Goal: Task Accomplishment & Management: Manage account settings

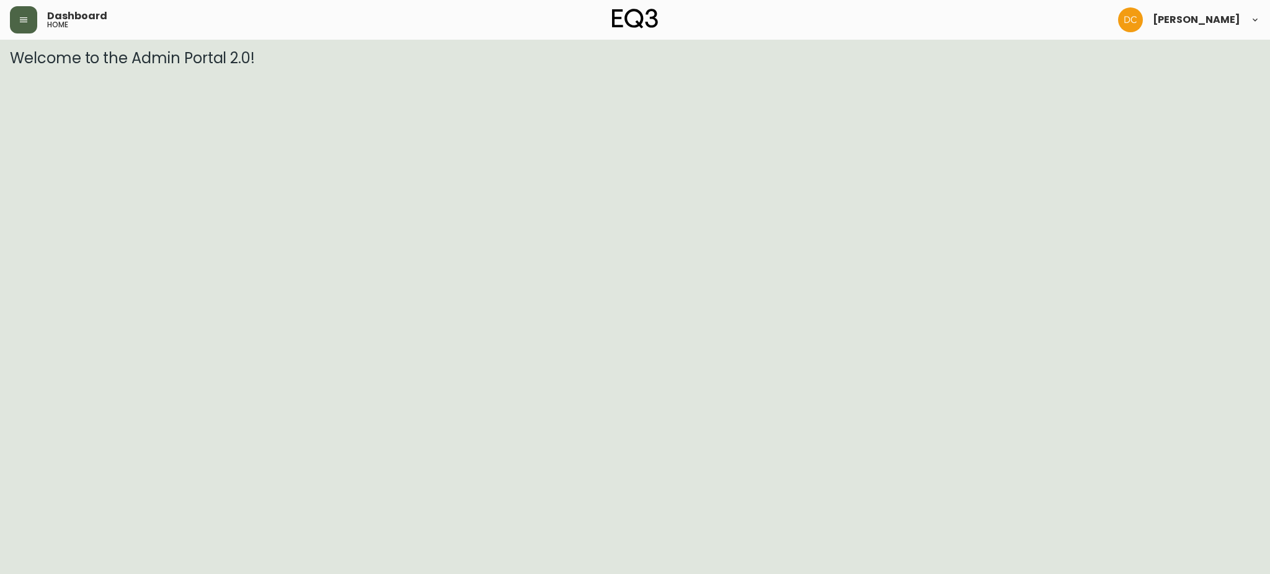
click at [32, 14] on button "button" at bounding box center [23, 19] width 27 height 27
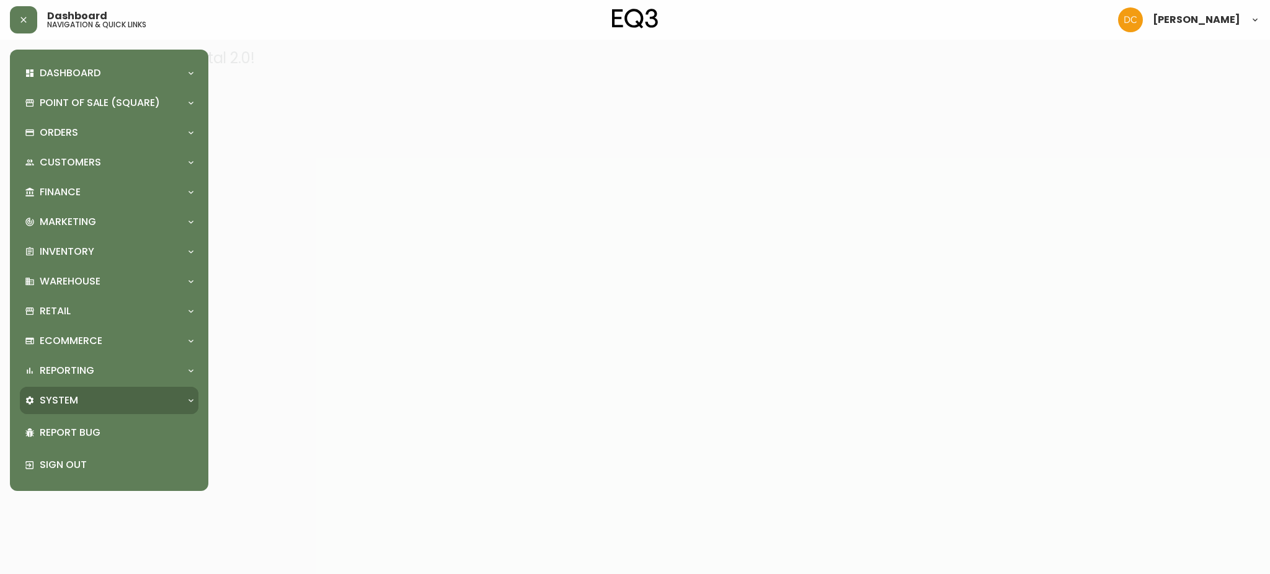
click at [71, 400] on p "System" at bounding box center [59, 401] width 38 height 14
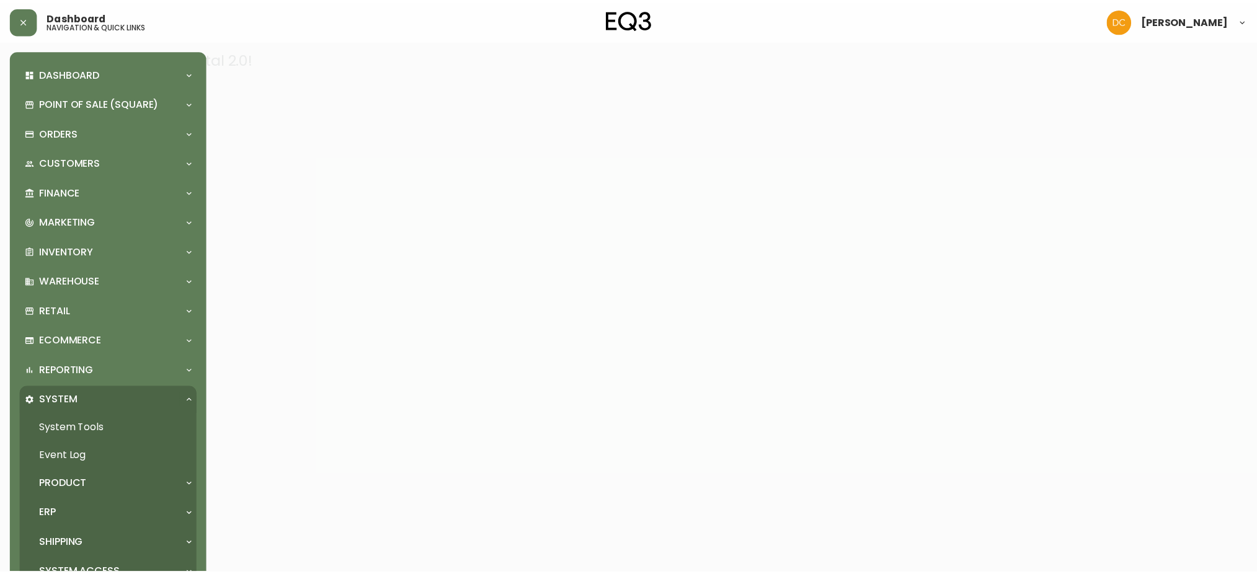
scroll to position [102, 0]
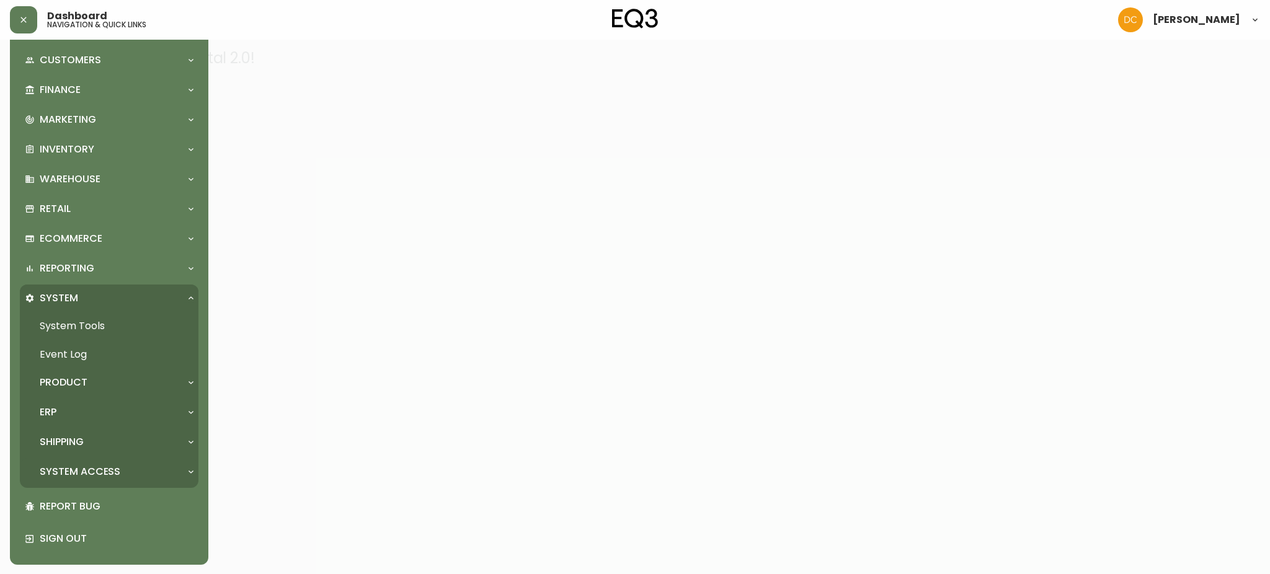
click at [74, 473] on p "System Access" at bounding box center [80, 472] width 81 height 14
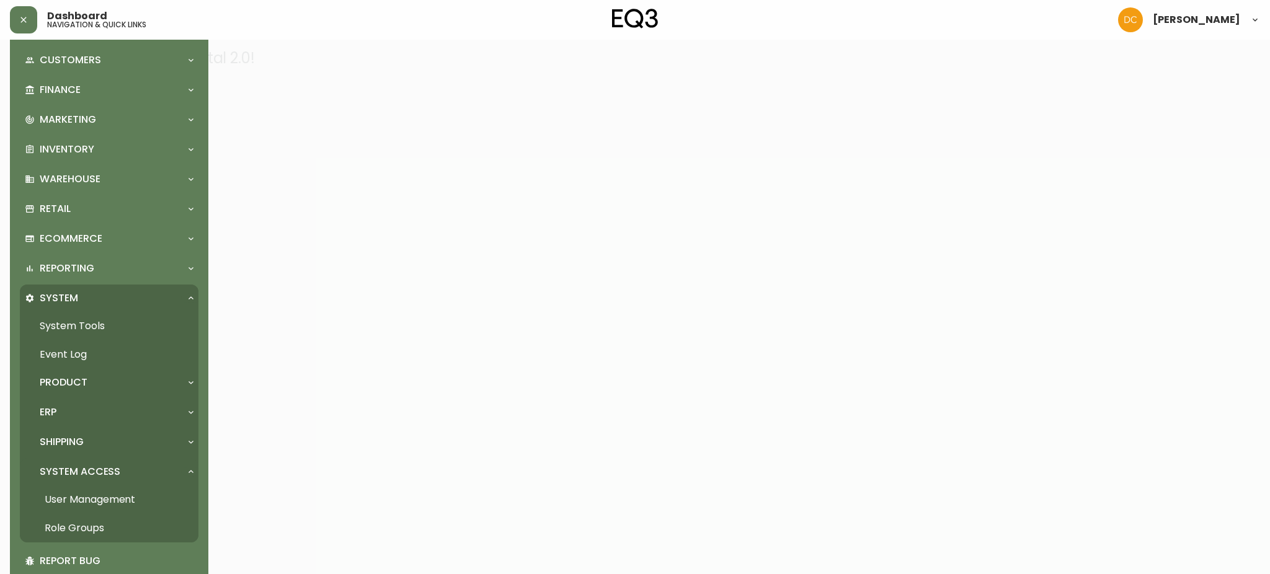
click at [74, 494] on link "User Management" at bounding box center [109, 500] width 179 height 29
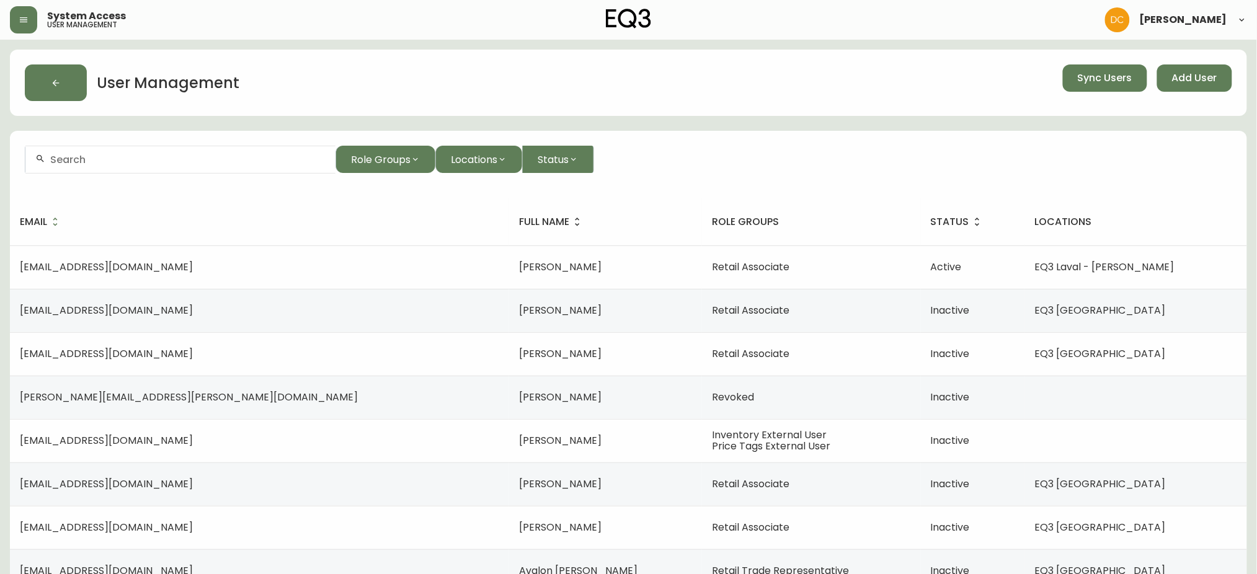
click at [187, 166] on div at bounding box center [180, 160] width 310 height 28
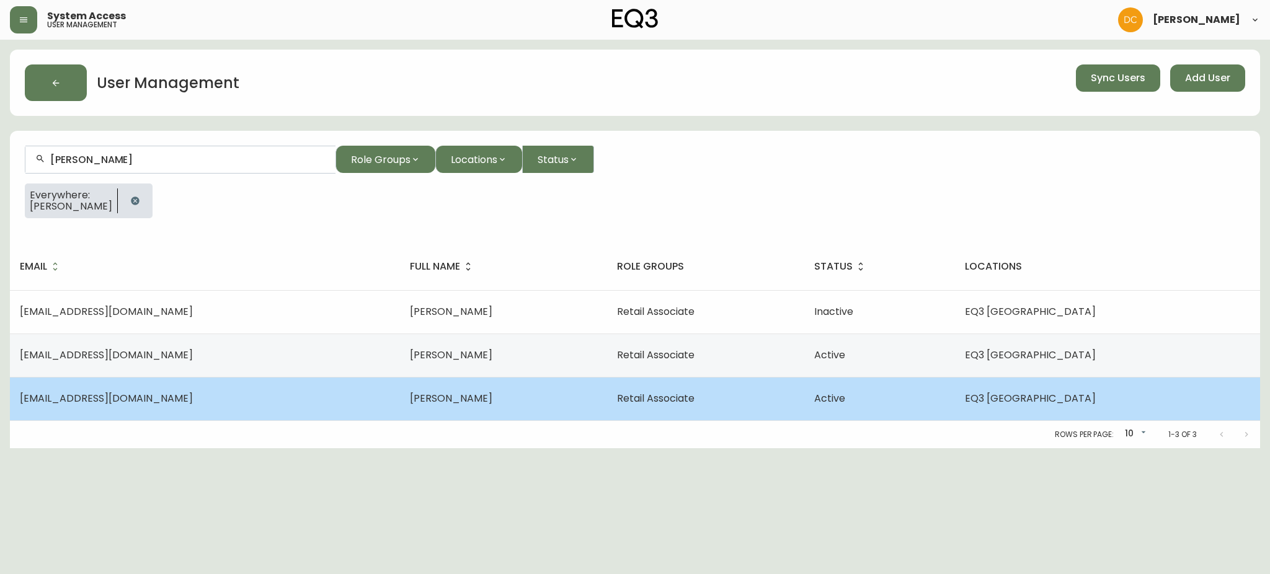
type input "[PERSON_NAME]"
click at [240, 400] on td "[EMAIL_ADDRESS][DOMAIN_NAME]" at bounding box center [205, 398] width 390 height 43
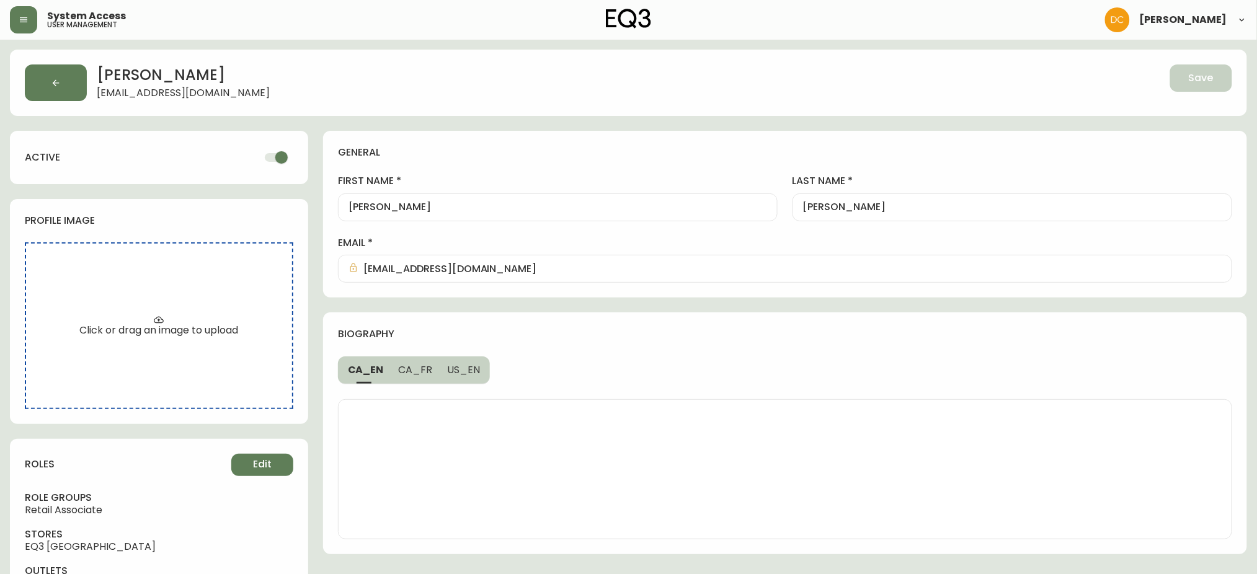
scroll to position [56, 0]
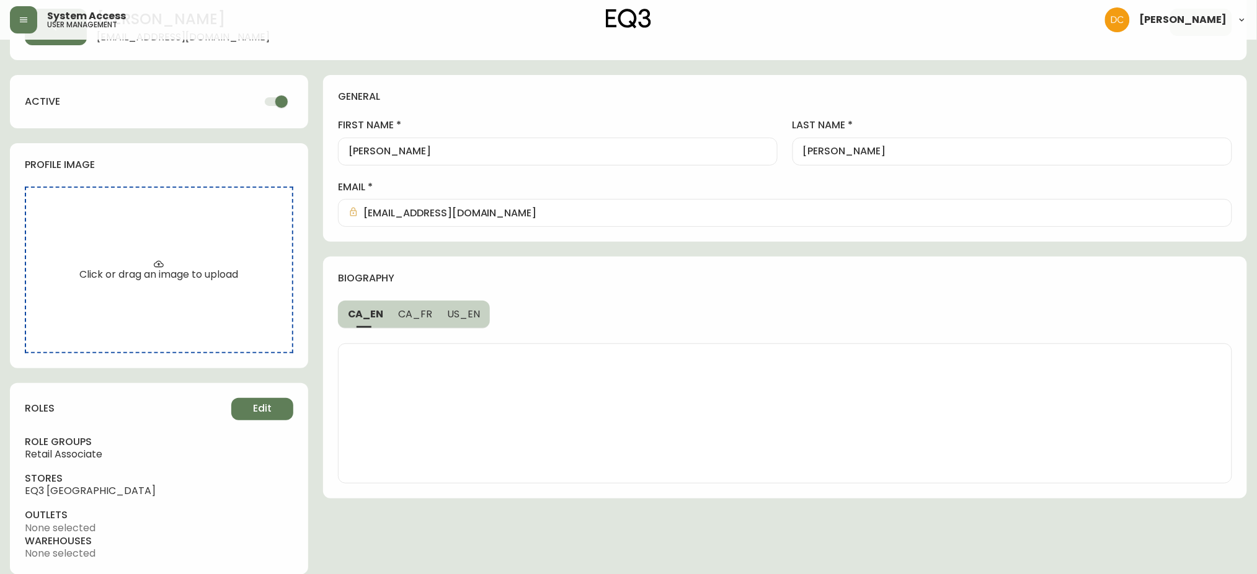
click at [280, 103] on input "checkbox" at bounding box center [281, 102] width 71 height 24
checkbox input "false"
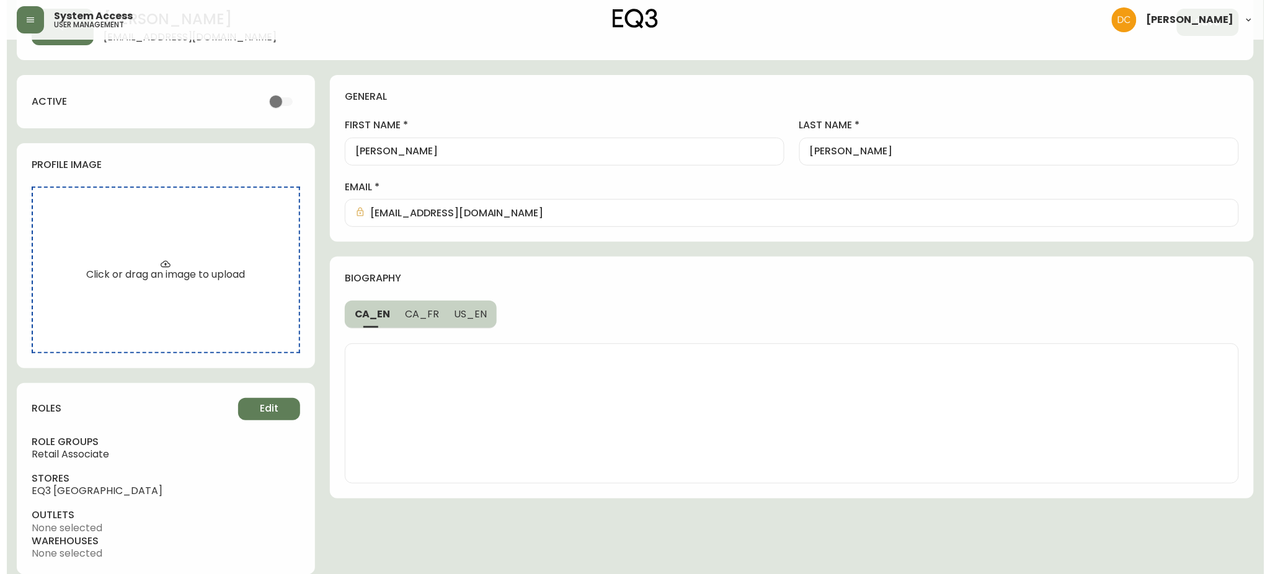
scroll to position [0, 0]
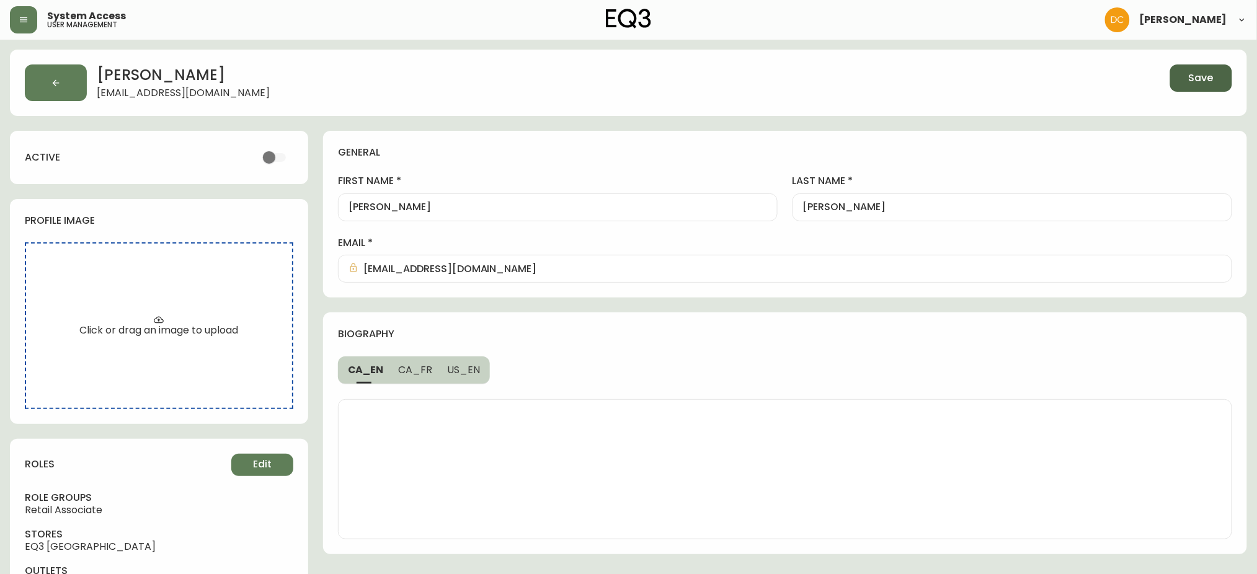
click at [1193, 86] on button "Save" at bounding box center [1201, 77] width 62 height 27
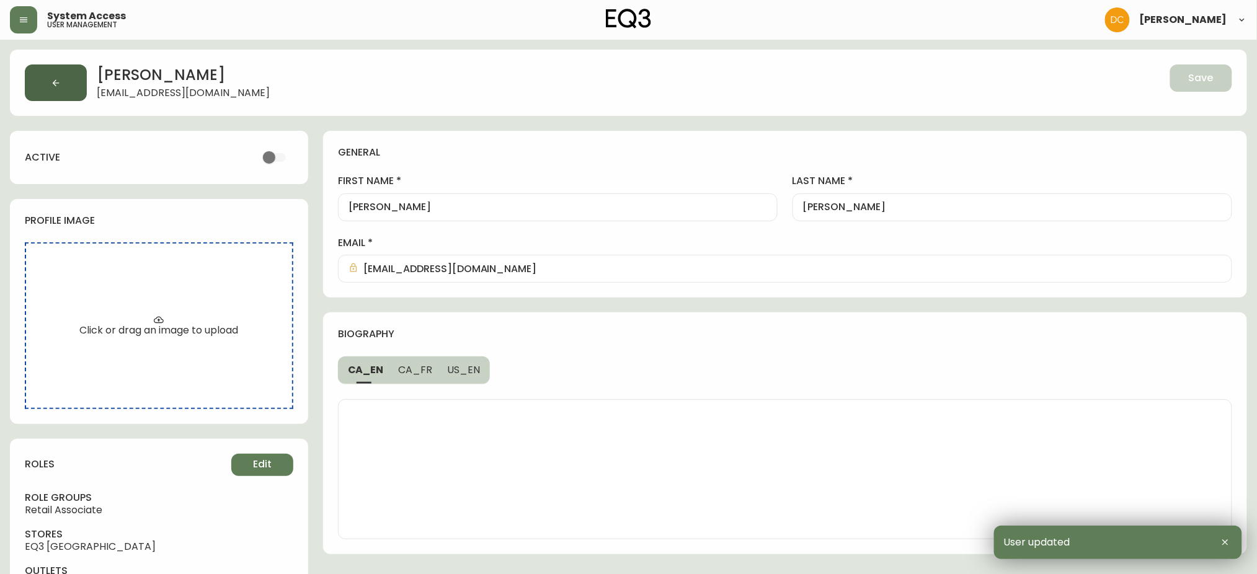
click at [53, 78] on icon "button" at bounding box center [56, 83] width 10 height 10
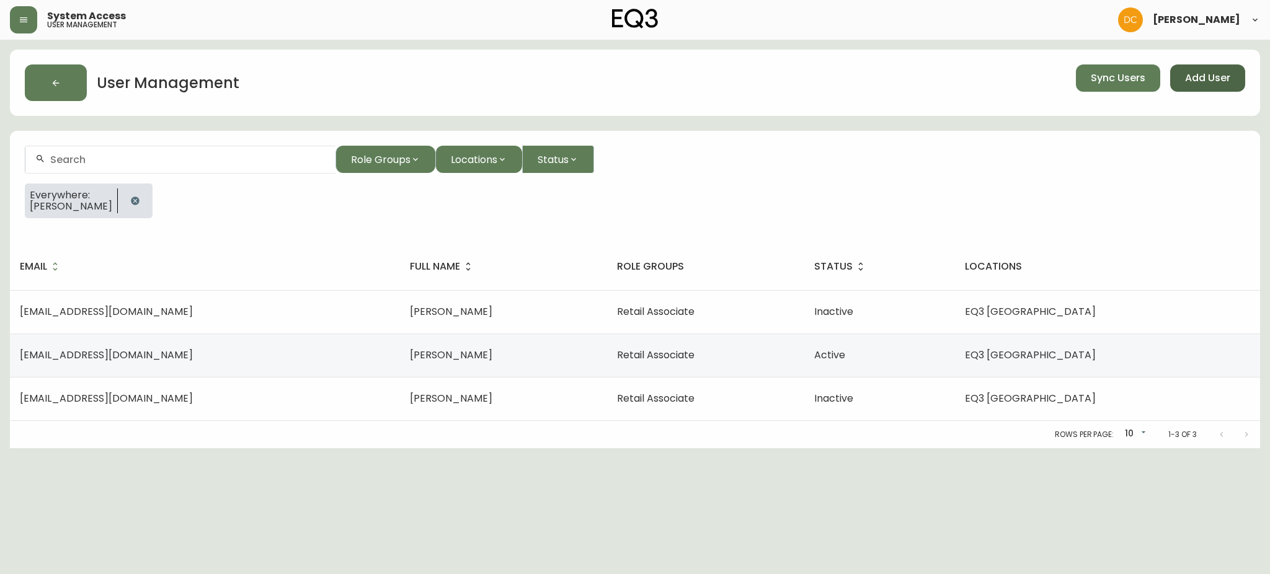
click at [1243, 70] on button "Add User" at bounding box center [1207, 77] width 75 height 27
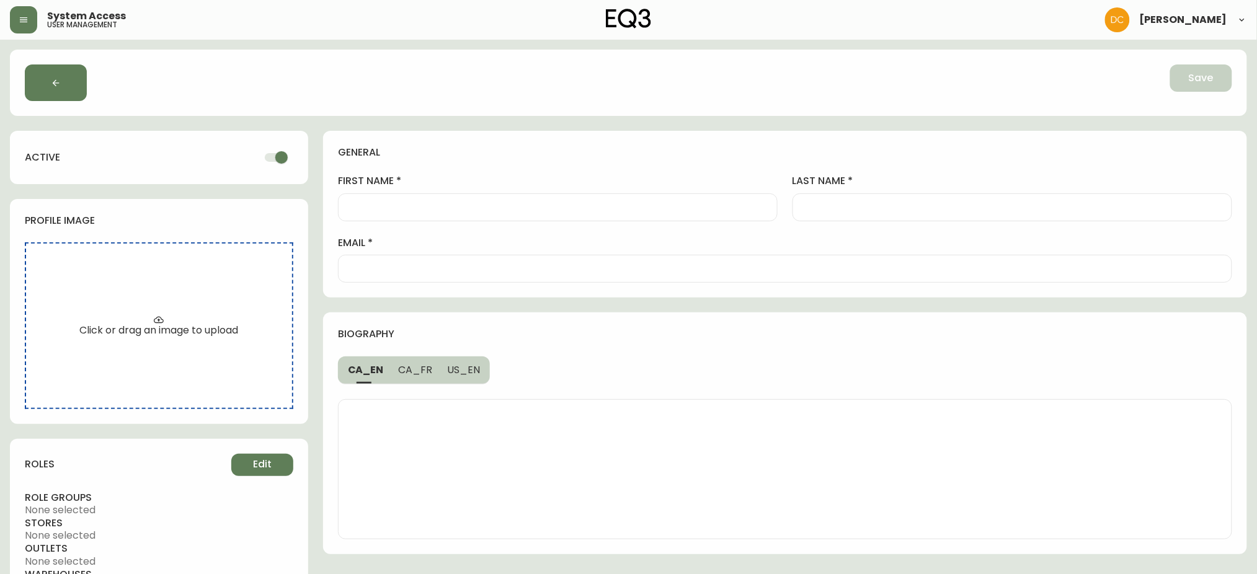
click at [551, 221] on div at bounding box center [558, 207] width 440 height 28
paste input "Serina"
type input "Serina"
click at [842, 217] on div at bounding box center [1013, 207] width 440 height 28
type input "[PERSON_NAME]"
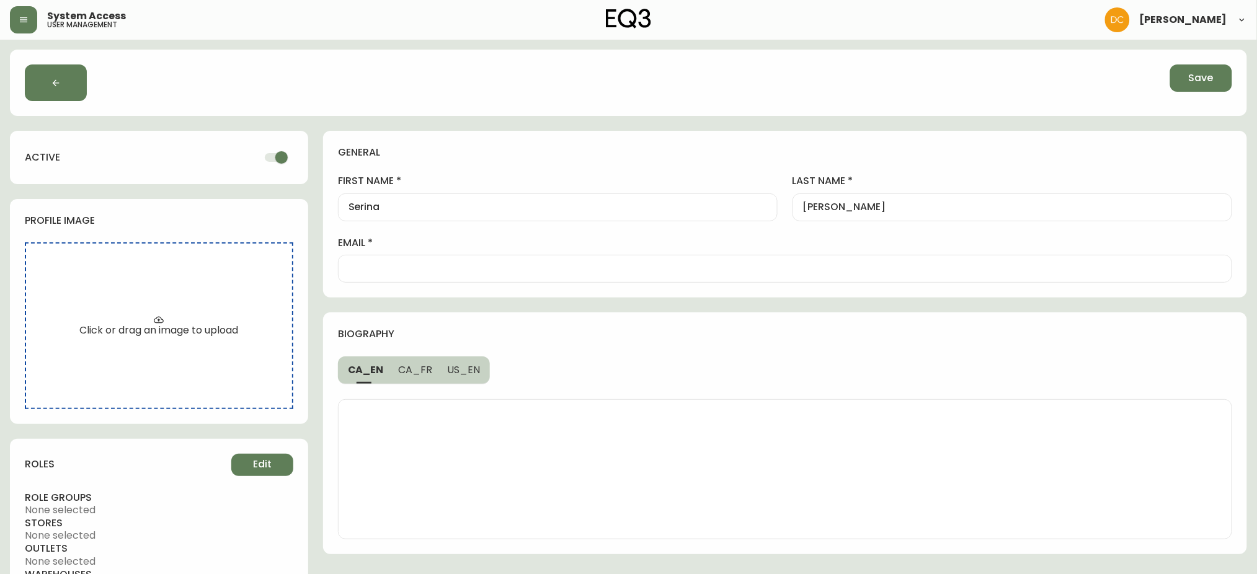
click at [549, 274] on input "email" at bounding box center [785, 269] width 873 height 12
paste input "[EMAIL_ADDRESS][DOMAIN_NAME]"
type input "[EMAIL_ADDRESS][DOMAIN_NAME]"
click at [262, 471] on span "Edit" at bounding box center [262, 465] width 19 height 14
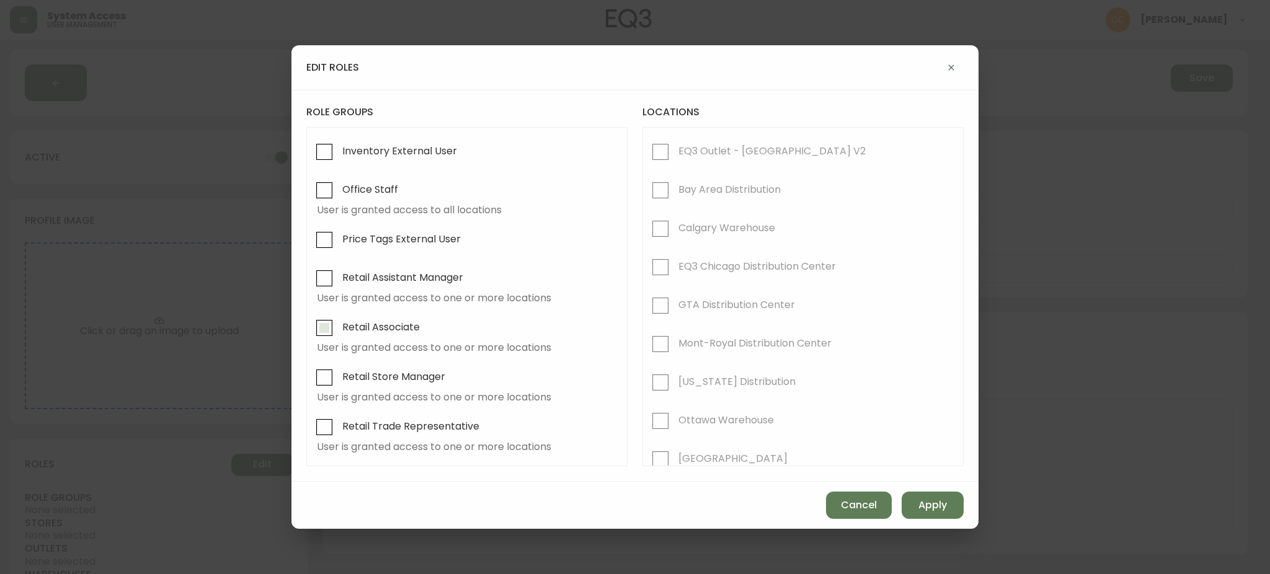
click at [339, 326] on span "Retail Associate" at bounding box center [379, 327] width 81 height 27
click at [339, 326] on input "Retail Associate" at bounding box center [324, 328] width 29 height 29
checkbox input "true"
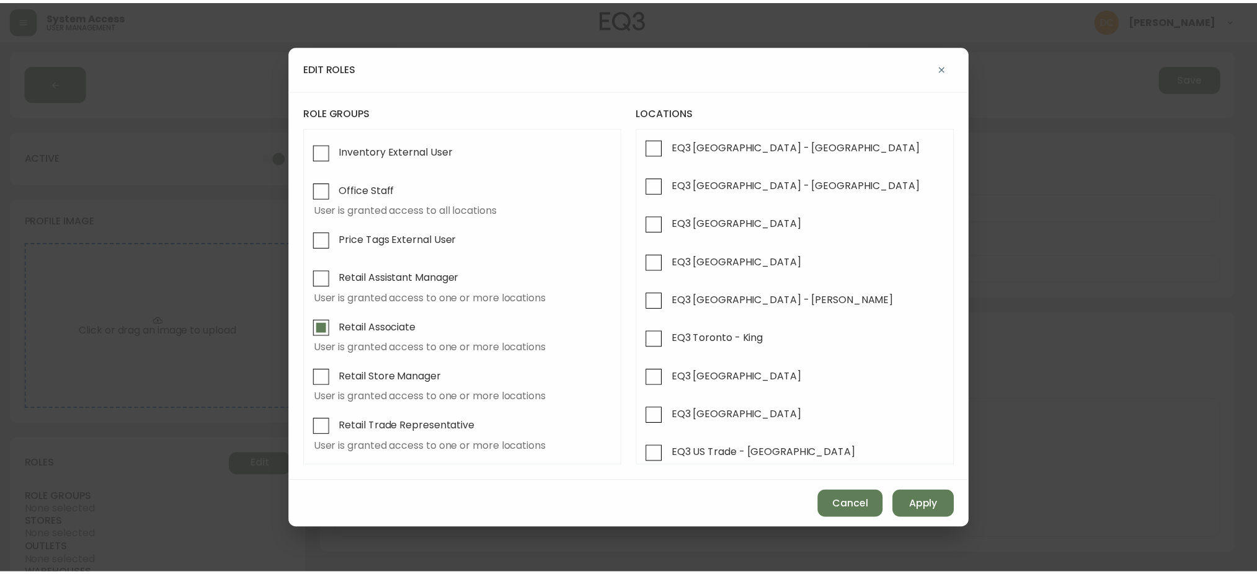
scroll to position [558, 0]
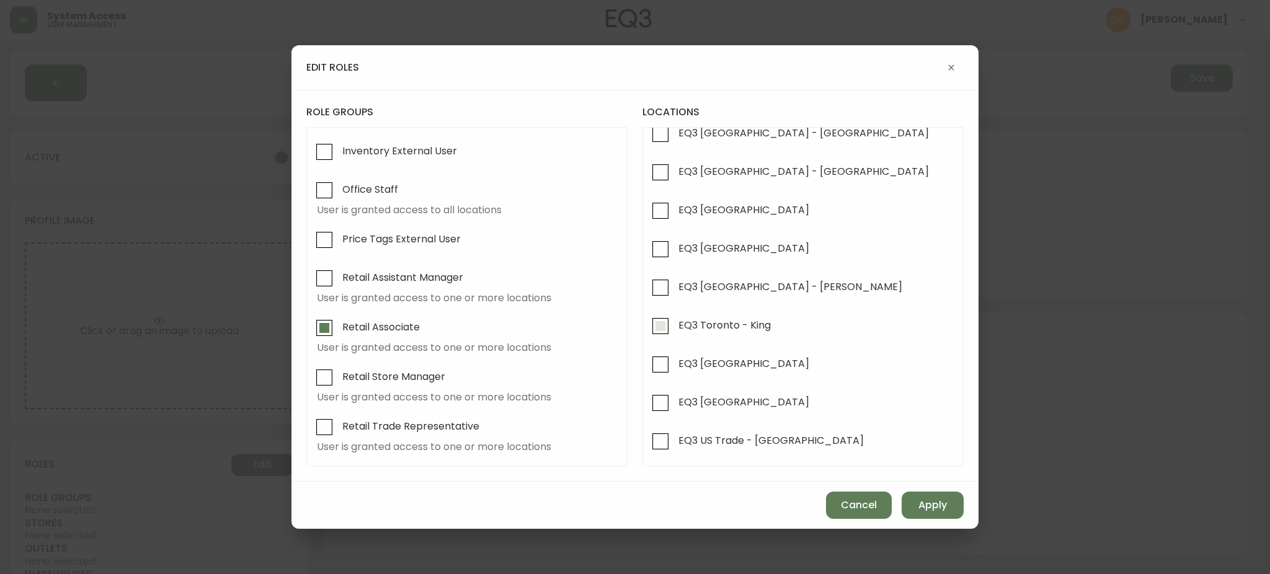
click at [681, 332] on span "EQ3 Toronto - King" at bounding box center [723, 325] width 96 height 27
click at [675, 332] on input "EQ3 Toronto - King" at bounding box center [660, 326] width 29 height 29
checkbox input "true"
click at [907, 505] on button "Apply" at bounding box center [933, 505] width 62 height 27
checkbox input "false"
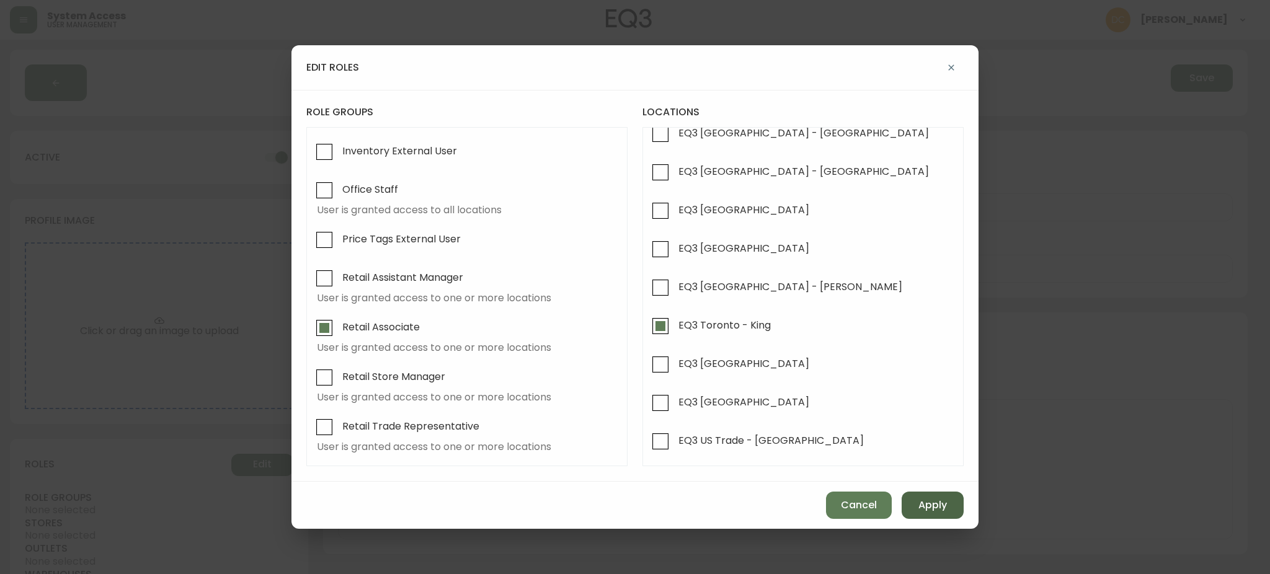
checkbox input "false"
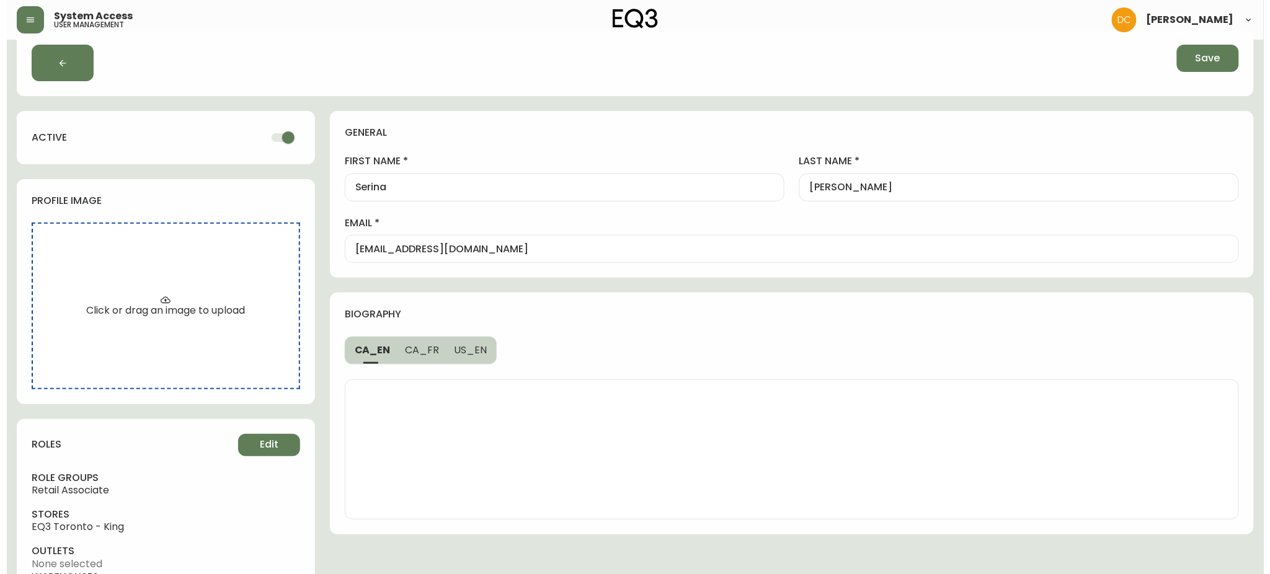
scroll to position [0, 0]
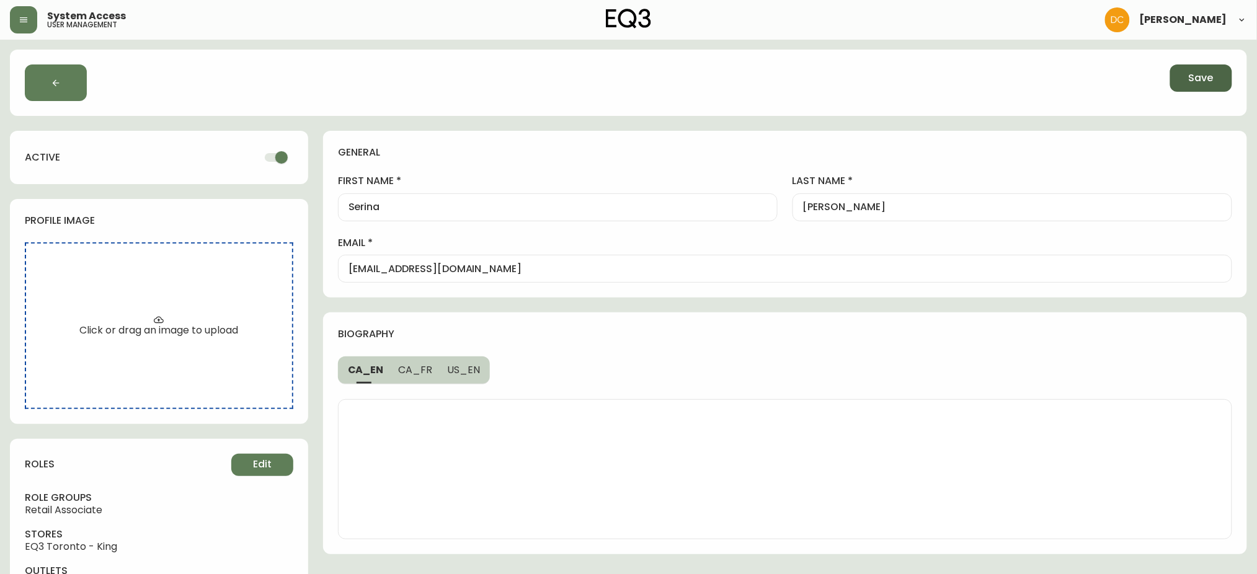
click at [1206, 75] on span "Save" at bounding box center [1201, 78] width 25 height 14
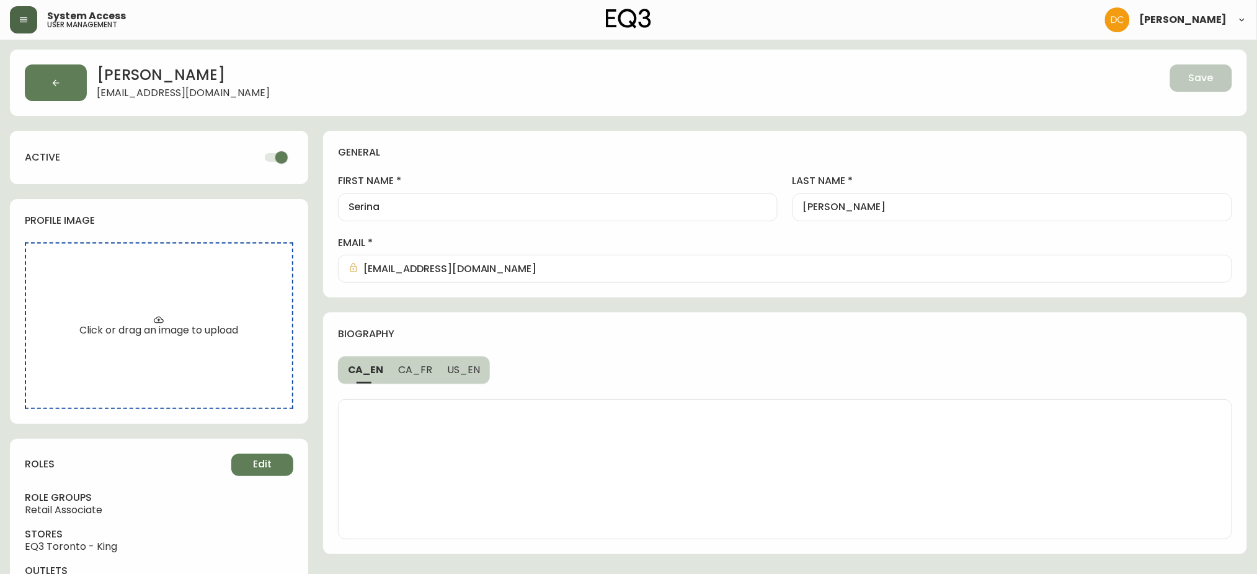
drag, startPoint x: 14, startPoint y: 24, endPoint x: 15, endPoint y: 32, distance: 8.2
click at [13, 24] on button "button" at bounding box center [23, 19] width 27 height 27
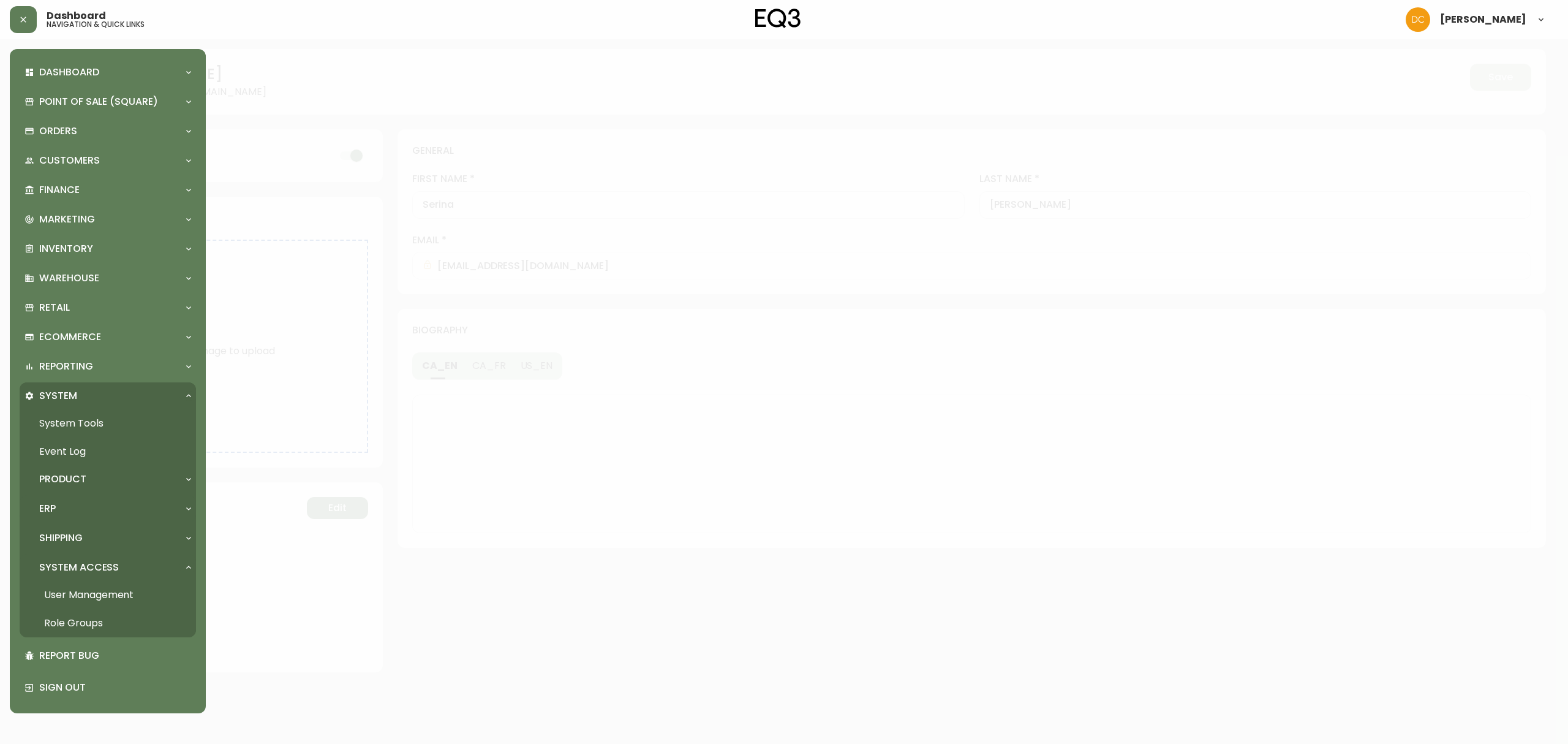
click at [79, 498] on div "ERP" at bounding box center [108, 508] width 177 height 27
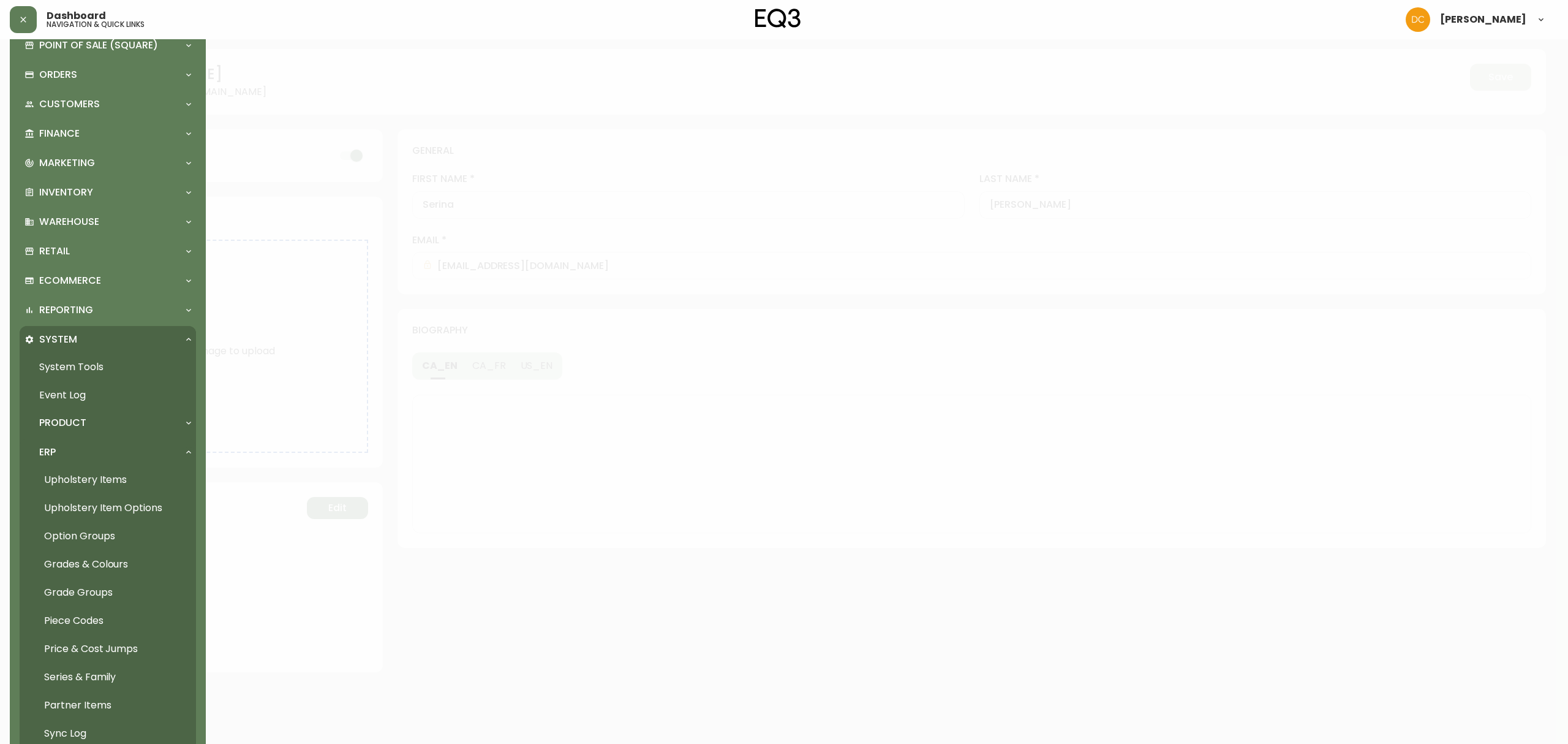
scroll to position [81, 0]
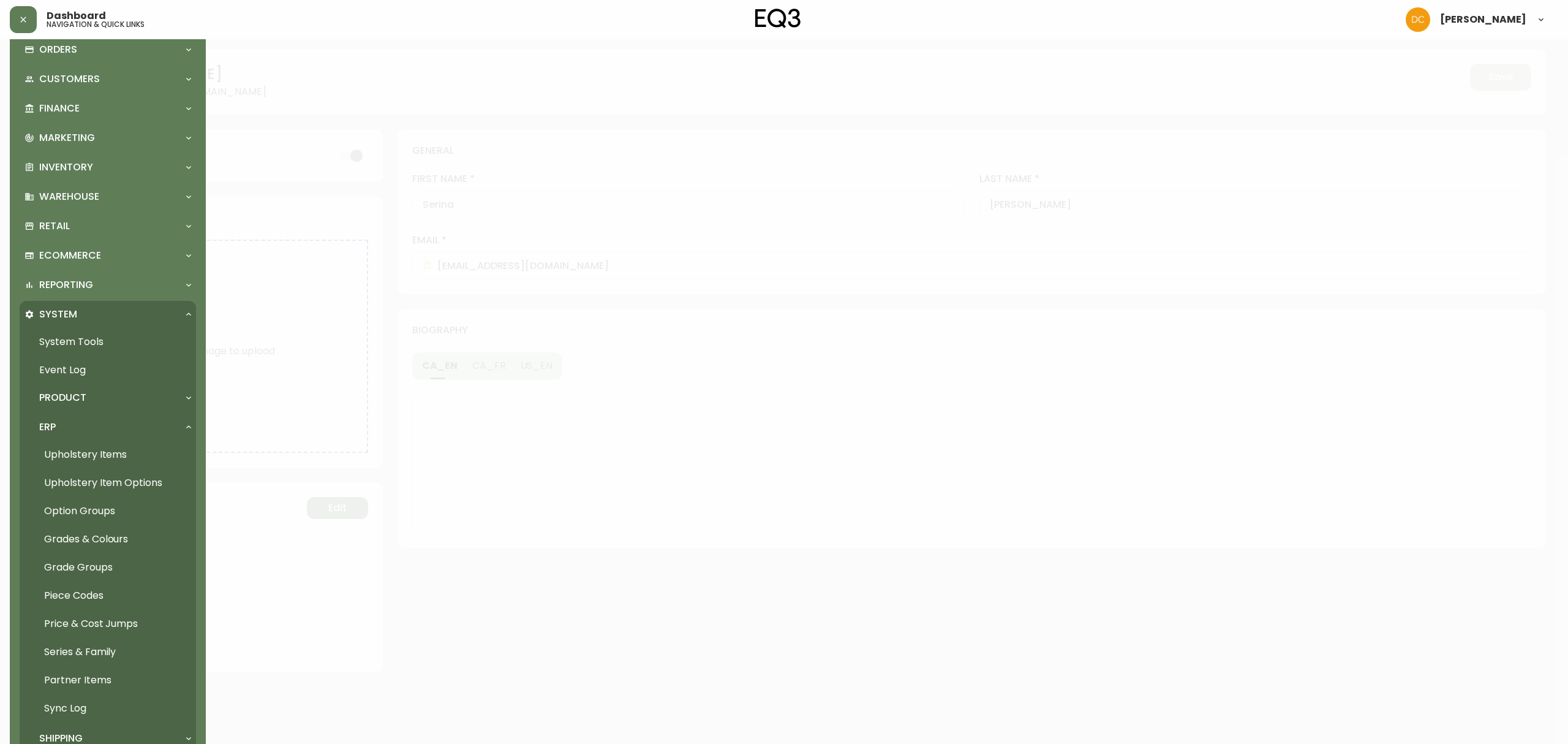
click at [147, 476] on link "Upholstery Item Options" at bounding box center [108, 482] width 177 height 29
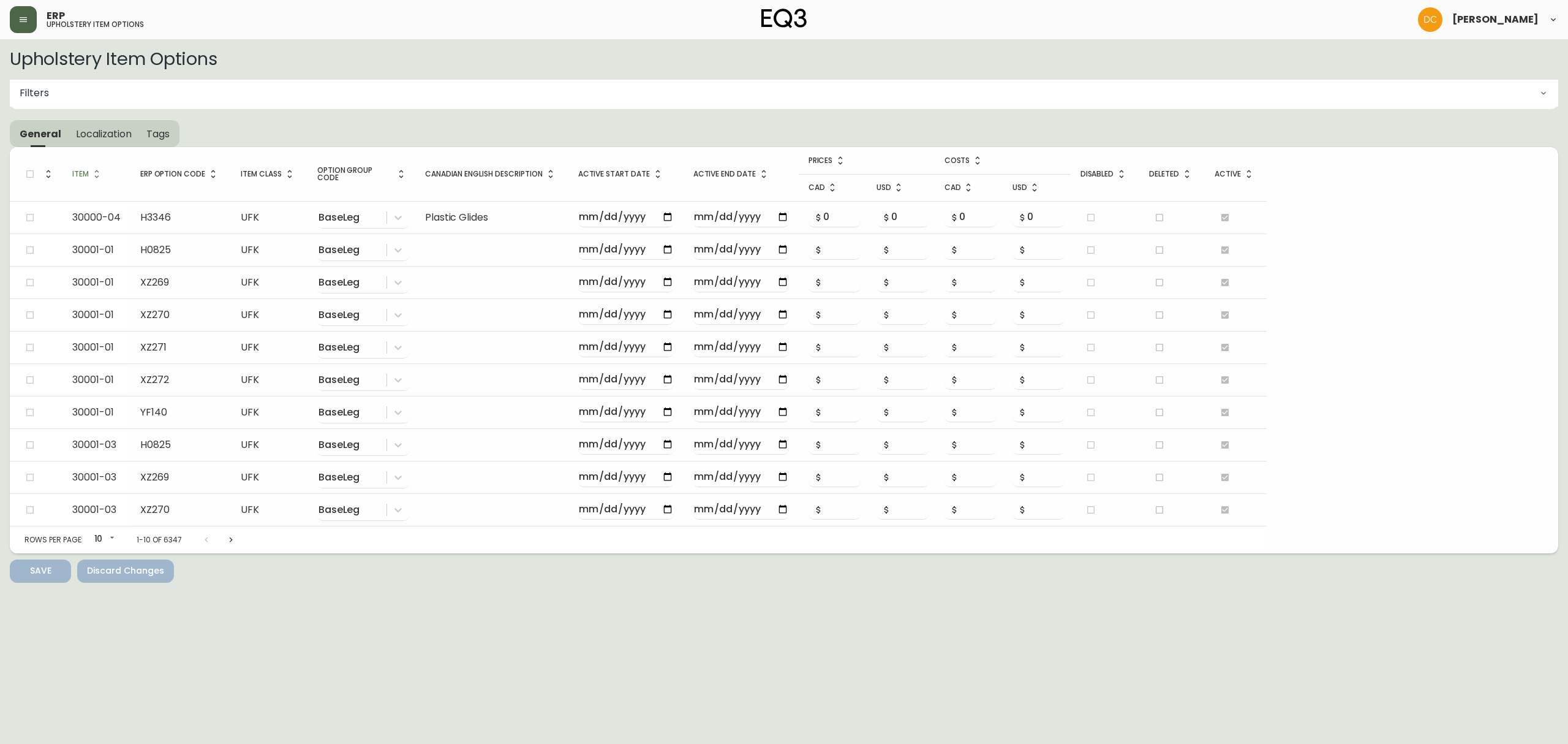
click at [11, 20] on button "button" at bounding box center [23, 19] width 27 height 27
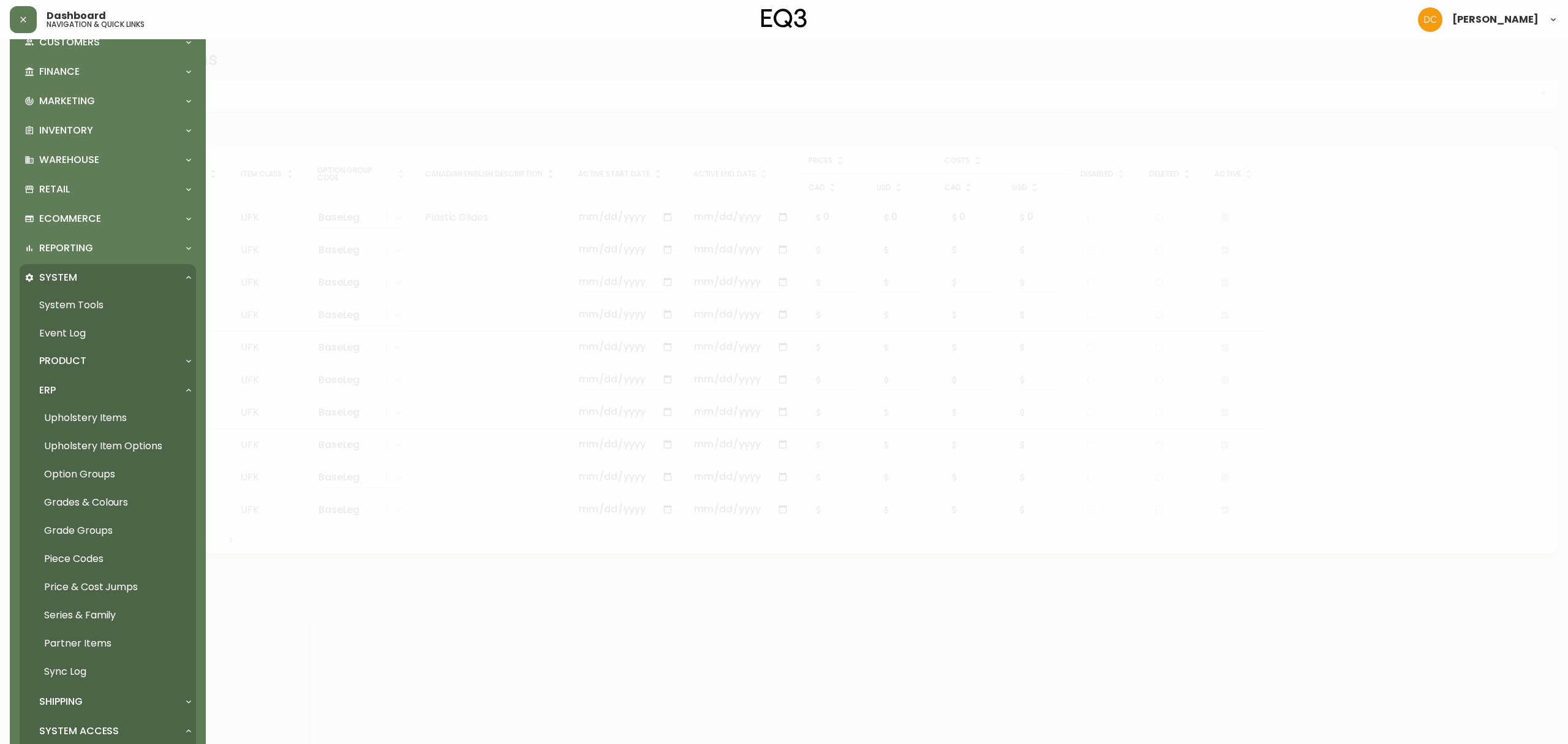
scroll to position [261, 0]
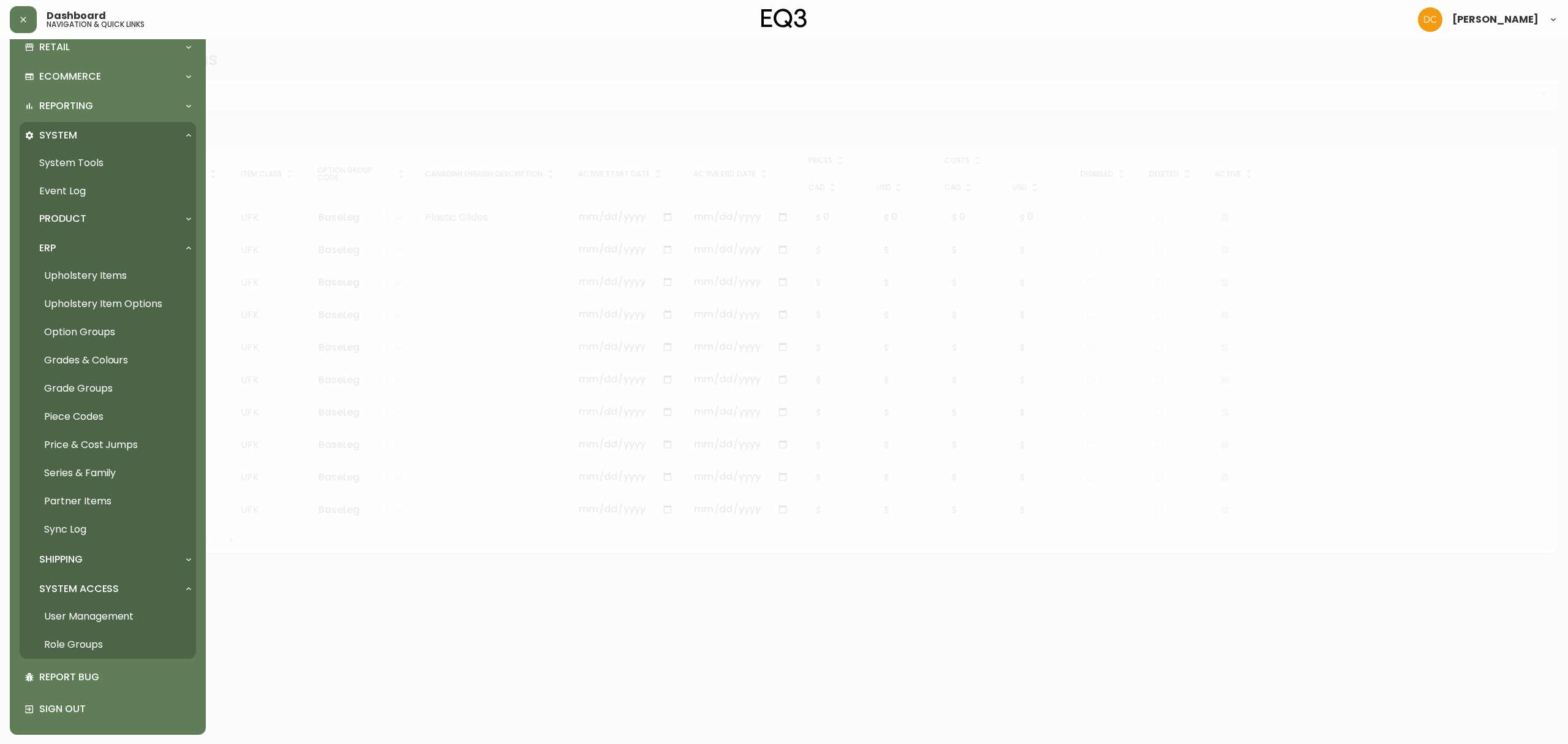
click at [96, 264] on link "Upholstery Items" at bounding box center [108, 276] width 177 height 29
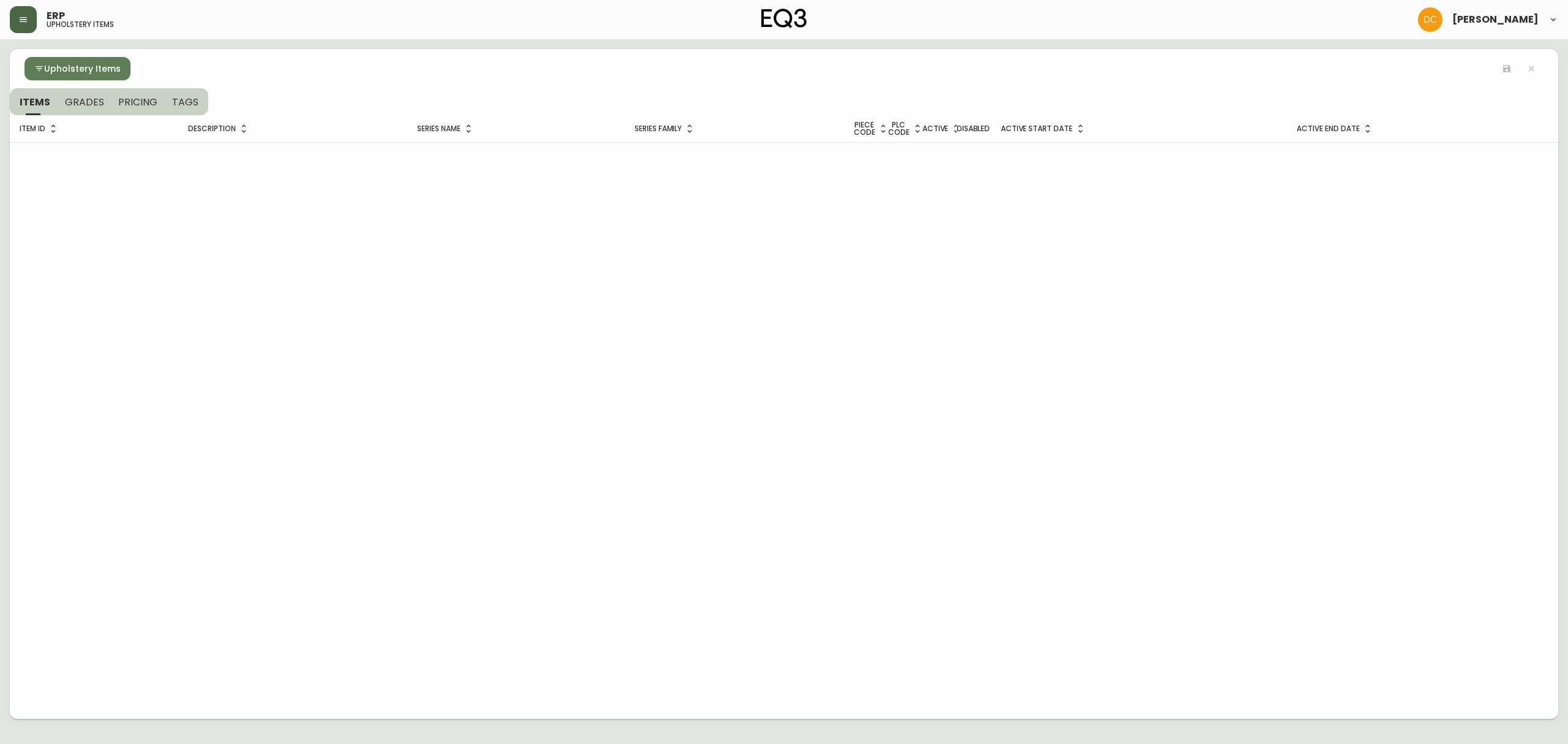
click at [18, 14] on button "button" at bounding box center [23, 19] width 27 height 27
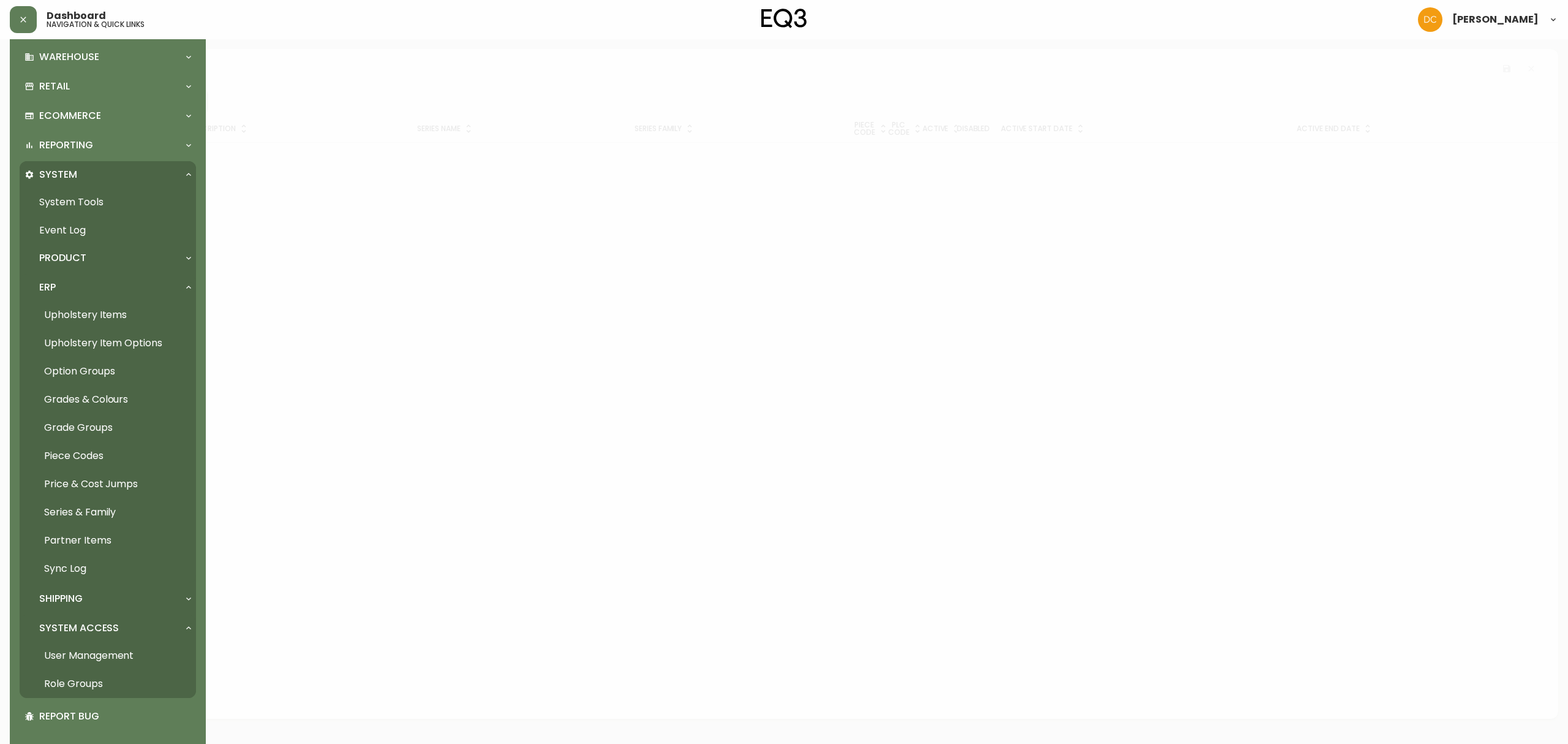
scroll to position [261, 0]
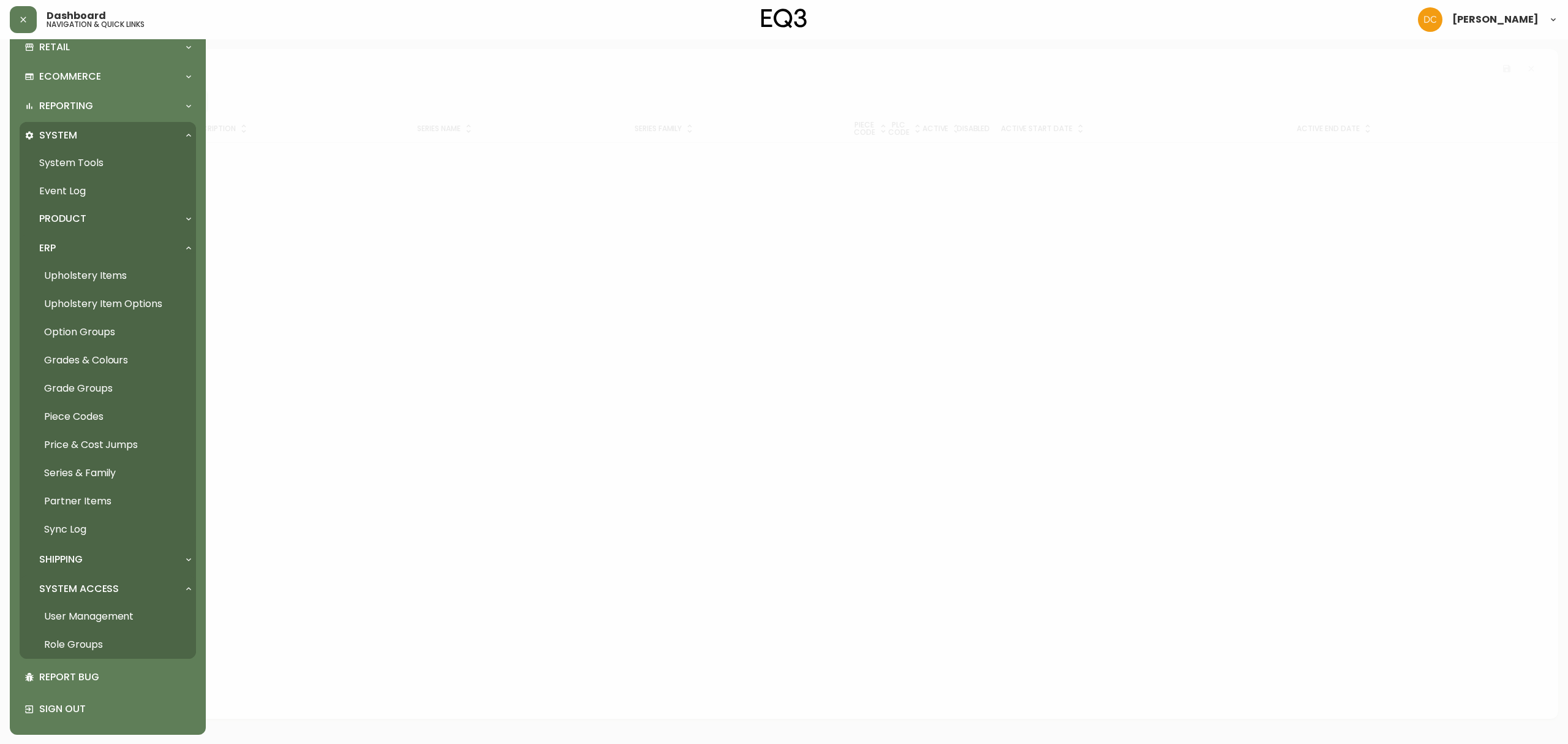
click at [104, 390] on link "Grade Groups" at bounding box center [108, 388] width 177 height 29
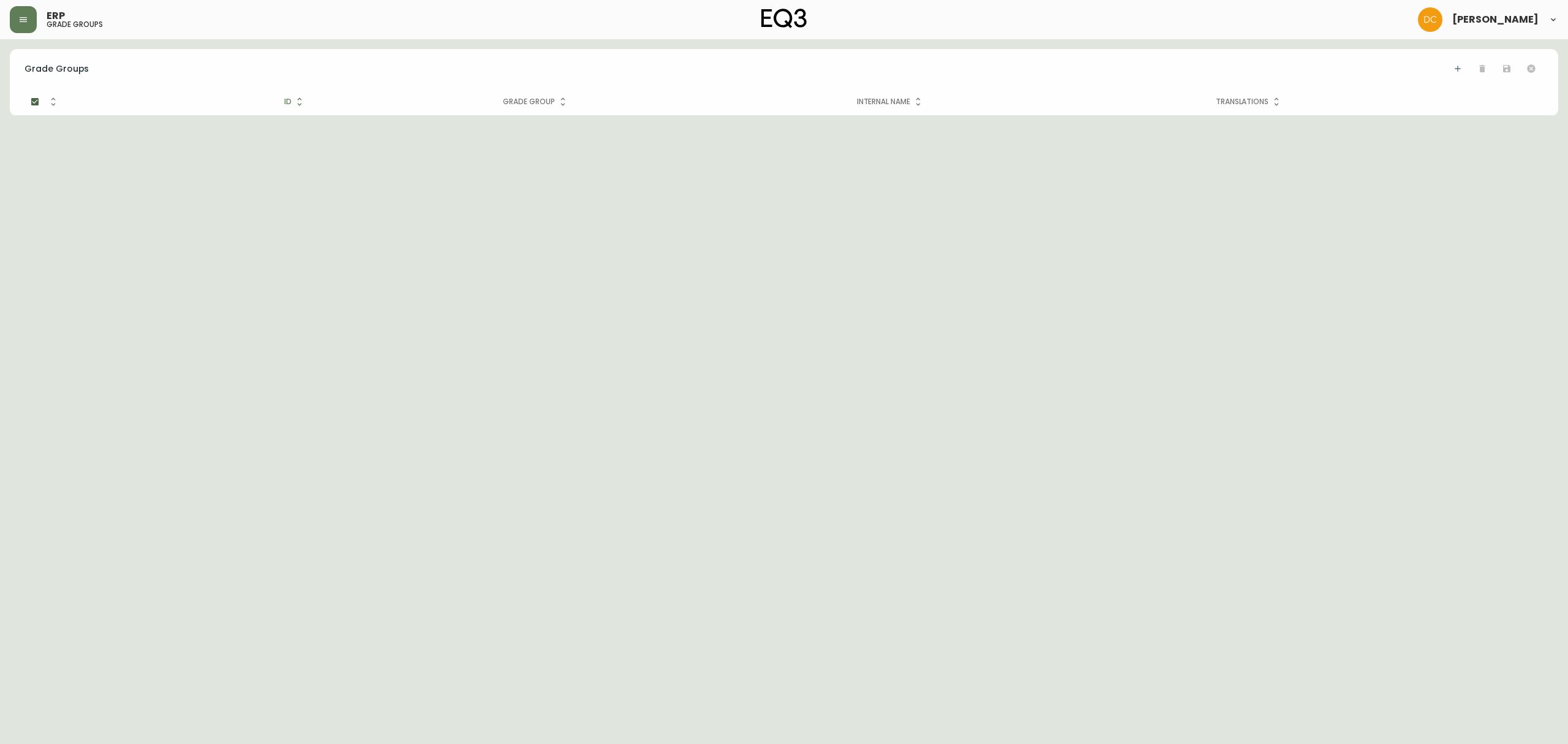
checkbox input "false"
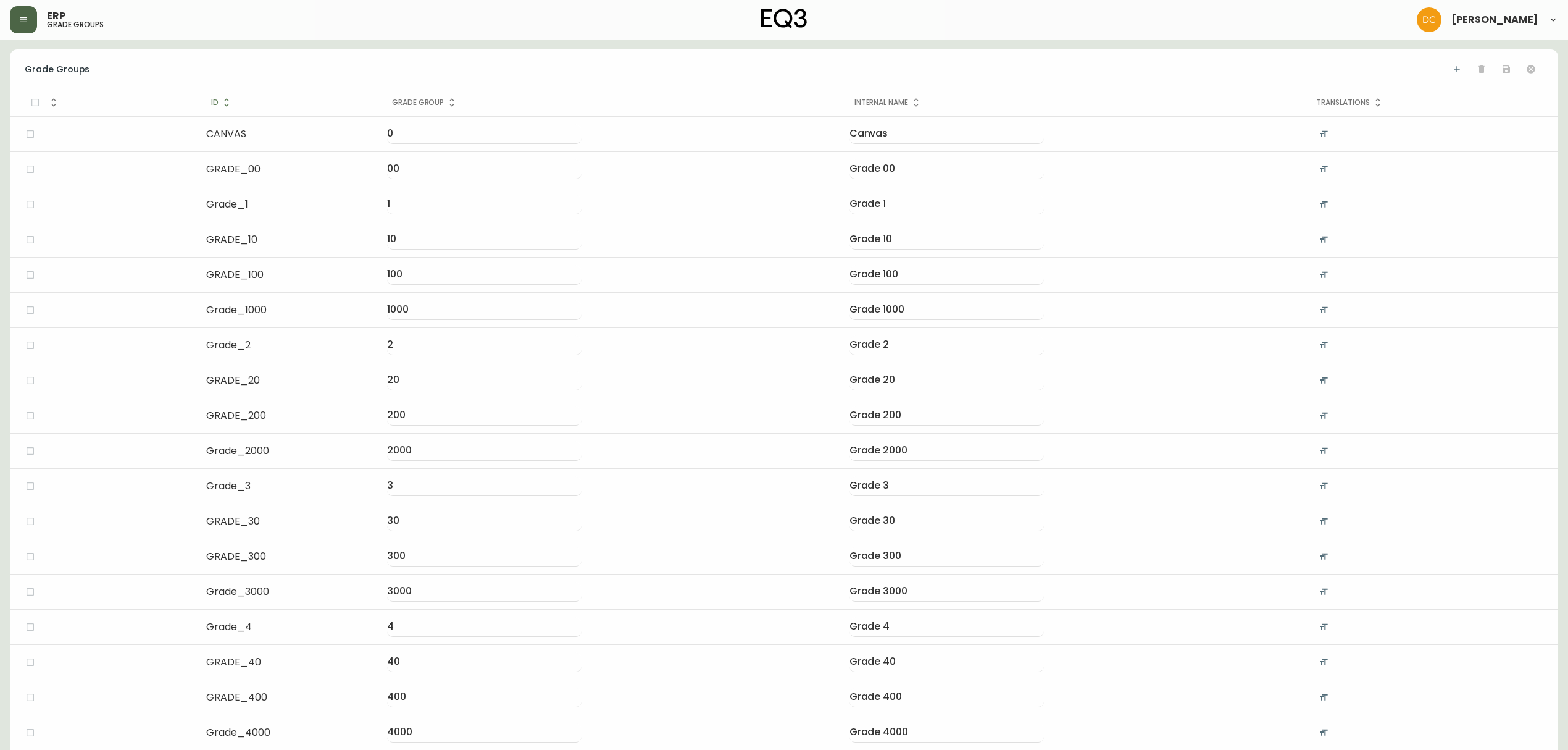
click at [30, 19] on button "button" at bounding box center [23, 19] width 27 height 27
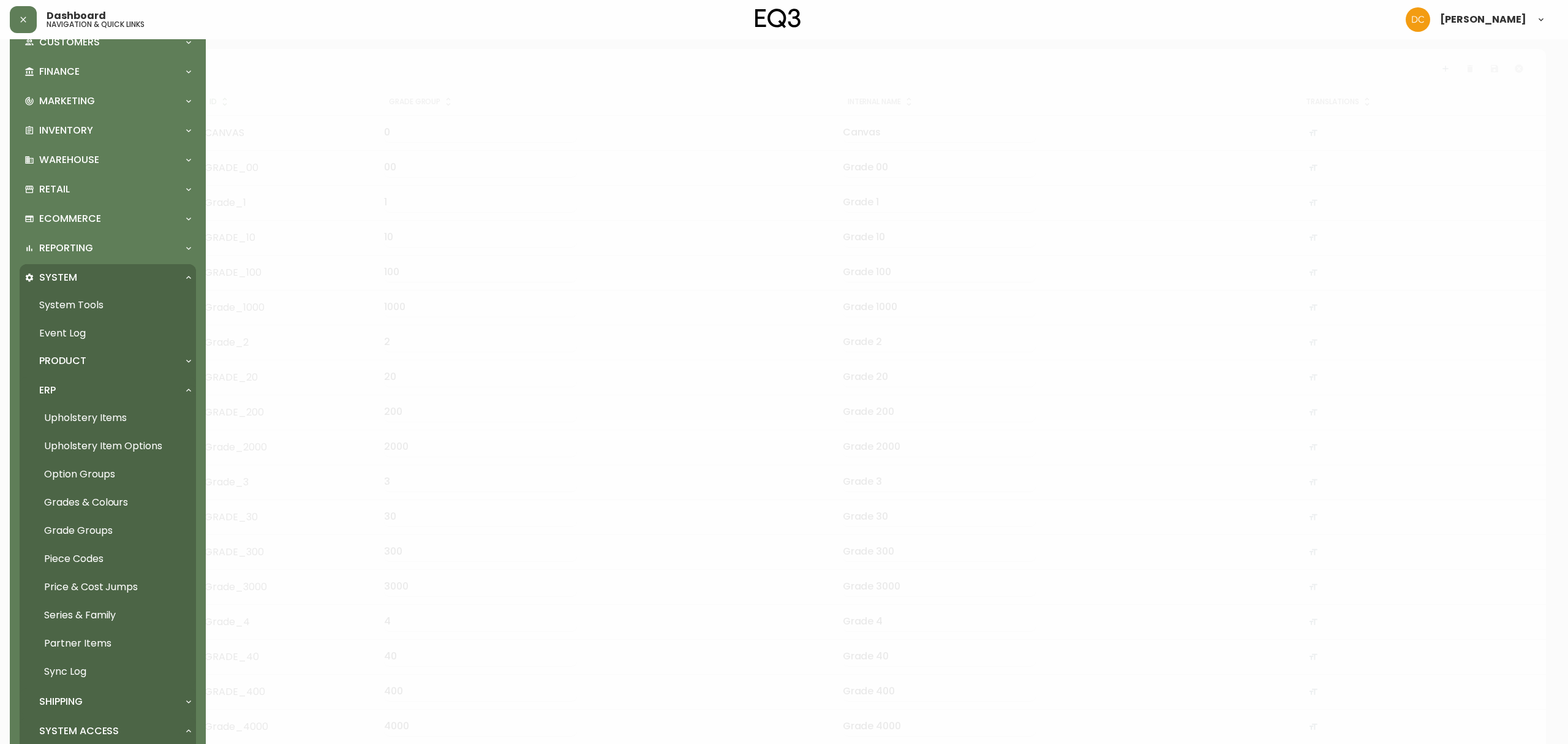
scroll to position [261, 0]
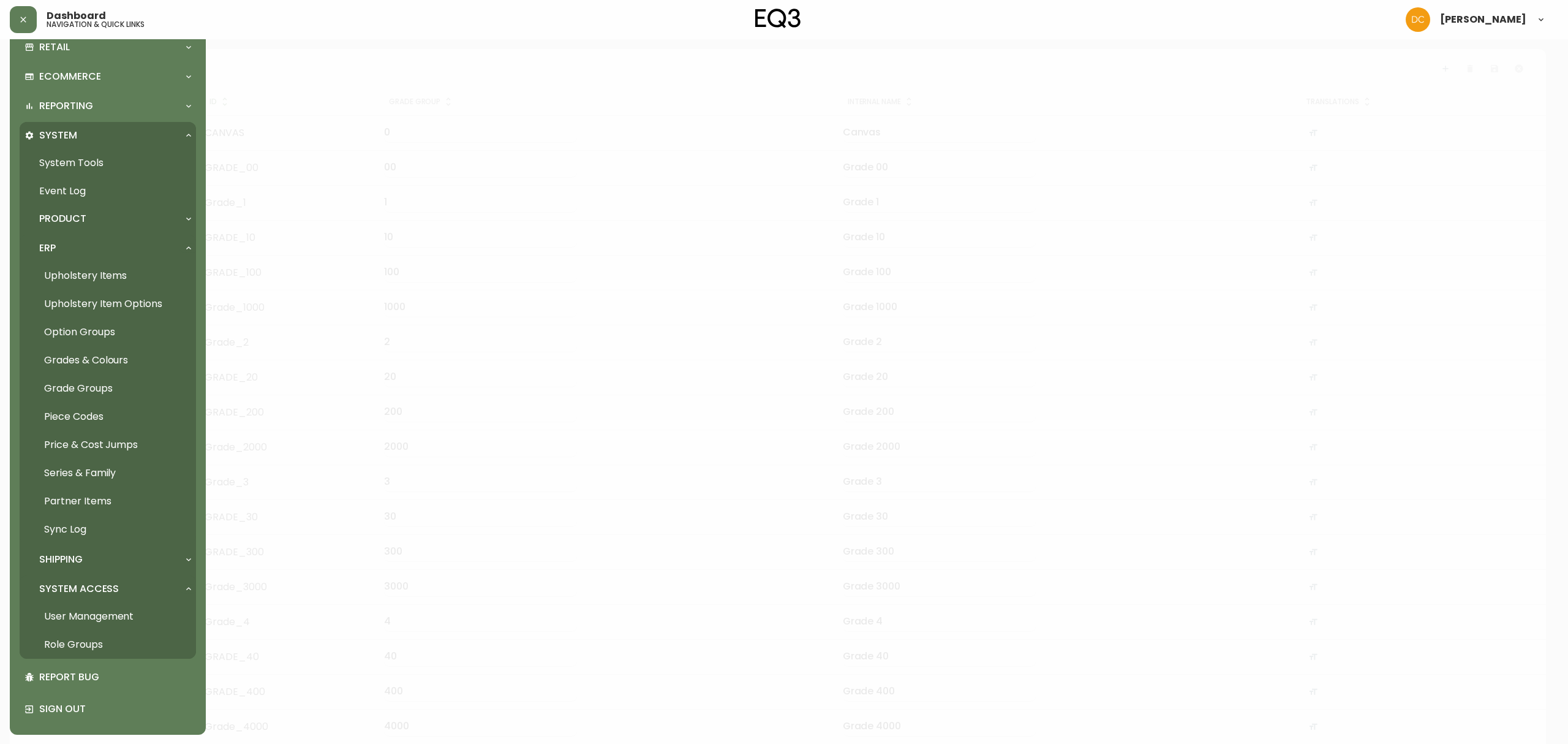
click at [90, 382] on link "Grade Groups" at bounding box center [108, 388] width 177 height 29
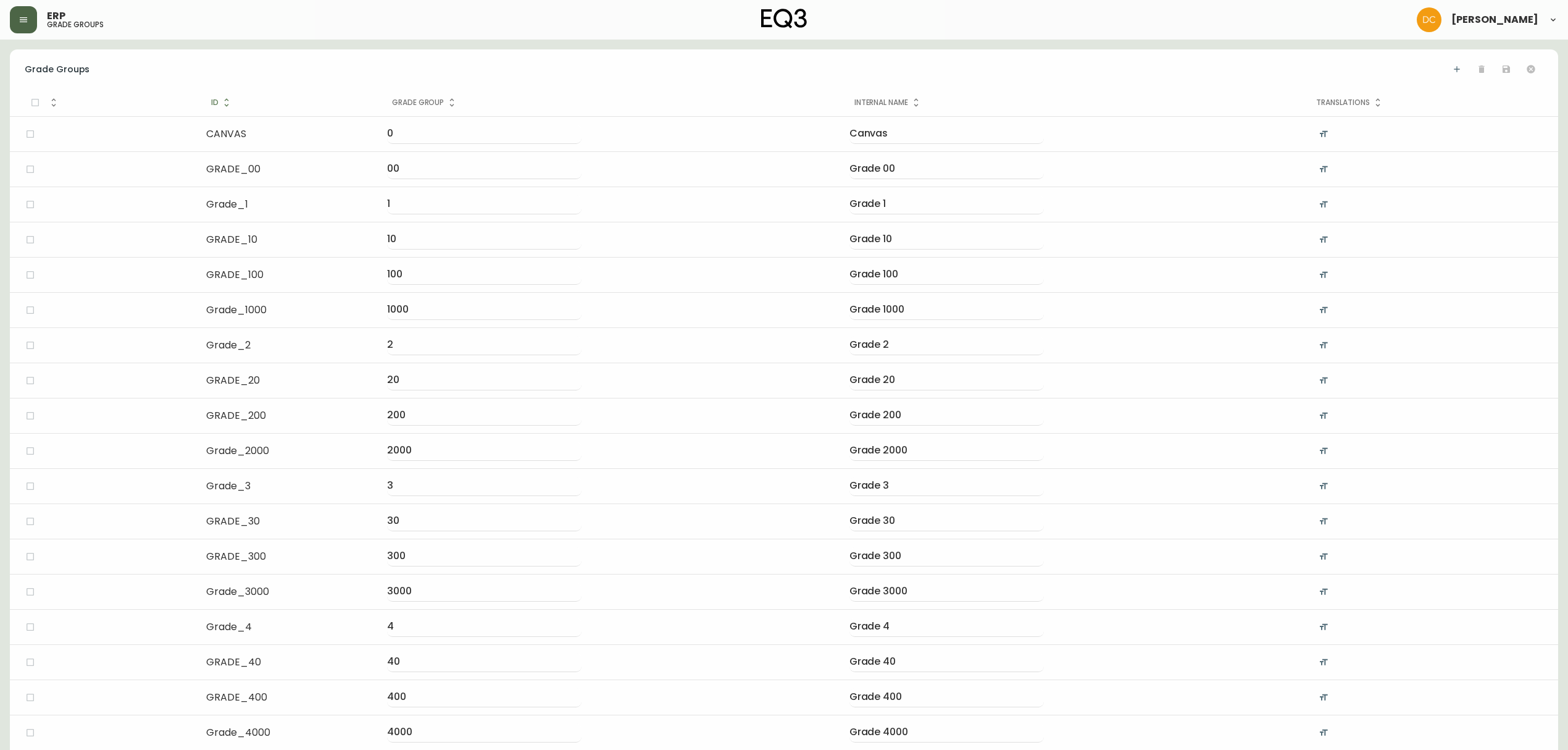
click at [32, 22] on button "button" at bounding box center [23, 19] width 27 height 27
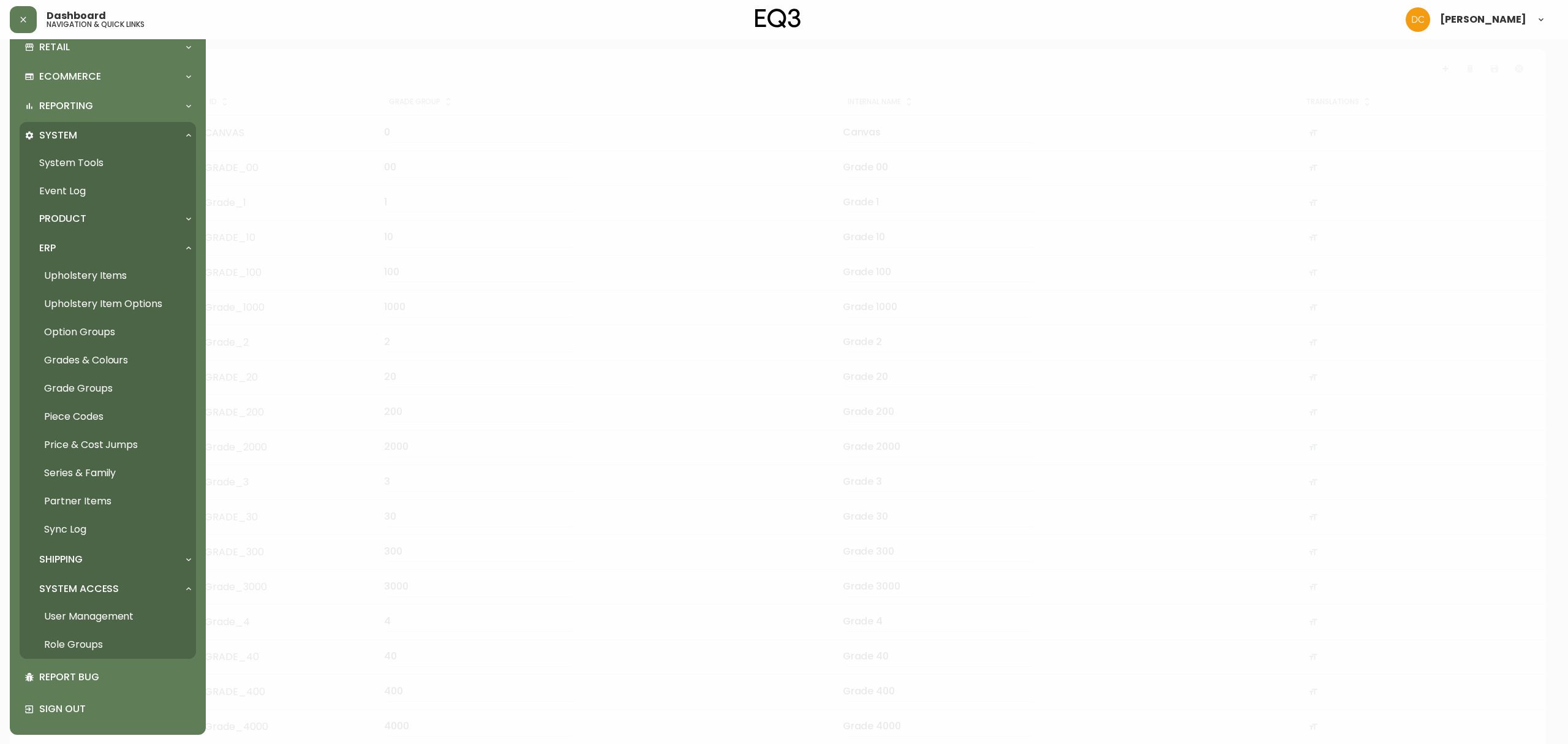
click at [125, 364] on link "Grades & Colours" at bounding box center [108, 360] width 177 height 29
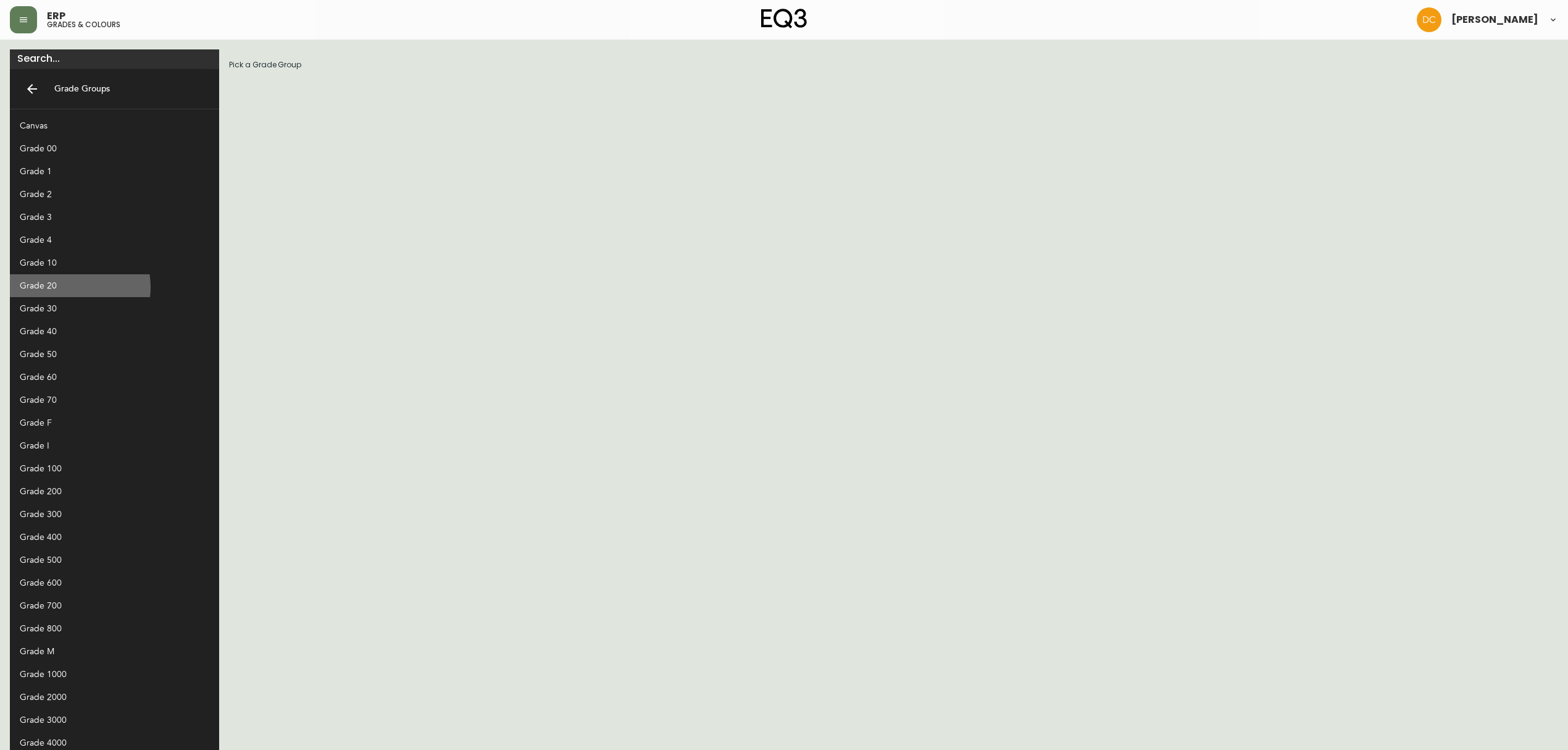
click at [68, 287] on div "Grade 20" at bounding box center [105, 285] width 170 height 13
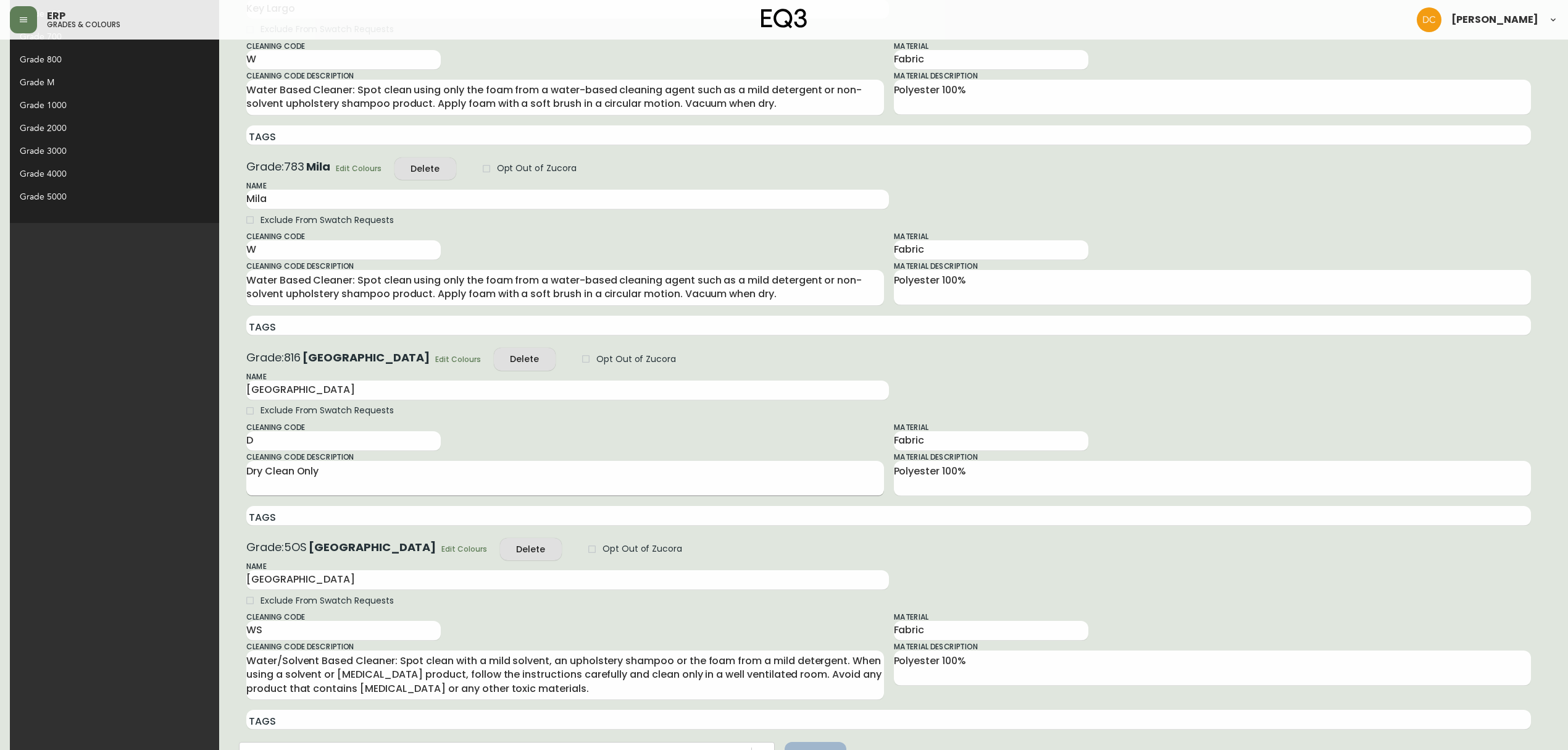
scroll to position [635, 0]
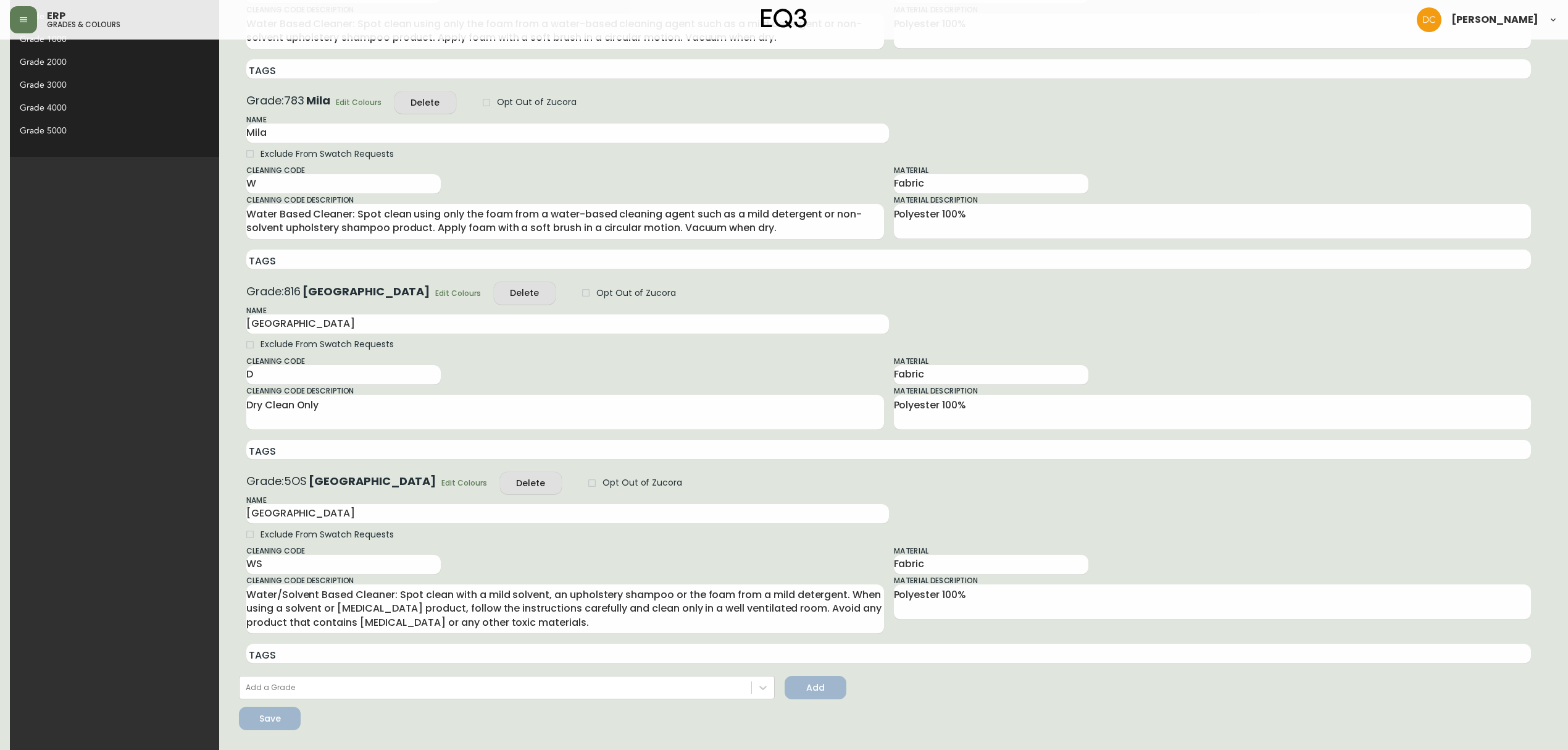
click at [441, 485] on span "Edit Colours" at bounding box center [464, 482] width 46 height 13
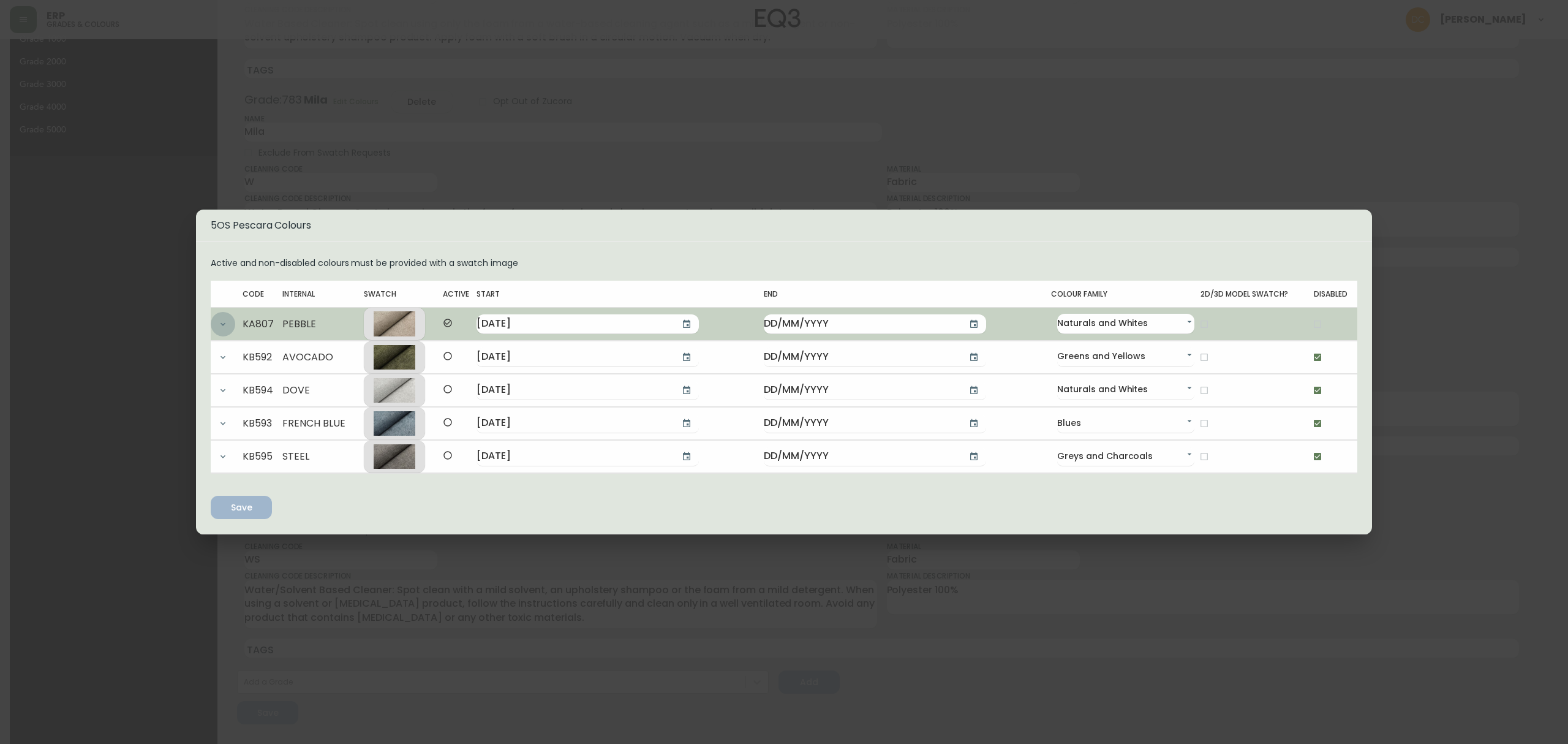
click at [221, 319] on icon "button" at bounding box center [223, 324] width 10 height 10
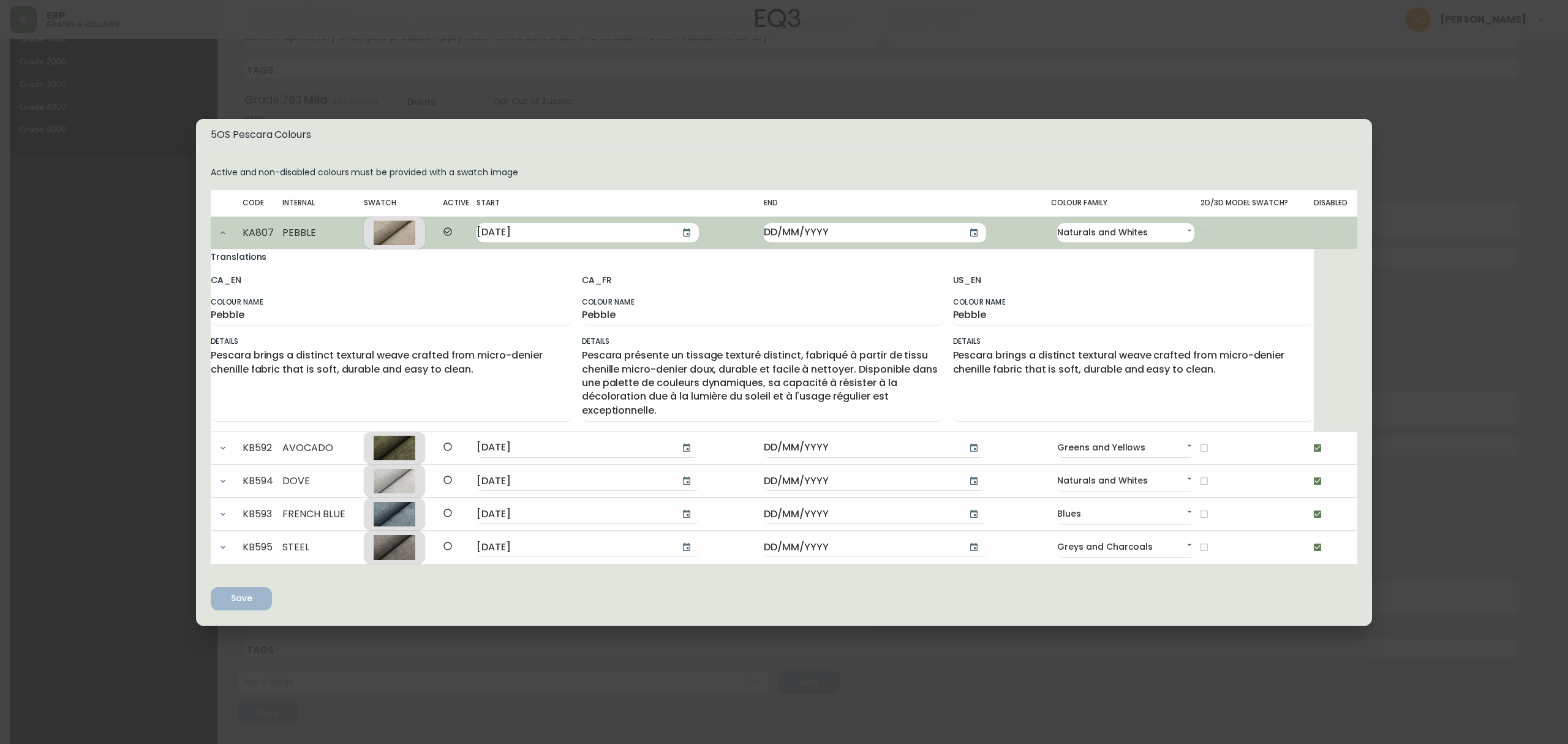
click at [230, 241] on button "button" at bounding box center [222, 232] width 25 height 25
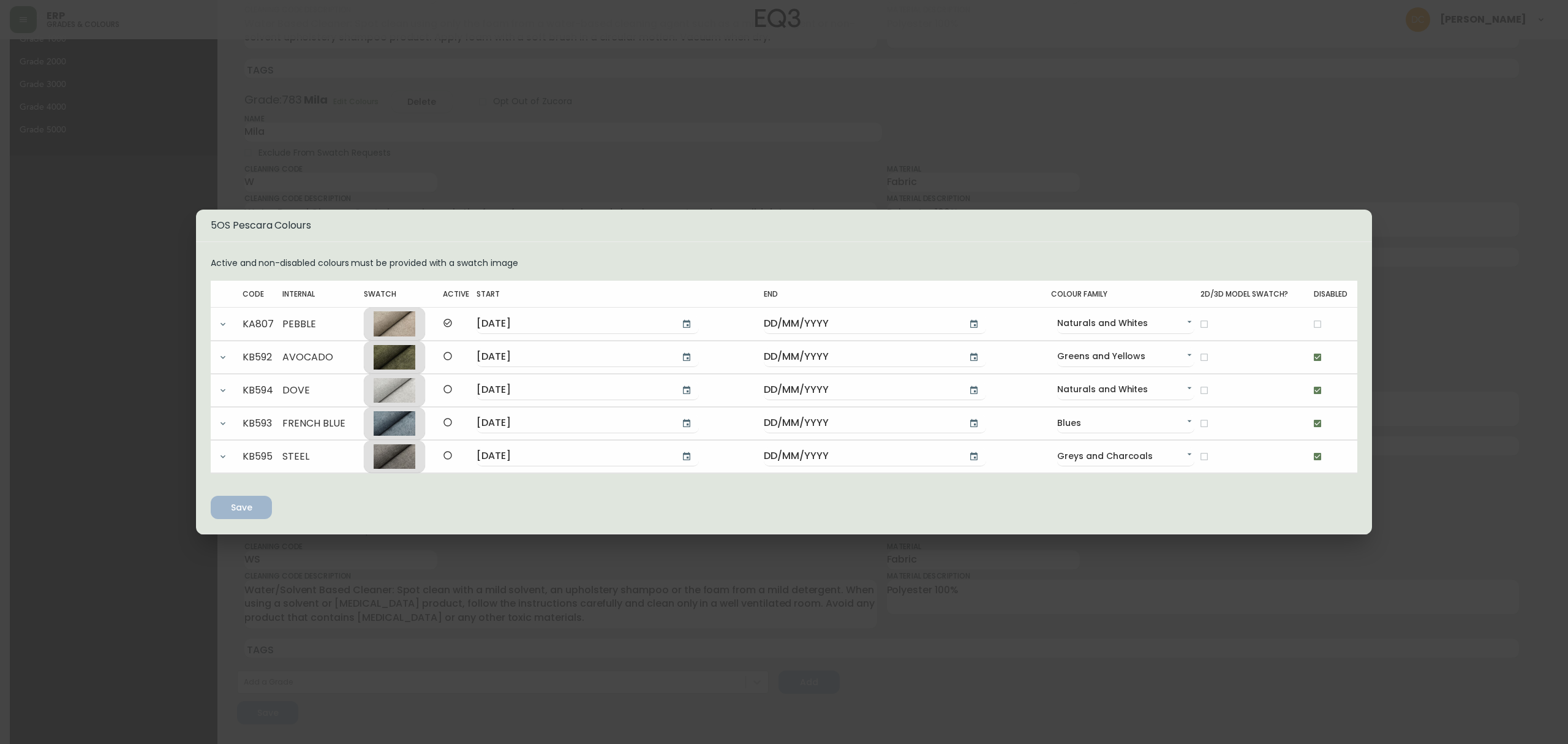
click at [520, 153] on div "5OS Pescara Colours Active and non-disabled colours must be provided with a swa…" at bounding box center [784, 372] width 1568 height 744
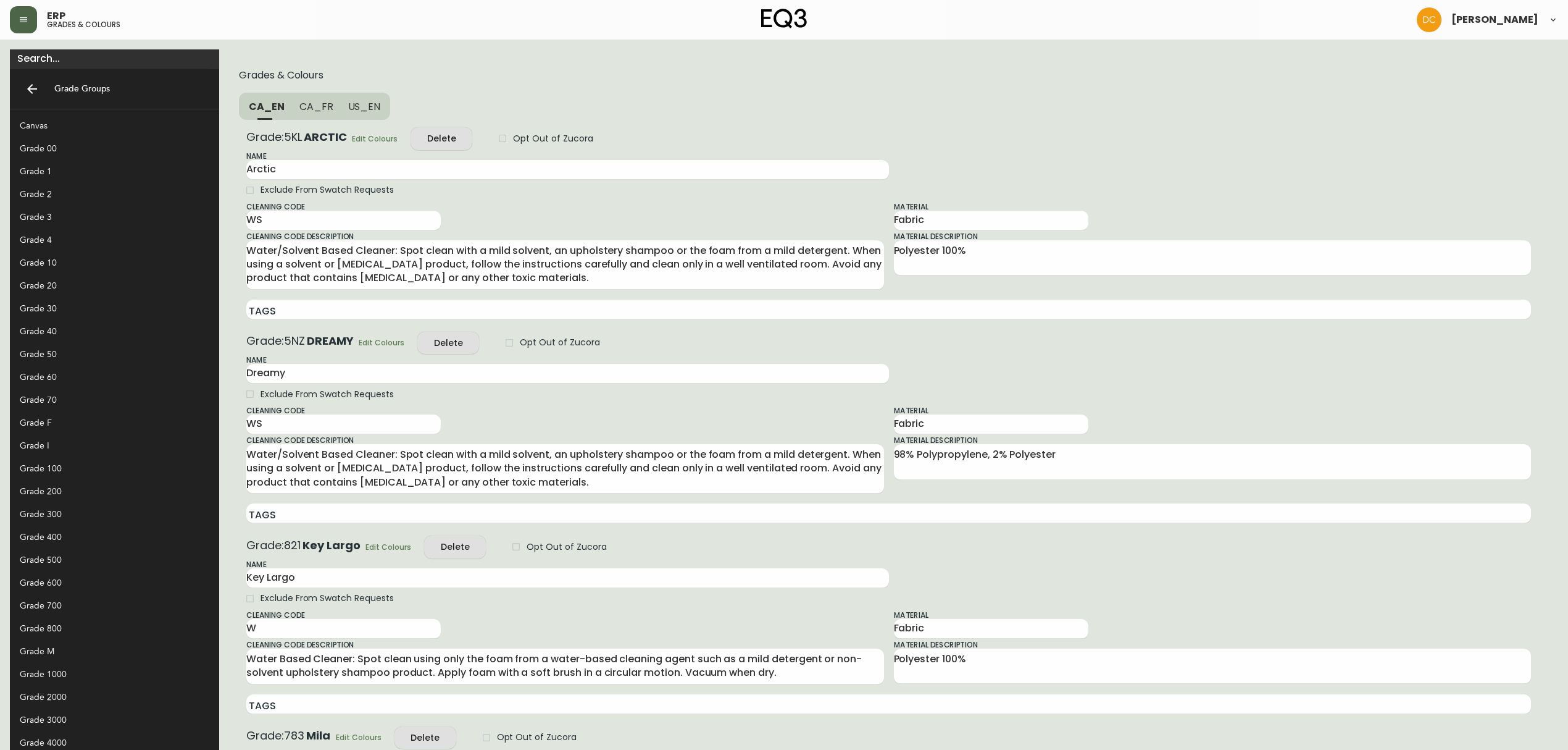
click at [21, 28] on button "button" at bounding box center [23, 19] width 27 height 27
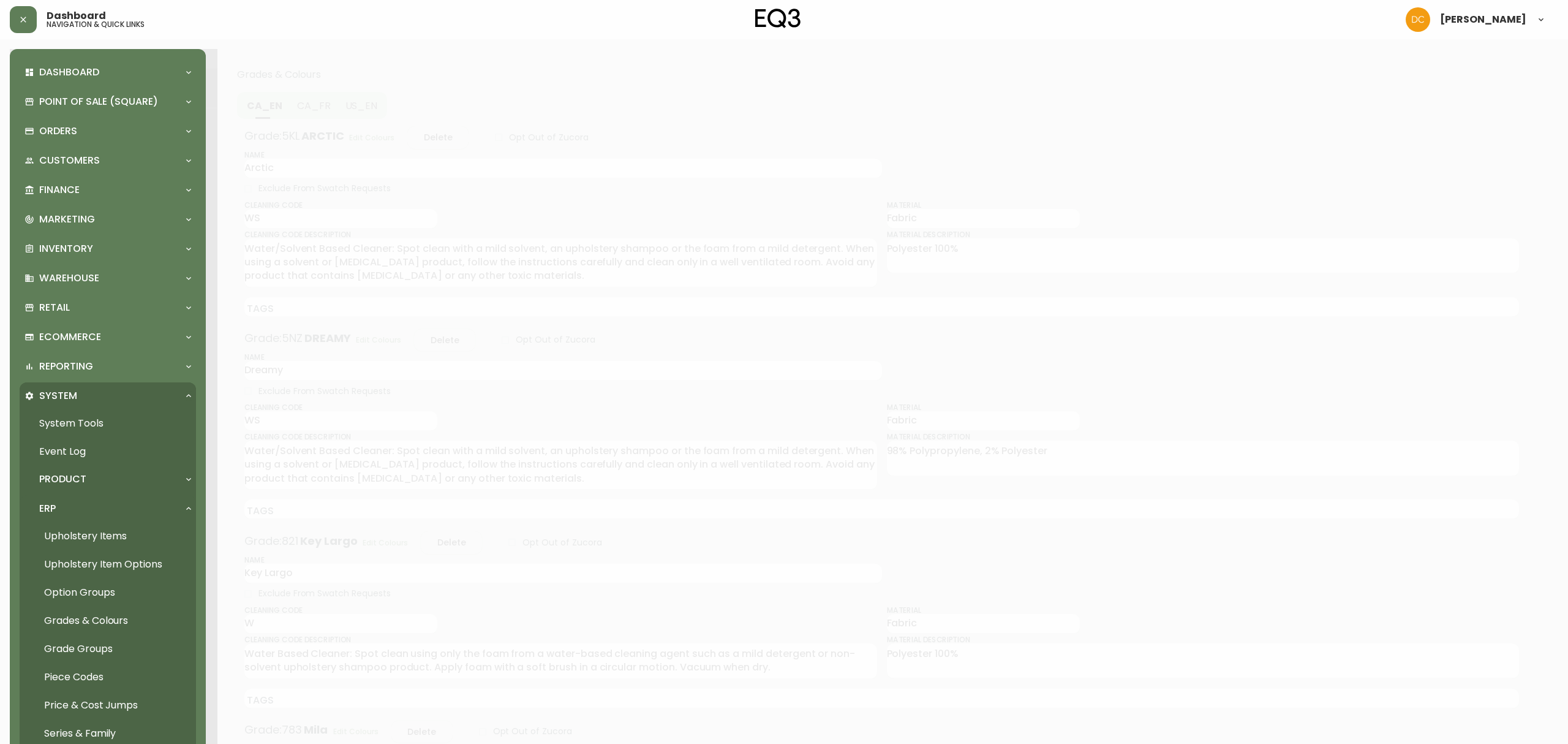
scroll to position [261, 0]
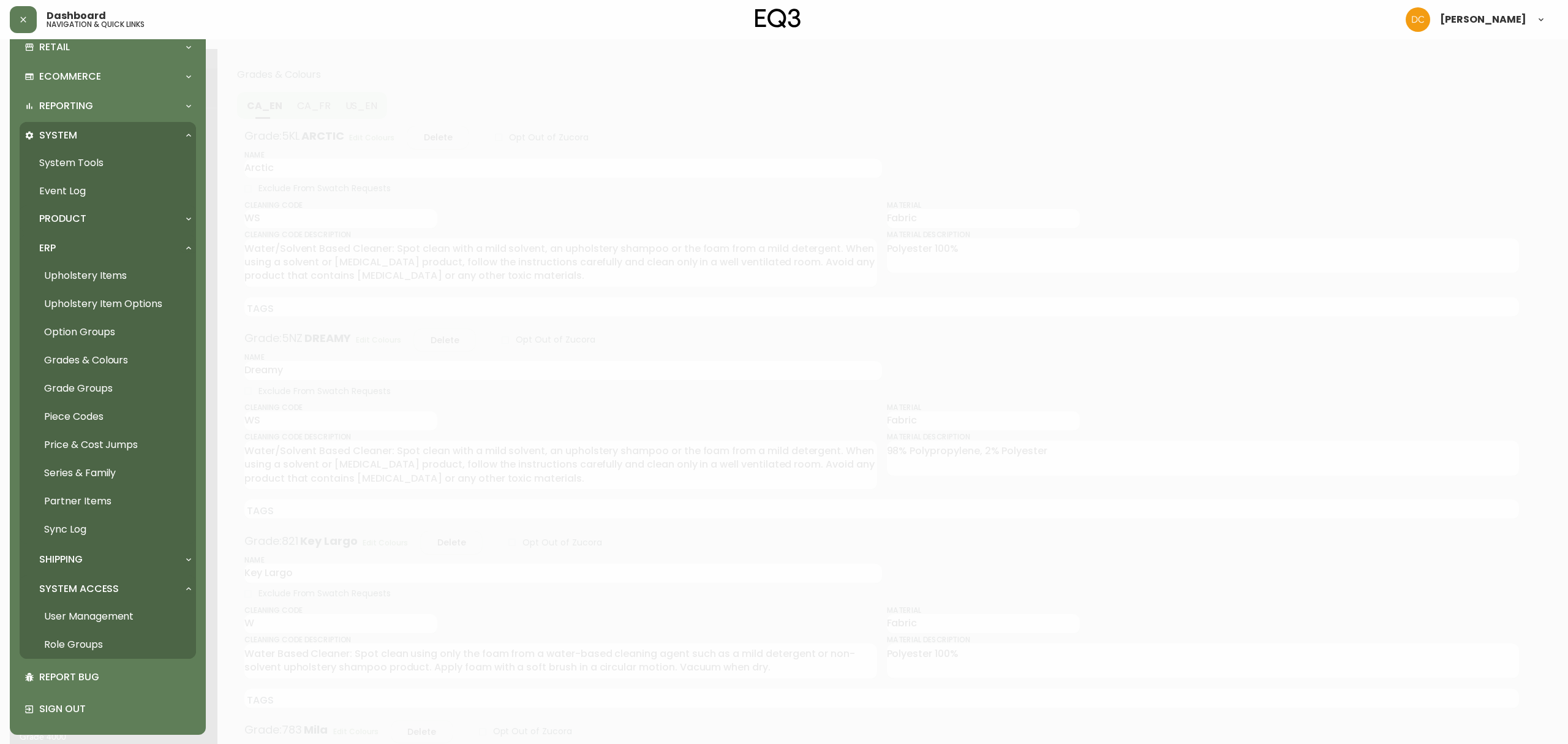
click at [97, 226] on div "Product" at bounding box center [108, 218] width 177 height 27
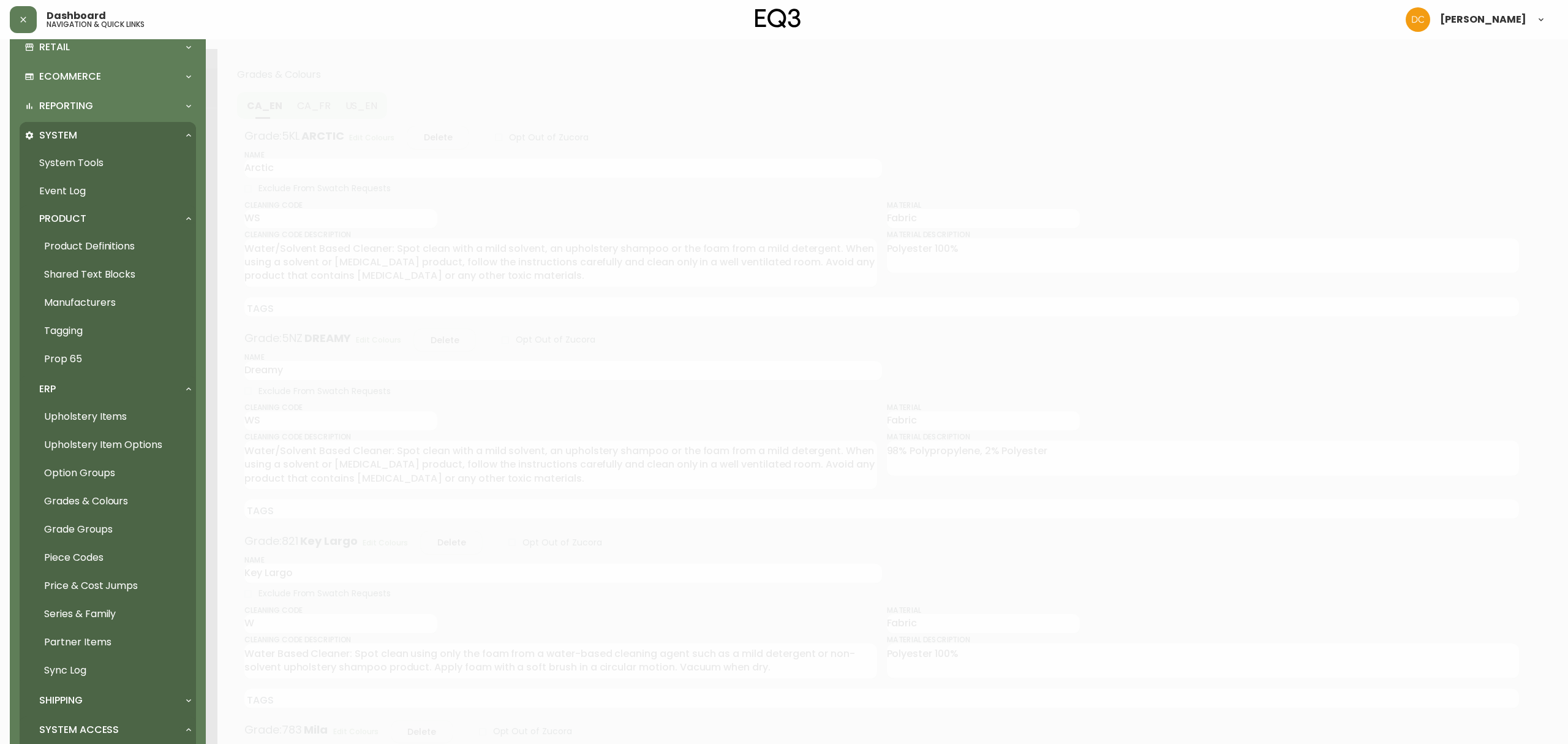
click at [91, 422] on link "Upholstery Items" at bounding box center [108, 416] width 177 height 29
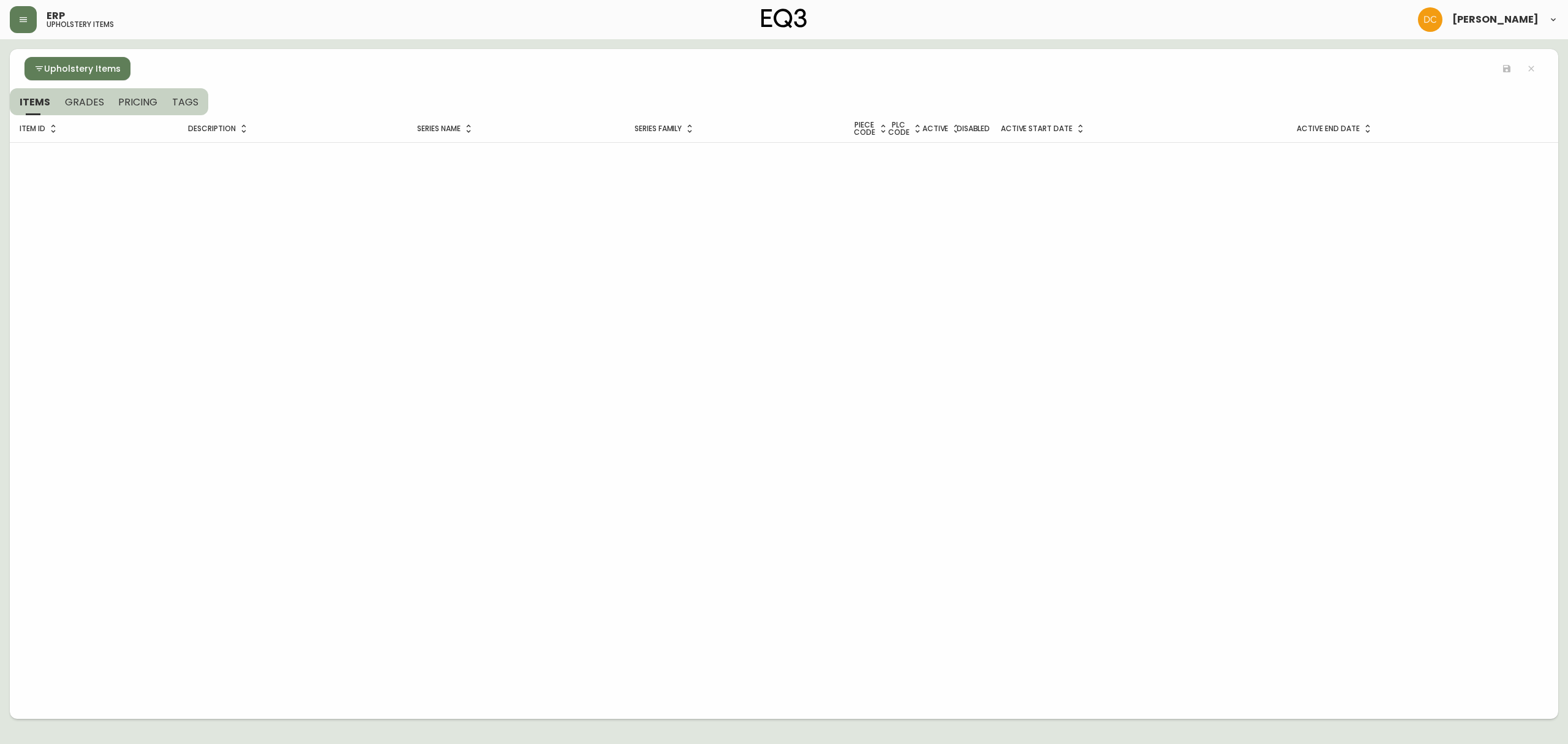
click at [49, 62] on span "Upholstery Items" at bounding box center [83, 69] width 77 height 16
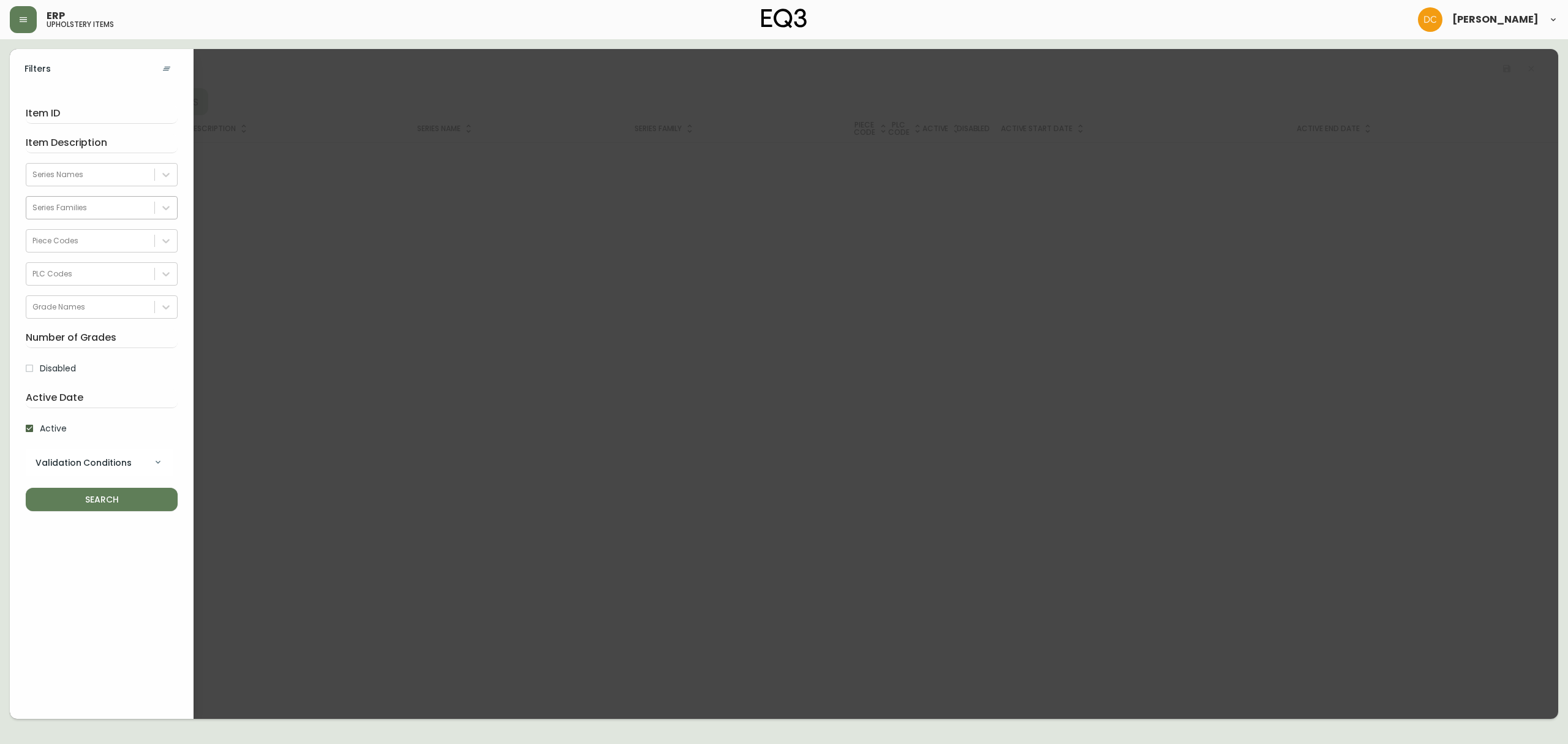
click at [85, 207] on div "Series Families" at bounding box center [59, 207] width 54 height 11
type input "sof"
click at [86, 488] on form "Series Names option Softform, selected. 0 results available. Select is focused …" at bounding box center [102, 302] width 184 height 429
click at [137, 507] on span "SEARCH" at bounding box center [102, 500] width 132 height 16
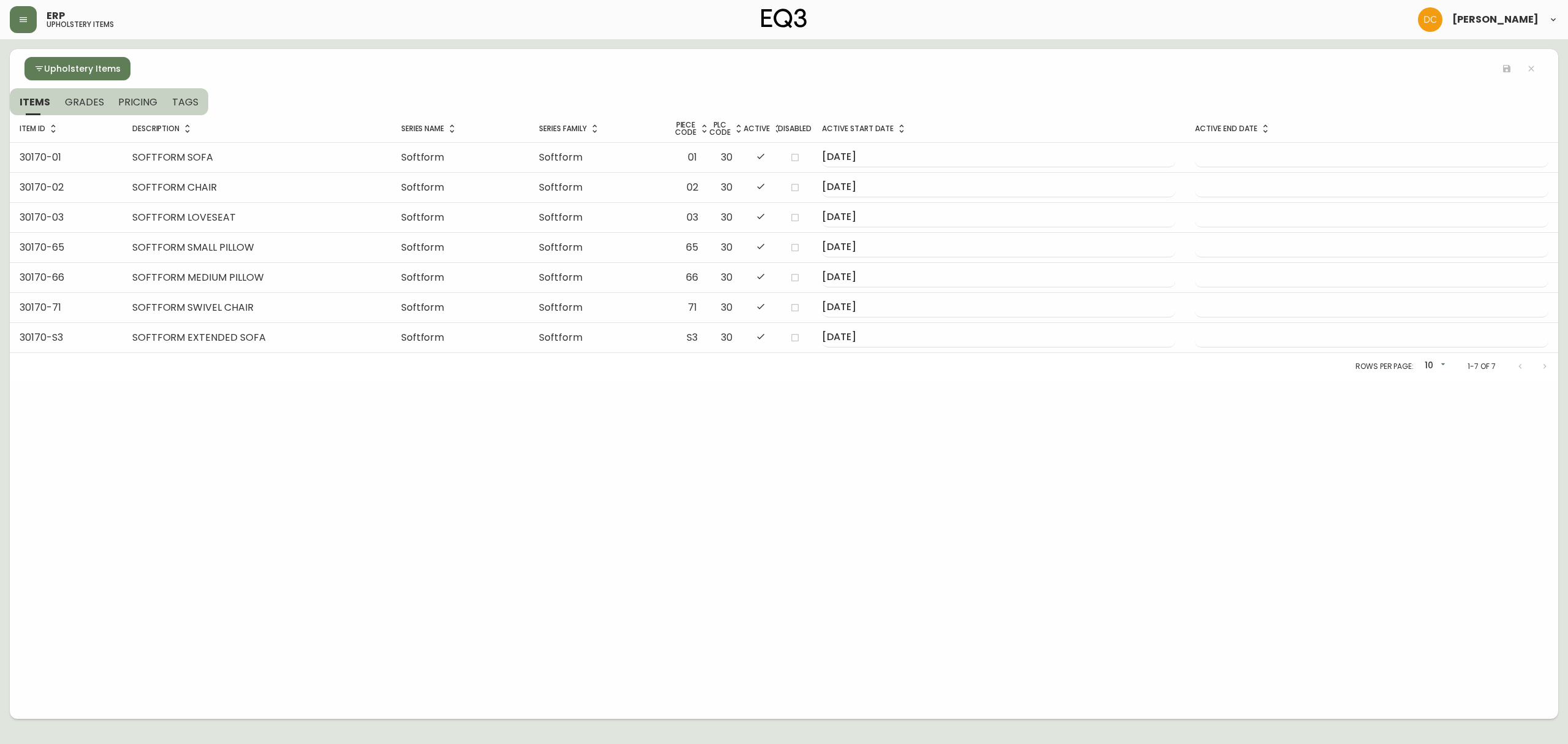
click at [99, 112] on button "GRADES" at bounding box center [84, 101] width 54 height 27
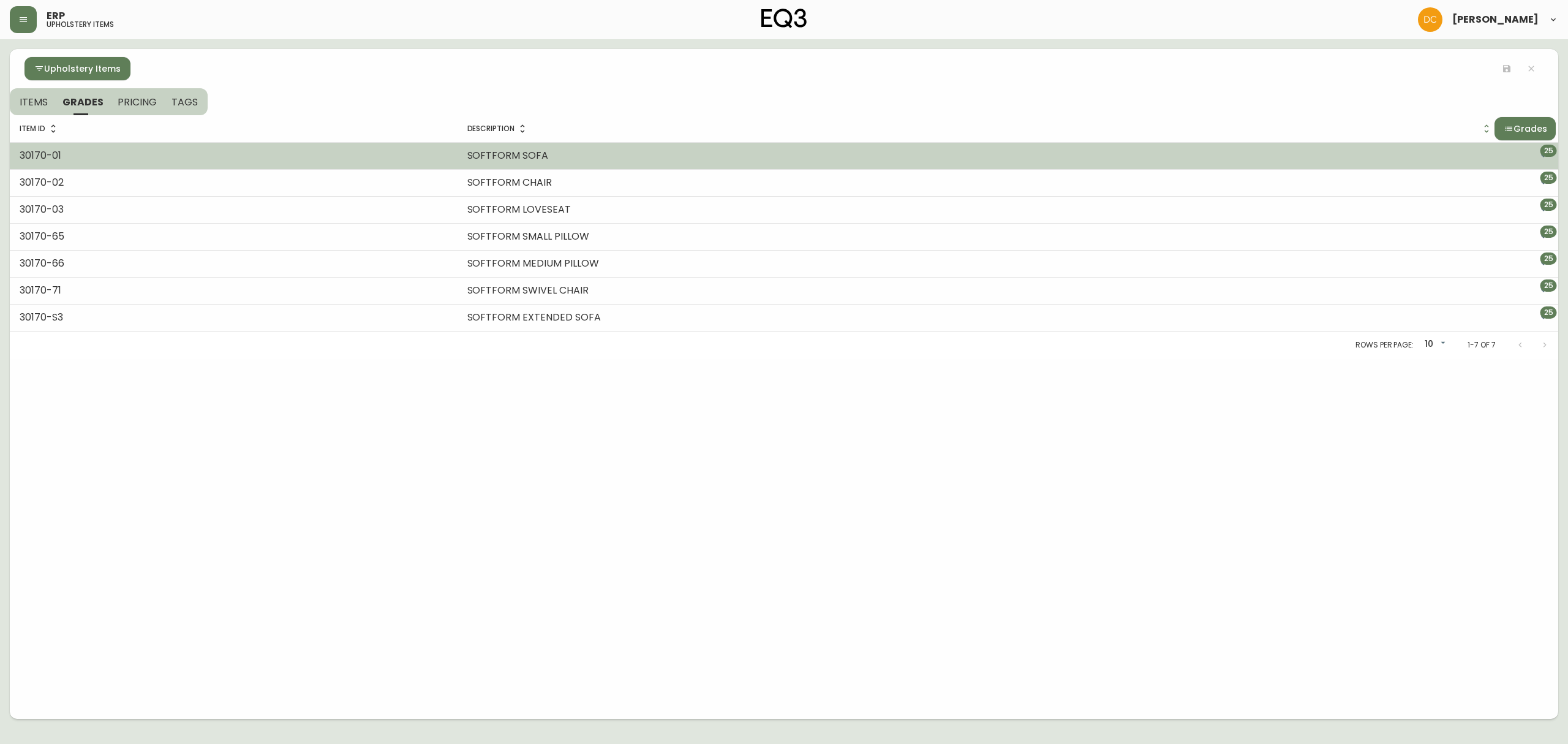
click at [1253, 162] on button "25" at bounding box center [1542, 155] width 25 height 25
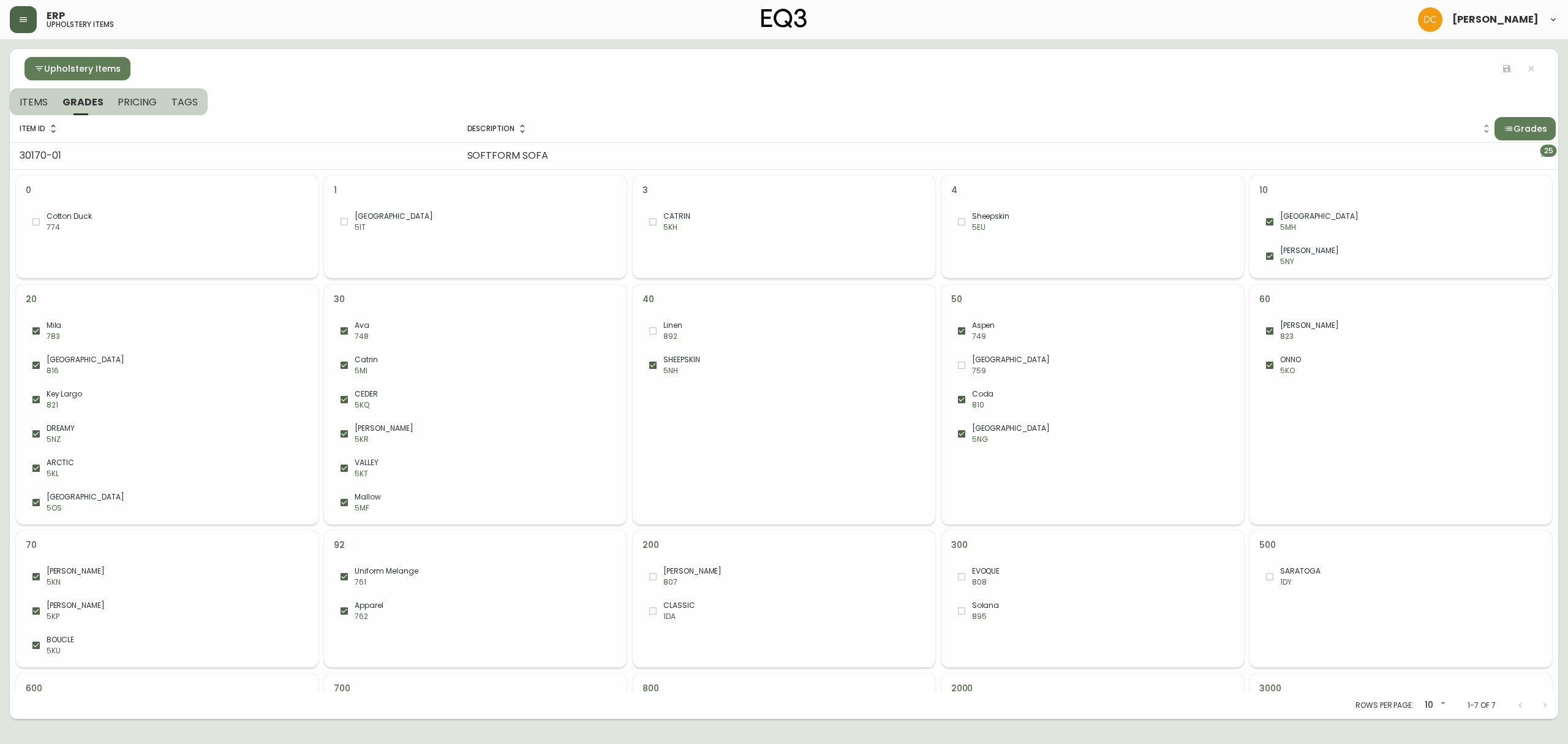
click at [23, 20] on icon "button" at bounding box center [23, 19] width 7 height 5
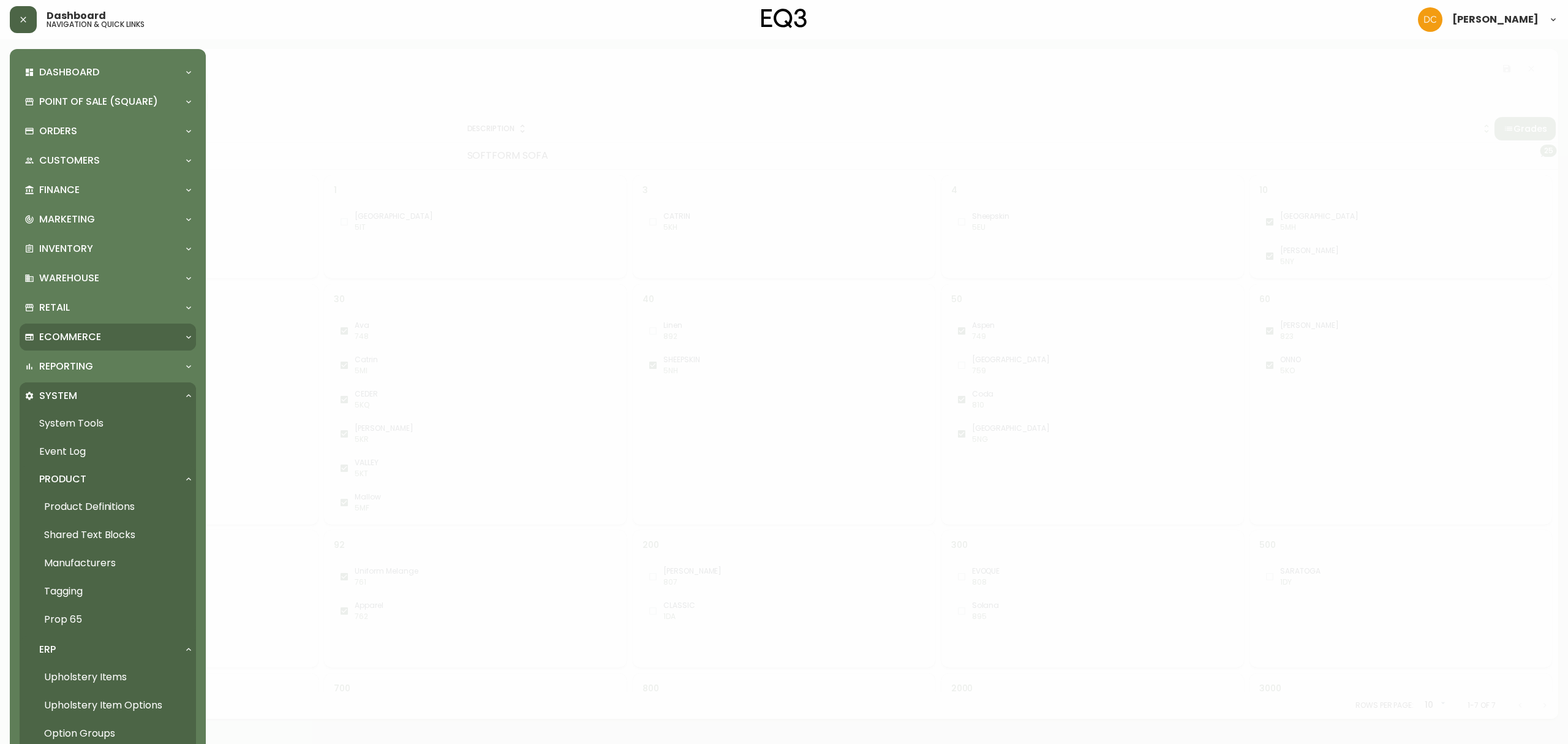
click at [86, 337] on p "Ecommerce" at bounding box center [70, 337] width 62 height 14
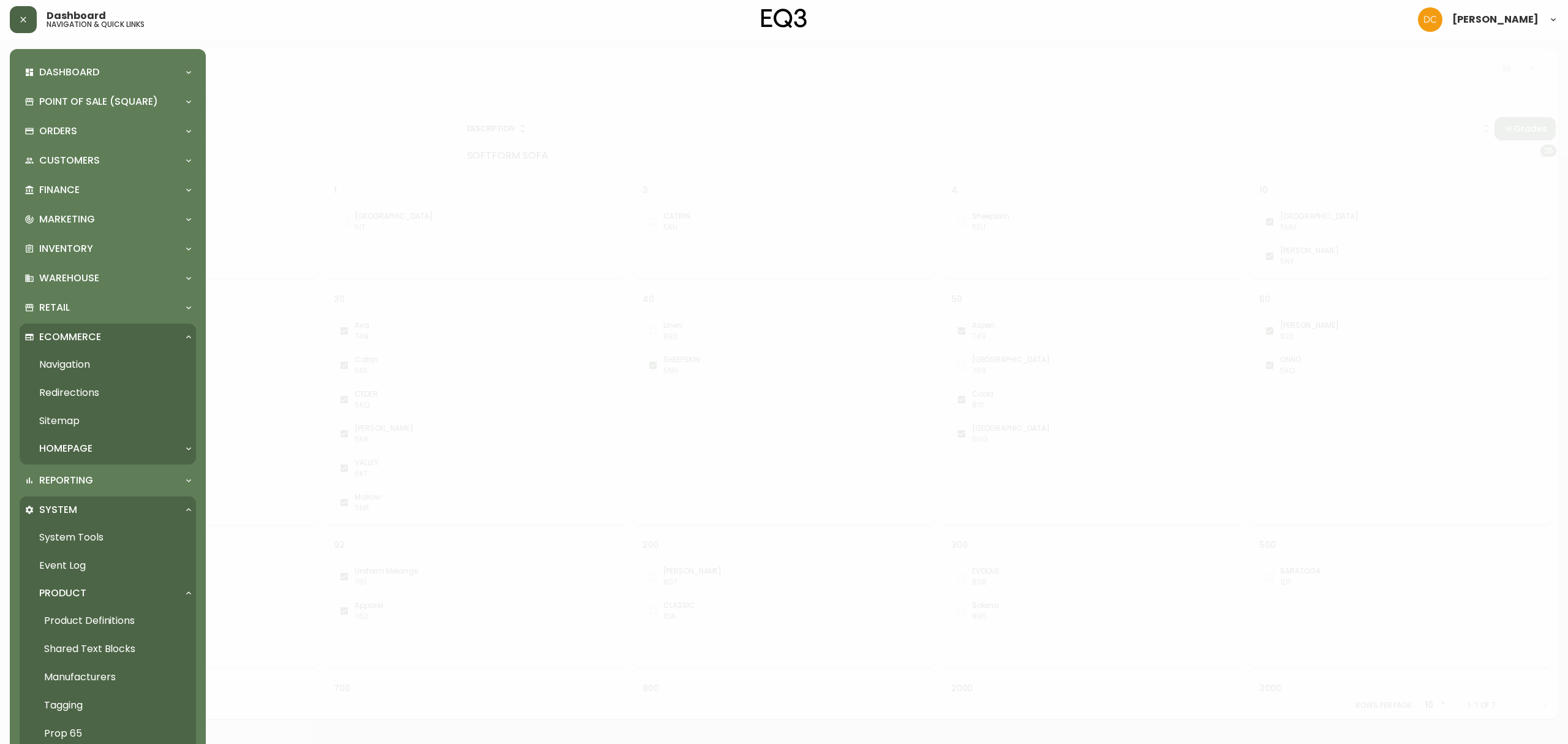
click at [103, 567] on link "Product Definitions" at bounding box center [108, 620] width 177 height 29
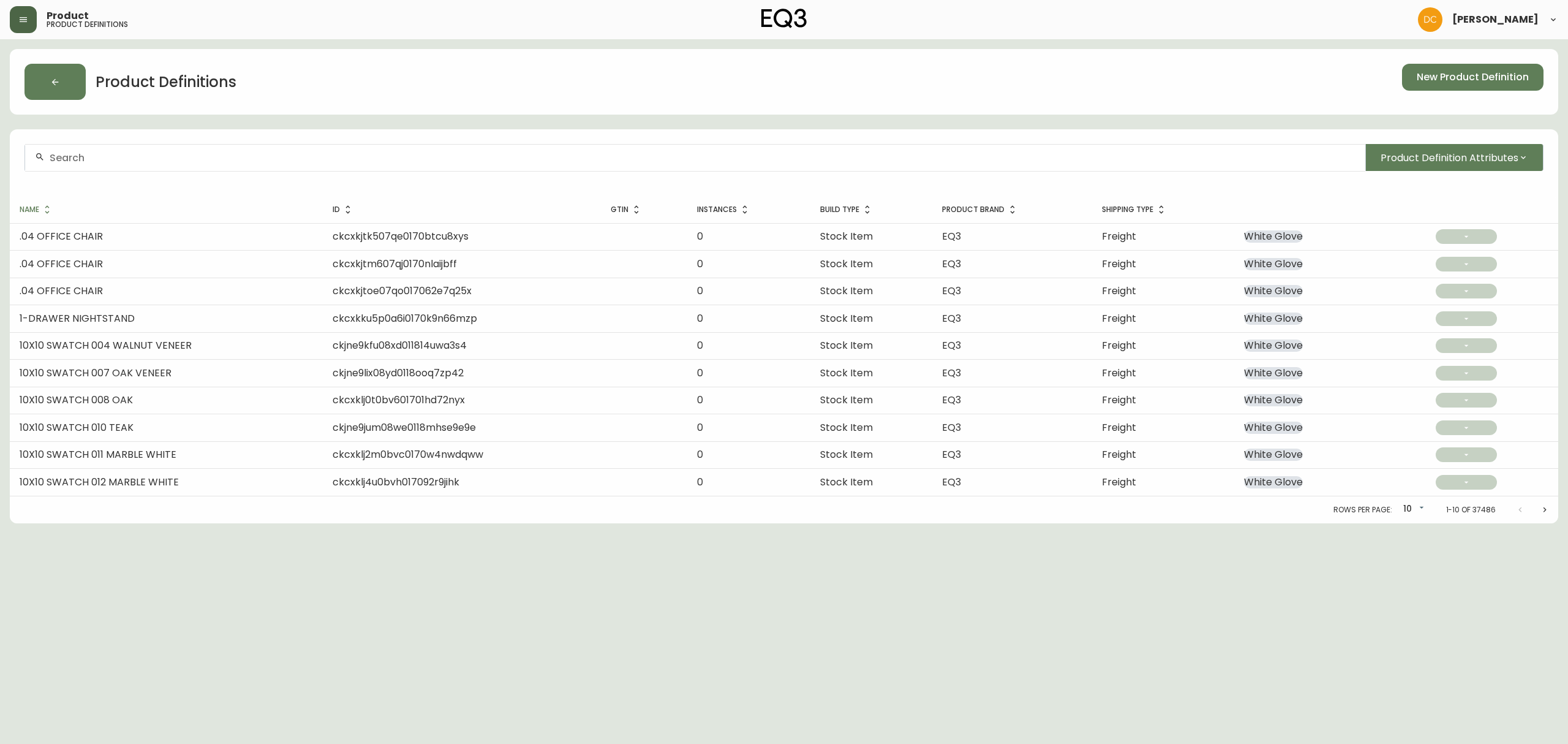
click at [17, 21] on button "button" at bounding box center [23, 19] width 27 height 27
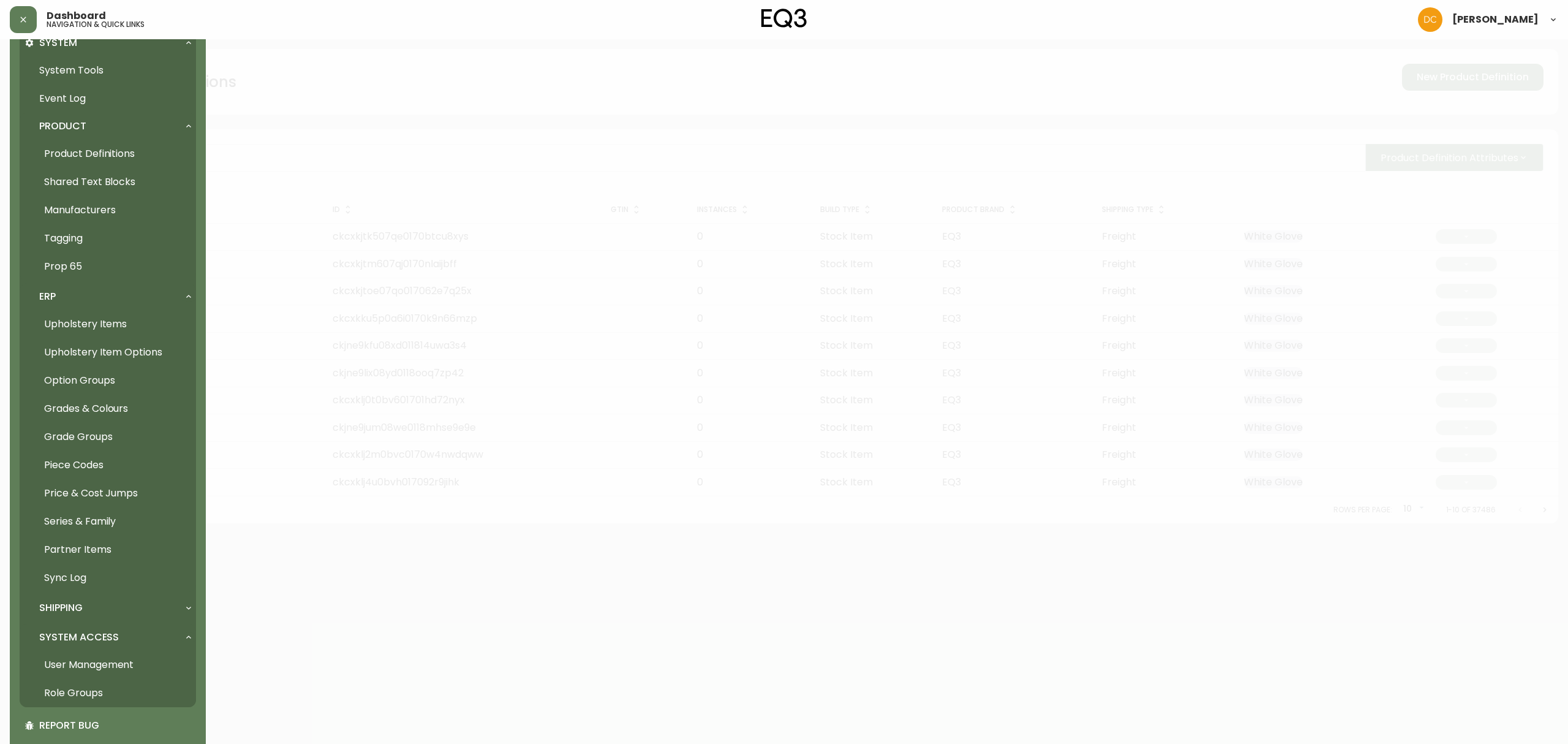
scroll to position [490, 0]
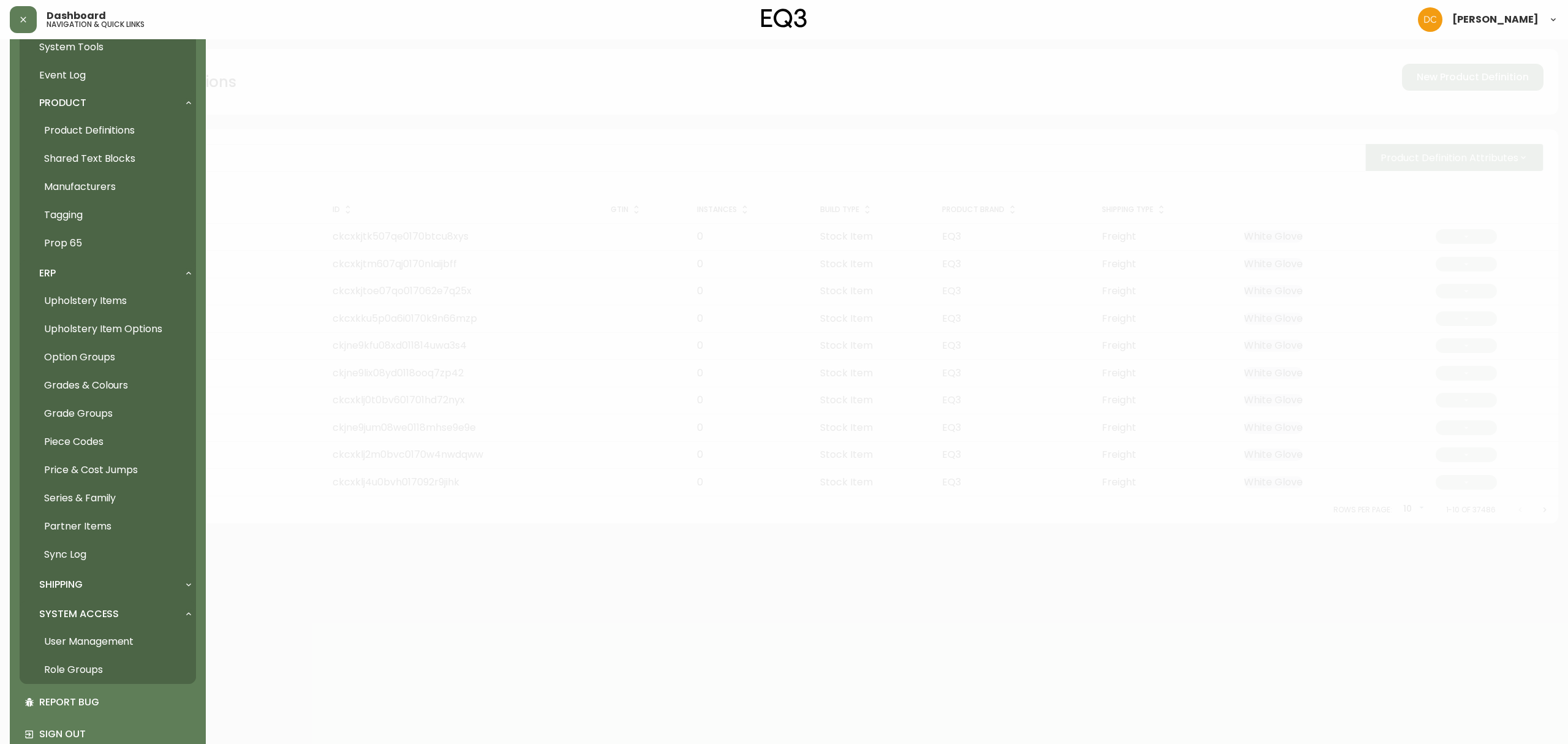
click at [84, 559] on link "Sync Log" at bounding box center [108, 554] width 177 height 29
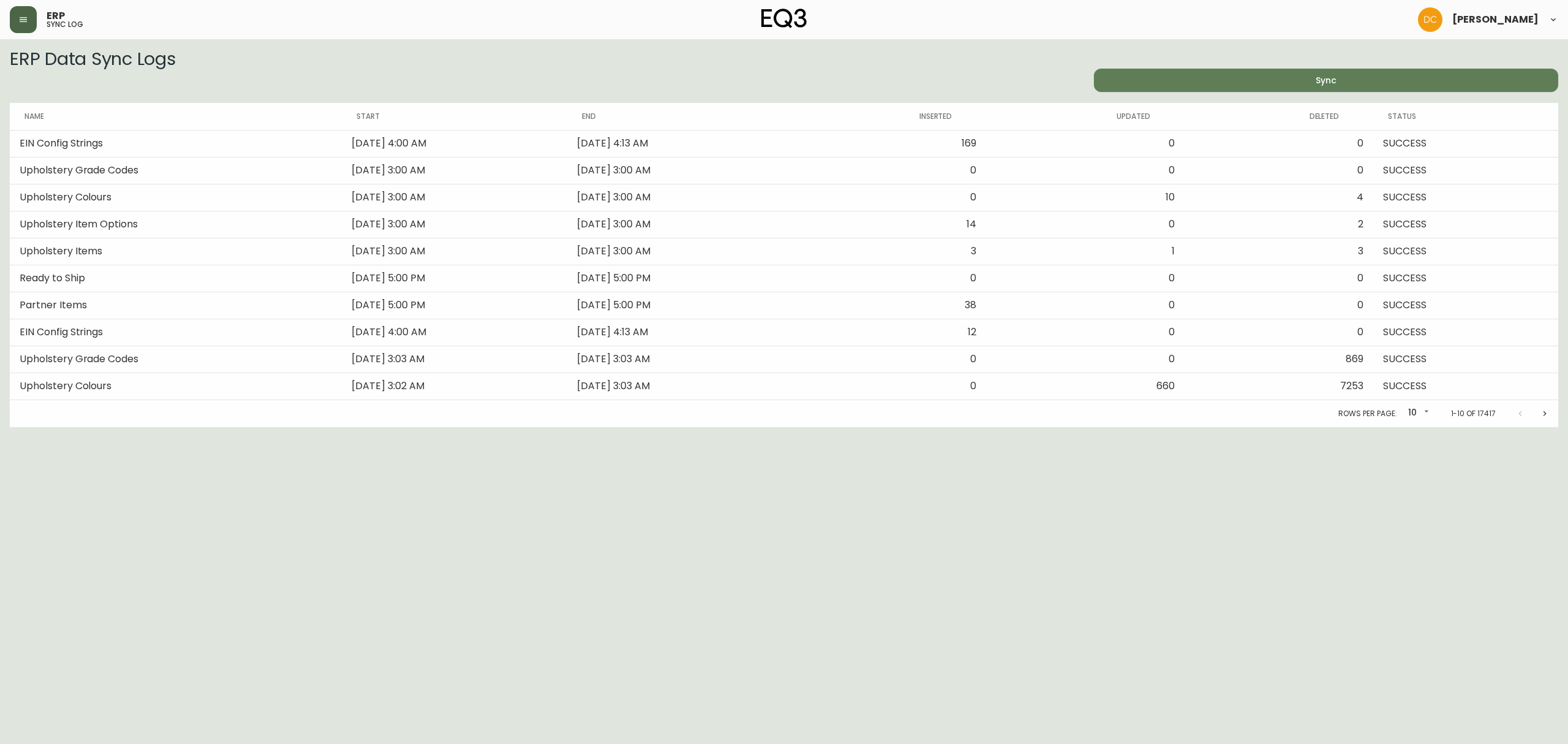
click at [21, 25] on button "button" at bounding box center [23, 19] width 27 height 27
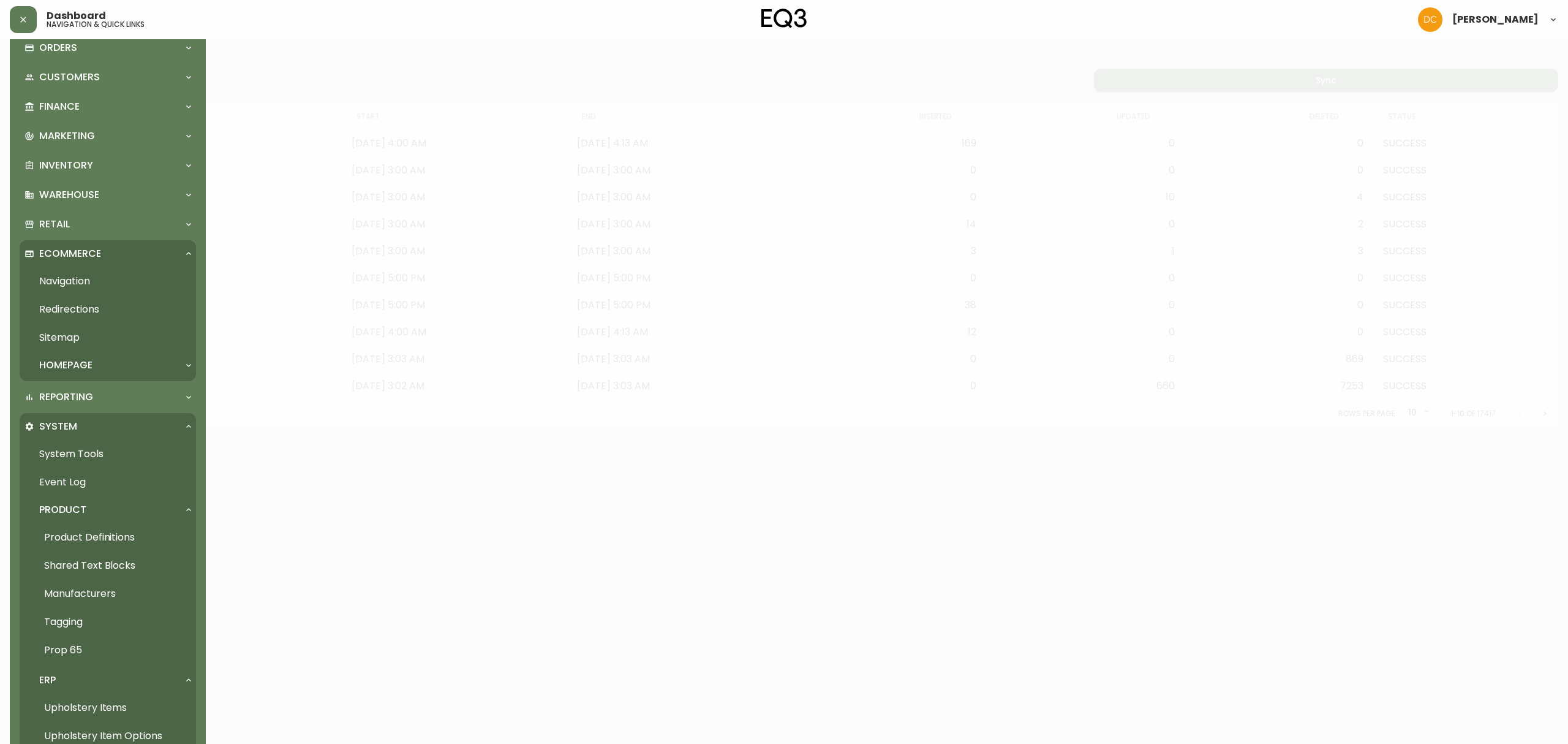
scroll to position [245, 0]
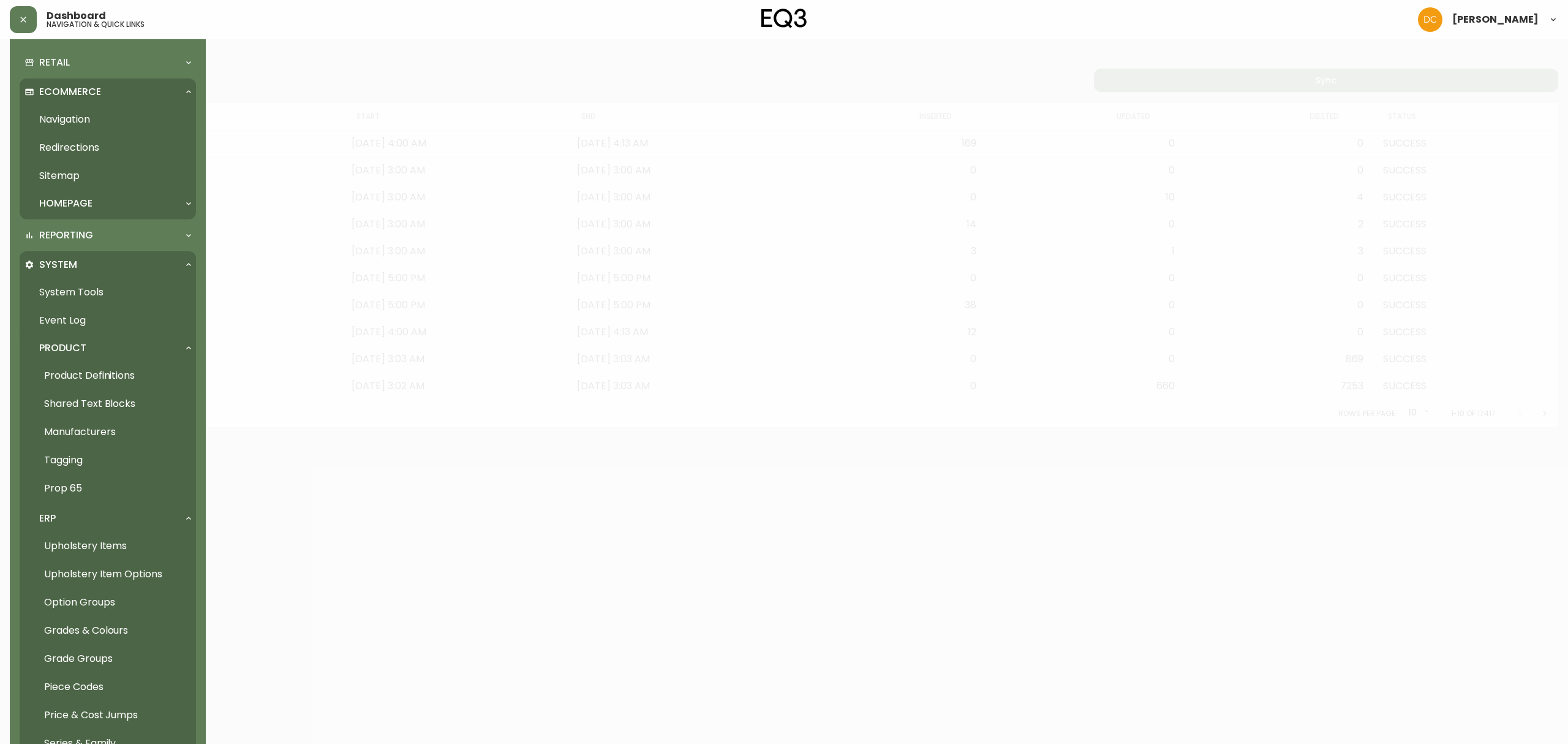
click at [81, 296] on link "System Tools" at bounding box center [108, 292] width 177 height 29
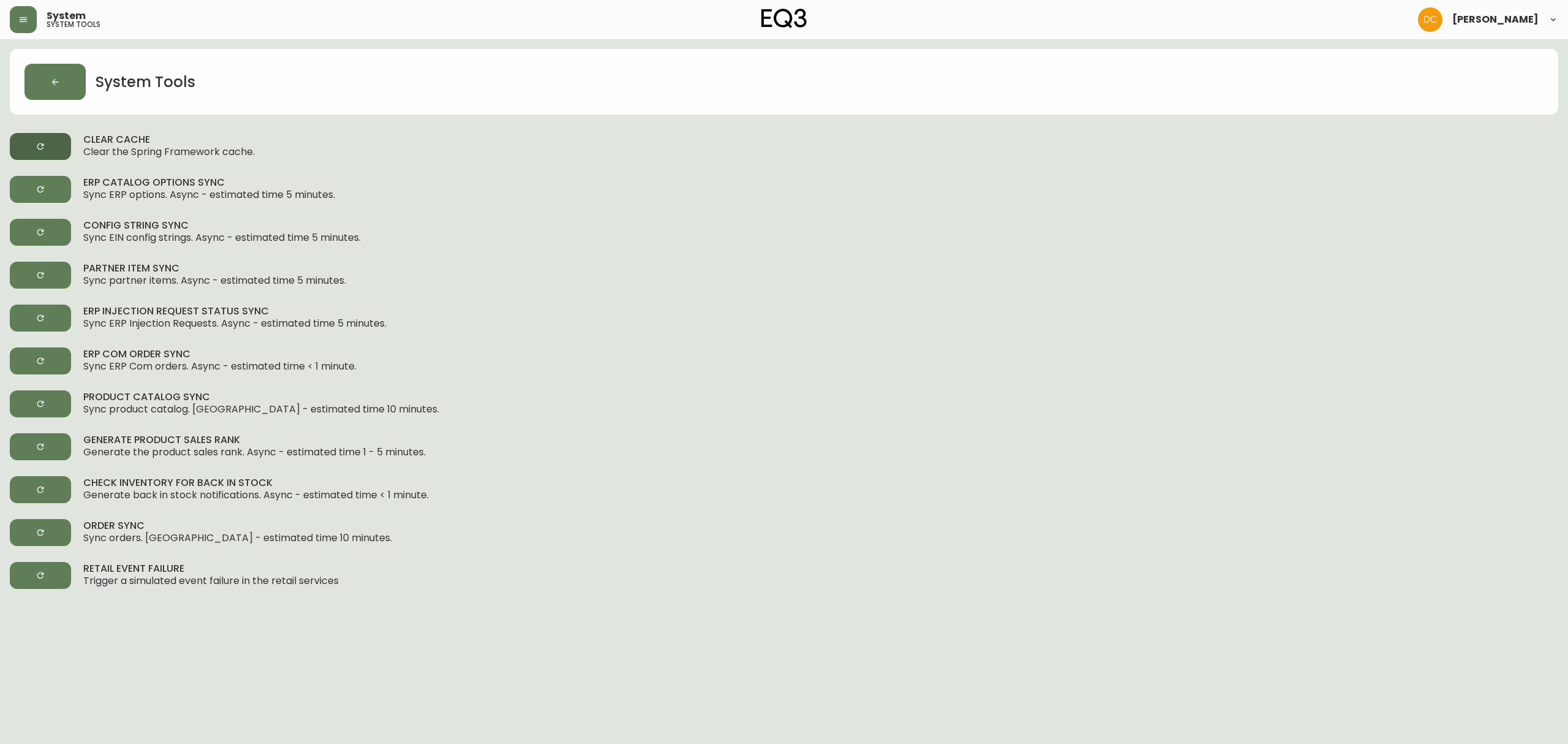
click at [27, 134] on button "button" at bounding box center [40, 146] width 61 height 27
click at [29, 17] on button "button" at bounding box center [23, 19] width 27 height 27
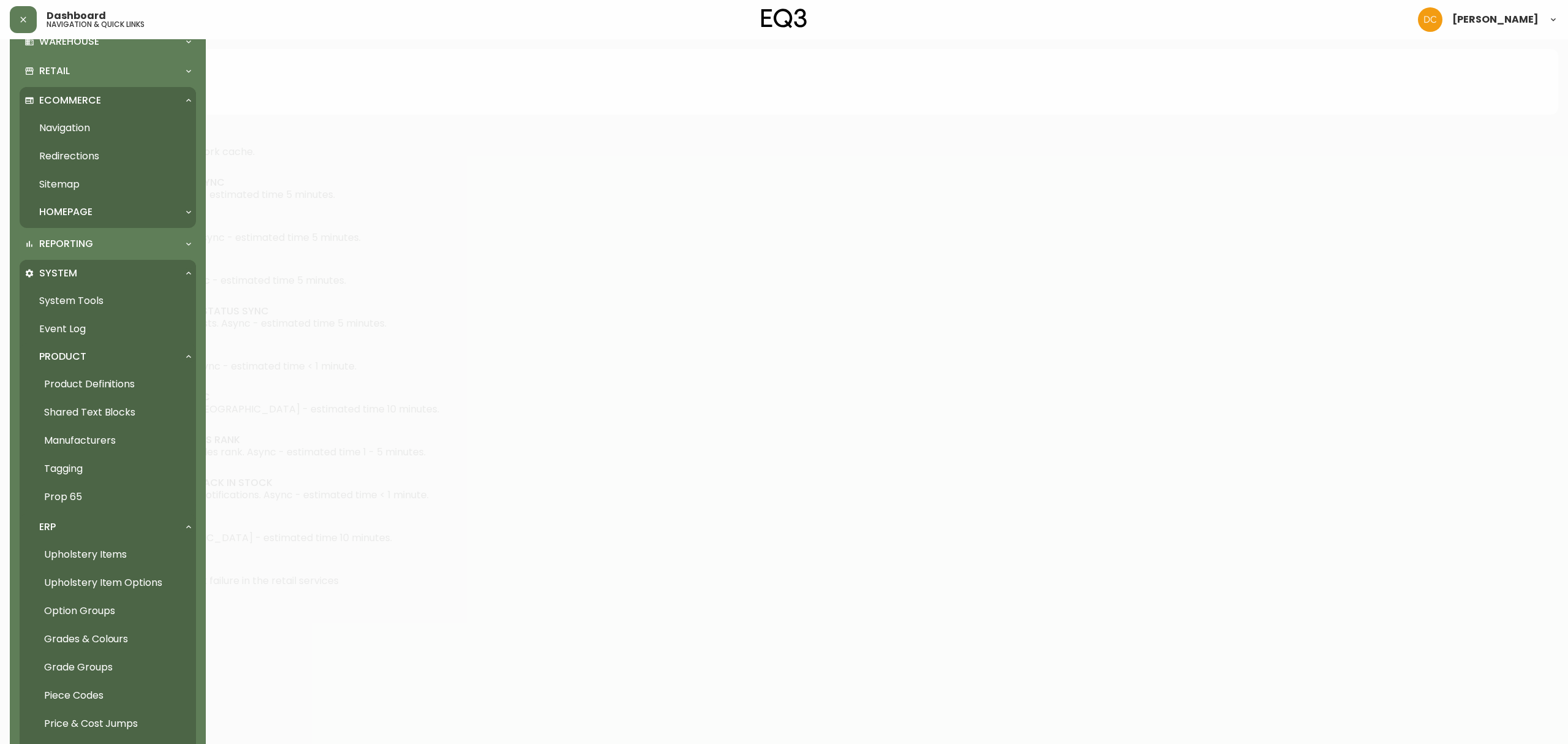
scroll to position [245, 0]
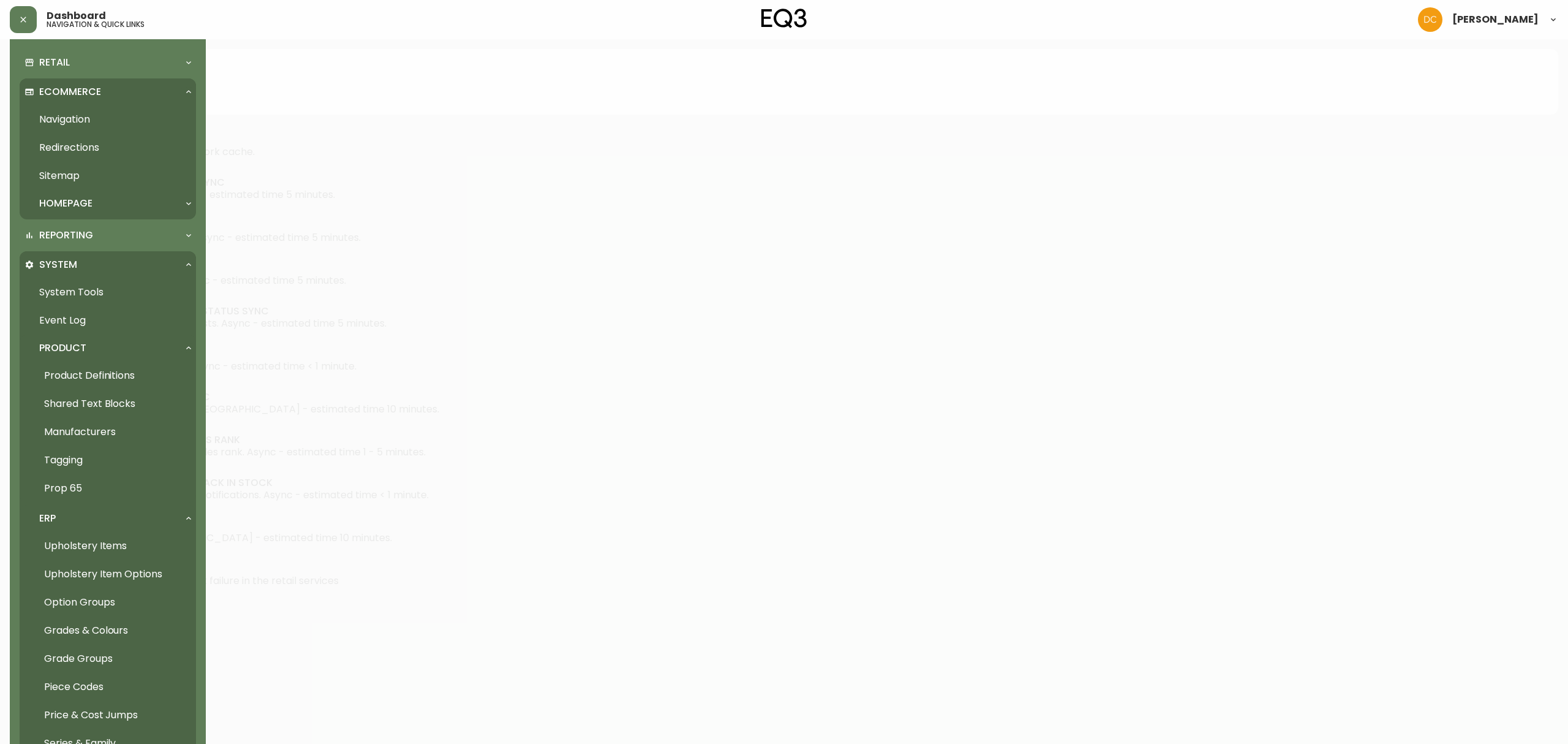
click at [112, 512] on div "ERP" at bounding box center [102, 519] width 154 height 14
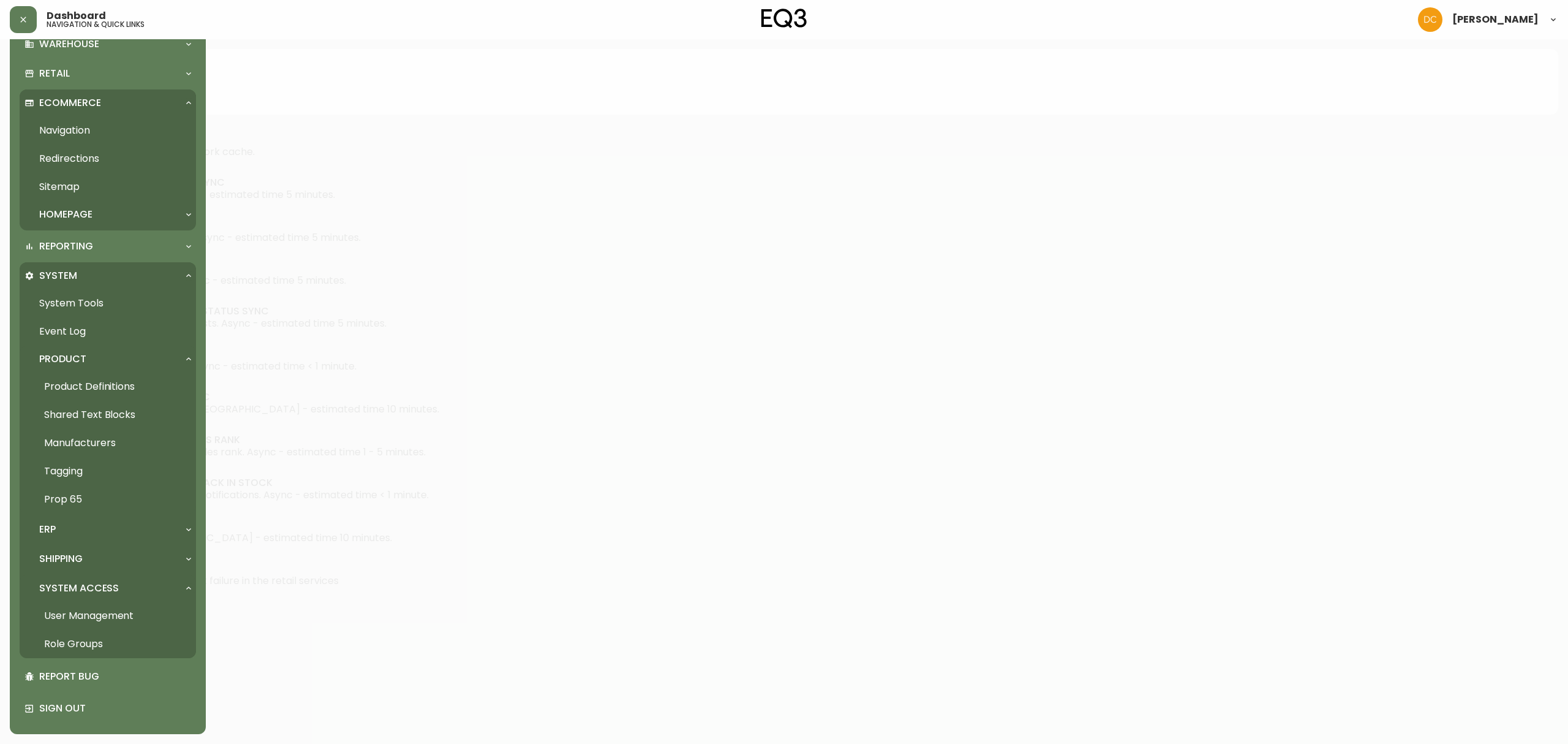
scroll to position [233, 0]
click at [117, 567] on p "System Access" at bounding box center [79, 589] width 80 height 14
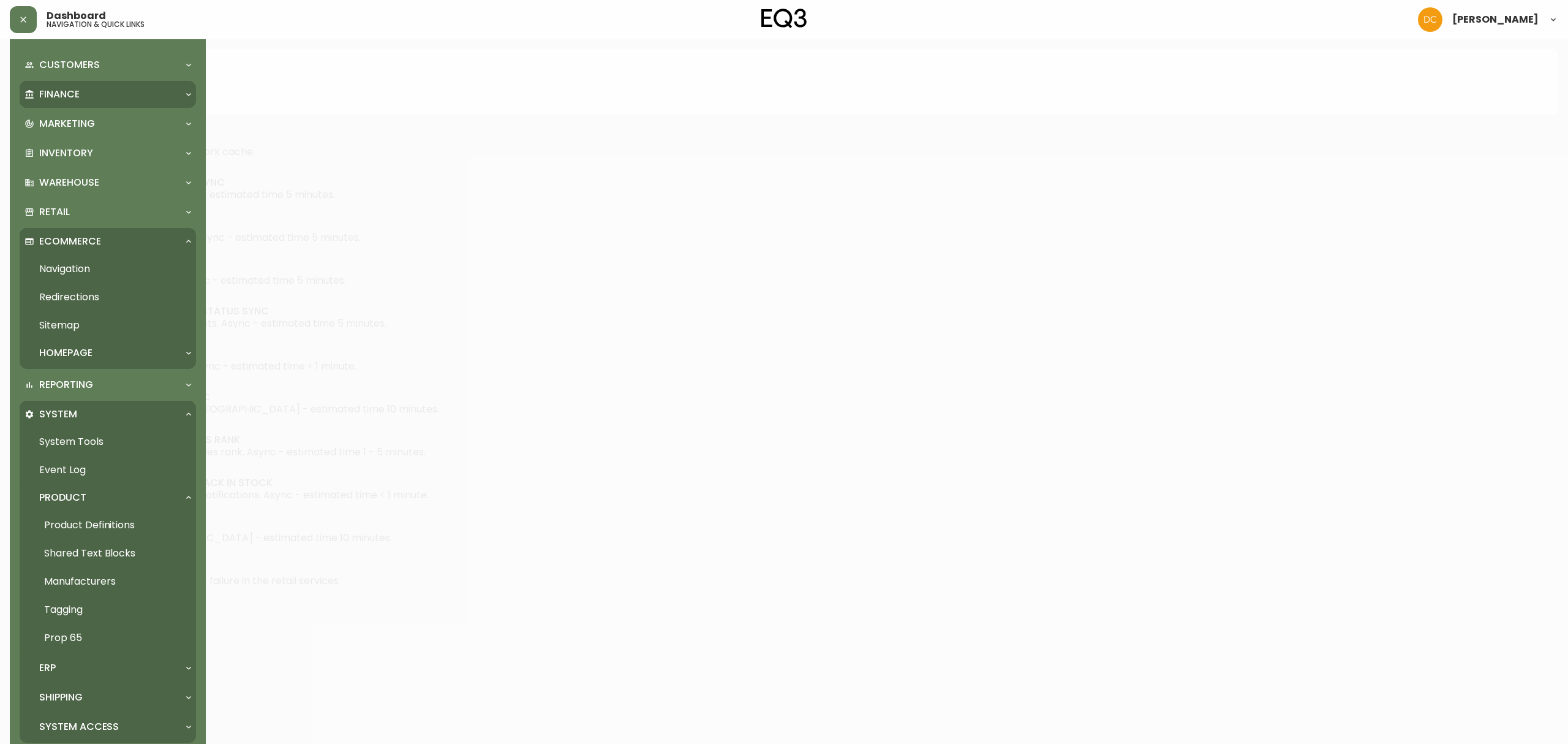
scroll to position [0, 0]
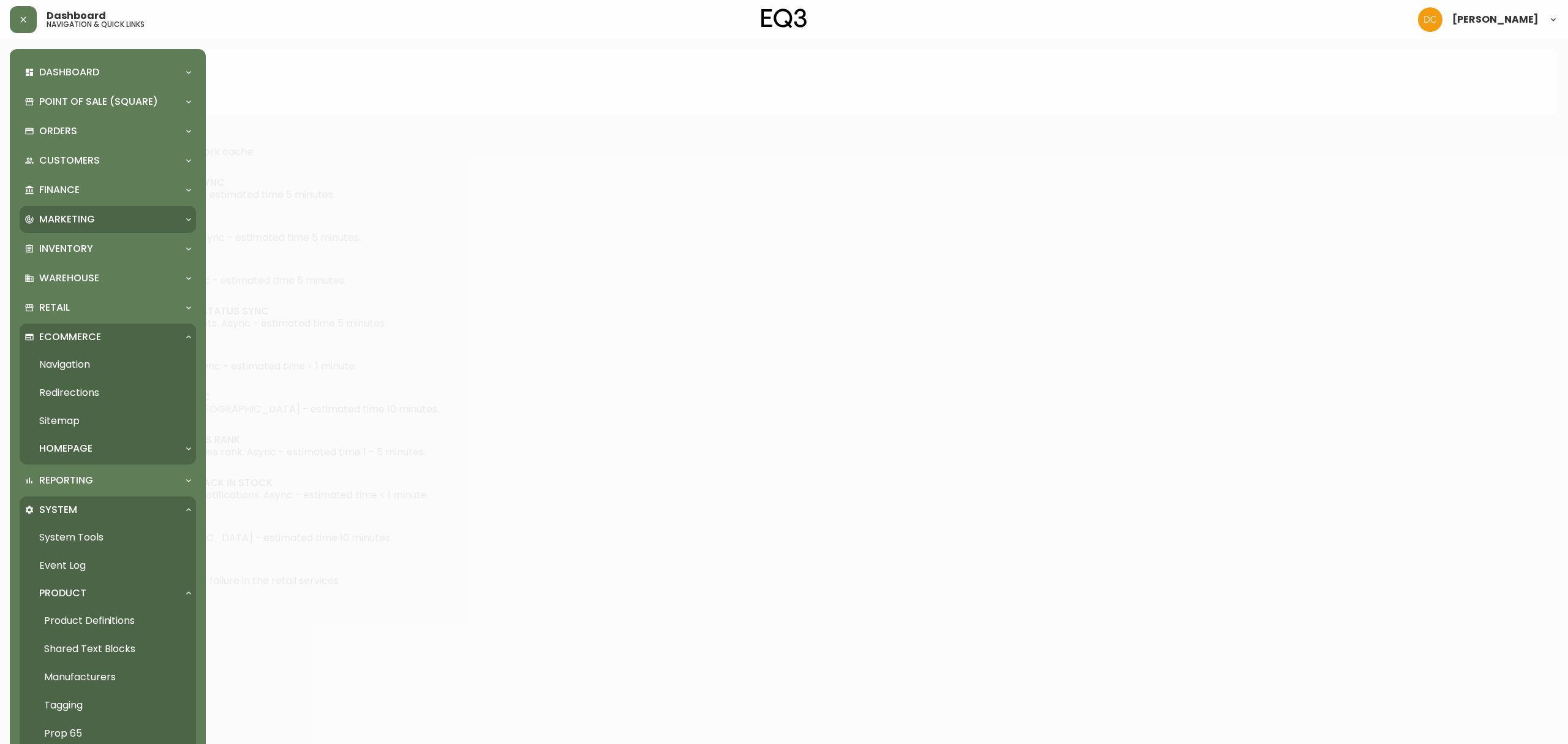
click at [114, 218] on div "Marketing" at bounding box center [102, 219] width 154 height 14
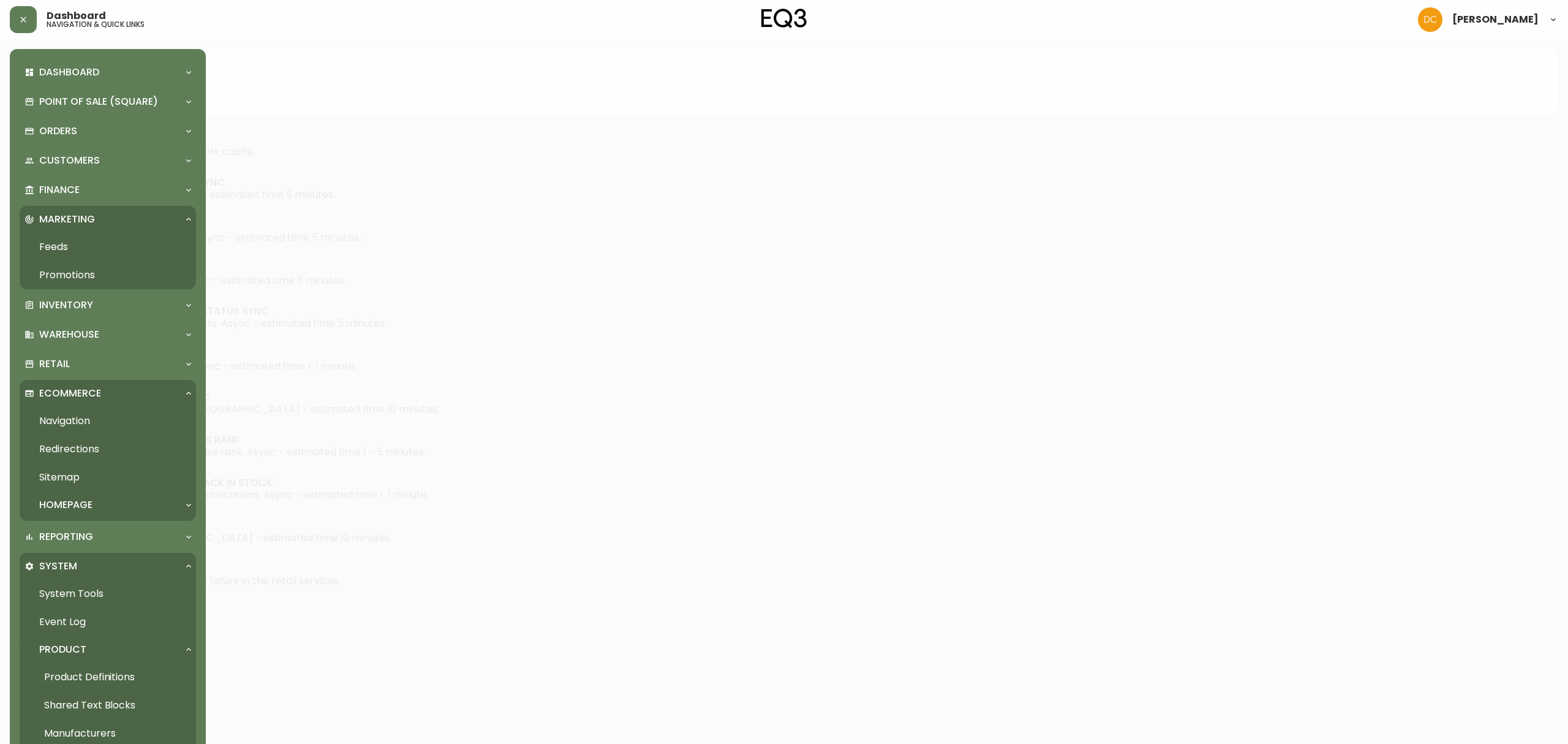
click at [112, 273] on link "Promotions" at bounding box center [108, 275] width 177 height 29
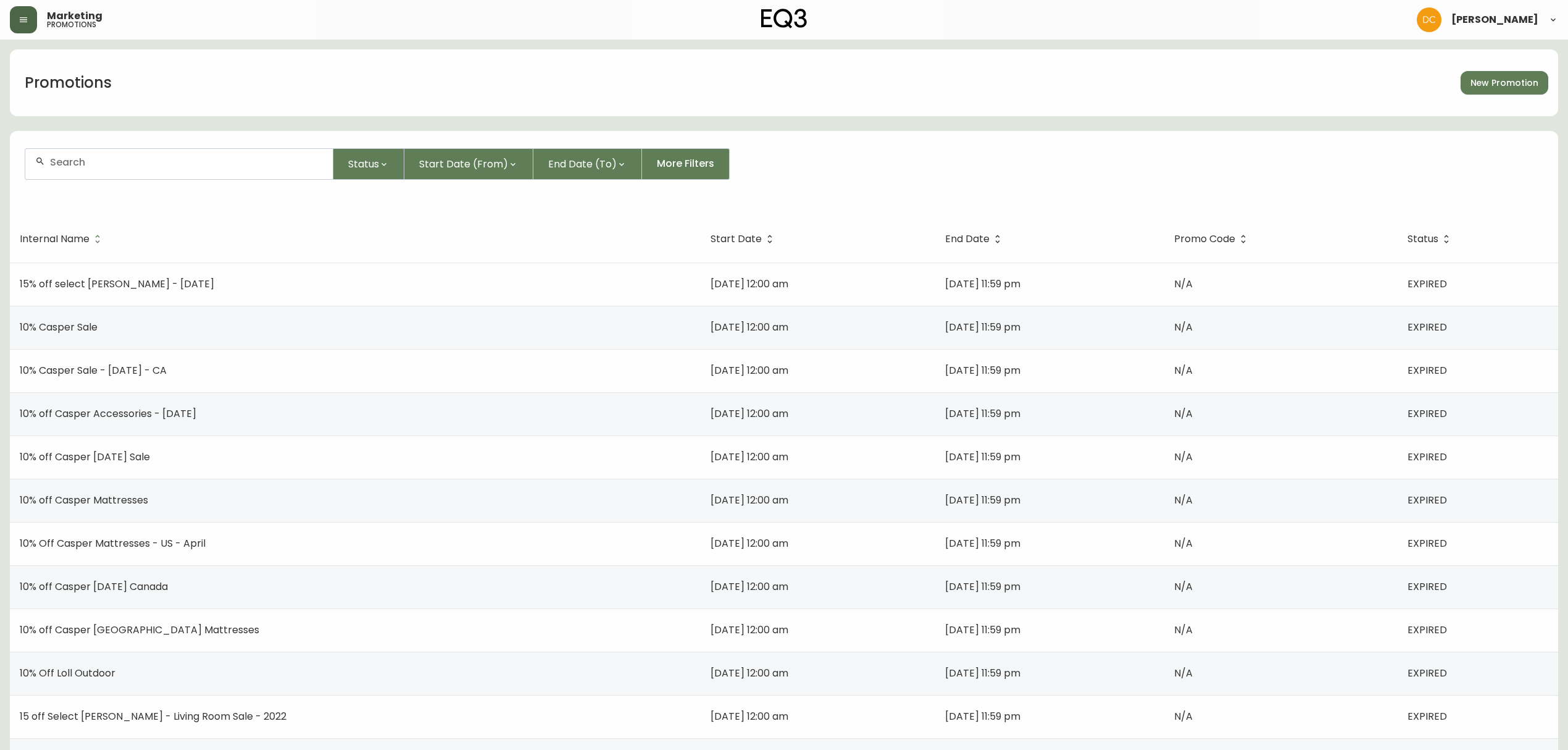
click at [25, 25] on button "button" at bounding box center [23, 19] width 27 height 27
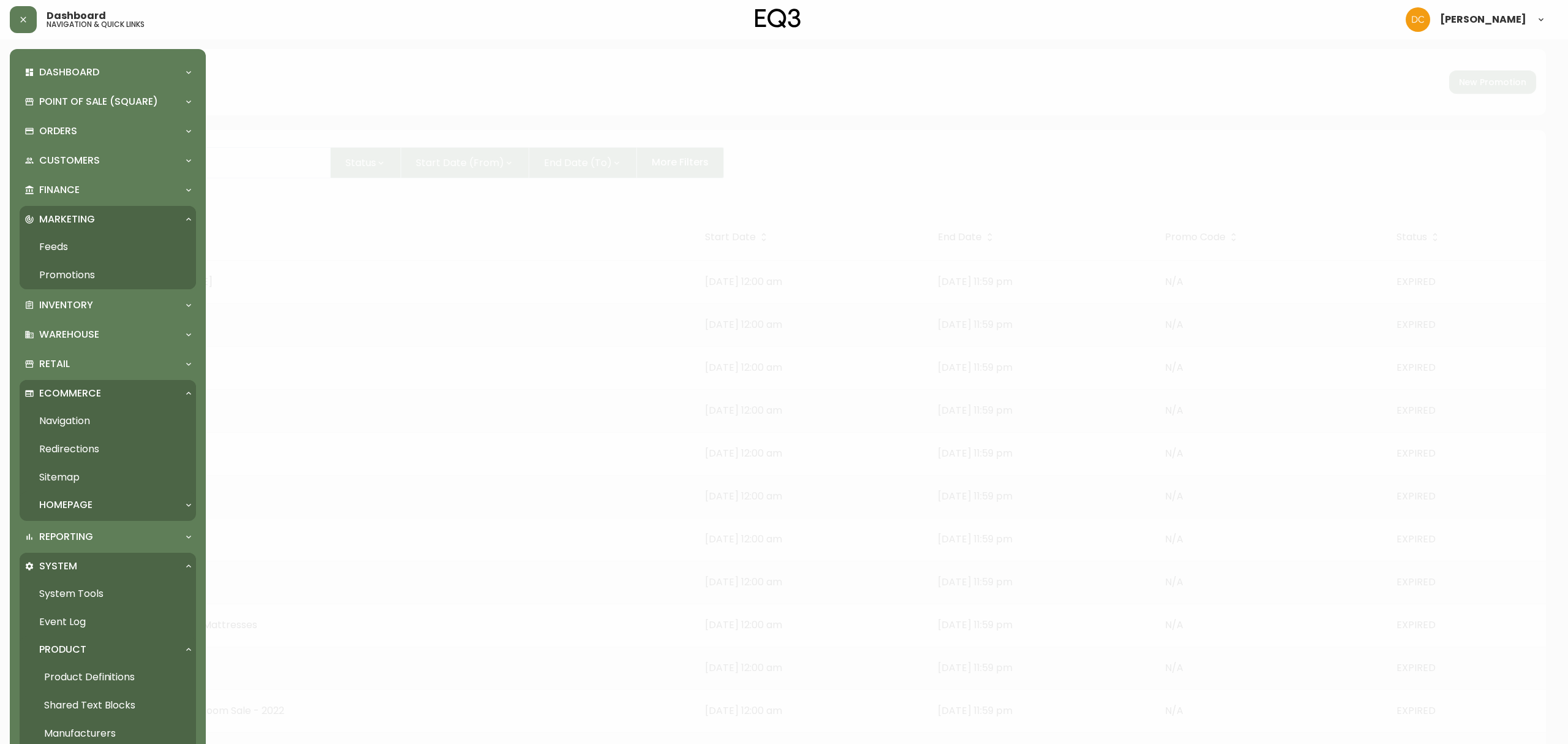
click at [96, 499] on div "Homepage" at bounding box center [102, 505] width 154 height 14
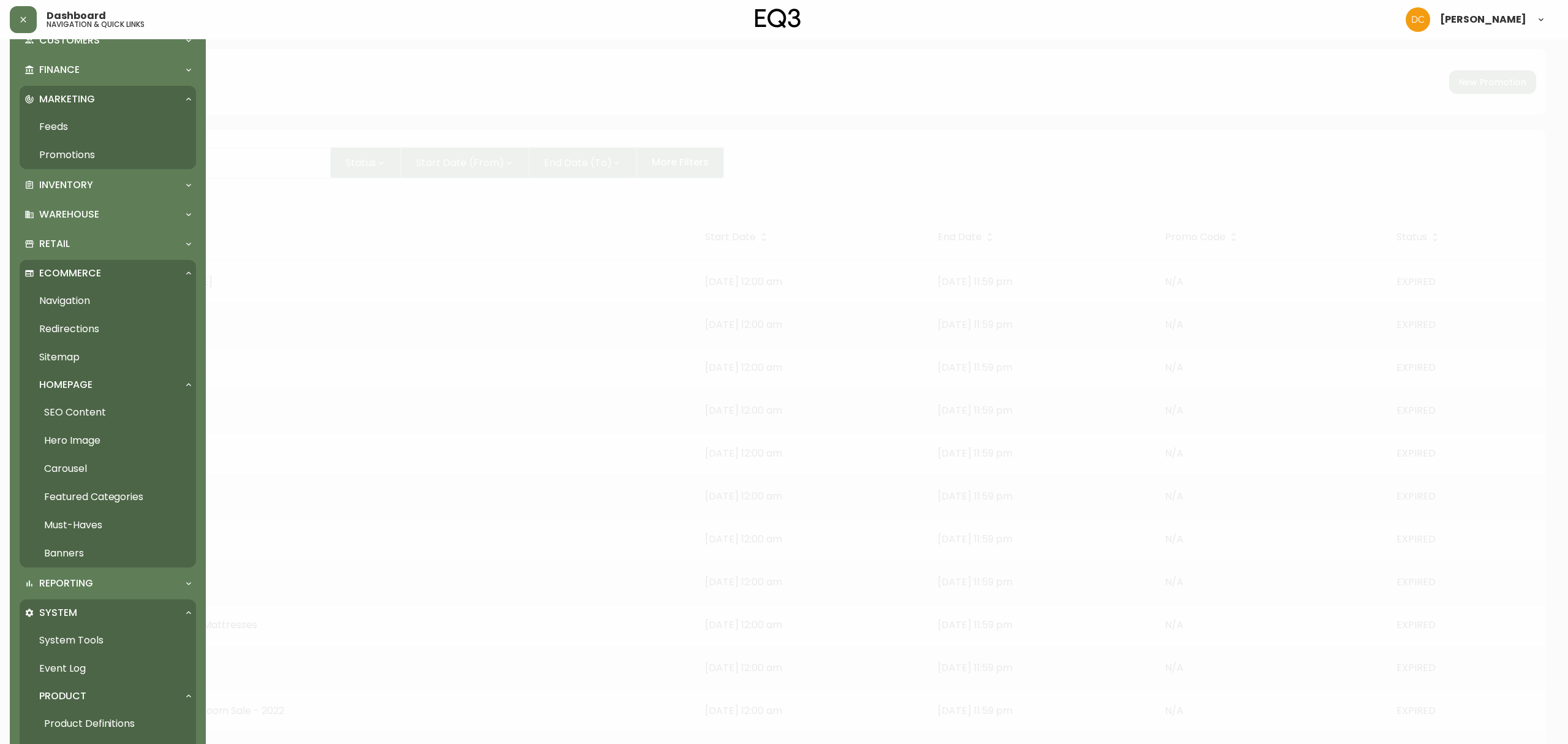
scroll to position [327, 0]
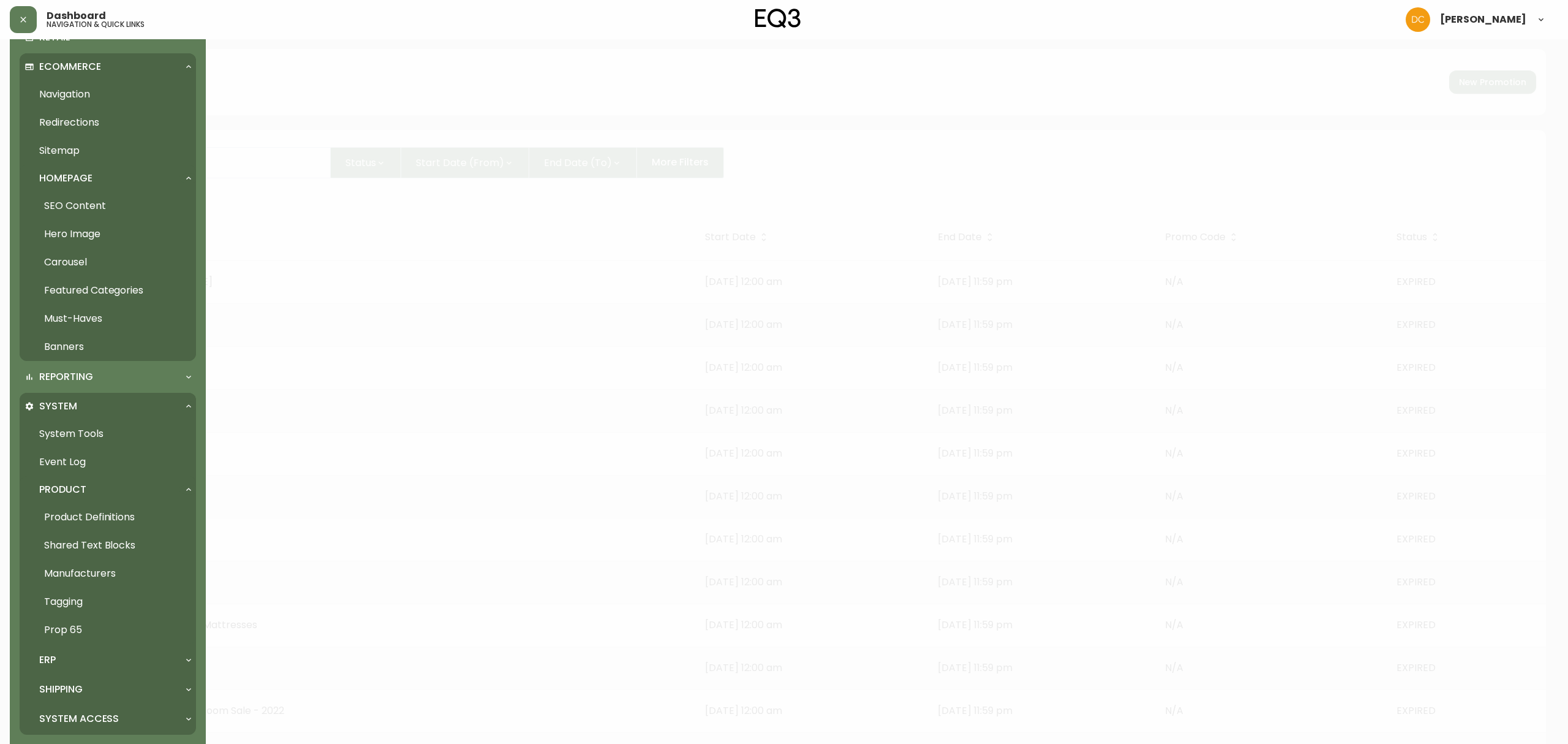
click at [87, 397] on div "System" at bounding box center [108, 406] width 177 height 27
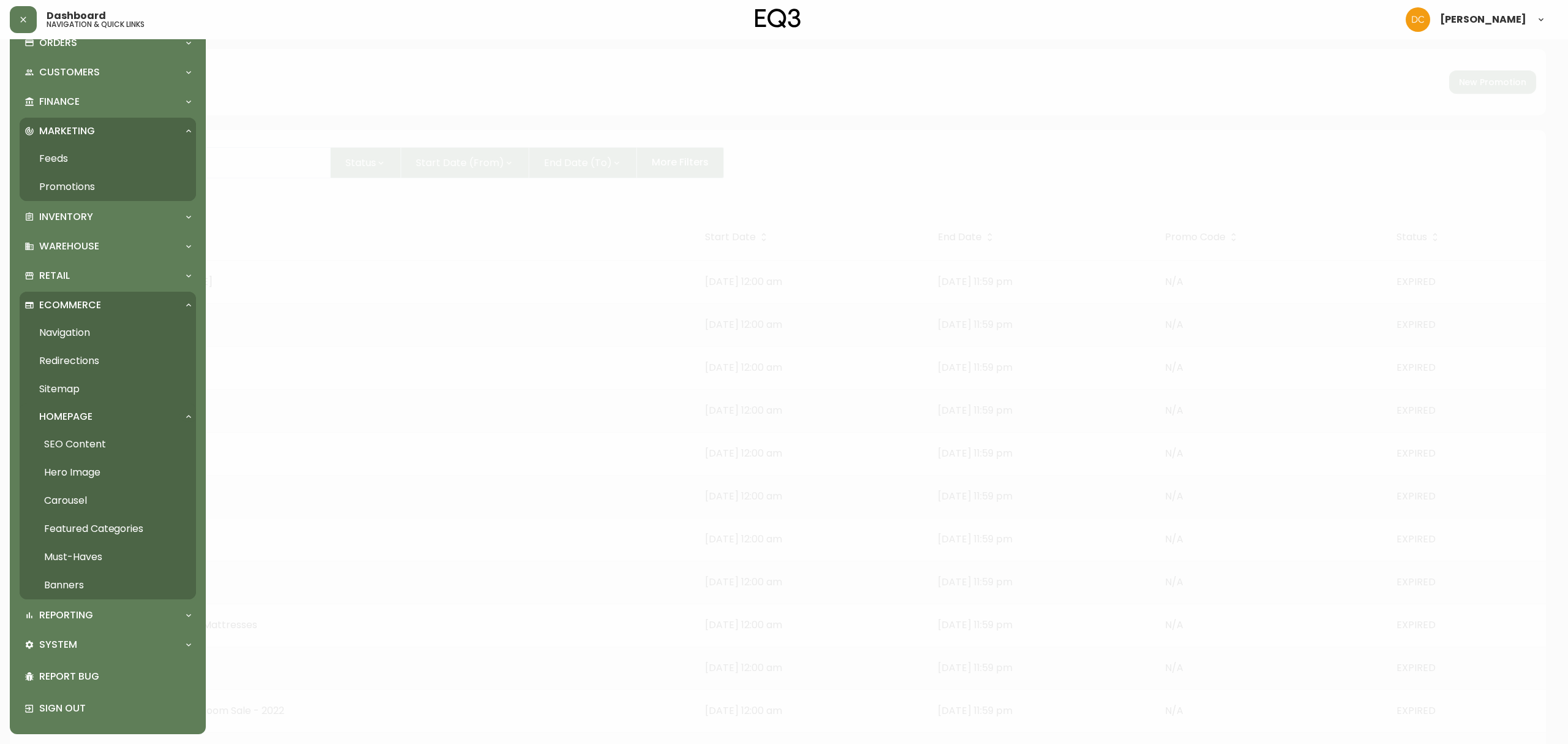
scroll to position [88, 0]
click at [94, 567] on div "System" at bounding box center [108, 644] width 177 height 27
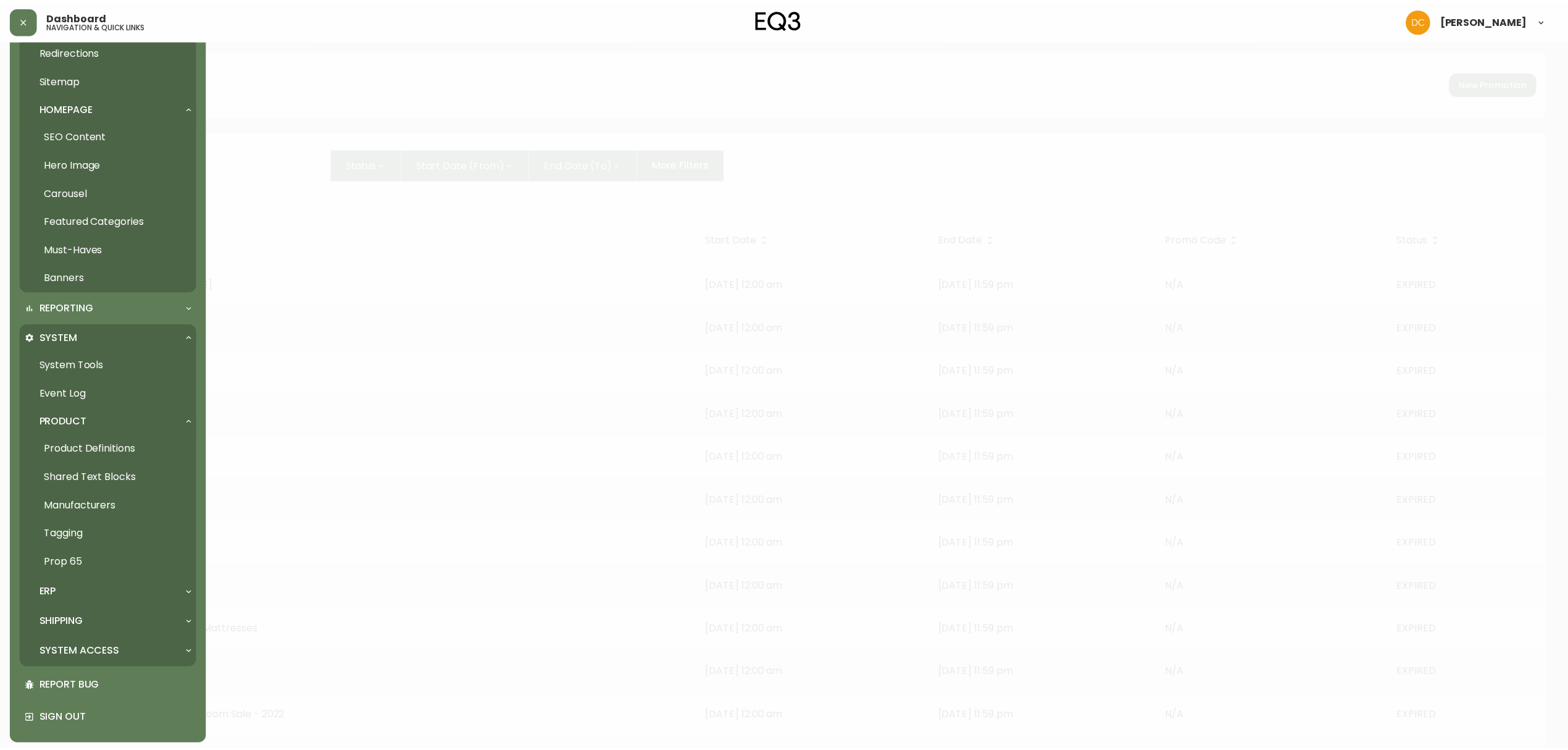
scroll to position [403, 0]
click at [107, 448] on link "Product Definitions" at bounding box center [109, 447] width 178 height 29
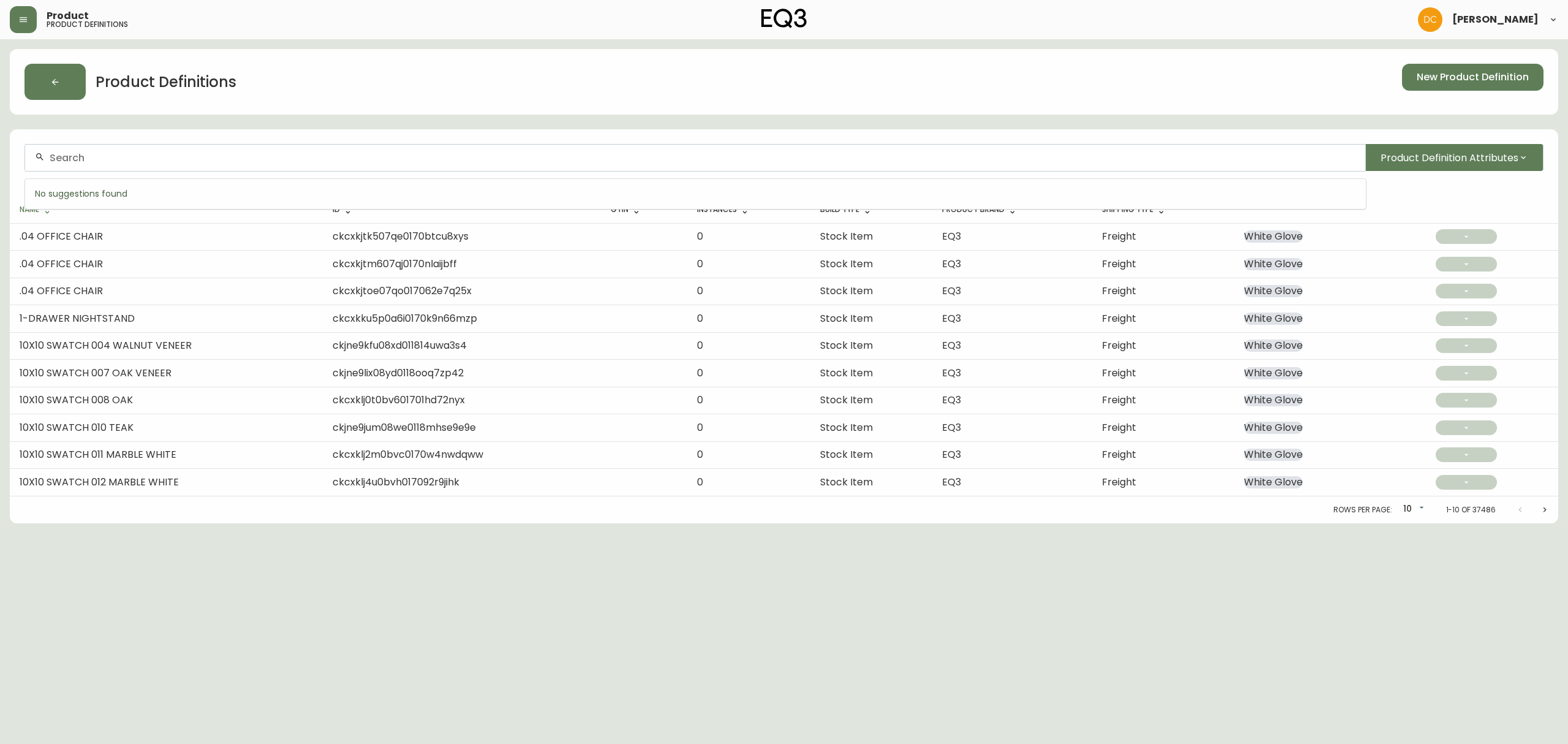
click at [120, 157] on input "text" at bounding box center [702, 158] width 1305 height 12
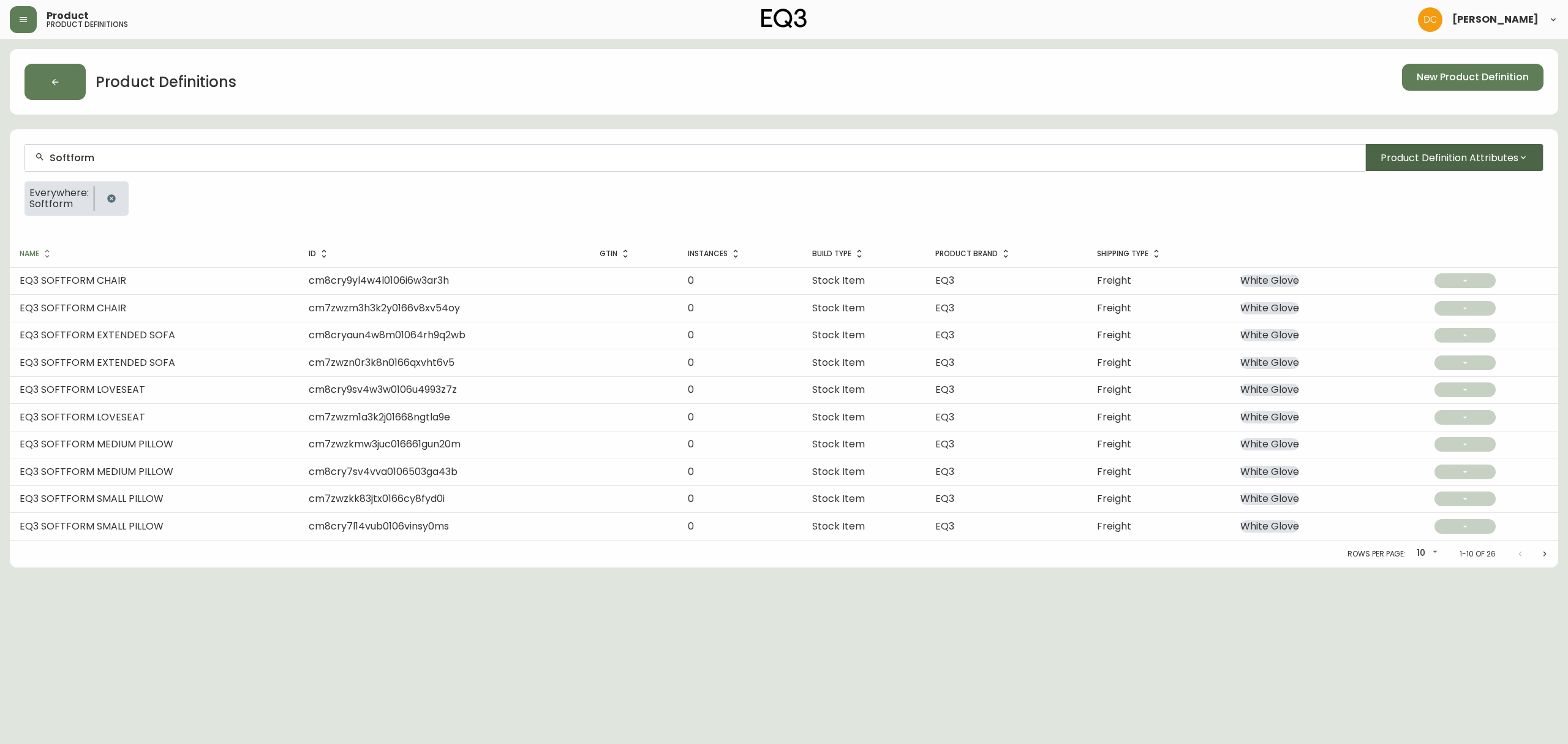
type input "Softform"
click at [1253, 157] on span "Product Definition Attributes" at bounding box center [1450, 158] width 138 height 16
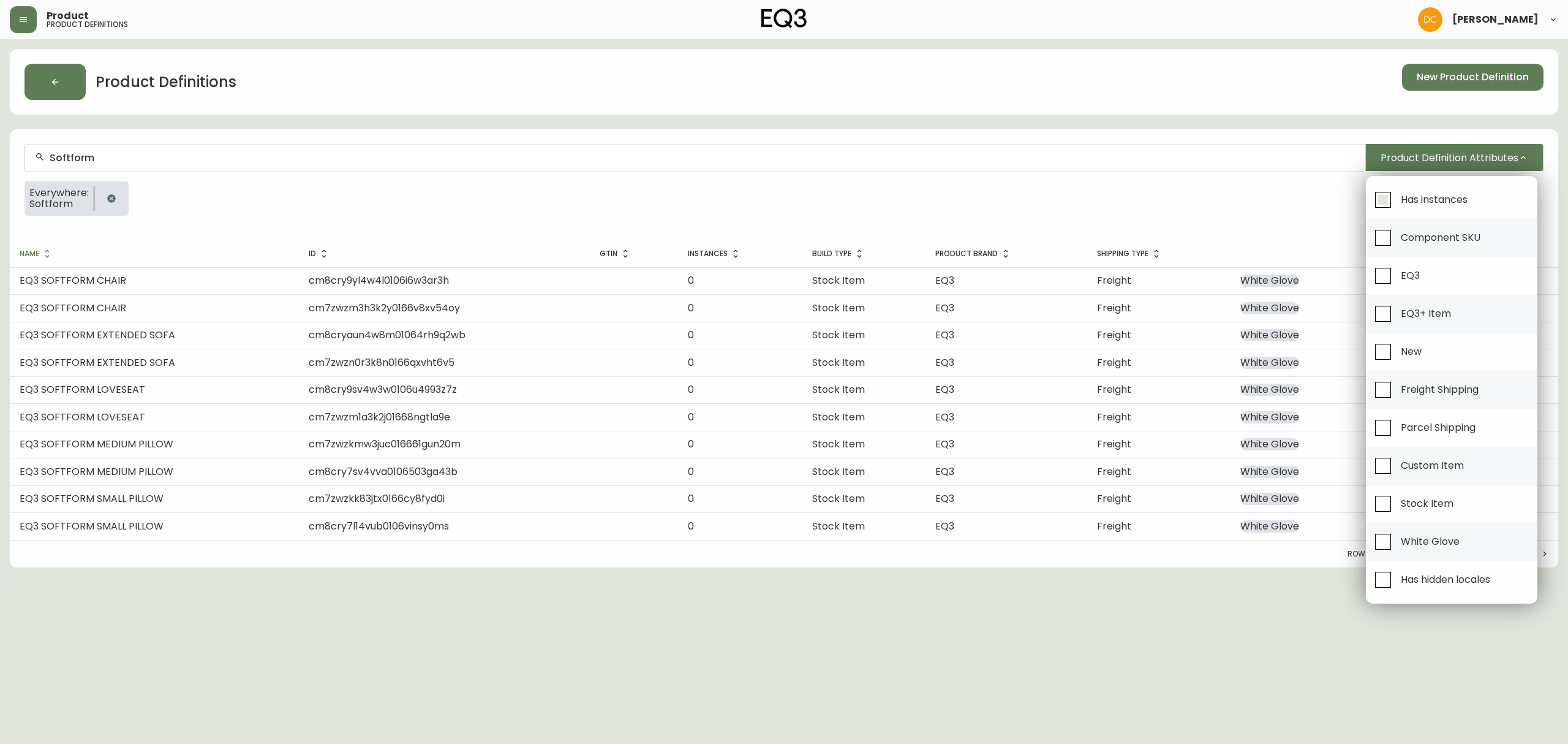
click at [1253, 195] on span "Has instances" at bounding box center [1434, 199] width 67 height 13
click at [1253, 195] on input "Has instances" at bounding box center [1382, 200] width 29 height 29
checkbox input "true"
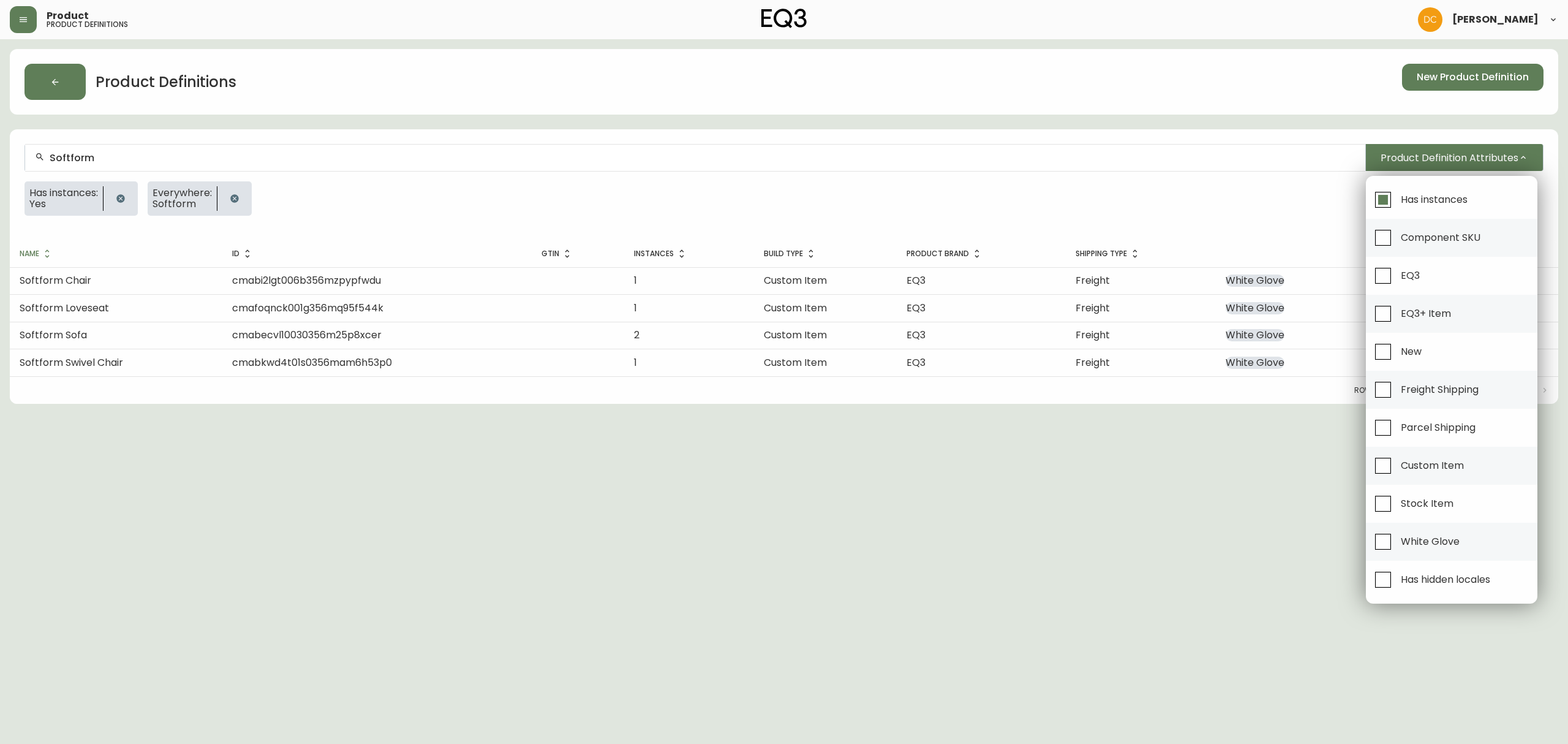
drag, startPoint x: 462, startPoint y: 536, endPoint x: 382, endPoint y: 519, distance: 81.8
click at [459, 535] on div at bounding box center [784, 372] width 1568 height 744
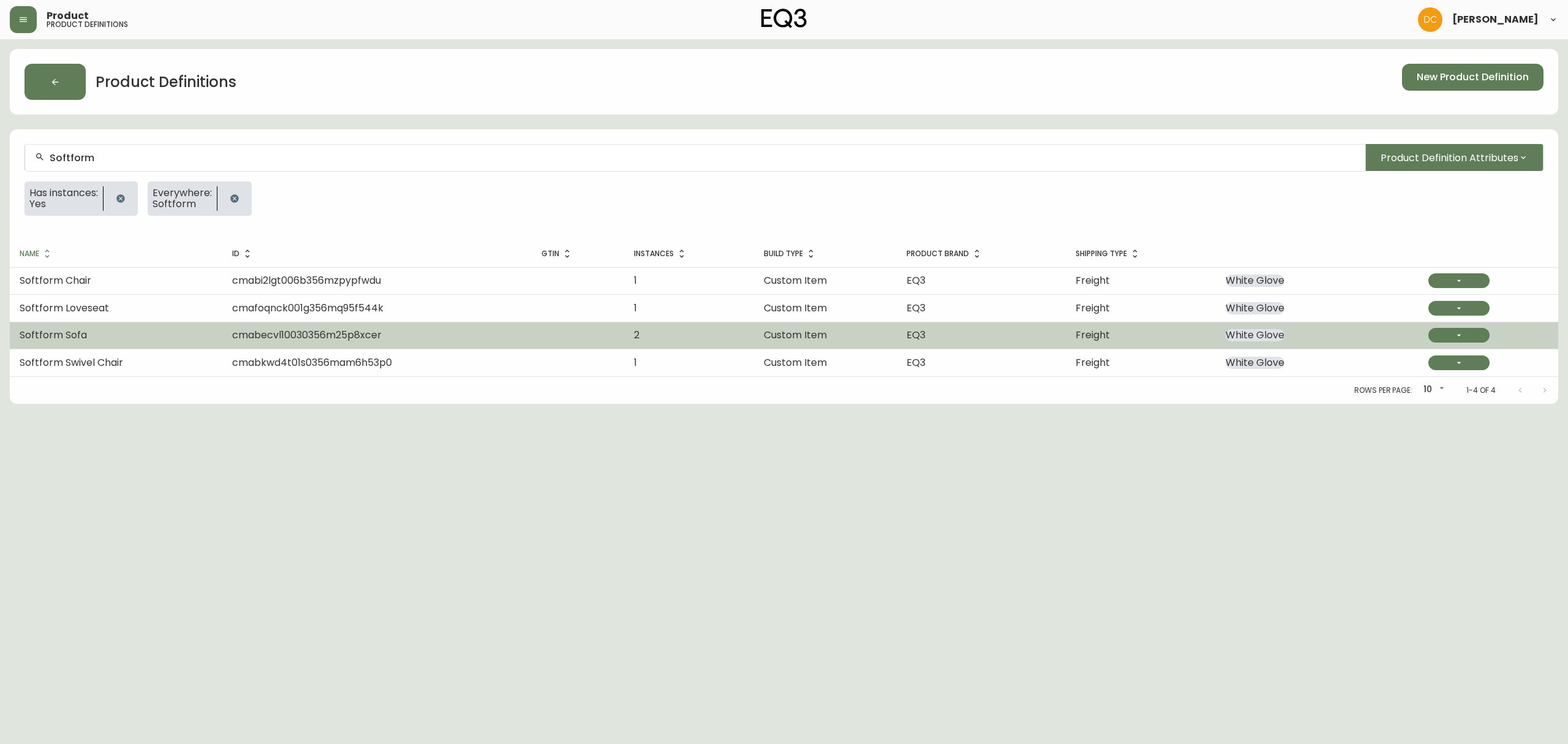
click at [98, 329] on td "Softform Sofa" at bounding box center [116, 335] width 212 height 27
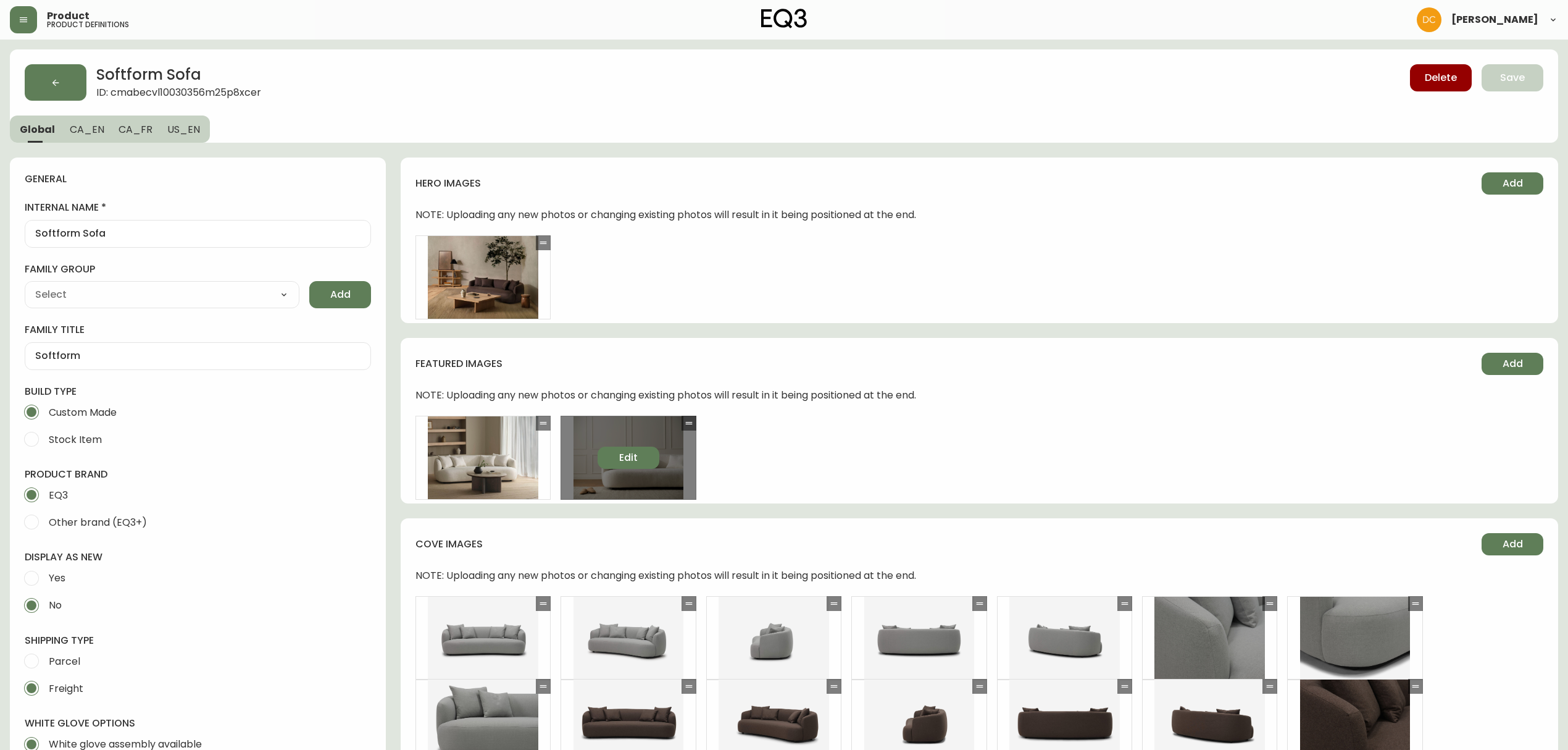
type input "EQ3"
select select "cjyt4m5lw0000pt749bx6gh7n"
type input "Furniture > Sofas"
type input "Upholstery"
select select "cjpjx87md00014c74cvn90jbx"
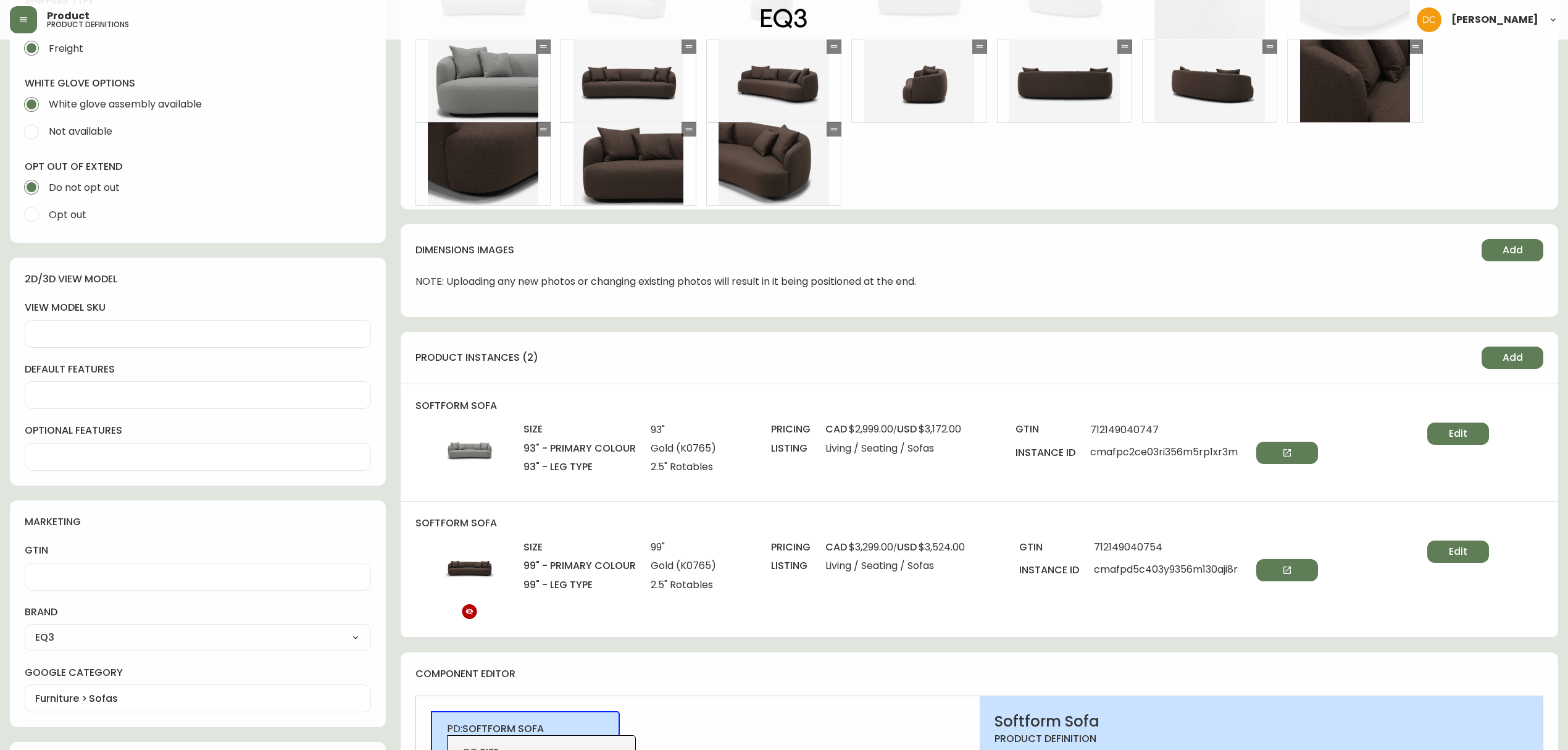
scroll to position [658, 0]
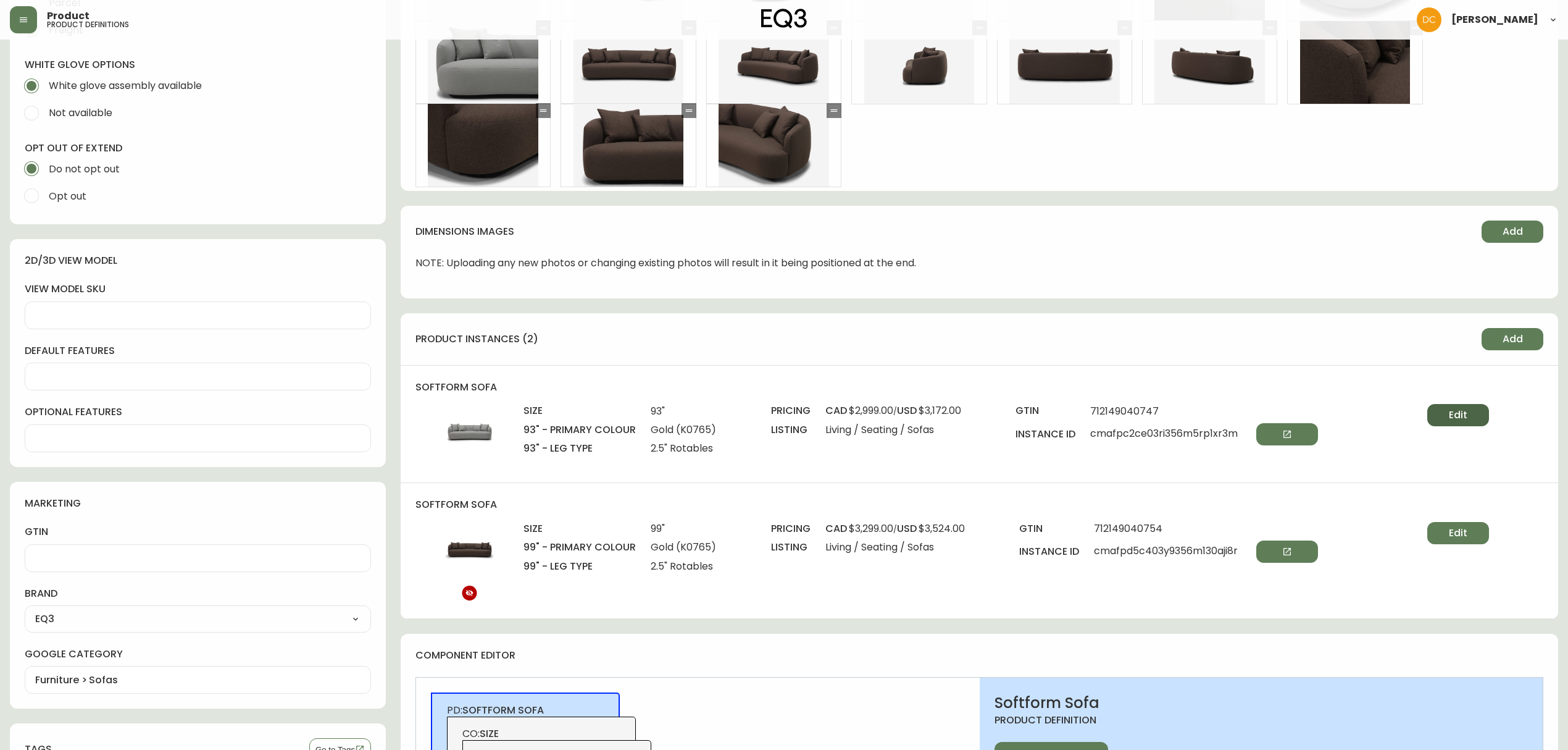
click at [1263, 416] on button "Edit" at bounding box center [1458, 415] width 62 height 22
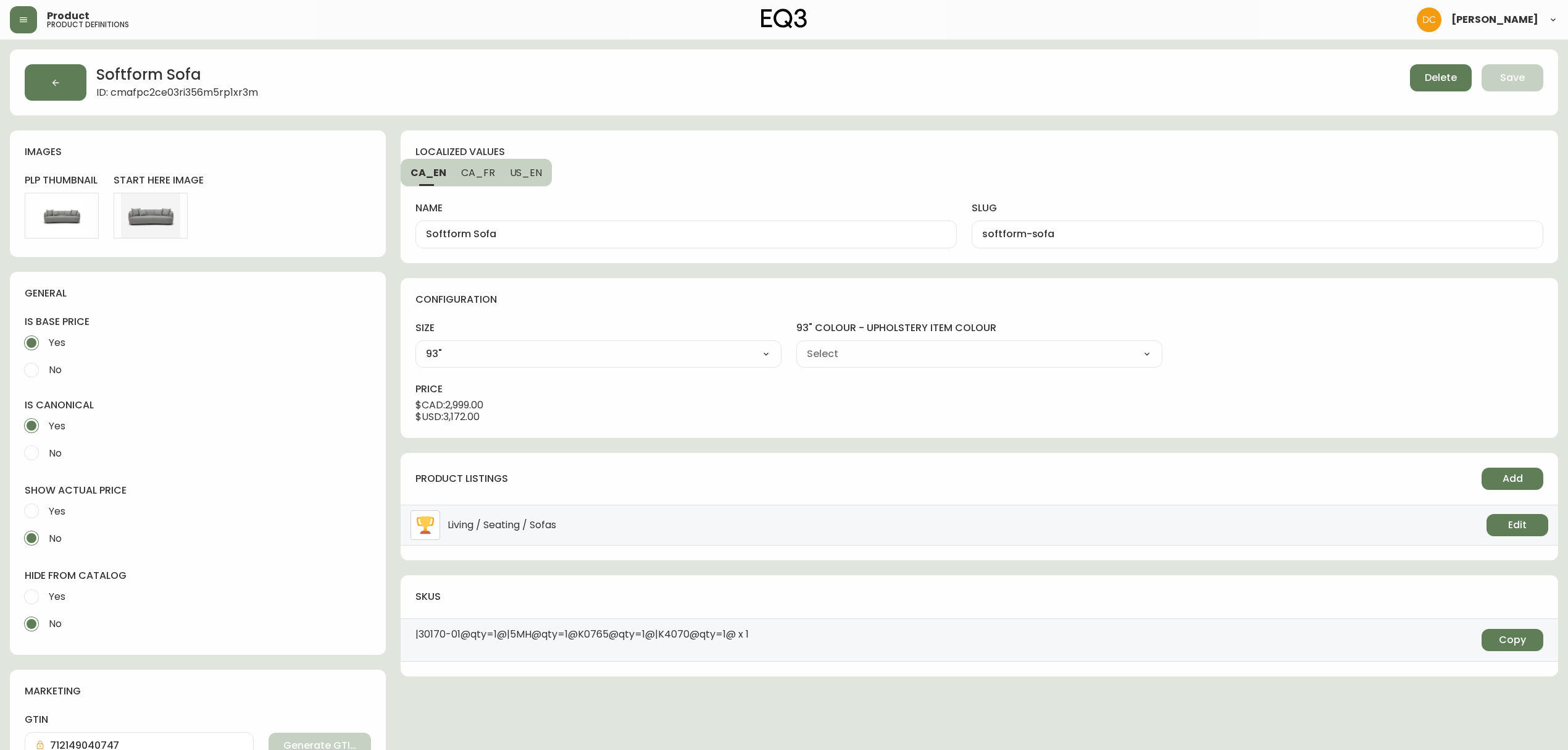
type input "Grade 10 - Arezzo Gold (K0765)"
select select "K0765"
click at [907, 356] on select "Grade 10 - [PERSON_NAME] Cream (K6723) Grade 10 - [GEOGRAPHIC_DATA] (K0764) Gra…" at bounding box center [980, 354] width 366 height 19
click at [905, 454] on div "product listings Add Living / Seating / Sofas Edit" at bounding box center [979, 507] width 1158 height 108
click at [10, 17] on button "button" at bounding box center [23, 19] width 27 height 27
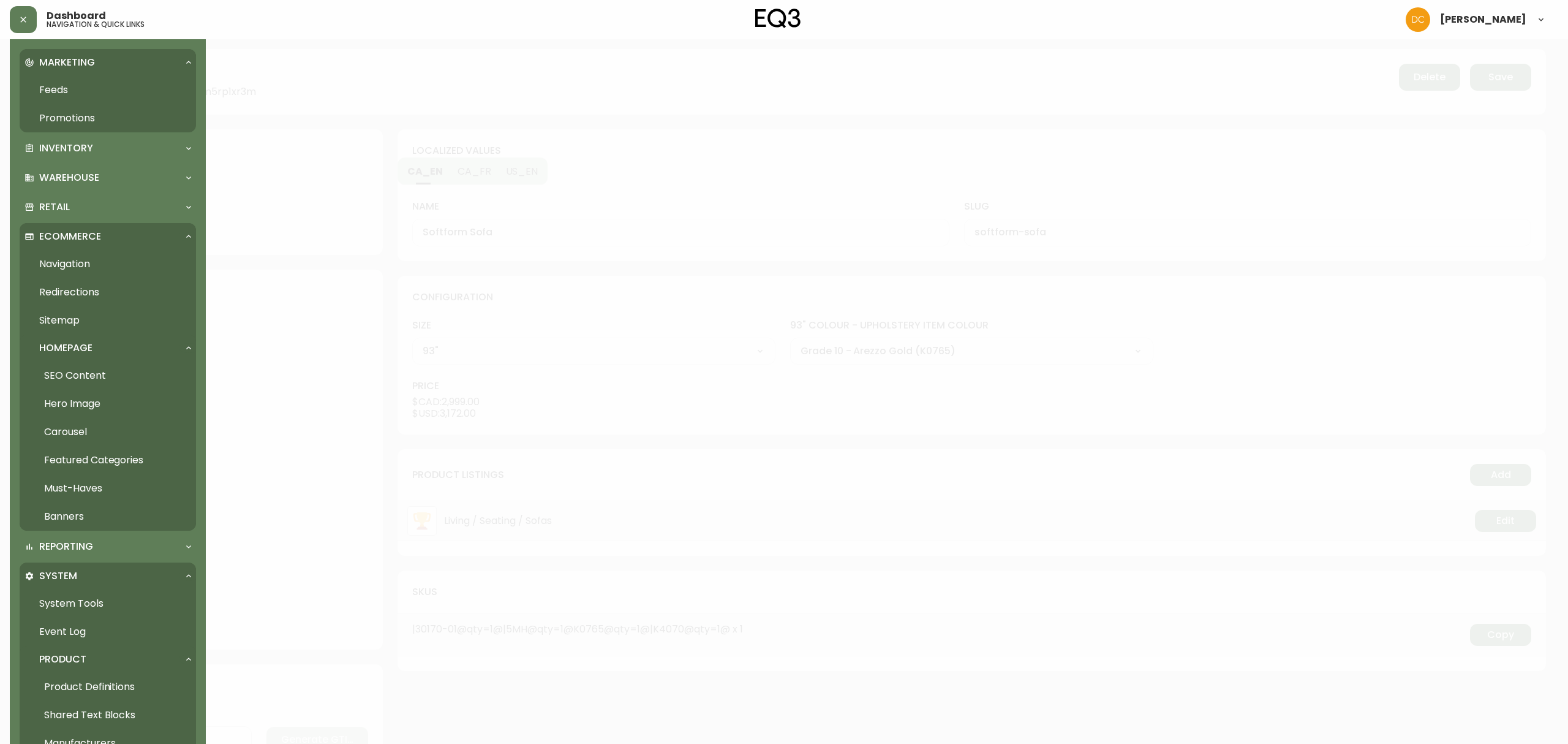
scroll to position [402, 0]
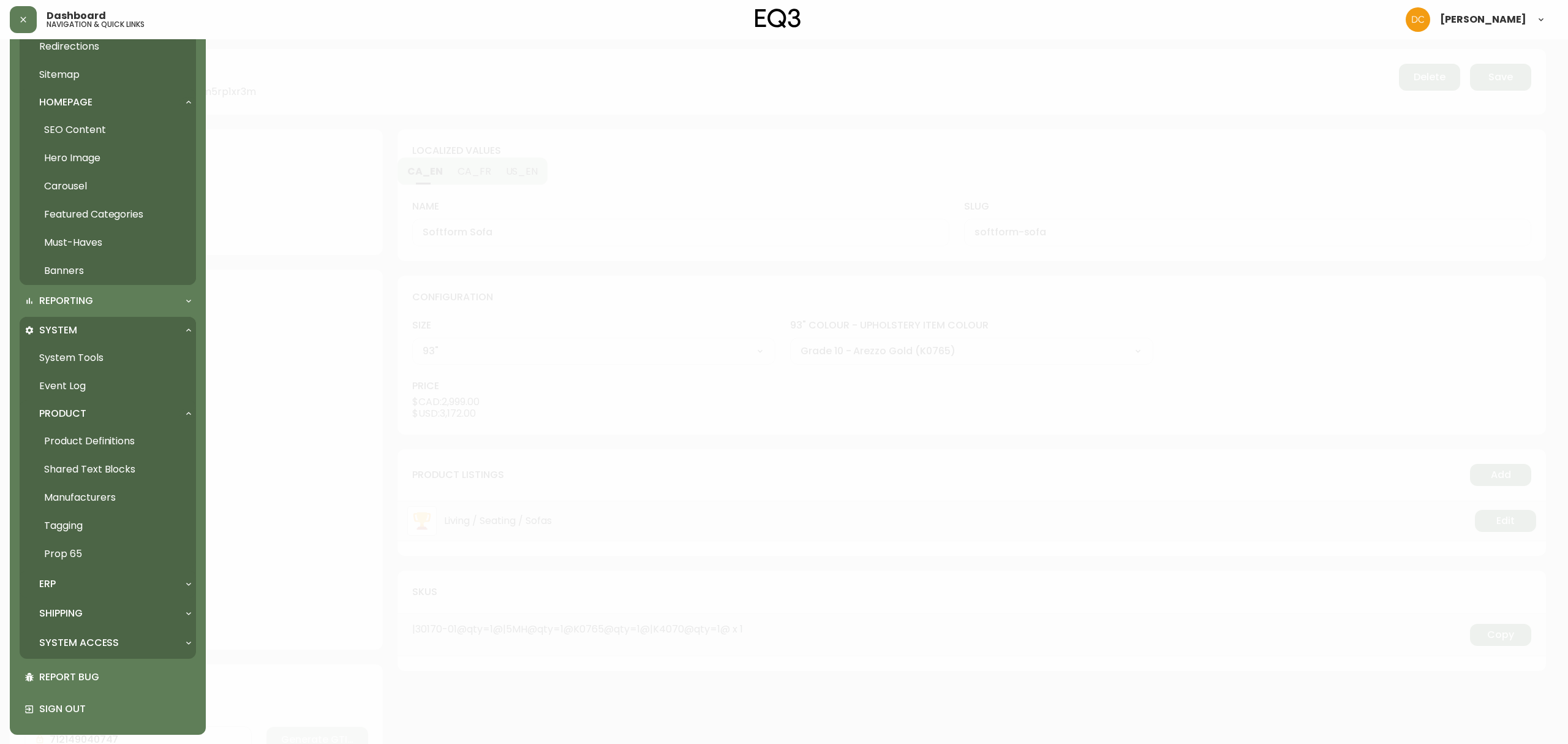
click at [80, 567] on div "ERP" at bounding box center [102, 584] width 154 height 14
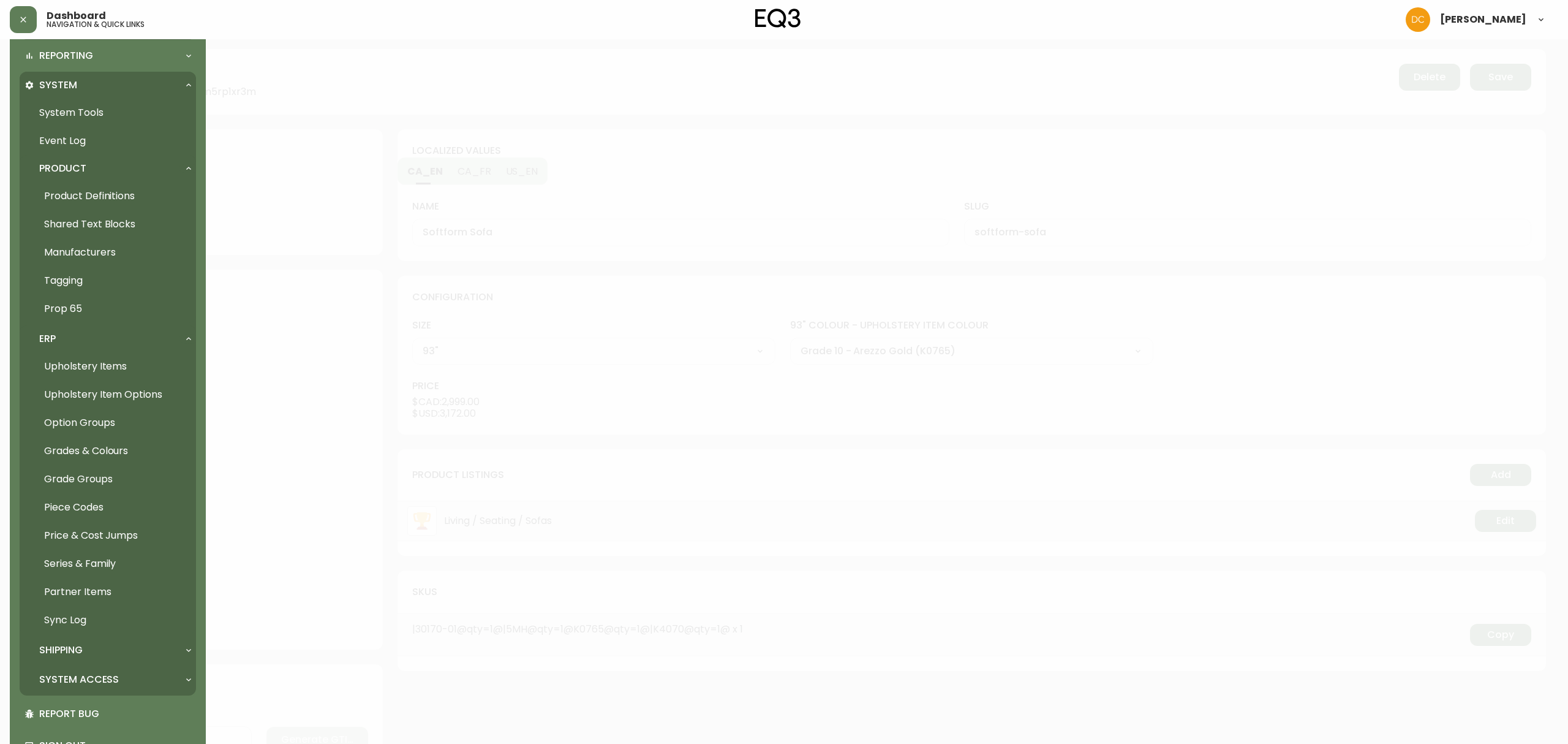
click at [118, 372] on link "Upholstery Items" at bounding box center [108, 367] width 177 height 29
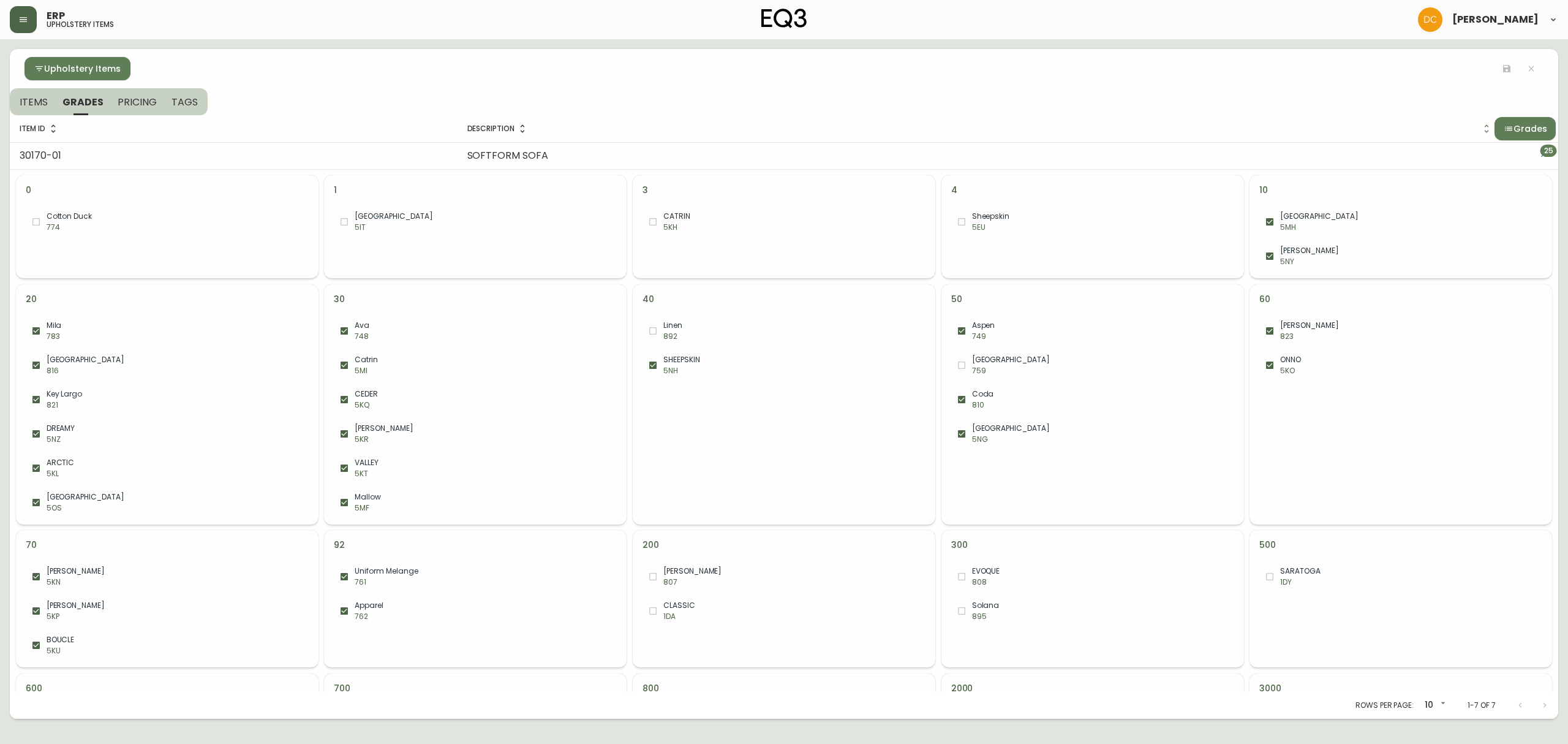
click at [22, 11] on button "button" at bounding box center [23, 19] width 27 height 27
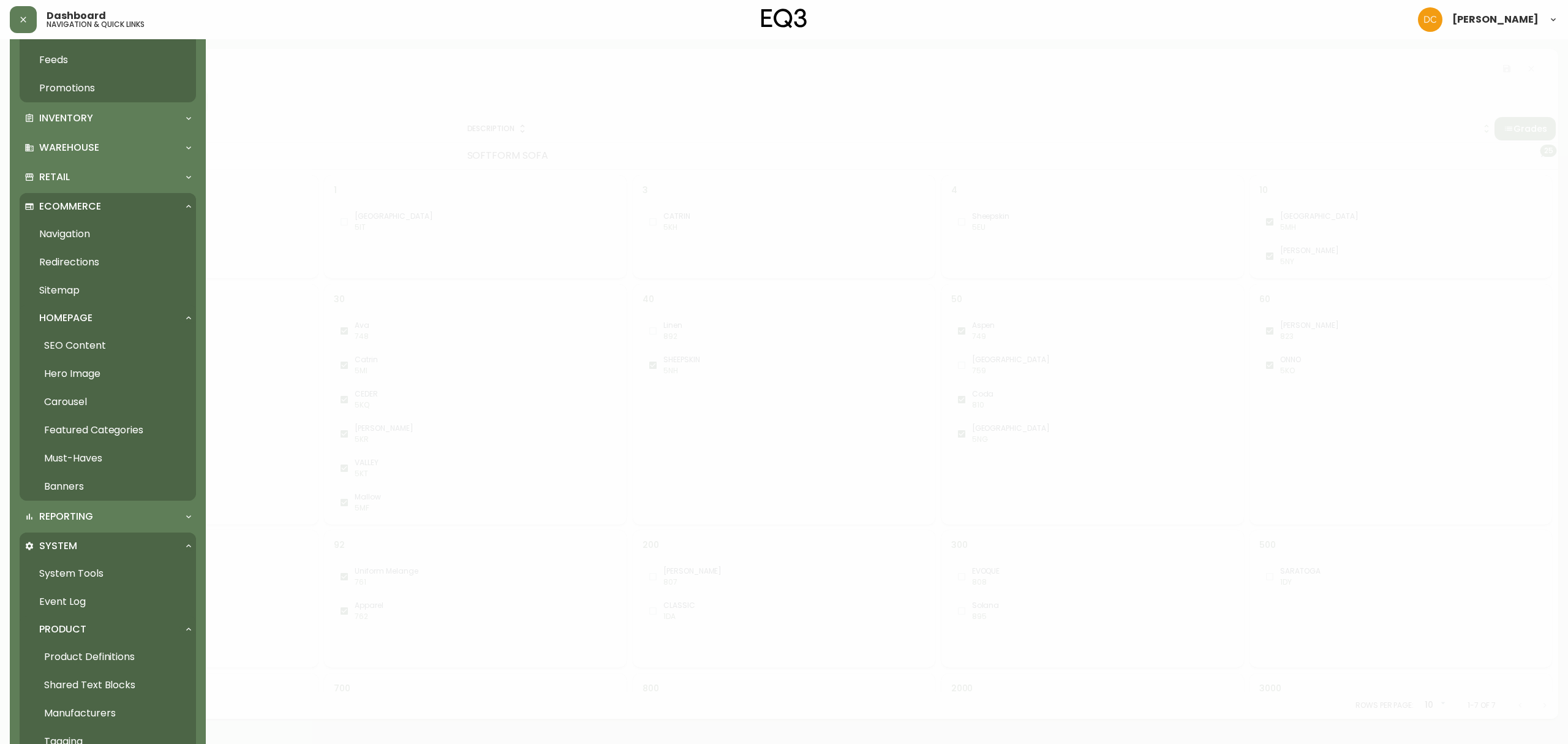
scroll to position [572, 0]
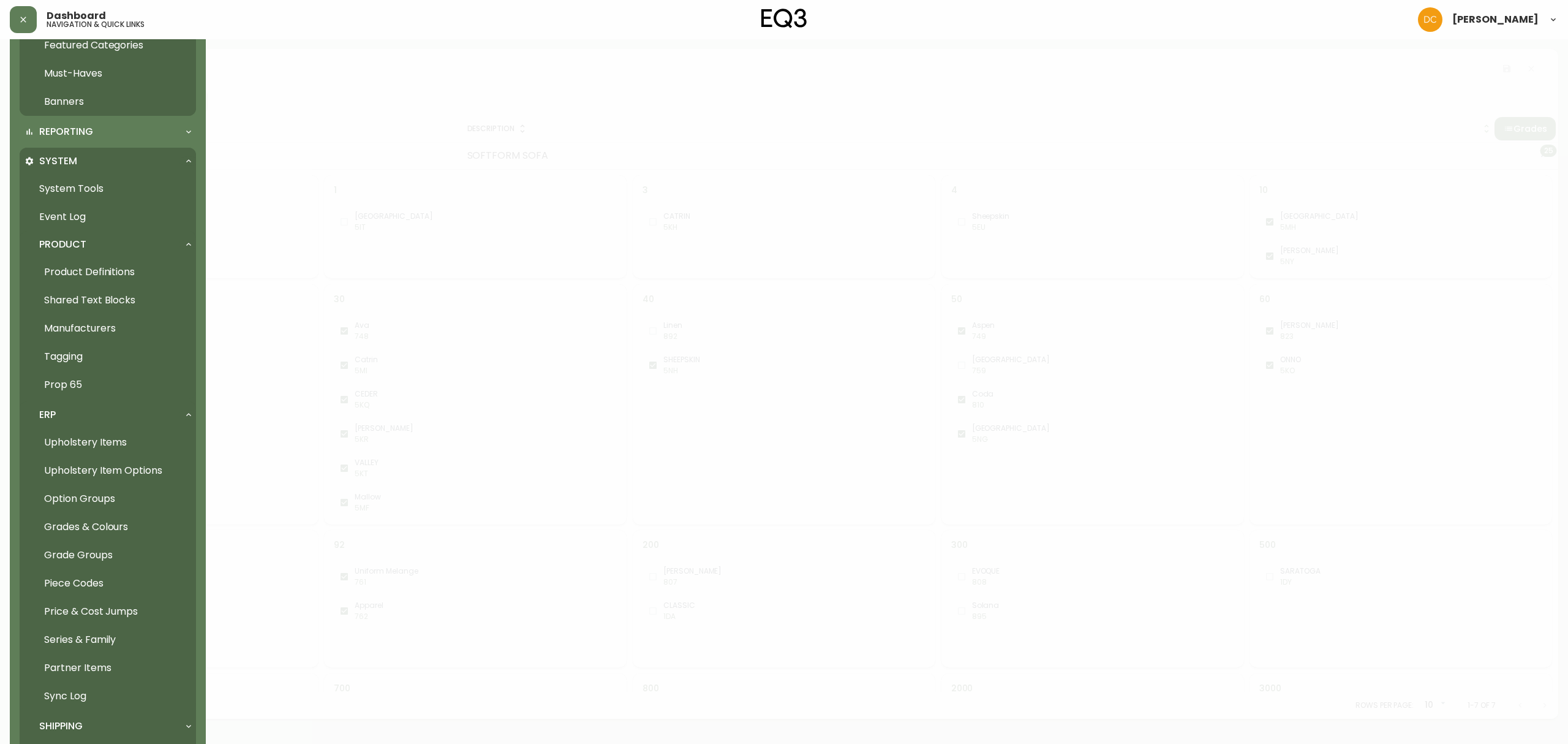
click at [91, 271] on link "Product Definitions" at bounding box center [108, 272] width 177 height 29
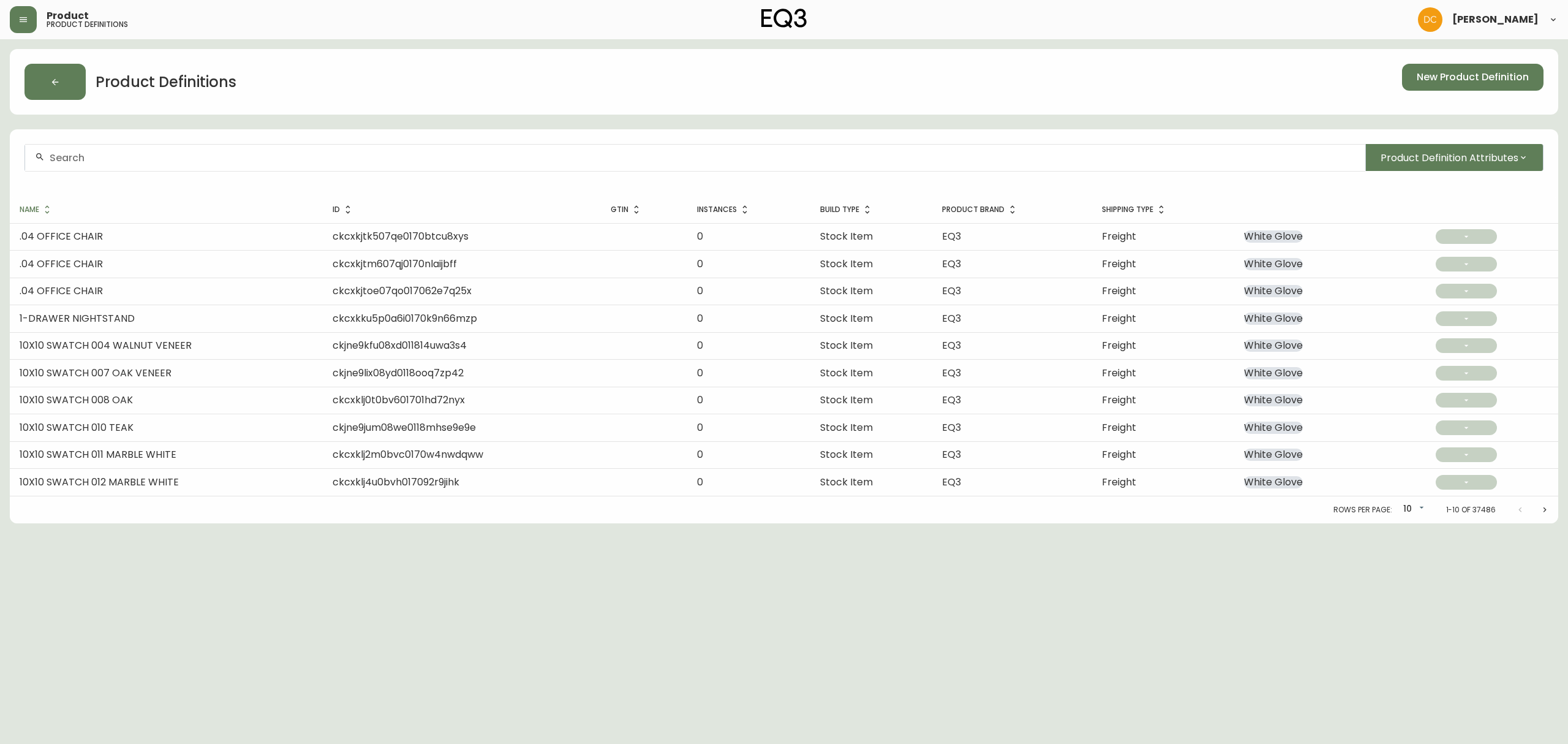
click at [21, 20] on icon "button" at bounding box center [24, 20] width 10 height 10
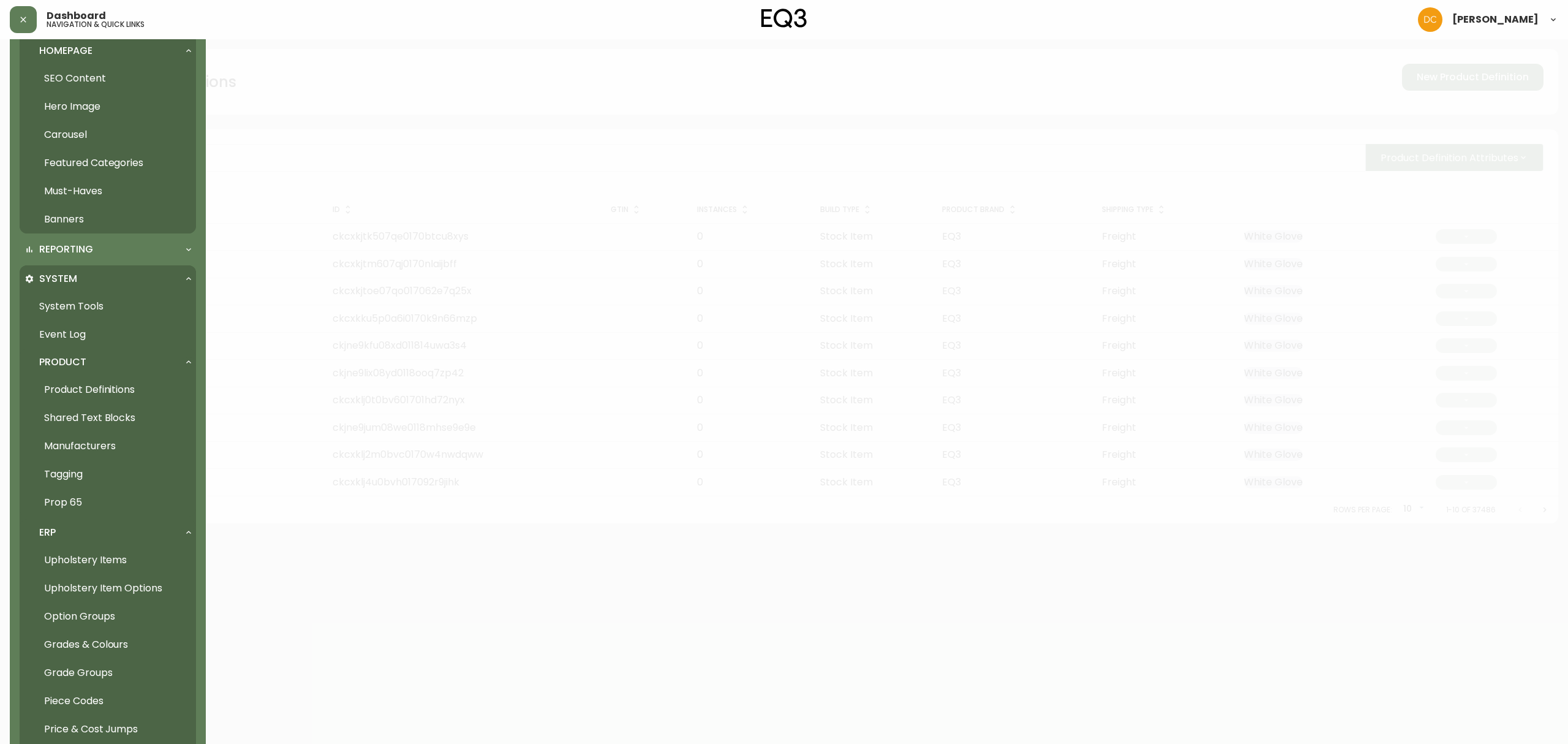
scroll to position [490, 0]
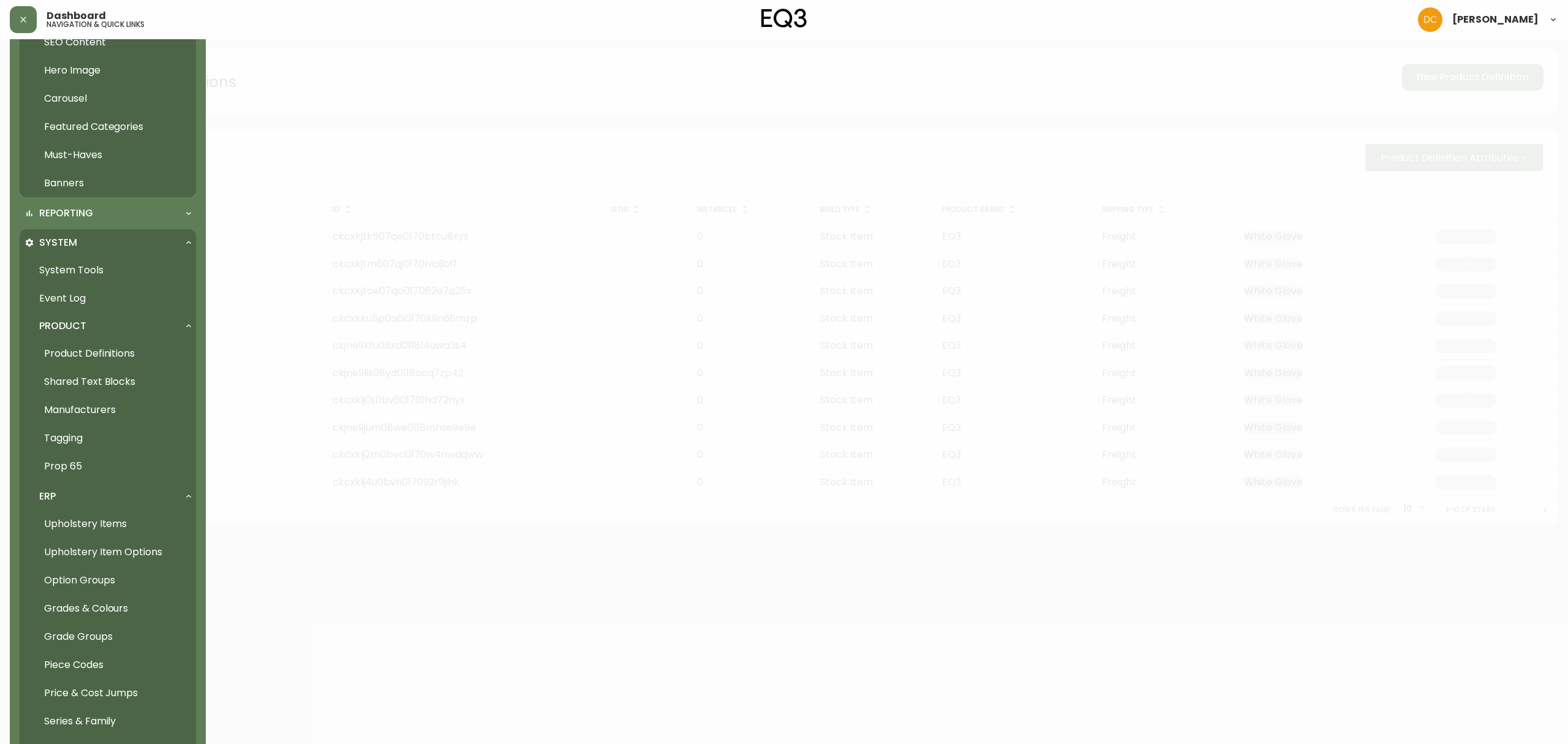
click at [109, 567] on link "Grade Groups" at bounding box center [108, 636] width 177 height 29
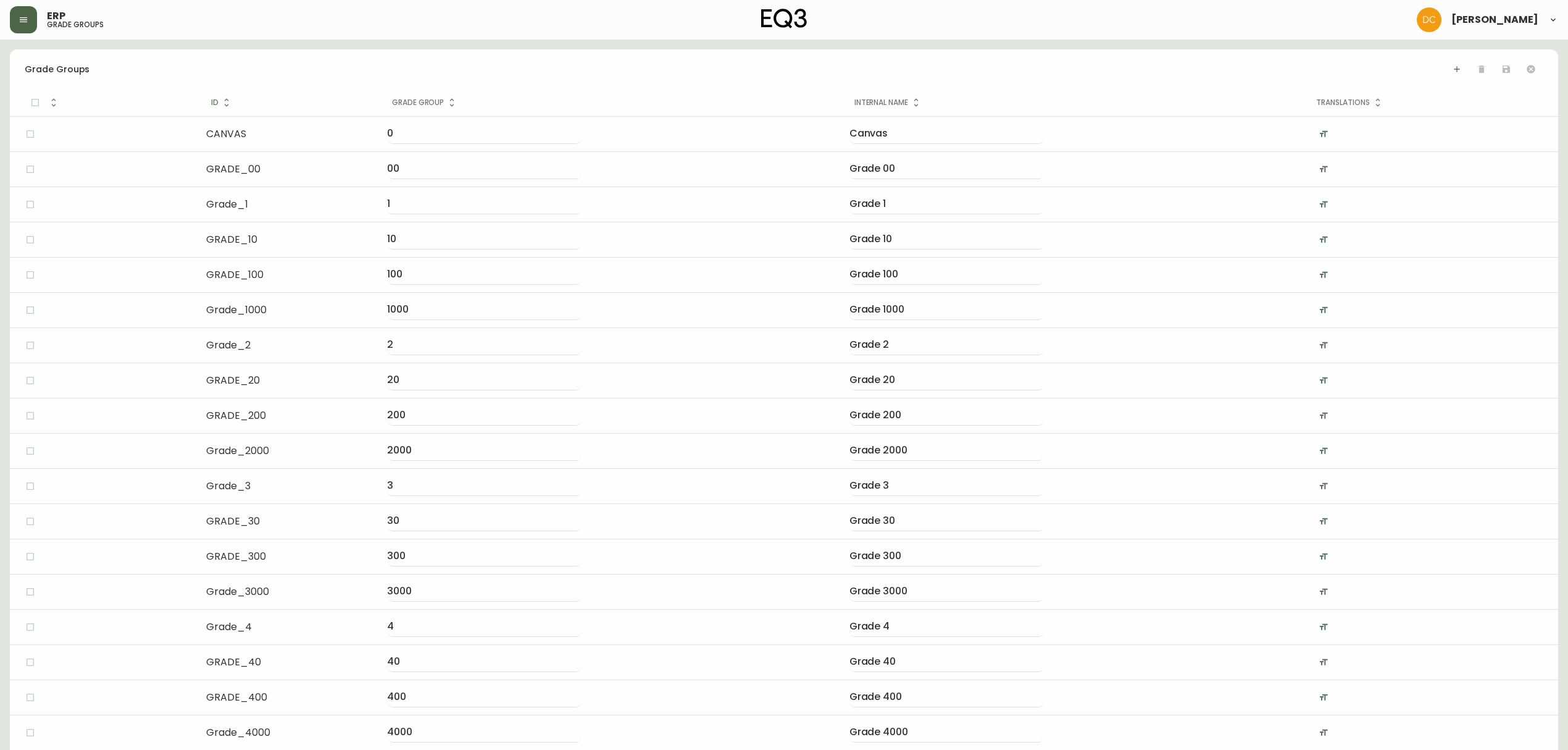
click at [16, 20] on button "button" at bounding box center [23, 19] width 27 height 27
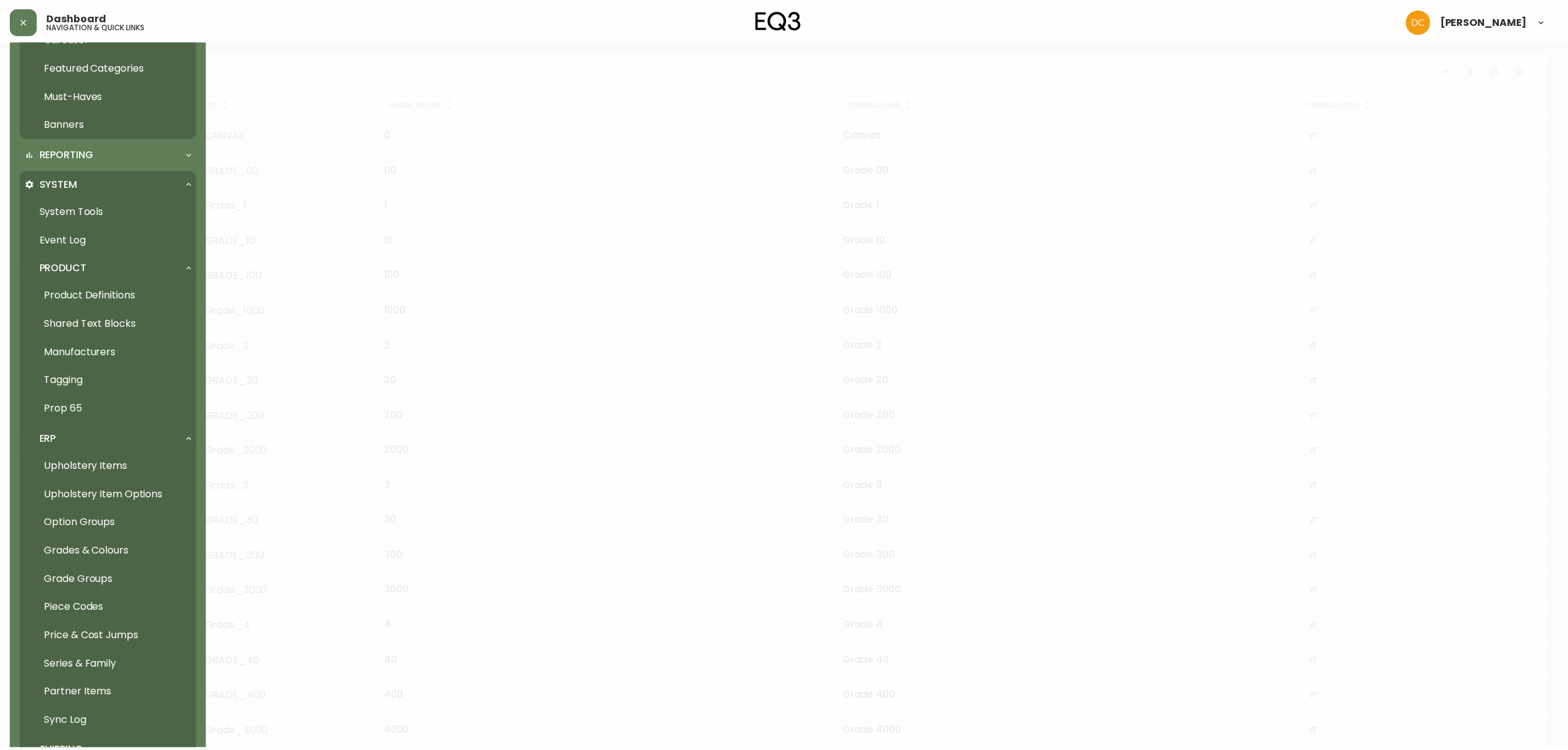
scroll to position [577, 0]
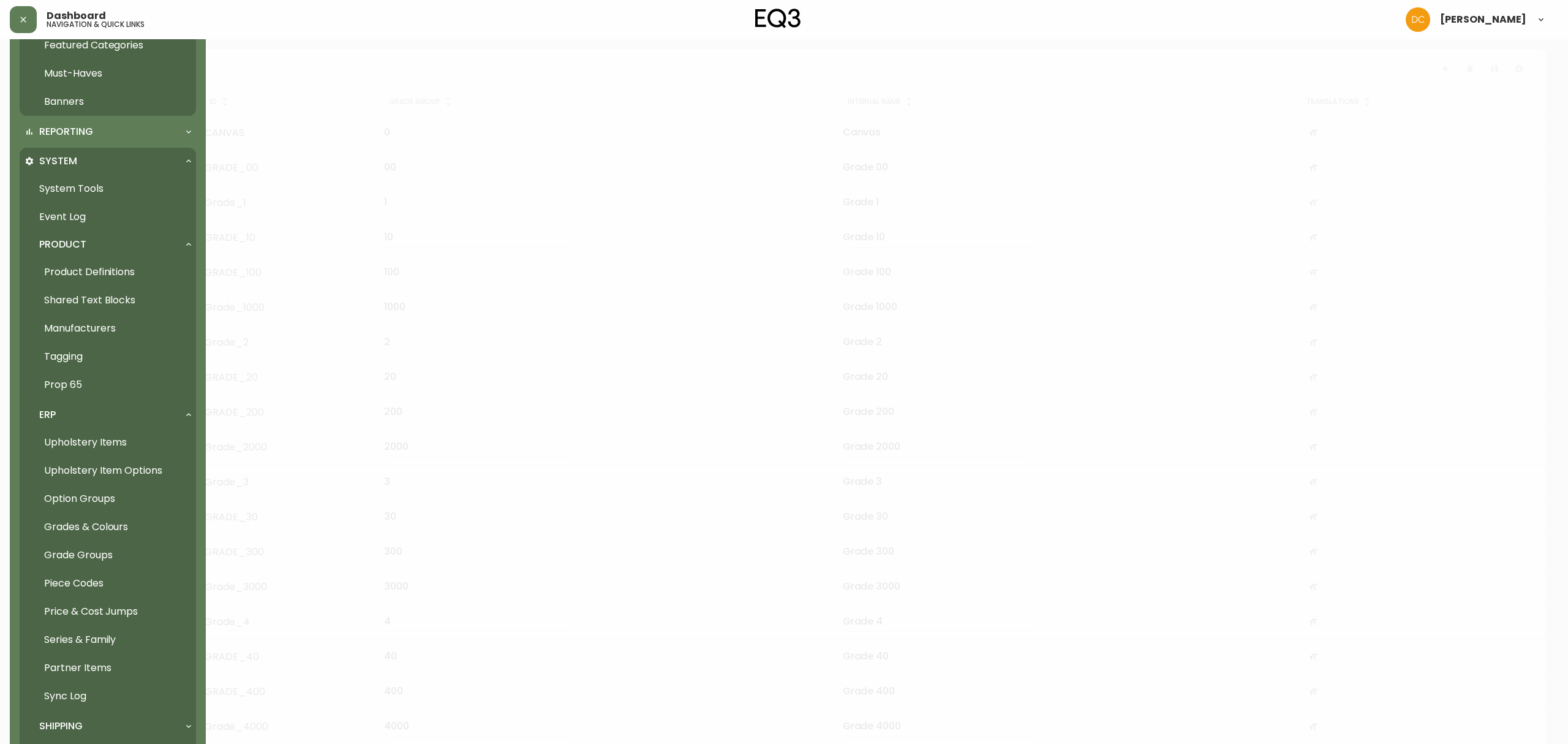
click at [116, 519] on link "Grades & Colours" at bounding box center [108, 527] width 177 height 29
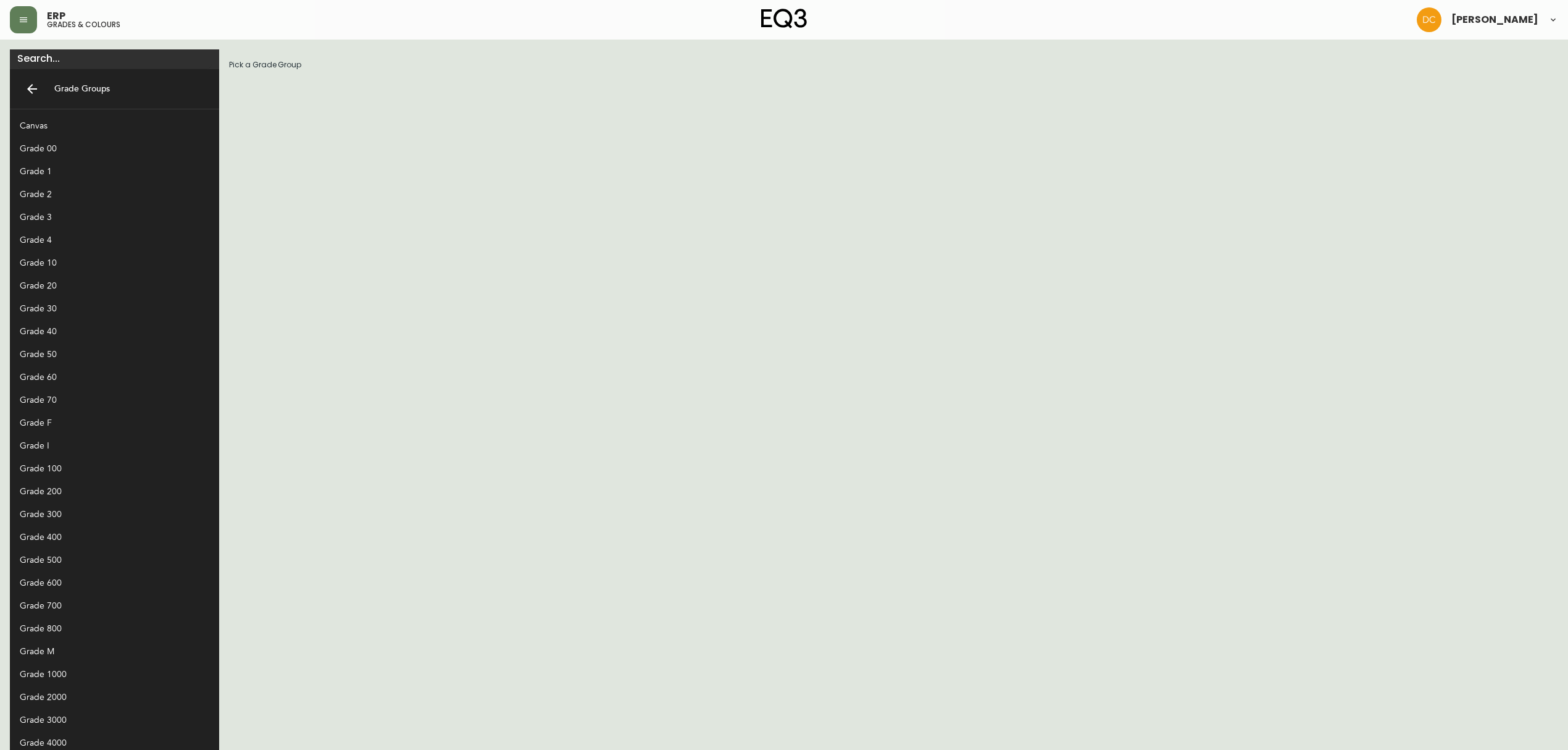
click at [71, 280] on div "Grade 20" at bounding box center [105, 285] width 170 height 13
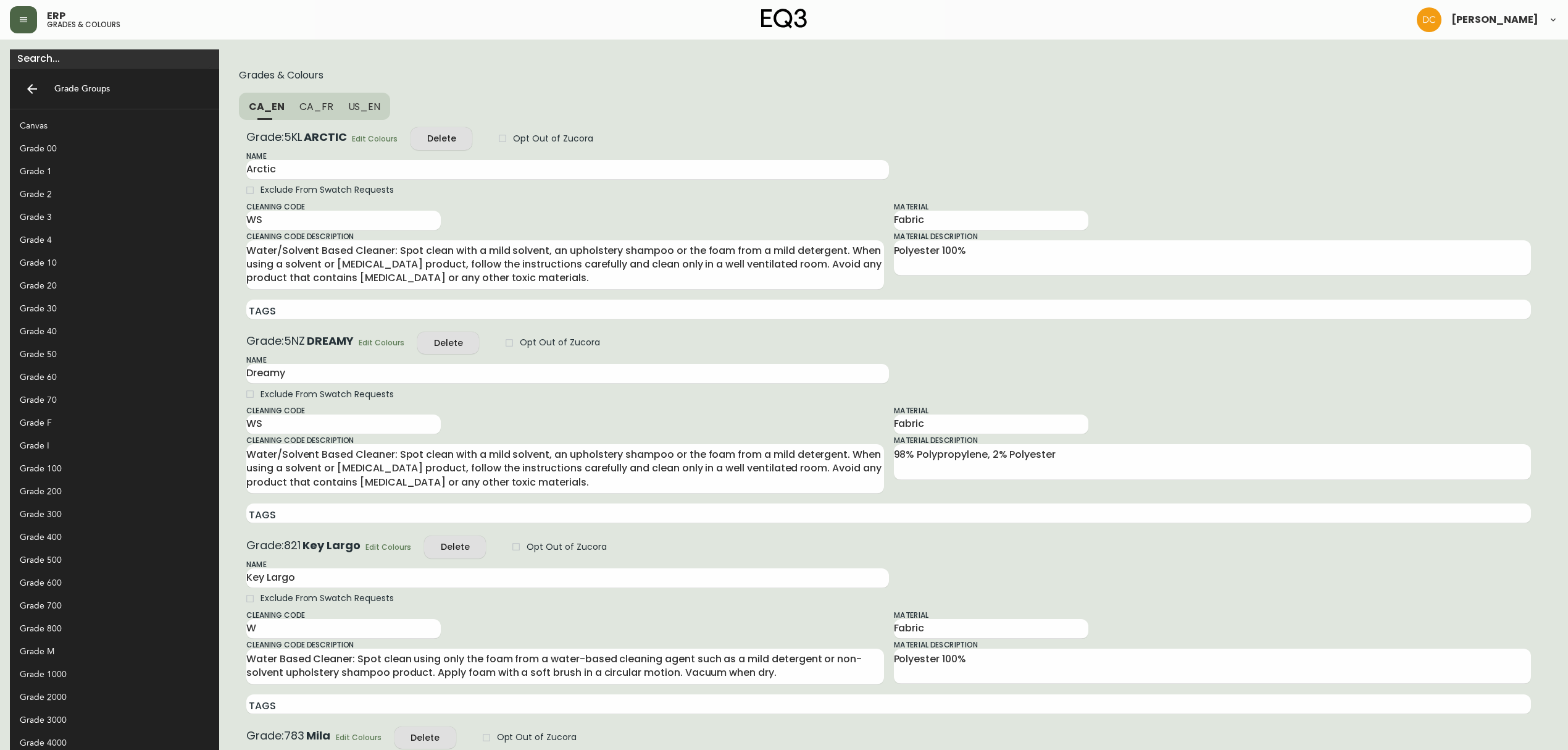
click at [19, 24] on icon "button" at bounding box center [24, 20] width 10 height 10
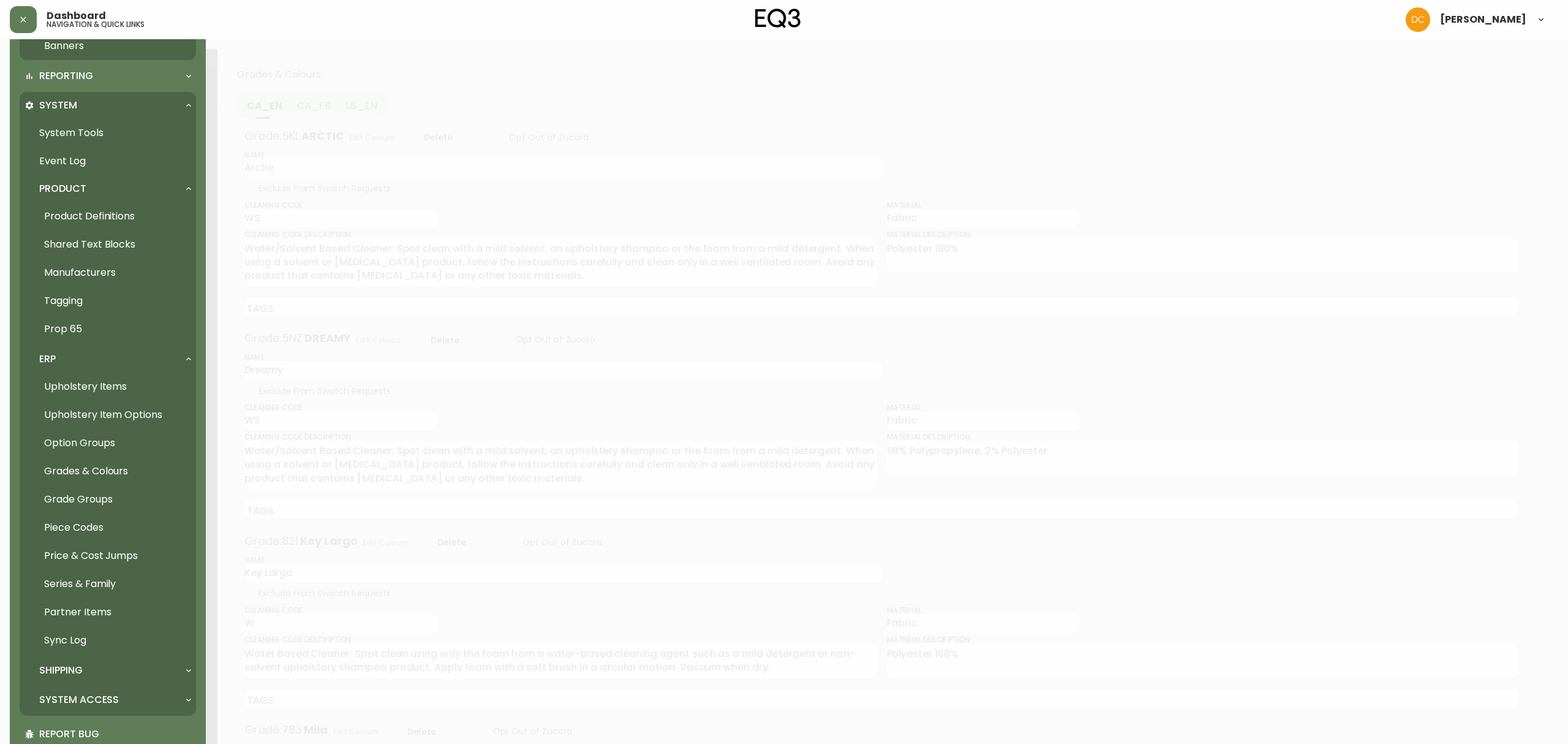
scroll to position [685, 0]
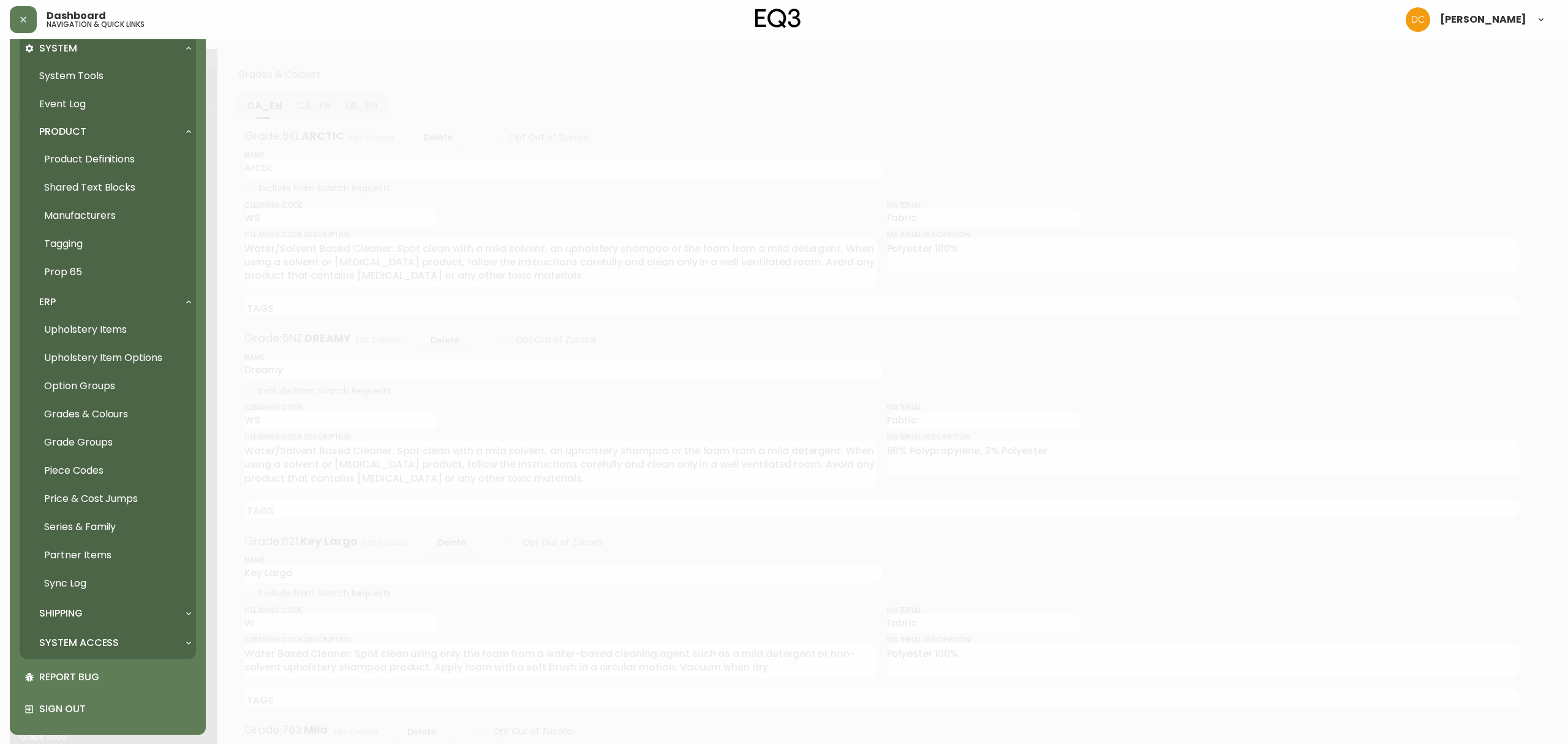
click at [111, 334] on link "Upholstery Items" at bounding box center [108, 329] width 177 height 29
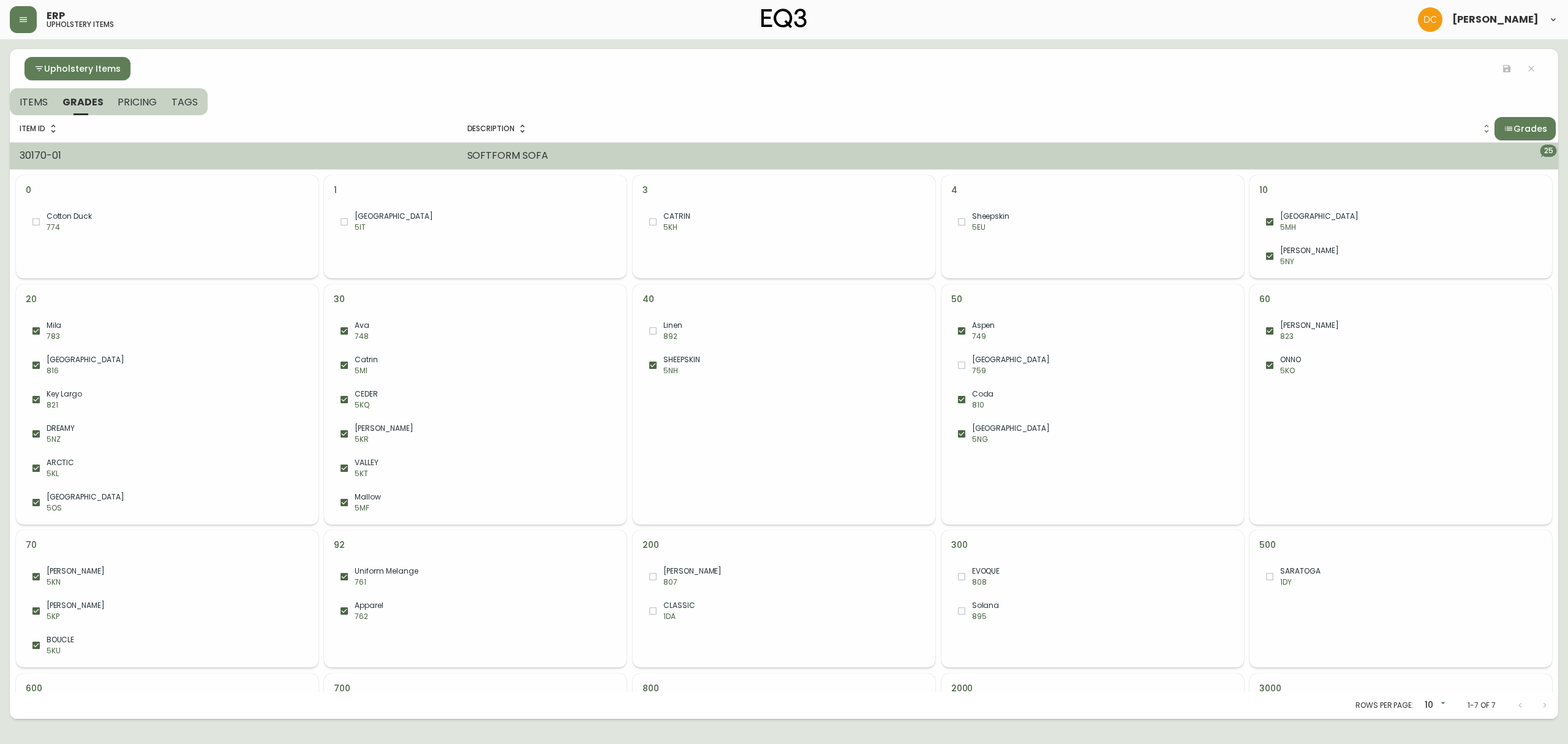
click at [1253, 156] on button "25" at bounding box center [1542, 155] width 25 height 25
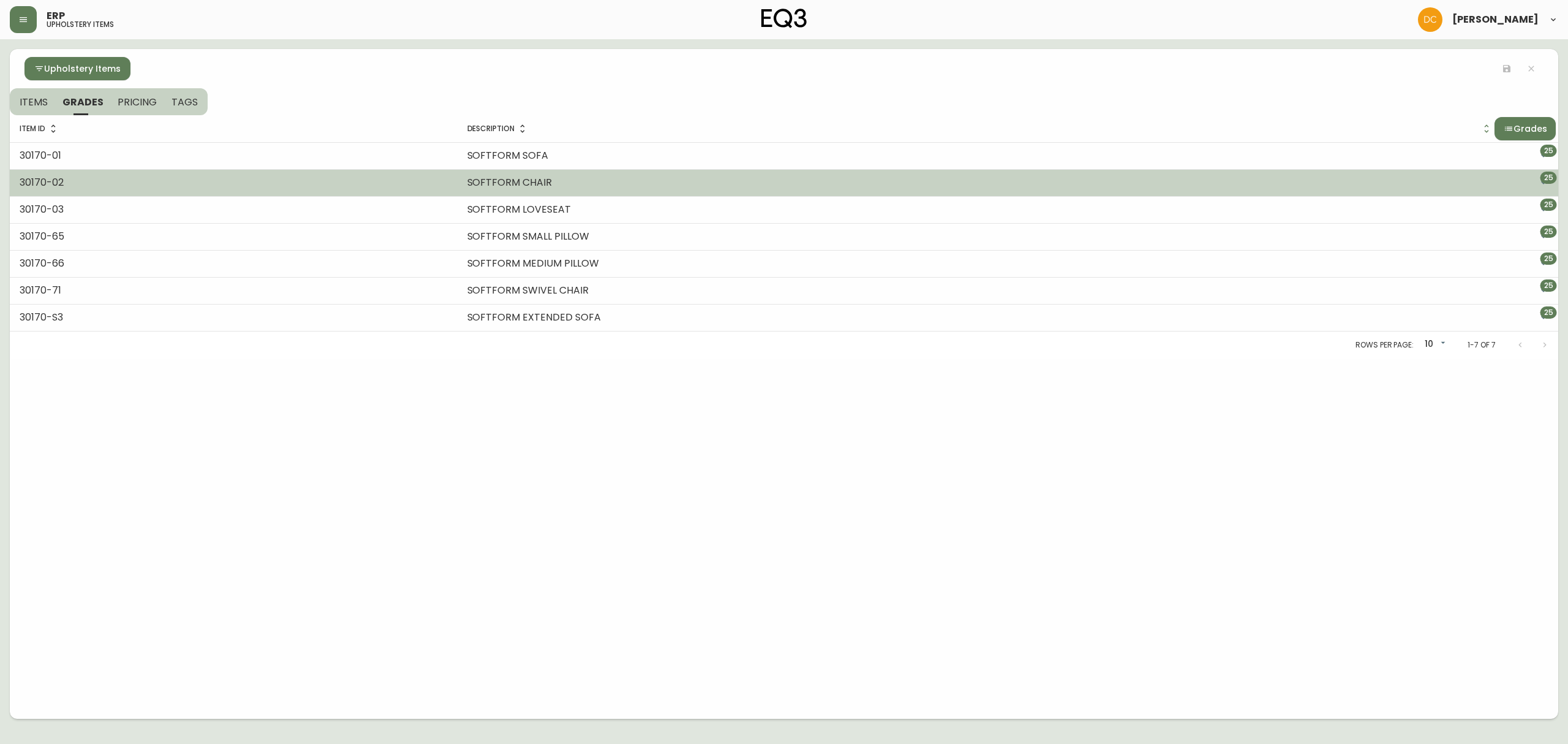
click at [1253, 177] on span "25" at bounding box center [1548, 178] width 17 height 12
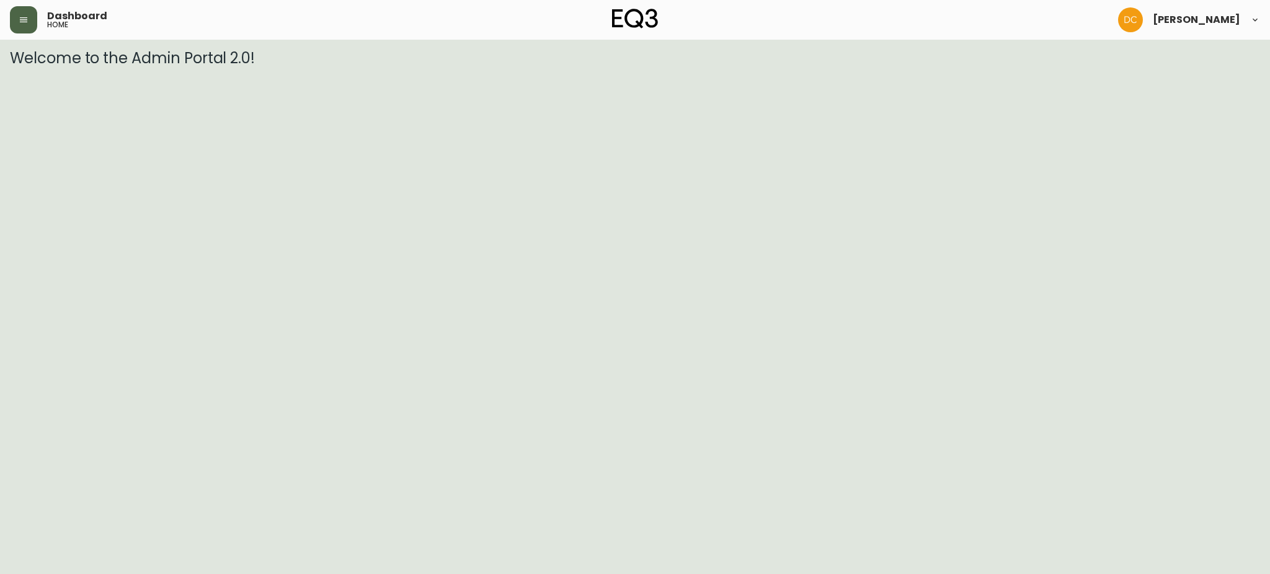
click at [29, 25] on button "button" at bounding box center [23, 19] width 27 height 27
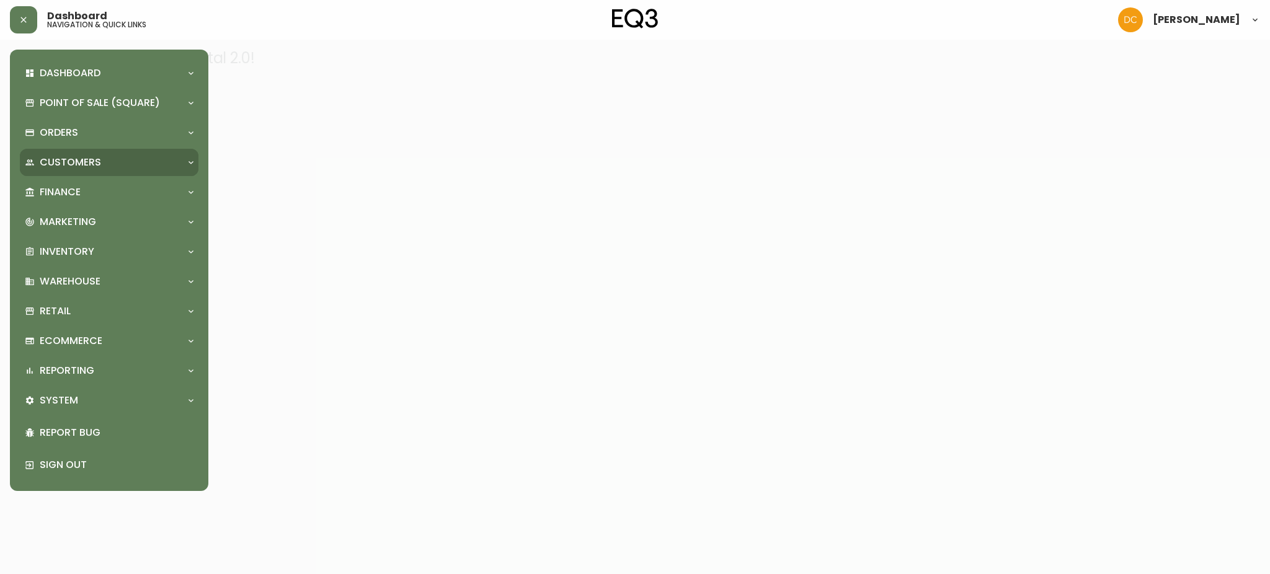
click at [89, 168] on p "Customers" at bounding box center [70, 163] width 61 height 14
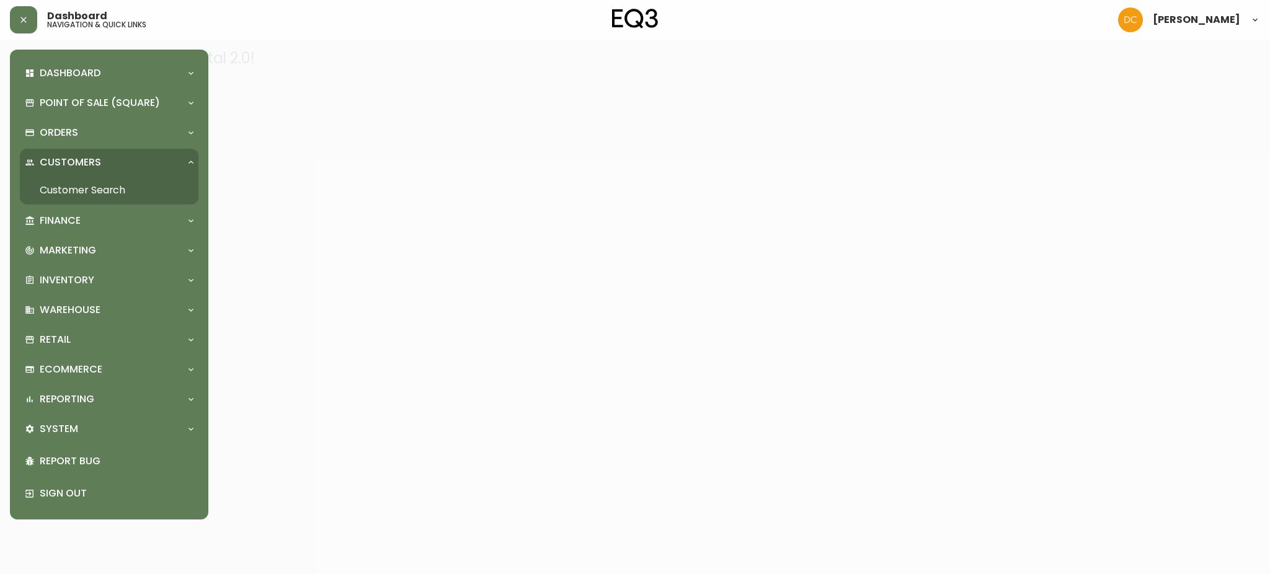
click at [84, 193] on link "Customer Search" at bounding box center [109, 190] width 179 height 29
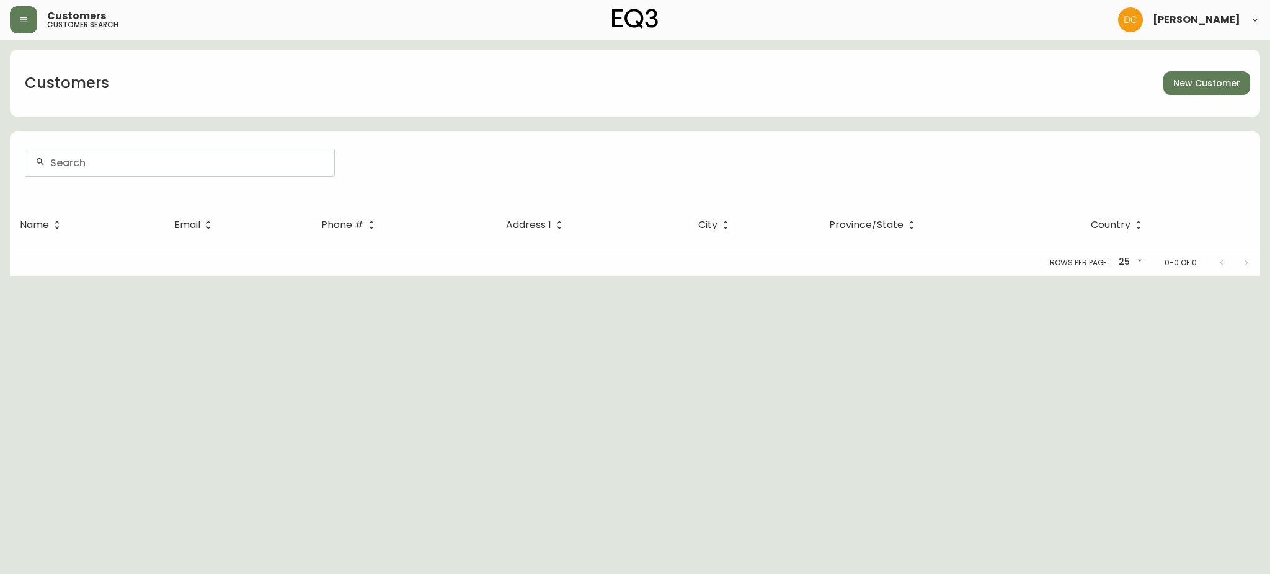
click at [160, 174] on div at bounding box center [179, 162] width 309 height 27
click at [159, 169] on div at bounding box center [179, 162] width 309 height 27
paste input "hello@studios-design.com"
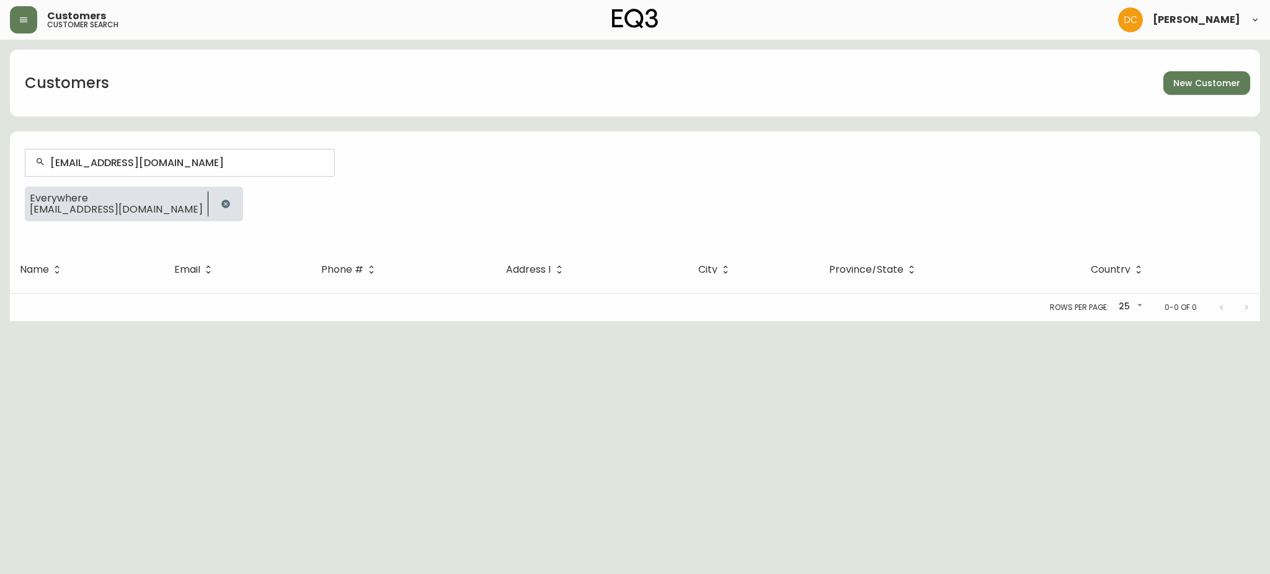
type input "hello@studios-design.com"
click at [213, 208] on button "button" at bounding box center [225, 204] width 25 height 25
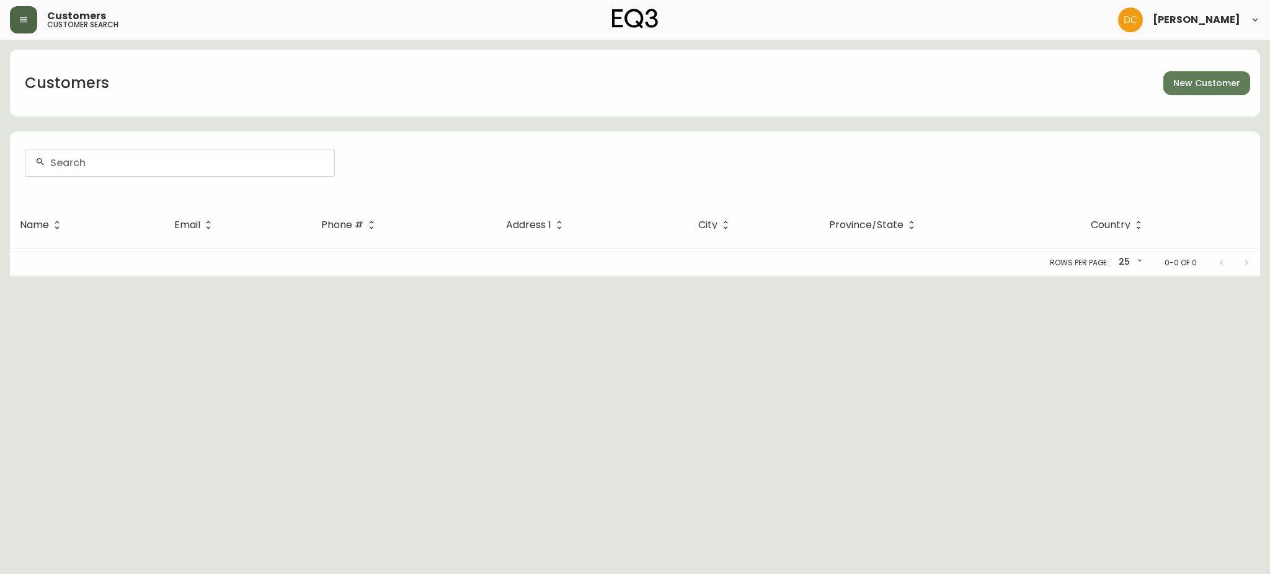
click at [25, 16] on icon "button" at bounding box center [24, 20] width 10 height 10
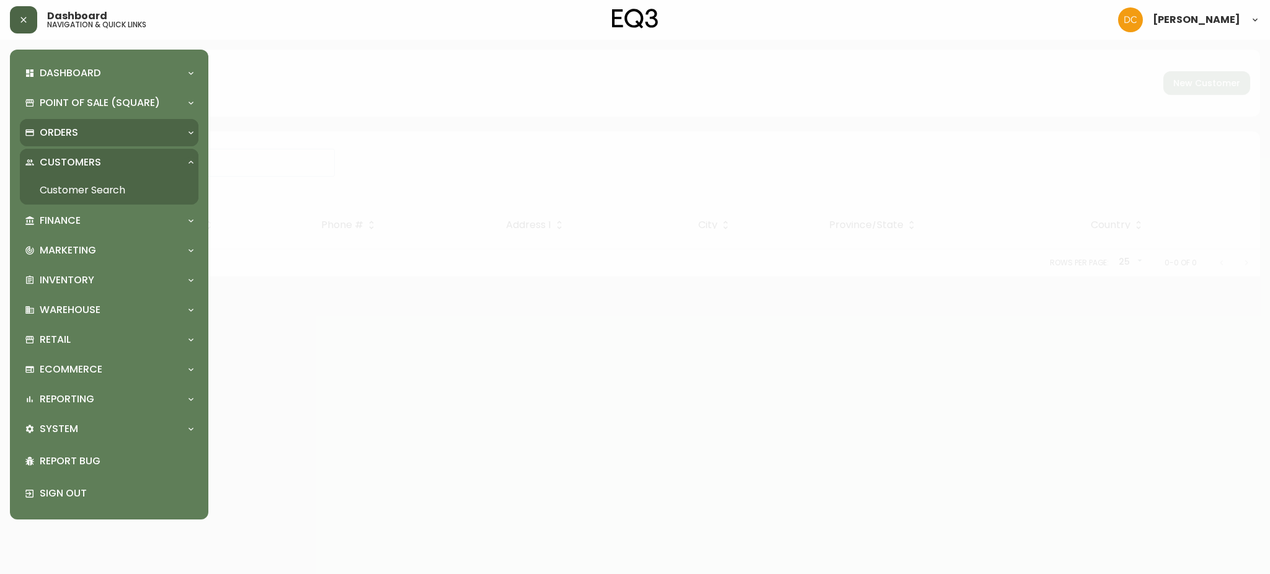
click at [81, 132] on div "Orders" at bounding box center [103, 133] width 156 height 14
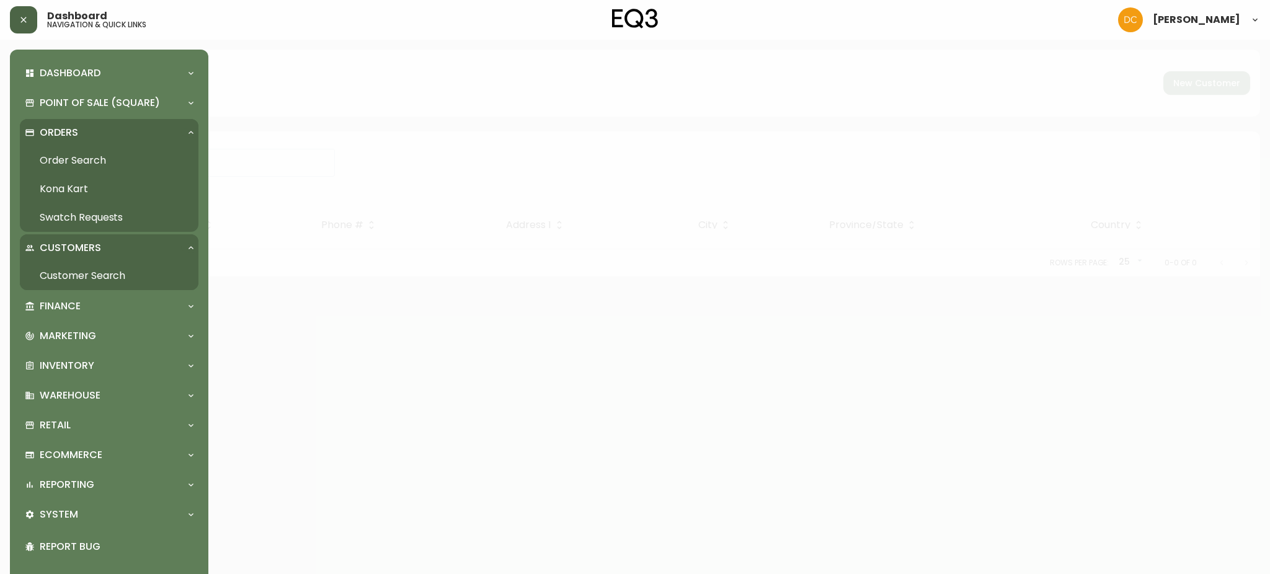
click at [107, 167] on link "Order Search" at bounding box center [109, 160] width 179 height 29
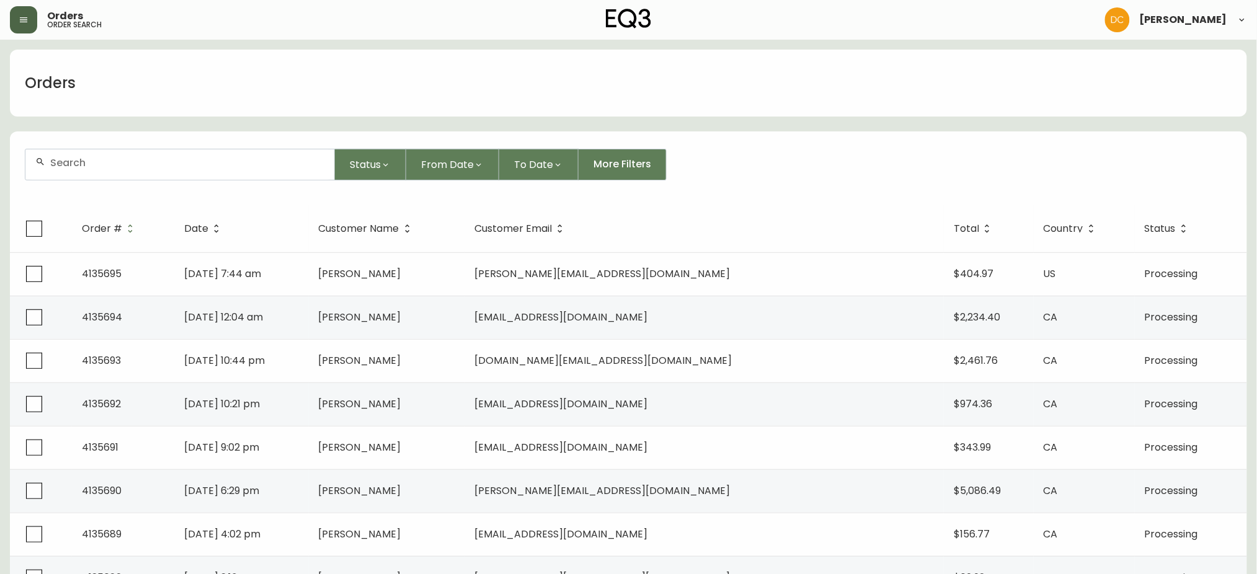
click at [153, 172] on div at bounding box center [179, 164] width 309 height 30
paste input "hello@studios-design.com"
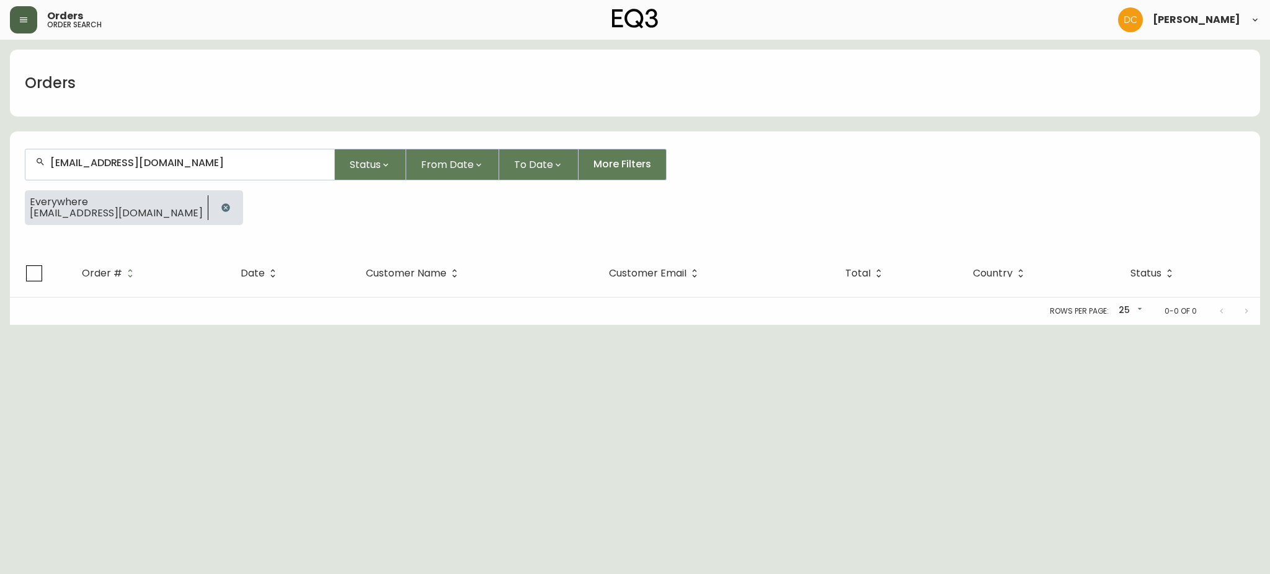
type input "hello@studios-design.com"
click at [221, 208] on icon "button" at bounding box center [225, 207] width 8 height 8
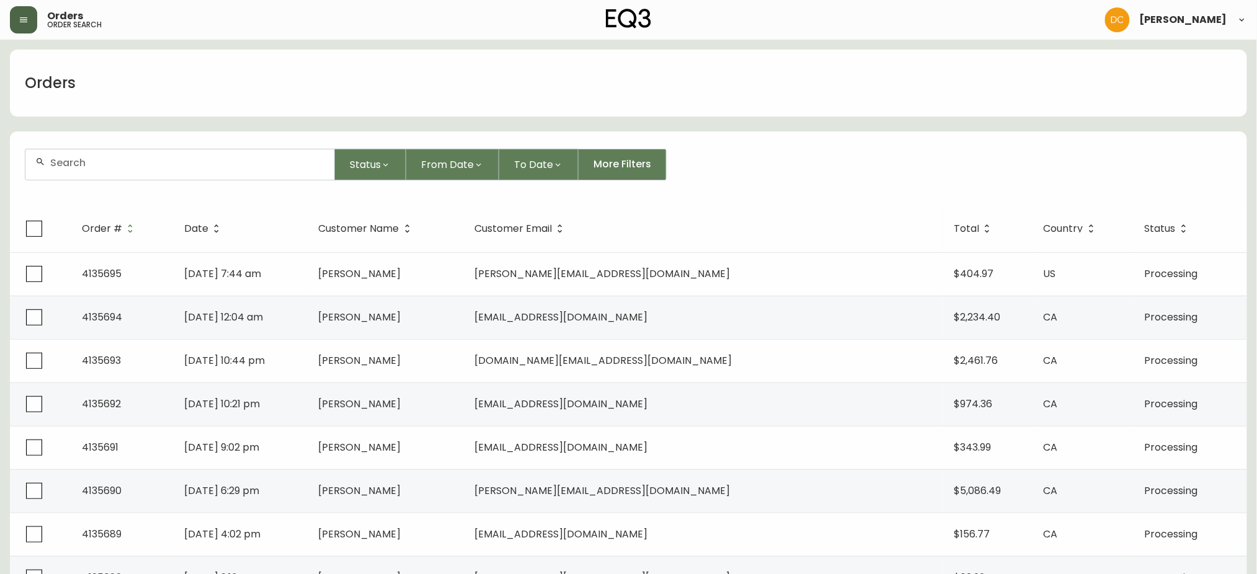
click at [27, 19] on icon "button" at bounding box center [23, 19] width 7 height 5
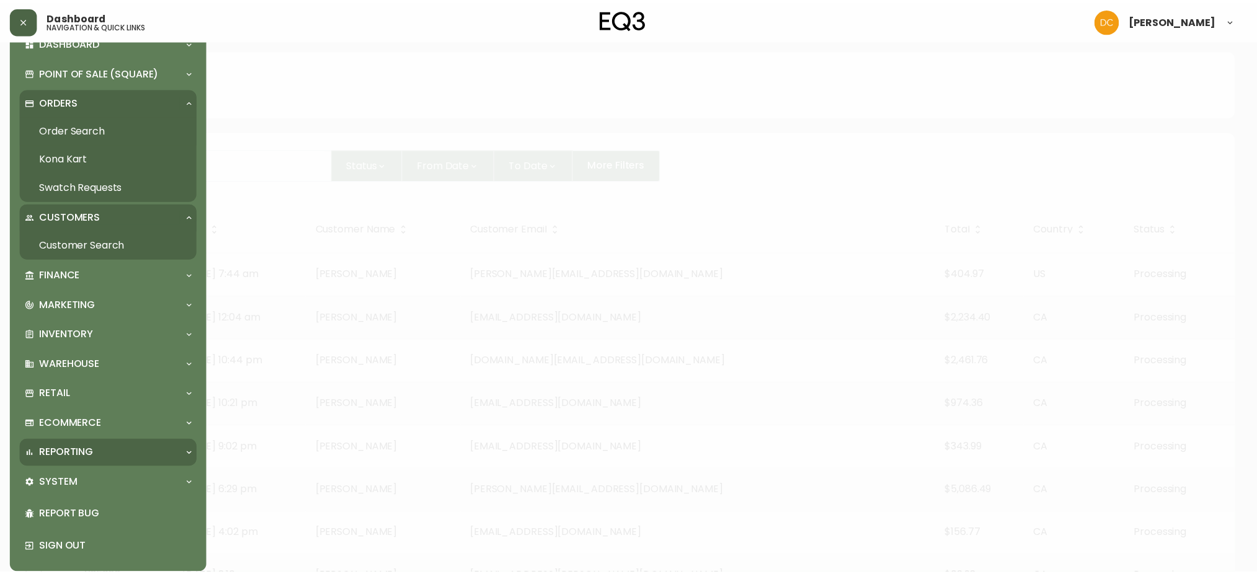
scroll to position [40, 0]
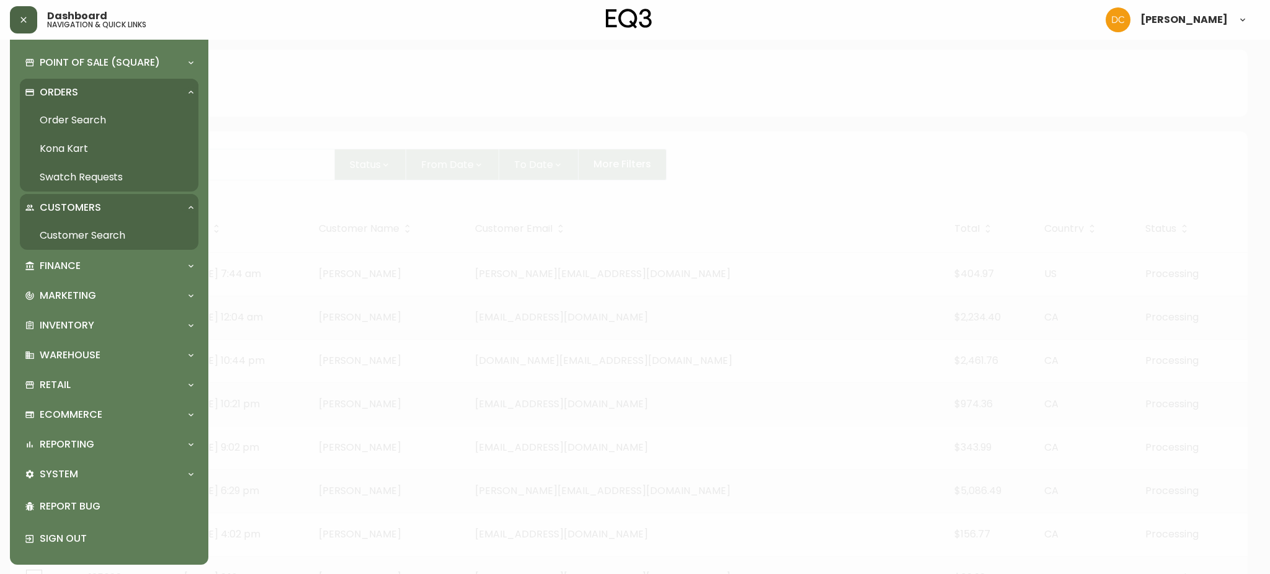
click at [532, 78] on div at bounding box center [635, 287] width 1270 height 574
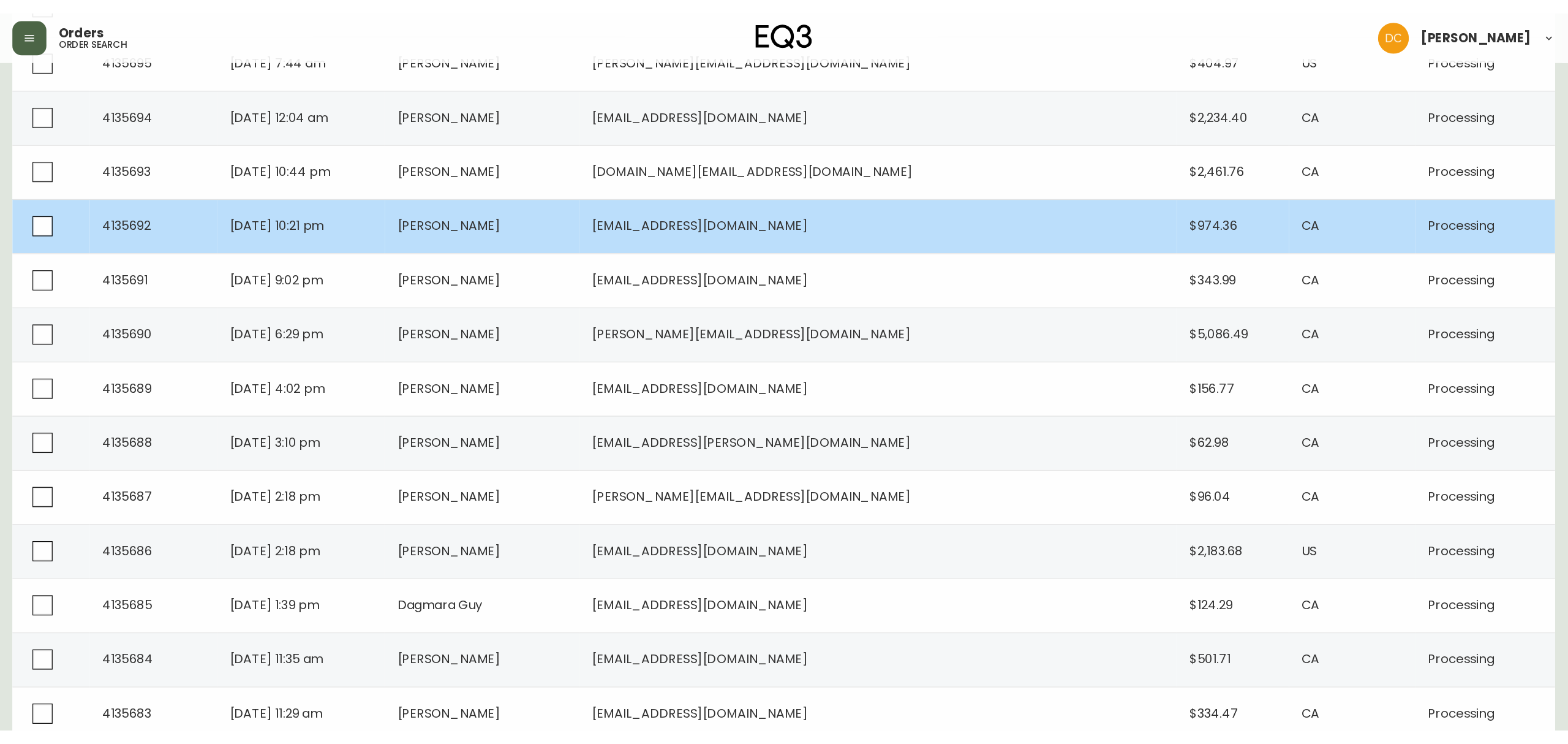
scroll to position [0, 0]
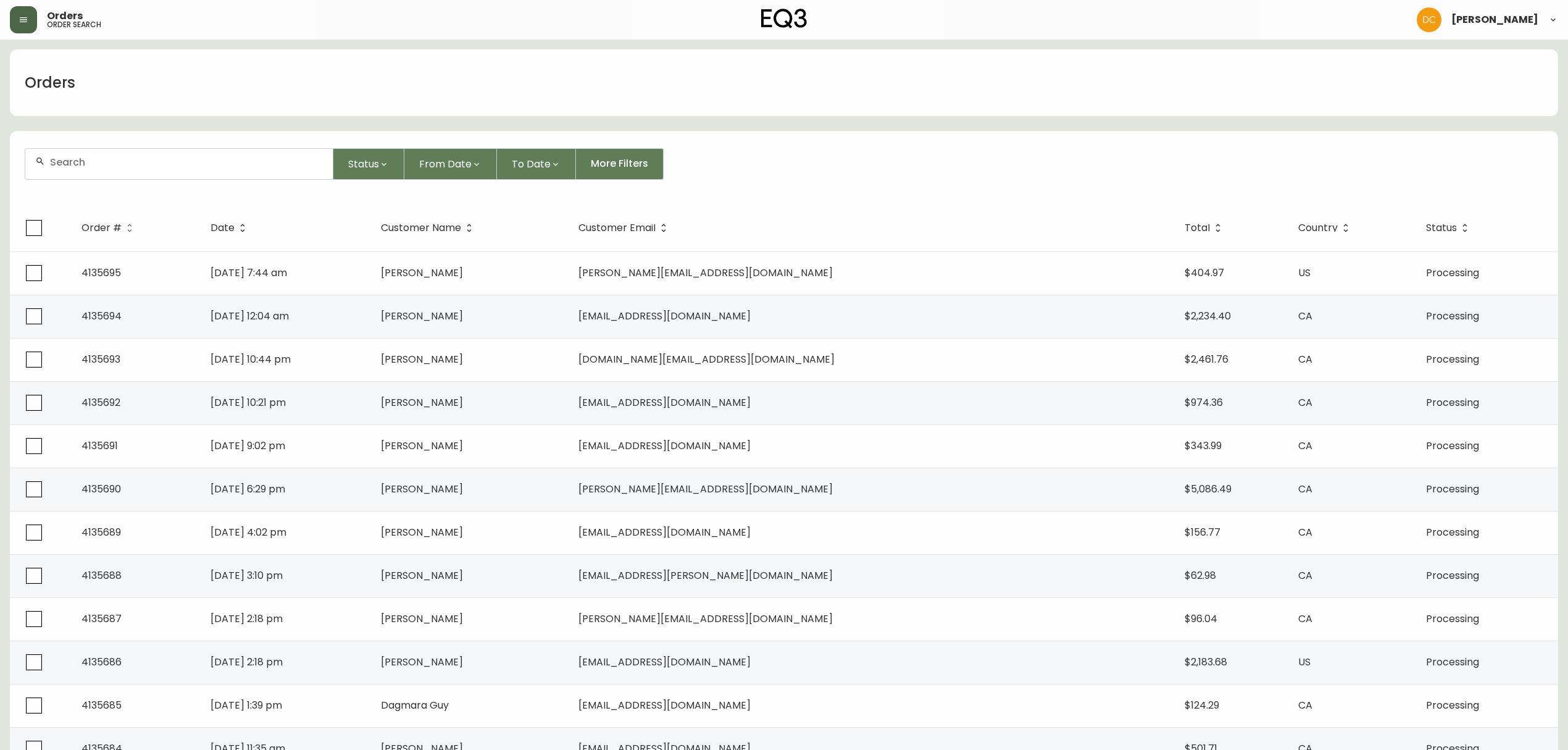
click at [25, 16] on icon "button" at bounding box center [24, 20] width 10 height 10
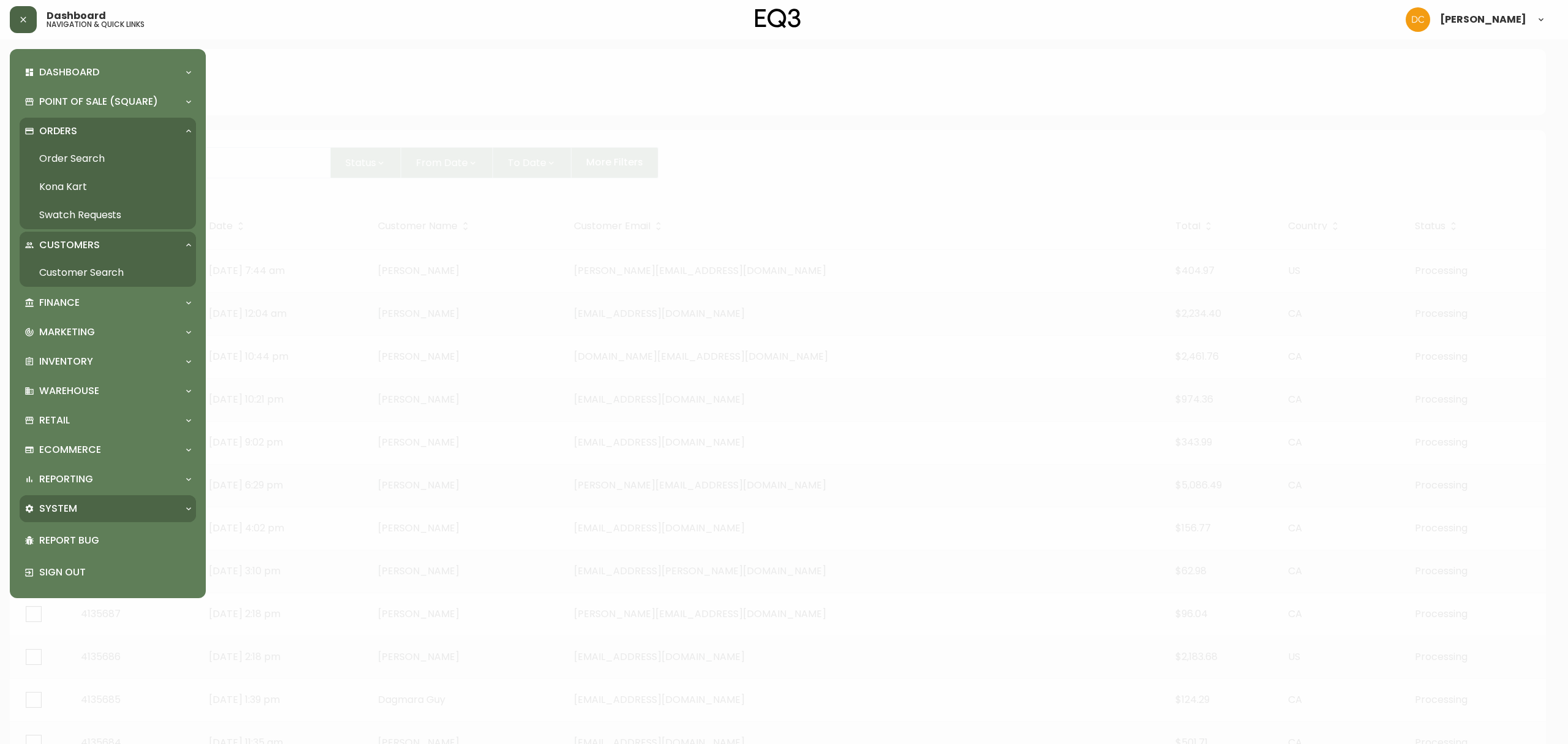
click at [76, 500] on div "System" at bounding box center [108, 508] width 177 height 27
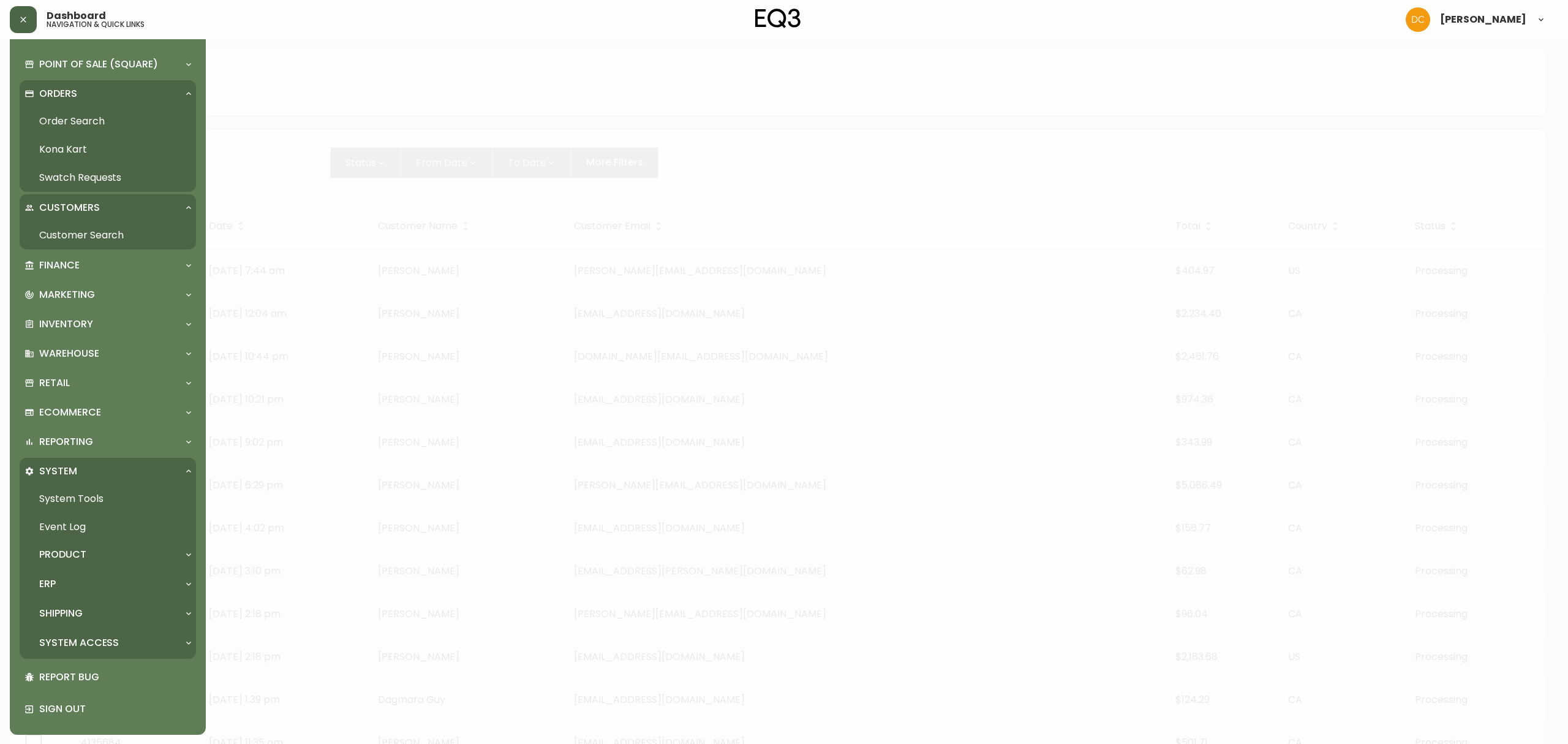
click at [94, 567] on div "ERP" at bounding box center [108, 583] width 177 height 27
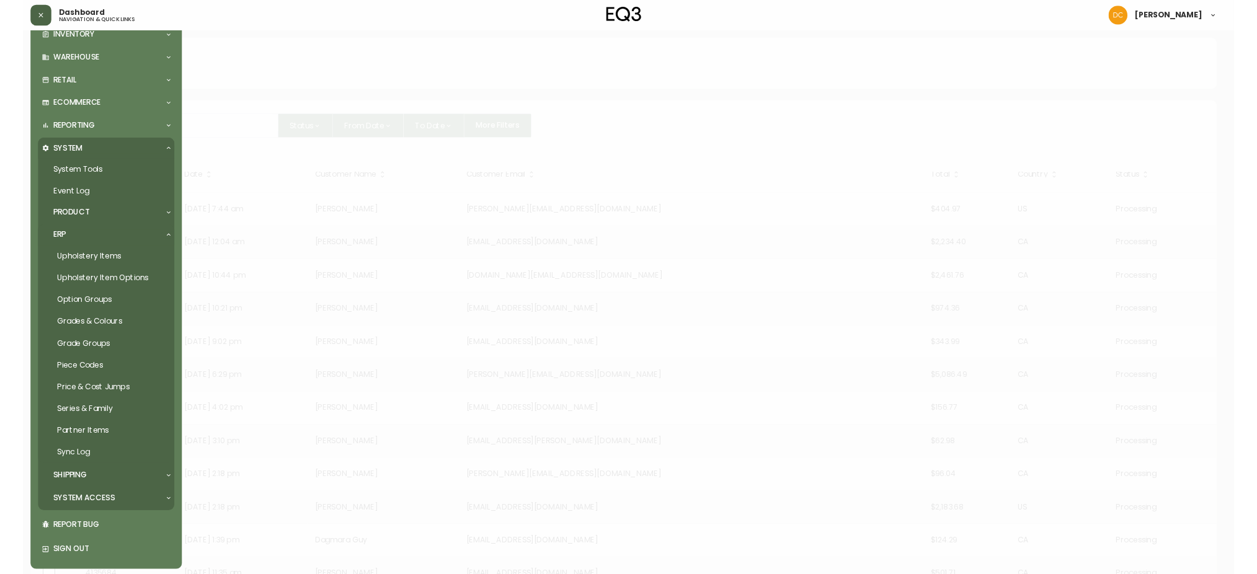
scroll to position [323, 0]
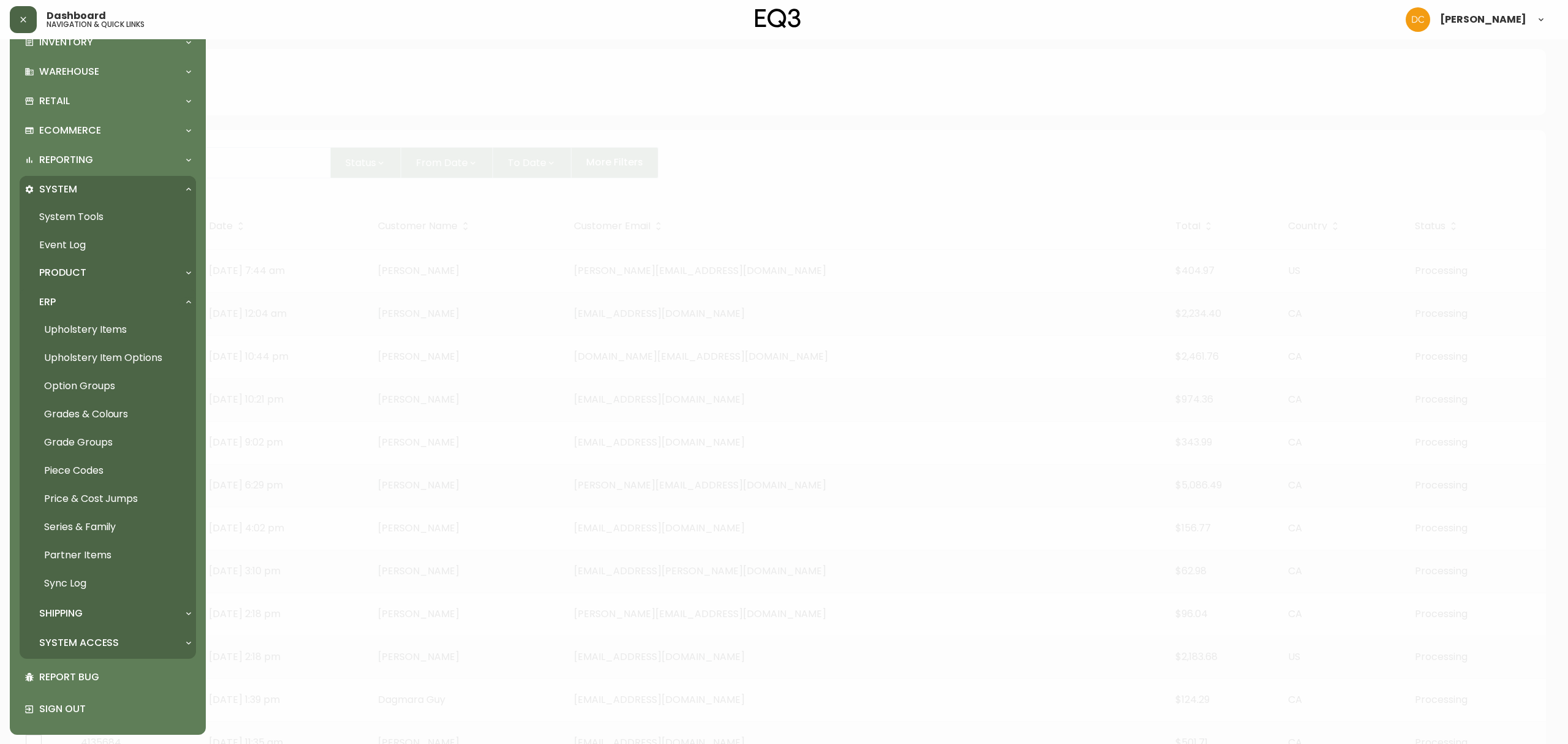
click at [96, 556] on link "Partner Items" at bounding box center [108, 555] width 177 height 29
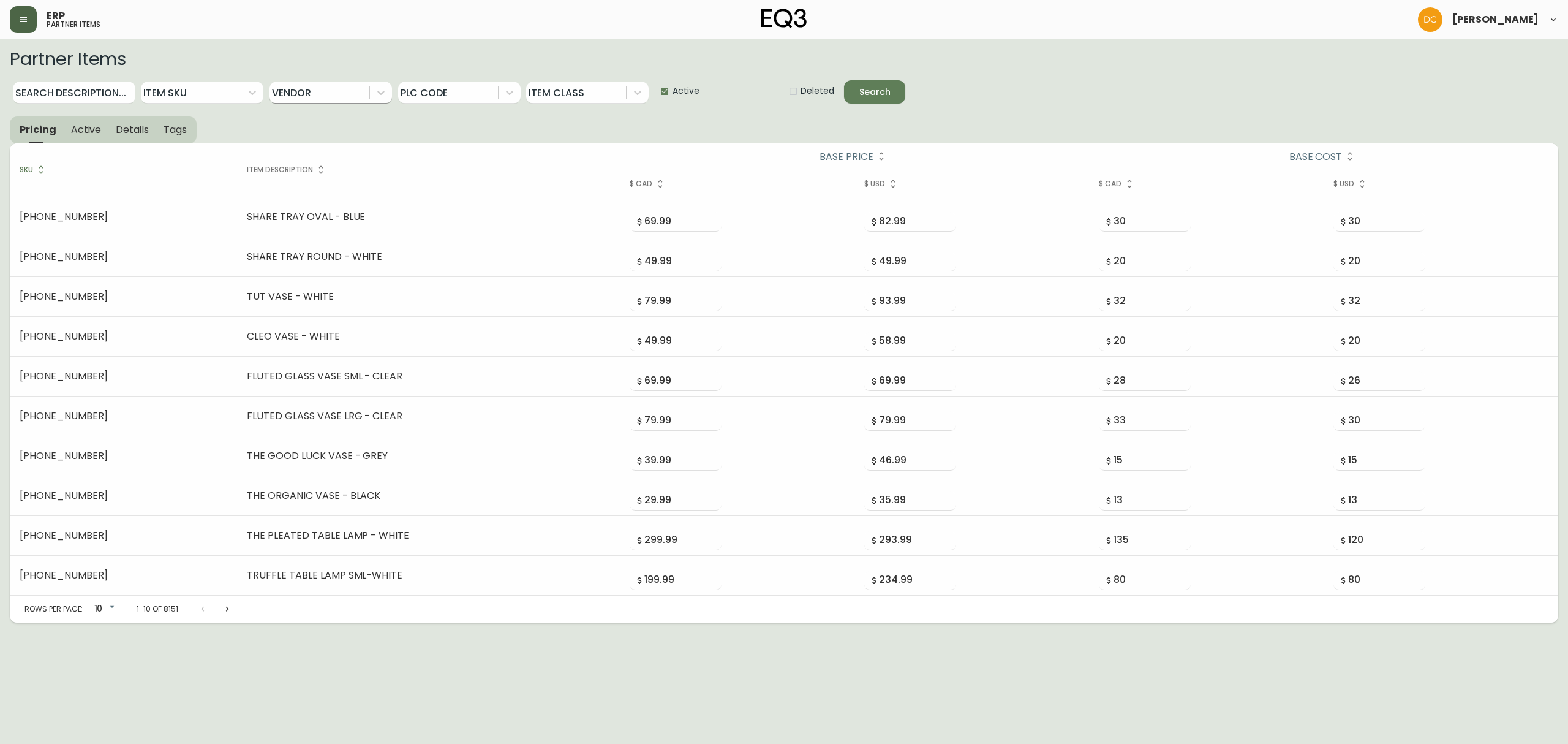
click at [309, 87] on div at bounding box center [319, 92] width 100 height 22
type input "kuz"
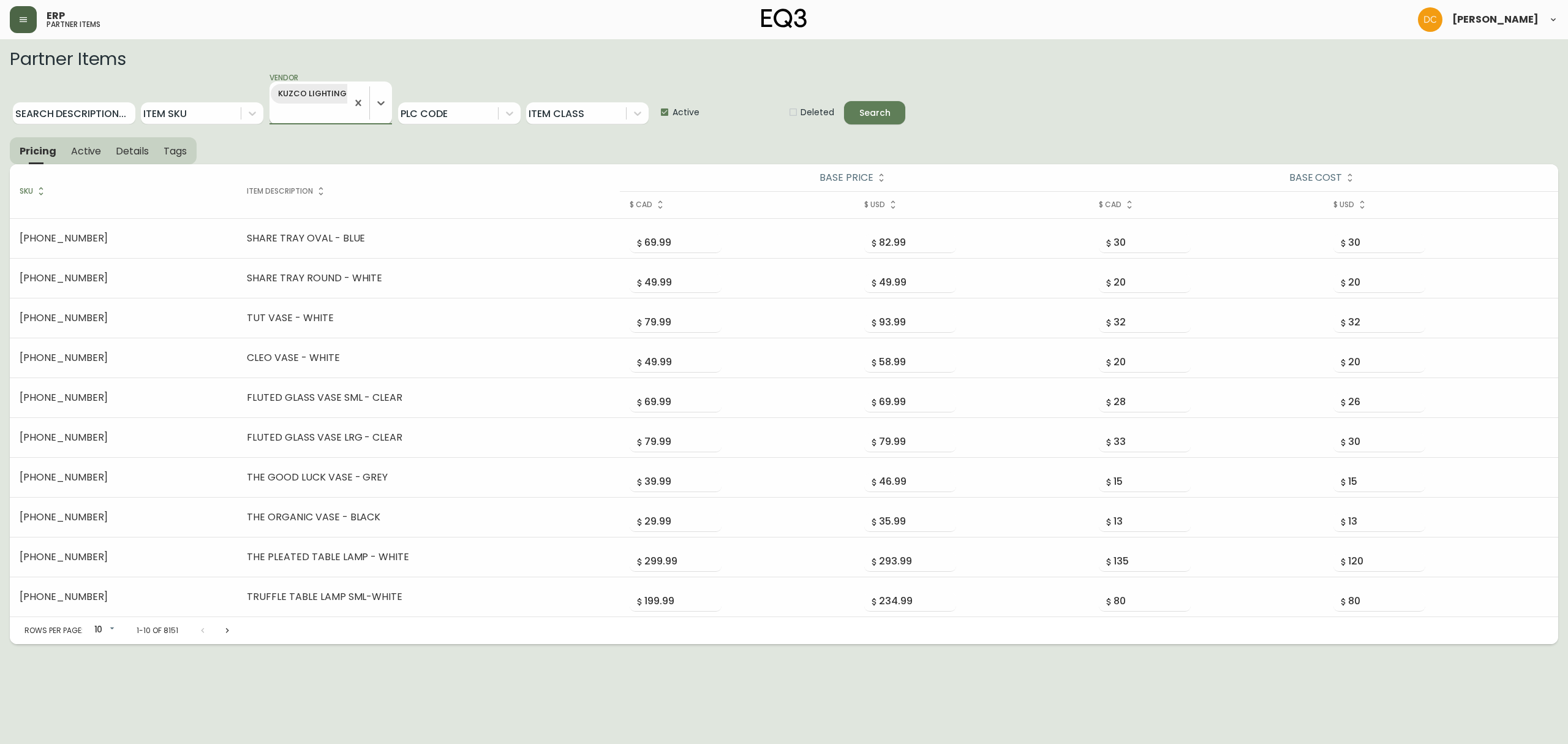
click at [844, 101] on button "Search" at bounding box center [875, 113] width 61 height 24
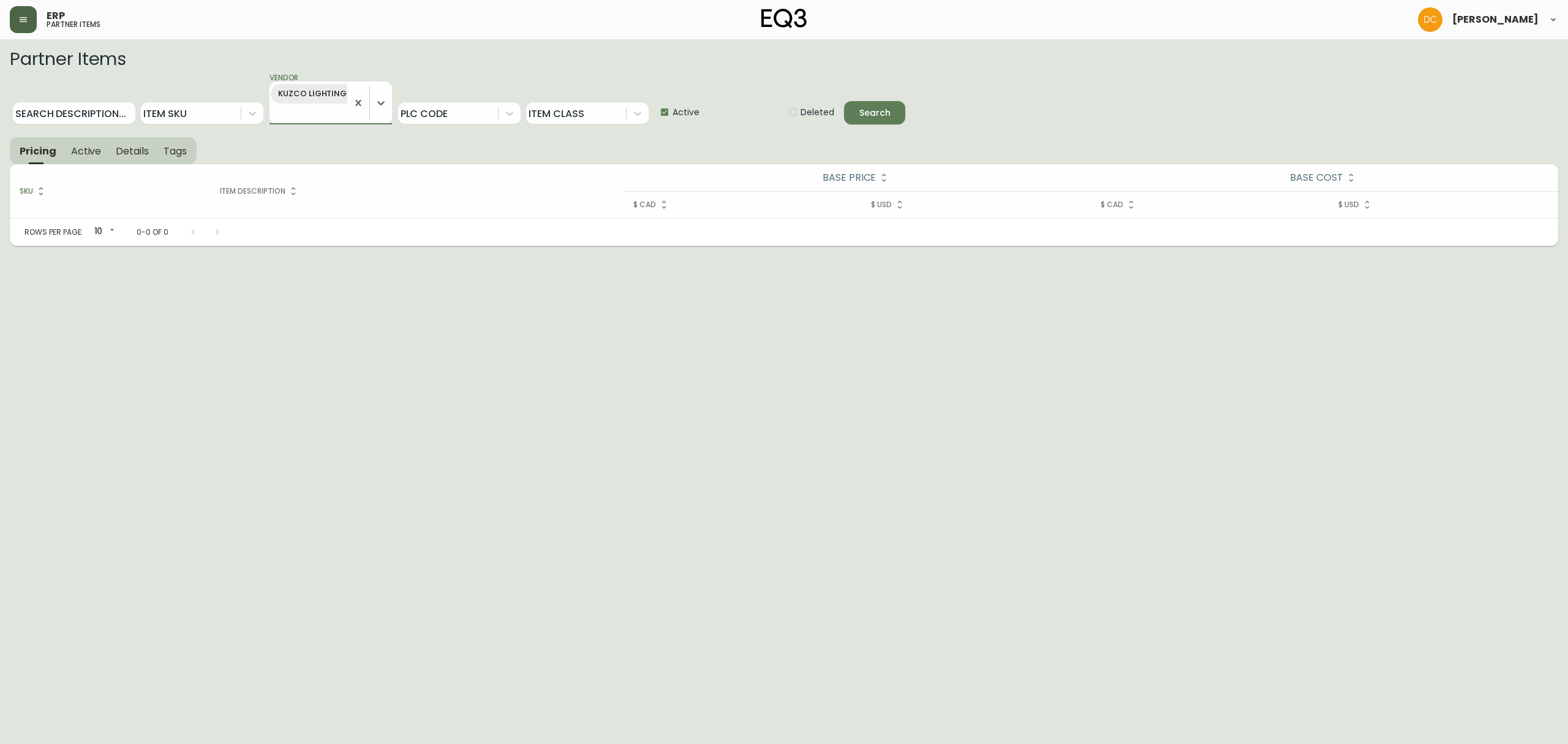
click at [681, 122] on label "Active" at bounding box center [673, 112] width 51 height 25
click at [672, 122] on input "Active" at bounding box center [660, 112] width 25 height 25
checkbox input "false"
click at [893, 125] on div "Search Description... Item Sku Vendor KUZCO LIGHTING INC. PLC Code Item Class A…" at bounding box center [784, 98] width 1548 height 59
click at [880, 106] on div "Search" at bounding box center [875, 114] width 32 height 16
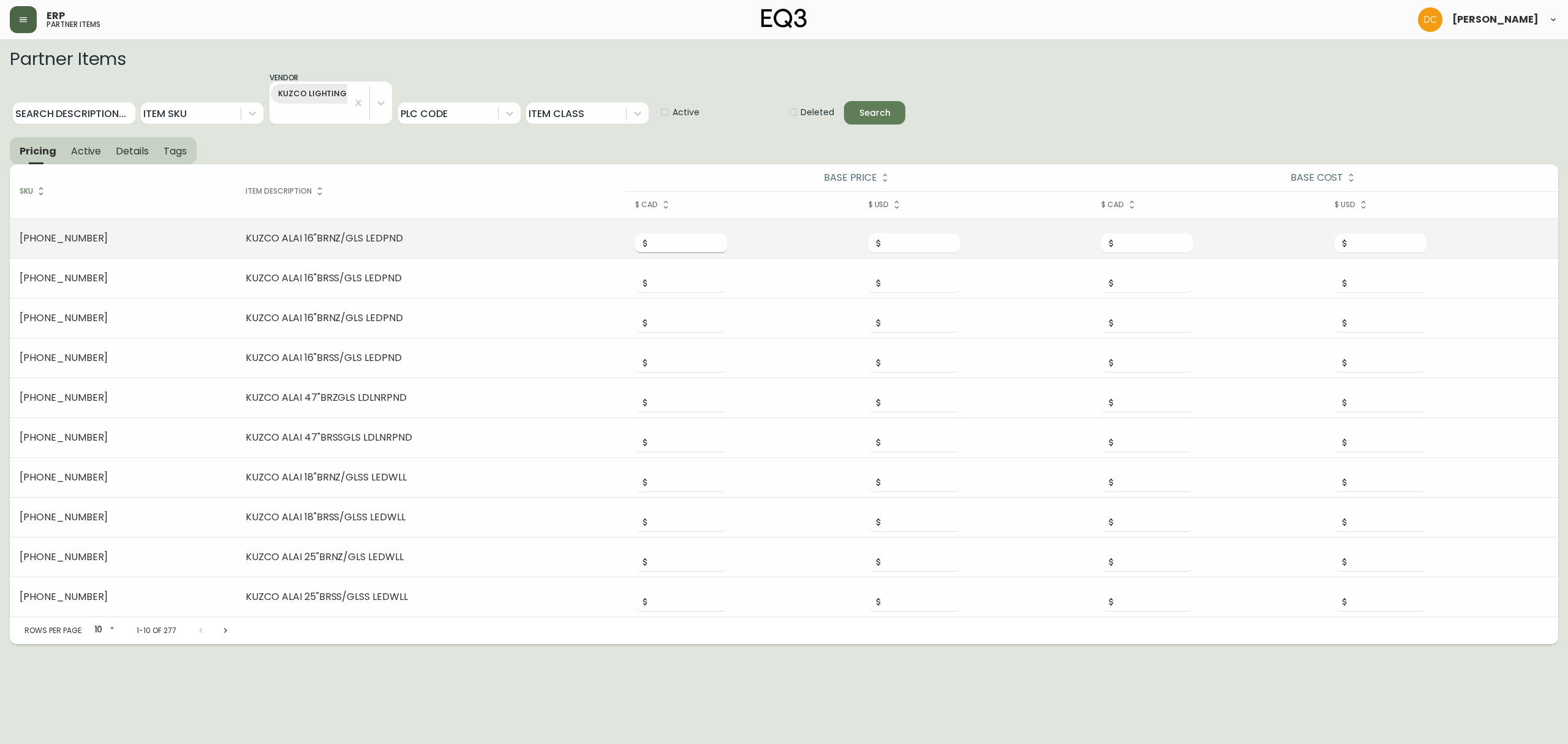
click at [650, 246] on input "number" at bounding box center [688, 243] width 77 height 20
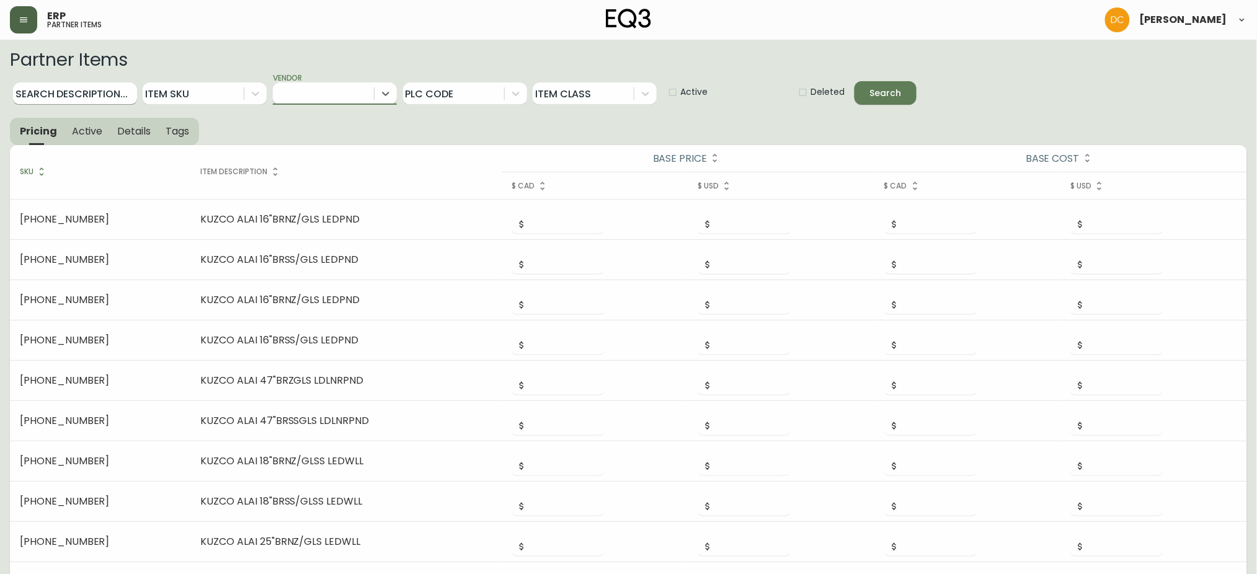
click at [104, 97] on input "Search Description..." at bounding box center [75, 93] width 124 height 22
click at [855, 81] on button "Search" at bounding box center [886, 93] width 62 height 24
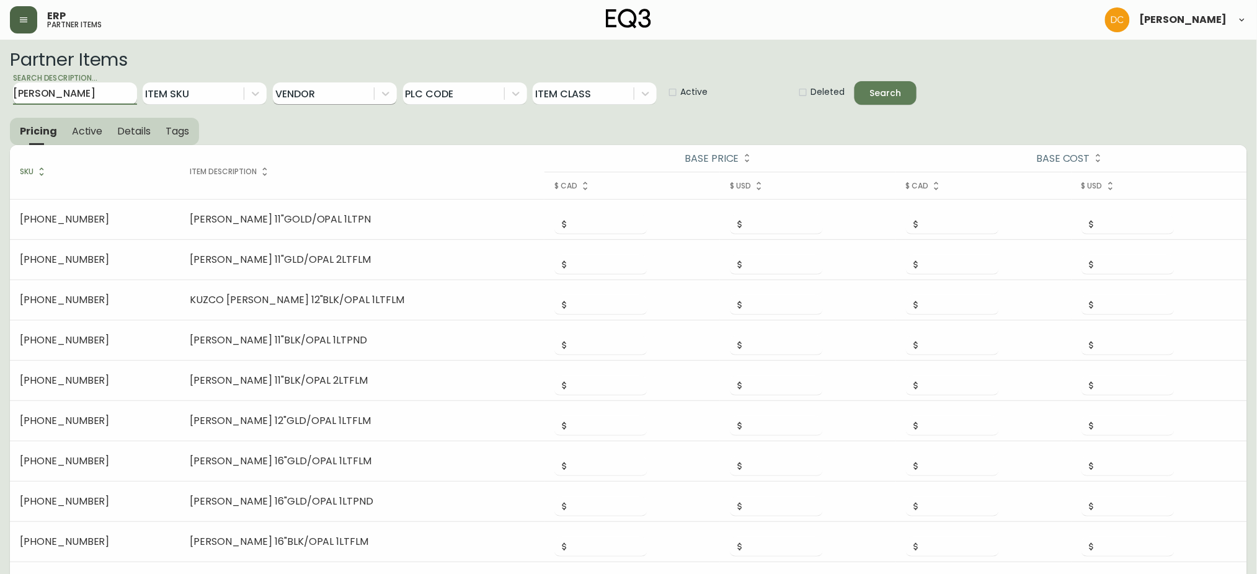
type input "kuzco rubio"
click at [855, 81] on button "Search" at bounding box center [886, 93] width 62 height 24
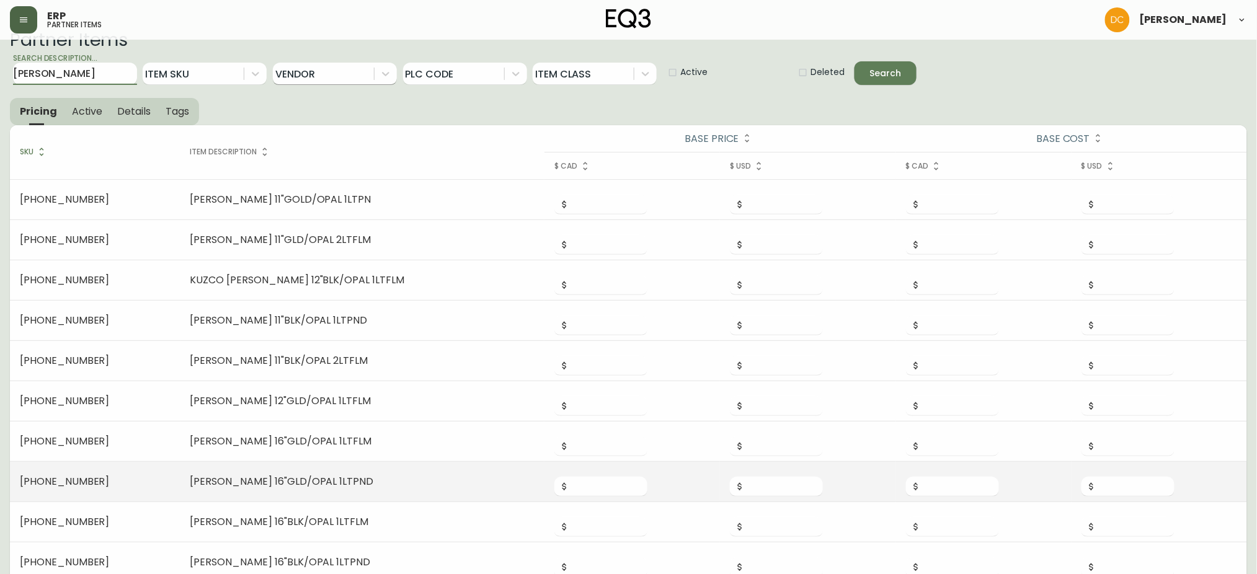
scroll to position [55, 0]
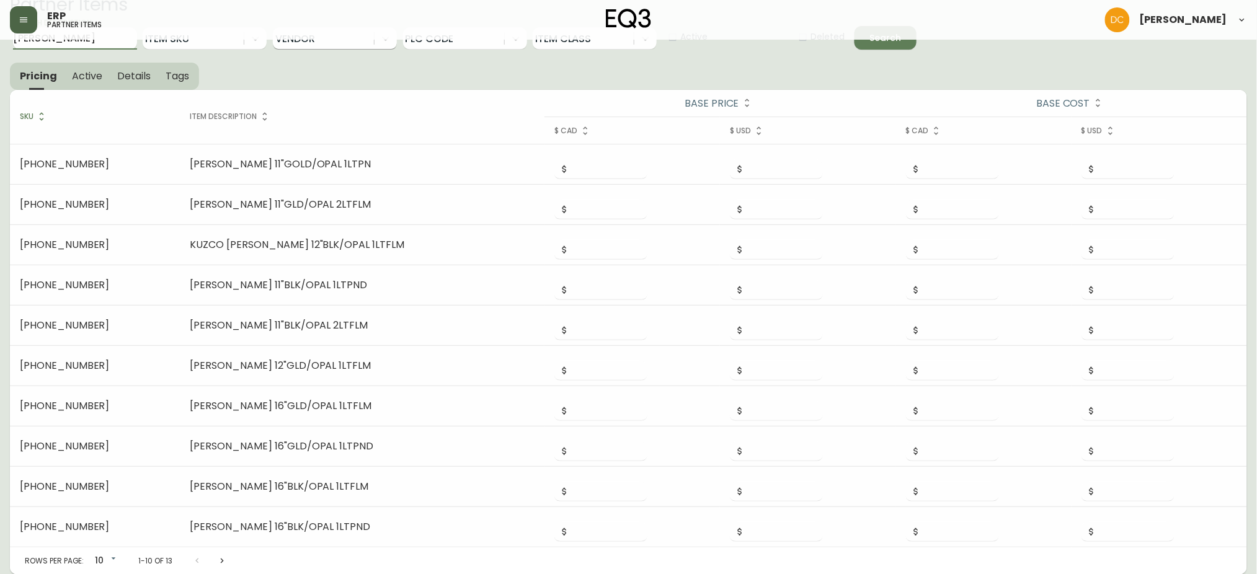
click at [221, 557] on icon "Next page" at bounding box center [222, 561] width 10 height 10
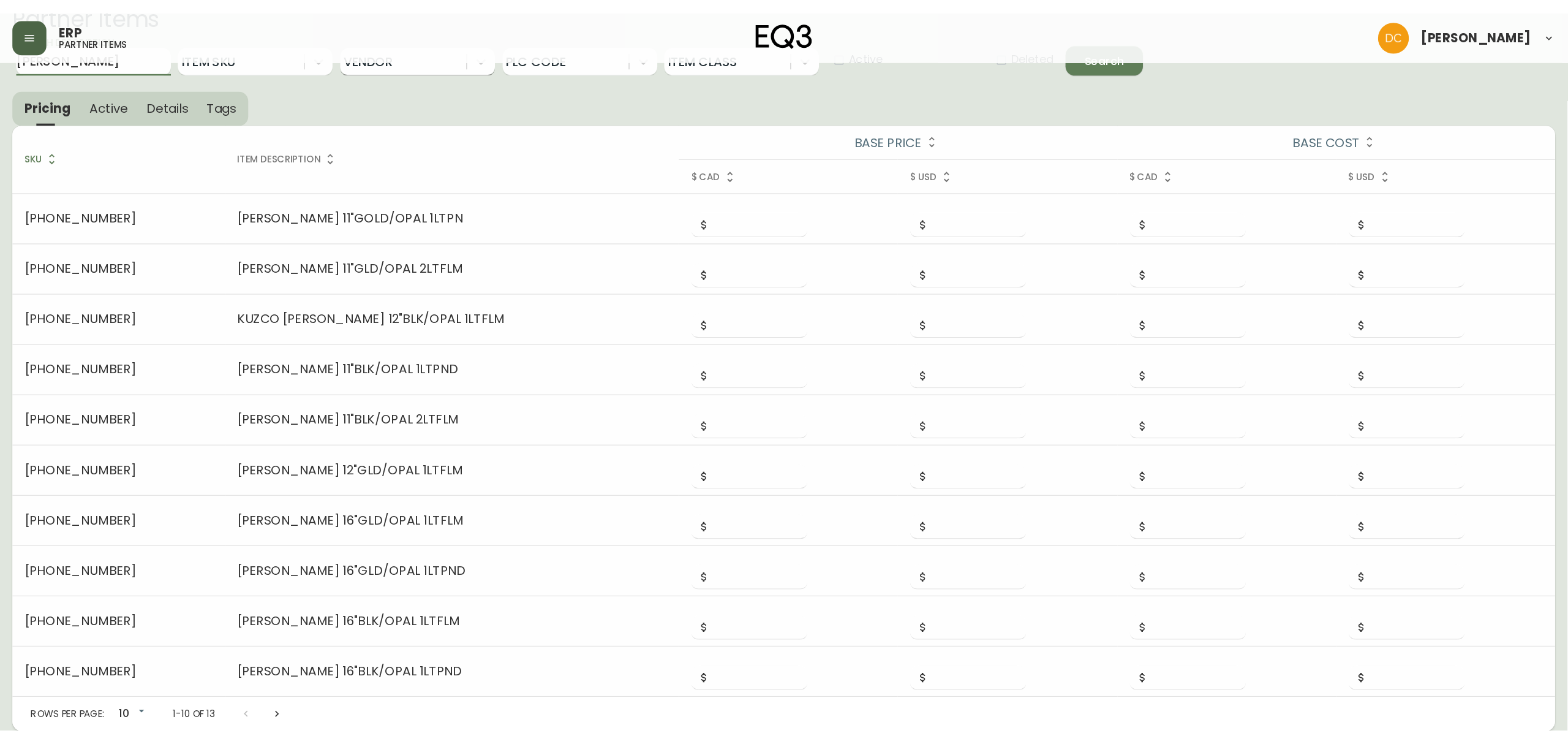
scroll to position [0, 0]
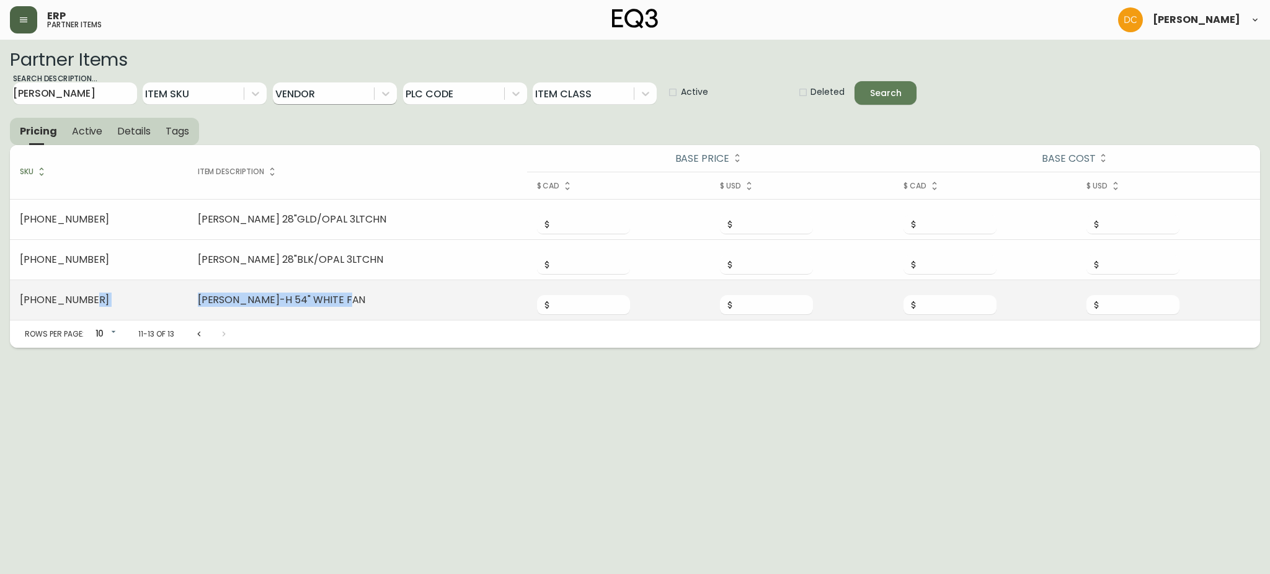
drag, startPoint x: 315, startPoint y: 297, endPoint x: 156, endPoint y: 303, distance: 159.5
click at [156, 303] on tr "3380-2518-14 KUZCO RUBIO-H 54" WHITE FAN" at bounding box center [635, 300] width 1250 height 40
click at [212, 300] on td "KUZCO RUBIO-H 54" WHITE FAN" at bounding box center [357, 300] width 339 height 40
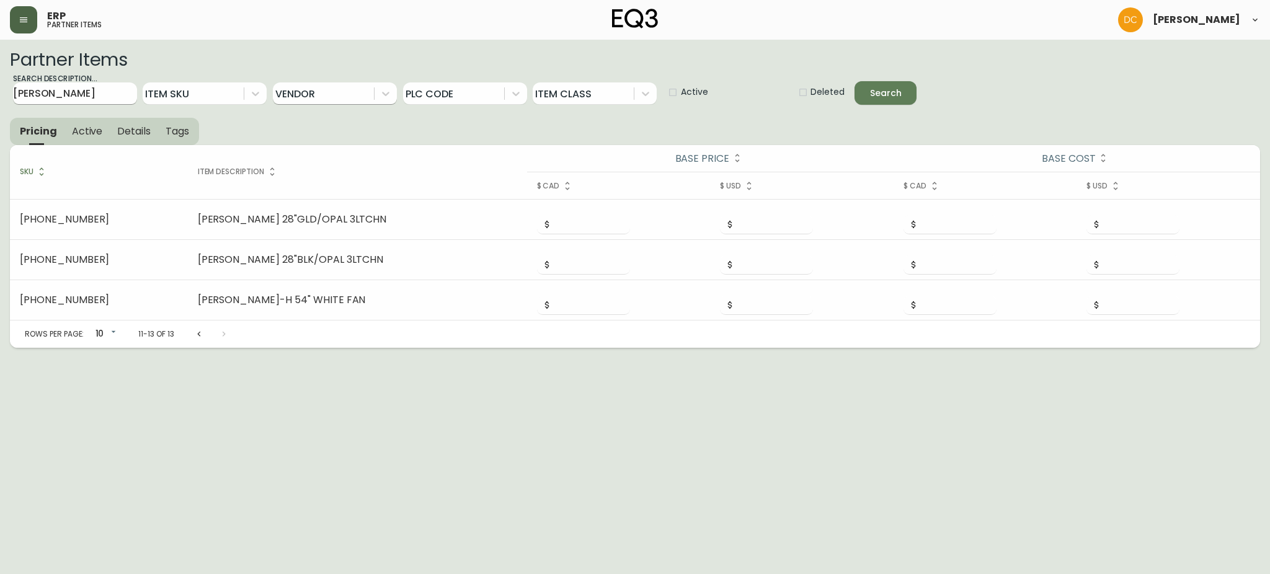
drag, startPoint x: 167, startPoint y: 82, endPoint x: 92, endPoint y: 89, distance: 76.0
click at [167, 82] on div at bounding box center [193, 93] width 101 height 22
click at [92, 89] on input "kuzco rubio" at bounding box center [75, 93] width 124 height 22
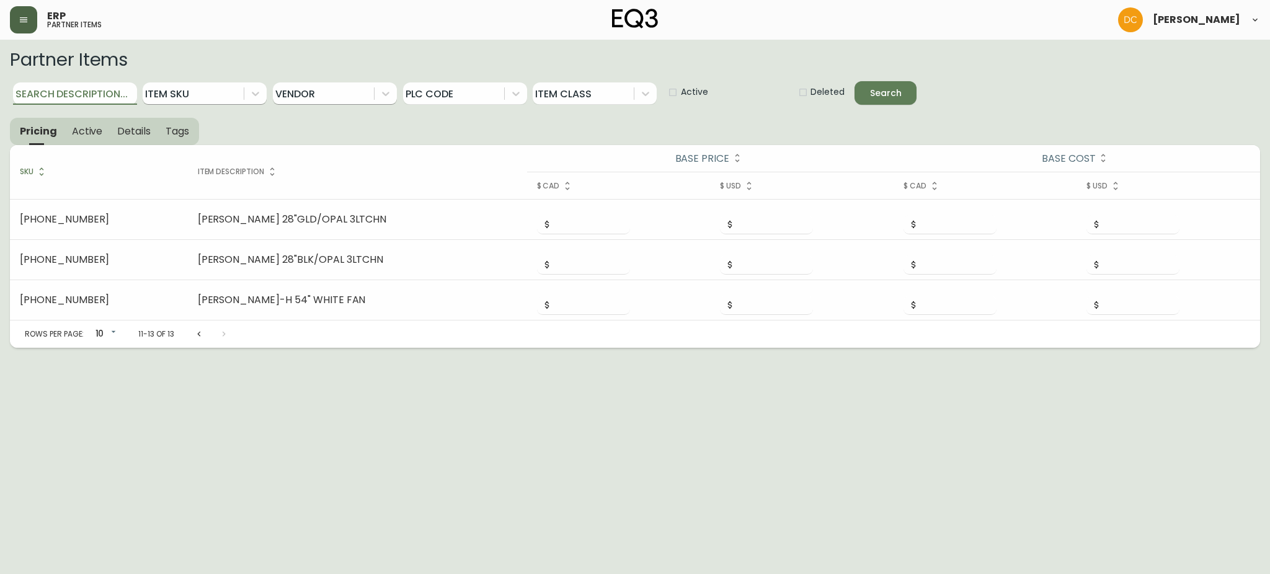
click at [207, 96] on div at bounding box center [193, 93] width 101 height 22
paste input "3380-2518-13"
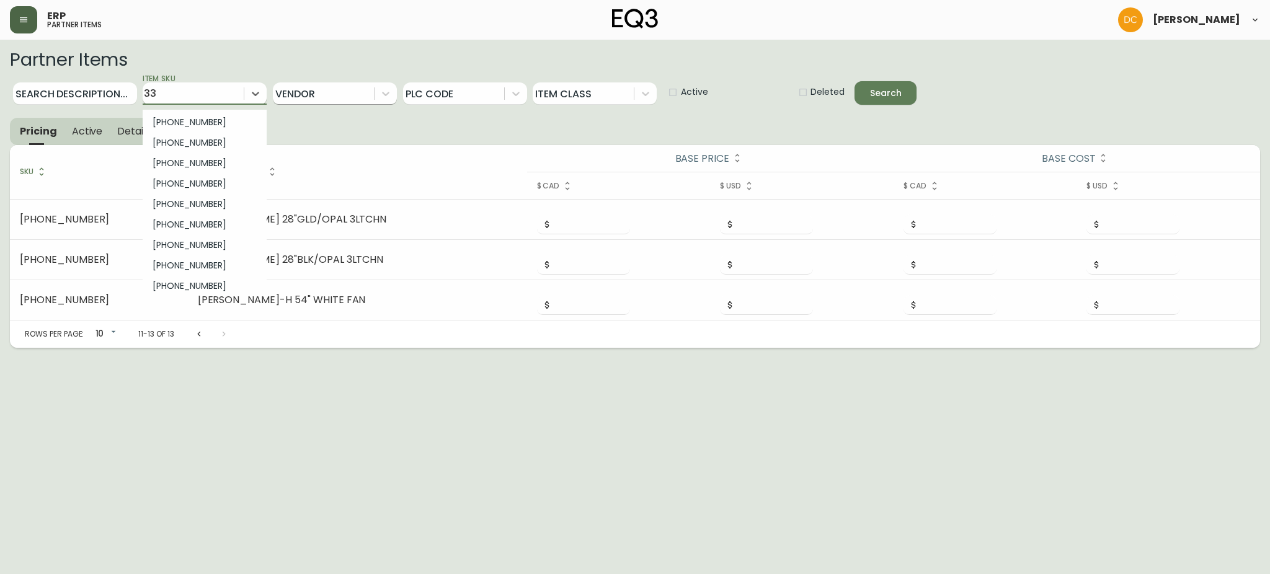
type input "3"
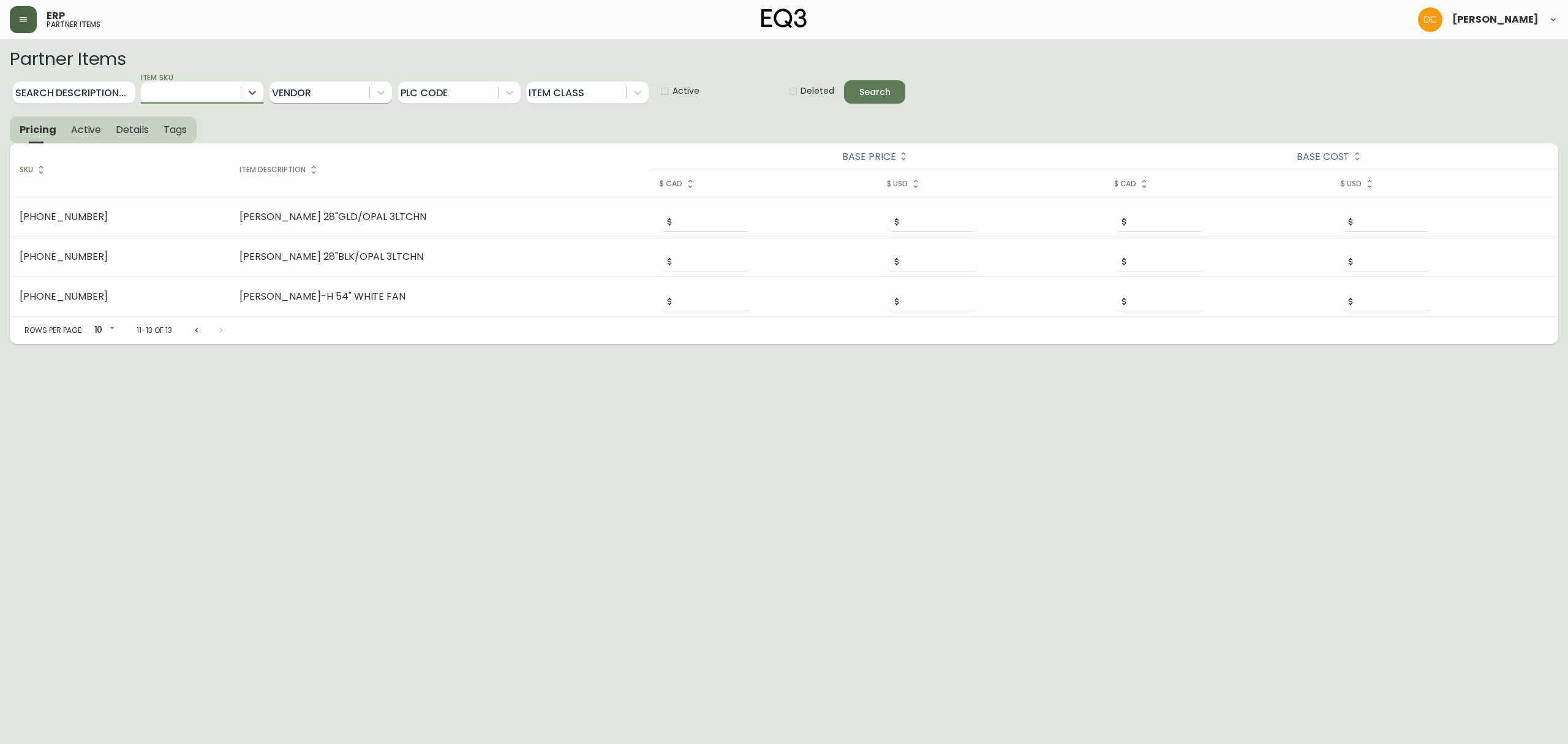
click at [20, 23] on icon "button" at bounding box center [24, 20] width 10 height 10
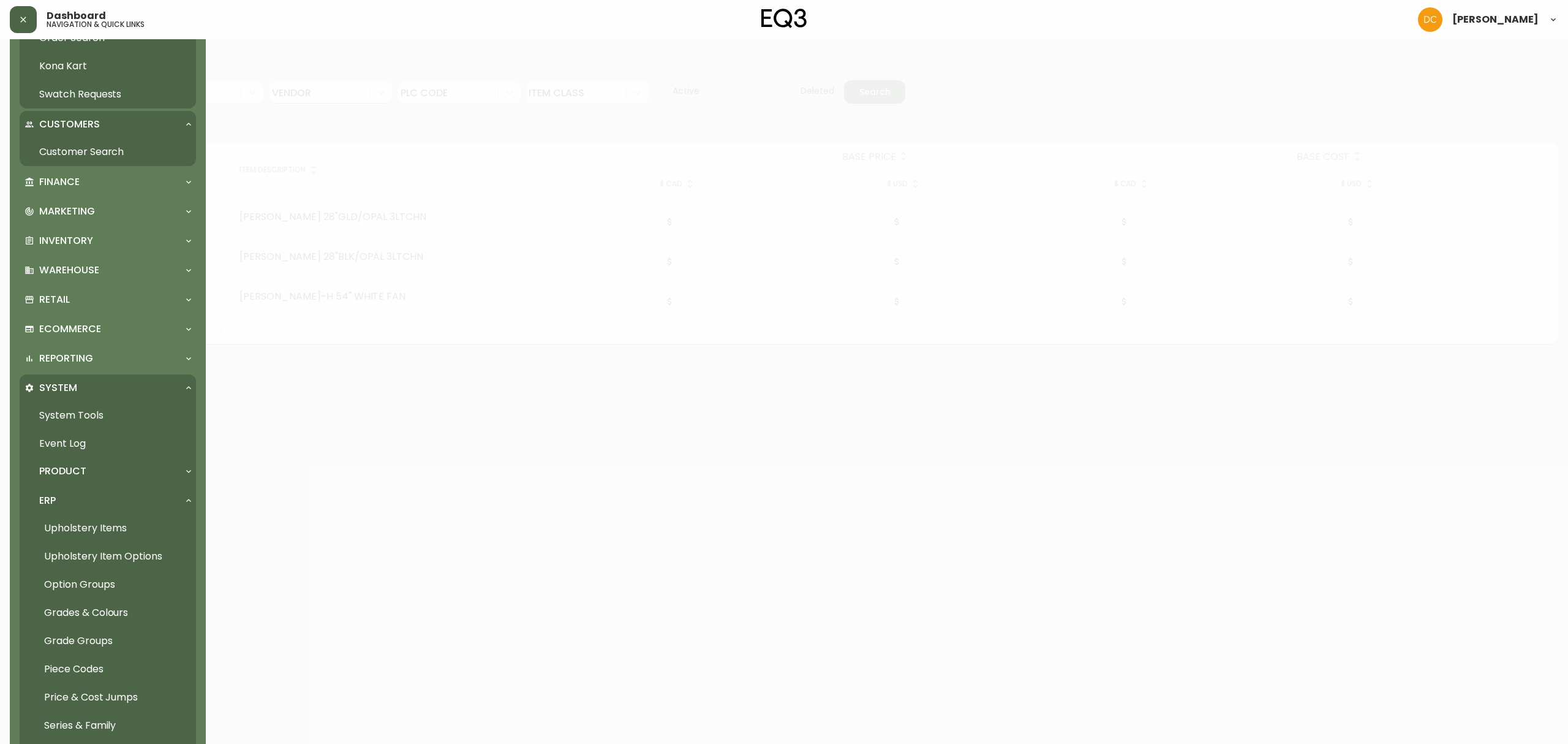
scroll to position [319, 0]
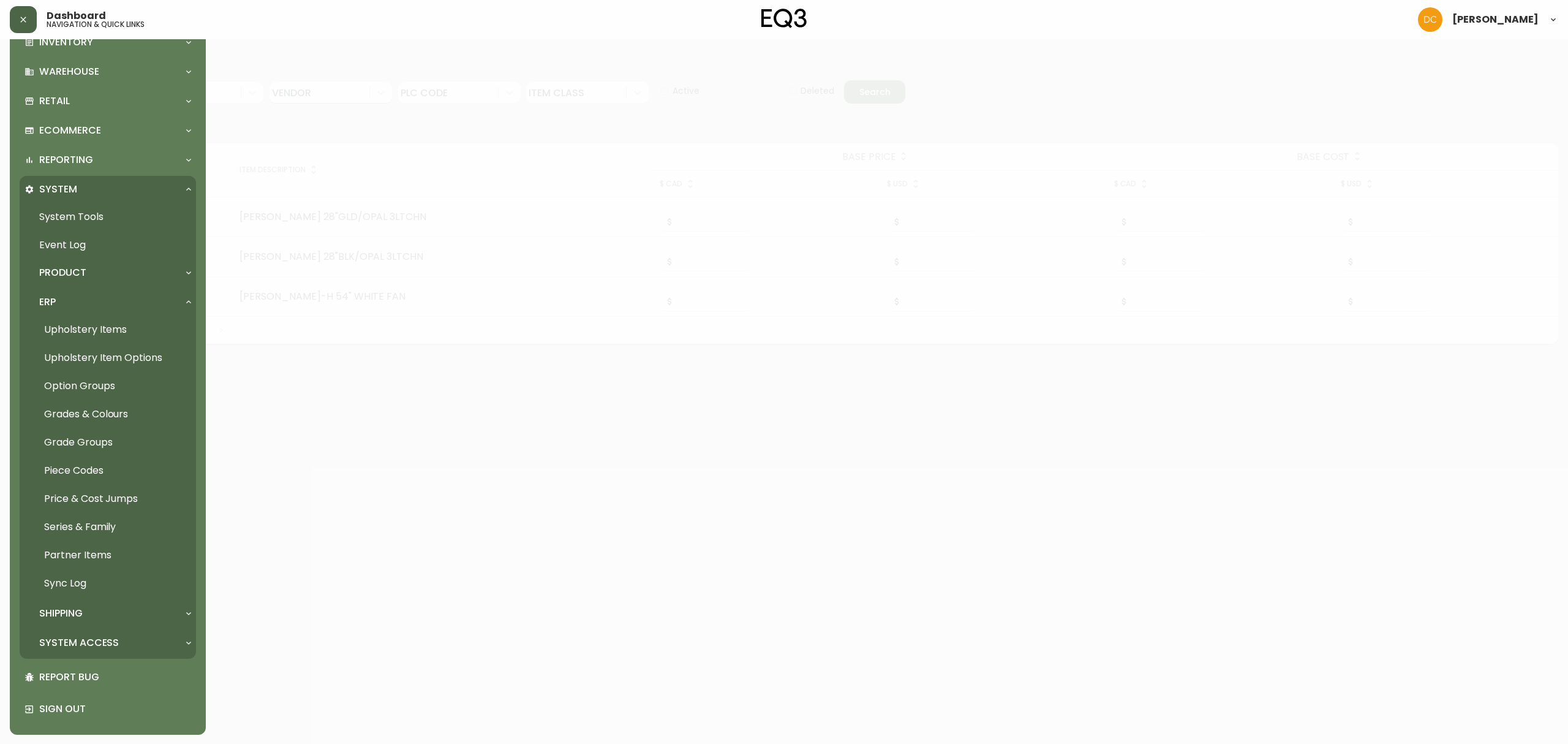
click at [116, 336] on link "Upholstery Items" at bounding box center [108, 329] width 177 height 29
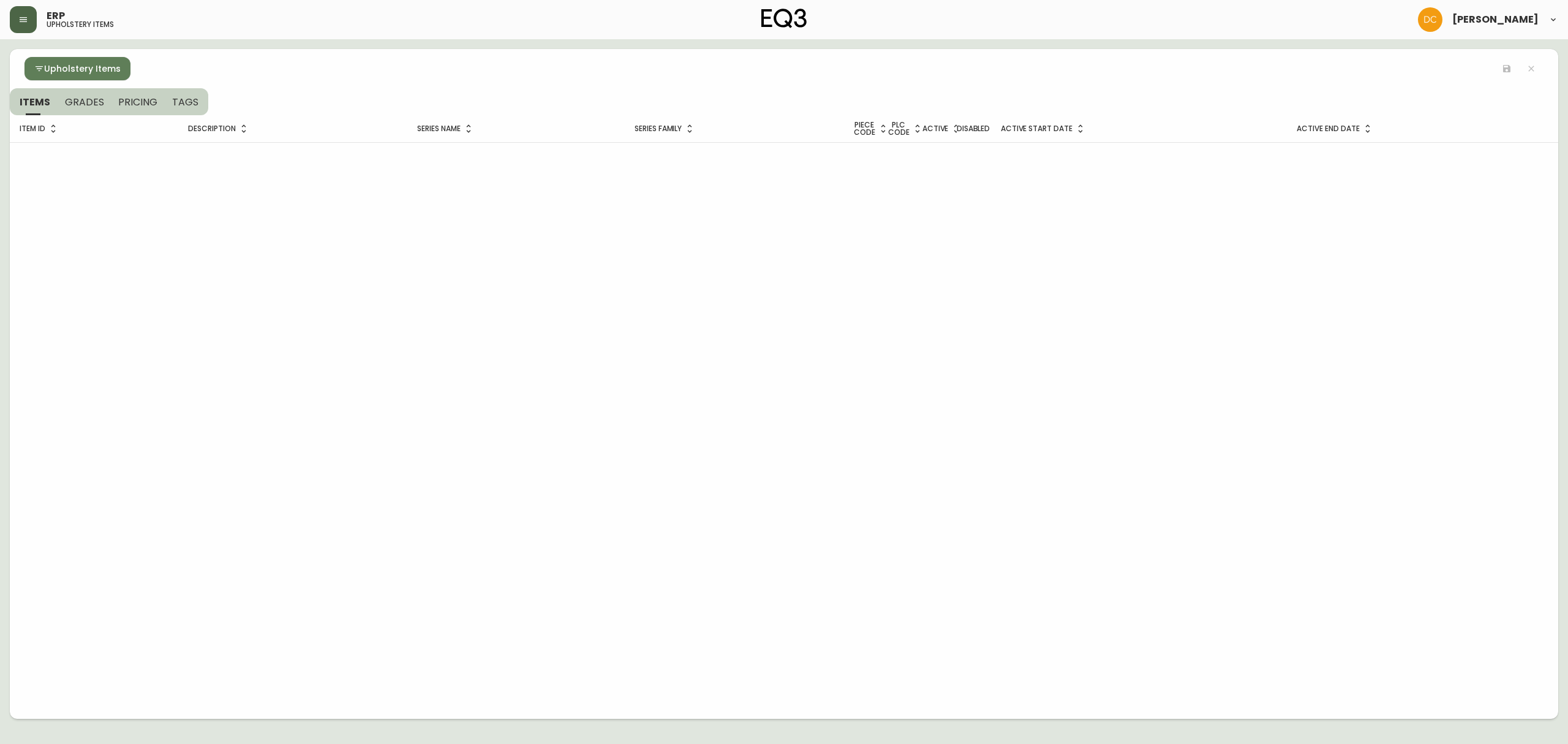
click at [42, 72] on icon "button" at bounding box center [39, 68] width 10 height 10
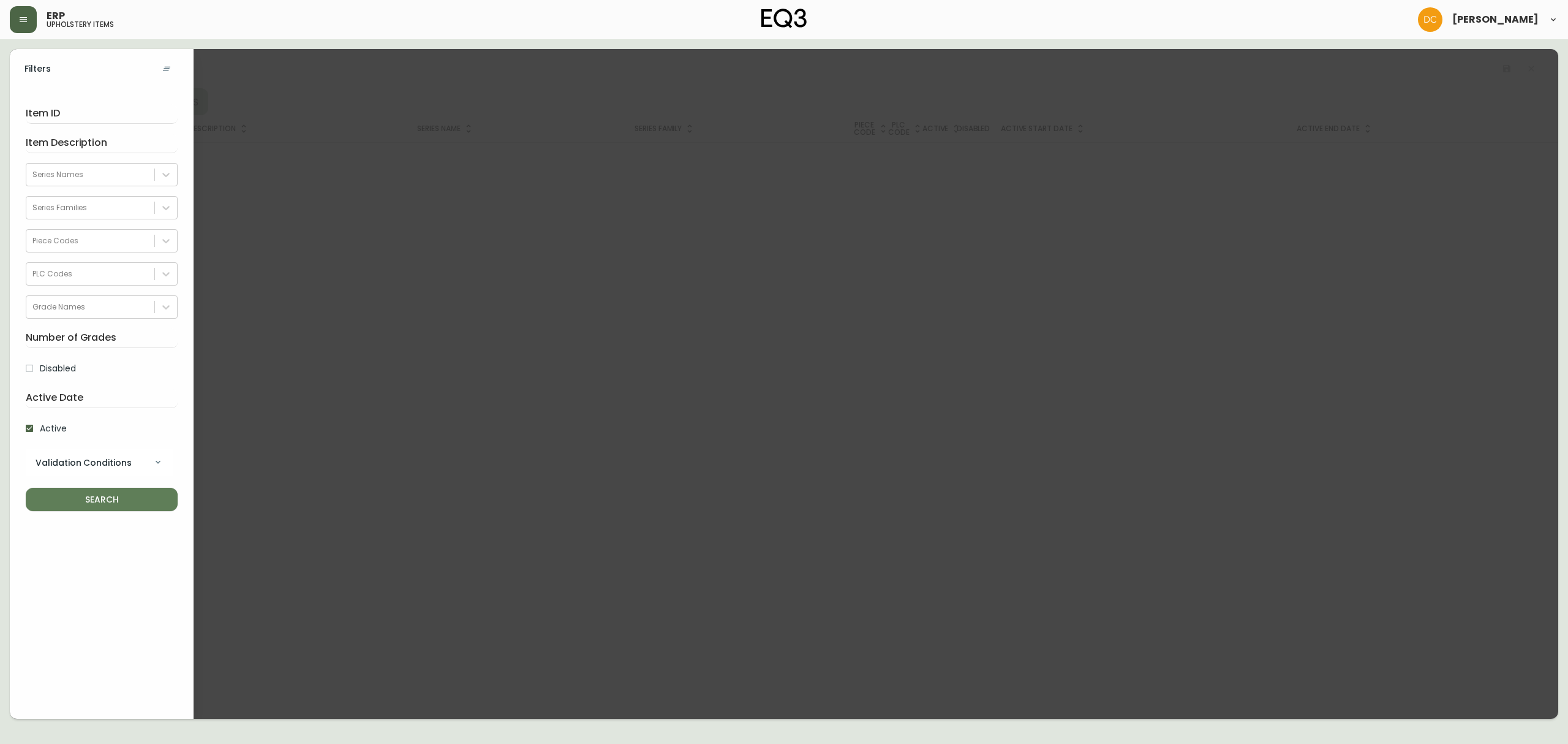
click at [27, 25] on button "button" at bounding box center [23, 19] width 27 height 27
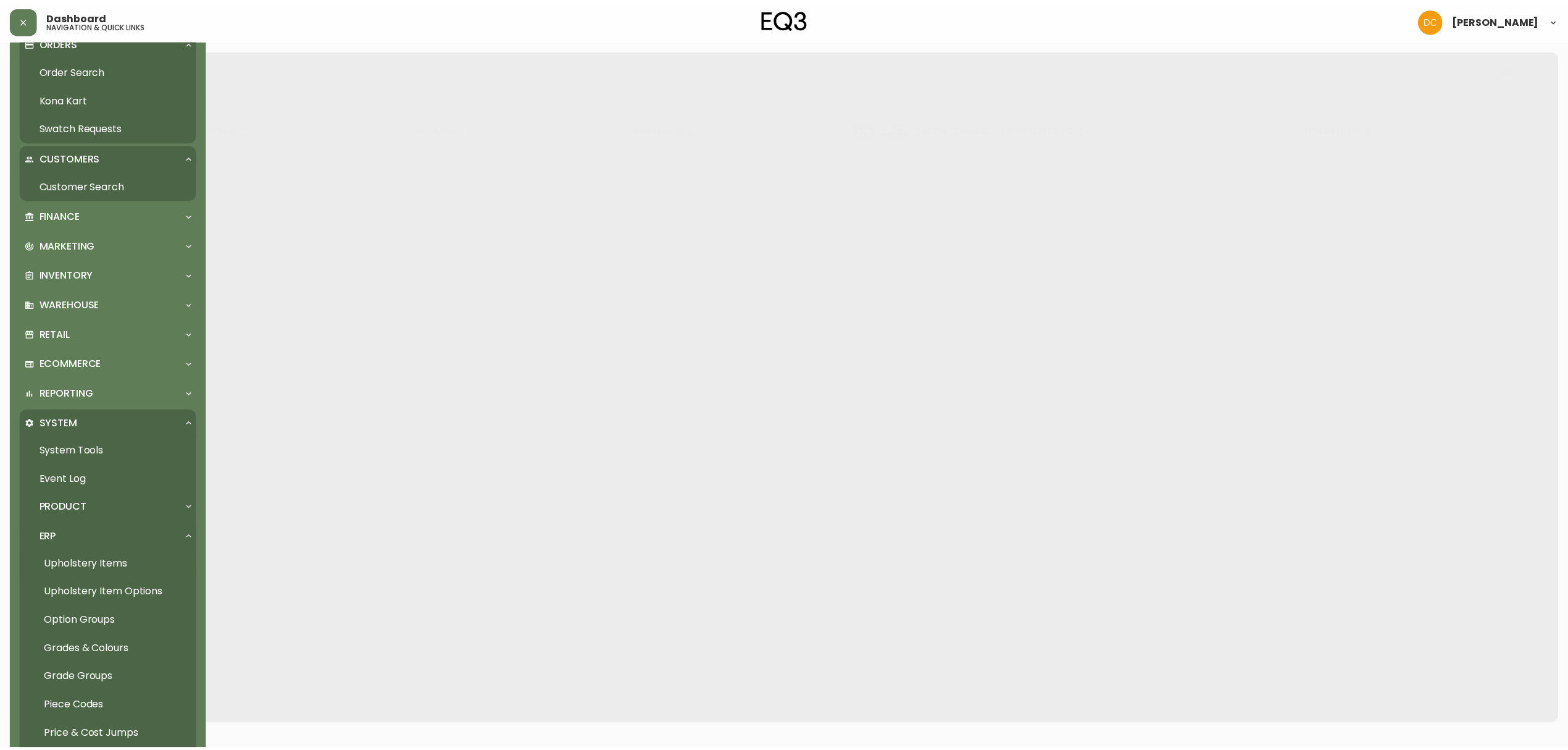
scroll to position [322, 0]
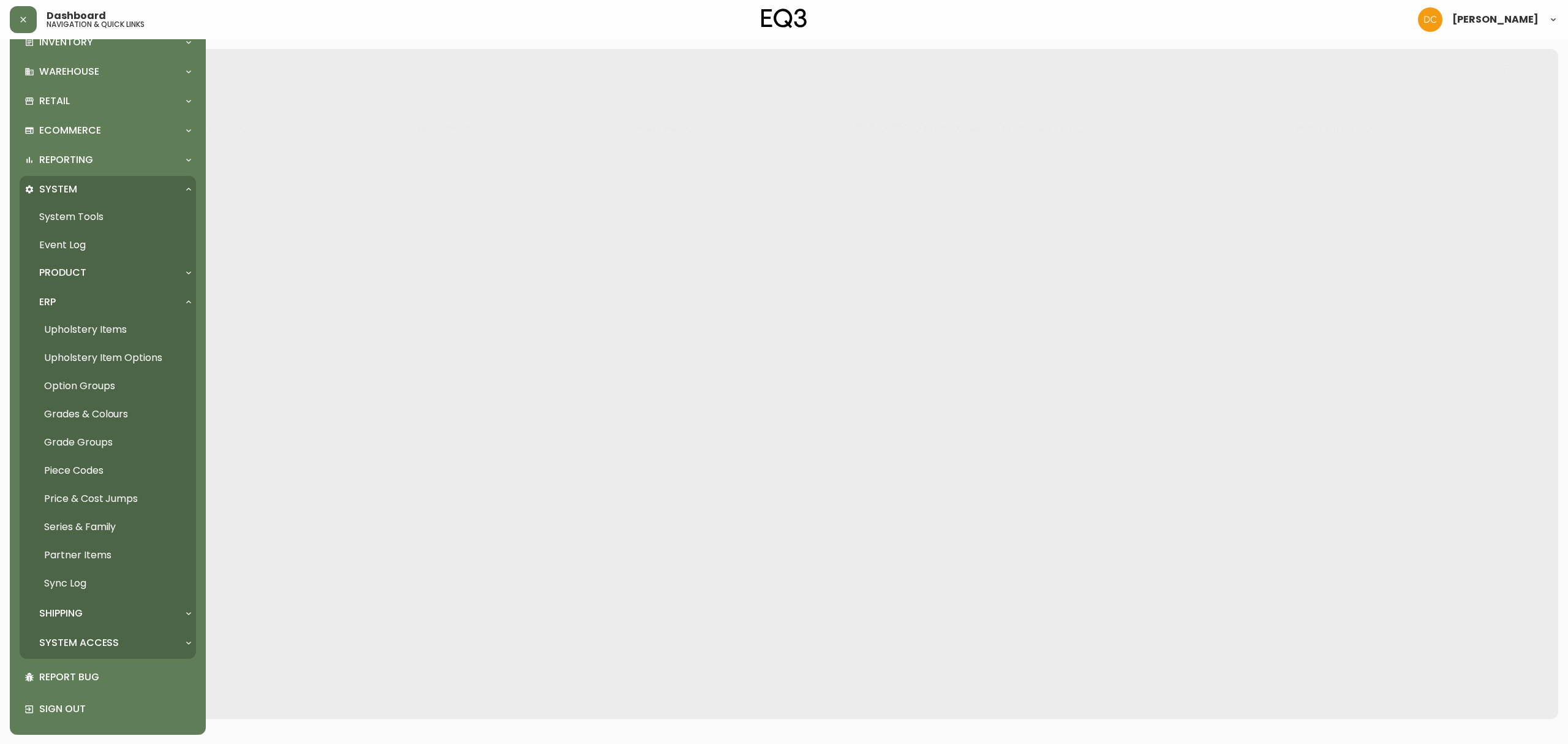
click at [99, 407] on link "Grades & Colours" at bounding box center [108, 414] width 177 height 29
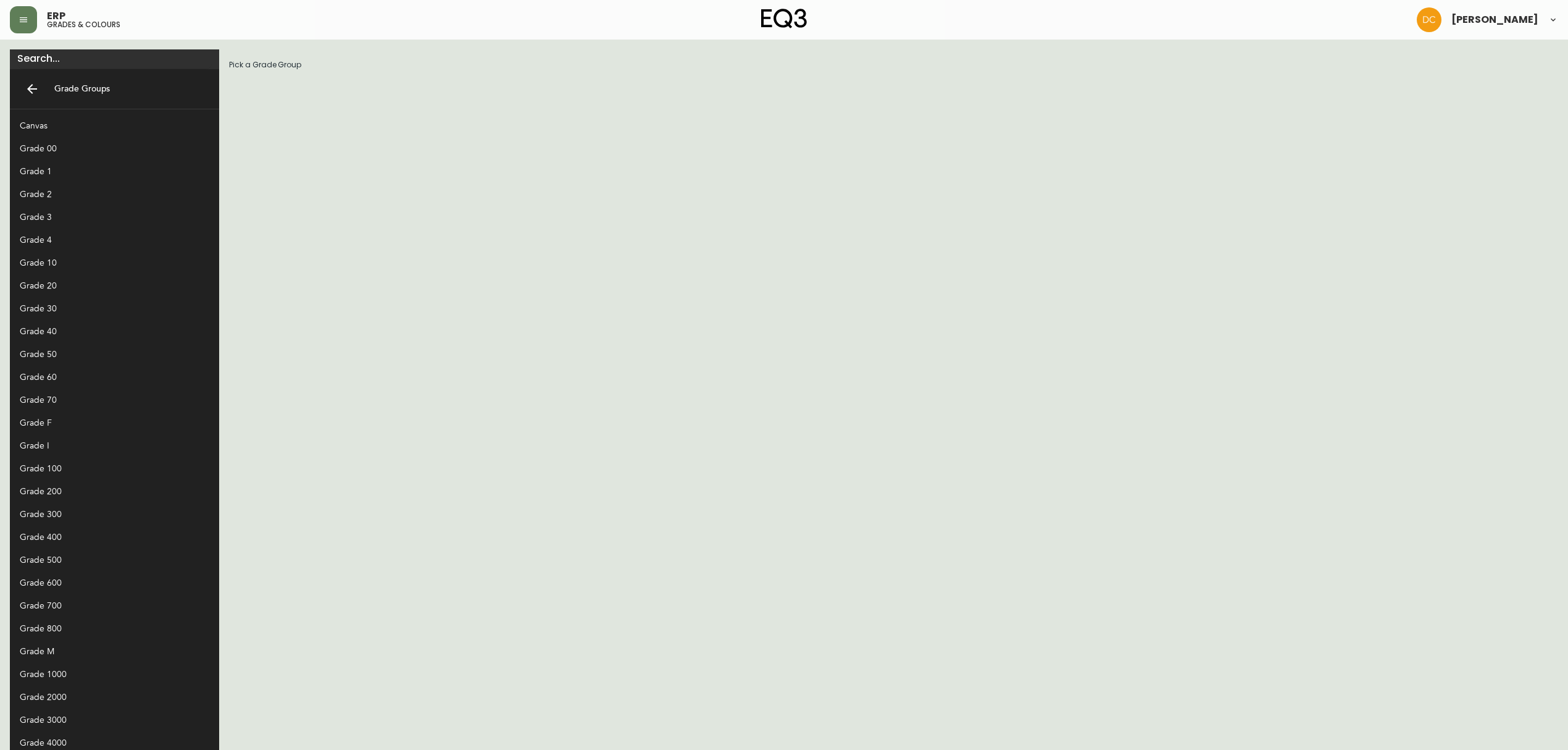
click at [55, 381] on div "Grade 60" at bounding box center [105, 376] width 170 height 13
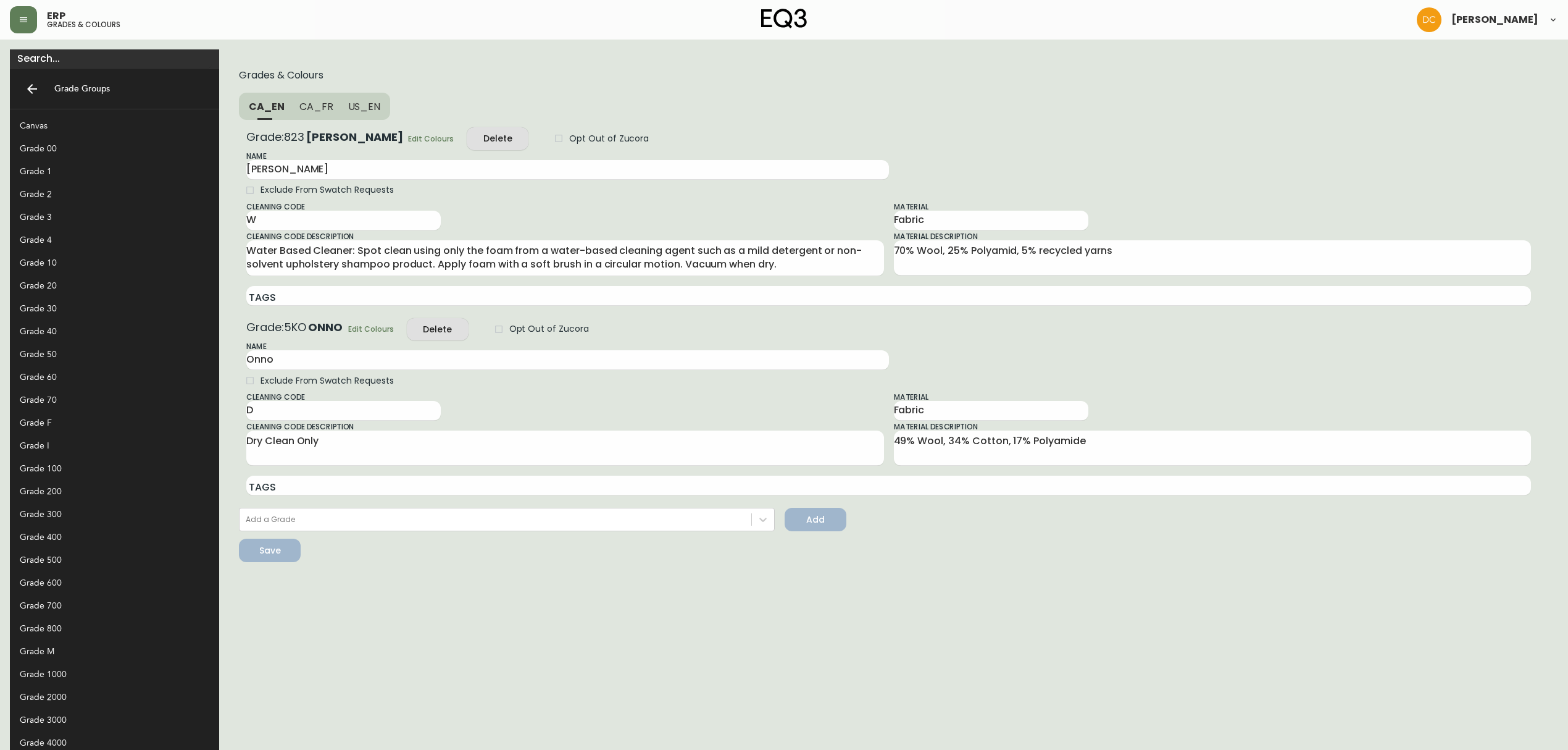
click at [67, 305] on div "Grade 30" at bounding box center [105, 308] width 170 height 13
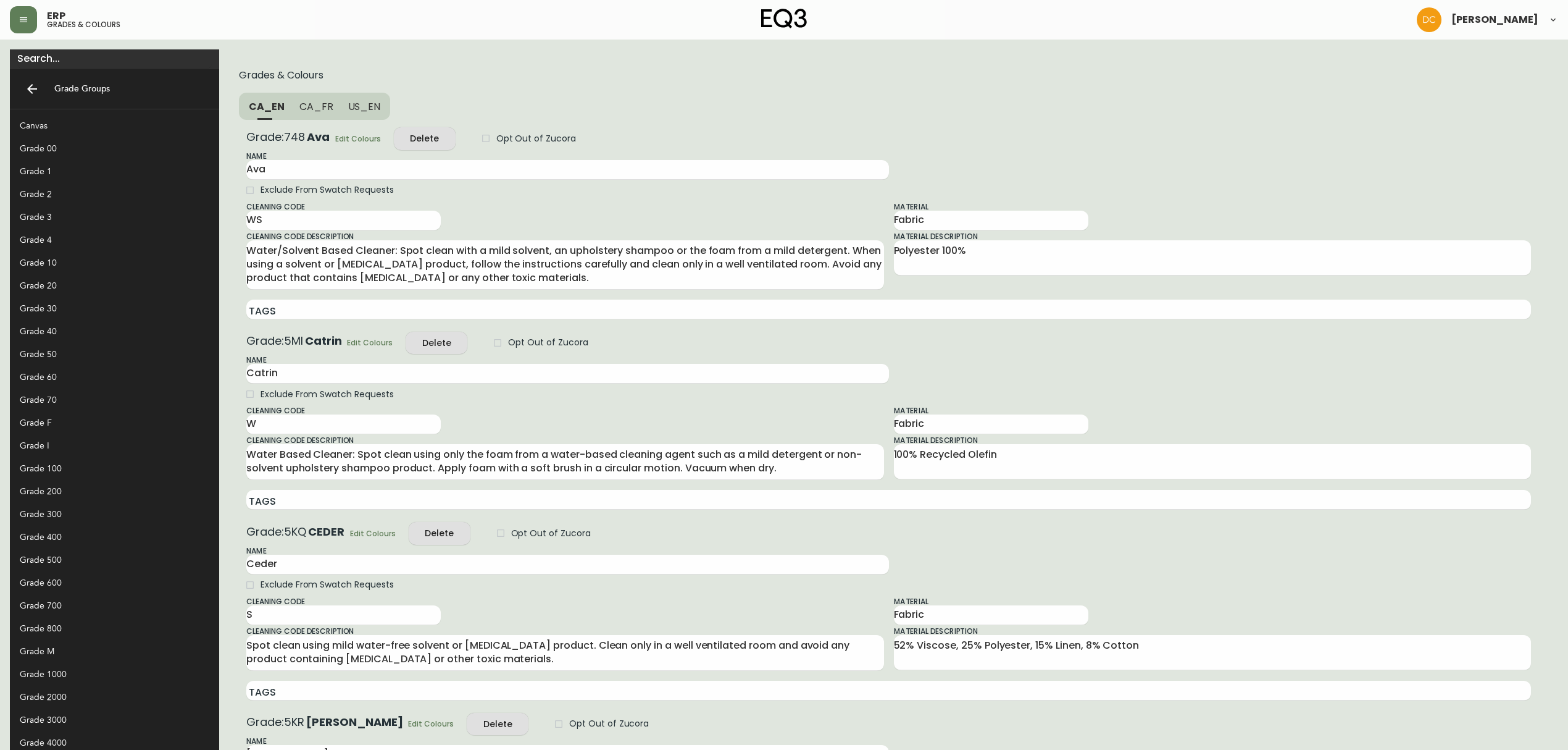
click at [62, 275] on div "Grade 20" at bounding box center [114, 285] width 209 height 23
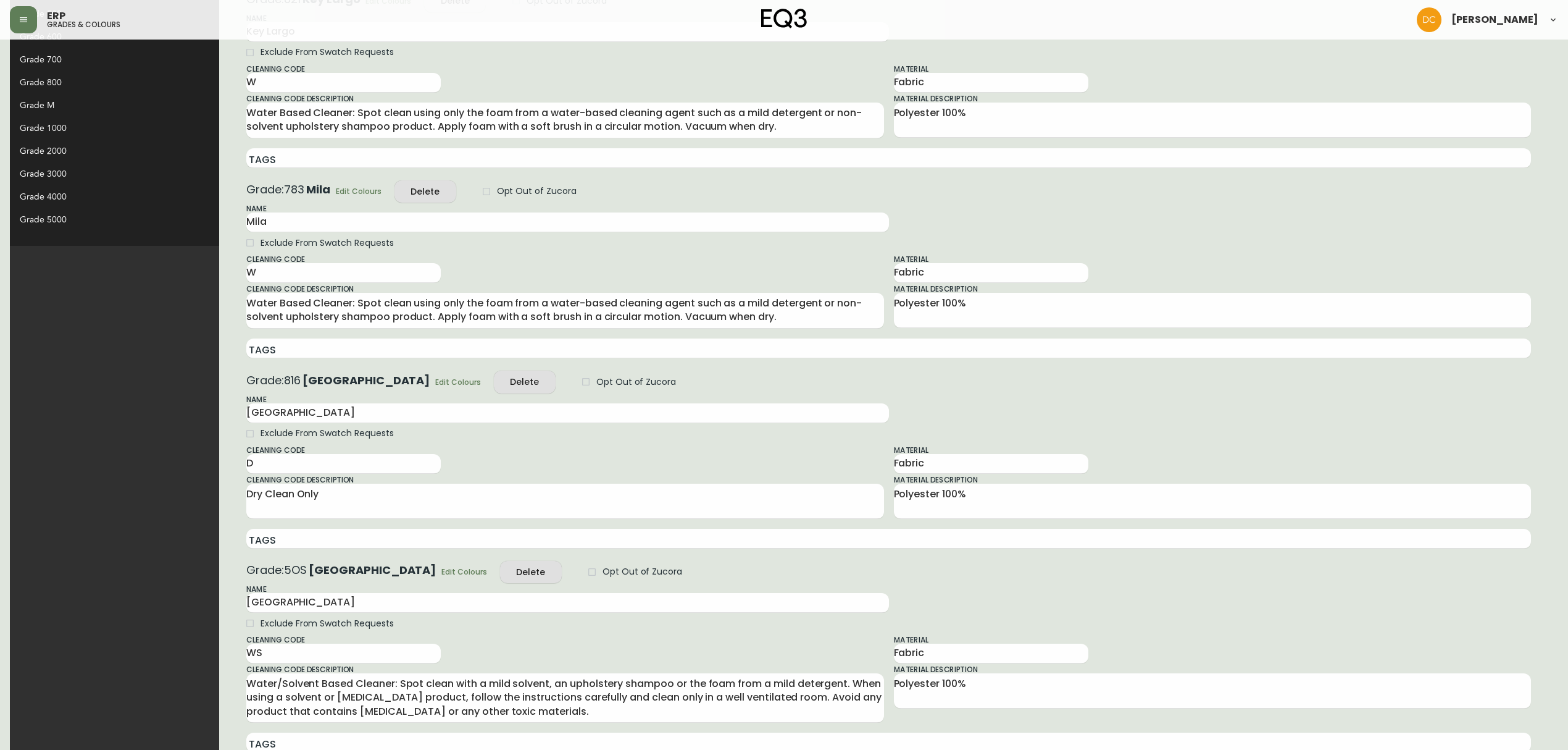
scroll to position [635, 0]
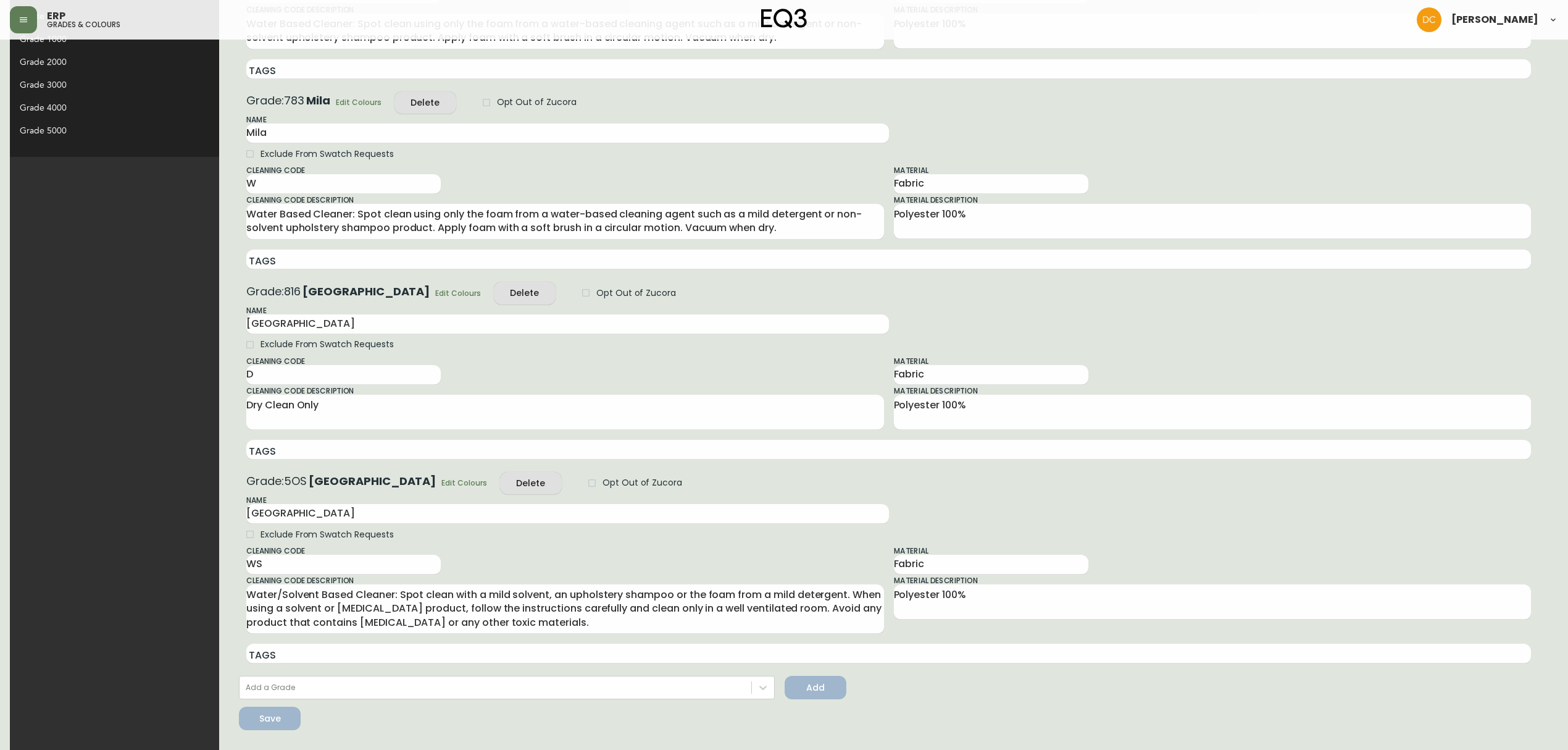
click at [441, 478] on span "Edit Colours" at bounding box center [464, 482] width 46 height 13
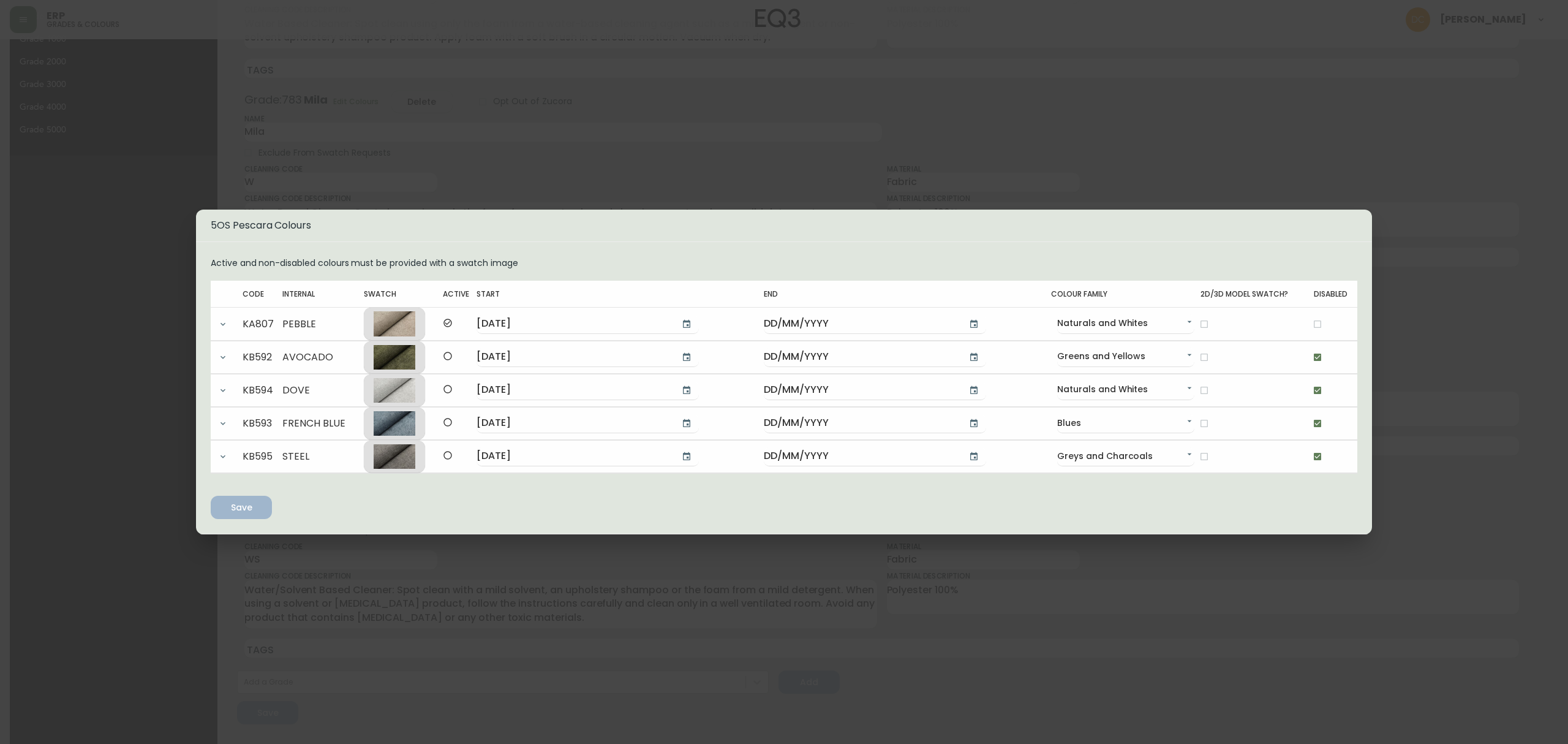
click at [226, 326] on icon "button" at bounding box center [223, 324] width 10 height 10
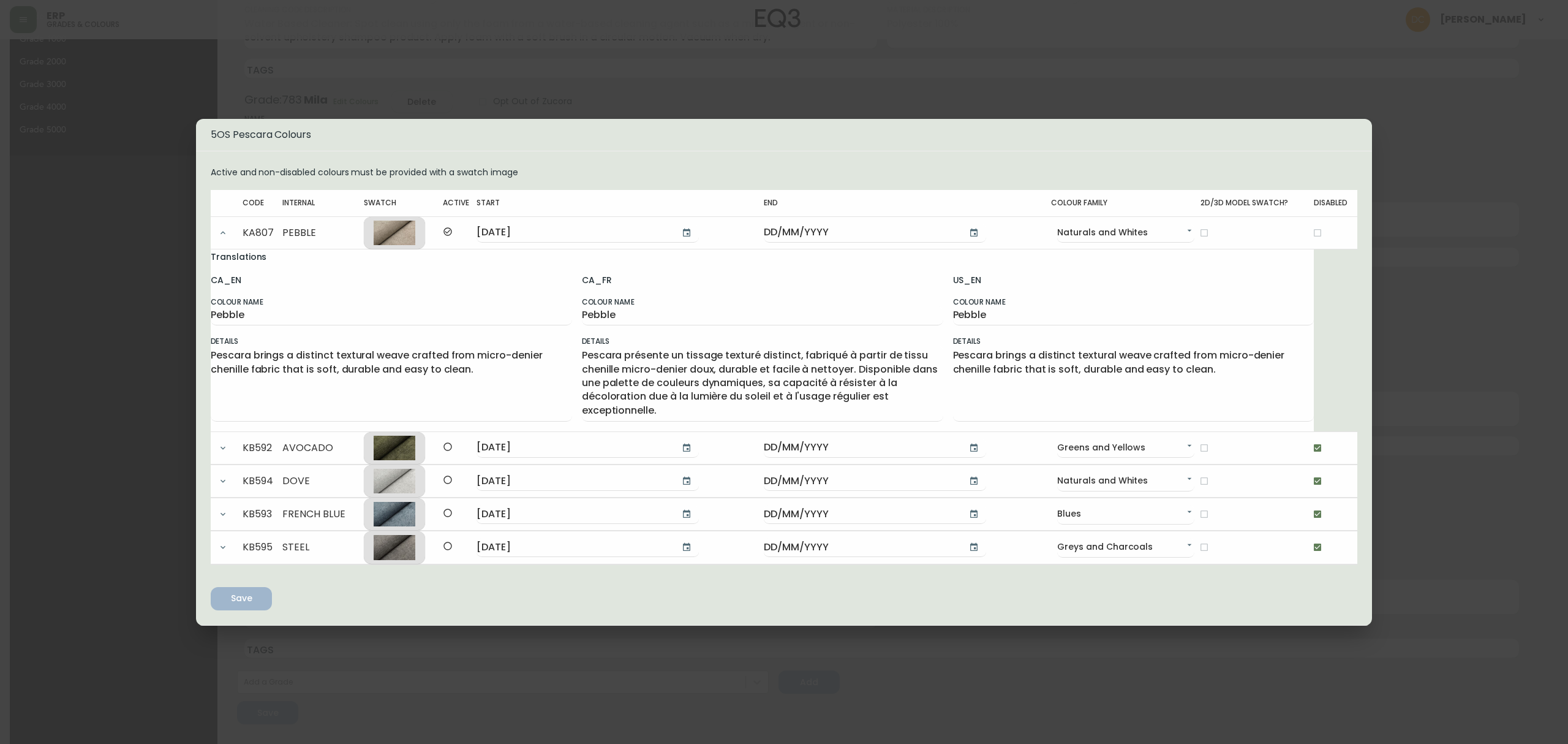
click at [826, 96] on div "5OS Pescara Colours Active and non-disabled colours must be provided with a swa…" at bounding box center [784, 372] width 1568 height 744
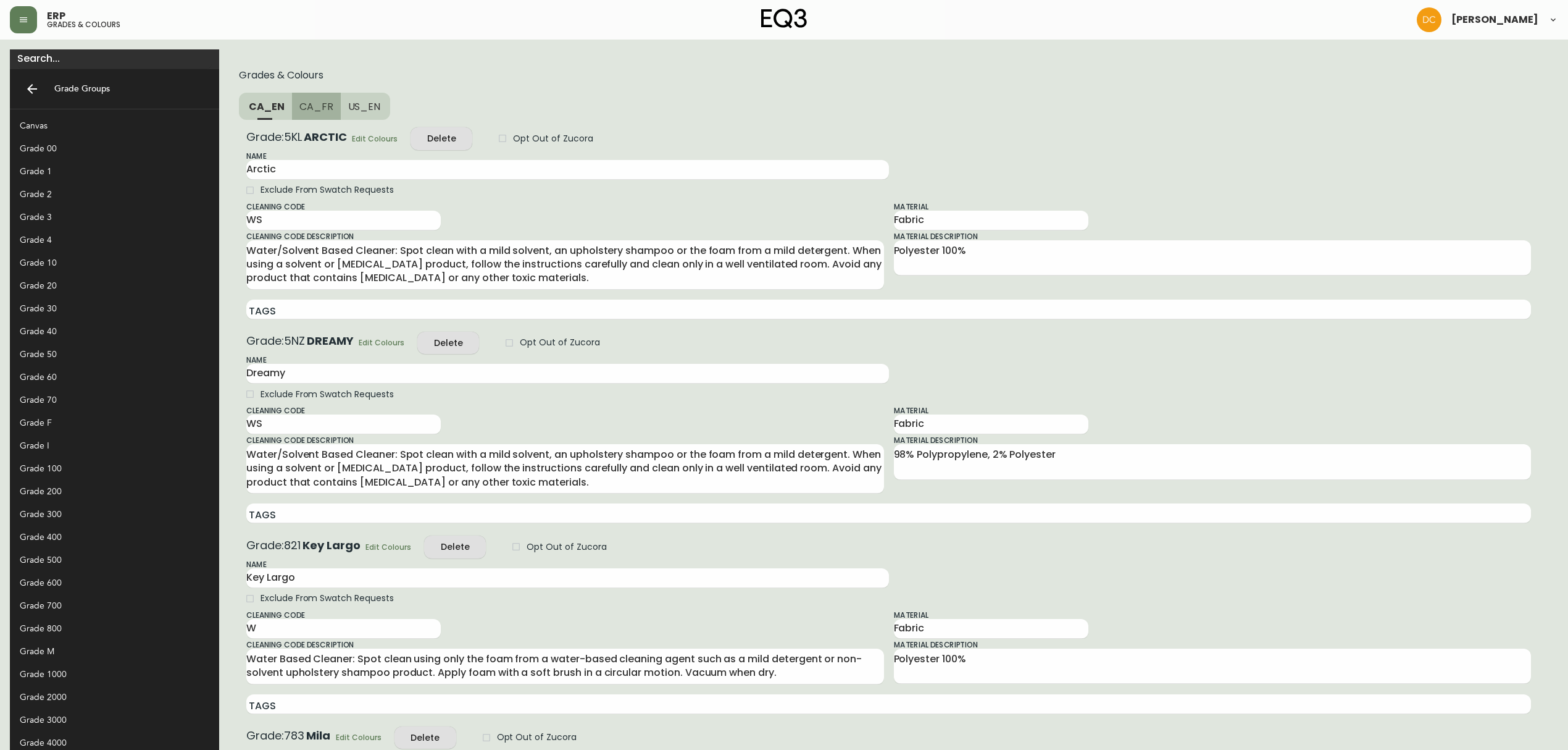
click at [300, 110] on span "CA_FR" at bounding box center [317, 106] width 34 height 13
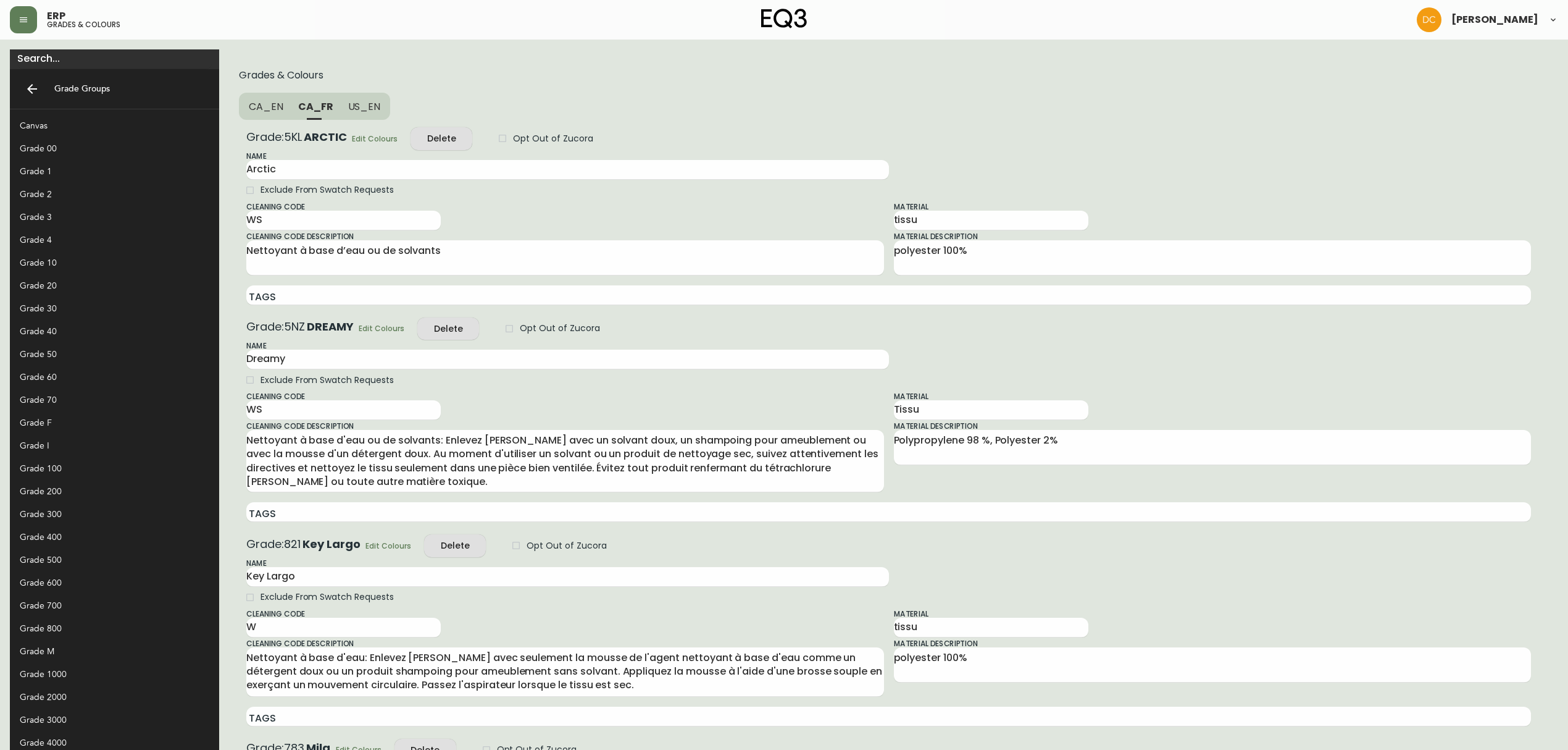
click at [340, 117] on button "US_EN" at bounding box center [365, 106] width 50 height 27
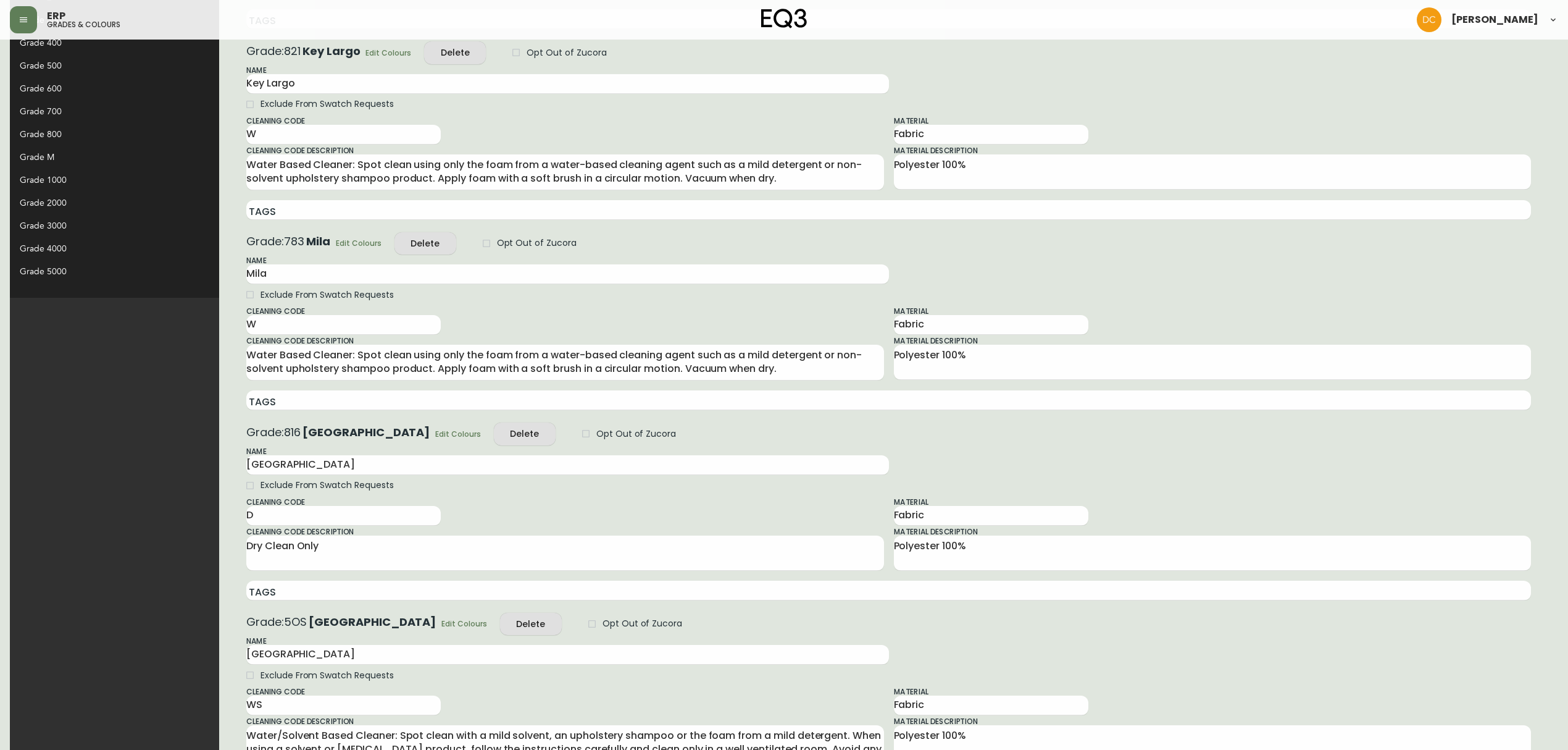
scroll to position [635, 0]
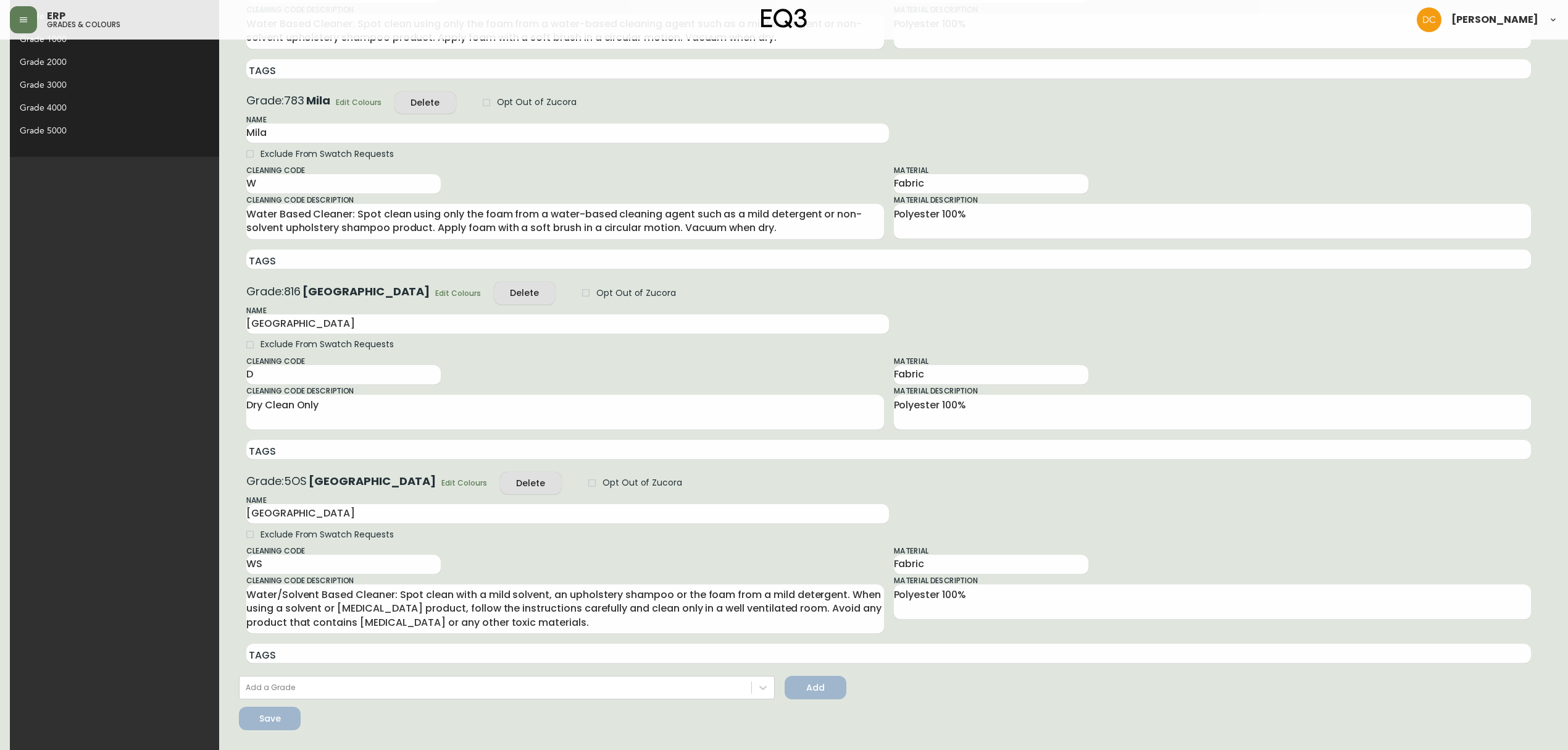
click at [435, 288] on span "Edit Colours" at bounding box center [458, 293] width 46 height 13
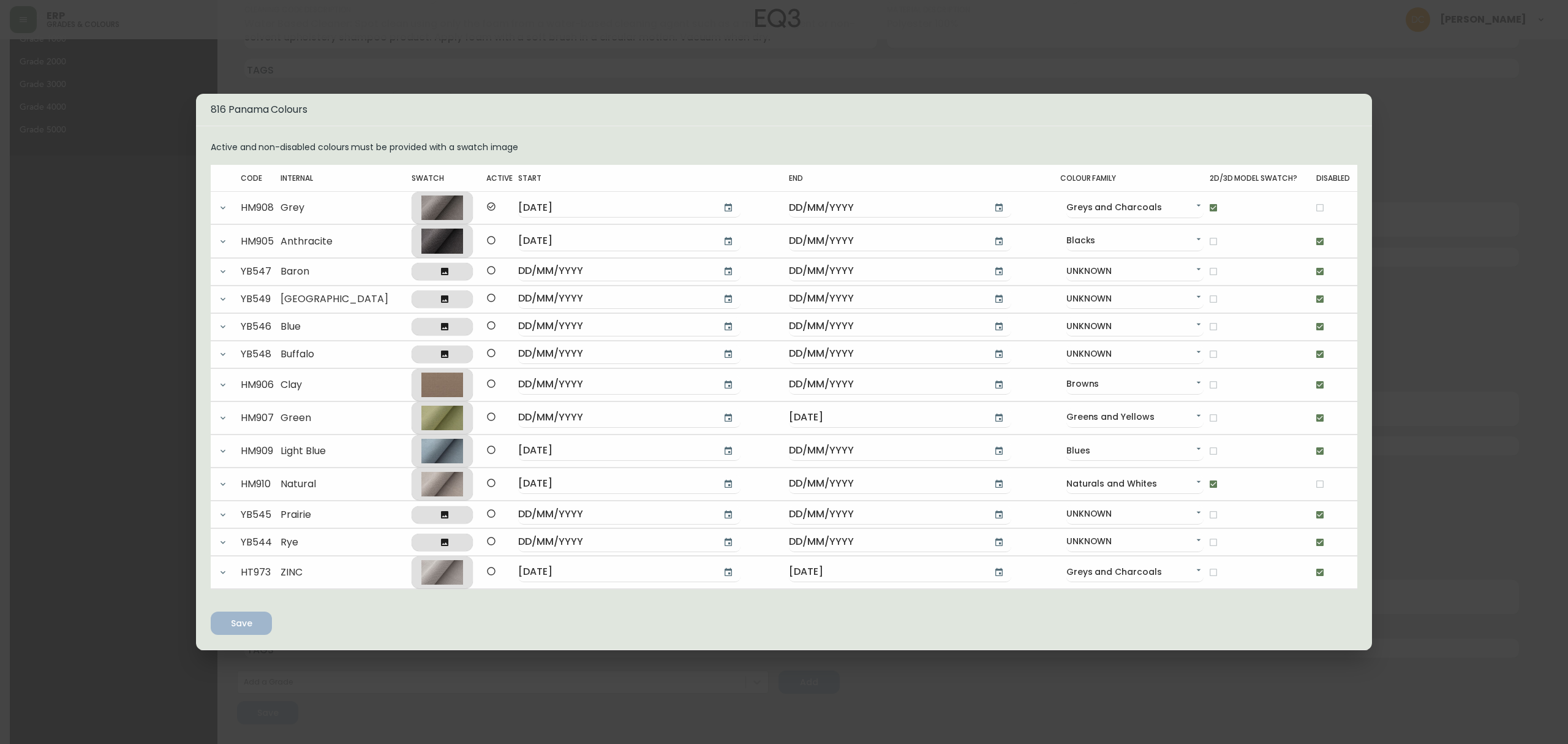
click at [87, 305] on div "816 Panama Colours Active and non-disabled colours must be provided with a swat…" at bounding box center [784, 372] width 1568 height 744
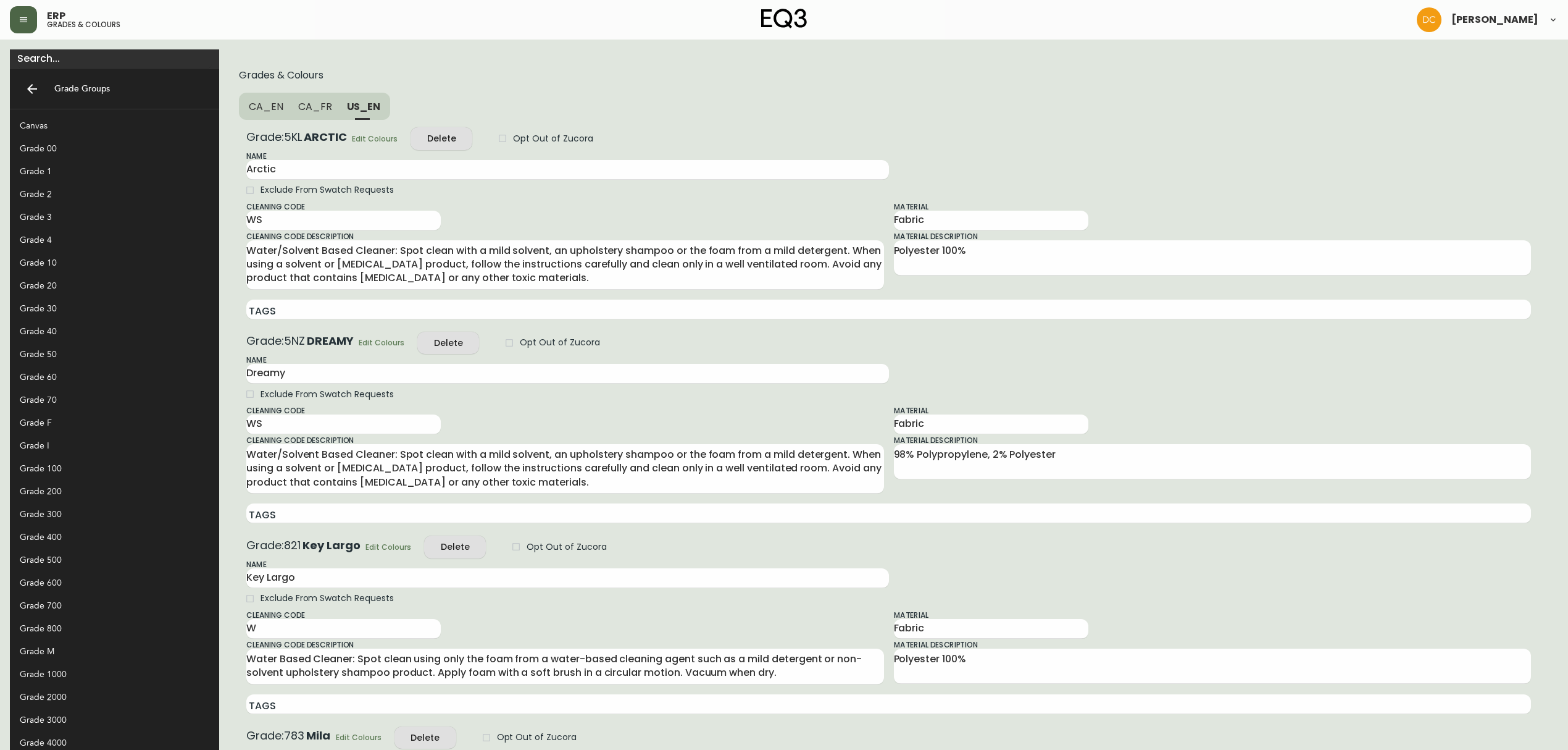
click at [35, 30] on button "button" at bounding box center [23, 19] width 27 height 27
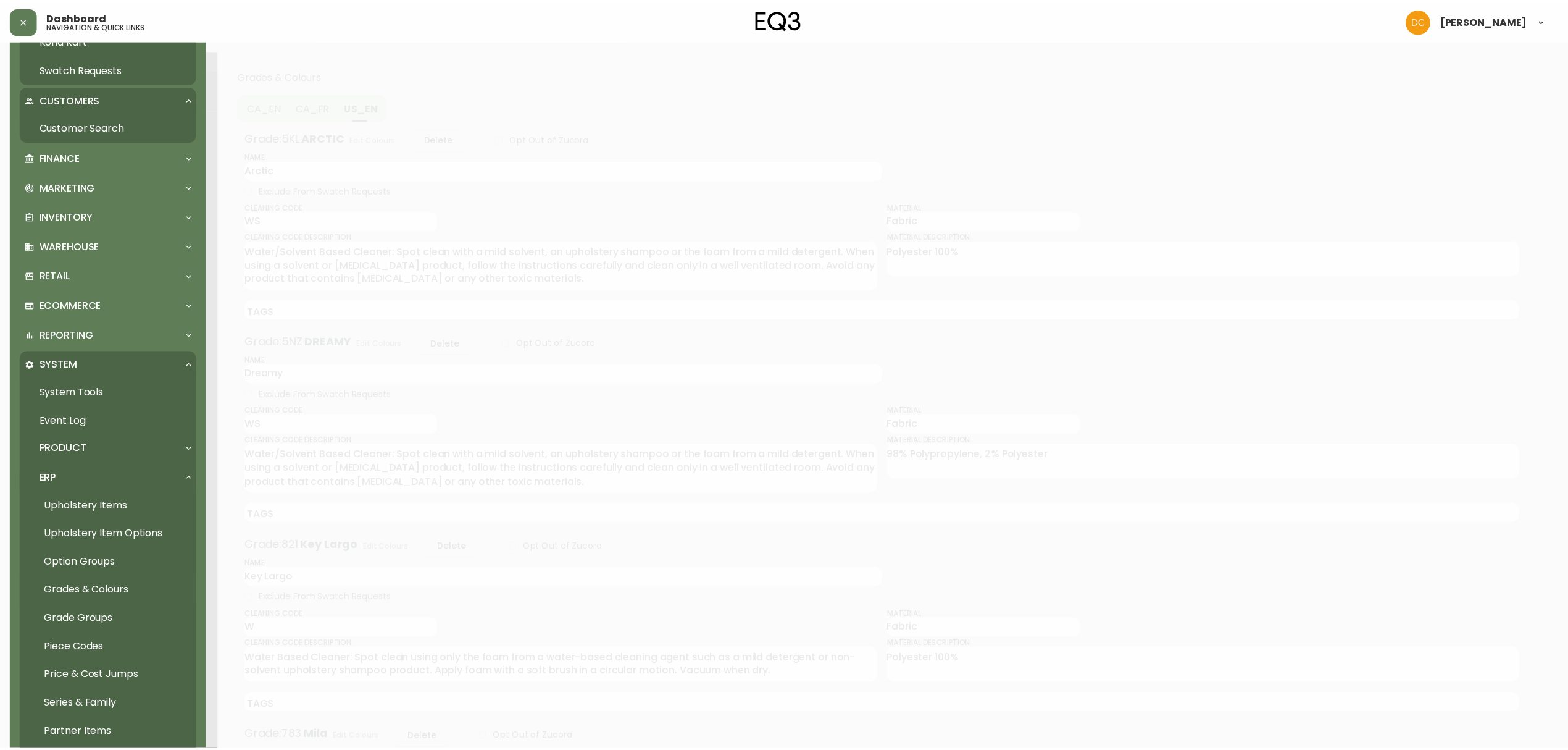
scroll to position [322, 0]
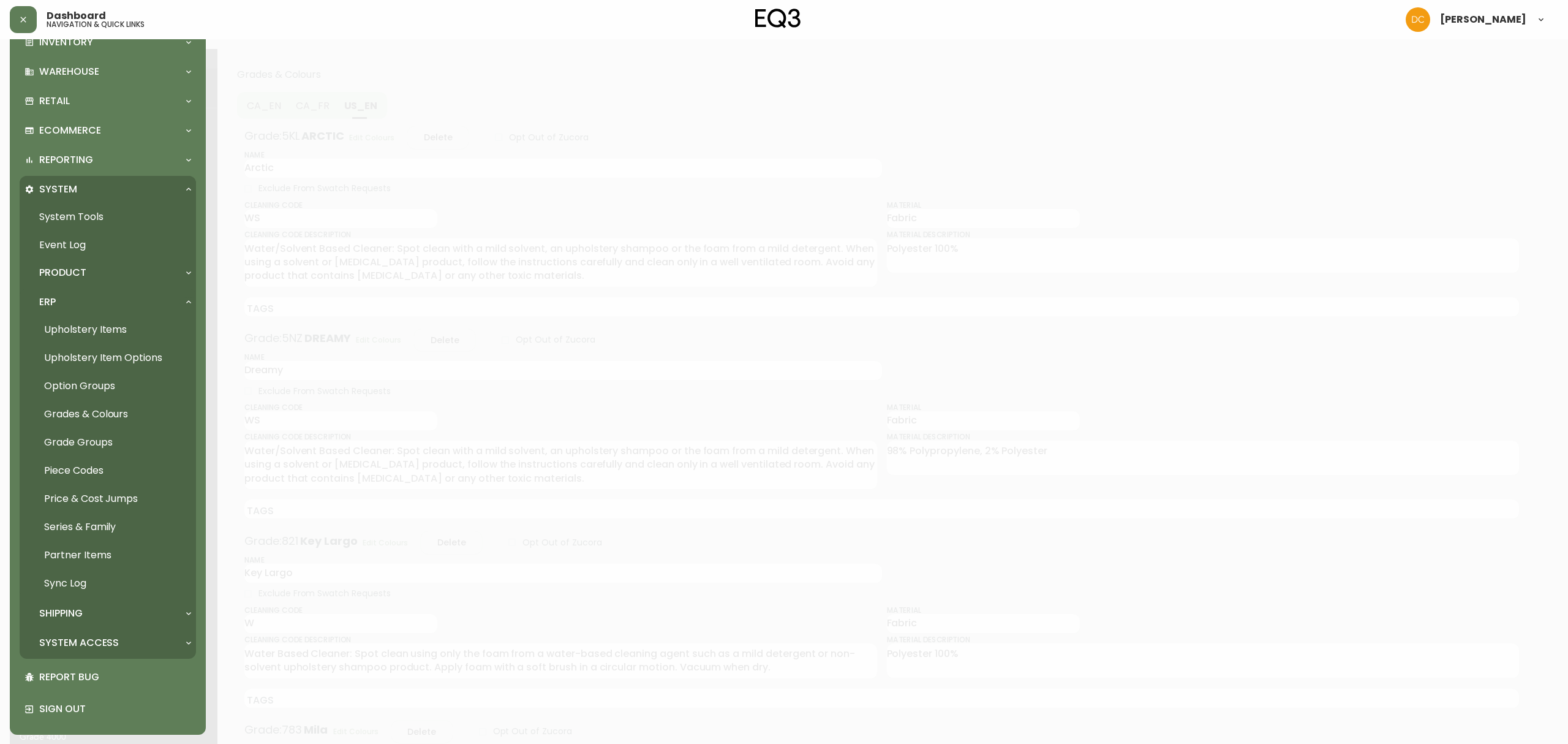
click at [121, 444] on link "Grade Groups" at bounding box center [108, 442] width 177 height 29
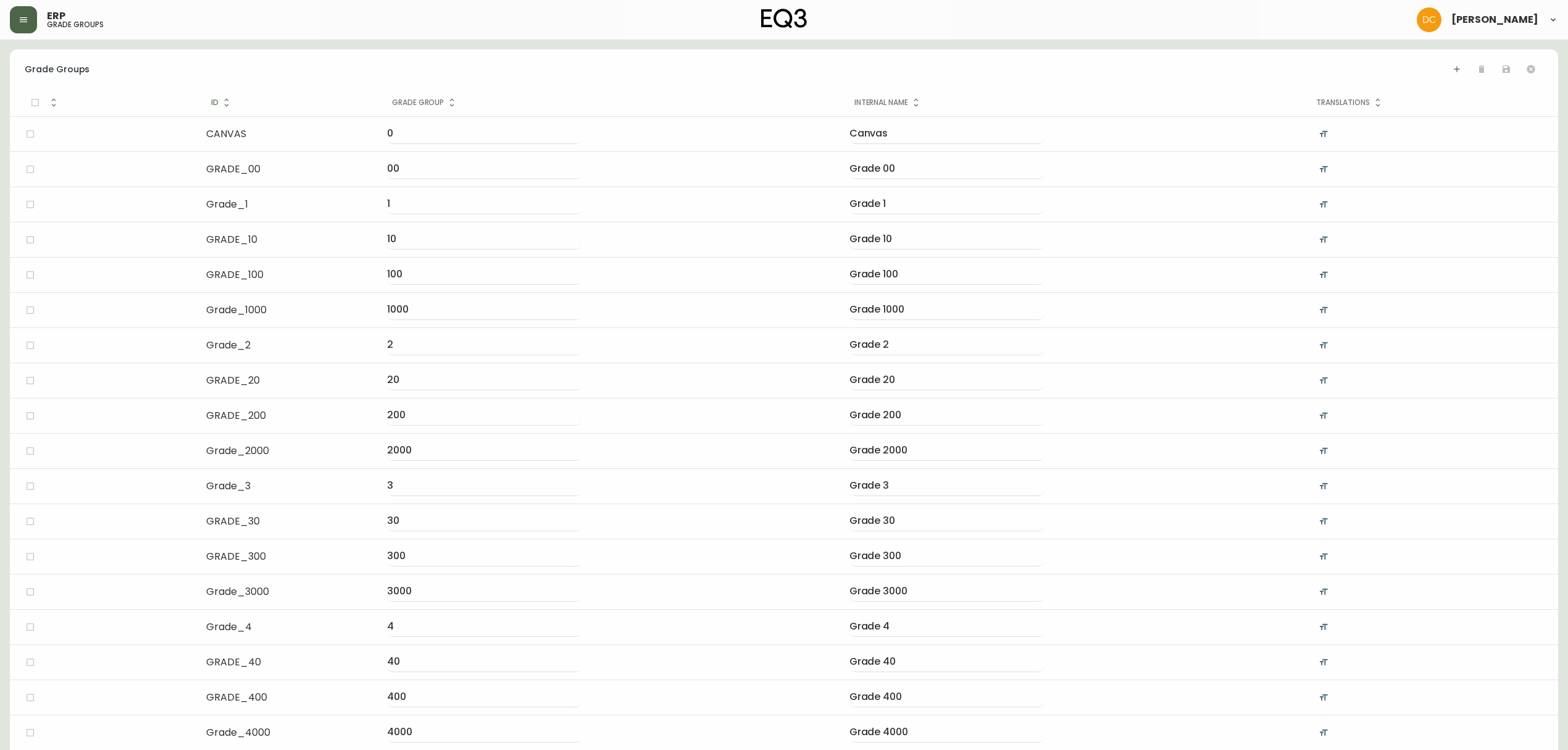
click at [30, 20] on button "button" at bounding box center [23, 19] width 27 height 27
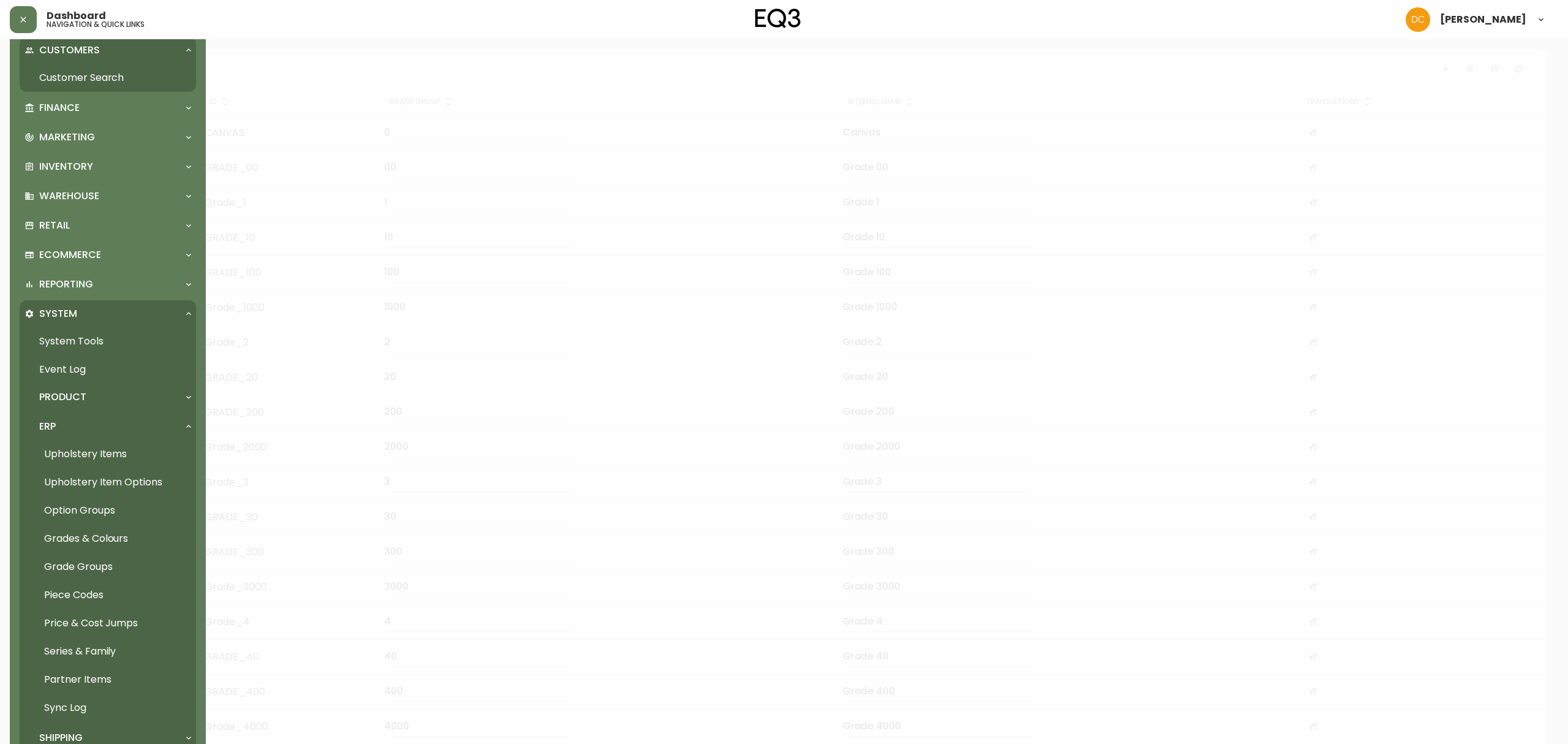
scroll to position [319, 0]
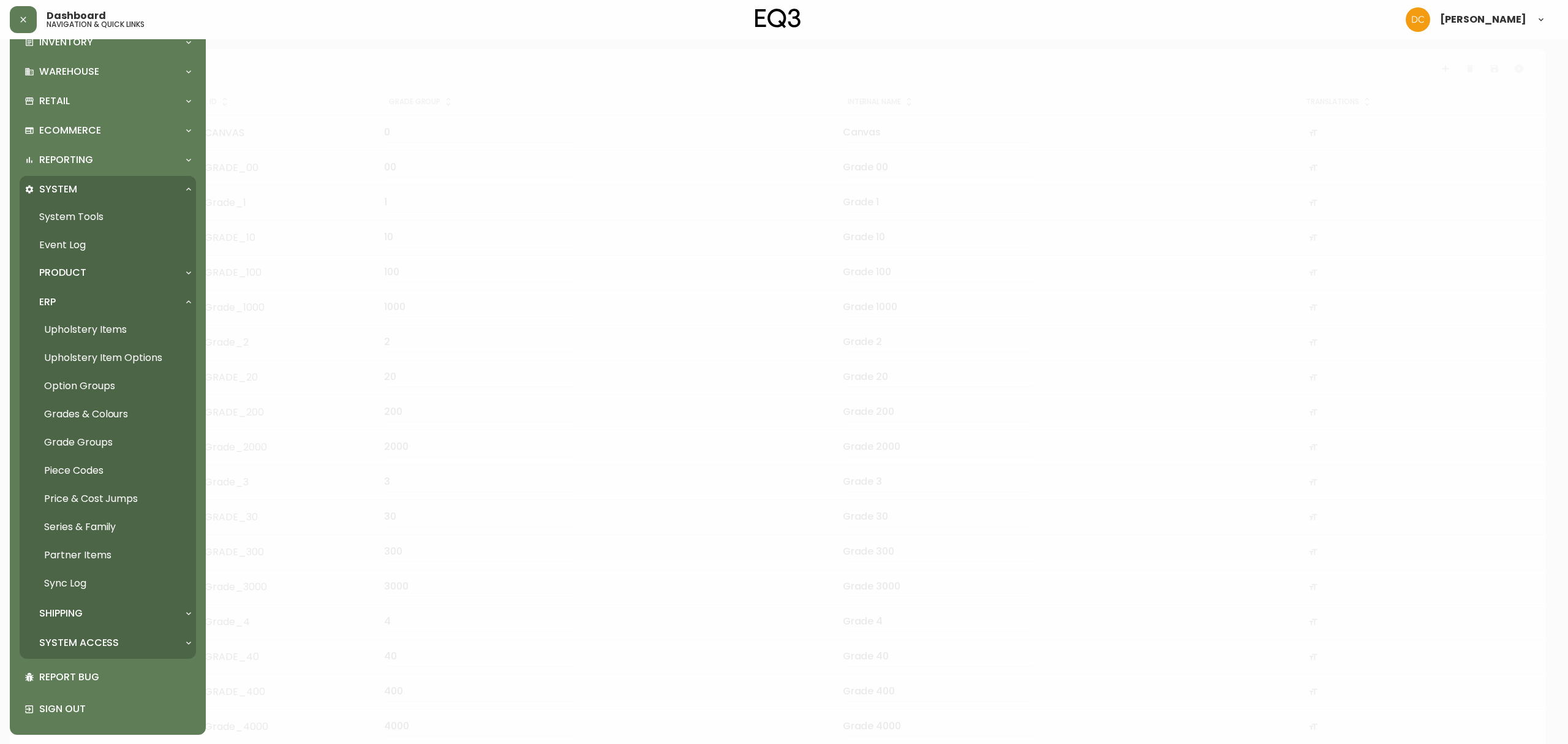
click at [116, 504] on link "Price & Cost Jumps" at bounding box center [108, 499] width 177 height 29
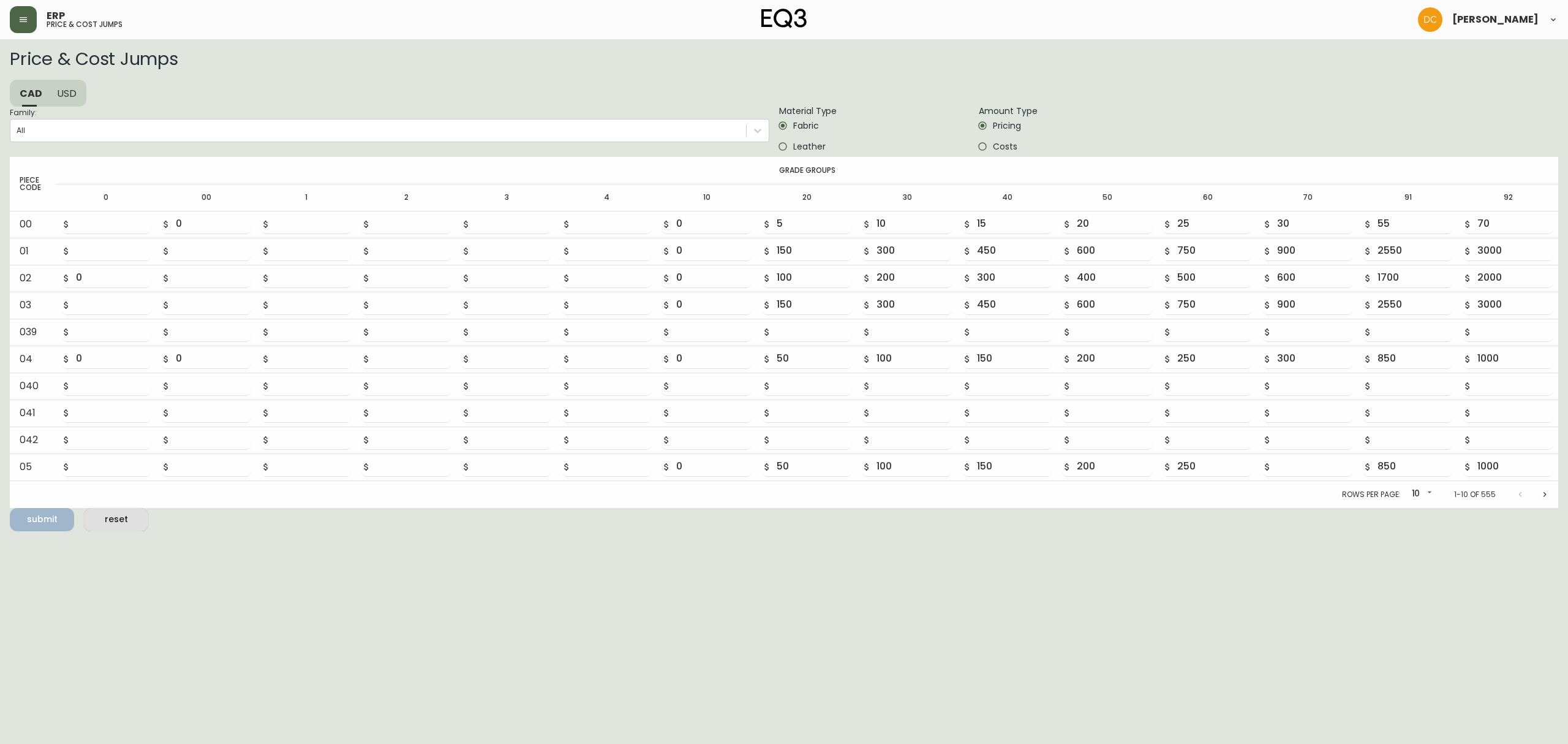
click at [12, 20] on button "button" at bounding box center [23, 19] width 27 height 27
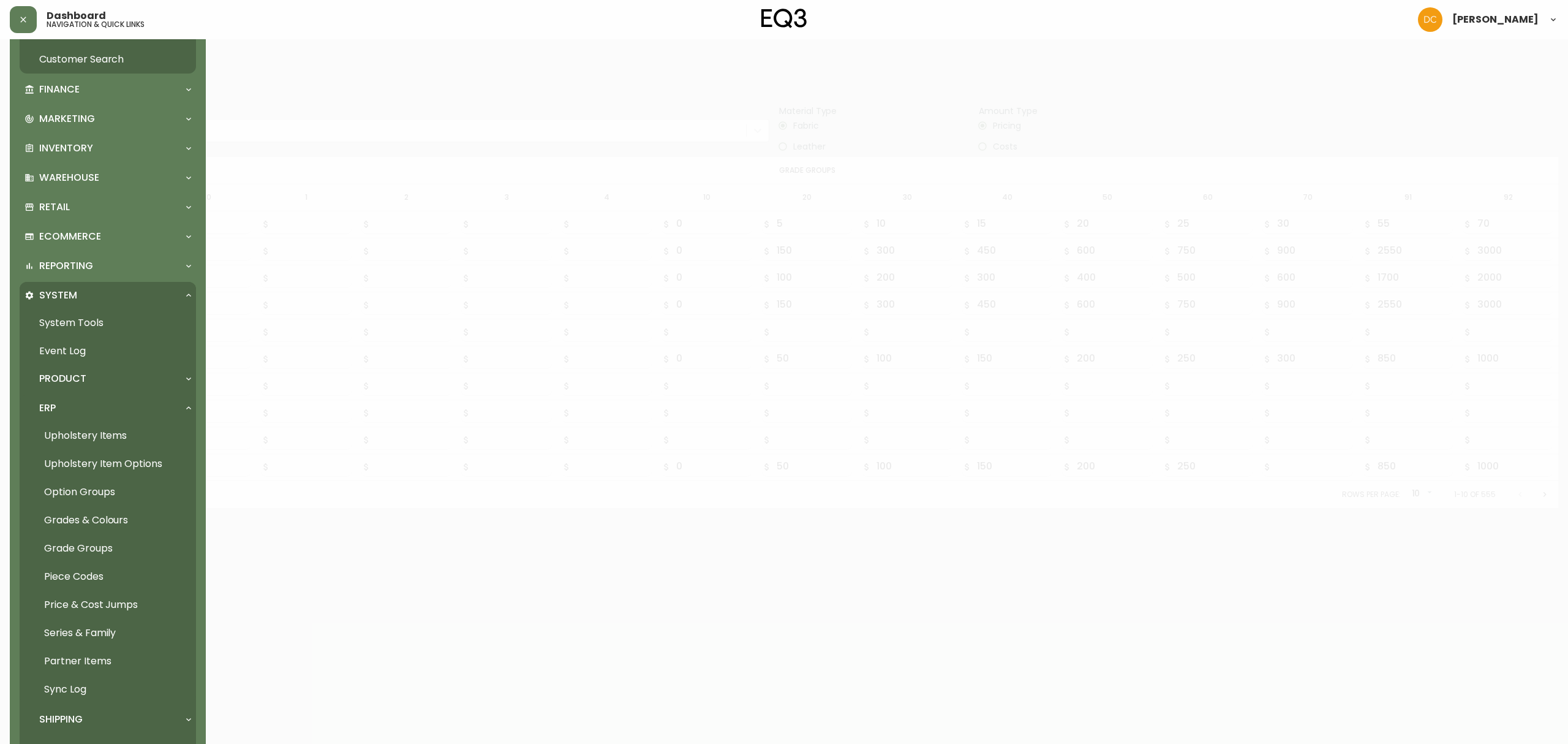
scroll to position [319, 0]
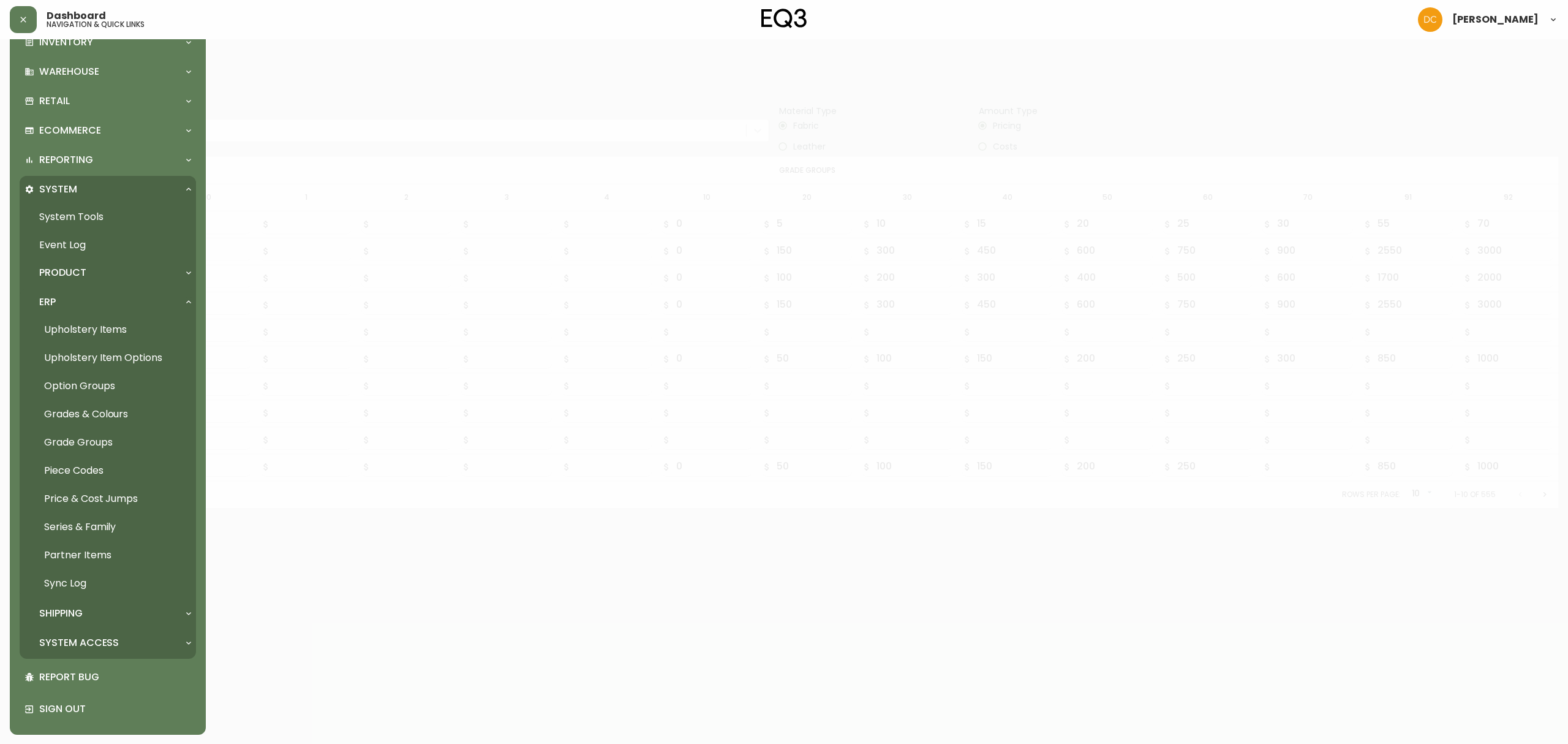
click at [108, 530] on link "Series & Family" at bounding box center [108, 527] width 177 height 29
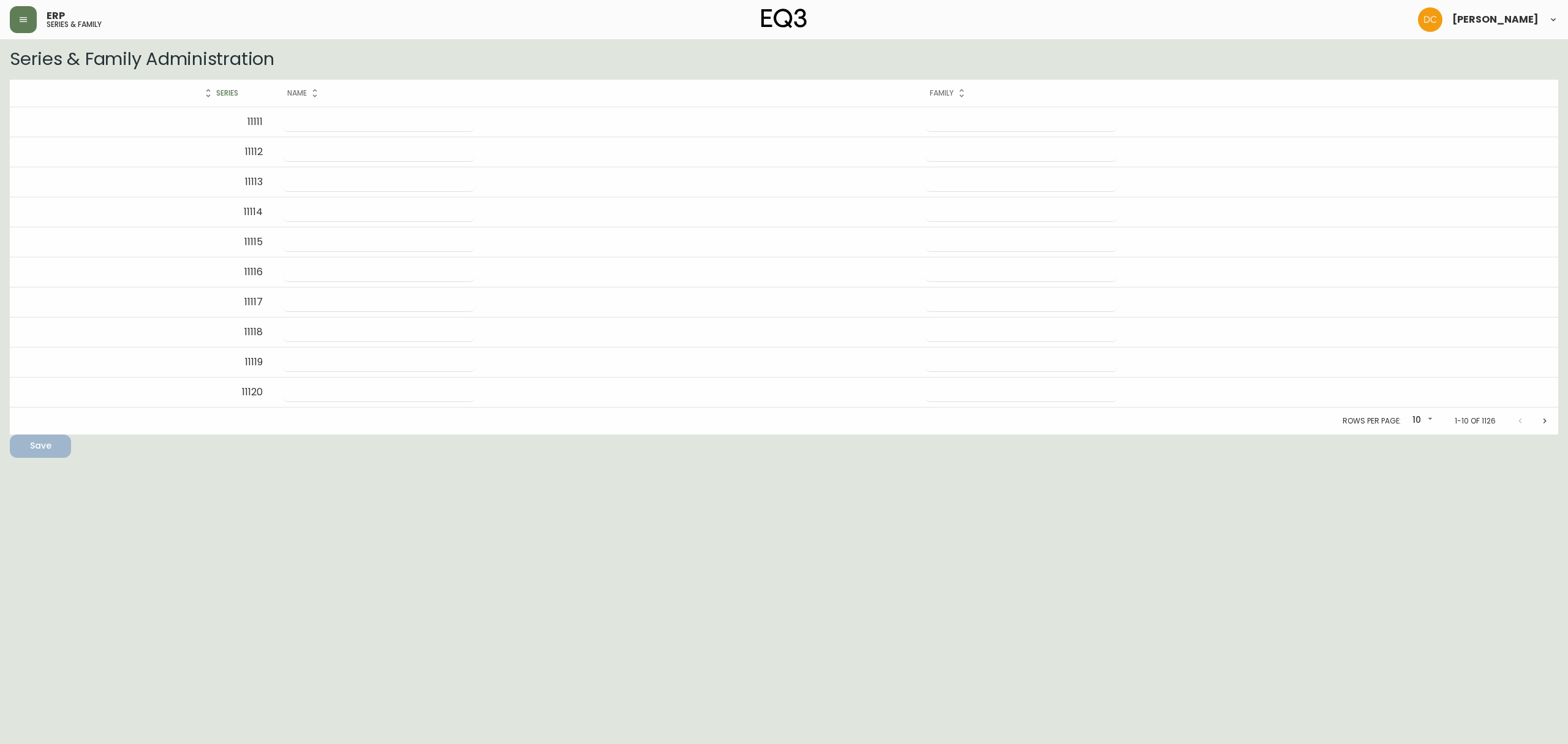
click at [21, 16] on icon "button" at bounding box center [24, 20] width 10 height 10
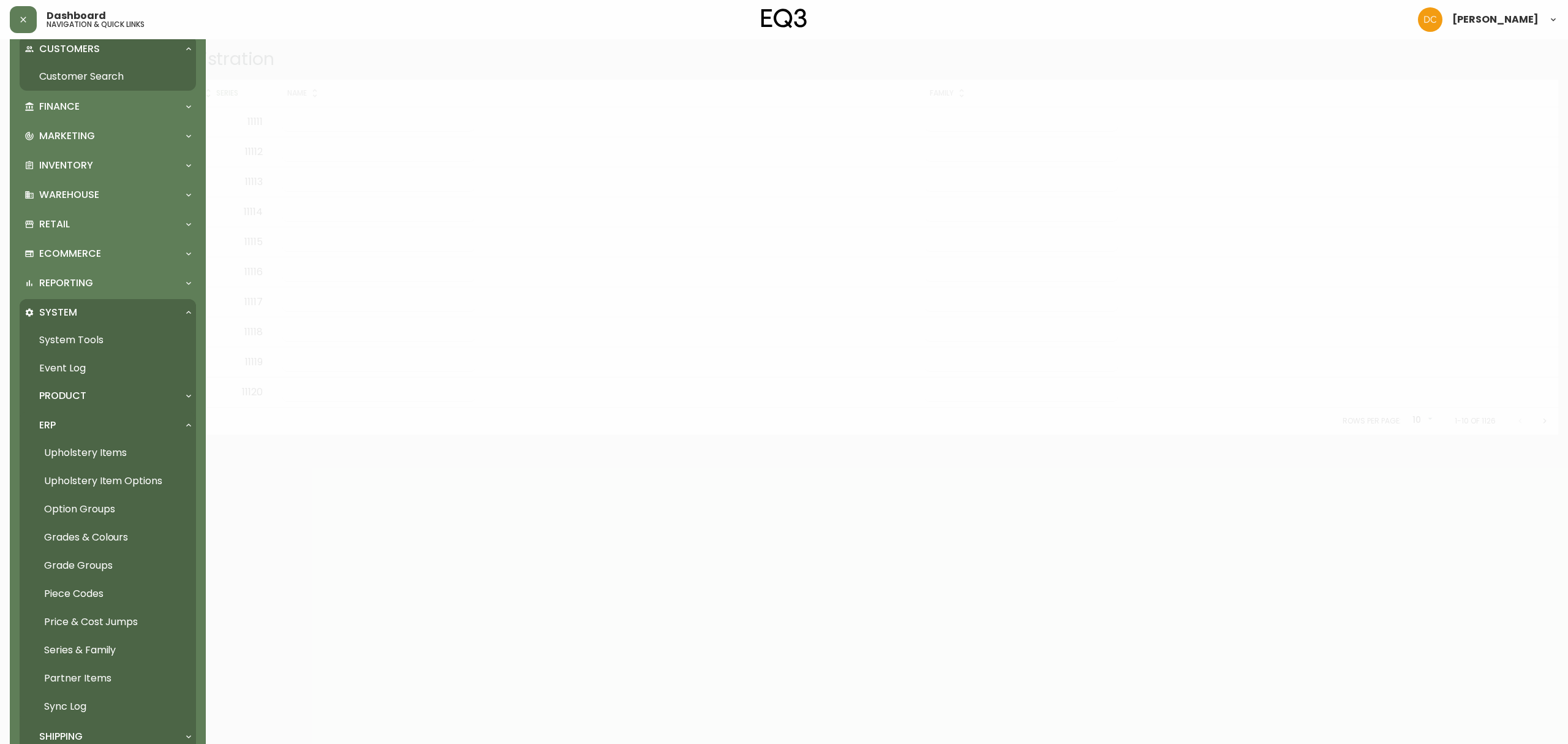
scroll to position [319, 0]
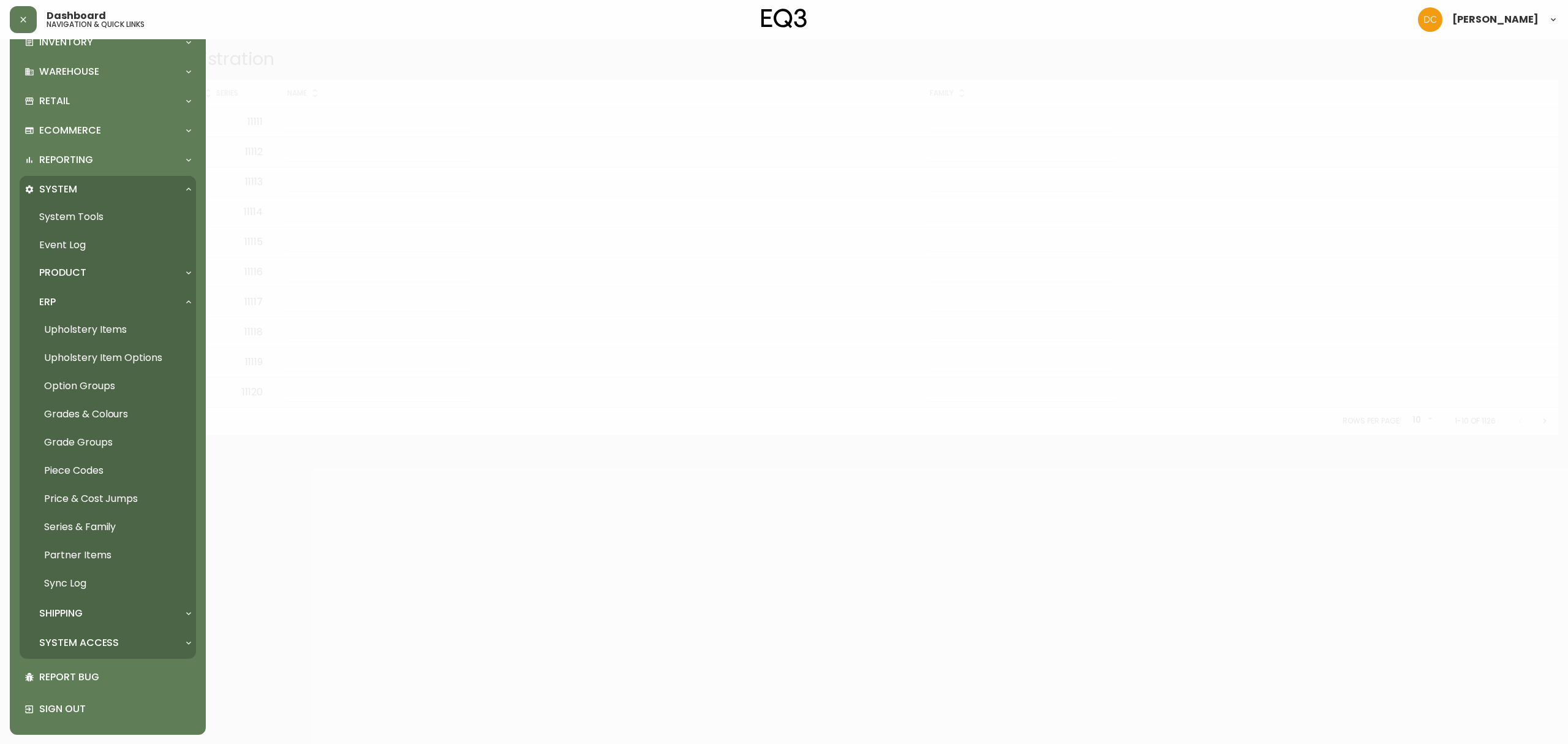
click at [87, 338] on link "Upholstery Items" at bounding box center [108, 329] width 177 height 29
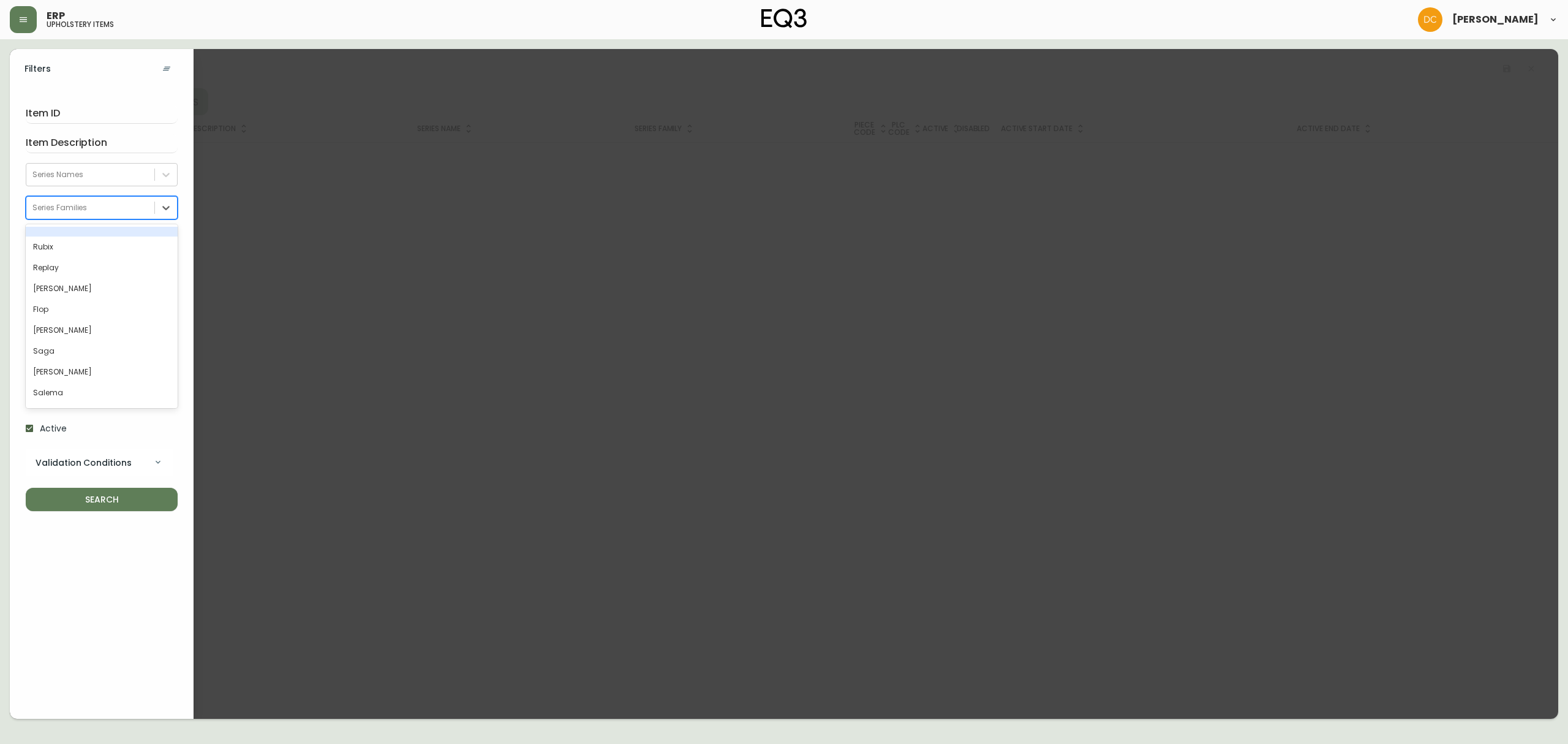
click at [62, 205] on div "Series Families" at bounding box center [59, 207] width 54 height 11
type input "Sof"
click at [26, 488] on button "SEARCH" at bounding box center [102, 500] width 152 height 24
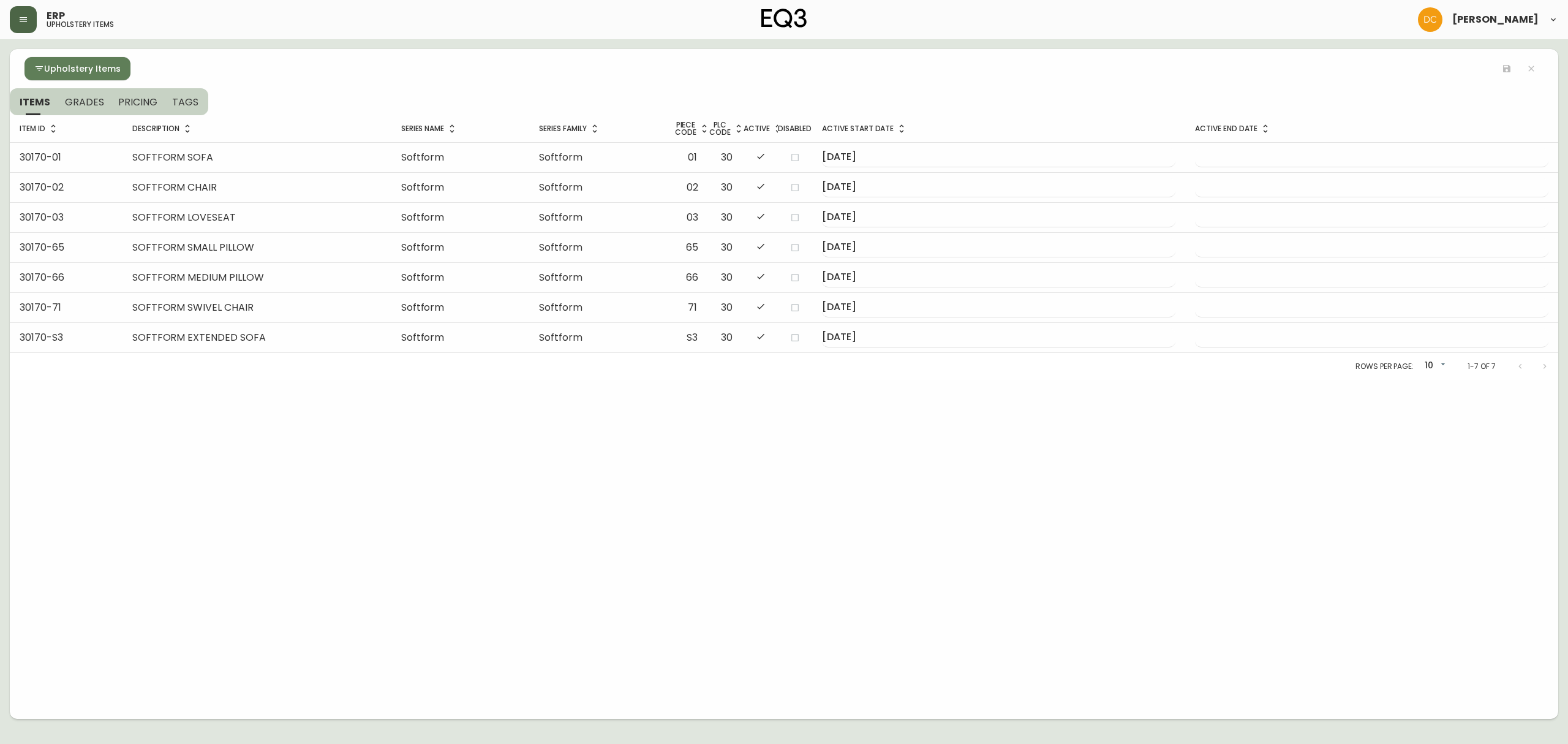
click at [30, 15] on button "button" at bounding box center [23, 19] width 27 height 27
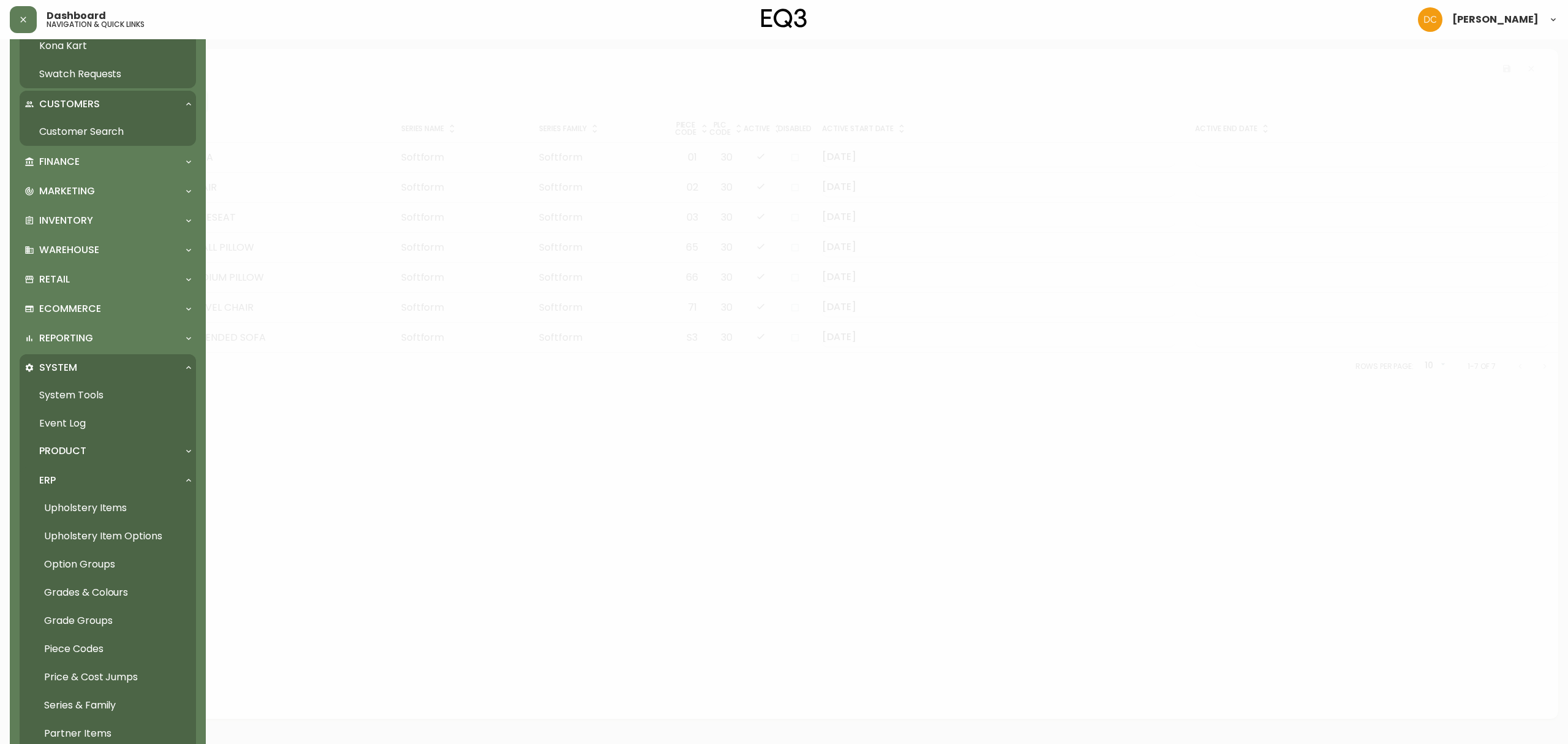
scroll to position [319, 0]
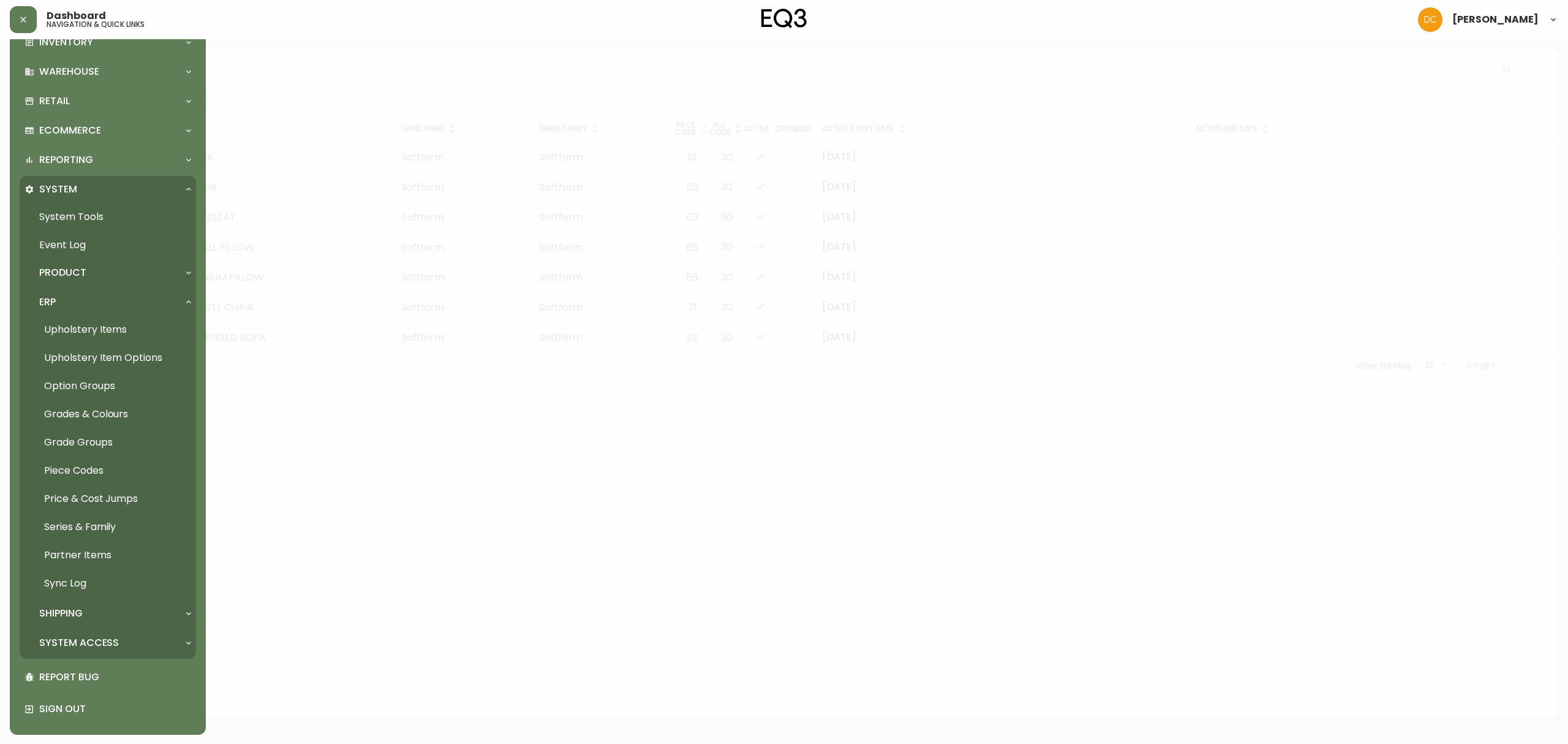
click at [93, 440] on link "Grade Groups" at bounding box center [108, 442] width 177 height 29
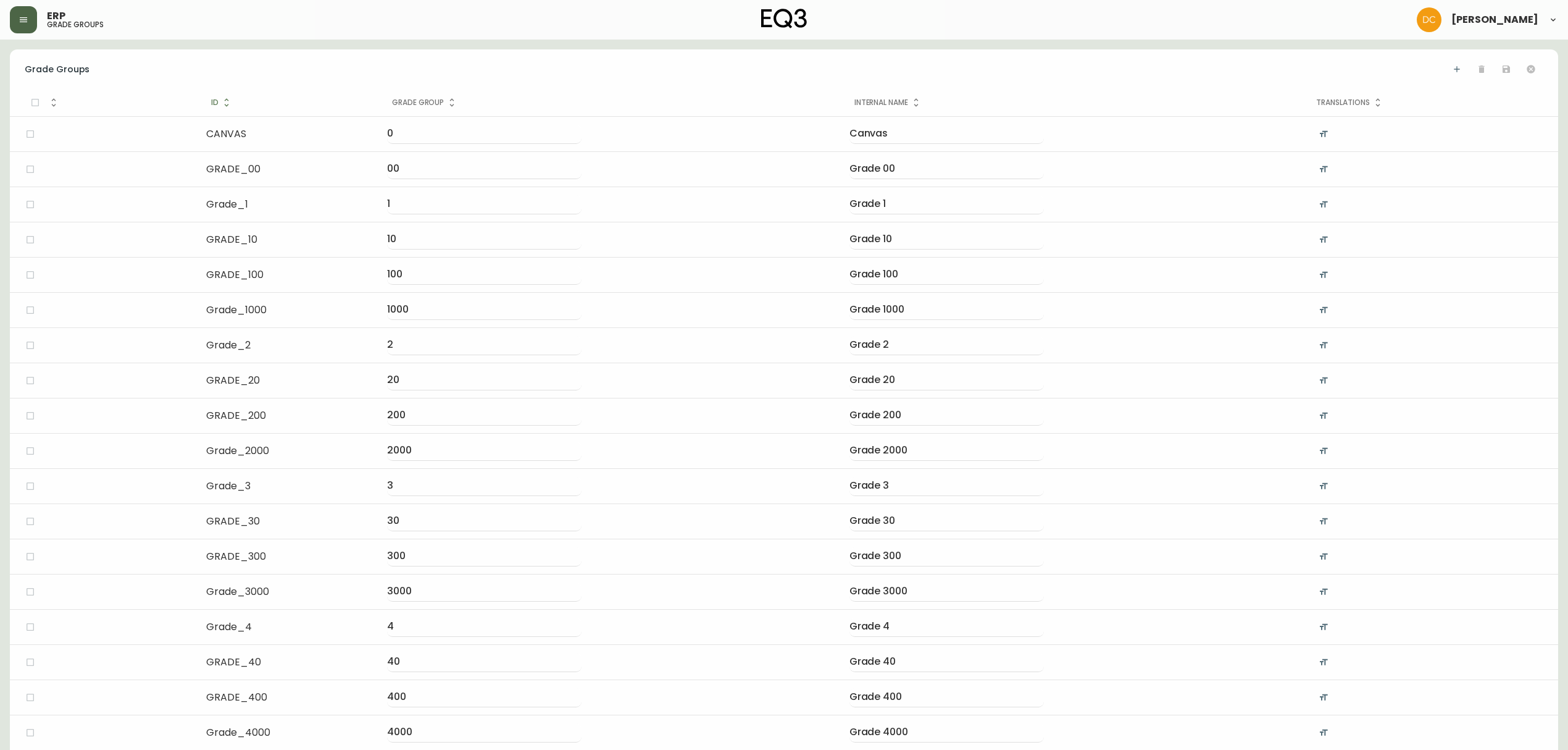
click at [19, 25] on button "button" at bounding box center [23, 19] width 27 height 27
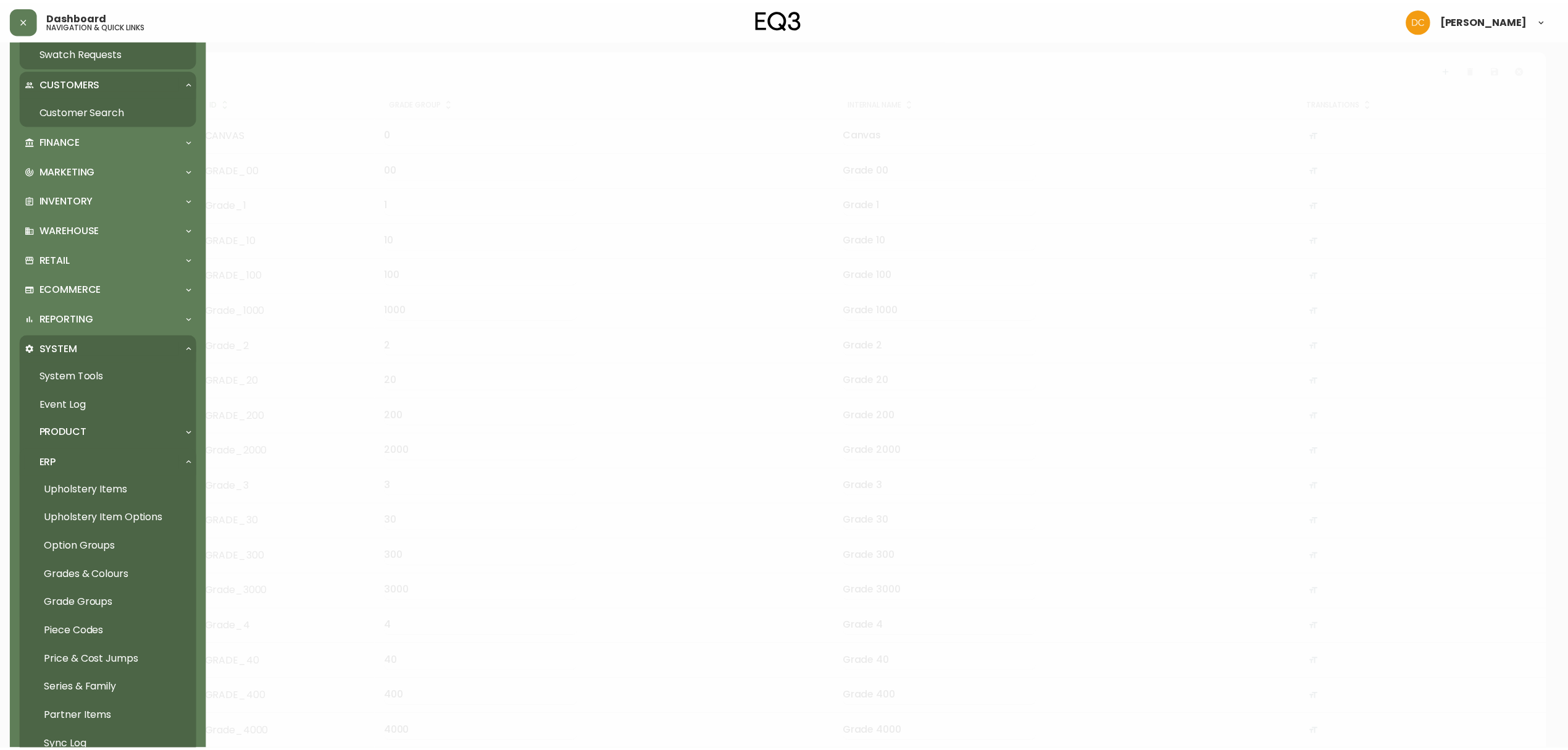
scroll to position [322, 0]
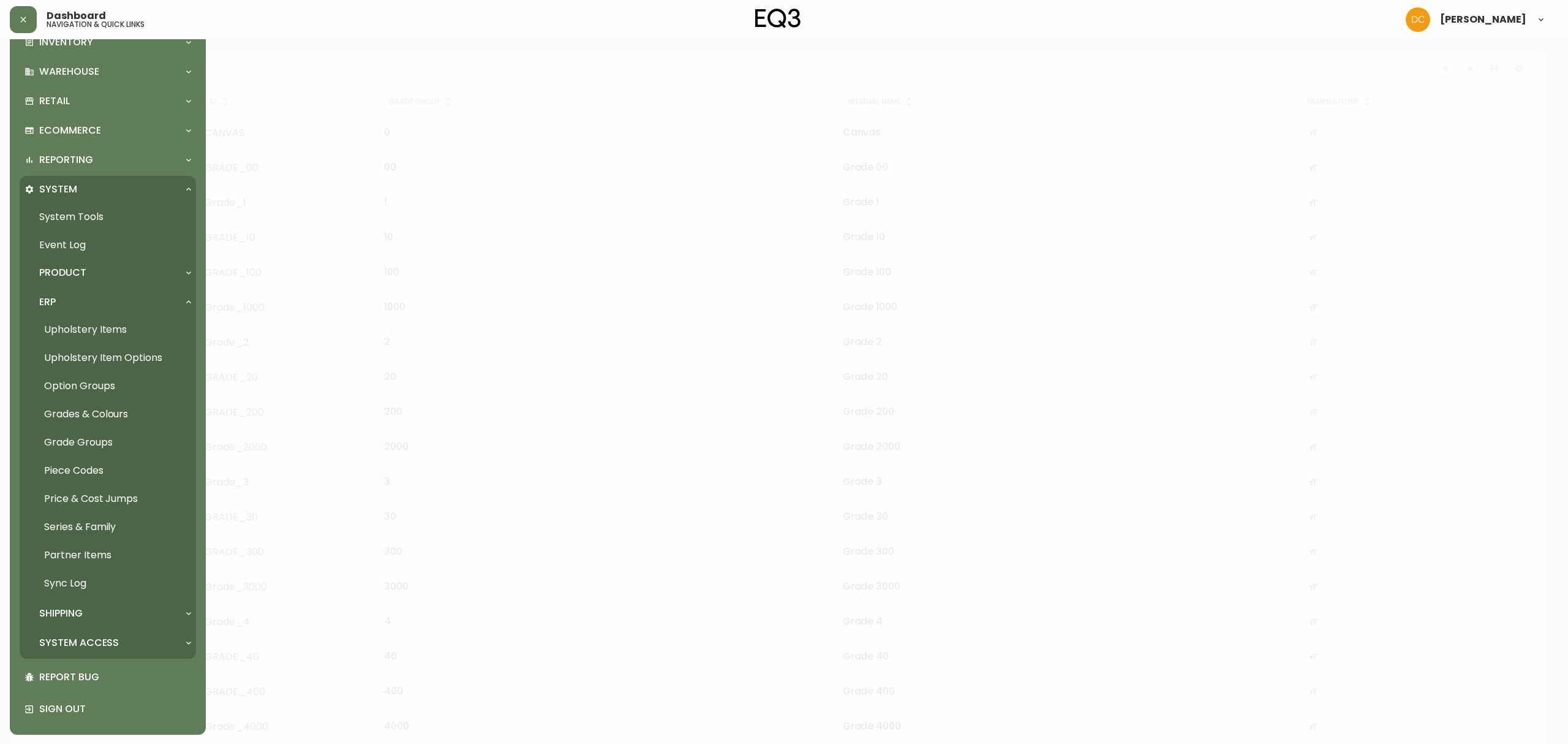
click at [109, 407] on link "Grades & Colours" at bounding box center [108, 414] width 177 height 29
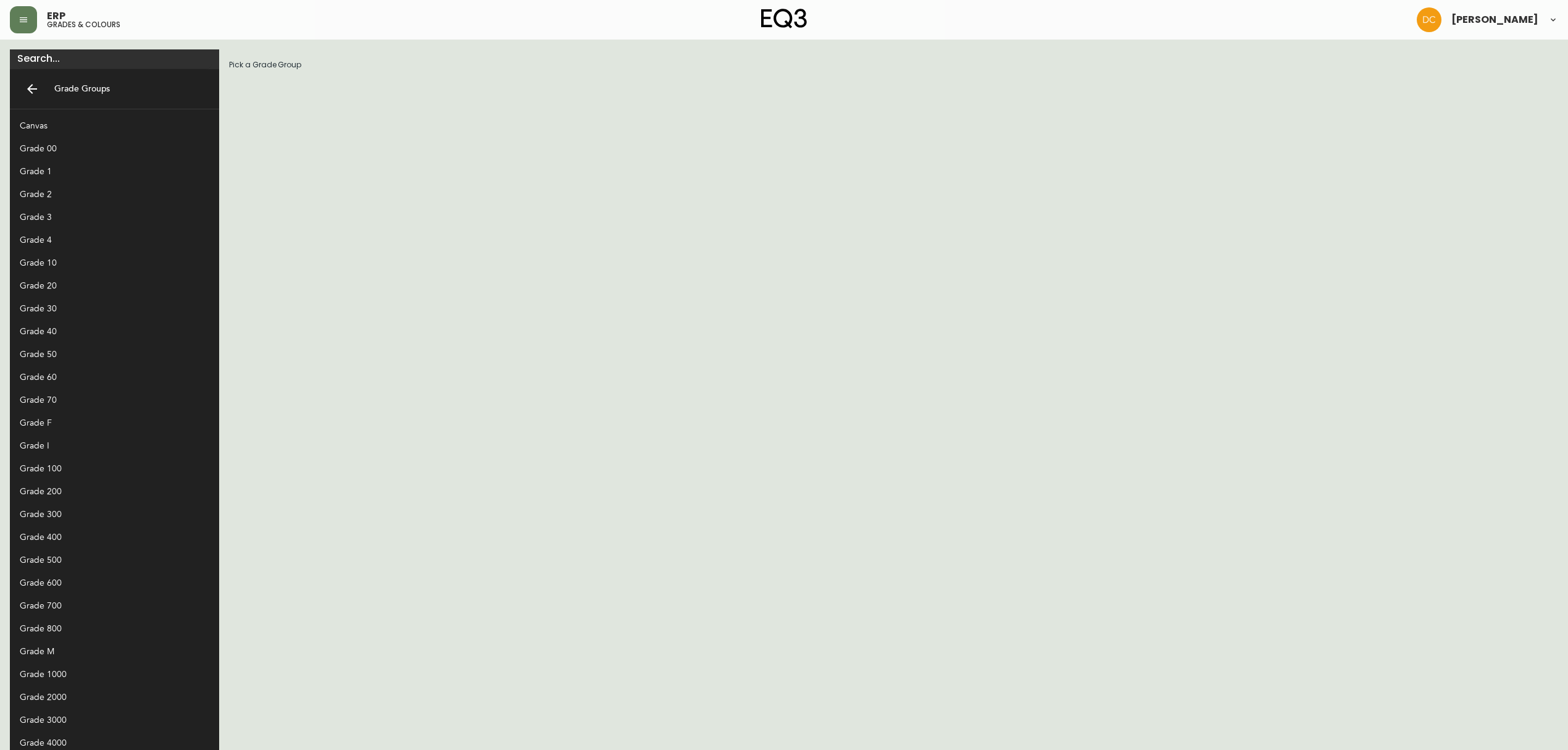
click at [73, 263] on div "Grade 10" at bounding box center [105, 262] width 170 height 13
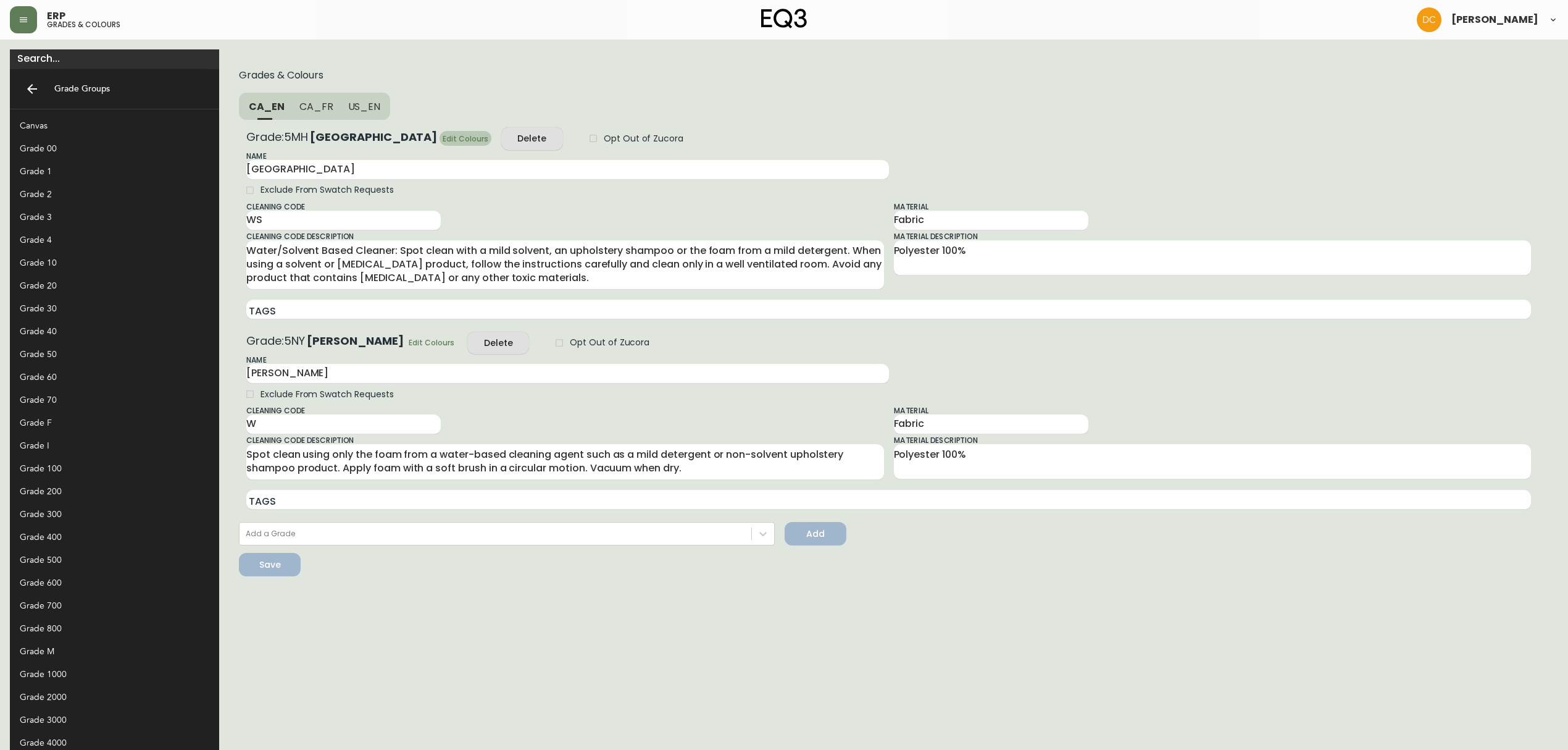
click at [443, 136] on span "Edit Colours" at bounding box center [466, 138] width 46 height 13
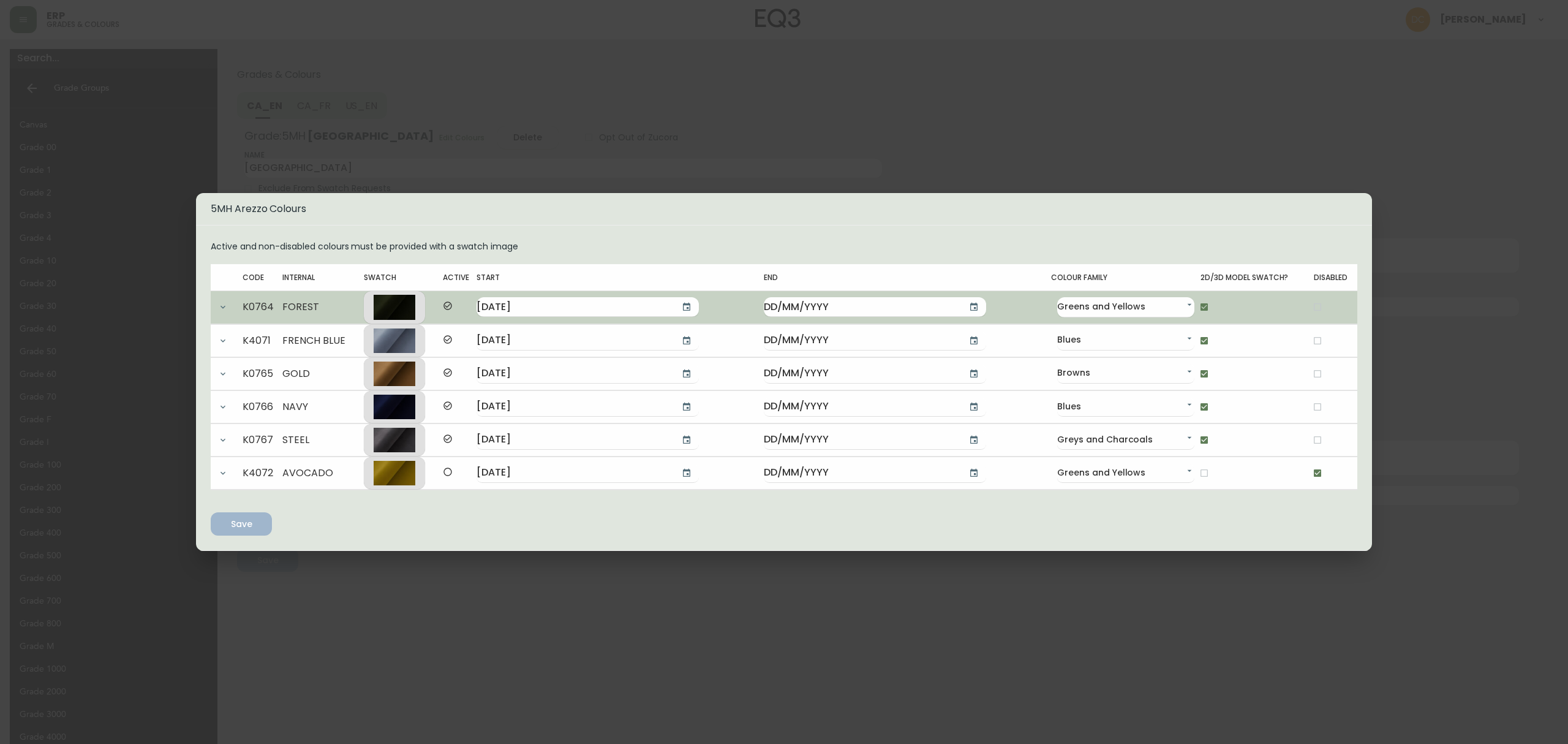
click at [230, 302] on button "button" at bounding box center [222, 306] width 25 height 25
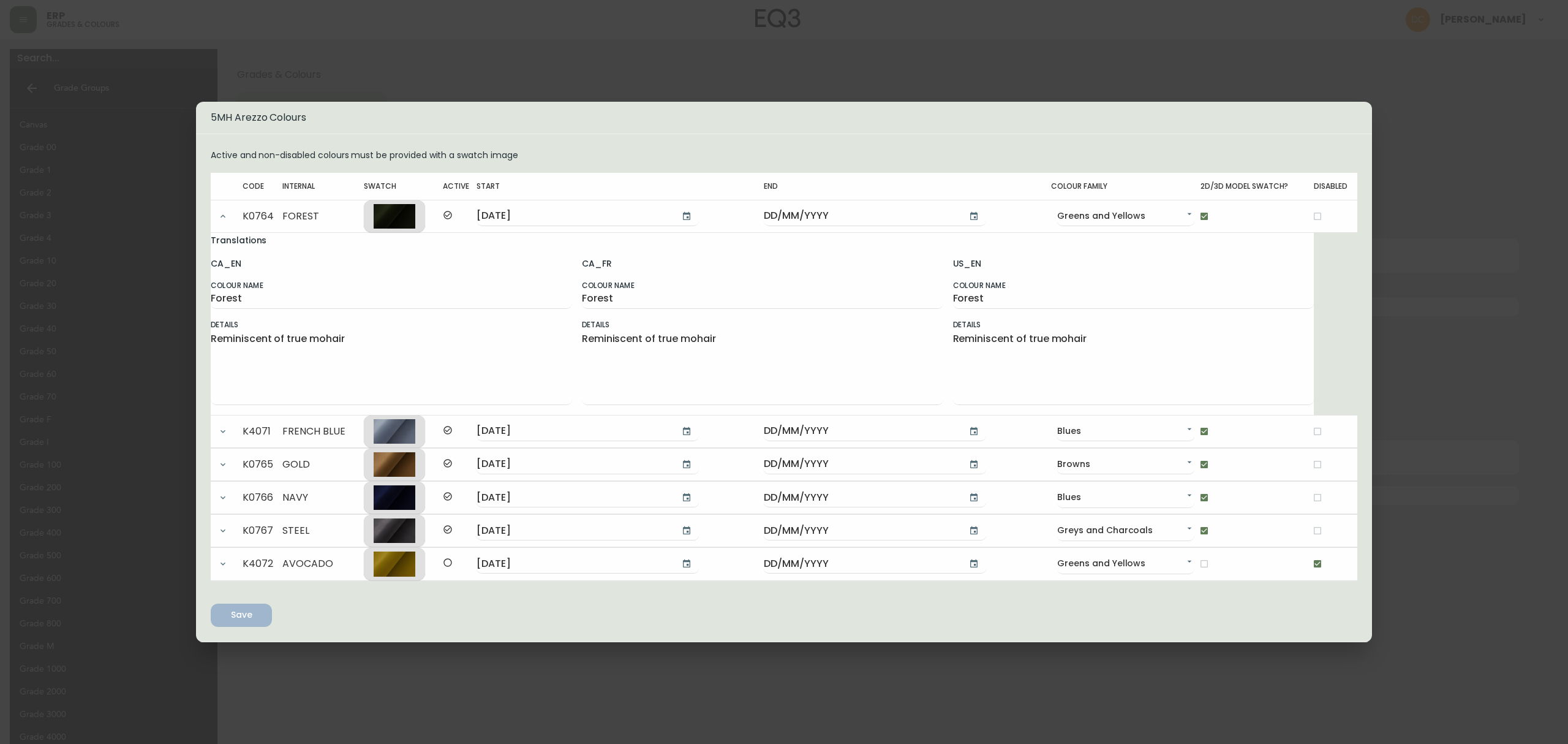
click at [537, 63] on div "5MH Arezzo Colours Active and non-disabled colours must be provided with a swat…" at bounding box center [784, 372] width 1568 height 744
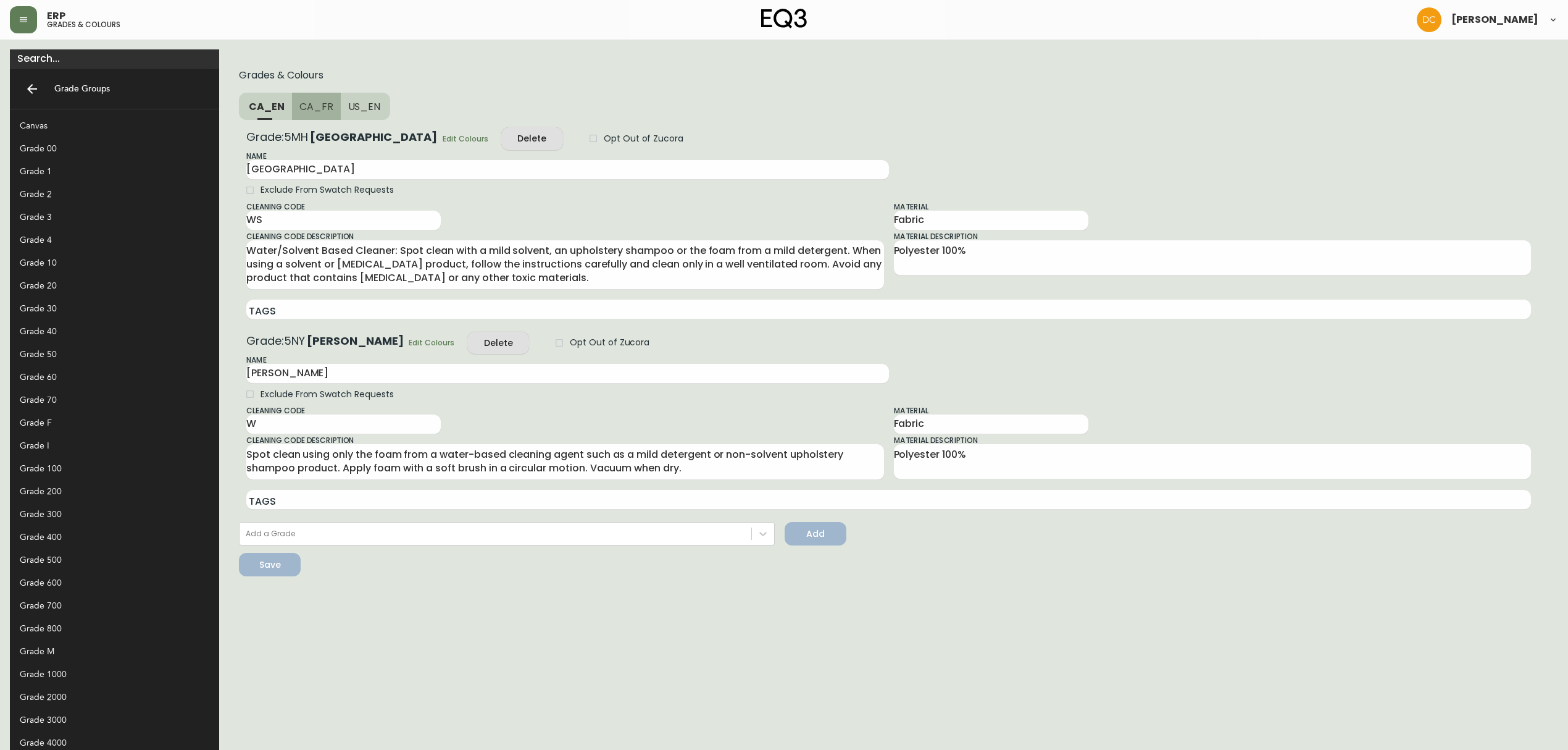
click at [292, 113] on button "CA_FR" at bounding box center [316, 106] width 49 height 27
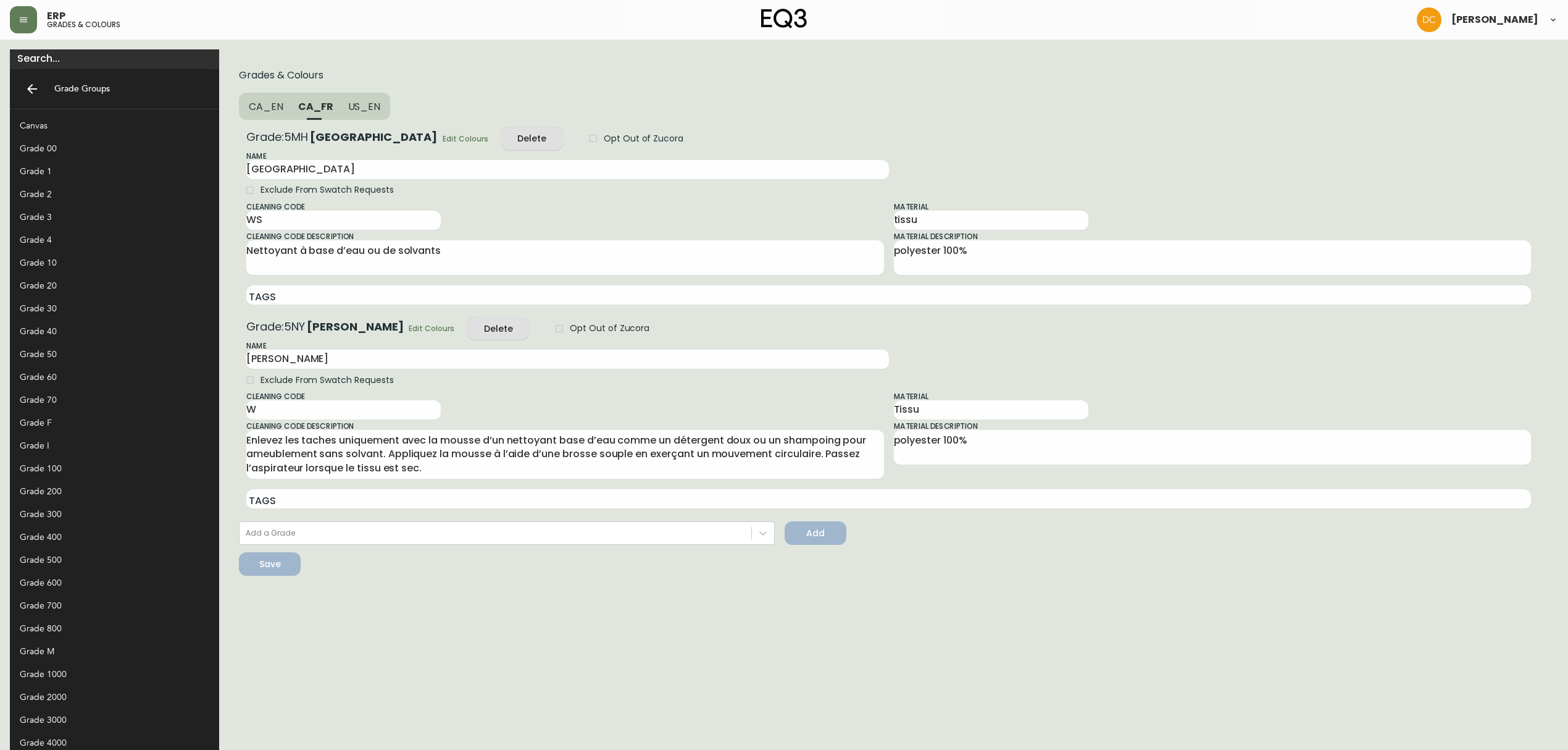
click at [348, 107] on span "US_EN" at bounding box center [364, 106] width 33 height 13
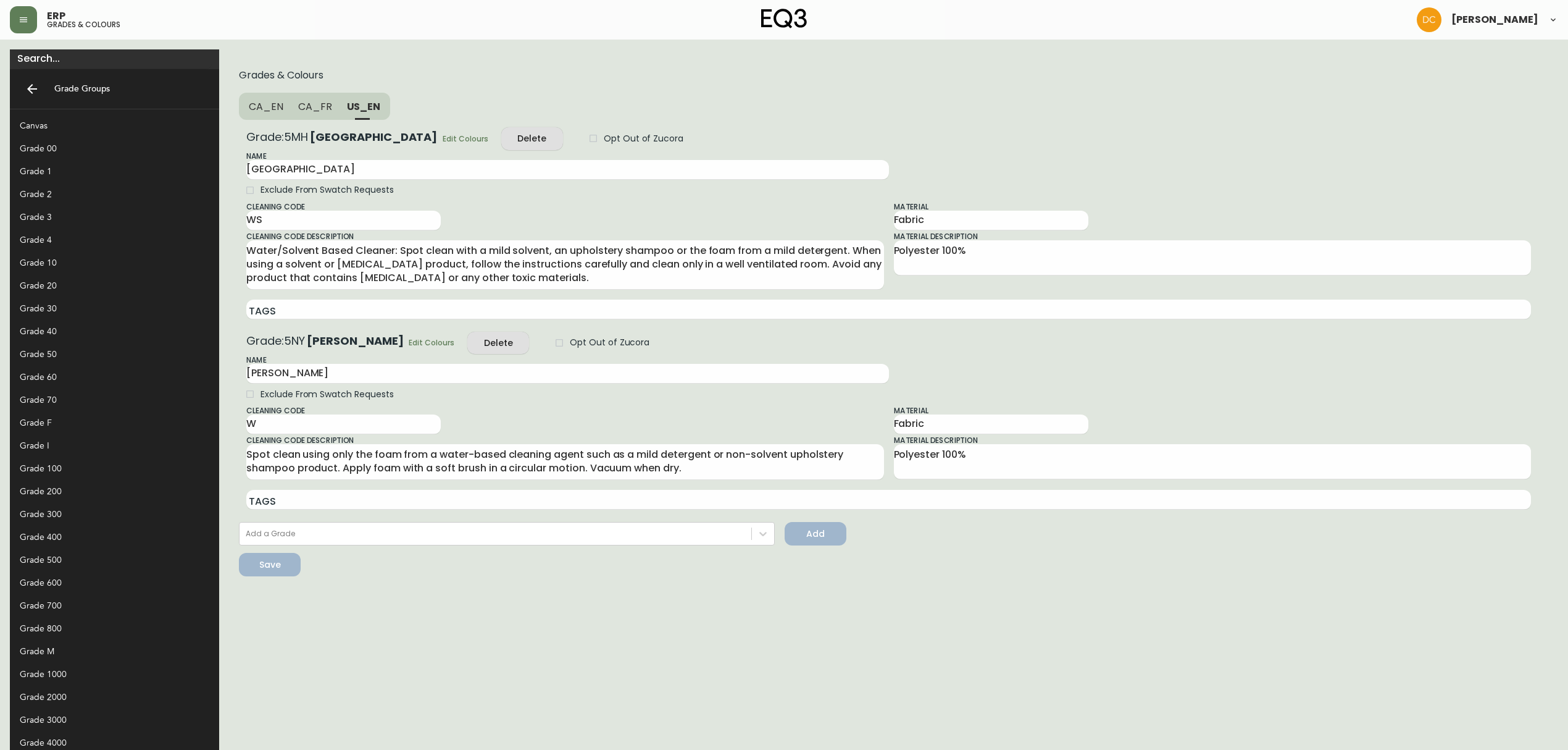
click at [443, 137] on span "Edit Colours" at bounding box center [466, 138] width 46 height 13
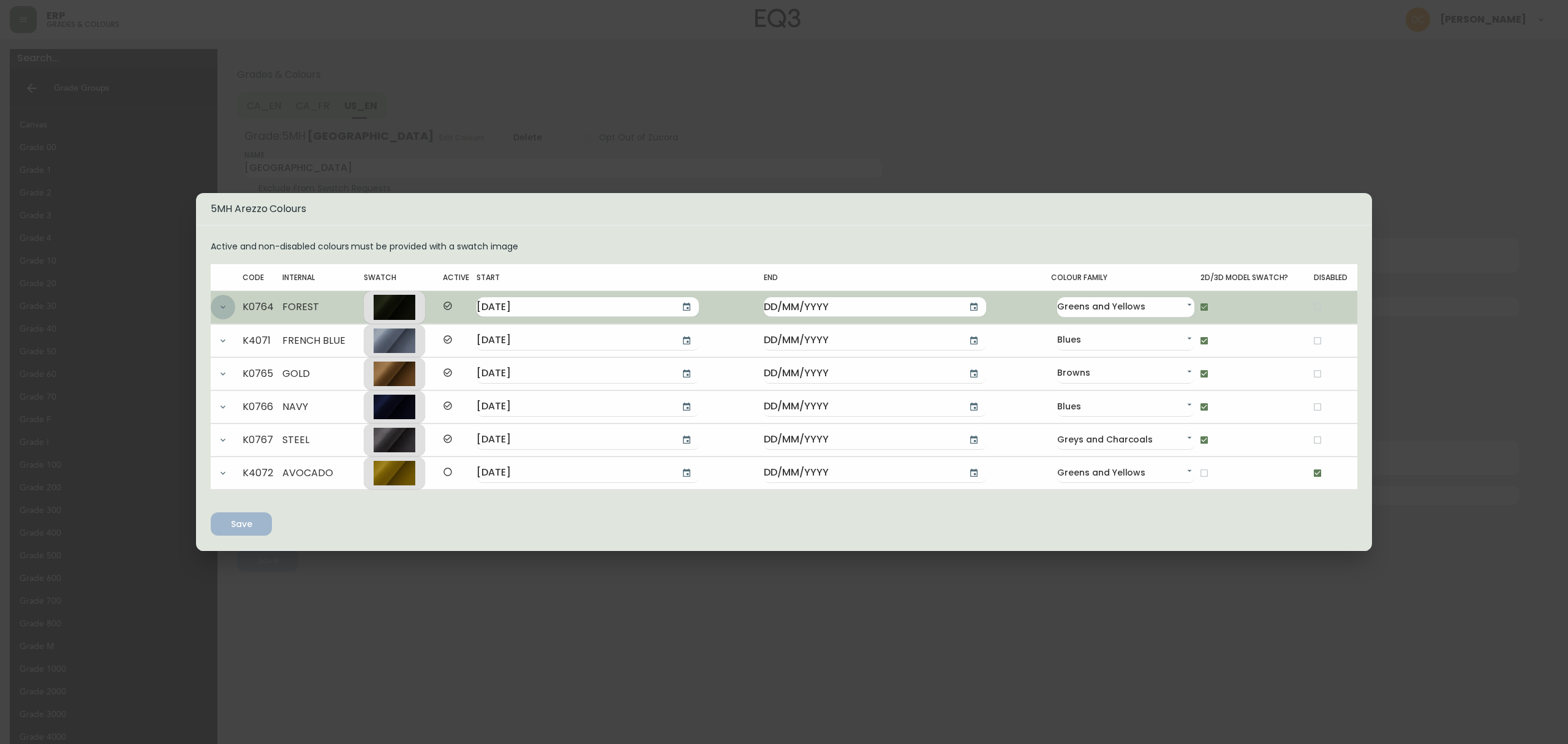
click at [218, 307] on icon "button" at bounding box center [223, 307] width 10 height 10
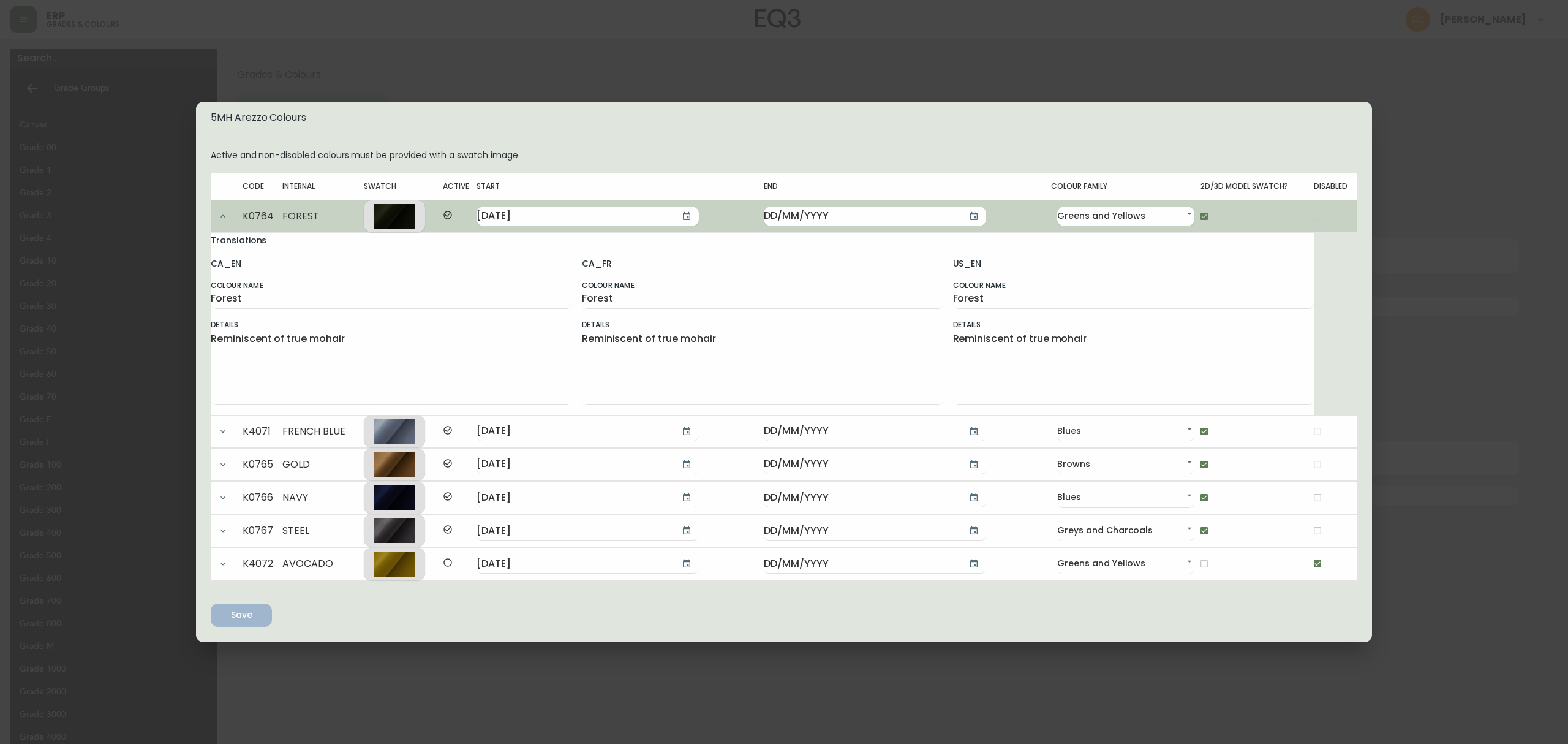
click at [560, 71] on div "5MH Arezzo Colours Active and non-disabled colours must be provided with a swat…" at bounding box center [784, 372] width 1568 height 744
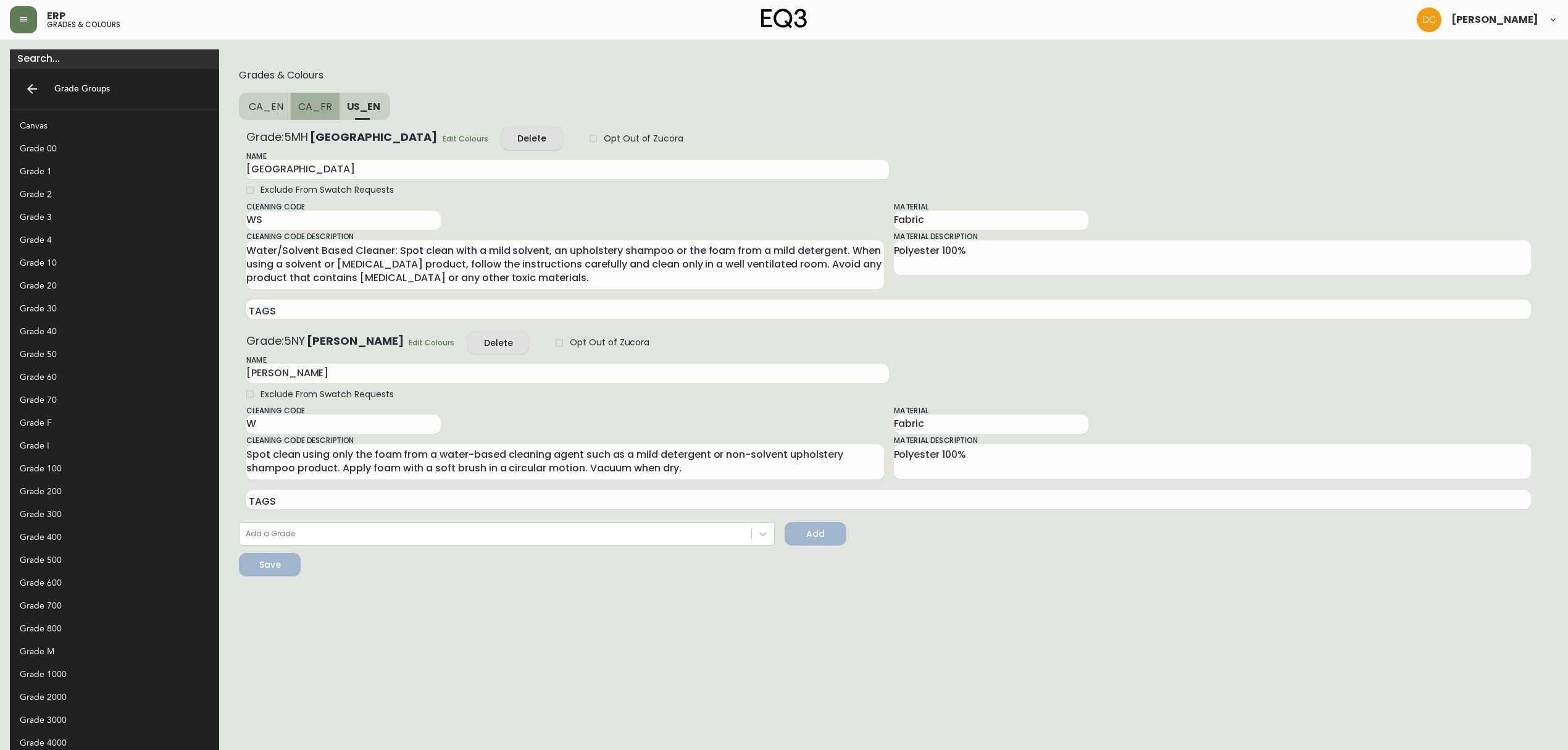
click at [299, 104] on span "CA_FR" at bounding box center [316, 106] width 34 height 13
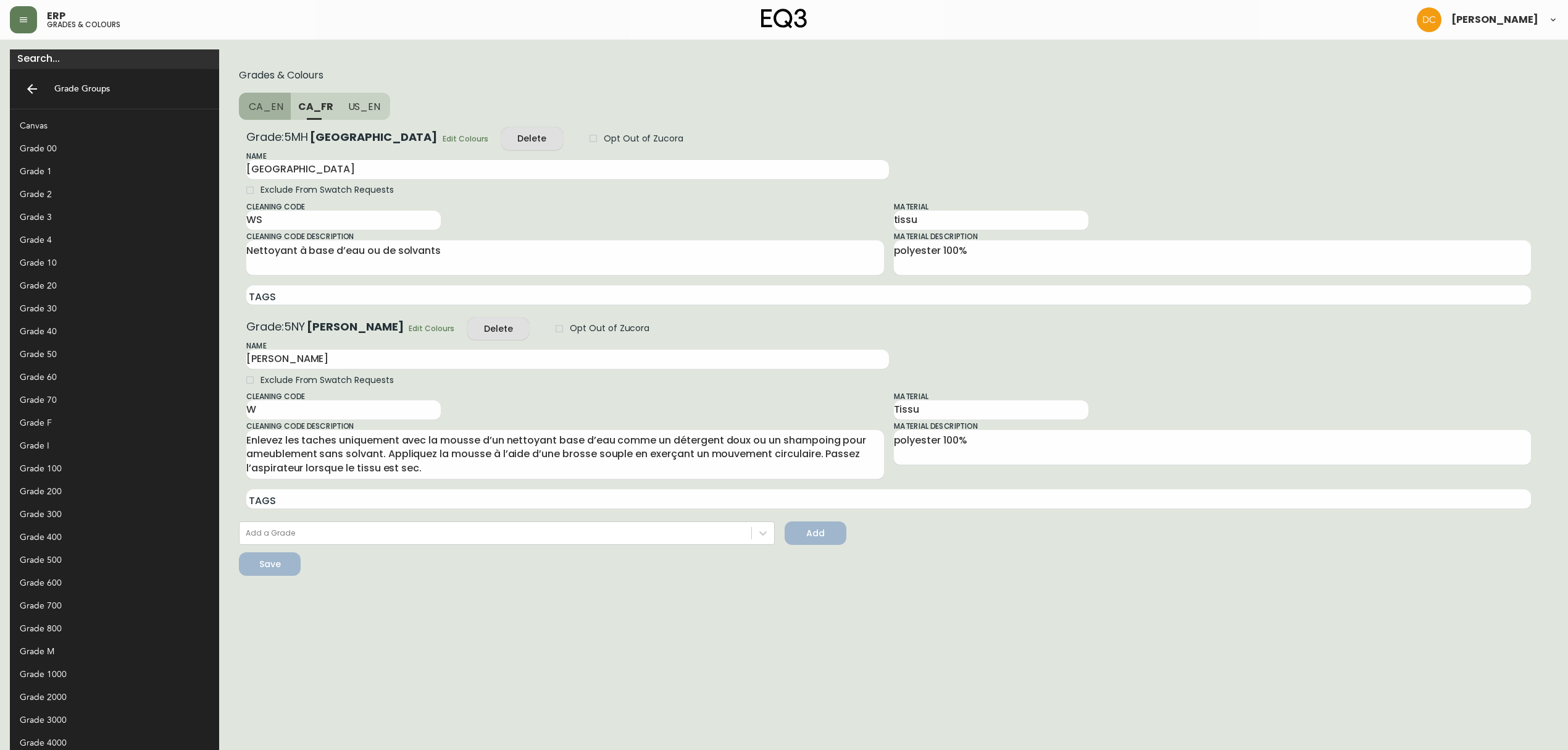
click at [249, 105] on span "CA_EN" at bounding box center [266, 106] width 35 height 13
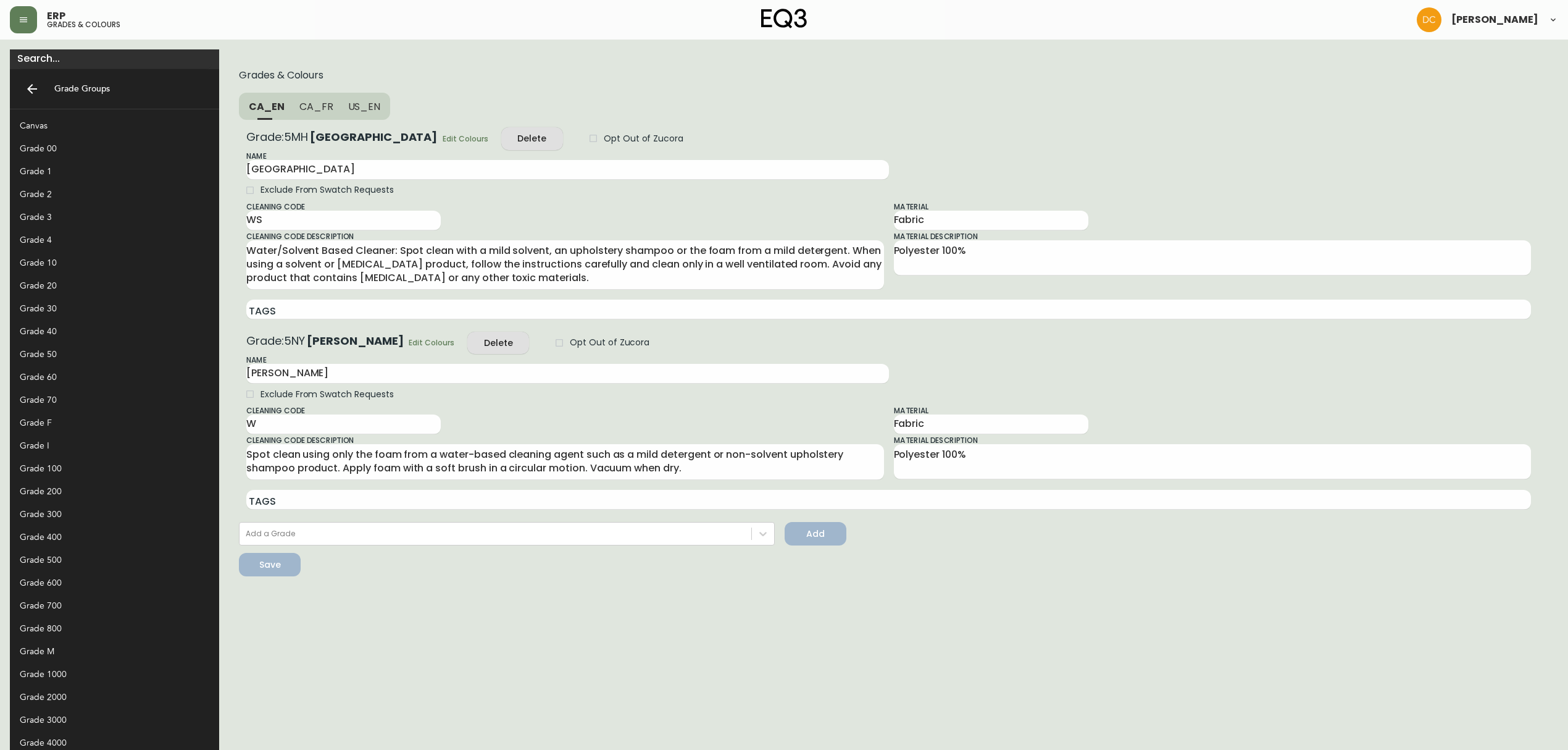
click at [300, 102] on span "CA_FR" at bounding box center [317, 106] width 34 height 13
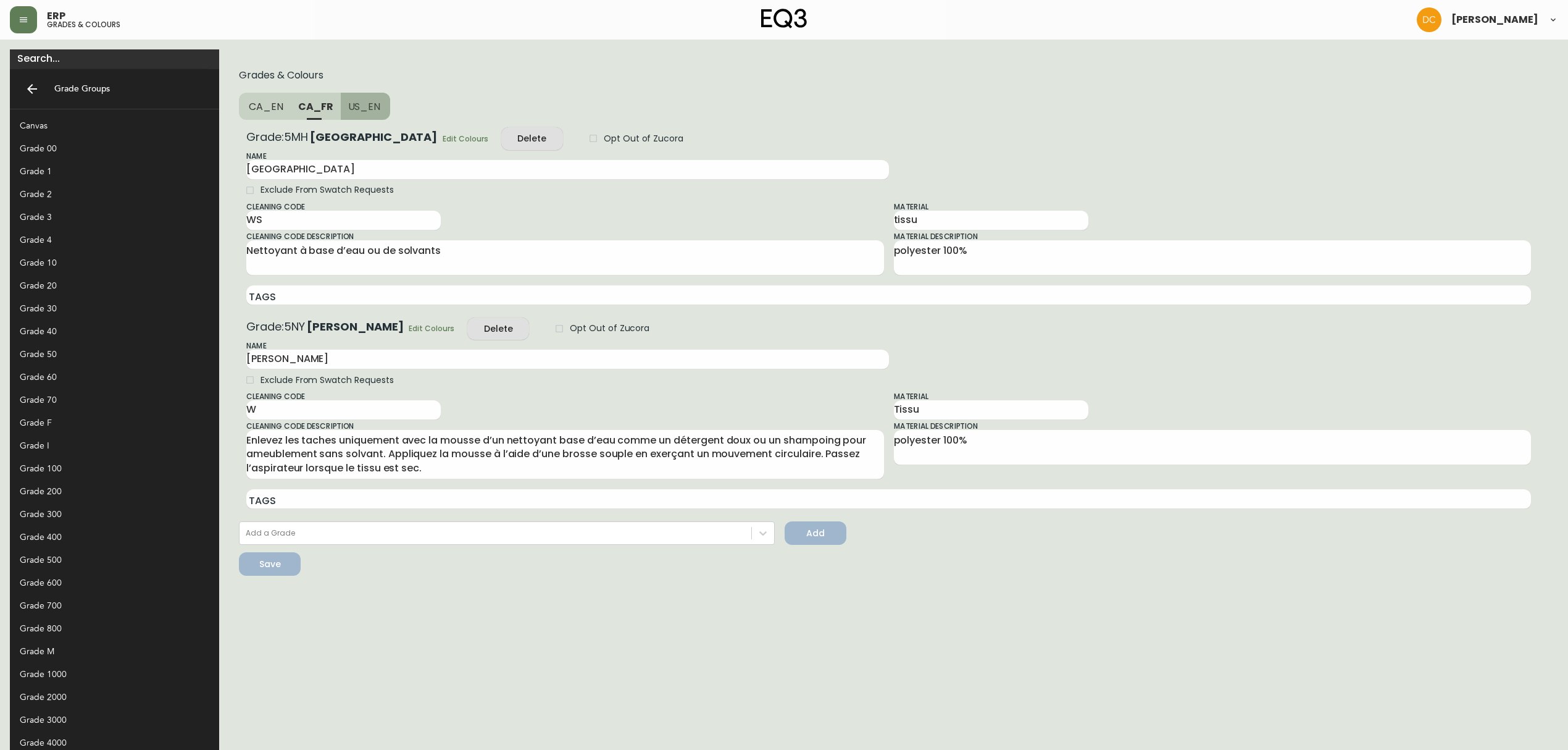
click at [348, 102] on span "US_EN" at bounding box center [364, 106] width 33 height 13
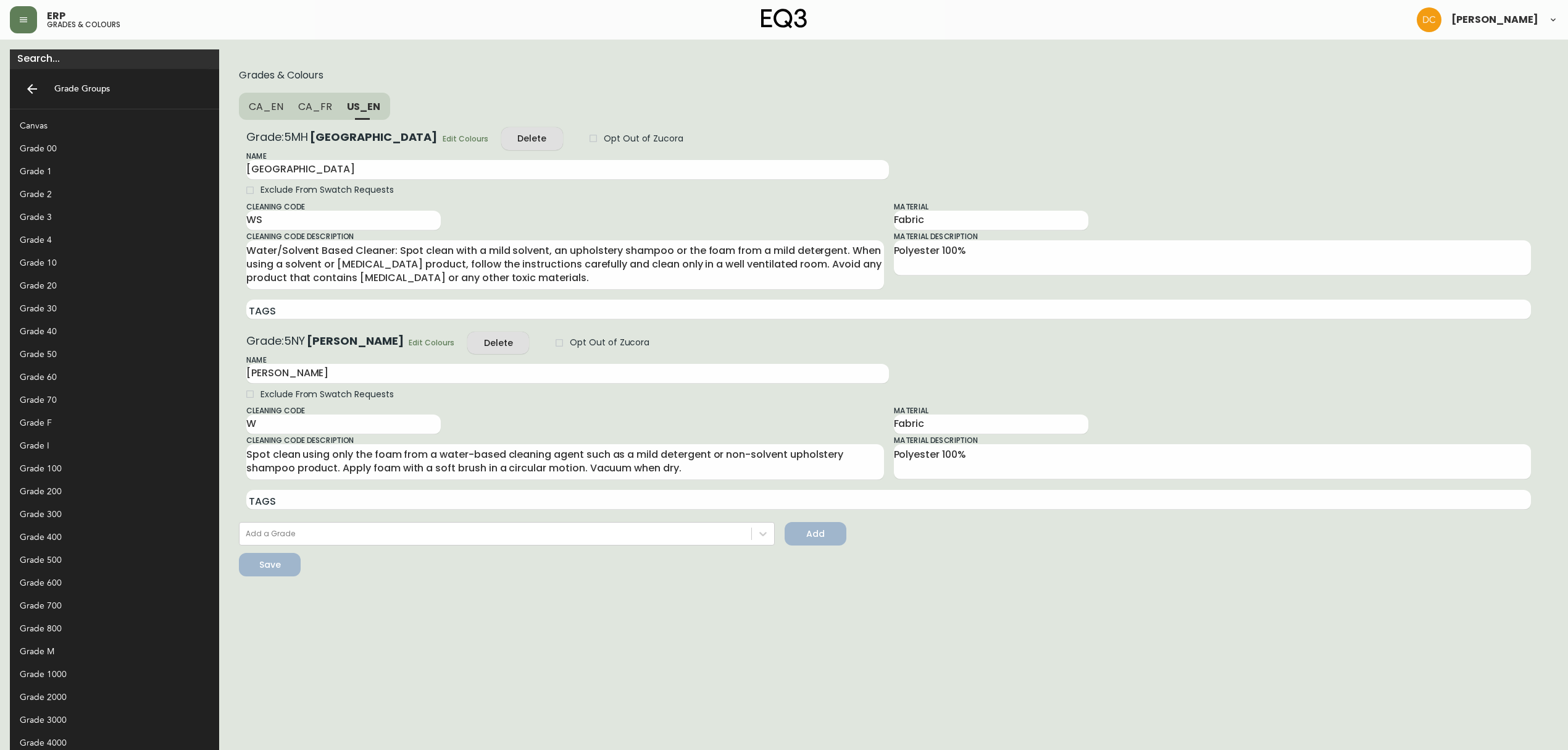
click at [300, 129] on div "Grade: 5MH Arezzo Edit Colours Delete Opt Out of Zucora Name Arezzo Exclude Fro…" at bounding box center [888, 226] width 1285 height 197
click at [443, 143] on span "Edit Colours" at bounding box center [466, 138] width 46 height 13
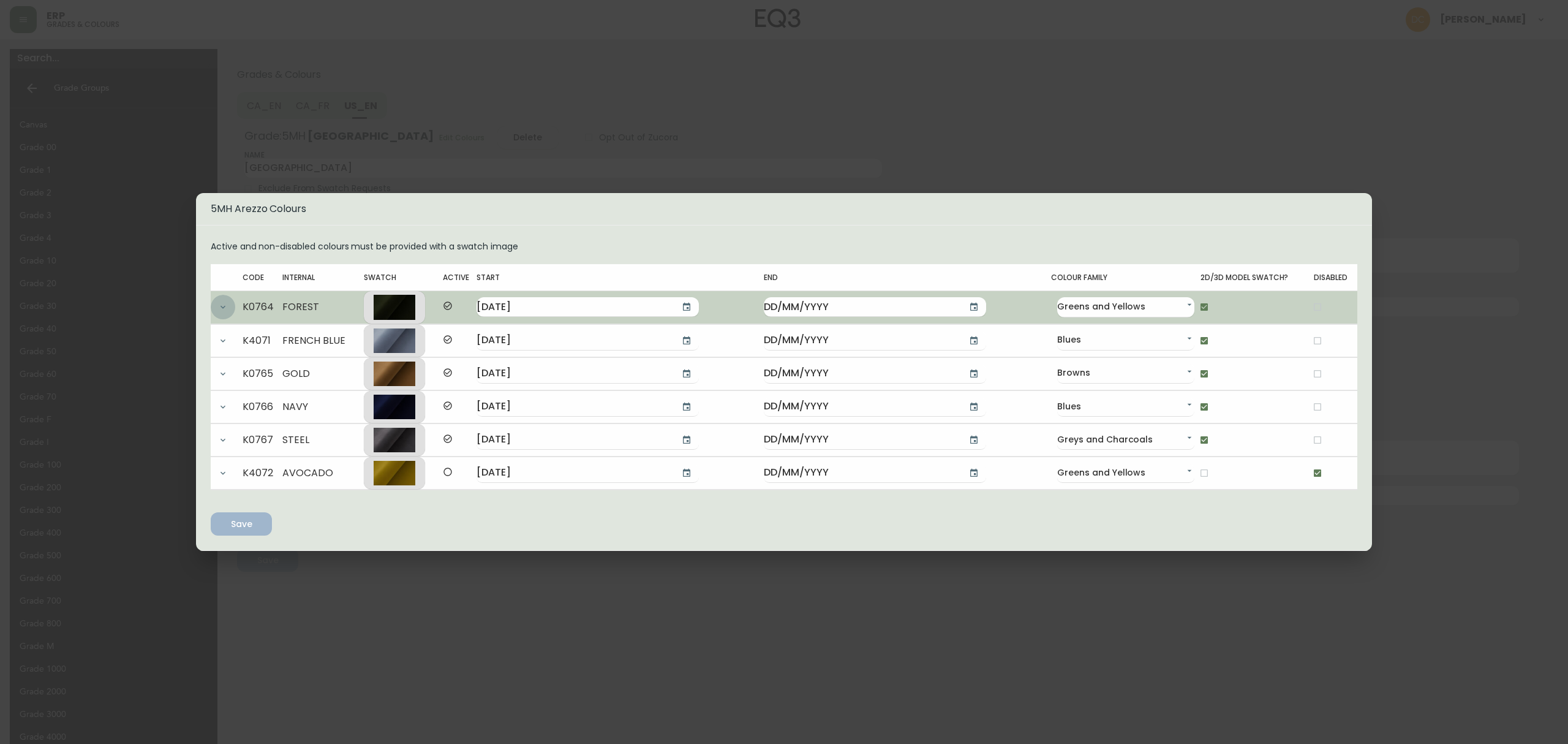
click at [228, 300] on button "button" at bounding box center [222, 306] width 25 height 25
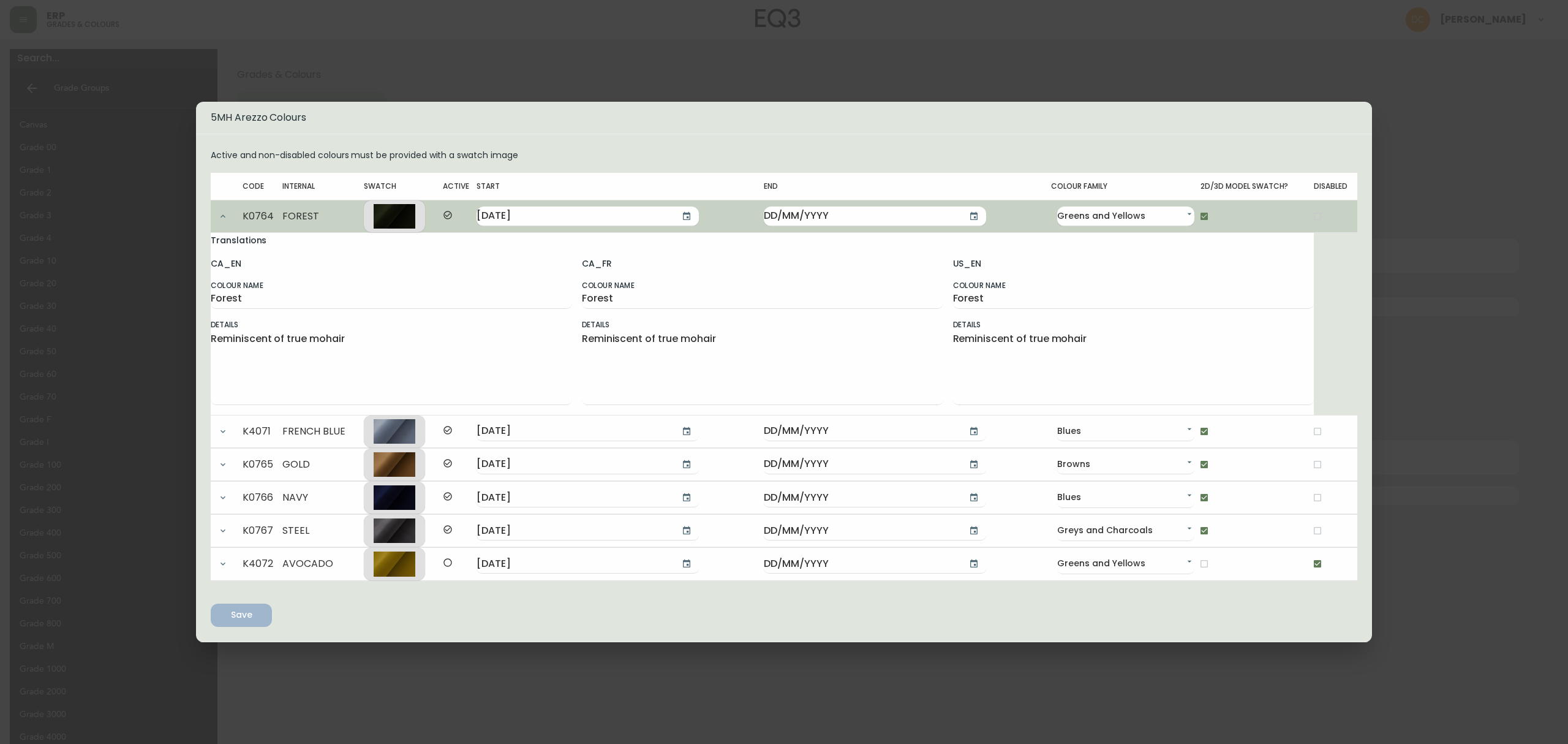
click at [221, 212] on icon "button" at bounding box center [223, 216] width 10 height 10
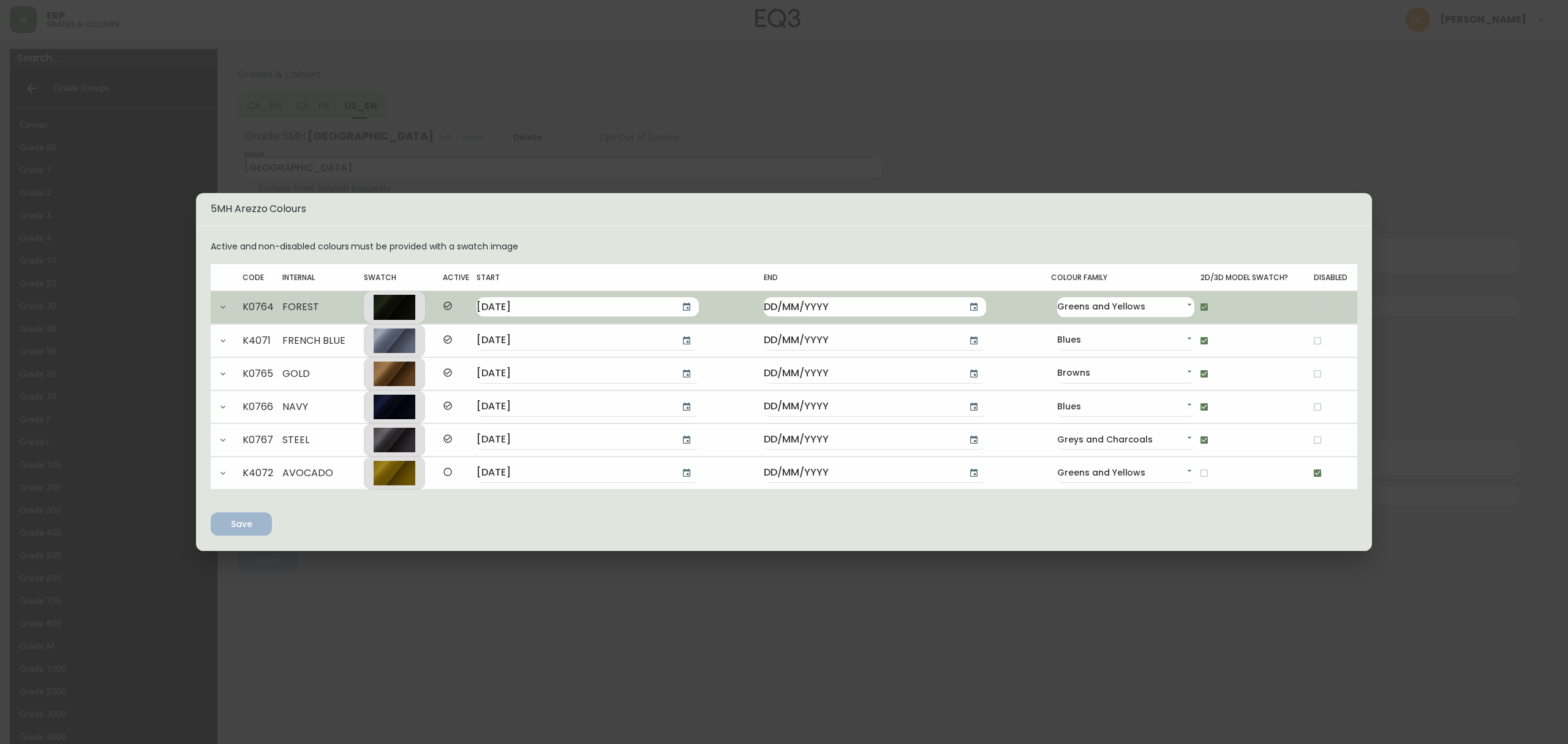
click at [431, 157] on div "5MH Arezzo Colours Active and non-disabled colours must be provided with a swat…" at bounding box center [784, 372] width 1568 height 744
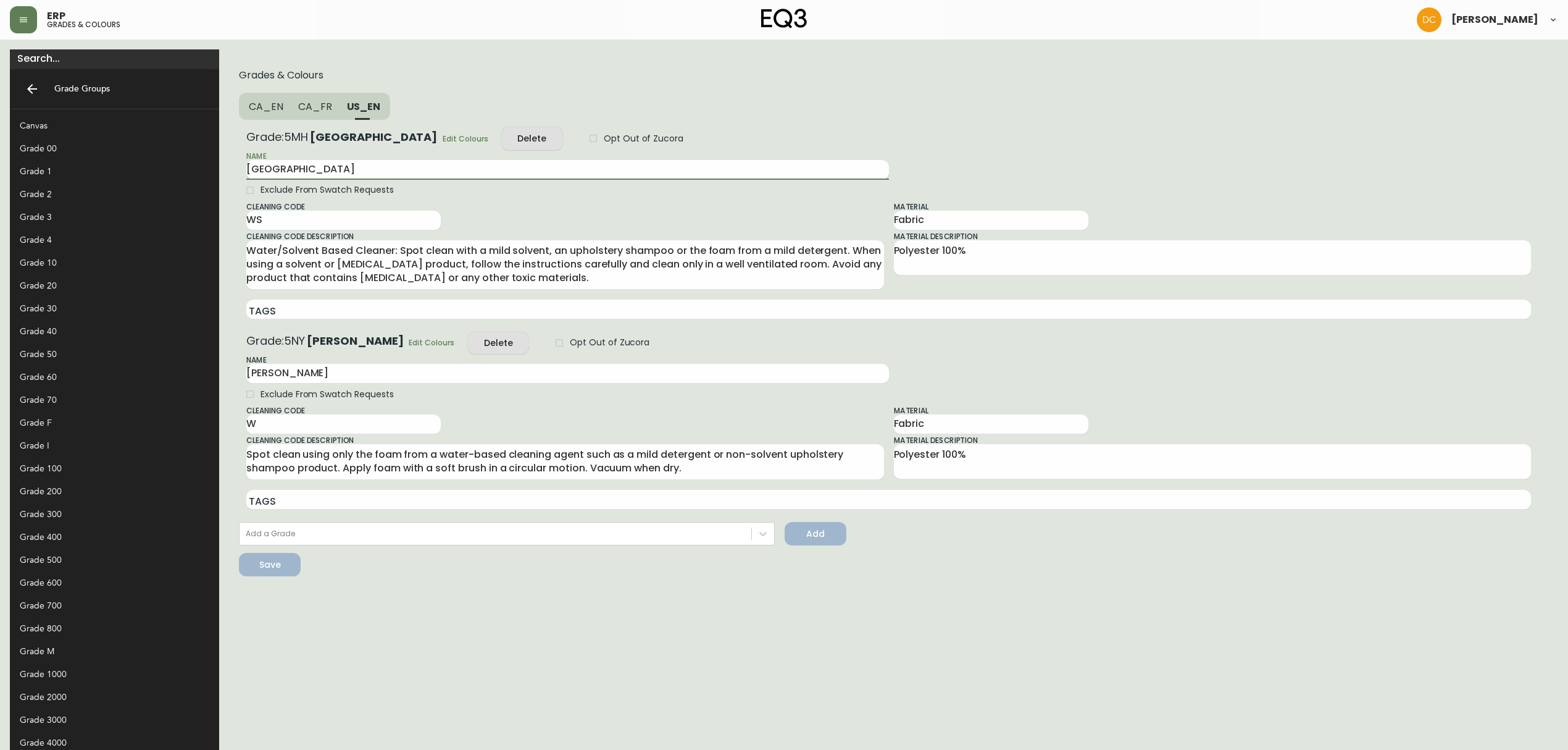
click at [293, 166] on input "[GEOGRAPHIC_DATA]" at bounding box center [567, 170] width 643 height 20
type input "Arezz"
click at [229, 546] on form "Grades & Colours CA_EN CA_FR US_EN Grade: 5MH Arezzo Edit Colours Delete Opt Ou…" at bounding box center [888, 323] width 1319 height 527
click at [259, 559] on div "Save" at bounding box center [270, 565] width 22 height 16
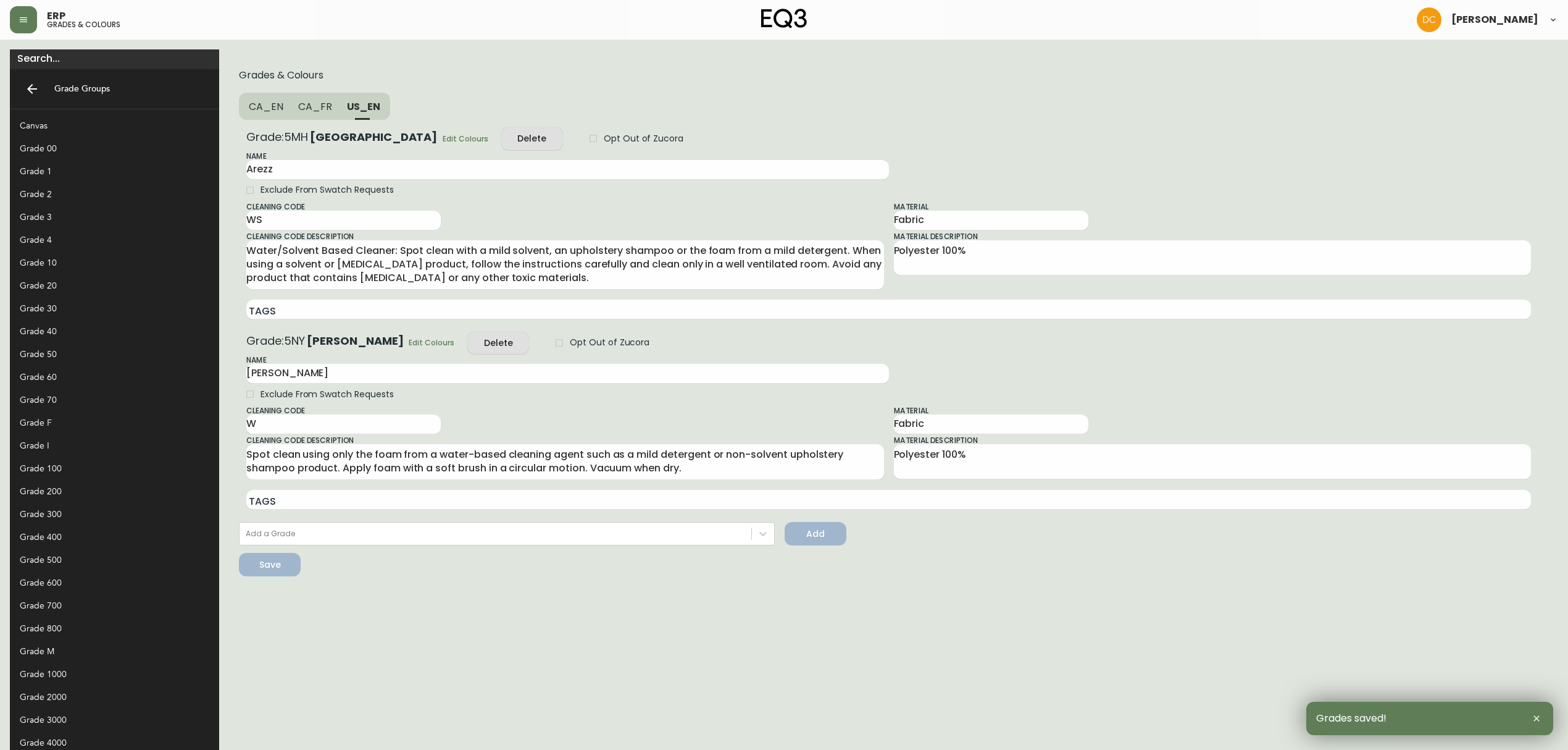
click at [239, 70] on h5 "Grades & Colours" at bounding box center [888, 75] width 1299 height 12
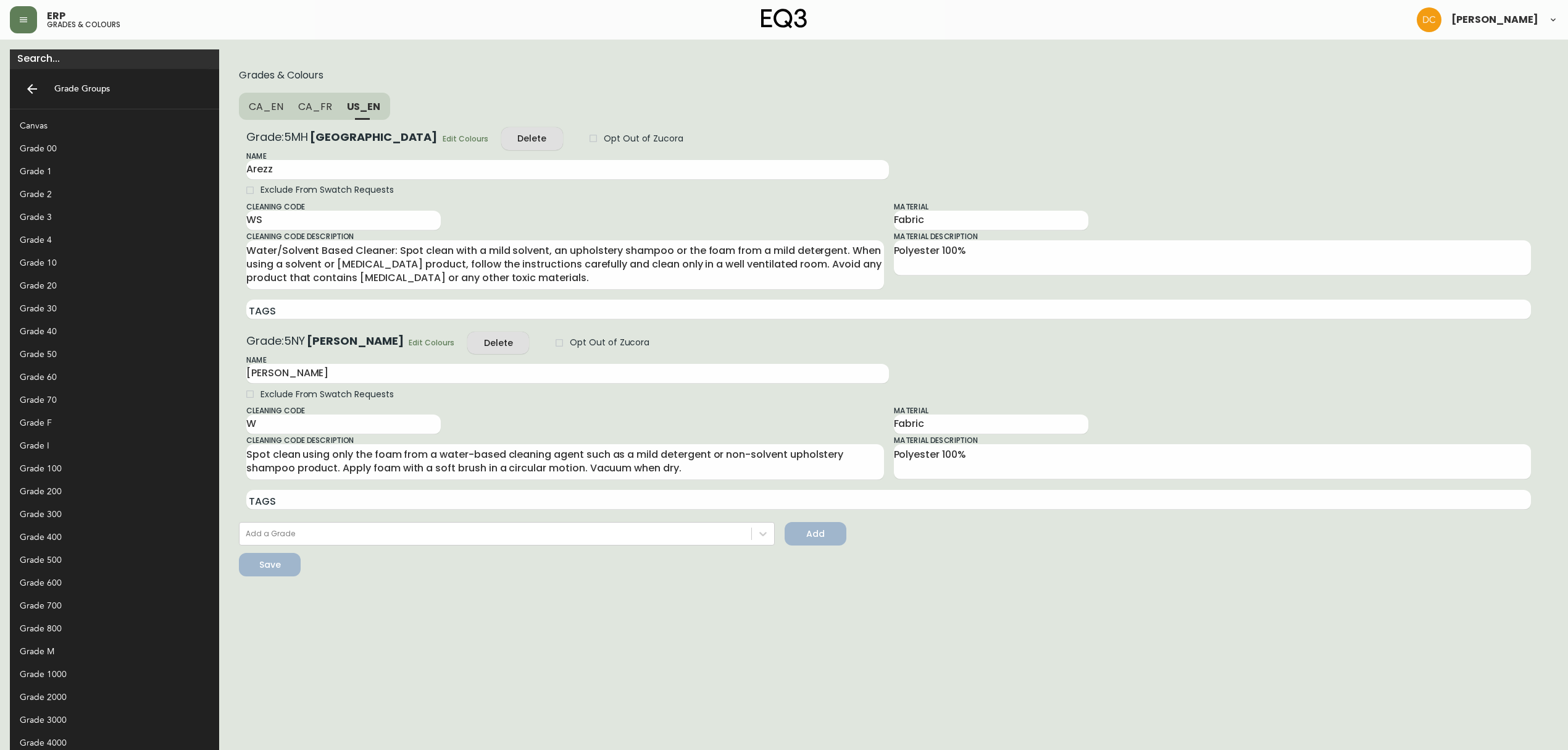
click at [239, 115] on button "CA_EN" at bounding box center [265, 106] width 52 height 27
click at [292, 115] on button "CA_FR" at bounding box center [316, 106] width 49 height 27
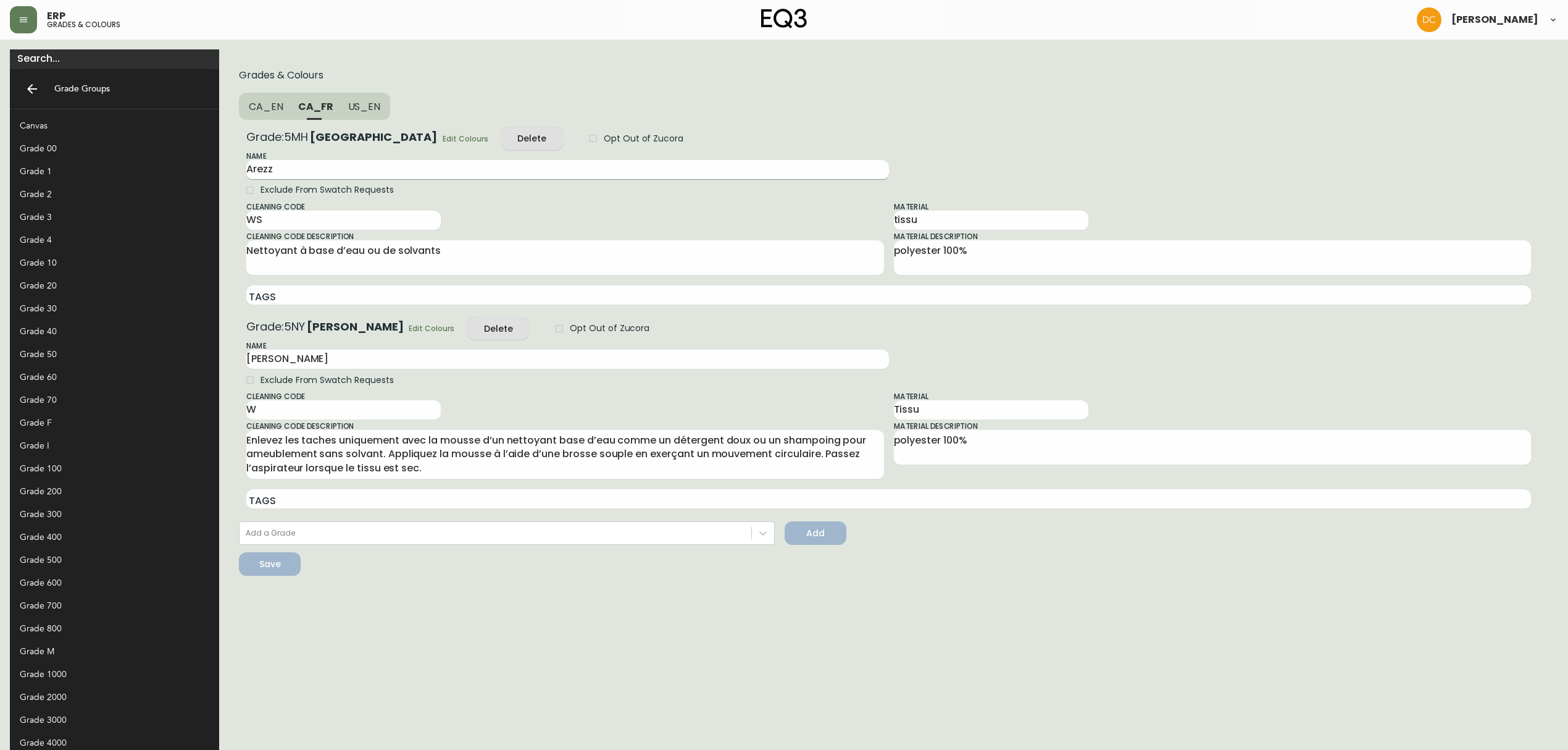
click at [256, 171] on input "Arezz" at bounding box center [567, 170] width 643 height 20
type input "[GEOGRAPHIC_DATA]"
click at [249, 557] on span "Save" at bounding box center [270, 565] width 42 height 16
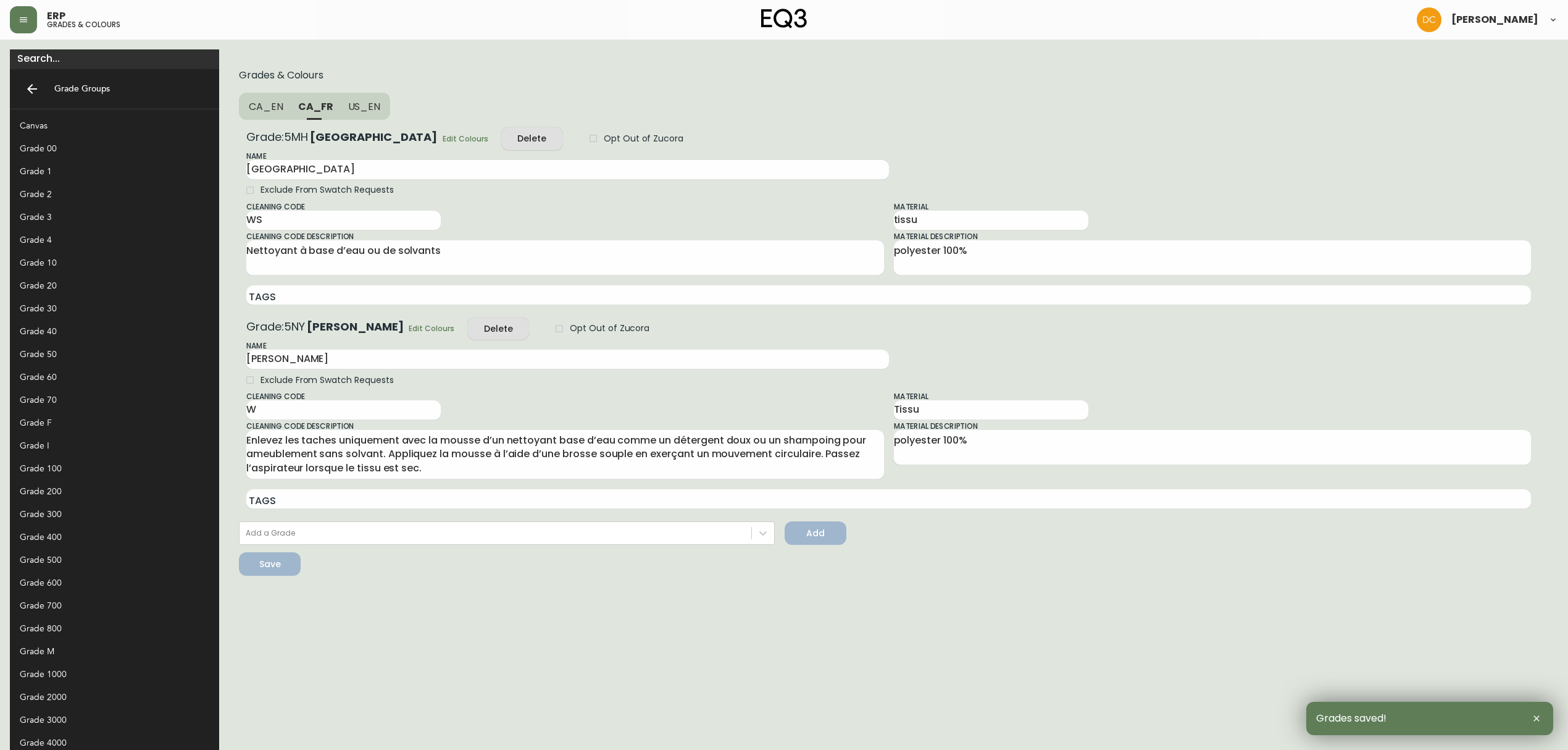
click at [340, 113] on button "US_EN" at bounding box center [365, 106] width 50 height 27
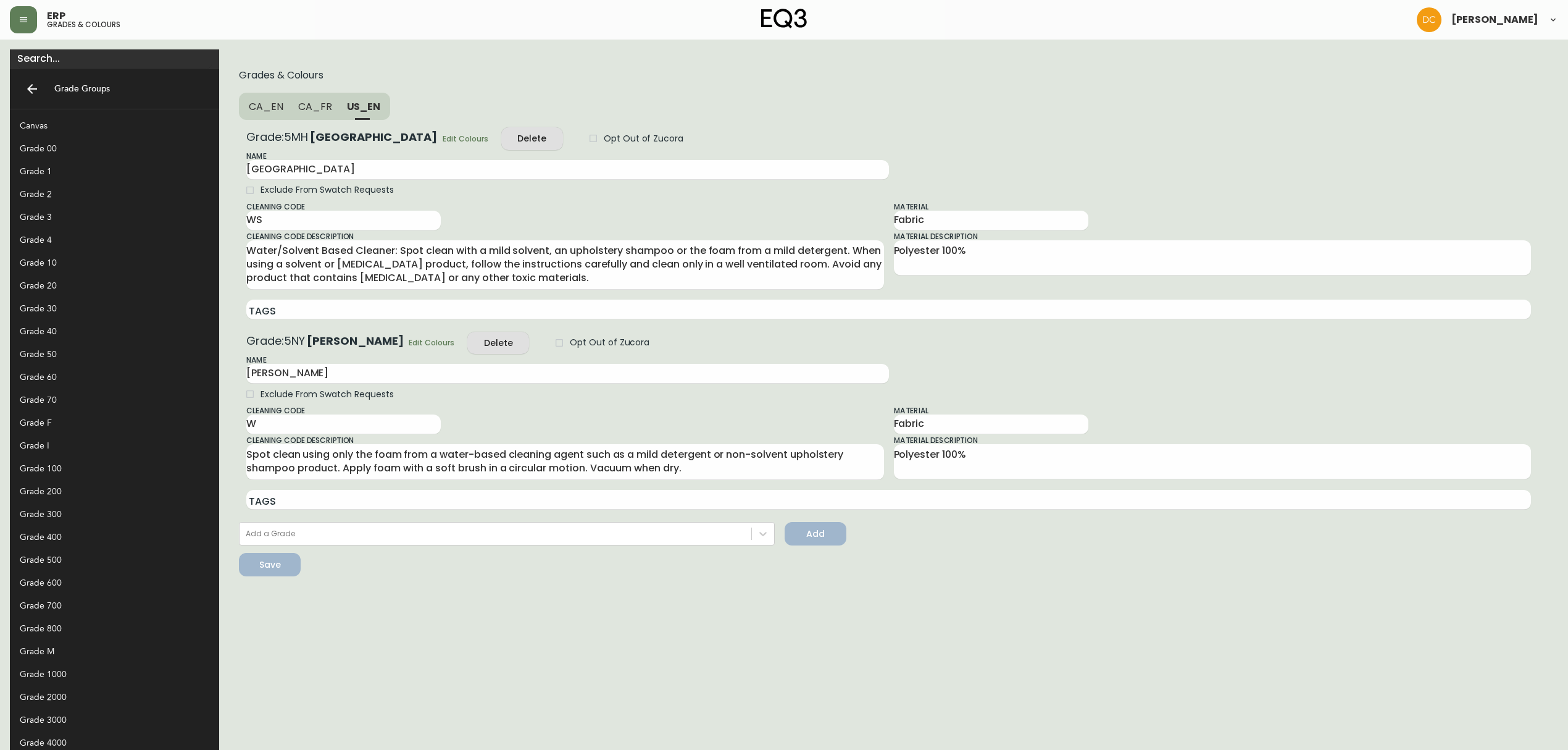
click at [299, 112] on span "CA_FR" at bounding box center [316, 106] width 34 height 13
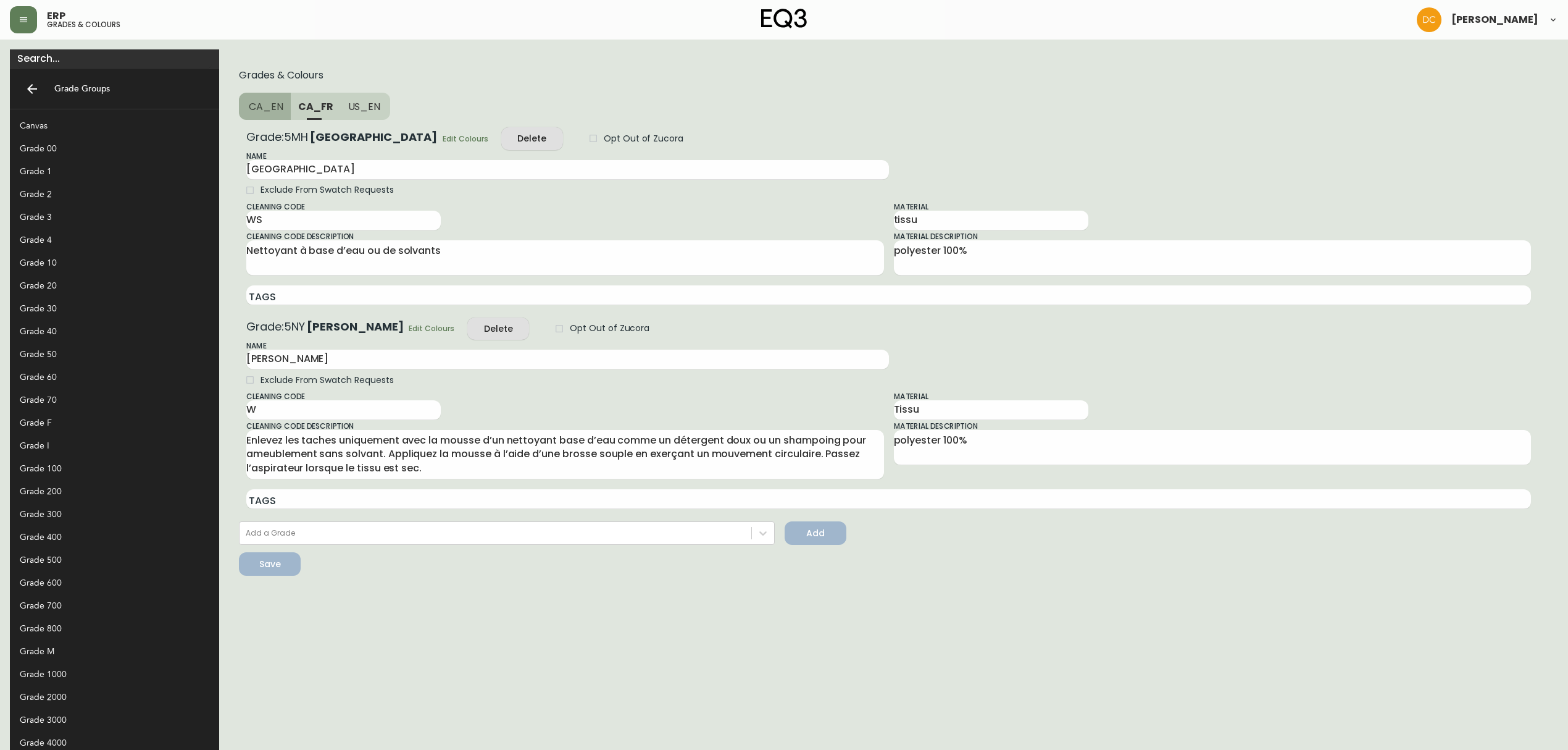
click at [239, 113] on button "CA_EN" at bounding box center [265, 106] width 52 height 27
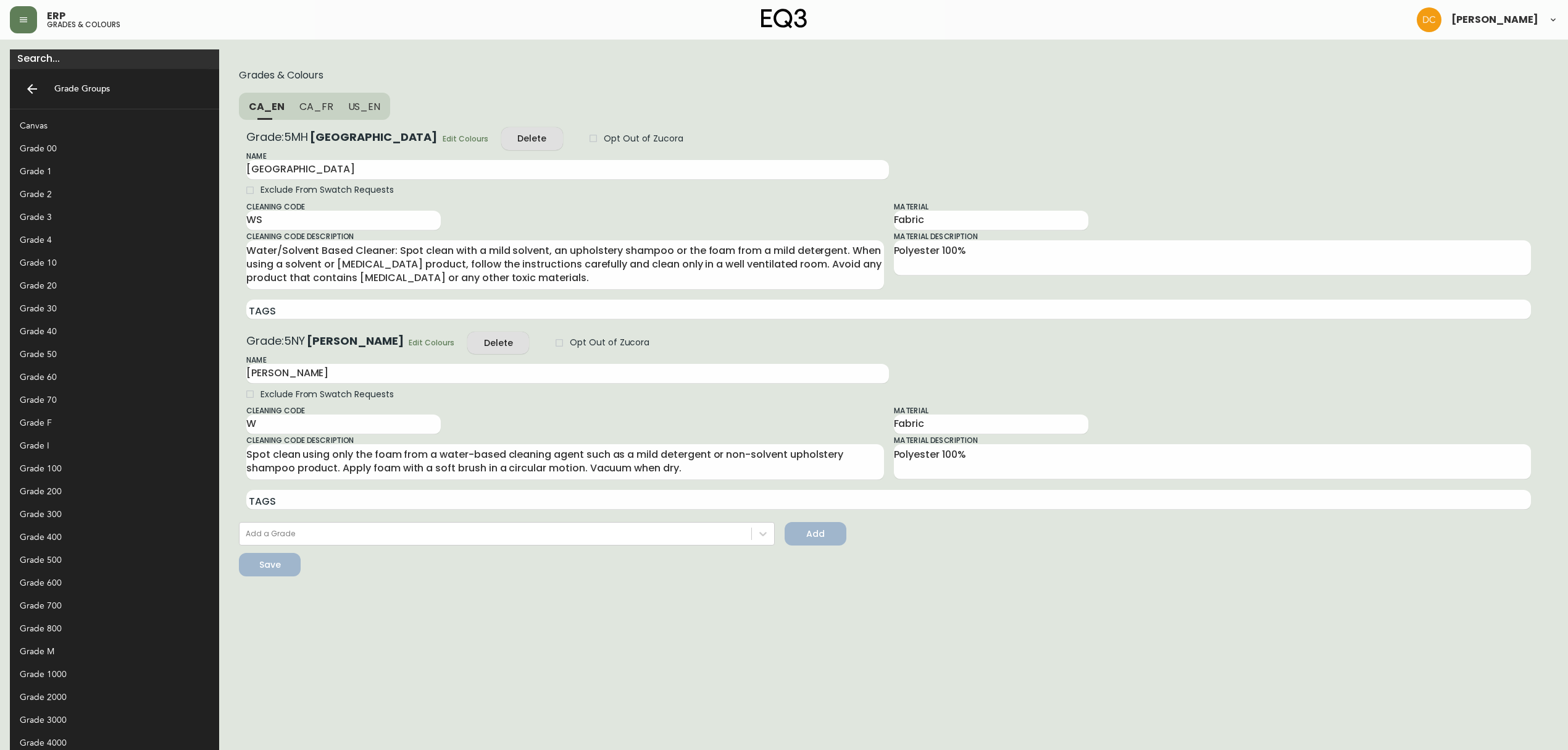
click at [340, 113] on button "US_EN" at bounding box center [365, 106] width 50 height 27
click at [291, 113] on button "CA_FR" at bounding box center [315, 106] width 49 height 27
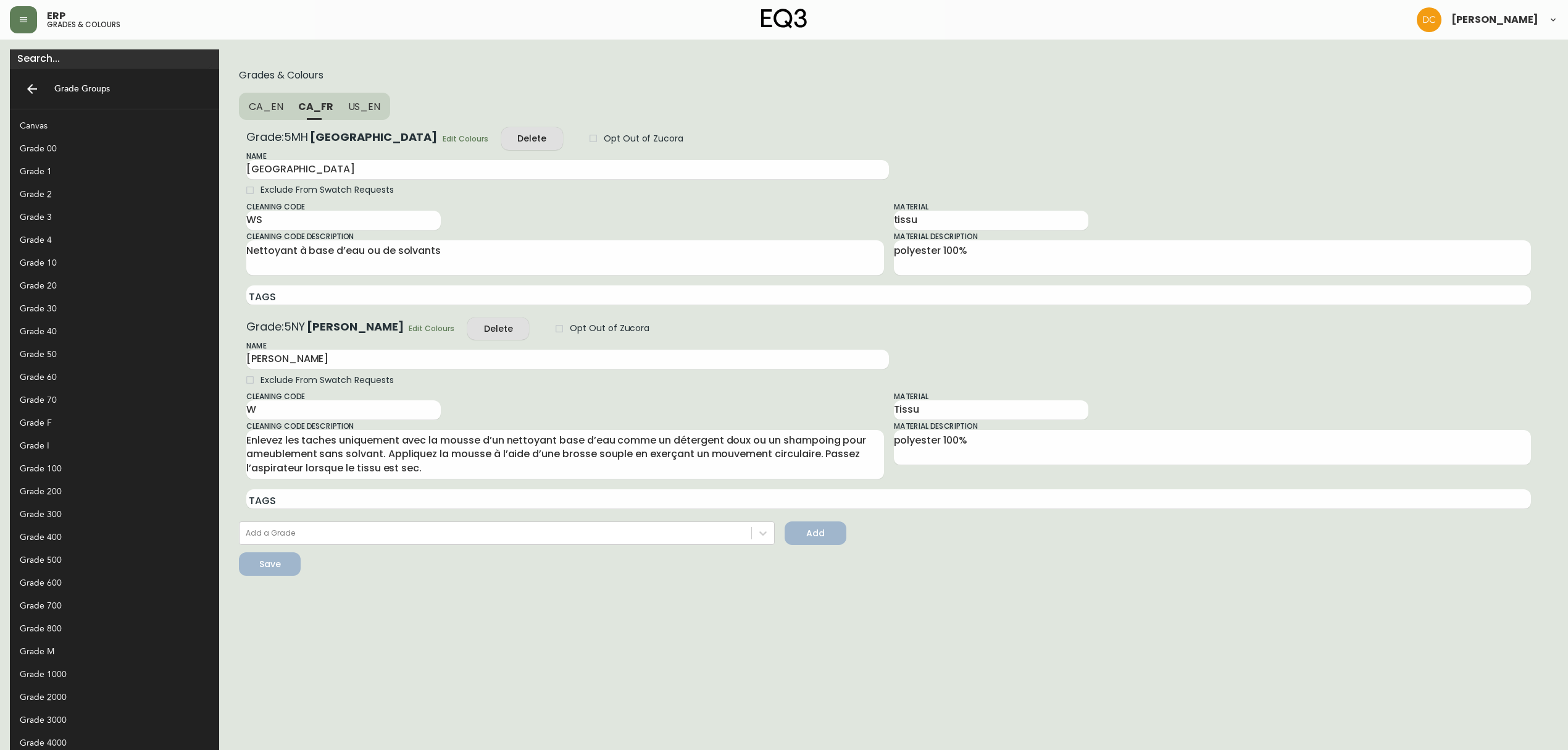
click at [300, 120] on form "Grades & Colours CA_EN CA_FR US_EN Grade: 5MH Arezzo Edit Colours Delete Opt Ou…" at bounding box center [888, 323] width 1319 height 526
click at [340, 113] on button "US_EN" at bounding box center [365, 106] width 50 height 27
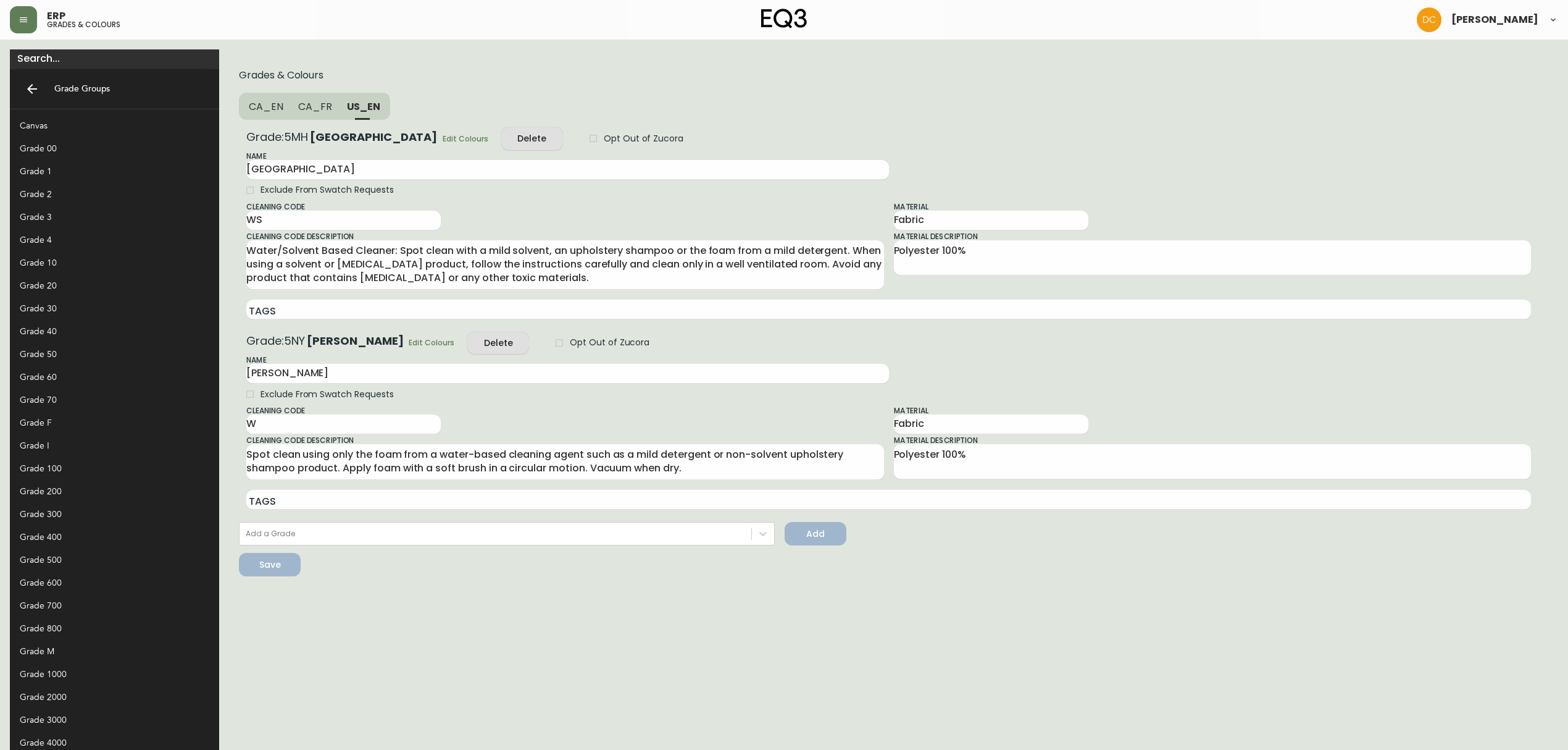
click at [291, 113] on button "CA_FR" at bounding box center [315, 106] width 49 height 27
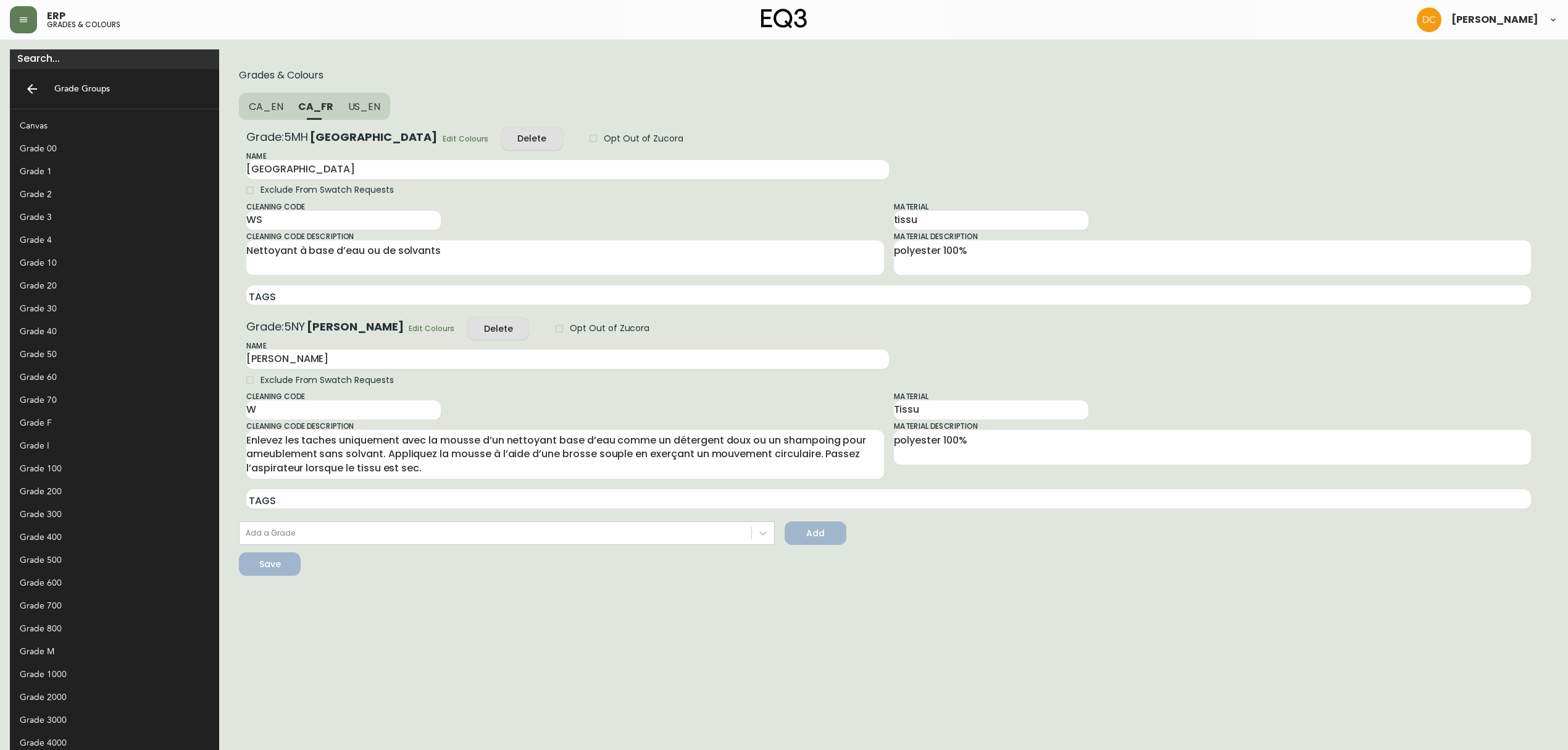
click at [249, 109] on span "CA_EN" at bounding box center [266, 106] width 35 height 13
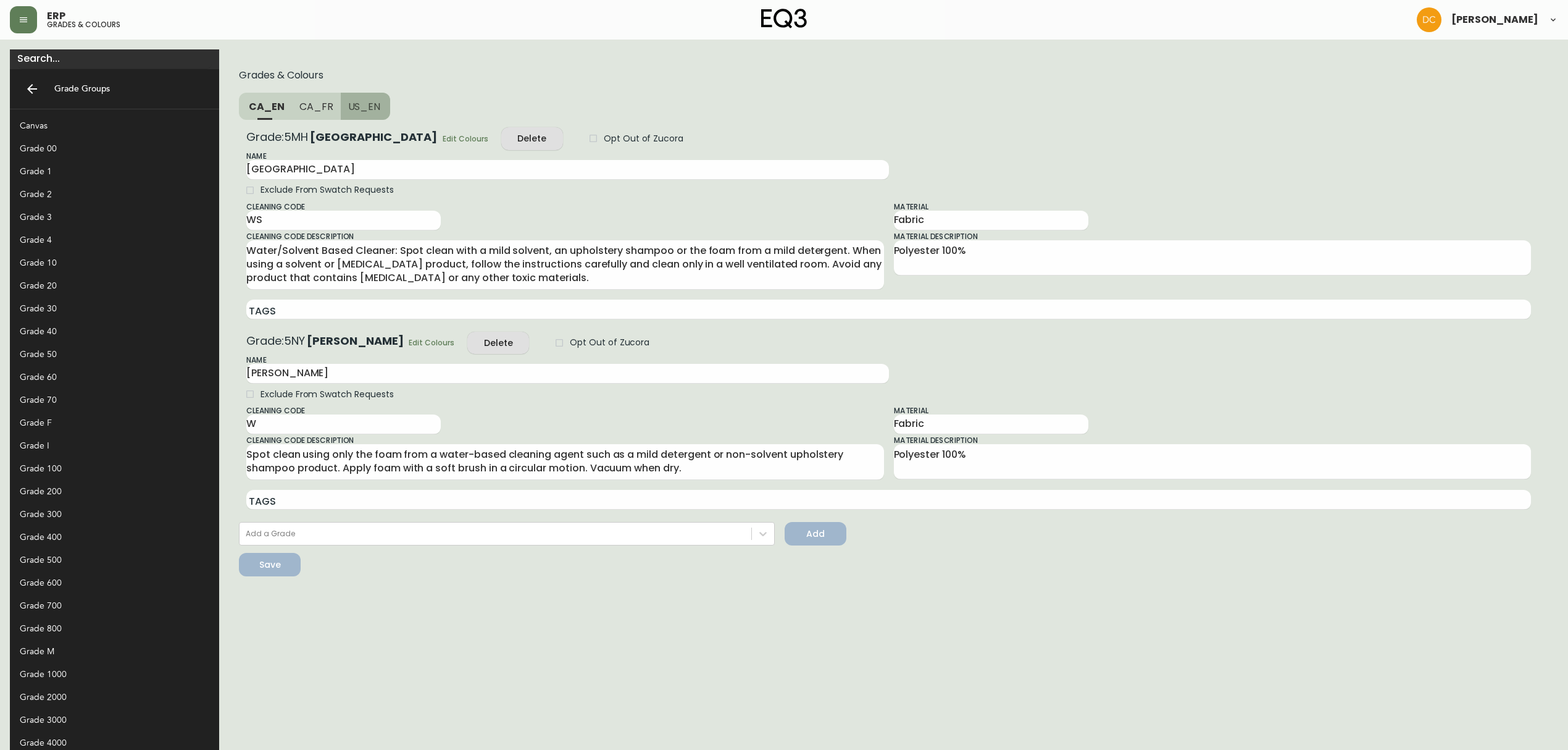
click at [348, 112] on span "US_EN" at bounding box center [364, 106] width 33 height 13
click at [20, 25] on button "button" at bounding box center [23, 19] width 27 height 27
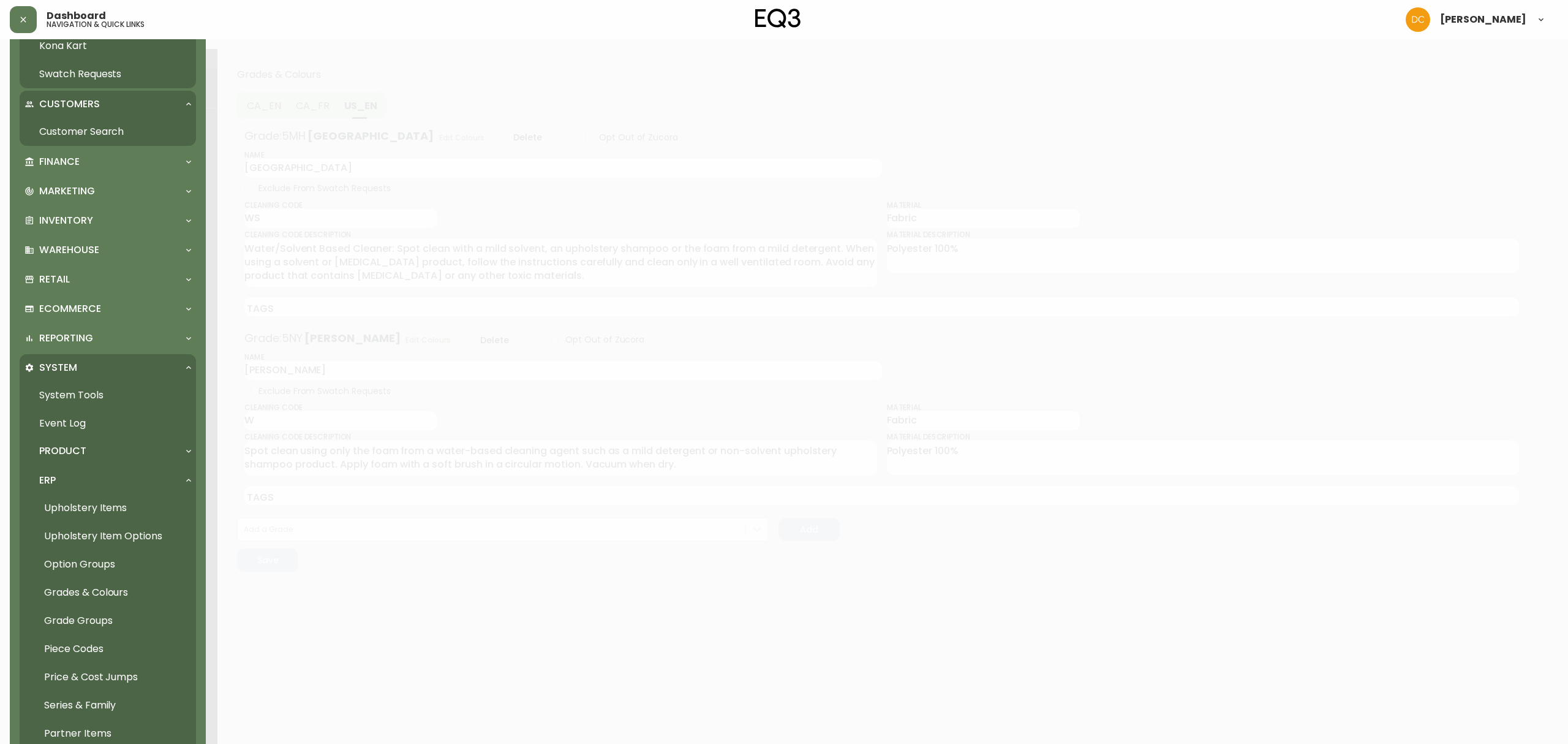
scroll to position [319, 0]
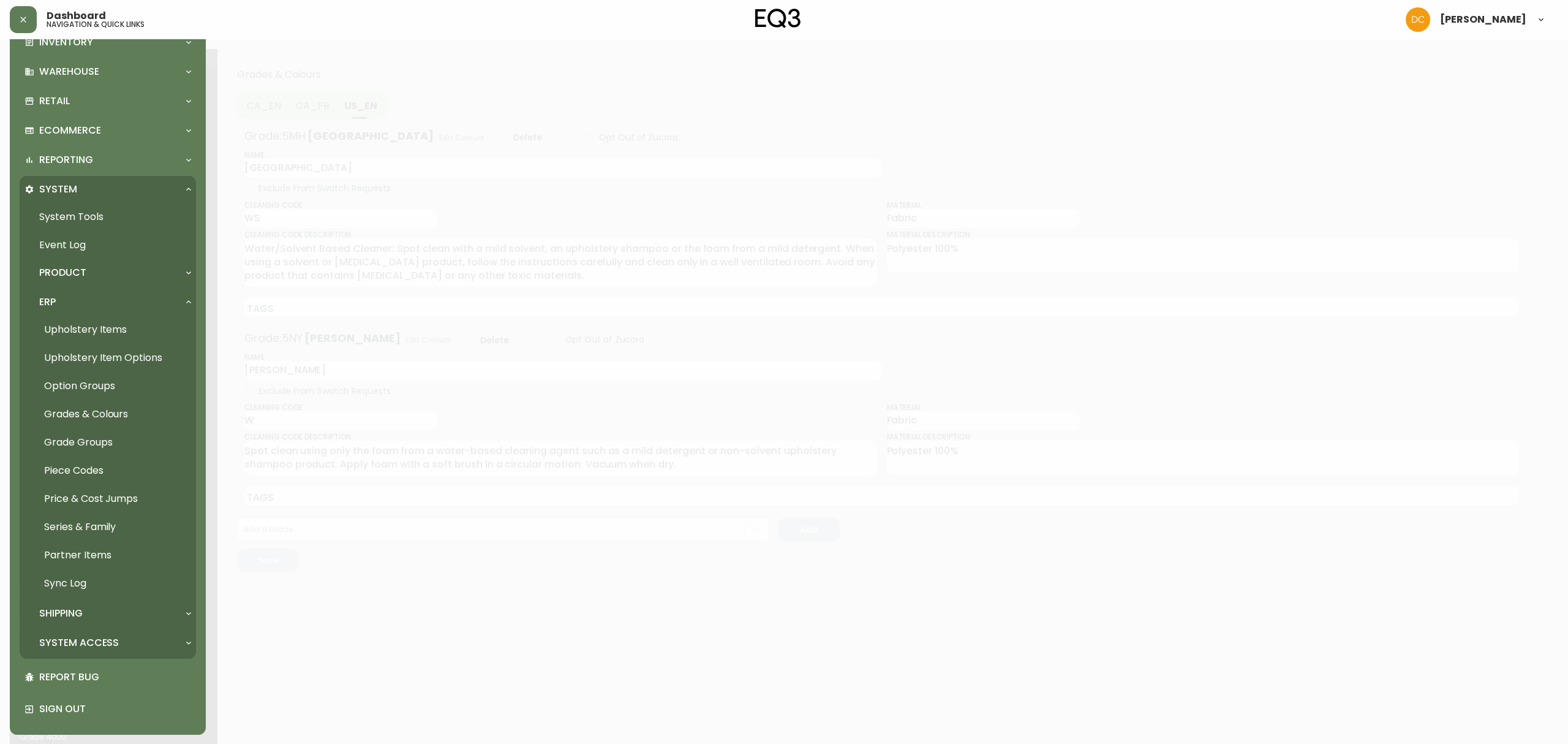
click at [83, 567] on div "Shipping" at bounding box center [102, 614] width 154 height 14
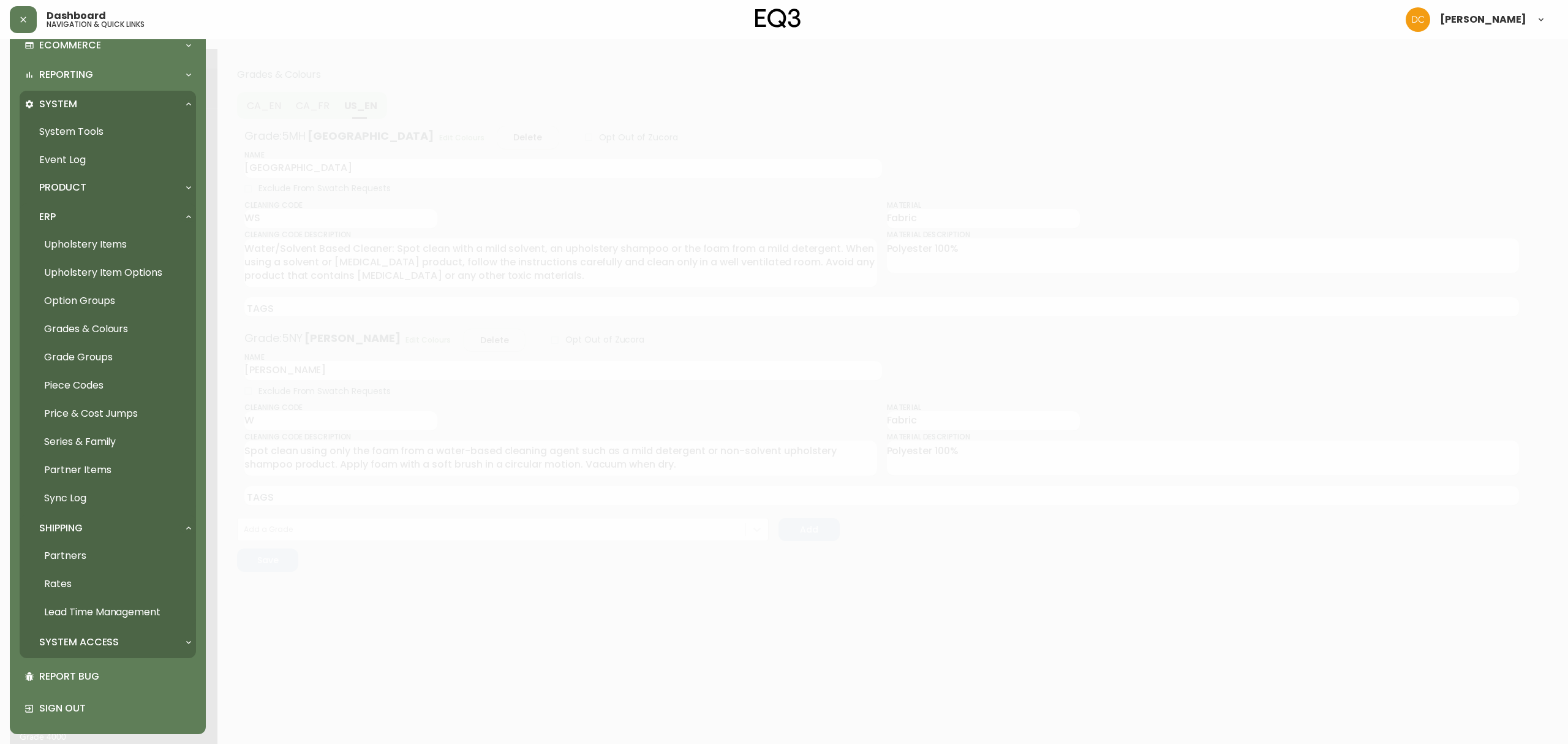
click at [89, 567] on div "System Tools Event Log Product Product Definitions Shared Text Blocks Manufactu…" at bounding box center [108, 387] width 177 height 540
click at [90, 567] on div "System Access" at bounding box center [108, 641] width 177 height 27
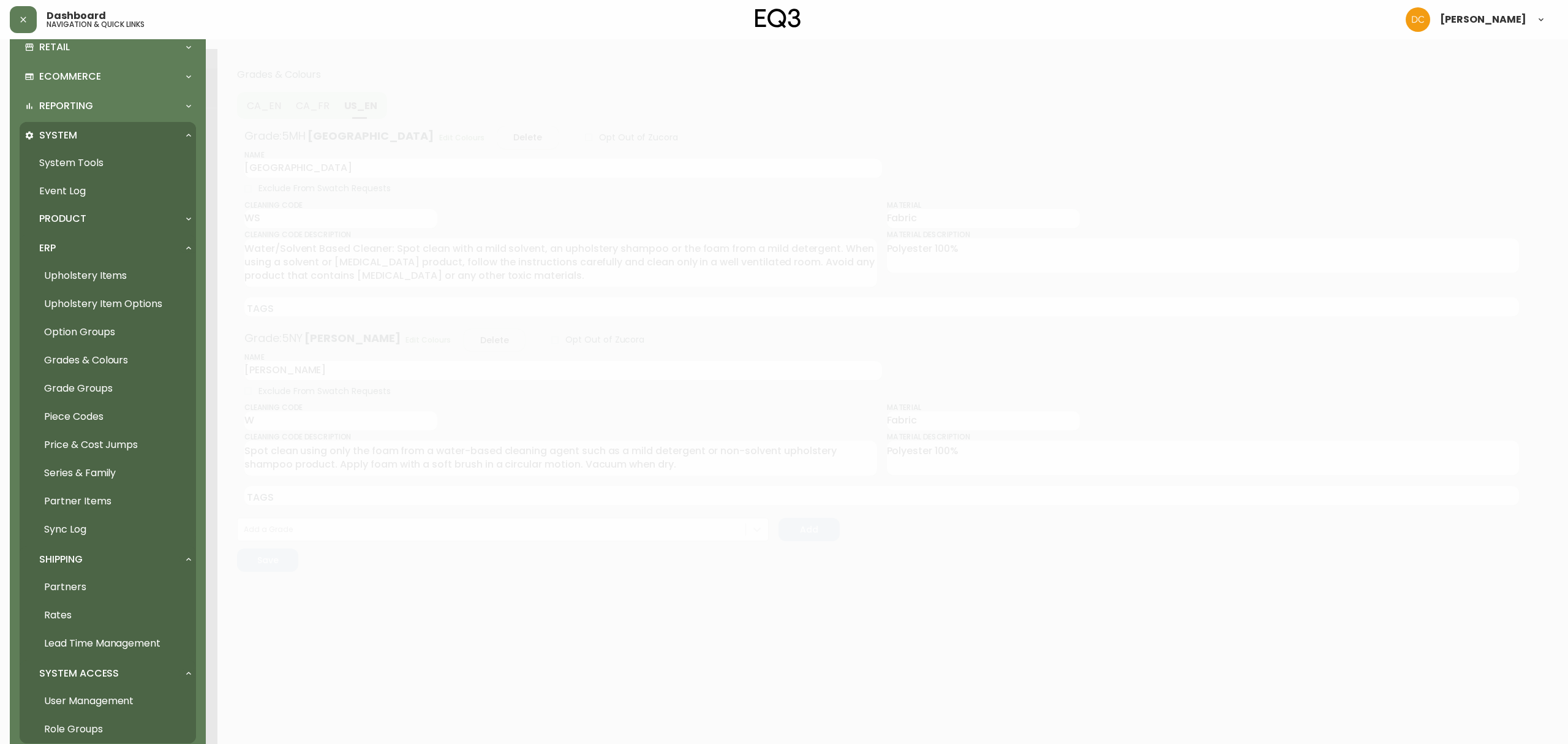
scroll to position [213, 0]
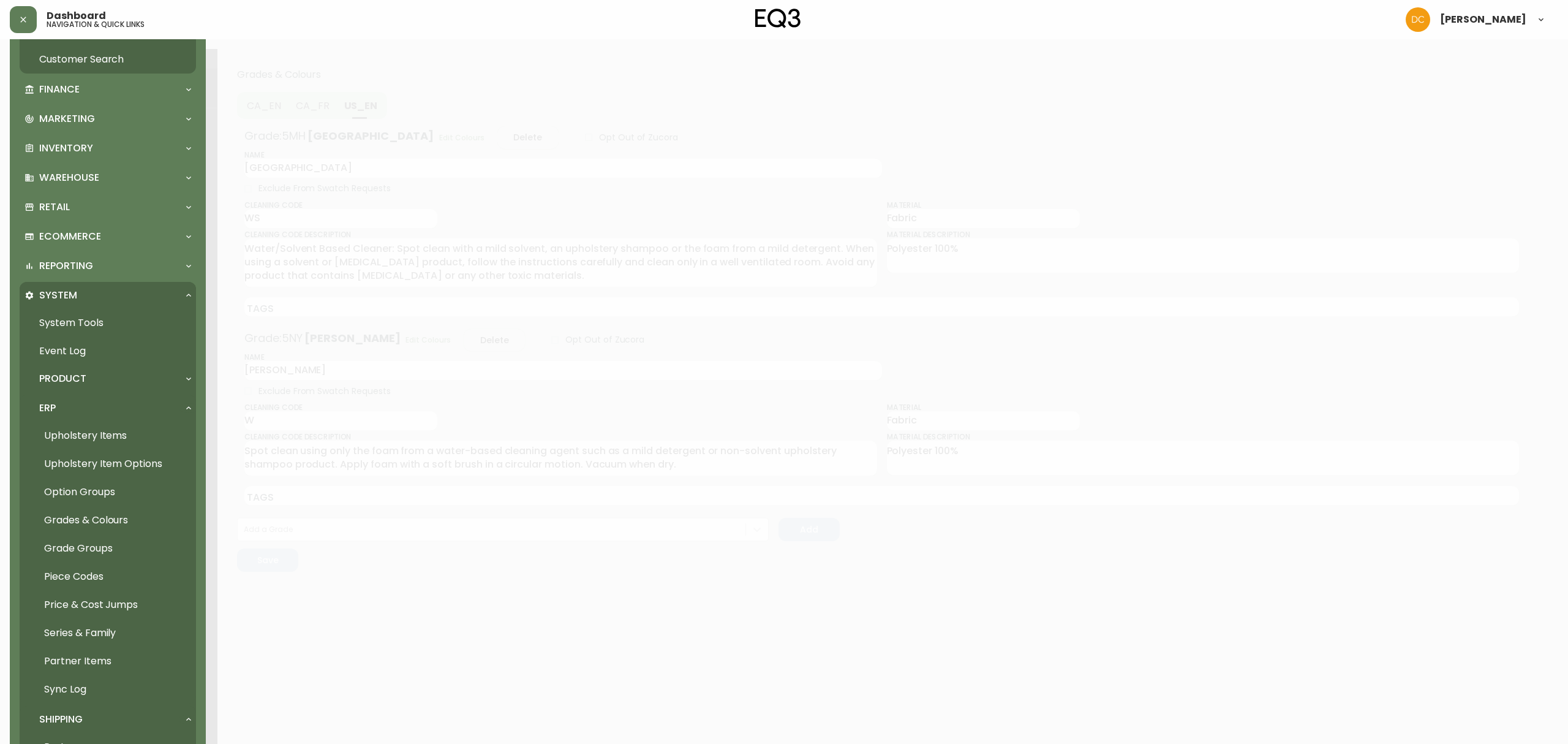
click at [134, 434] on link "Upholstery Items" at bounding box center [108, 436] width 177 height 29
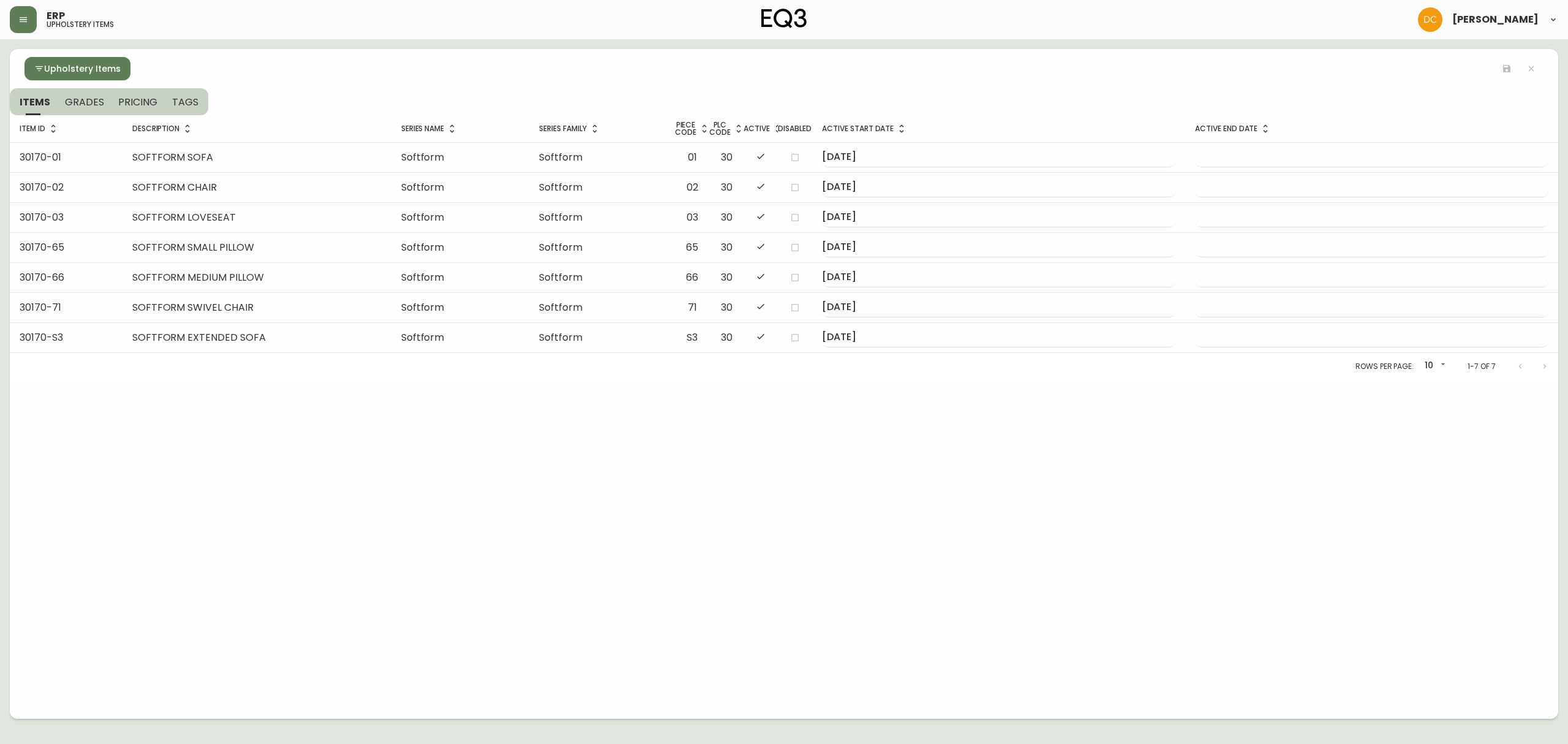
click at [7, 24] on header "ERP upholstery items David Castro" at bounding box center [784, 20] width 1568 height 40
click at [24, 25] on button "button" at bounding box center [23, 19] width 27 height 27
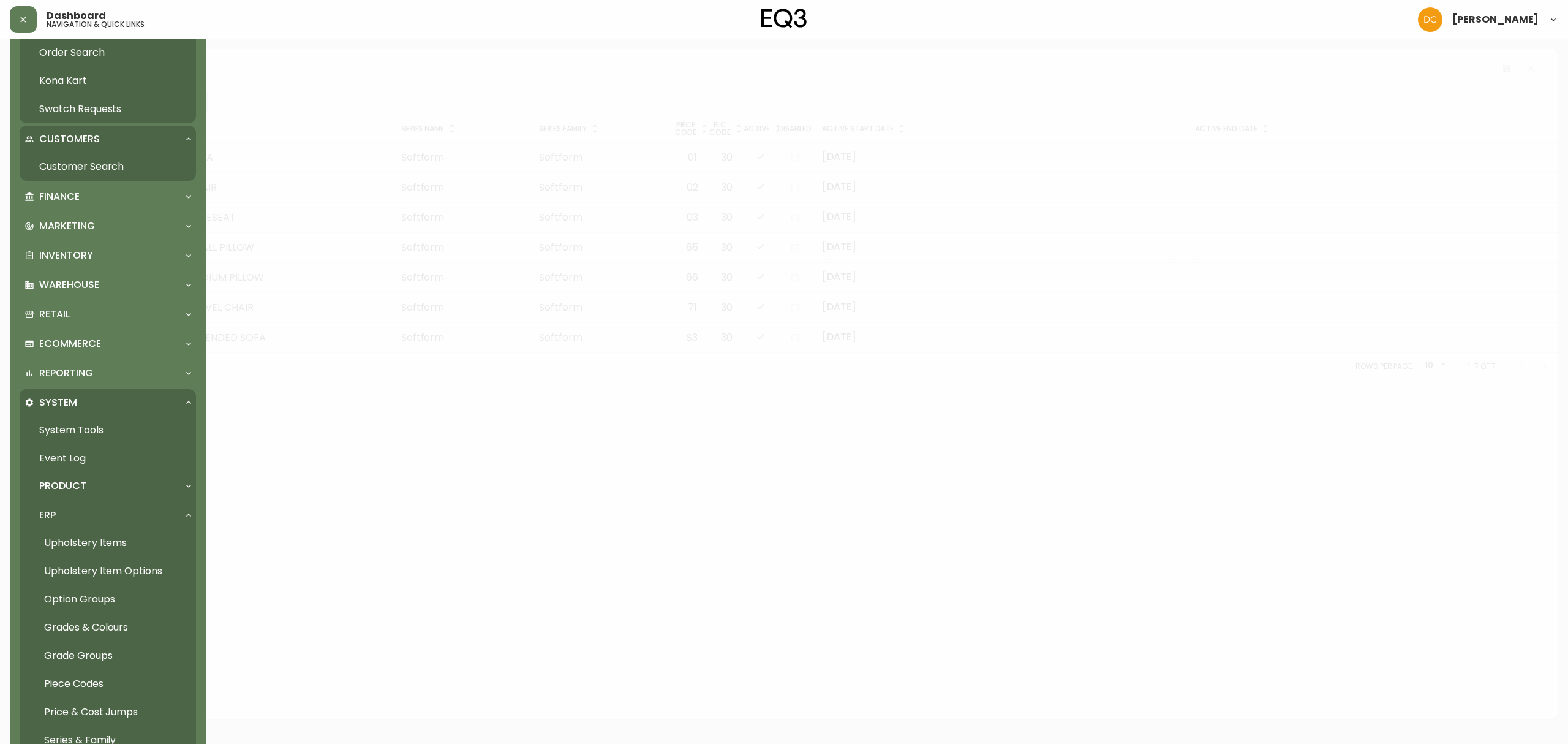
scroll to position [245, 0]
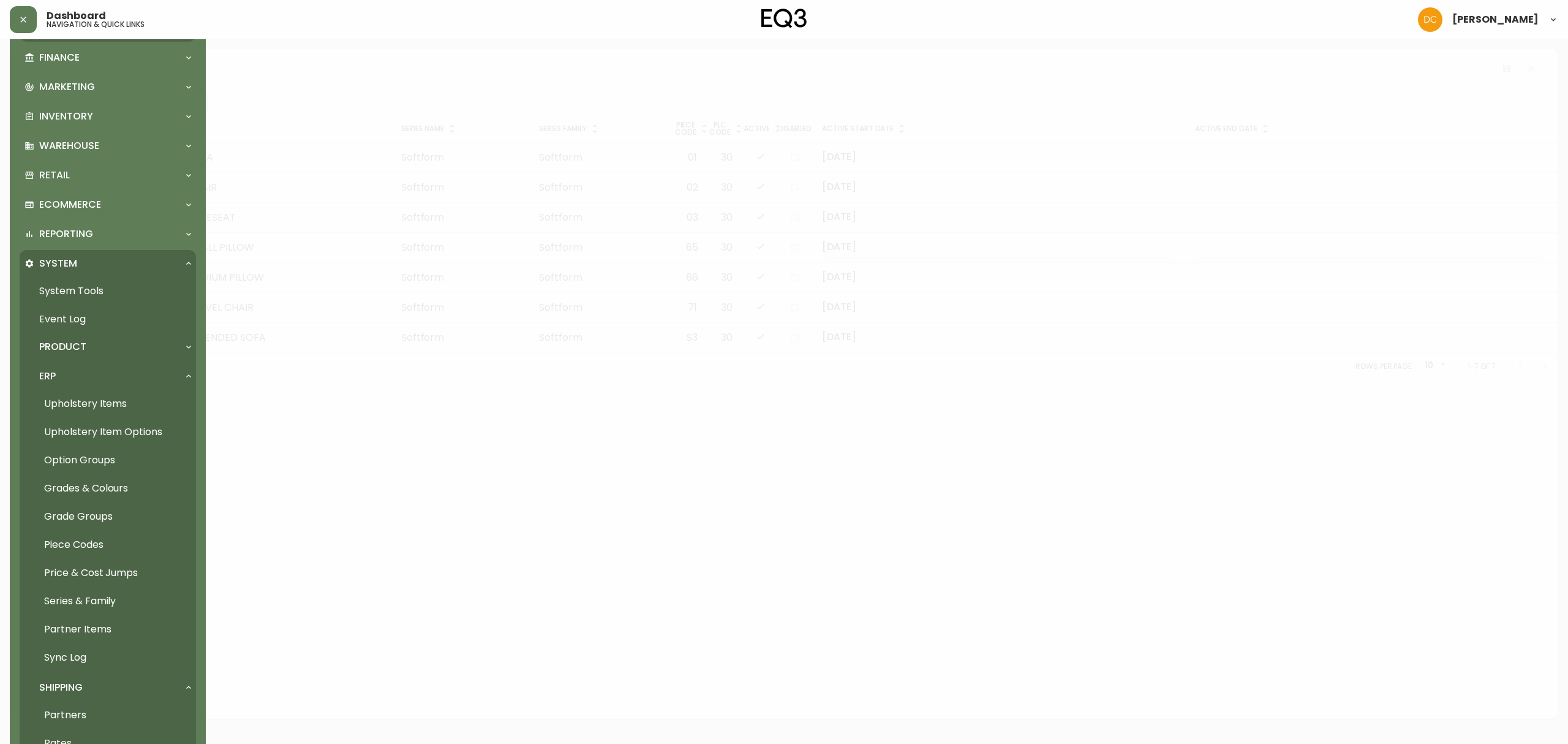
click at [114, 488] on link "Grades & Colours" at bounding box center [108, 488] width 177 height 29
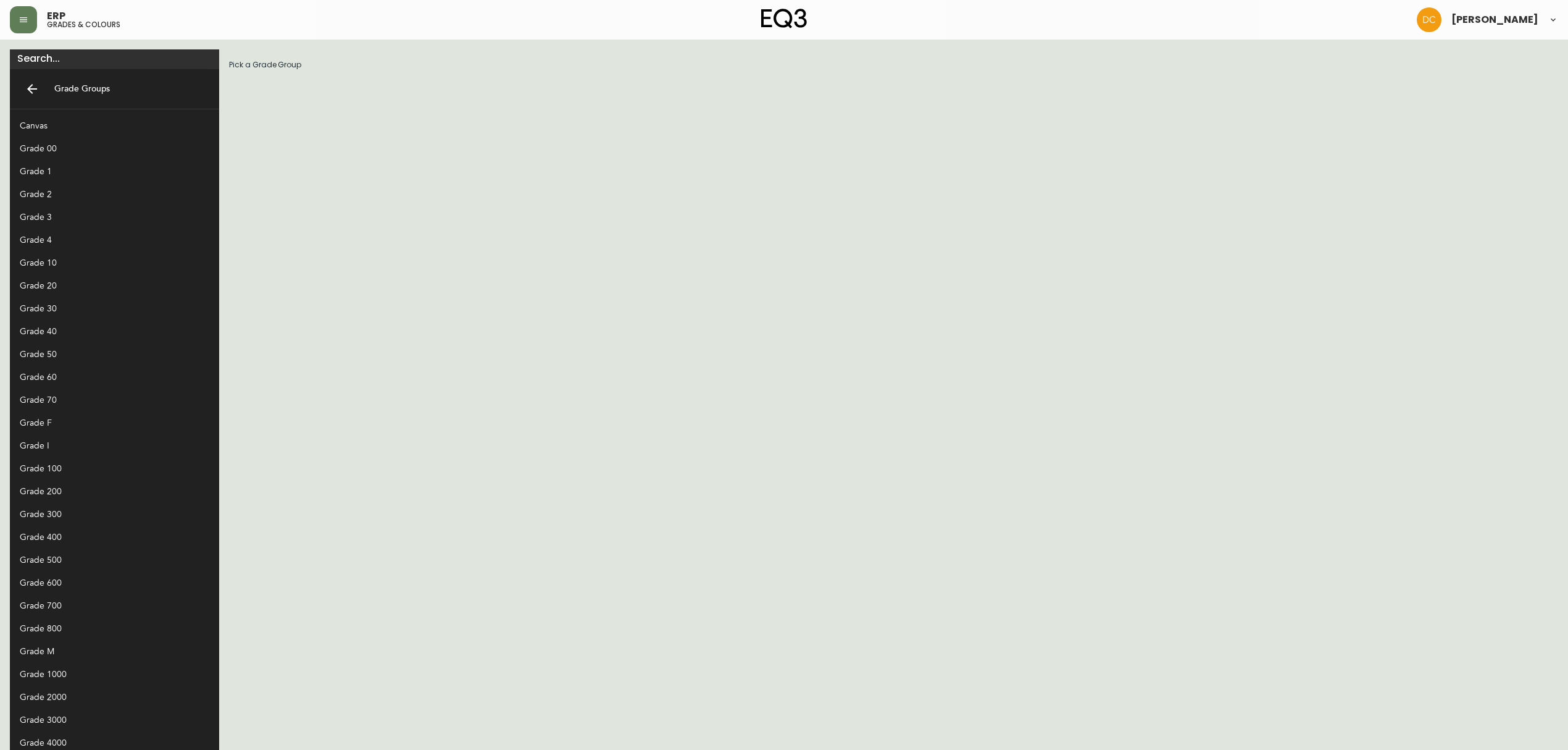
click at [63, 262] on div "Grade 10" at bounding box center [105, 262] width 170 height 13
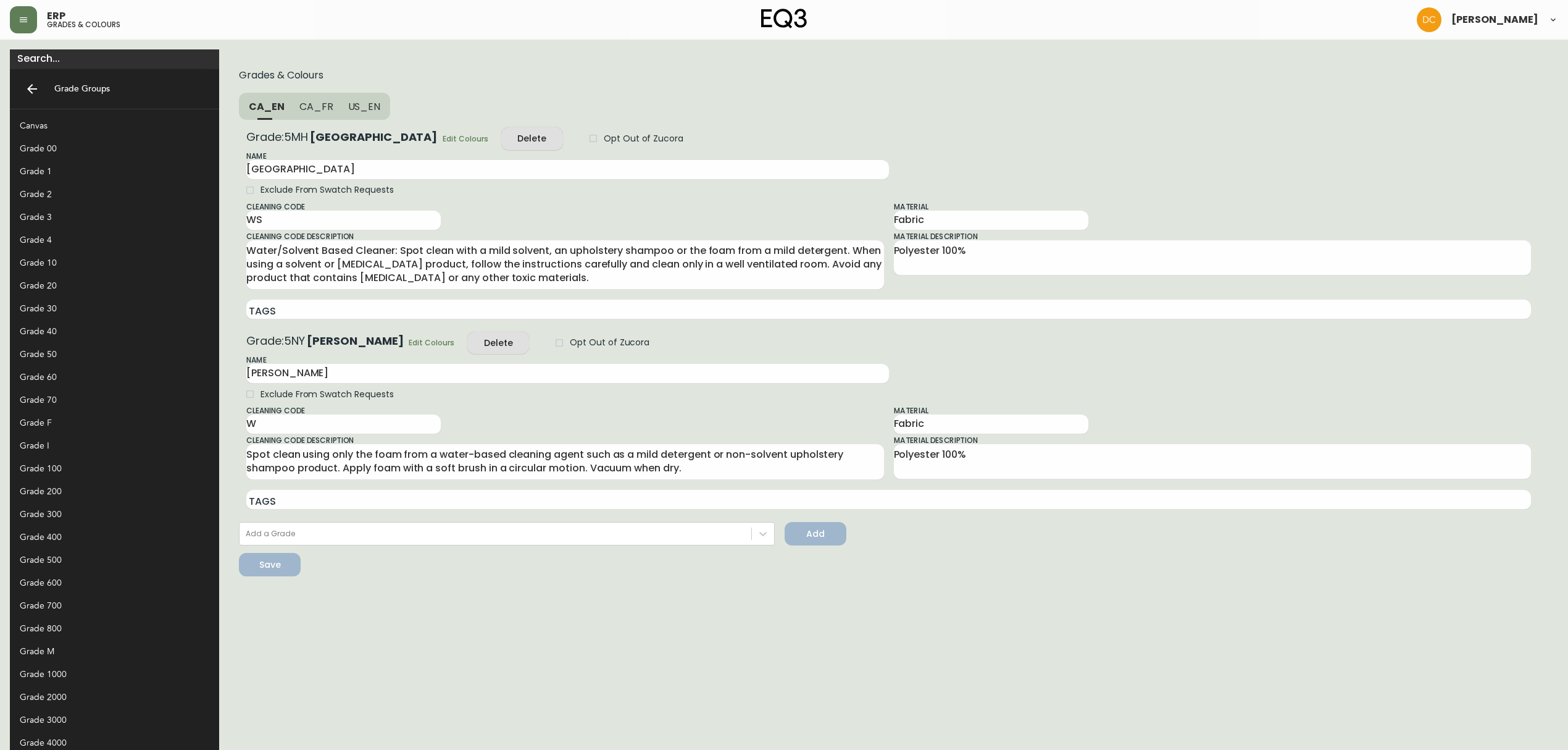
click at [348, 102] on span "US_EN" at bounding box center [364, 106] width 33 height 13
click at [299, 102] on span "CA_FR" at bounding box center [316, 106] width 34 height 13
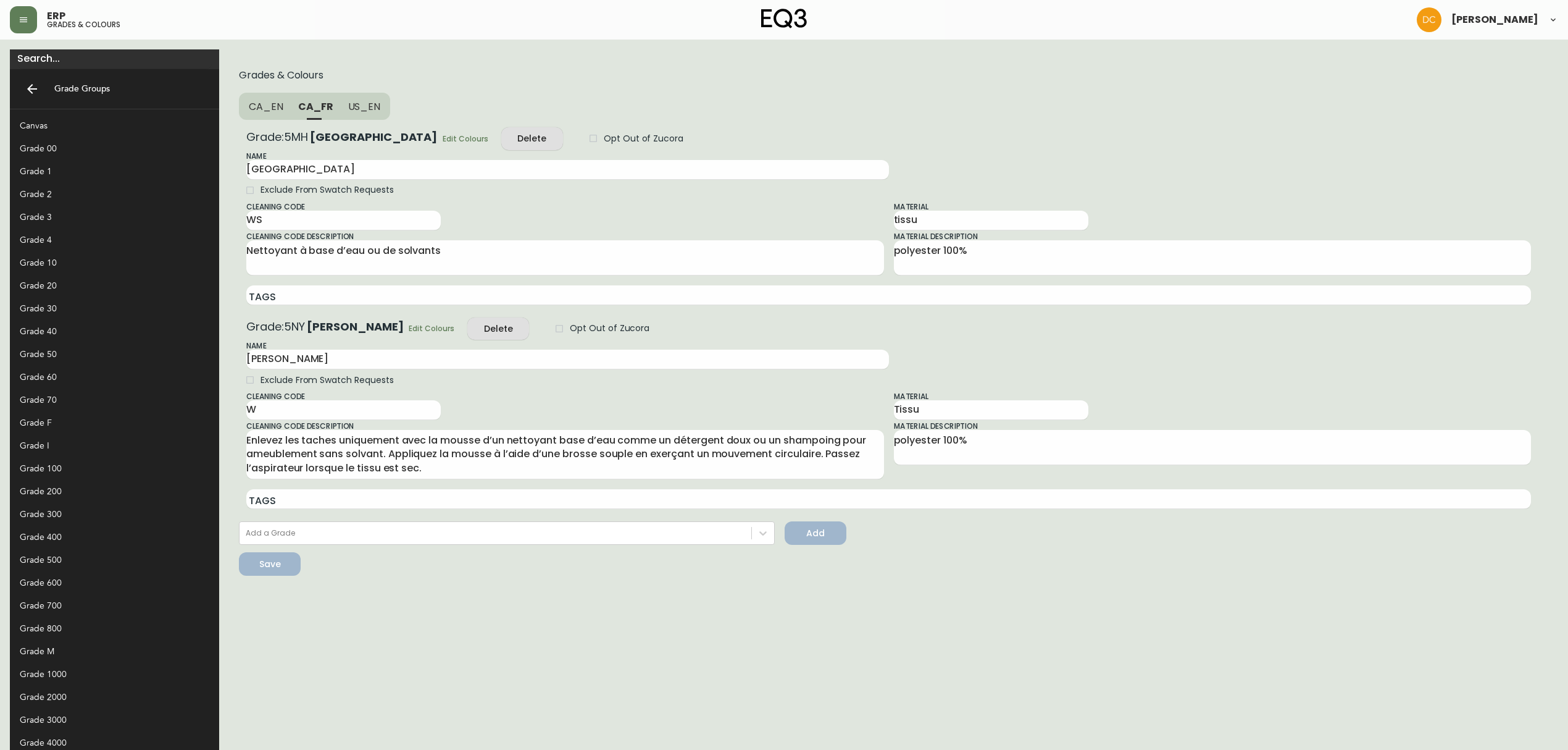
click at [249, 102] on span "CA_EN" at bounding box center [266, 106] width 35 height 13
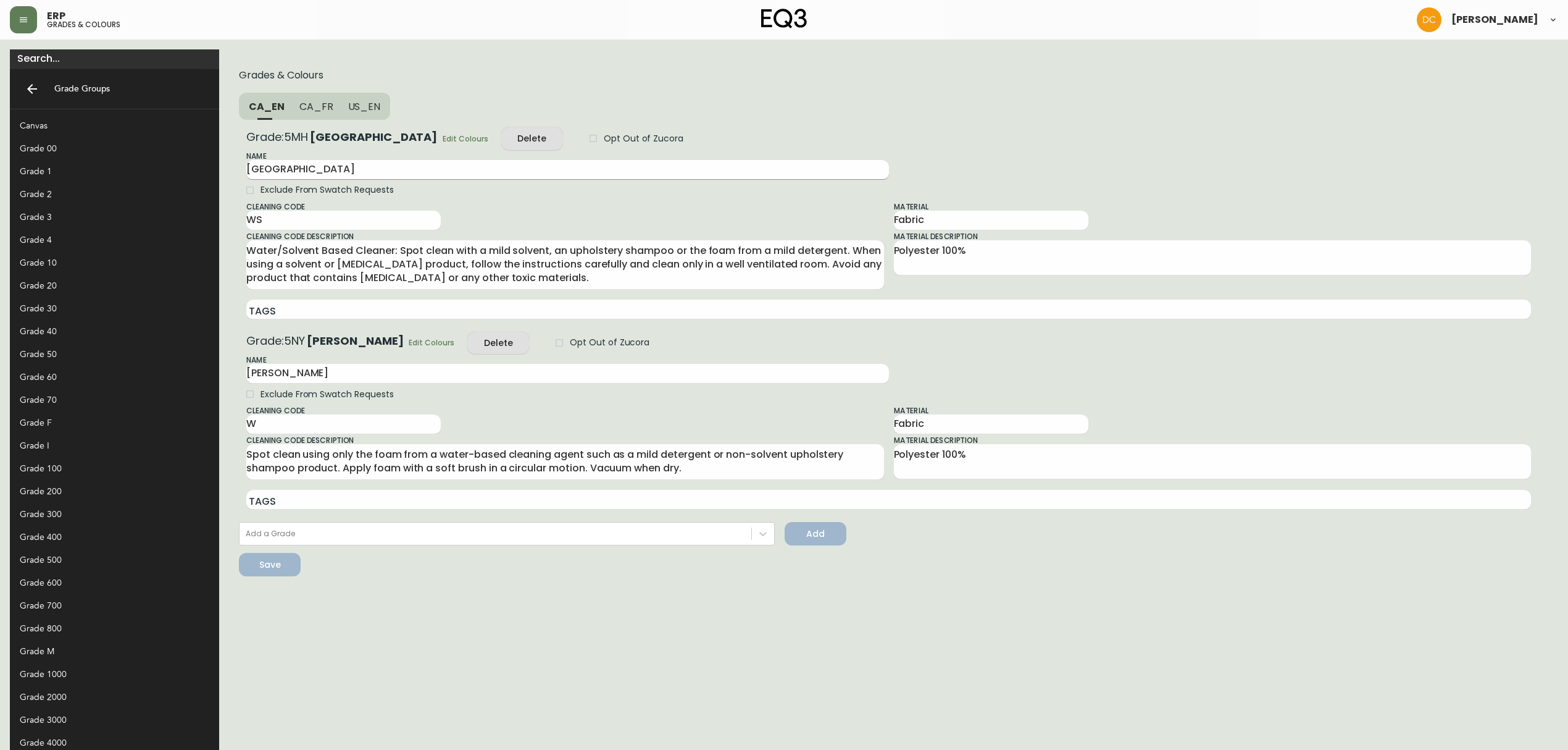
click at [246, 160] on input "[GEOGRAPHIC_DATA]" at bounding box center [567, 170] width 643 height 20
click at [1, 11] on header "ERP grades & colours David Castro" at bounding box center [784, 20] width 1568 height 40
click at [28, 23] on icon "button" at bounding box center [24, 20] width 10 height 10
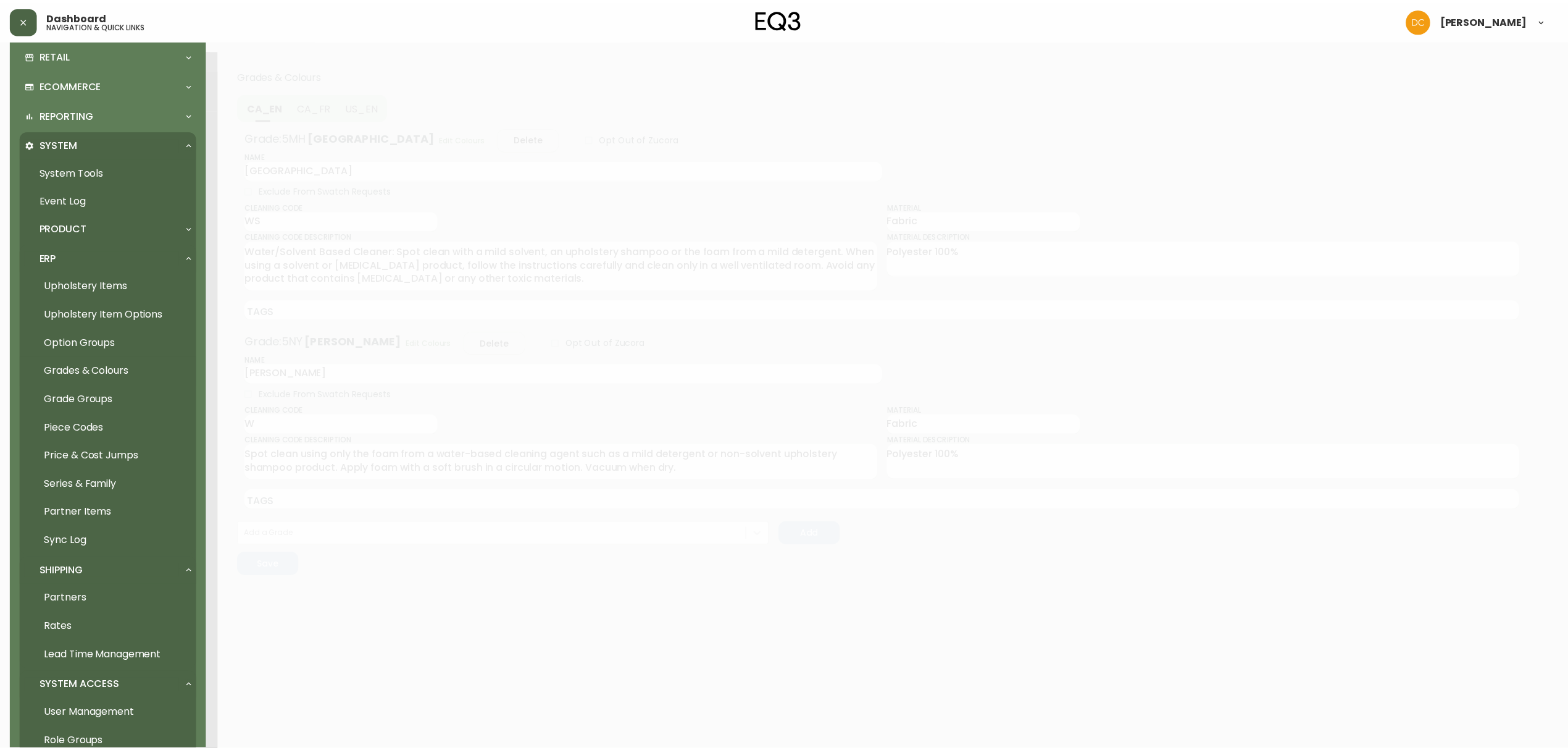
scroll to position [462, 0]
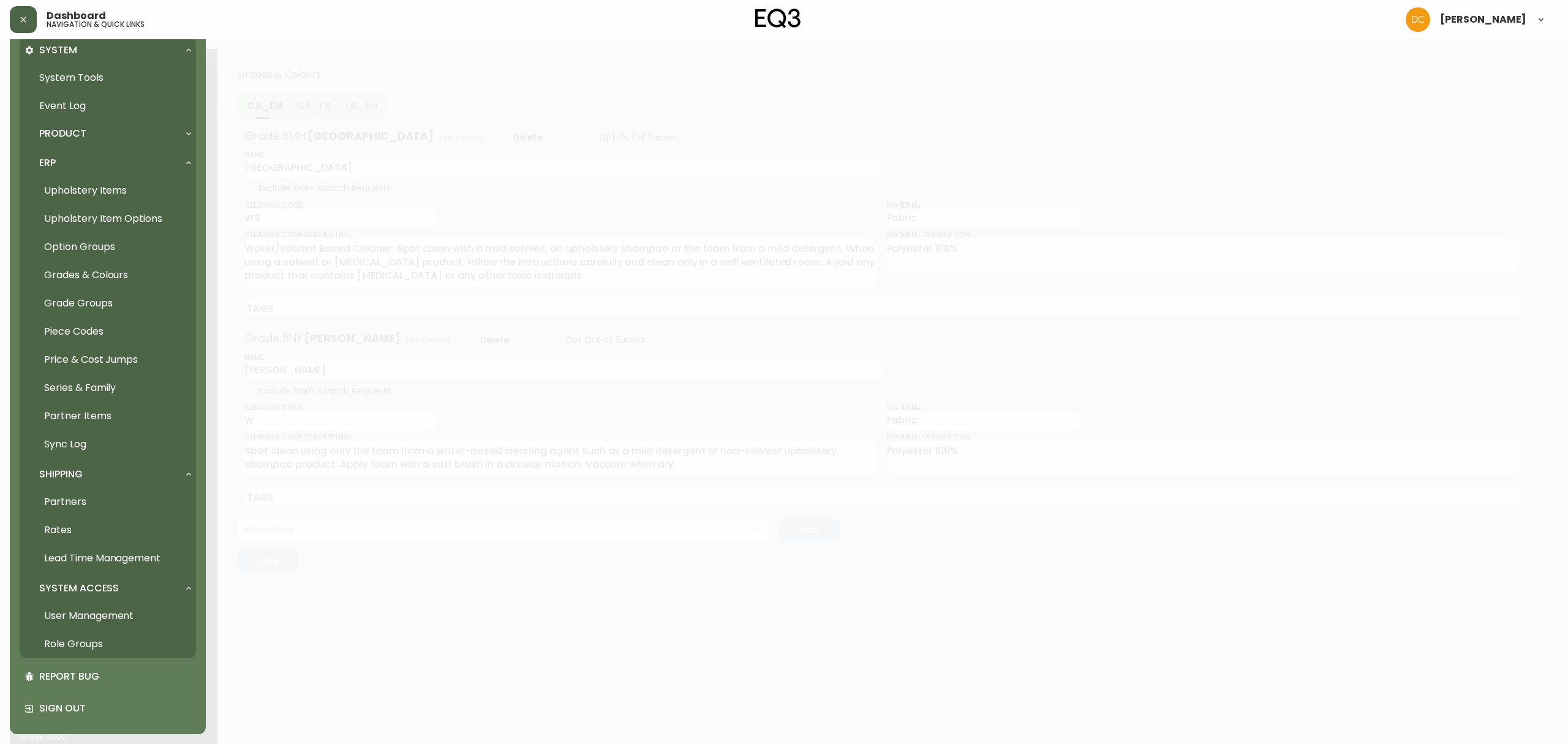
click at [99, 415] on link "Partner Items" at bounding box center [108, 416] width 177 height 29
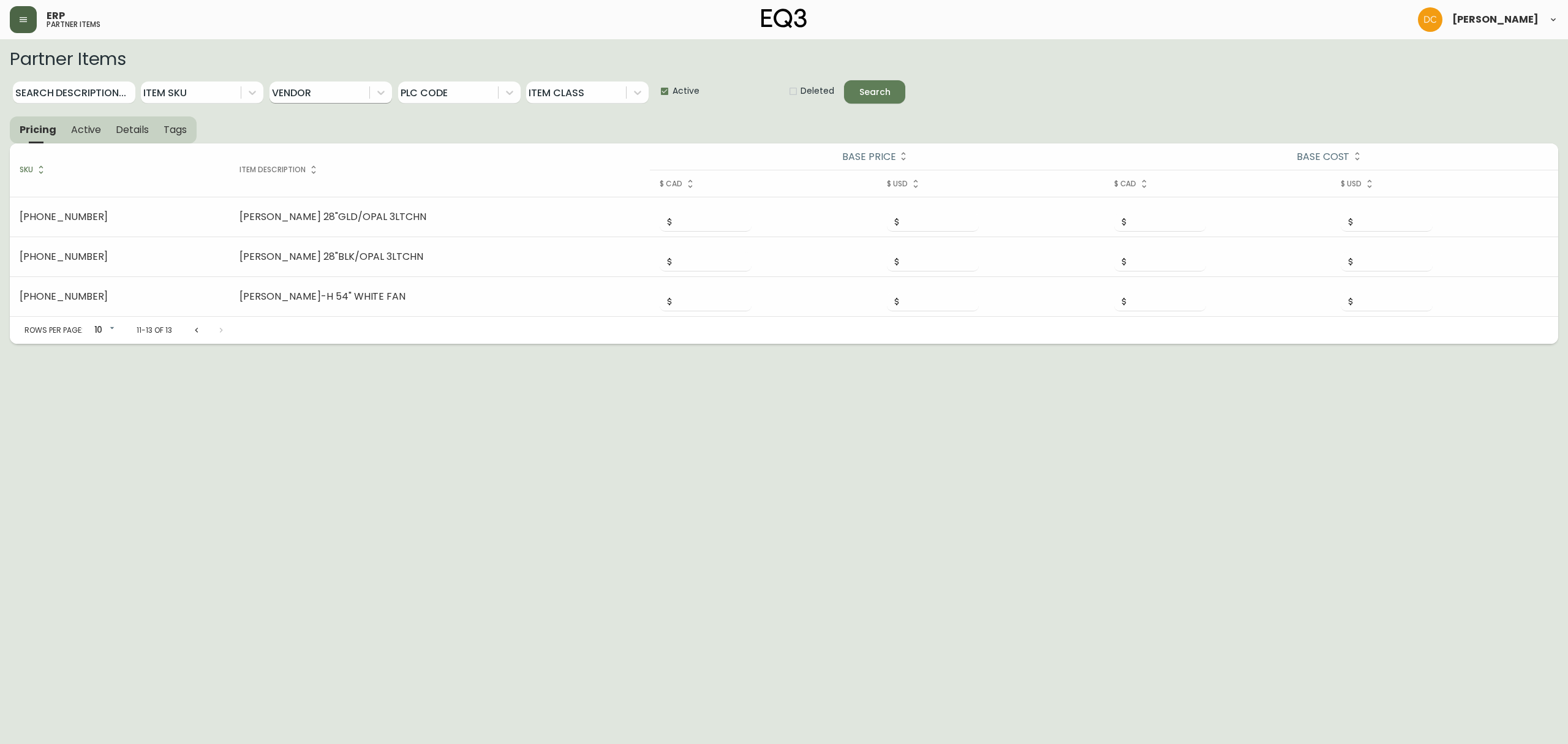
click at [315, 89] on div at bounding box center [319, 92] width 100 height 22
type input "kuz"
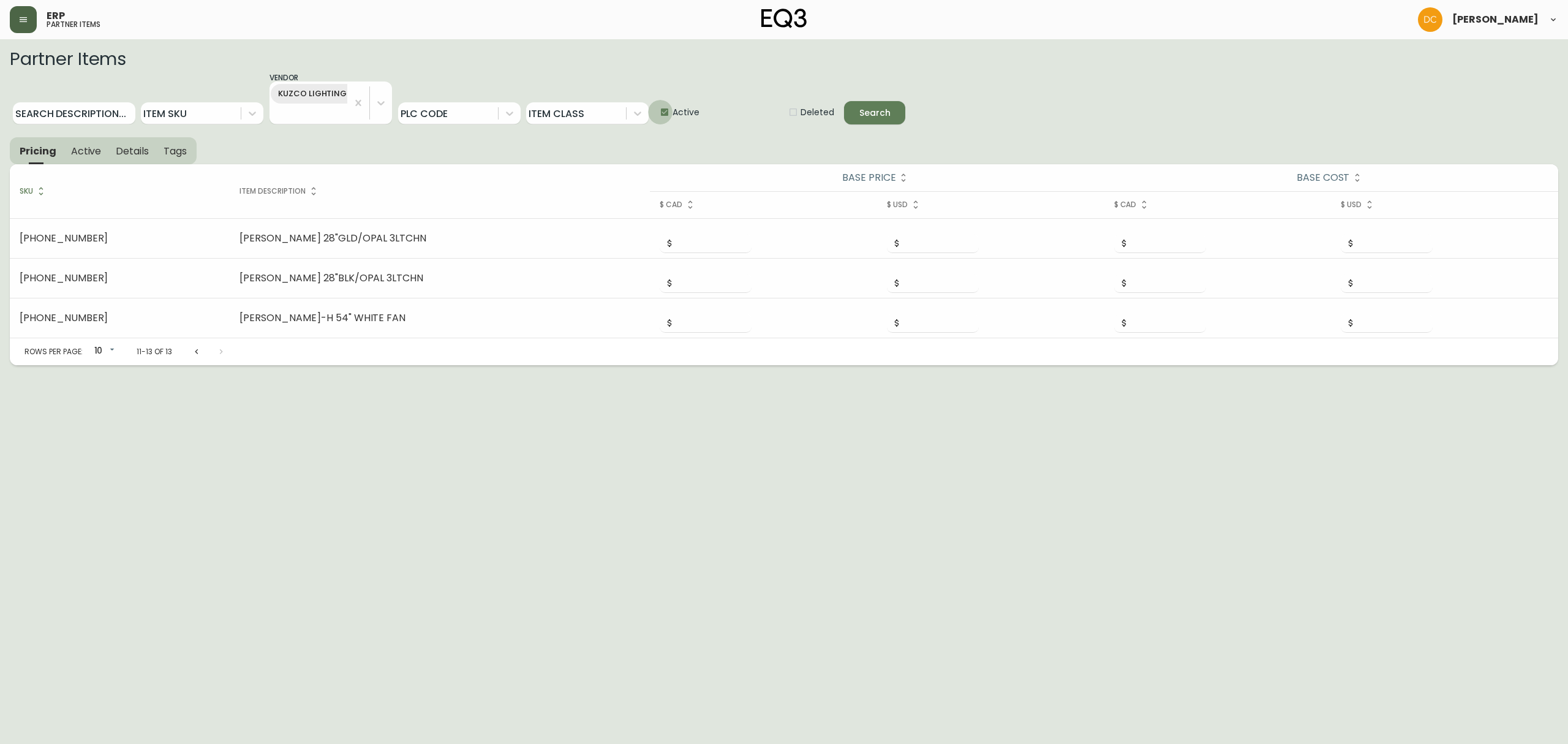
click at [669, 119] on input "Active" at bounding box center [660, 112] width 25 height 25
checkbox input "false"
click at [875, 109] on span "Search" at bounding box center [875, 114] width 32 height 16
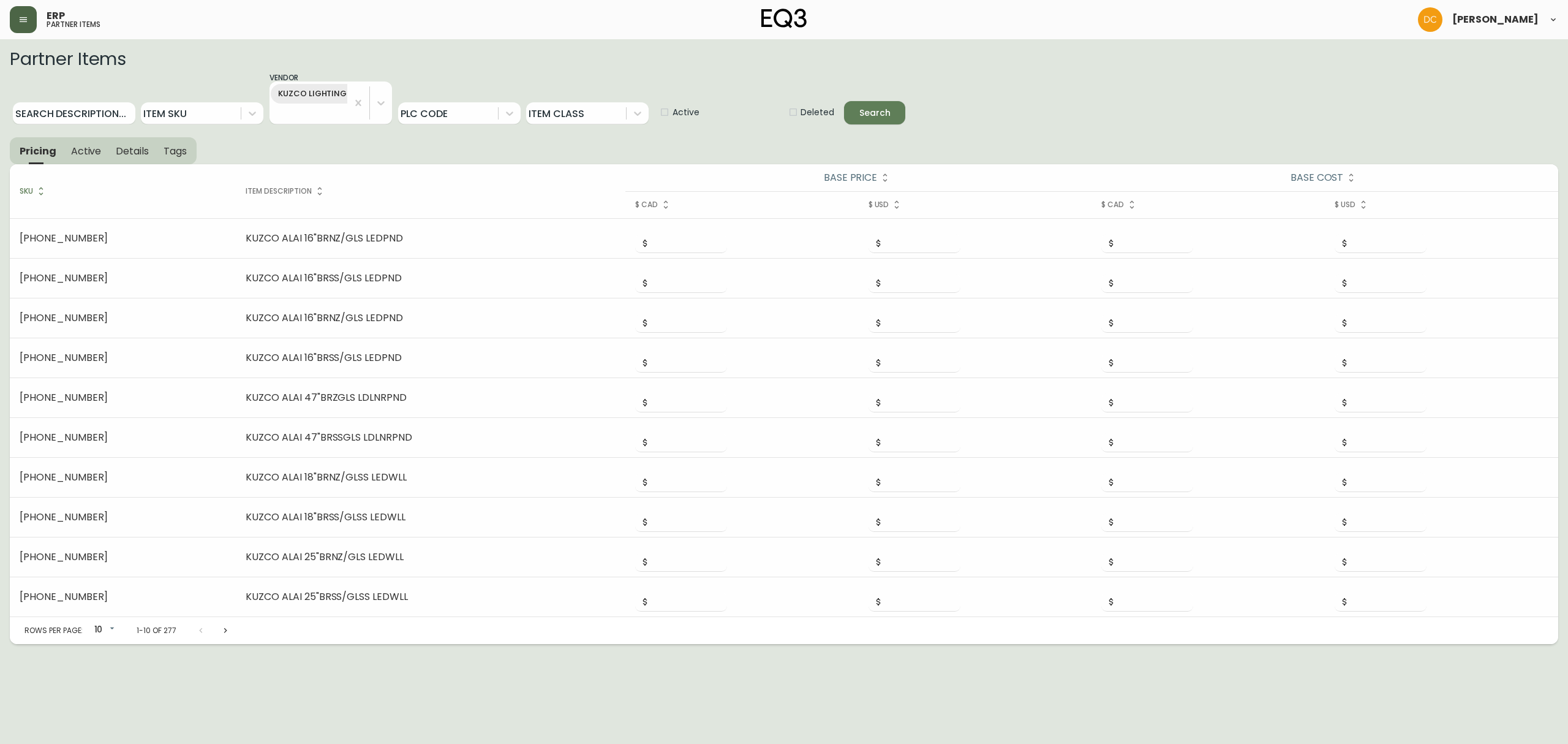
click at [30, 22] on button "button" at bounding box center [23, 19] width 27 height 27
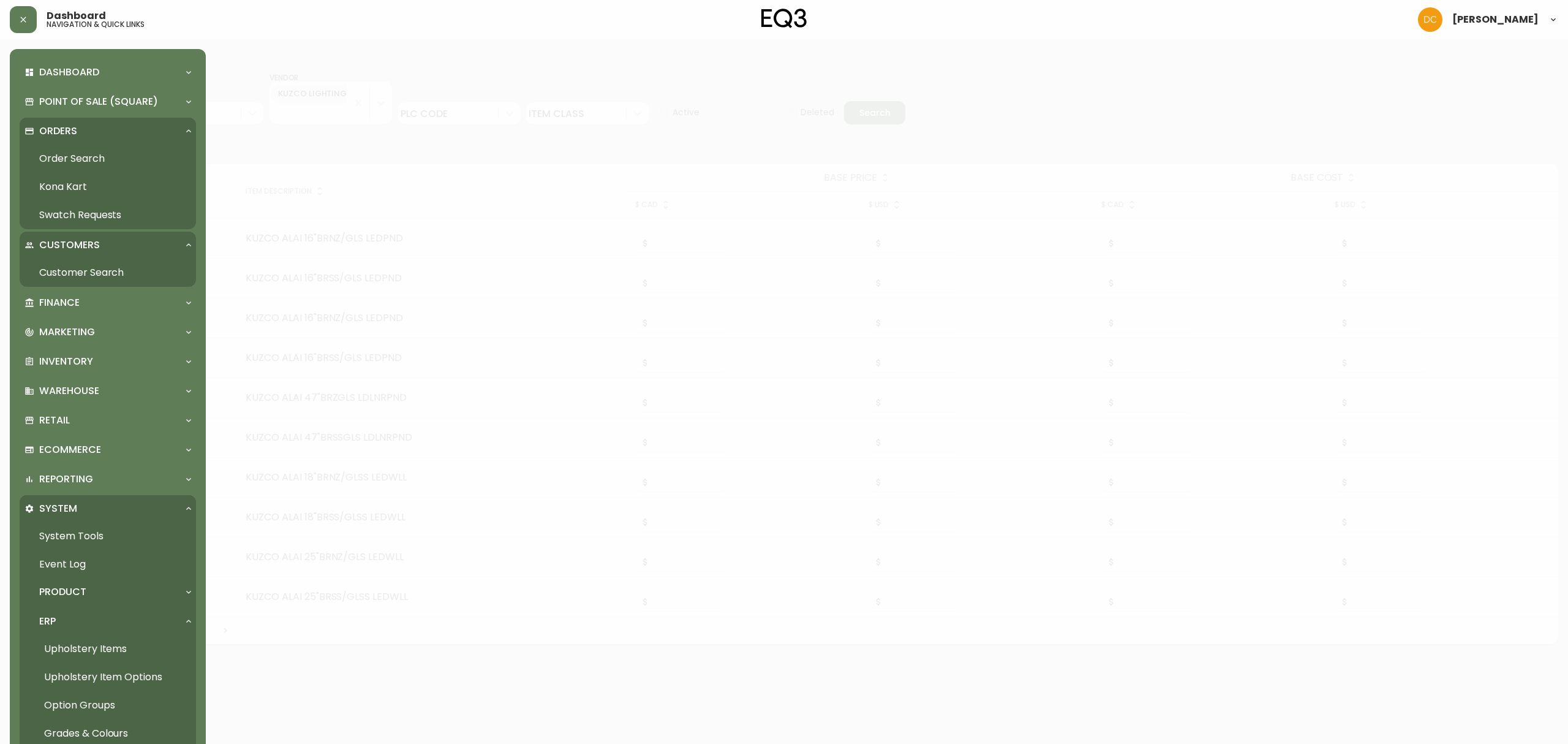
click at [96, 218] on link "Swatch Requests" at bounding box center [108, 214] width 177 height 29
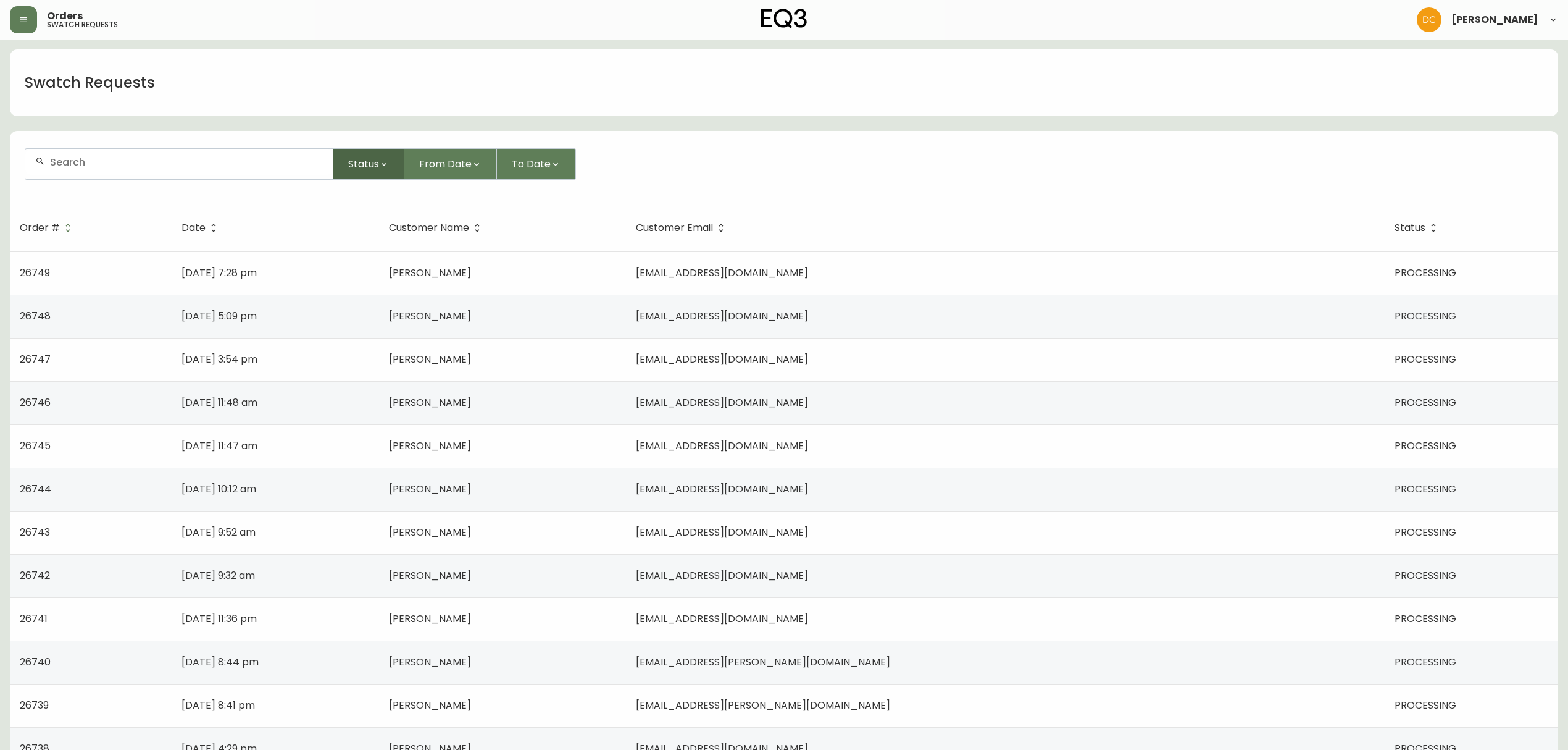
click at [373, 176] on button "Status" at bounding box center [368, 164] width 71 height 32
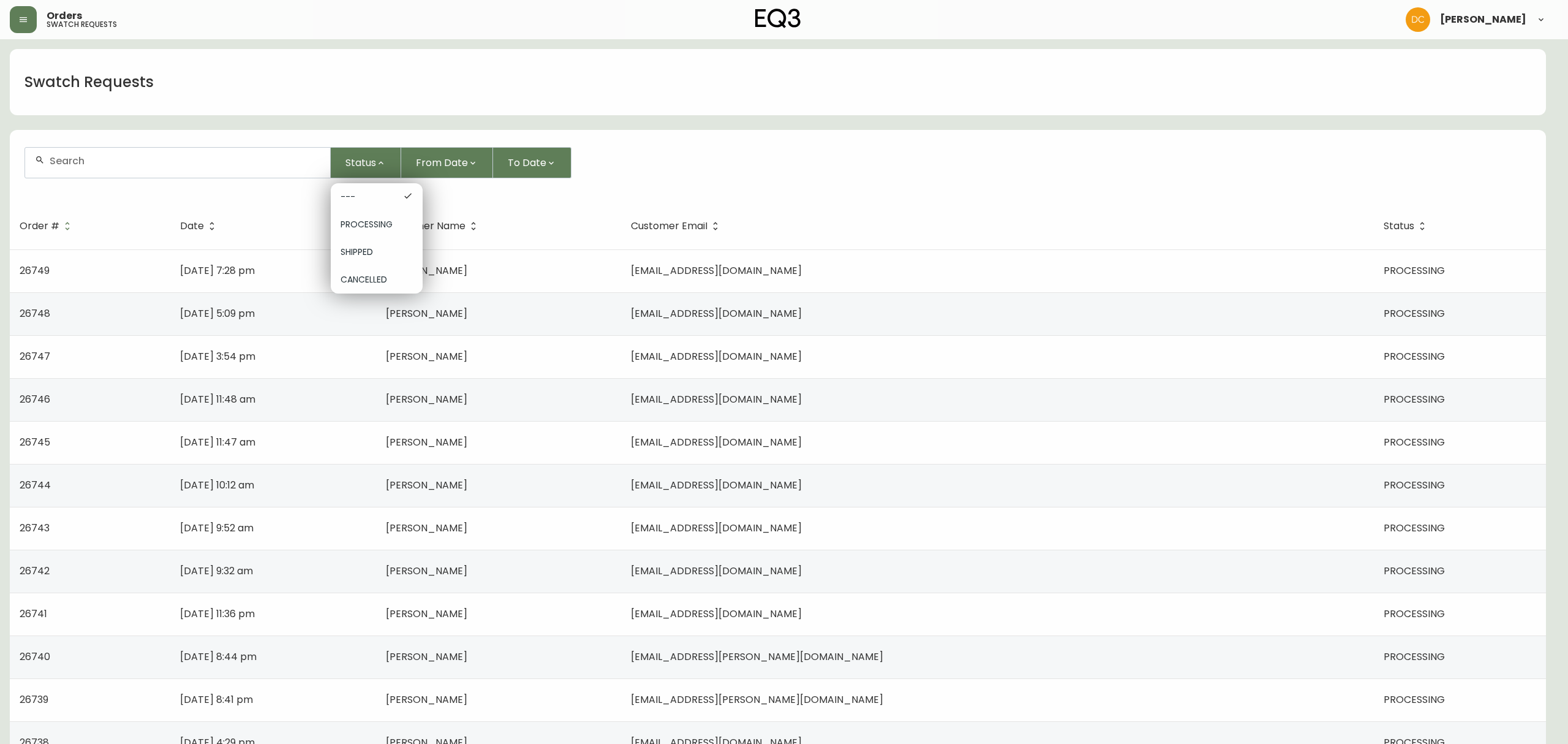
click at [637, 251] on div at bounding box center [784, 372] width 1568 height 744
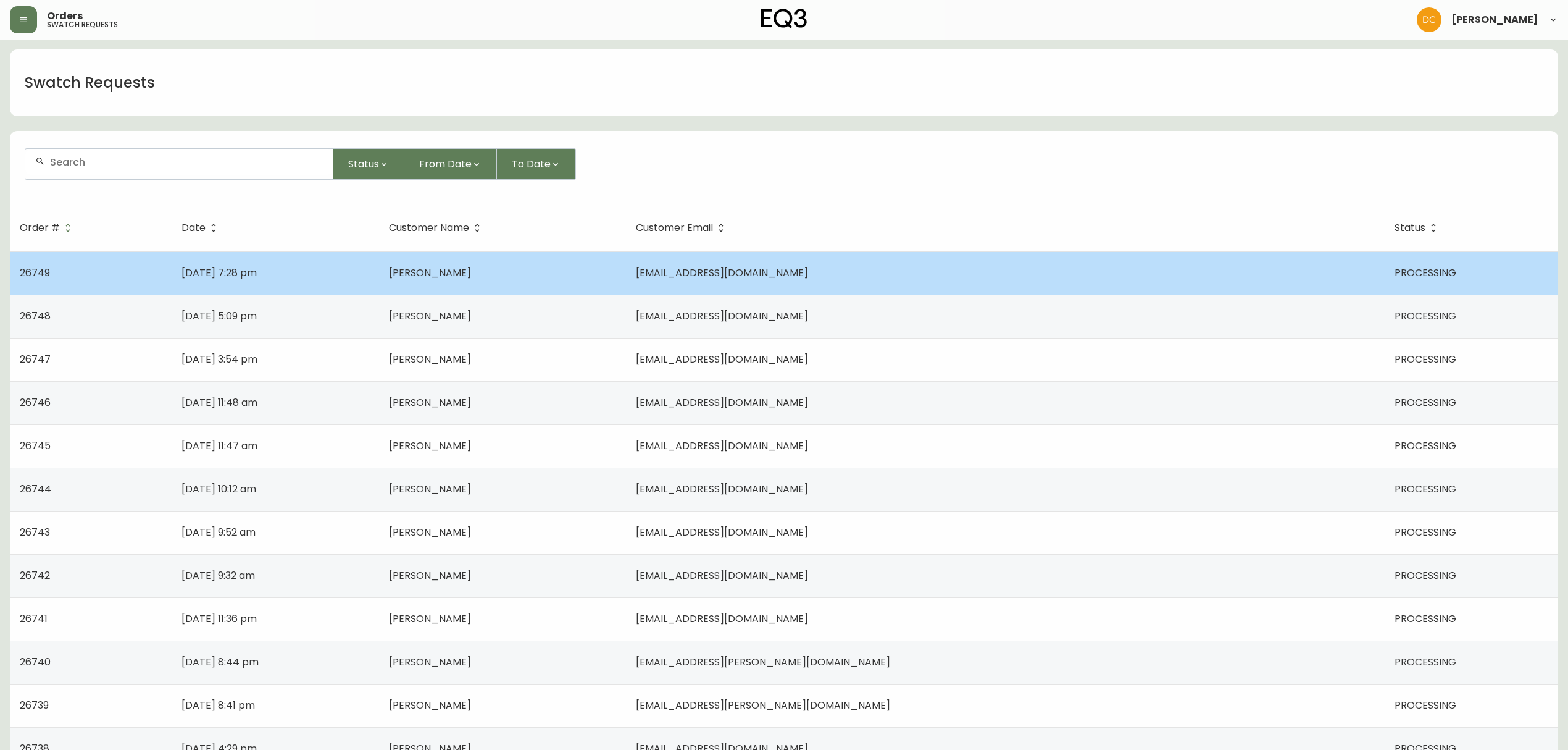
click at [471, 268] on span "Jordan Kanko" at bounding box center [430, 273] width 82 height 14
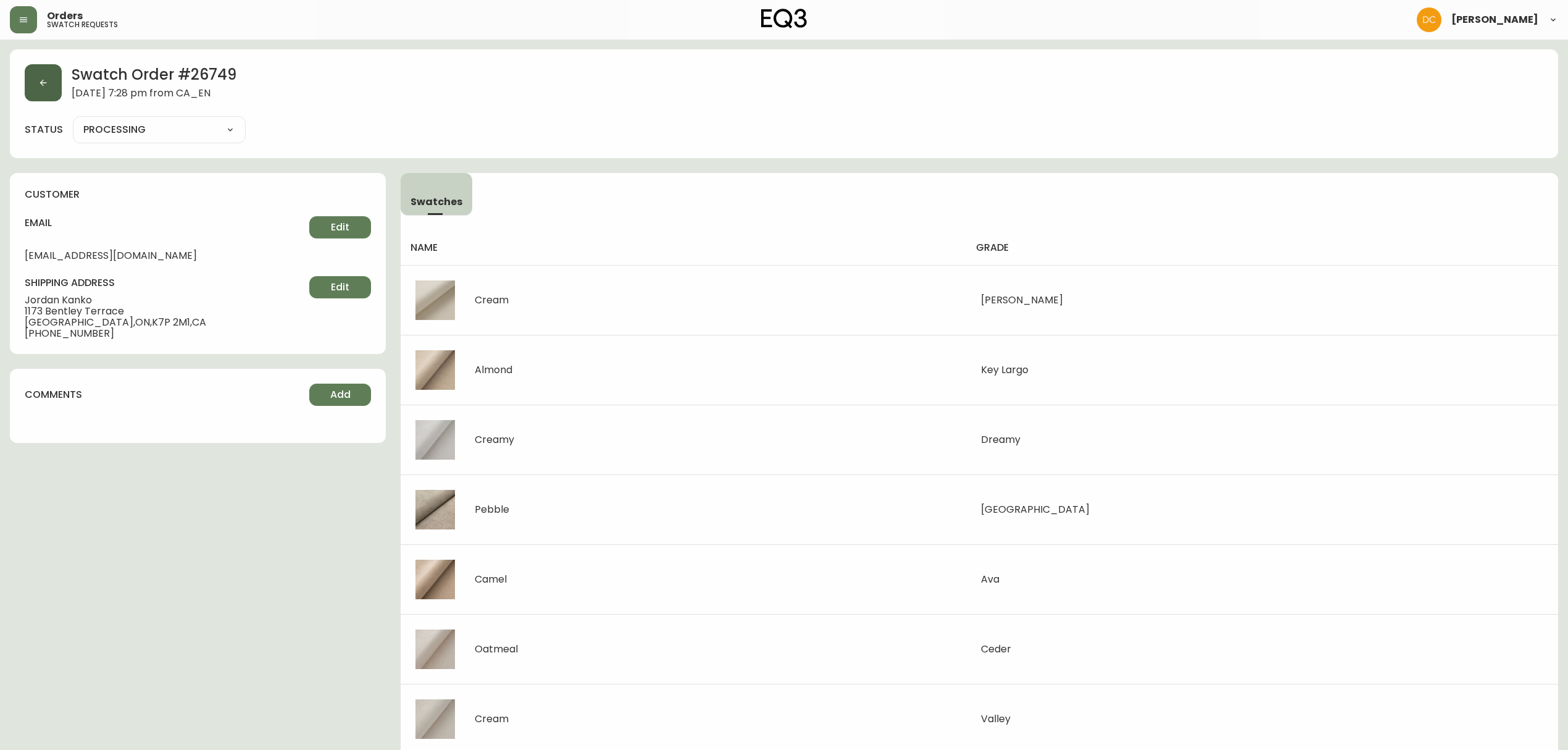
click at [46, 88] on button "button" at bounding box center [43, 82] width 37 height 37
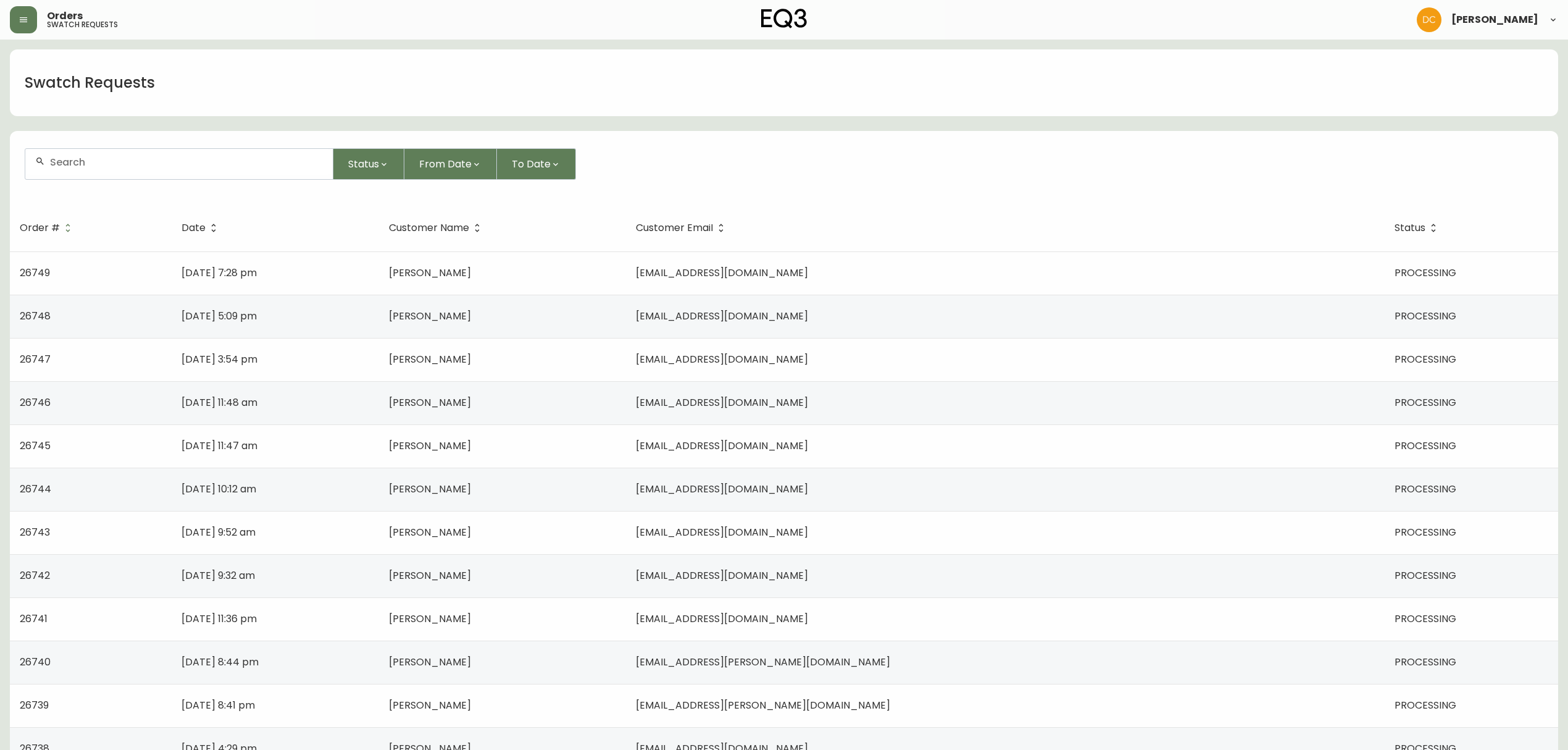
click at [133, 179] on form "Status From Date To Date" at bounding box center [784, 168] width 1548 height 71
click at [133, 163] on input "text" at bounding box center [186, 162] width 273 height 12
paste input "26748"
click at [121, 228] on li "26748" at bounding box center [178, 227] width 307 height 21
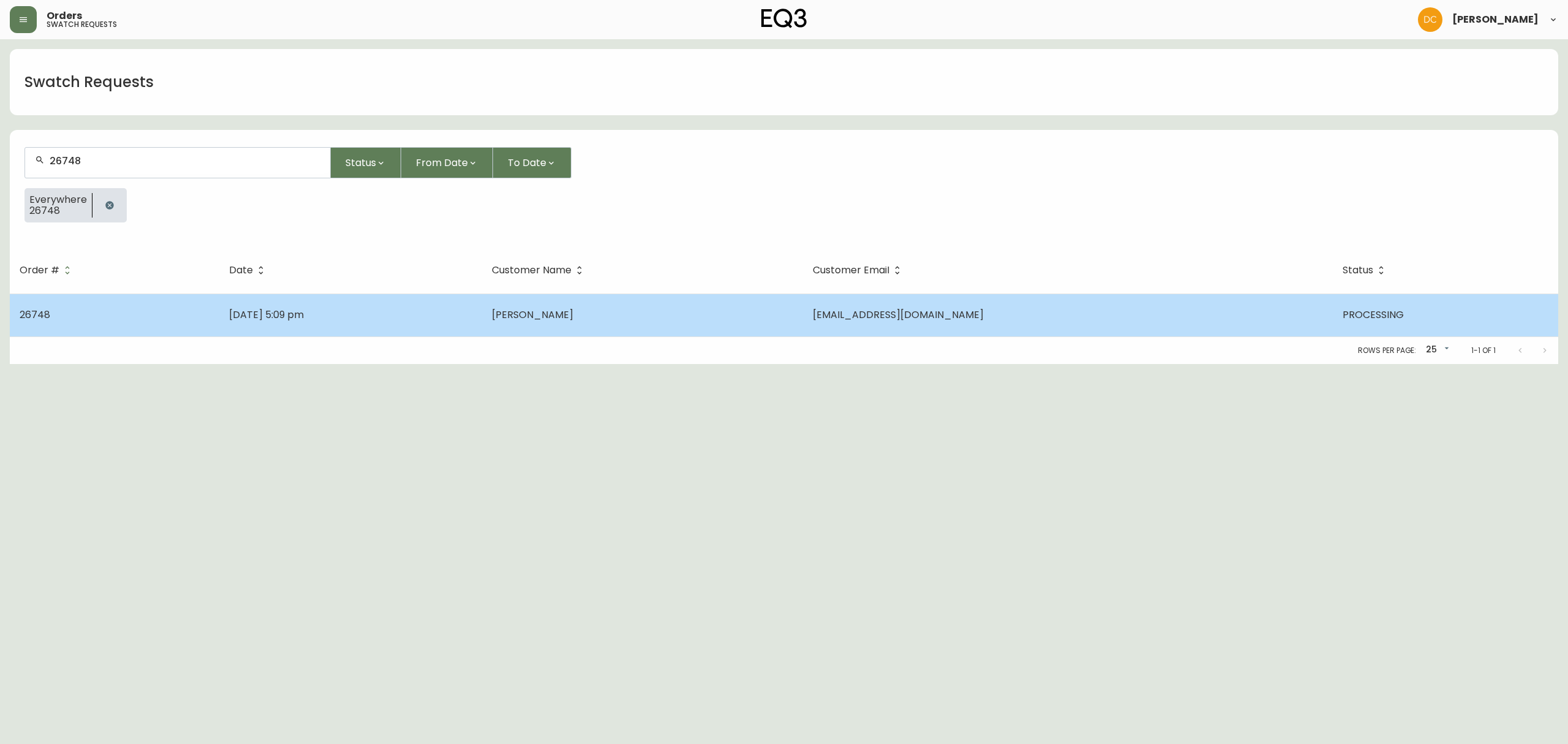
type input "26748"
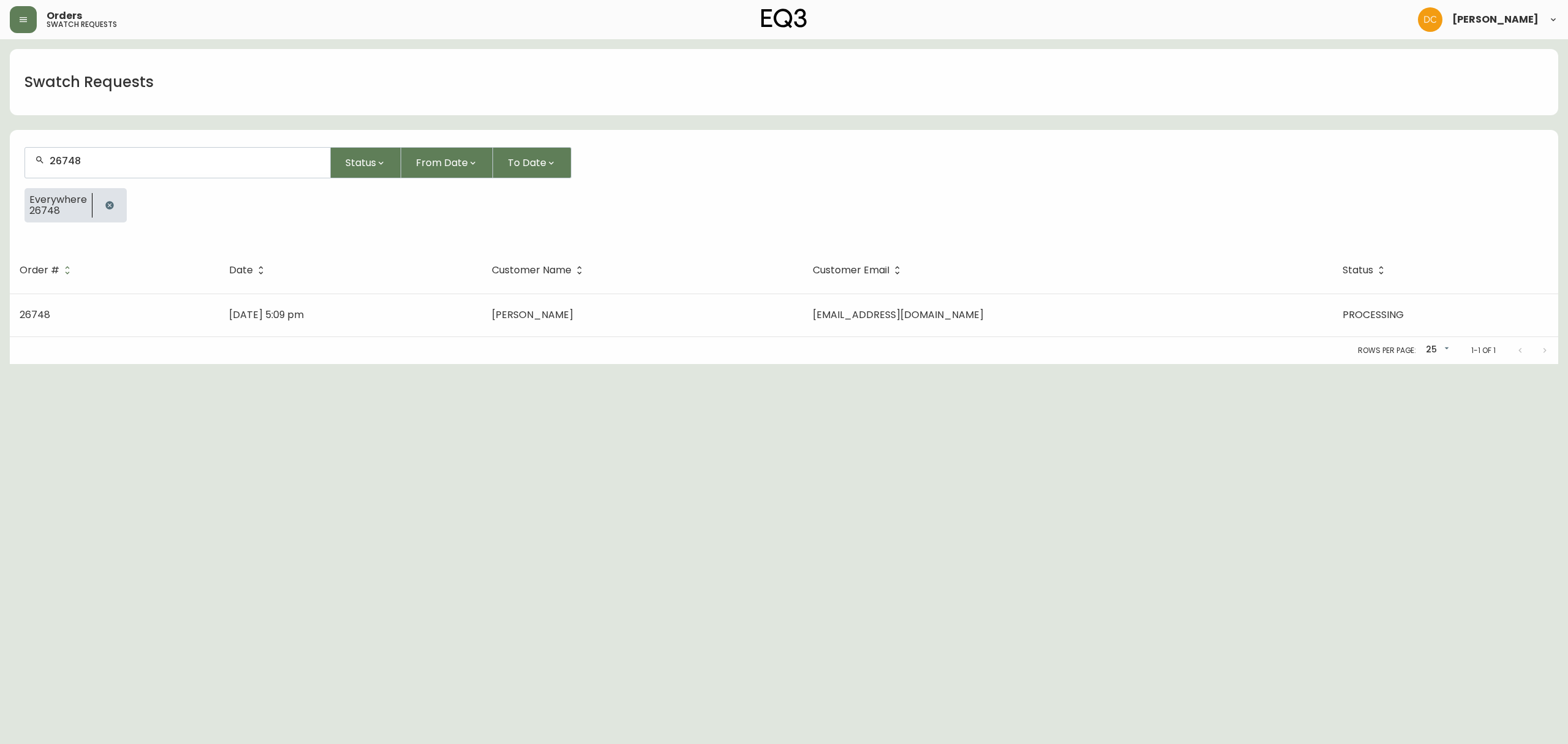
click at [591, 321] on td "Emily Marcus" at bounding box center [642, 314] width 320 height 42
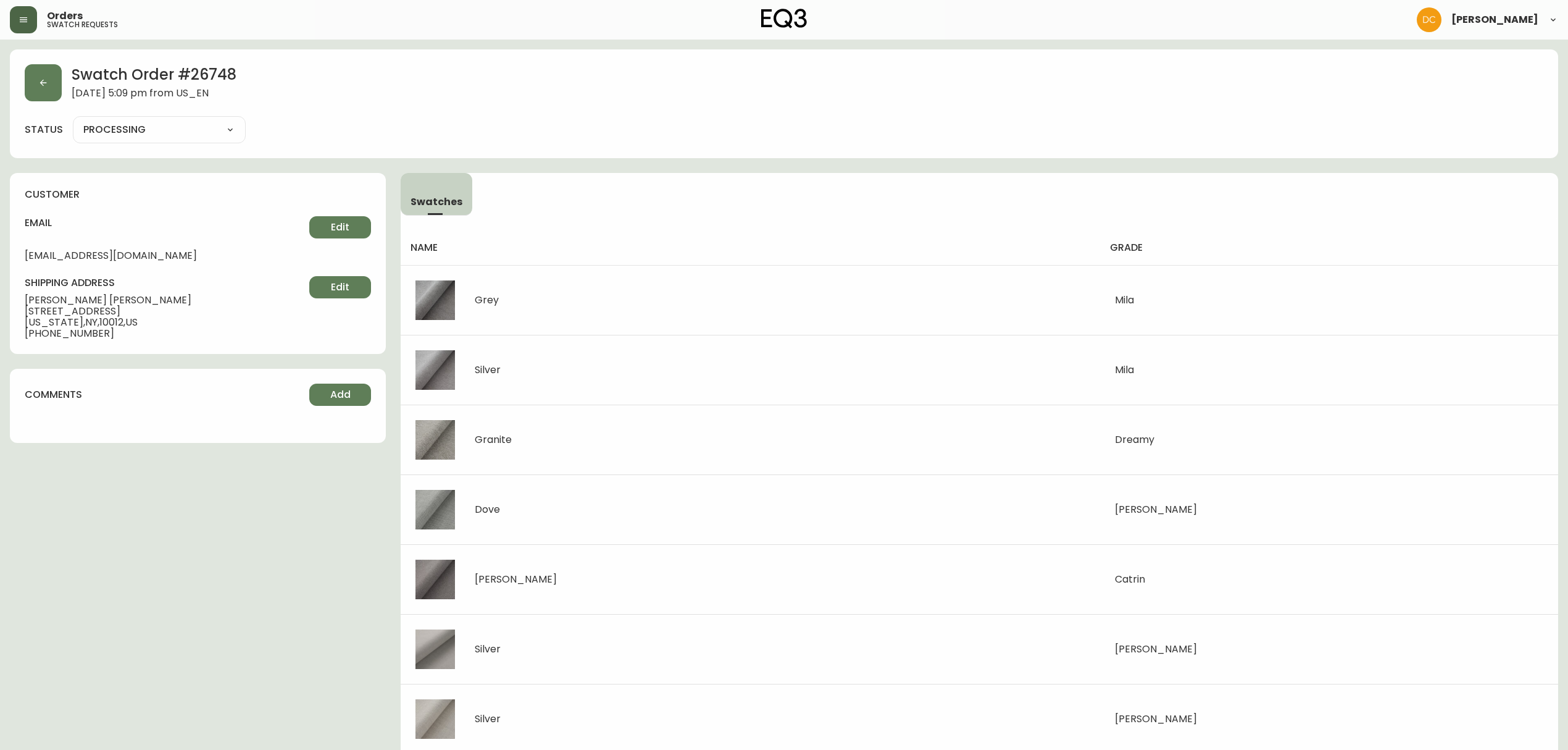
click at [21, 29] on button "button" at bounding box center [23, 19] width 27 height 27
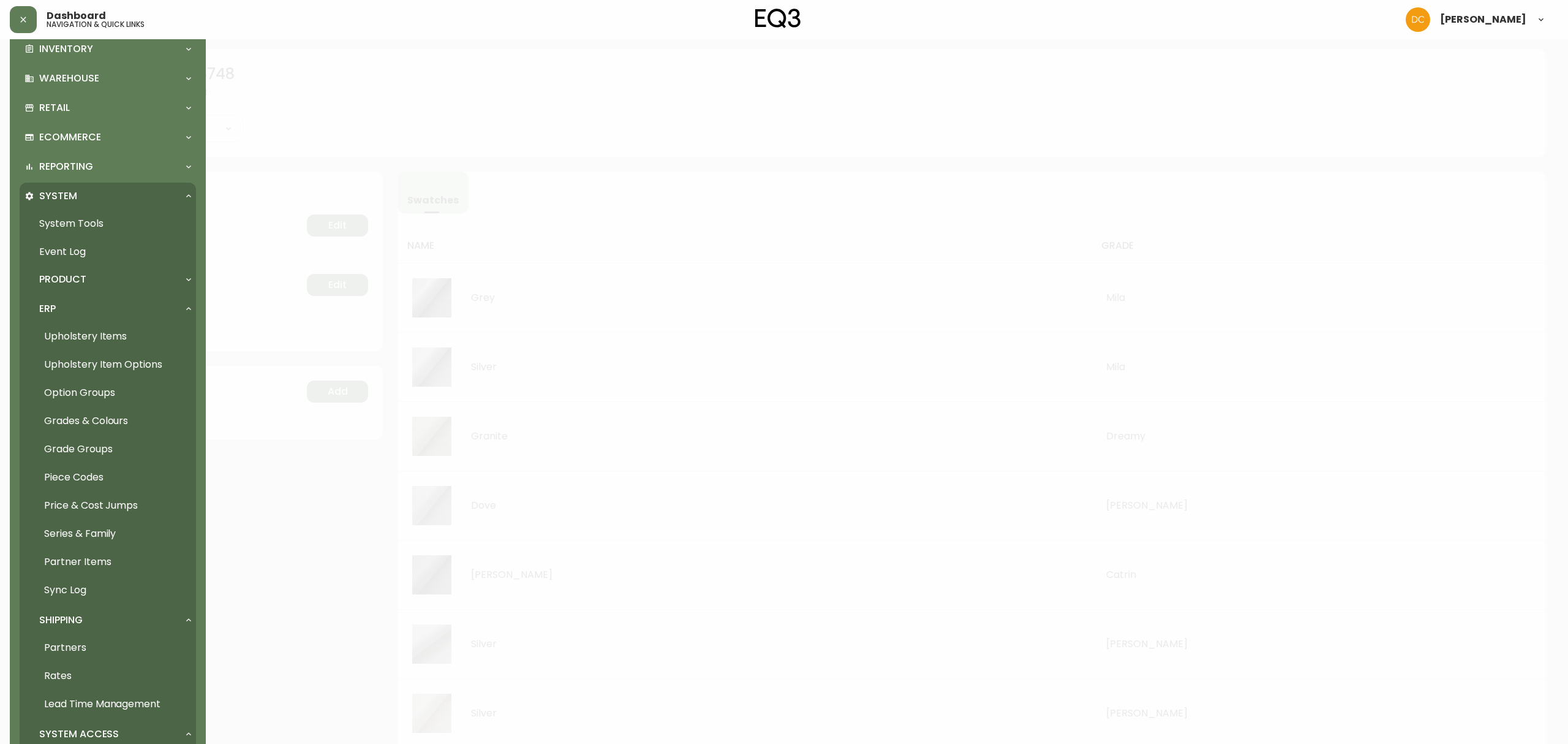
scroll to position [458, 0]
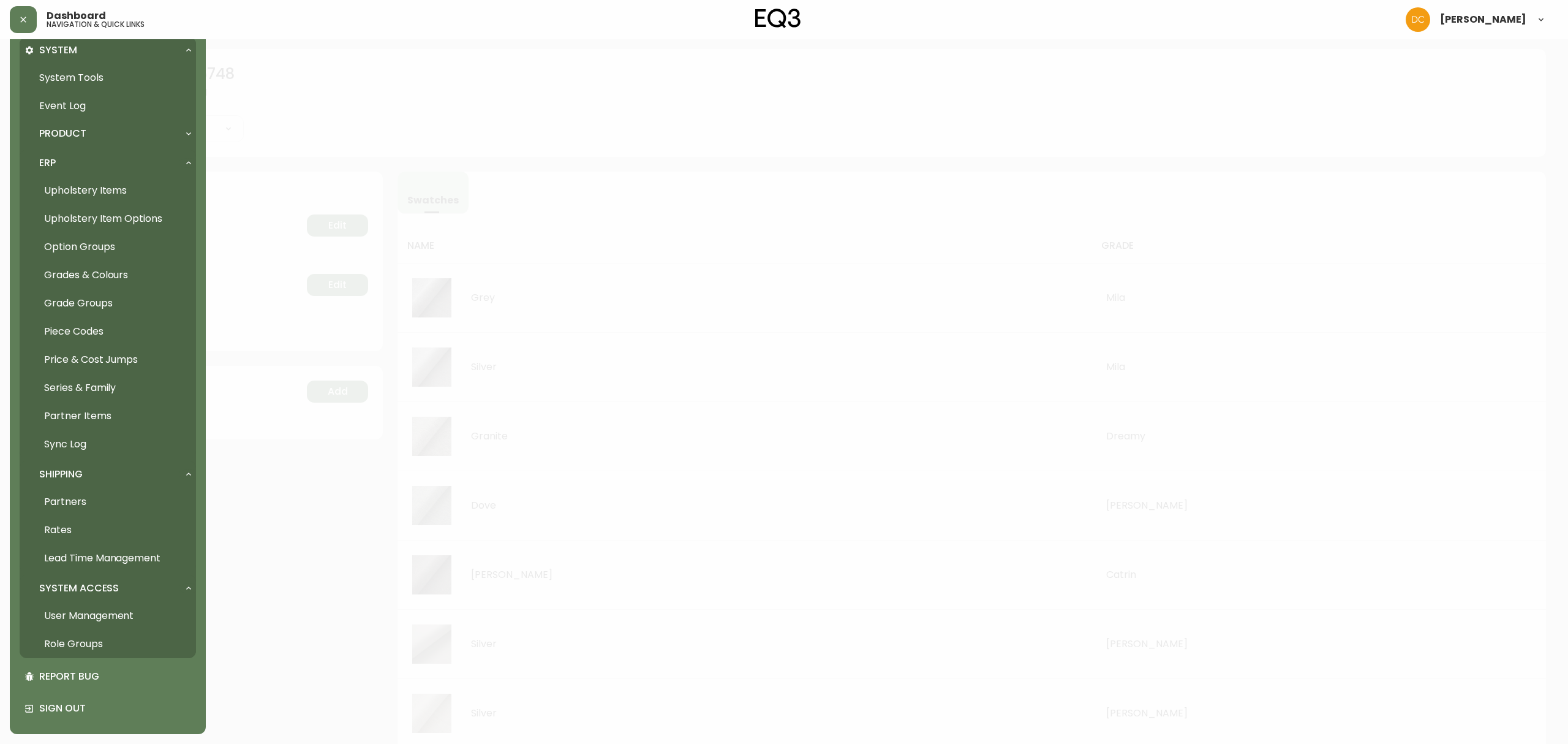
click at [362, 137] on div at bounding box center [784, 372] width 1568 height 744
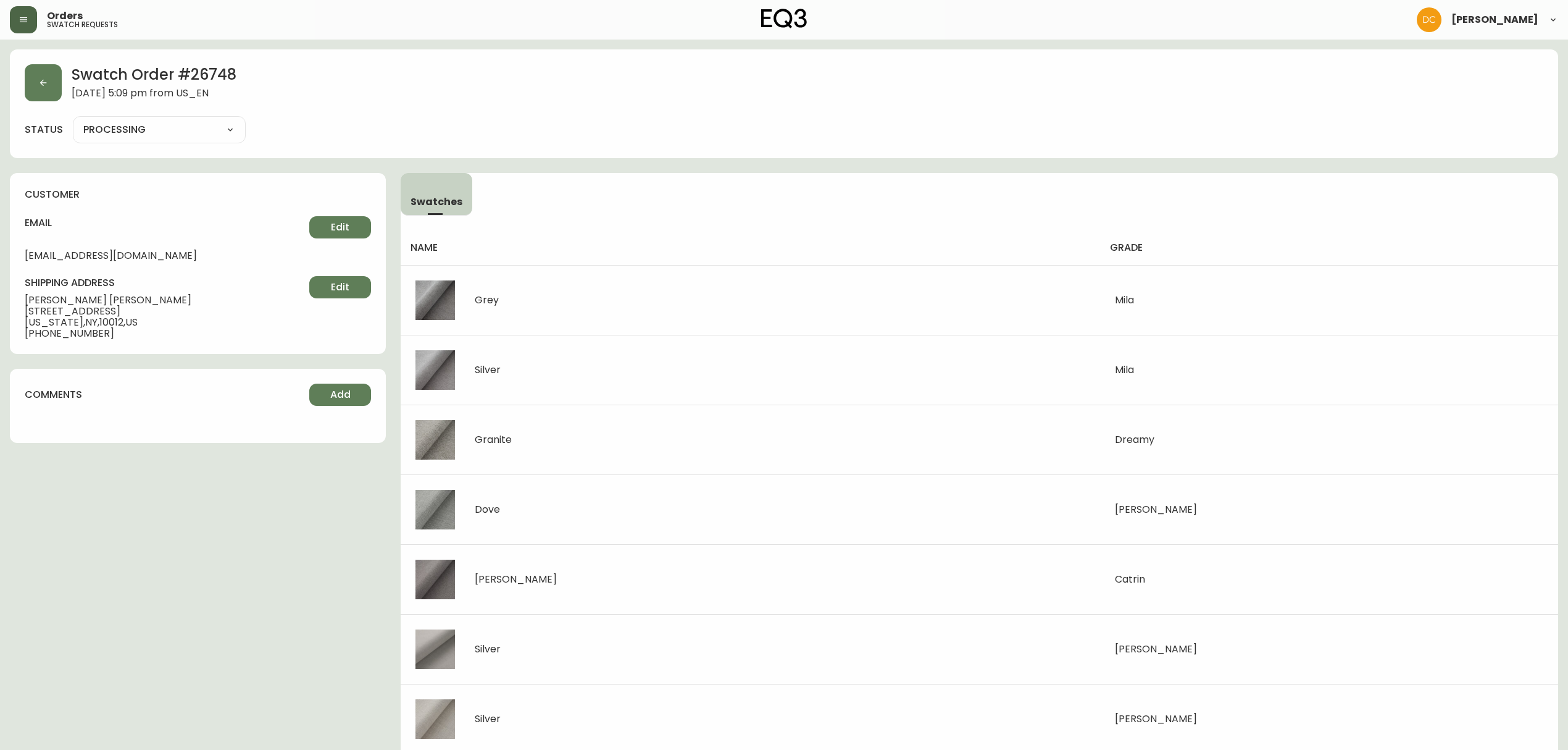
click at [16, 15] on button "button" at bounding box center [23, 19] width 27 height 27
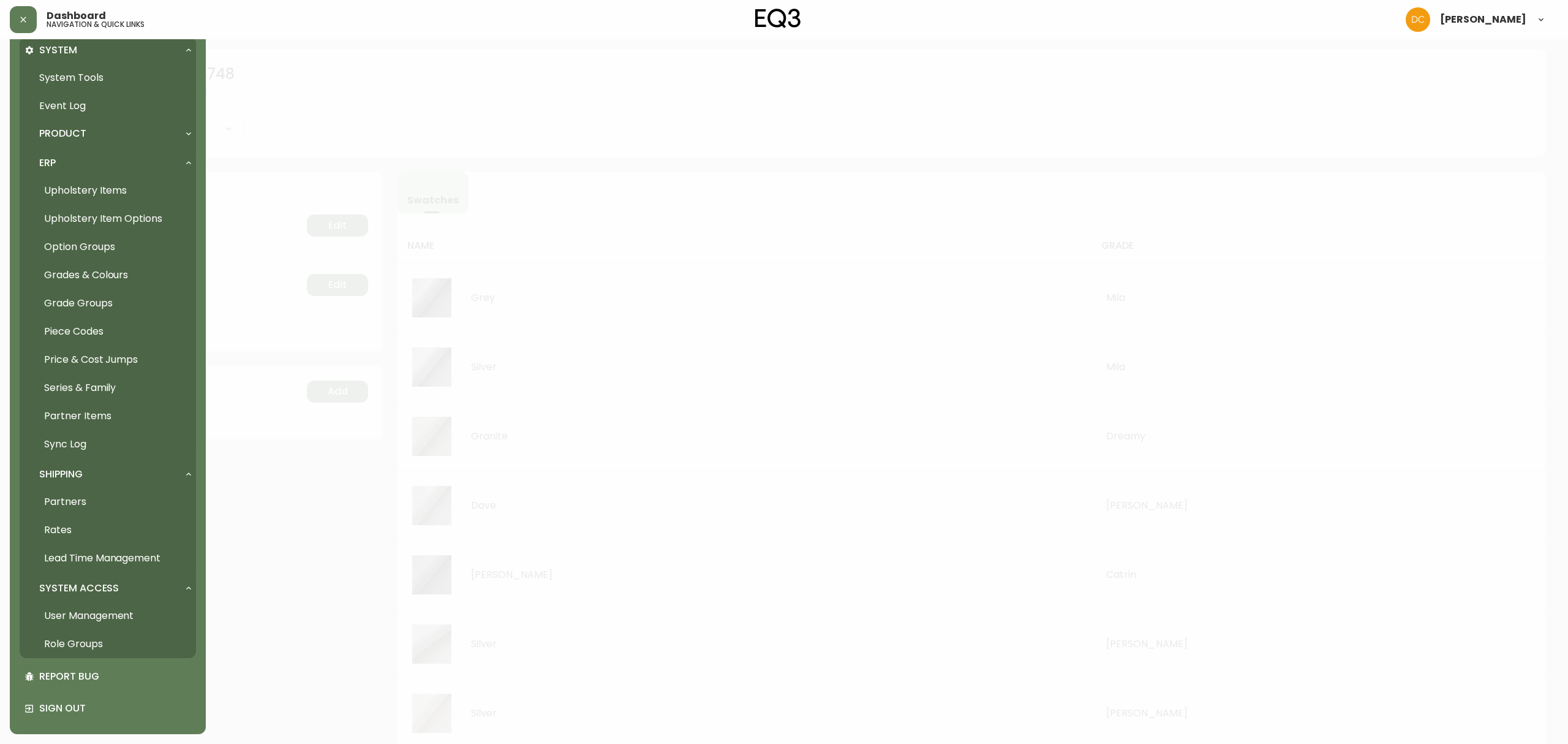
click at [99, 285] on link "Grades & Colours" at bounding box center [108, 275] width 177 height 29
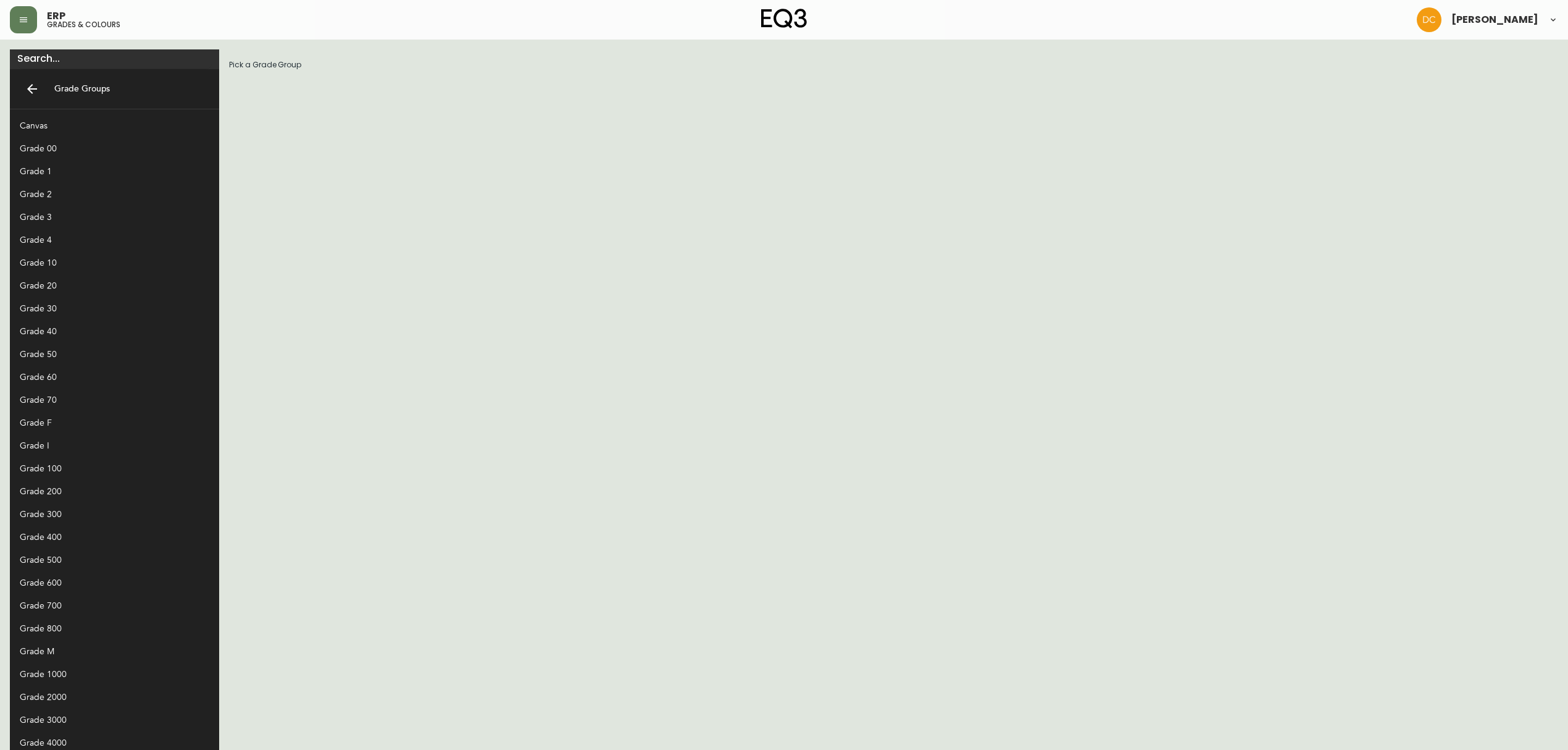
click at [60, 265] on div "Grade 10" at bounding box center [105, 262] width 170 height 13
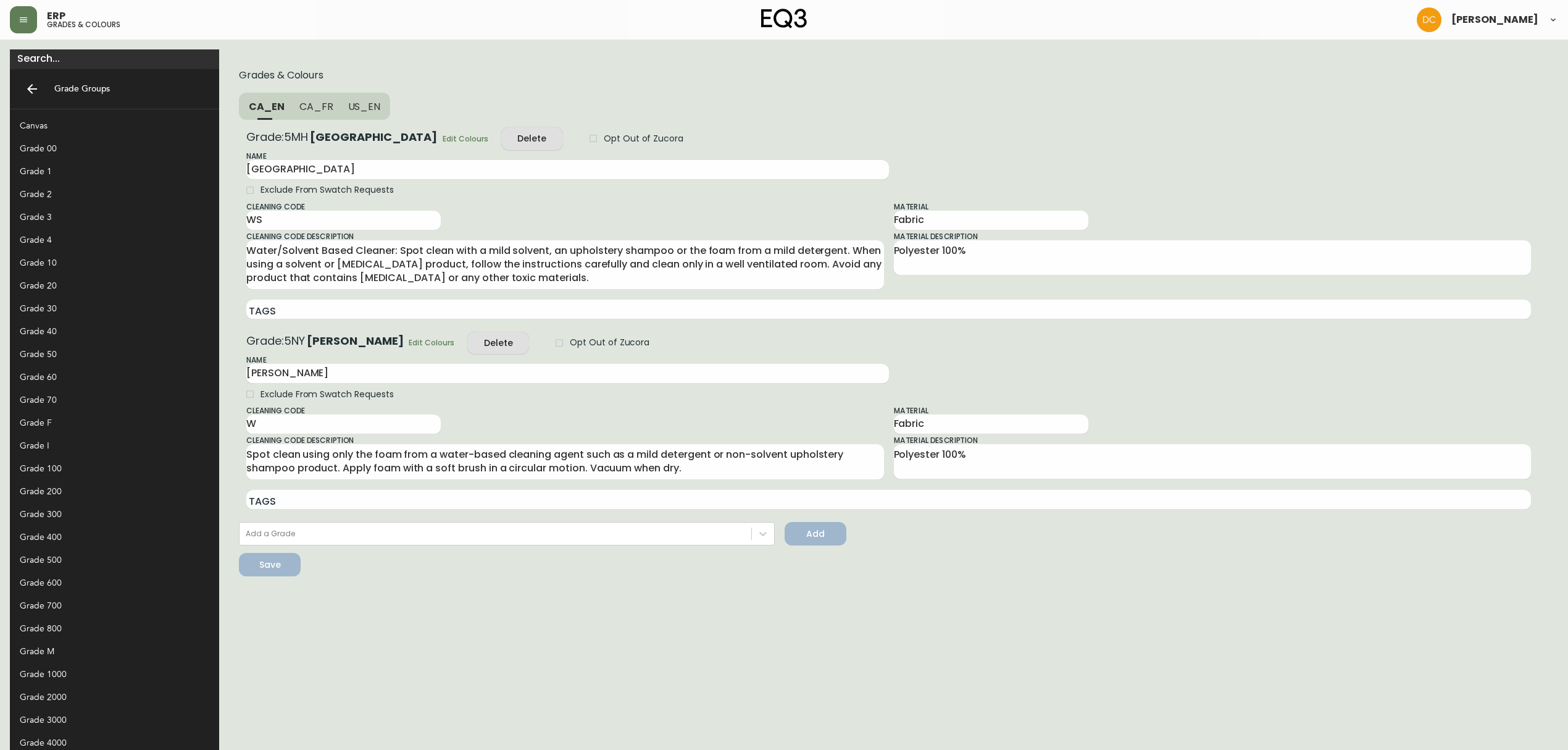
click at [348, 108] on span "US_EN" at bounding box center [364, 106] width 33 height 13
click at [247, 176] on input "[GEOGRAPHIC_DATA]" at bounding box center [567, 170] width 643 height 20
type input "[GEOGRAPHIC_DATA]"
click at [291, 113] on button "CA_FR" at bounding box center [315, 106] width 49 height 27
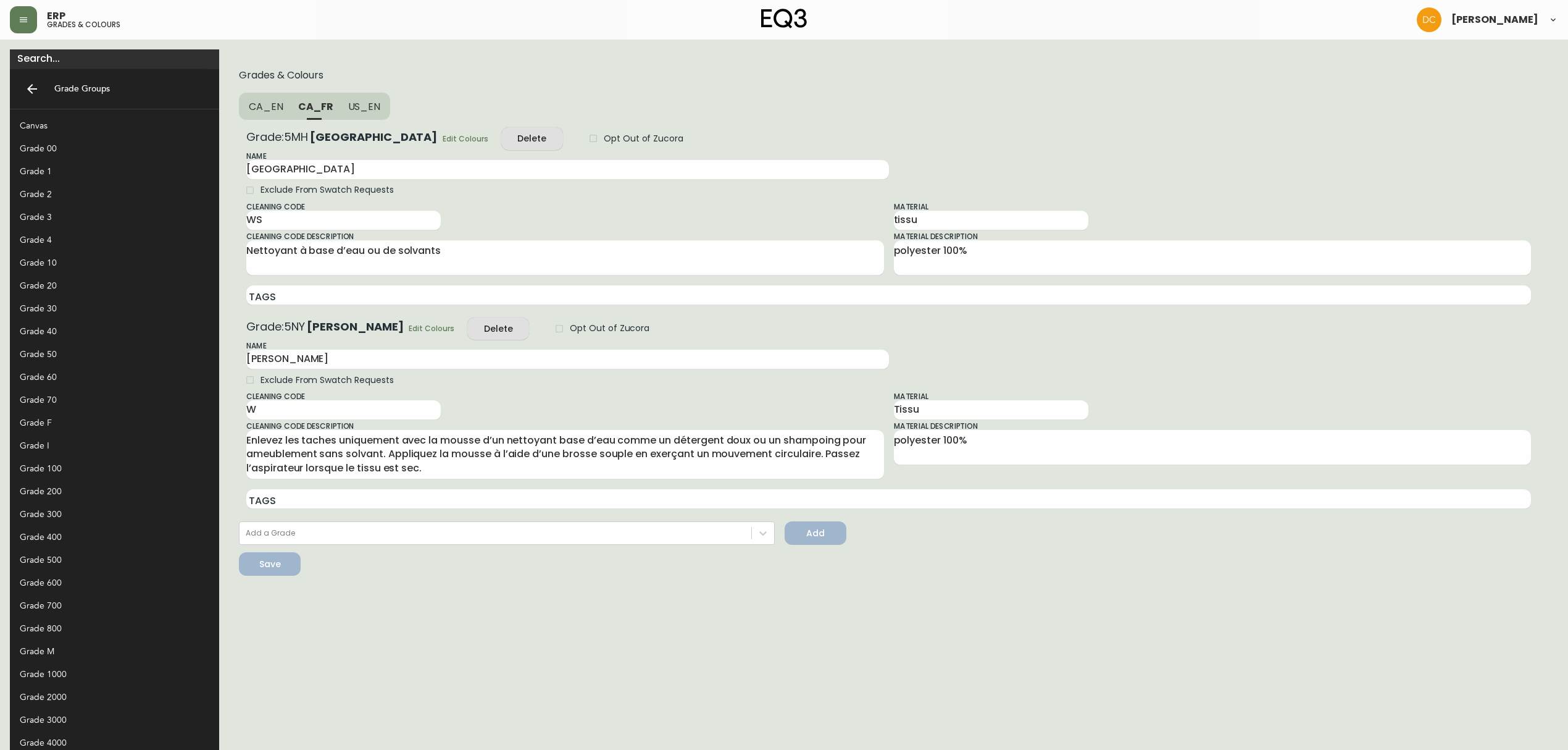
click at [249, 112] on span "CA_EN" at bounding box center [266, 106] width 35 height 13
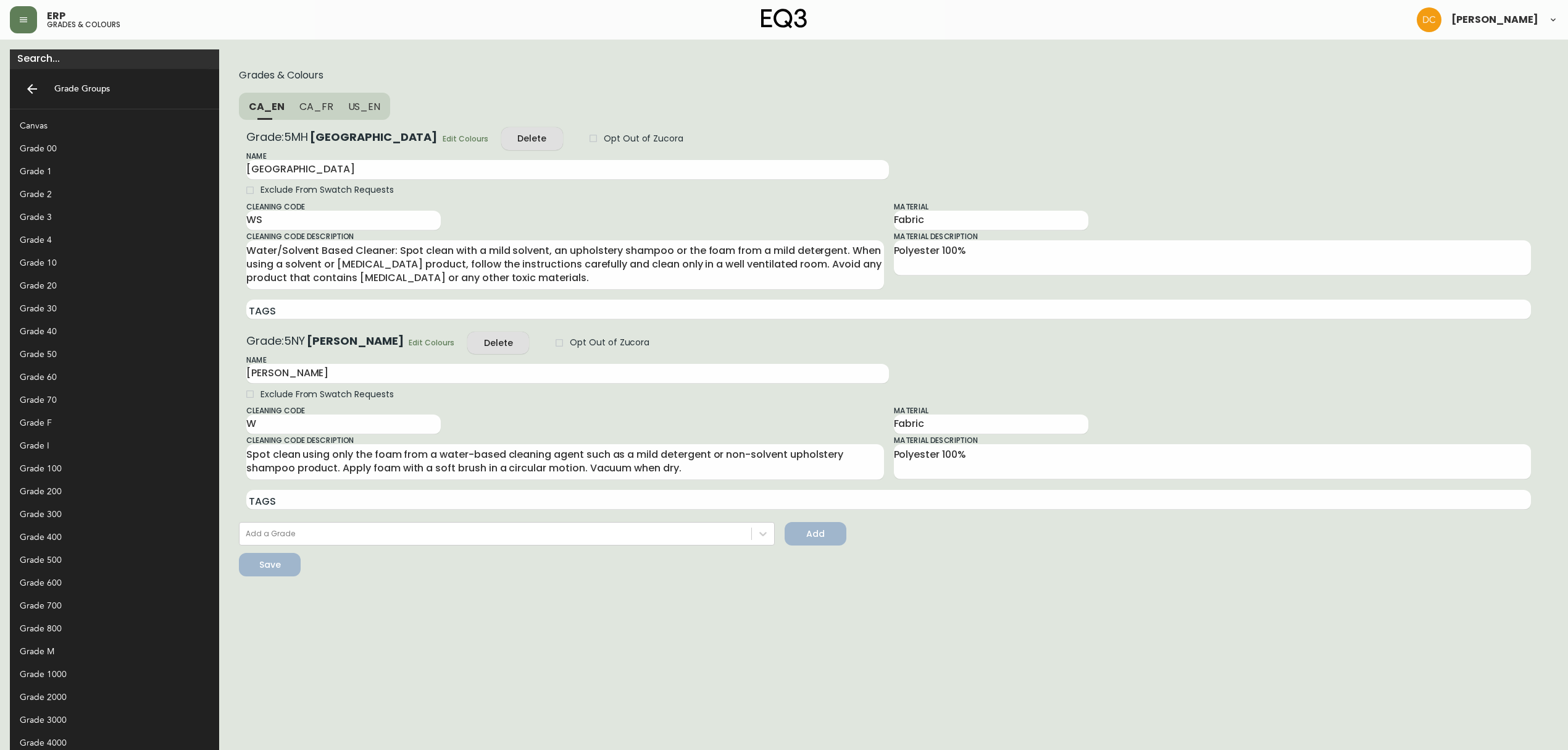
click at [348, 109] on span "US_EN" at bounding box center [364, 106] width 33 height 13
click at [443, 133] on span "Edit Colours" at bounding box center [466, 138] width 46 height 13
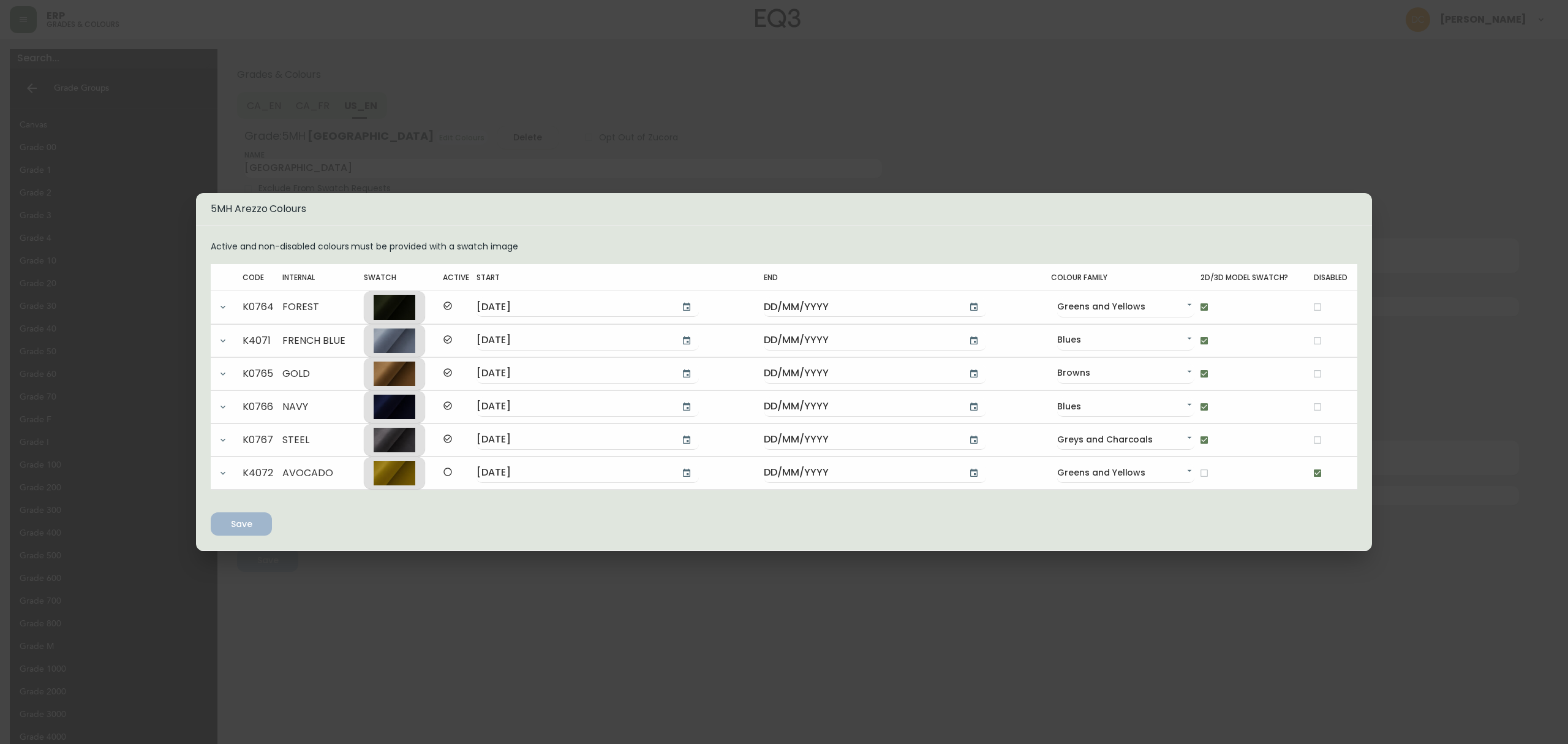
click at [607, 567] on div "5MH Arezzo Colours Active and non-disabled colours must be provided with a swat…" at bounding box center [784, 372] width 1568 height 744
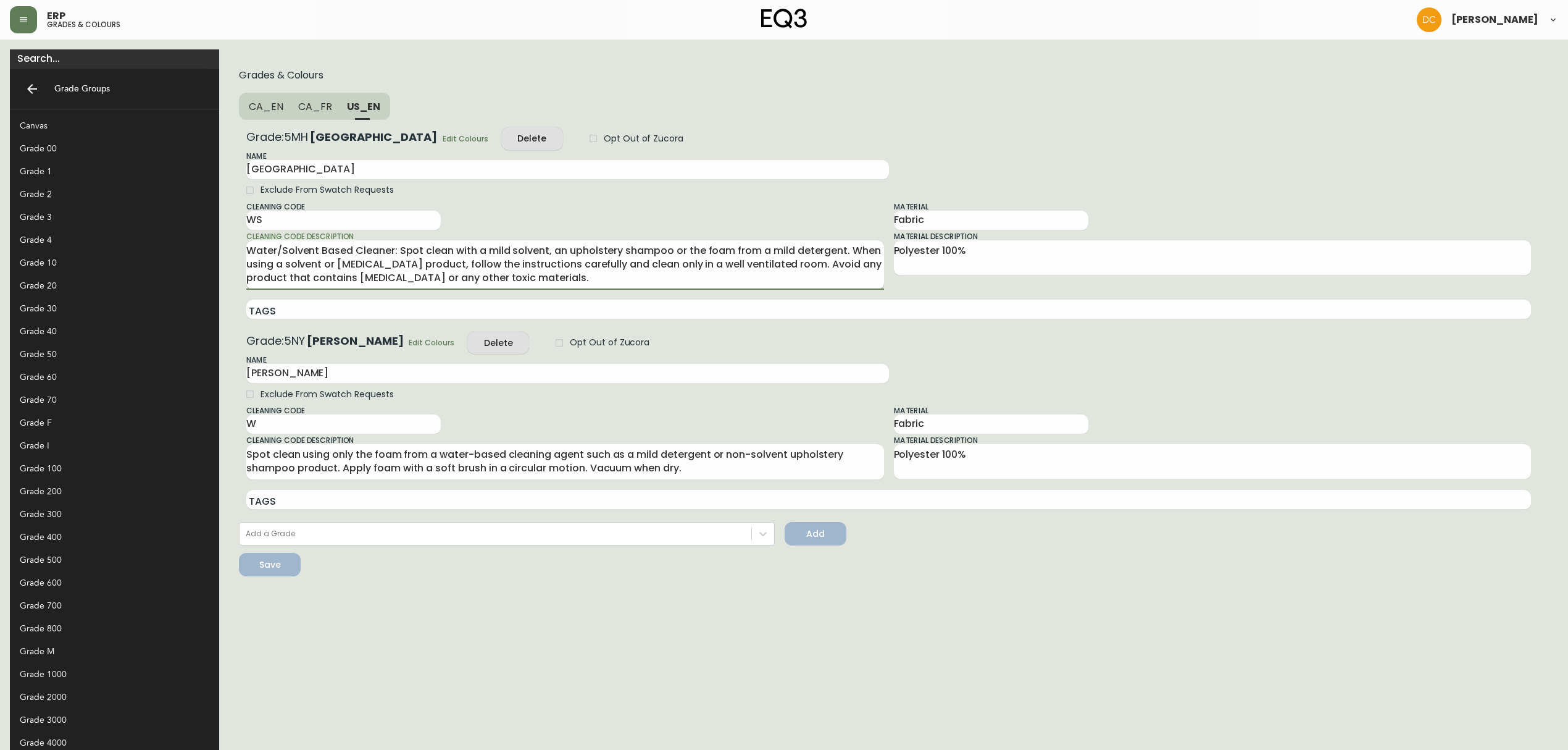
click at [505, 278] on textarea "Water/Solvent Based Cleaner: Spot clean with a mild solvent, an upholstery sham…" at bounding box center [564, 265] width 638 height 42
type textarea "Water/Solvent Based Cleaner: Spot clean with a mild solvent, an upholstery sham…"
click at [259, 569] on icon "submit" at bounding box center [265, 563] width 12 height 12
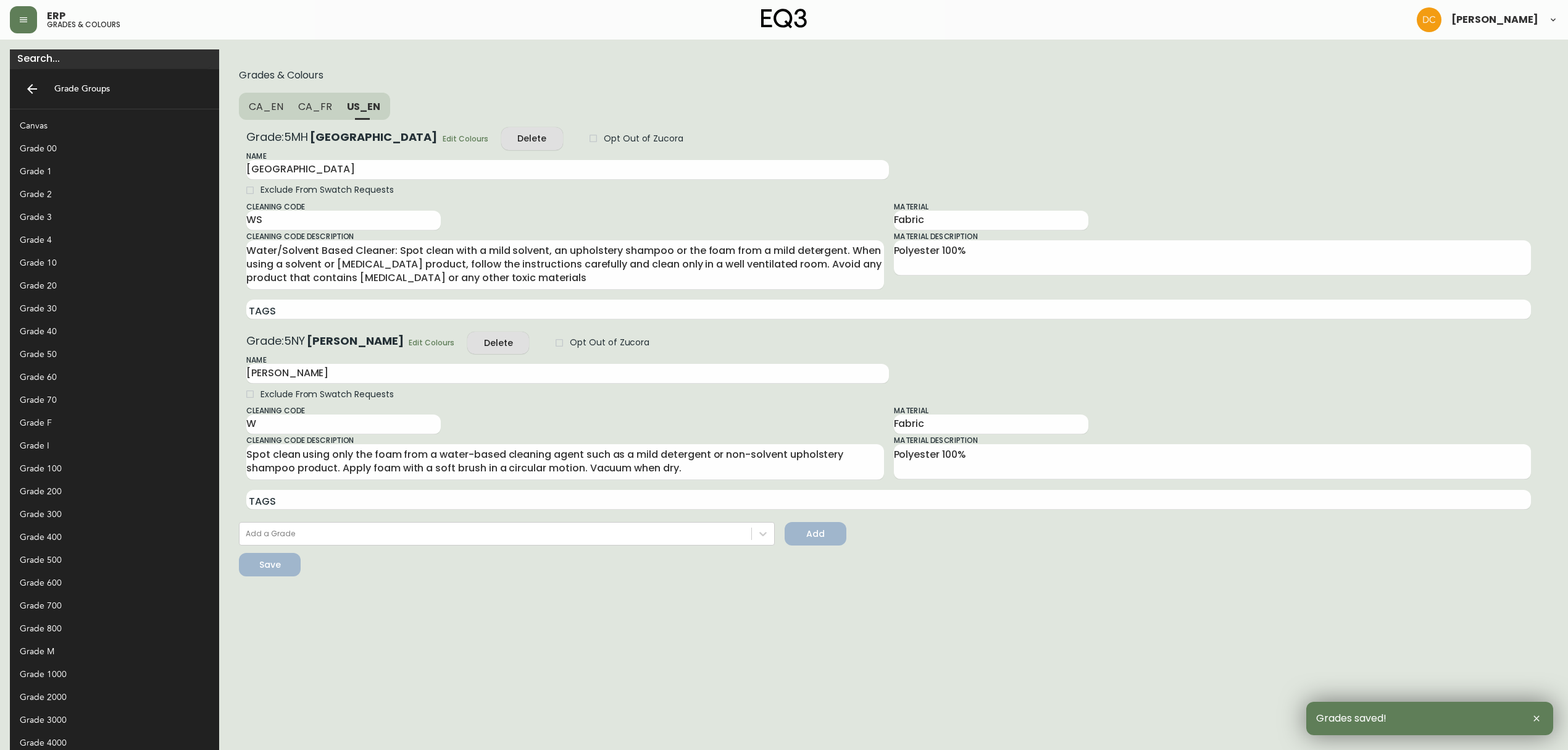
drag, startPoint x: 23, startPoint y: 24, endPoint x: 26, endPoint y: 37, distance: 13.3
click at [23, 23] on icon "button" at bounding box center [24, 20] width 10 height 10
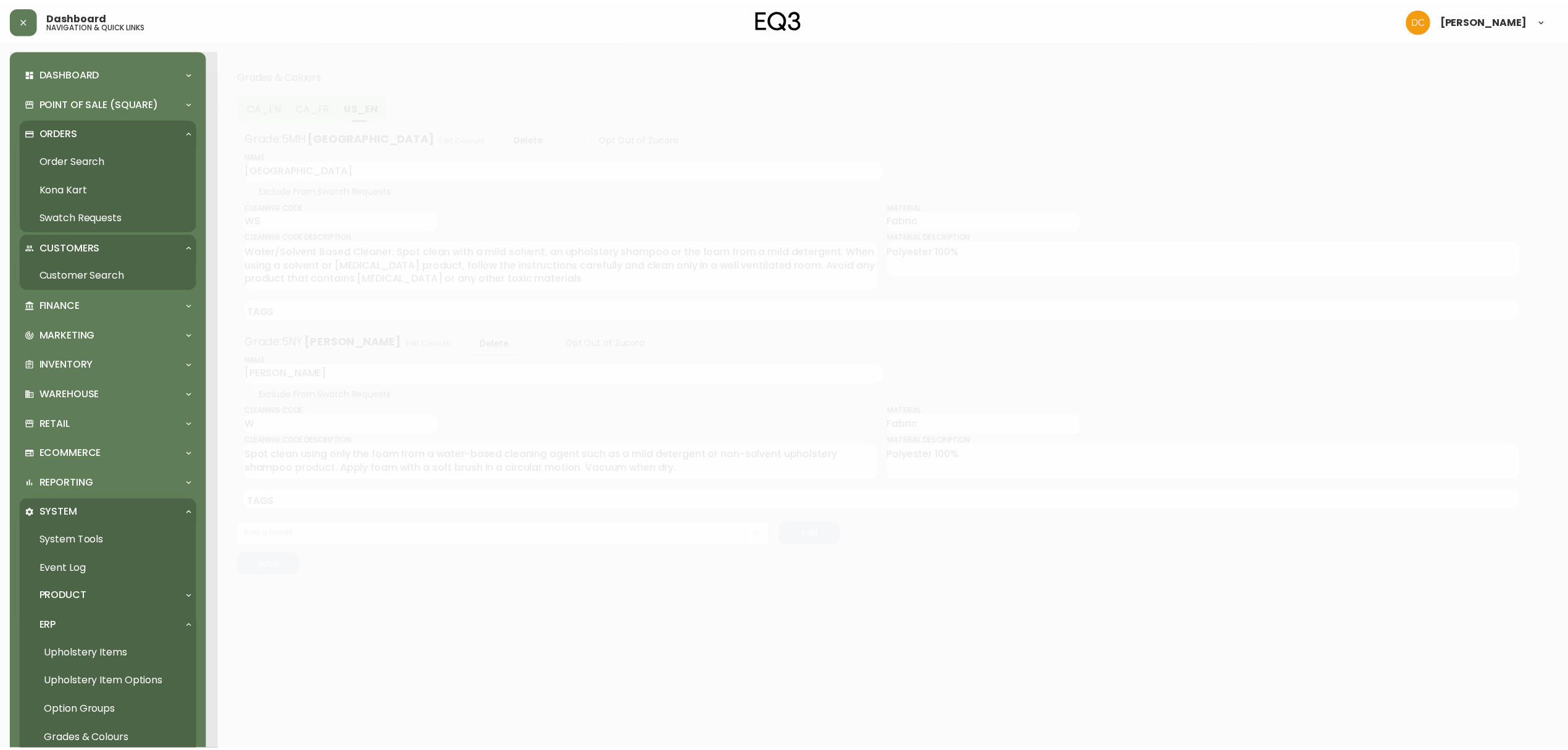
scroll to position [411, 0]
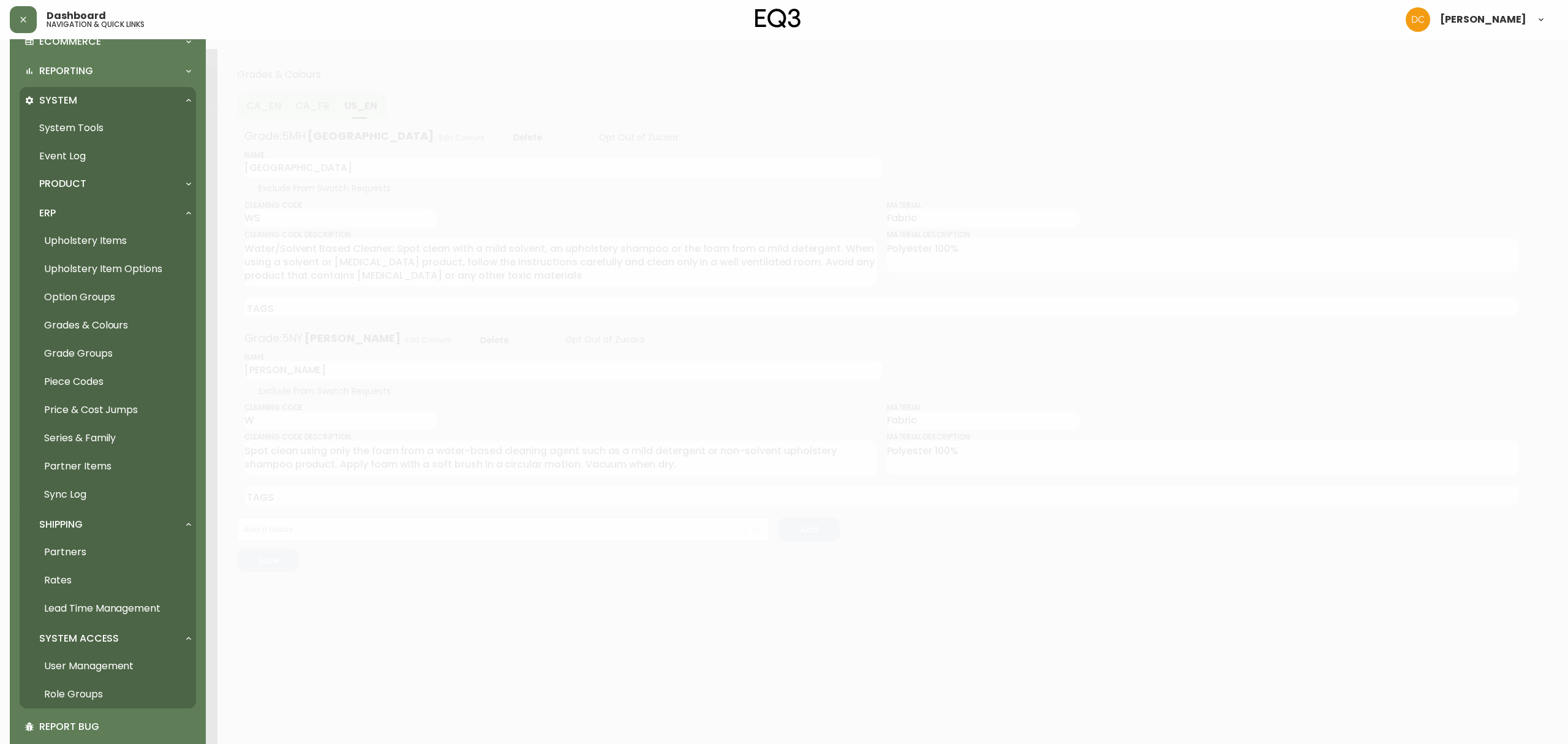
click at [87, 169] on link "Event Log" at bounding box center [108, 156] width 177 height 29
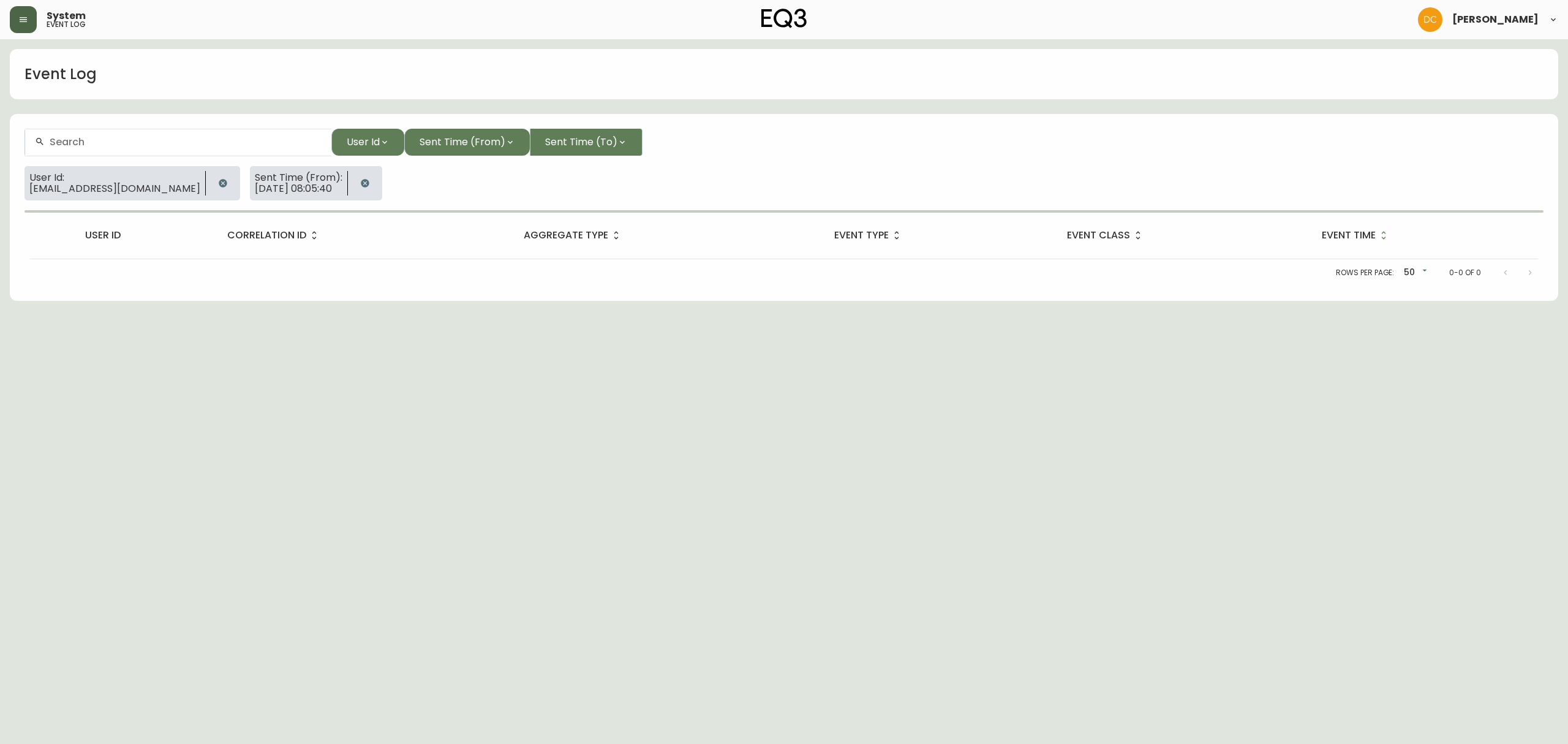
click at [27, 23] on button "button" at bounding box center [23, 19] width 27 height 27
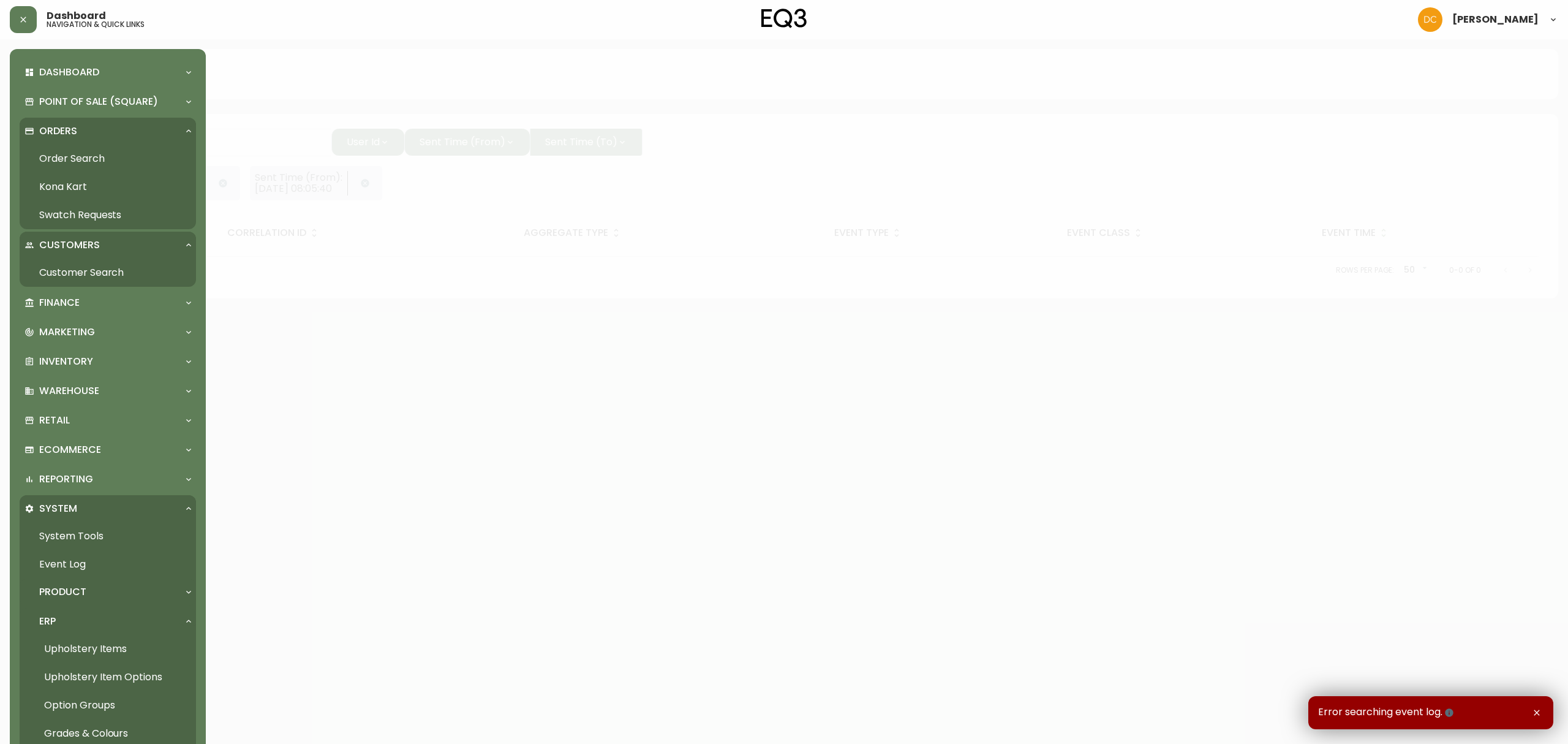
click at [108, 567] on div "Product" at bounding box center [102, 592] width 154 height 14
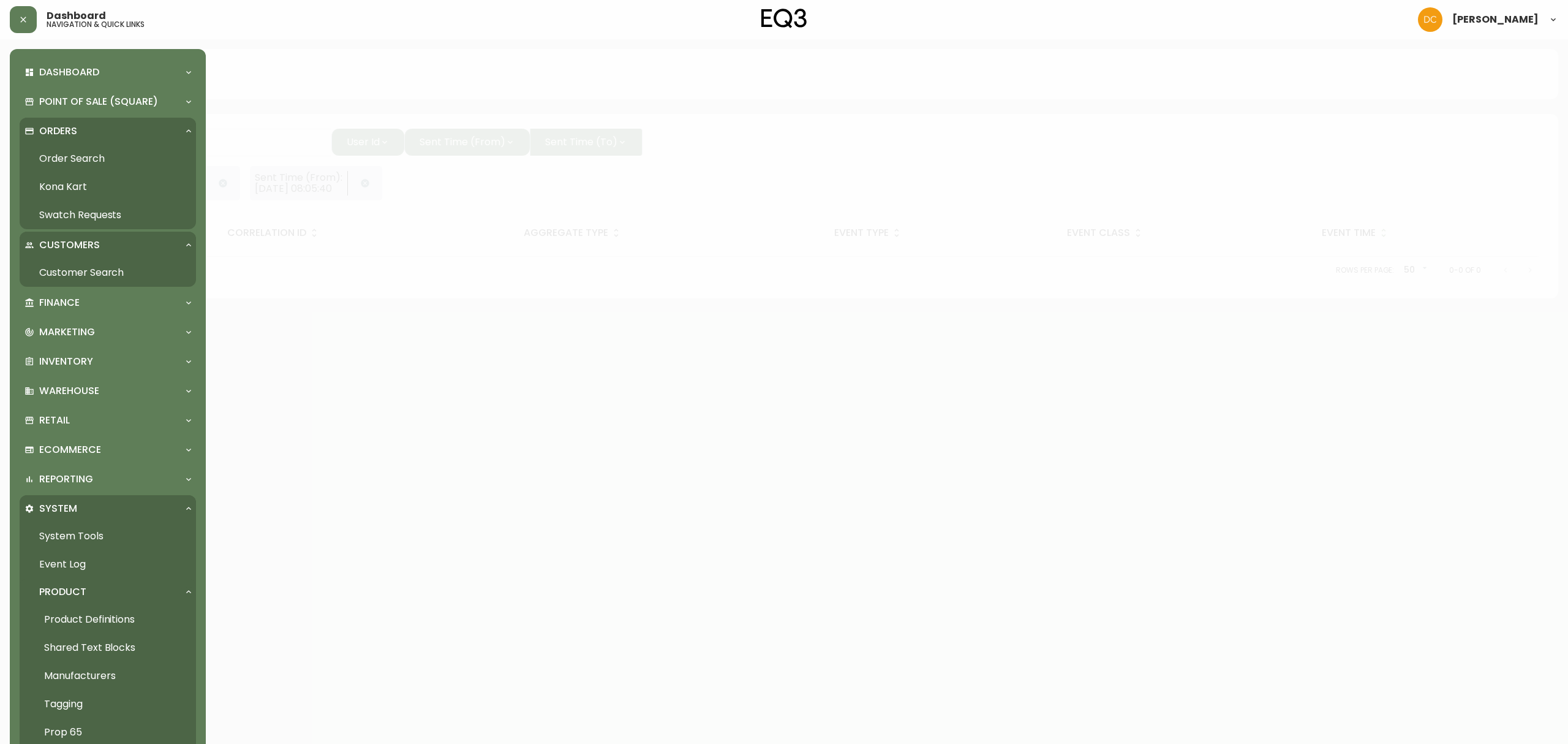
click at [103, 567] on link "Product Definitions" at bounding box center [108, 620] width 177 height 29
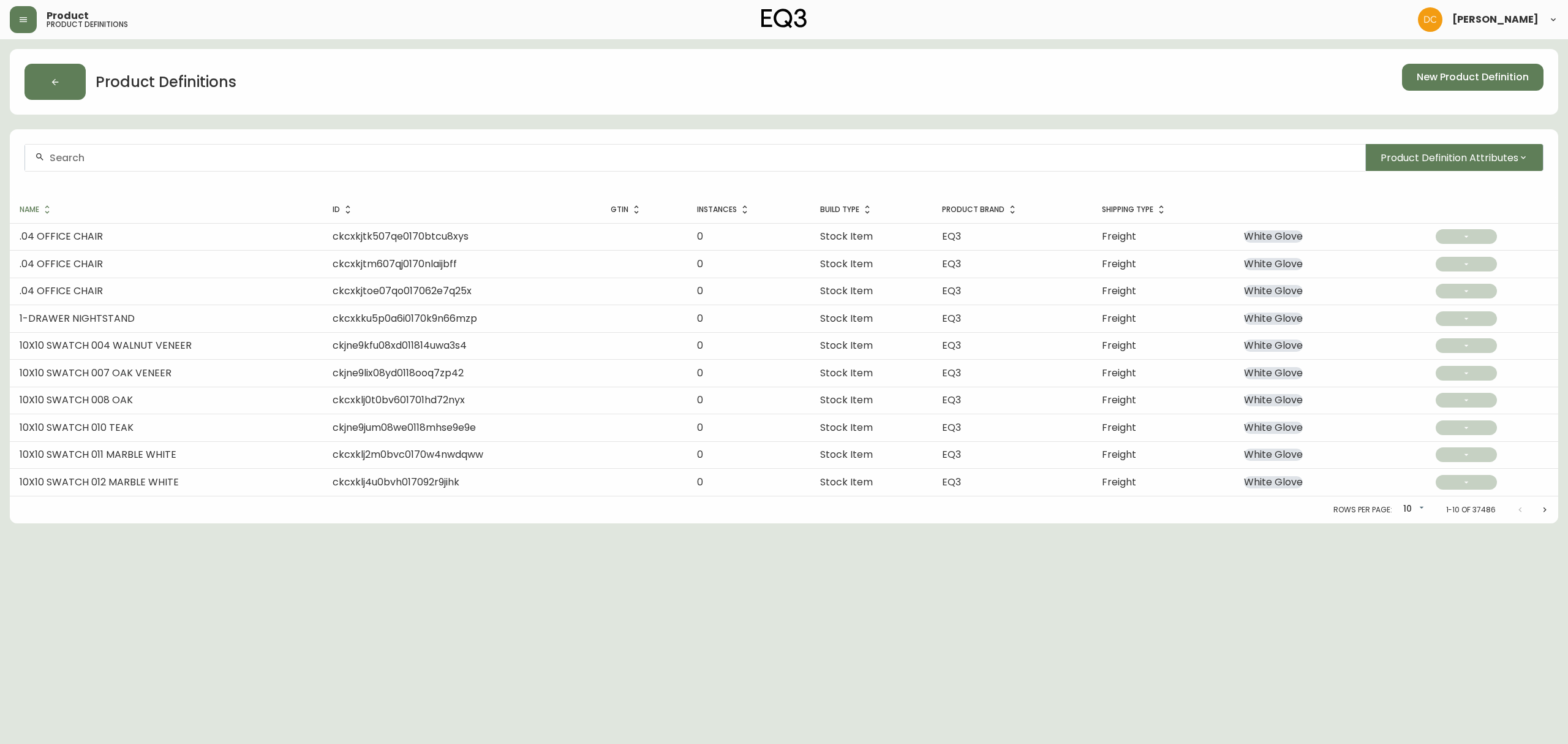
click at [260, 172] on div at bounding box center [694, 158] width 1340 height 28
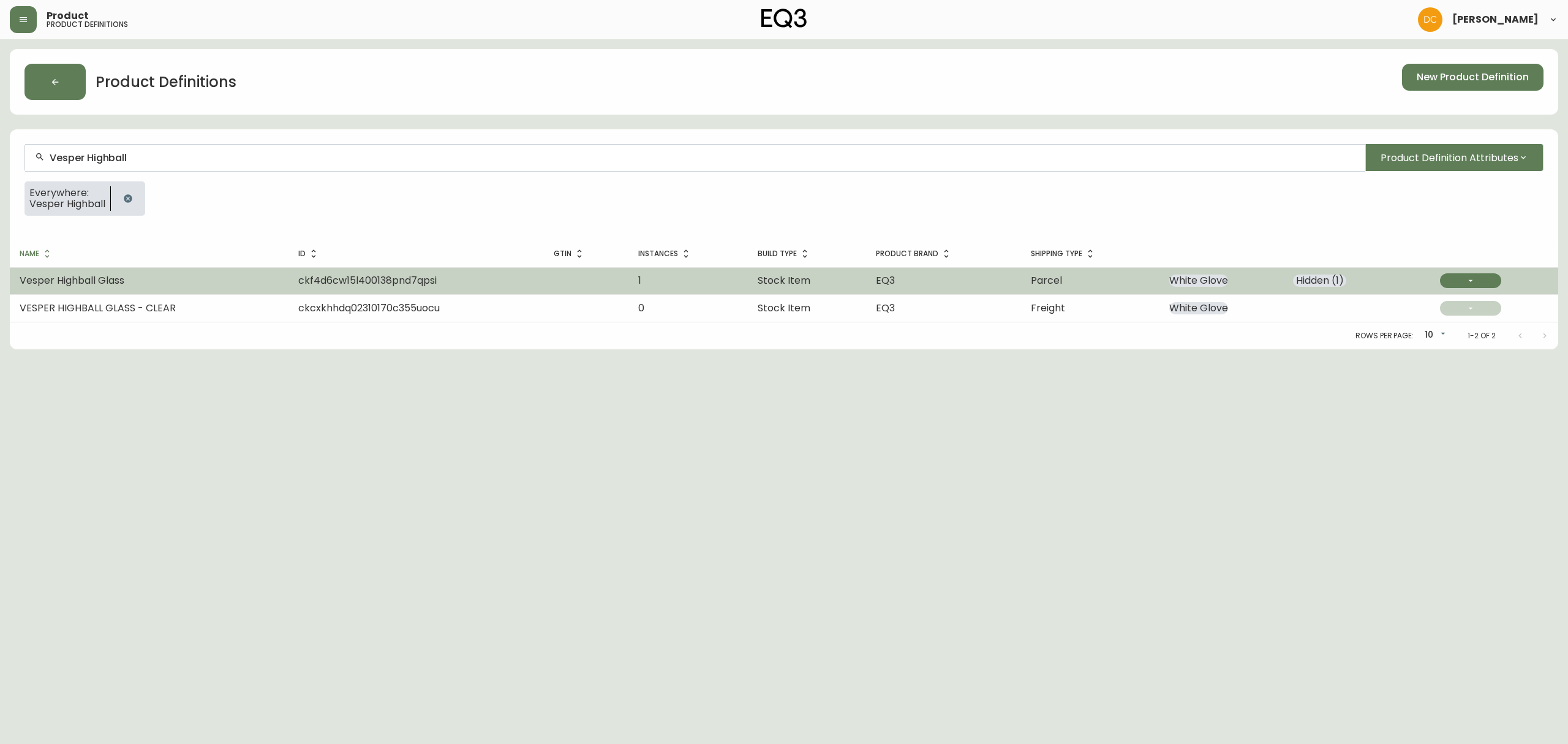
type input "Vesper Highball"
click at [123, 277] on span "Vesper Highball Glass" at bounding box center [72, 281] width 105 height 14
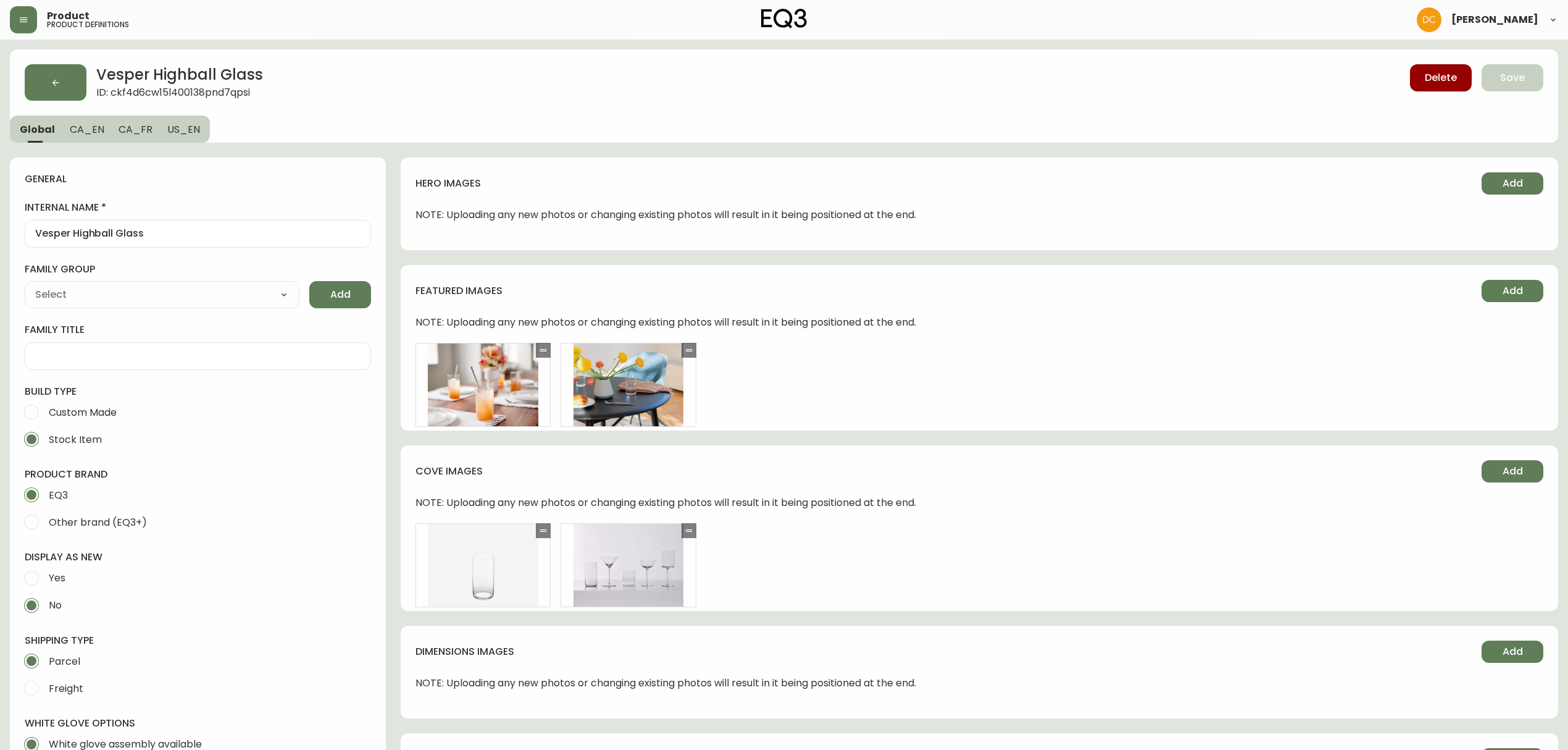
type input "EQ3"
type input "Home & Garden > Kitchen & Dining > Tableware > Drinkware"
type input "Default"
select select "cjyt4m5lw0000pt749bx6gh7n"
select select "cjpjx7rji00004c744bbp6zrf"
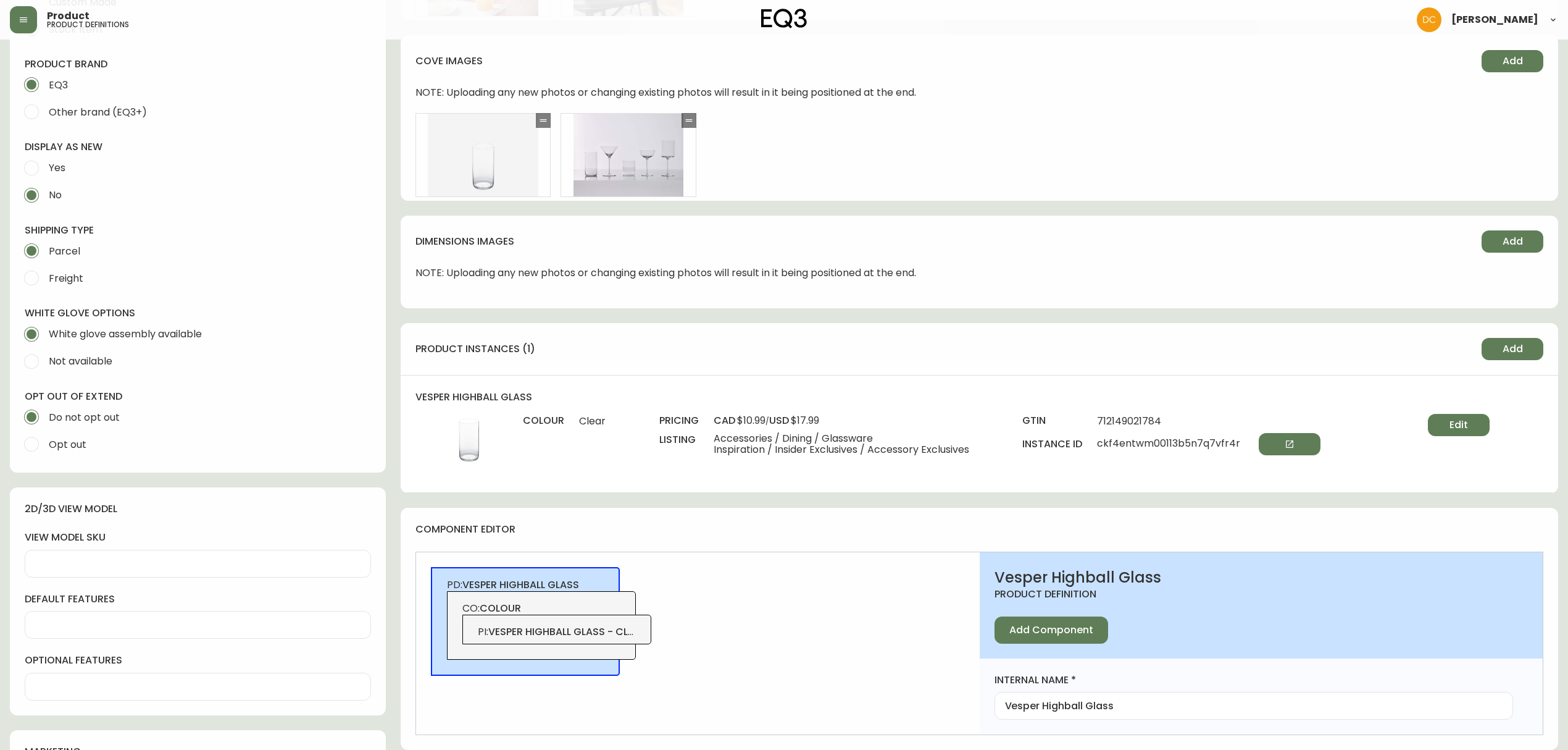
scroll to position [411, 0]
click at [1263, 423] on span "Edit" at bounding box center [1458, 424] width 19 height 14
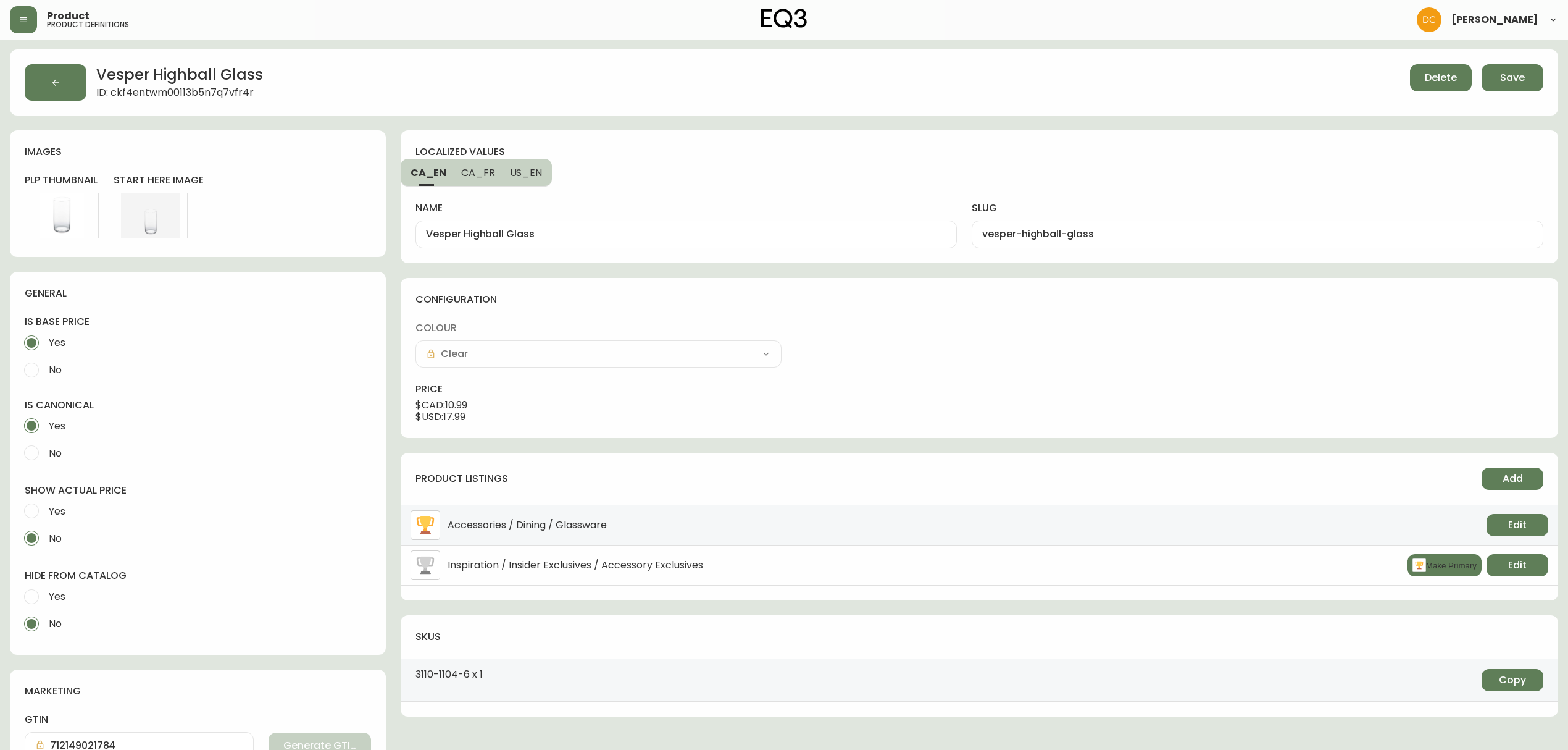
scroll to position [258, 0]
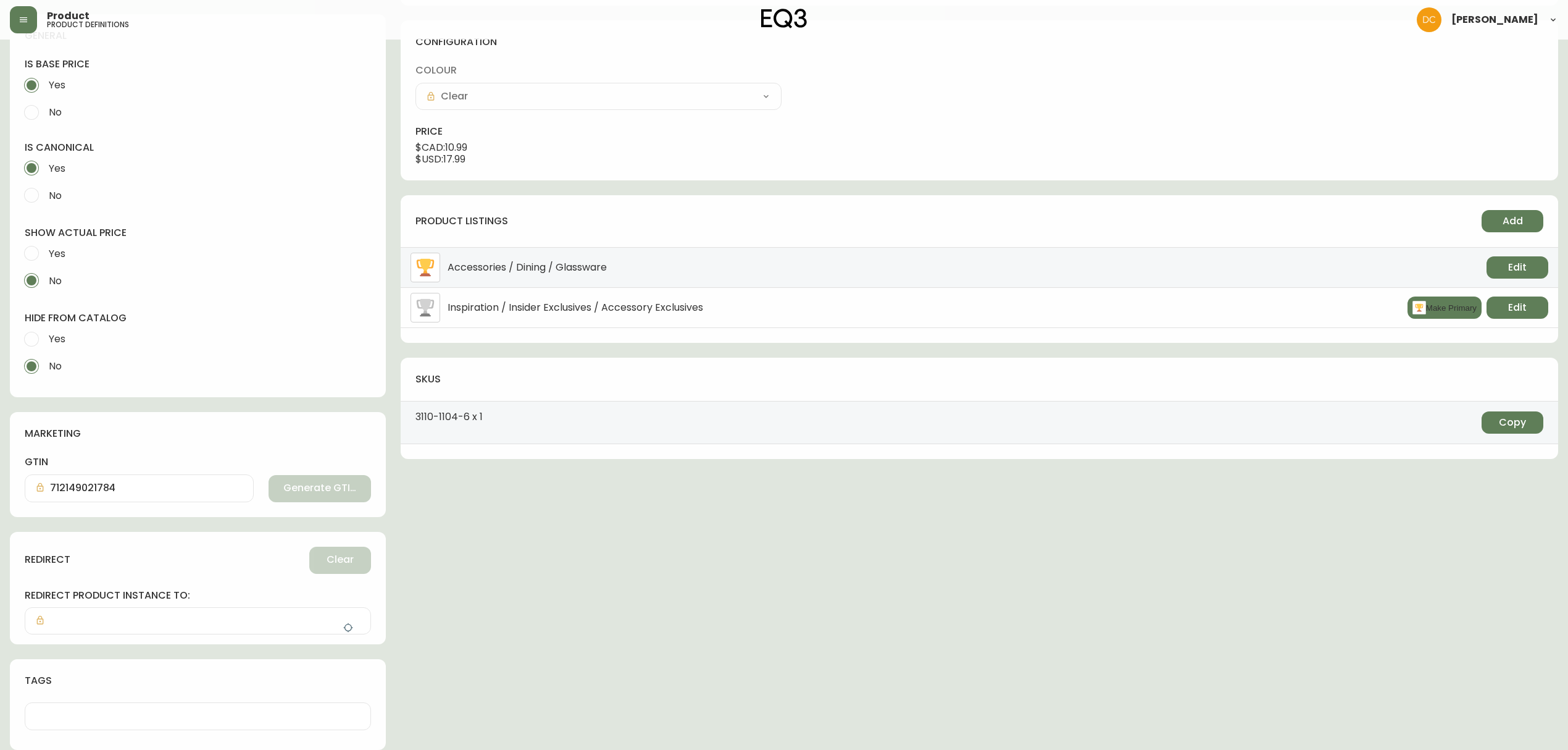
click at [42, 335] on input "Yes" at bounding box center [31, 339] width 27 height 27
radio input "true"
radio input "false"
click at [349, 572] on button "button" at bounding box center [347, 627] width 25 height 25
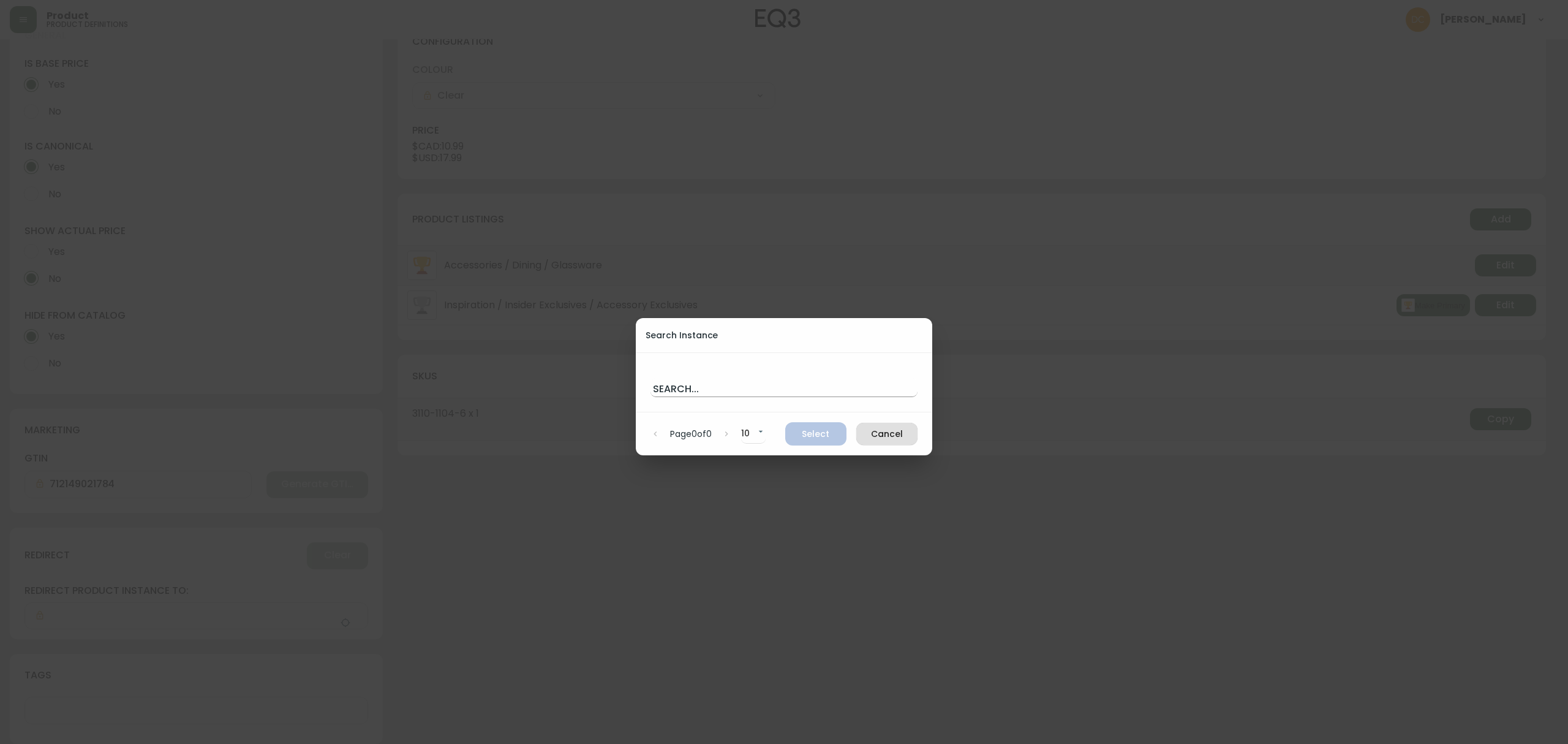
click at [697, 390] on input "text" at bounding box center [784, 387] width 267 height 20
click at [692, 391] on input "text" at bounding box center [784, 387] width 267 height 20
paste input "cjv4acngc03ao0190232vftw5"
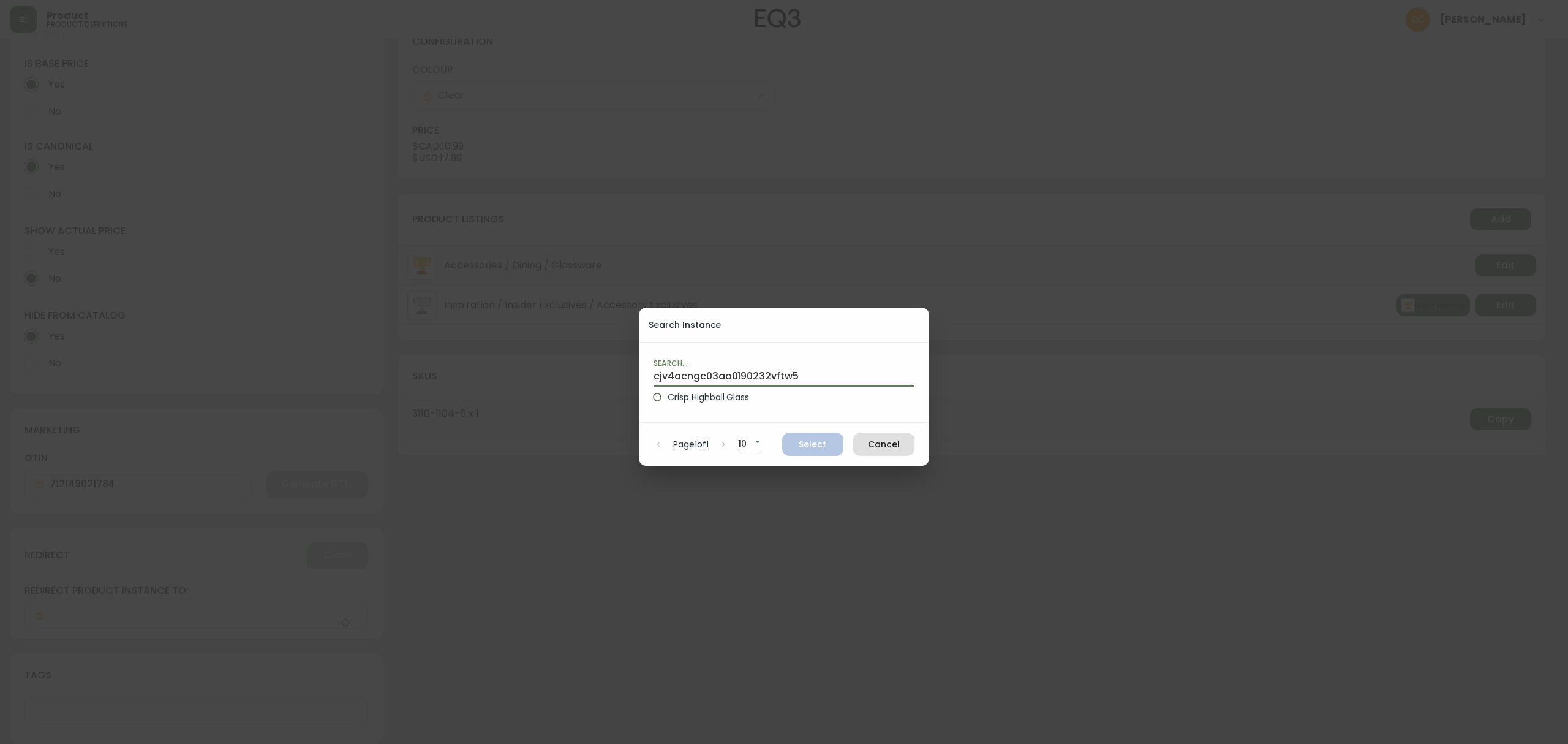
type input "cjv4acngc03ao0190232vftw5"
click at [760, 402] on label "Crisp Highball Glass" at bounding box center [775, 396] width 258 height 21
click at [667, 402] on input "Crisp Highball Glass" at bounding box center [657, 396] width 21 height 21
radio input "true"
click at [802, 437] on button "Select" at bounding box center [813, 445] width 61 height 24
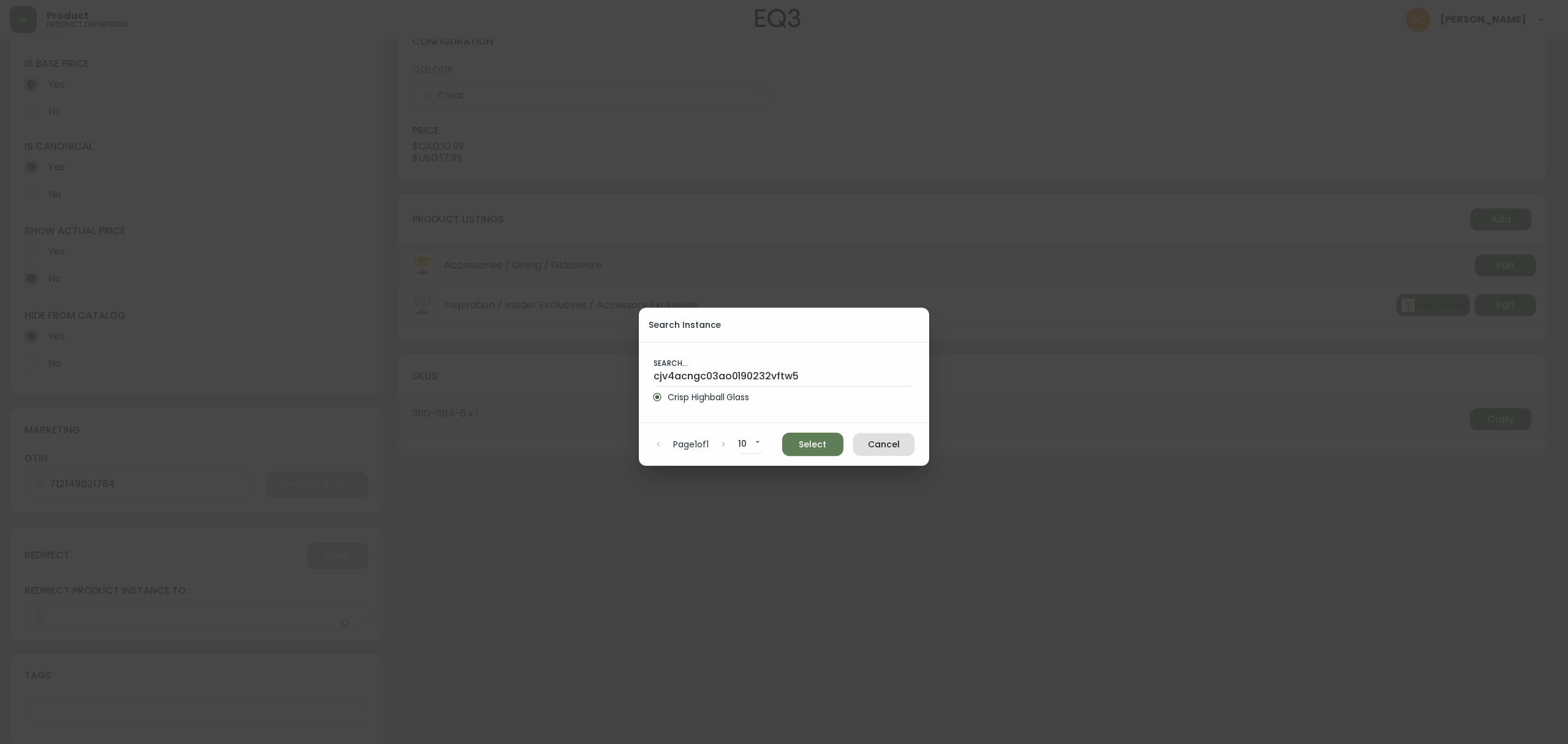
type input "Crisp Highball Glass"
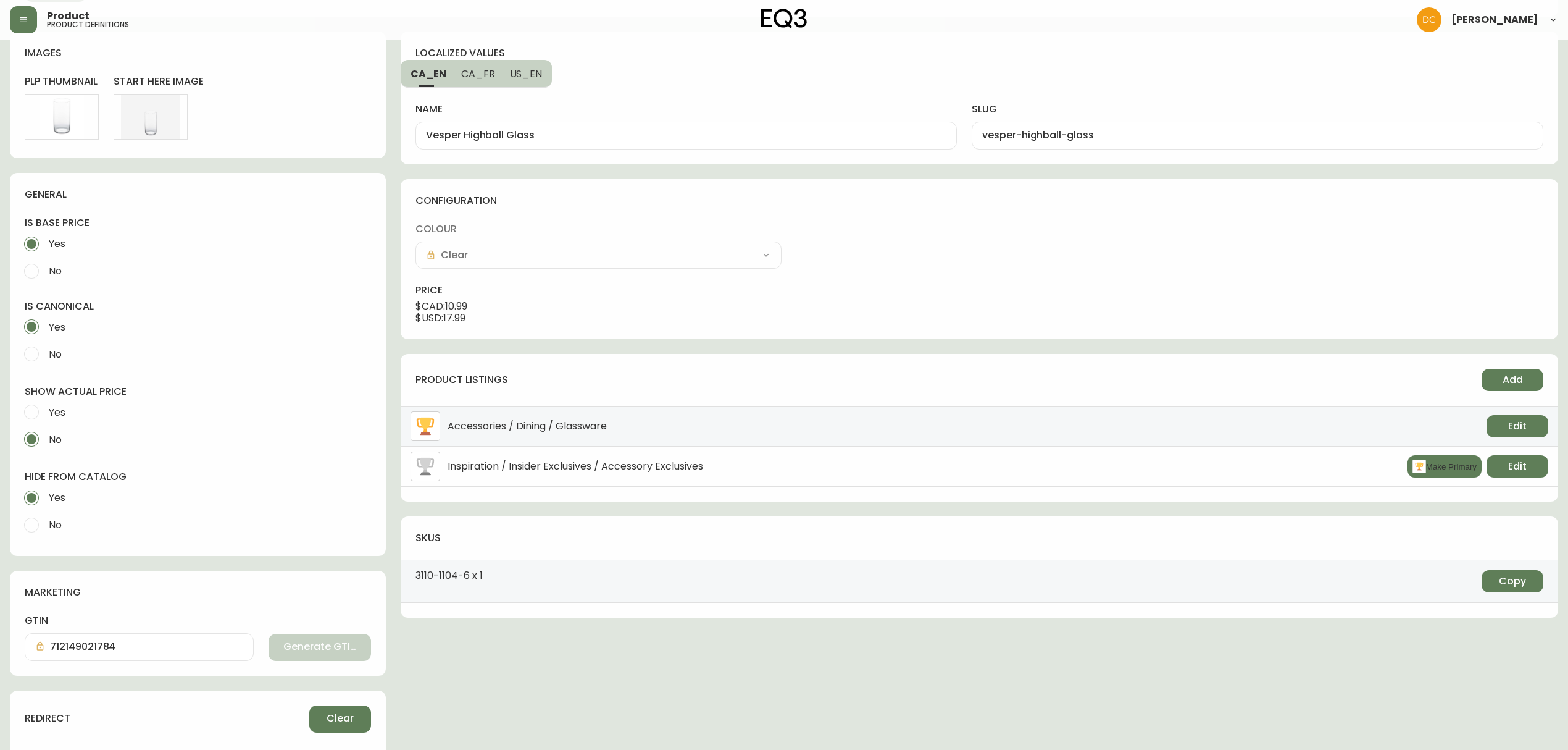
scroll to position [0, 0]
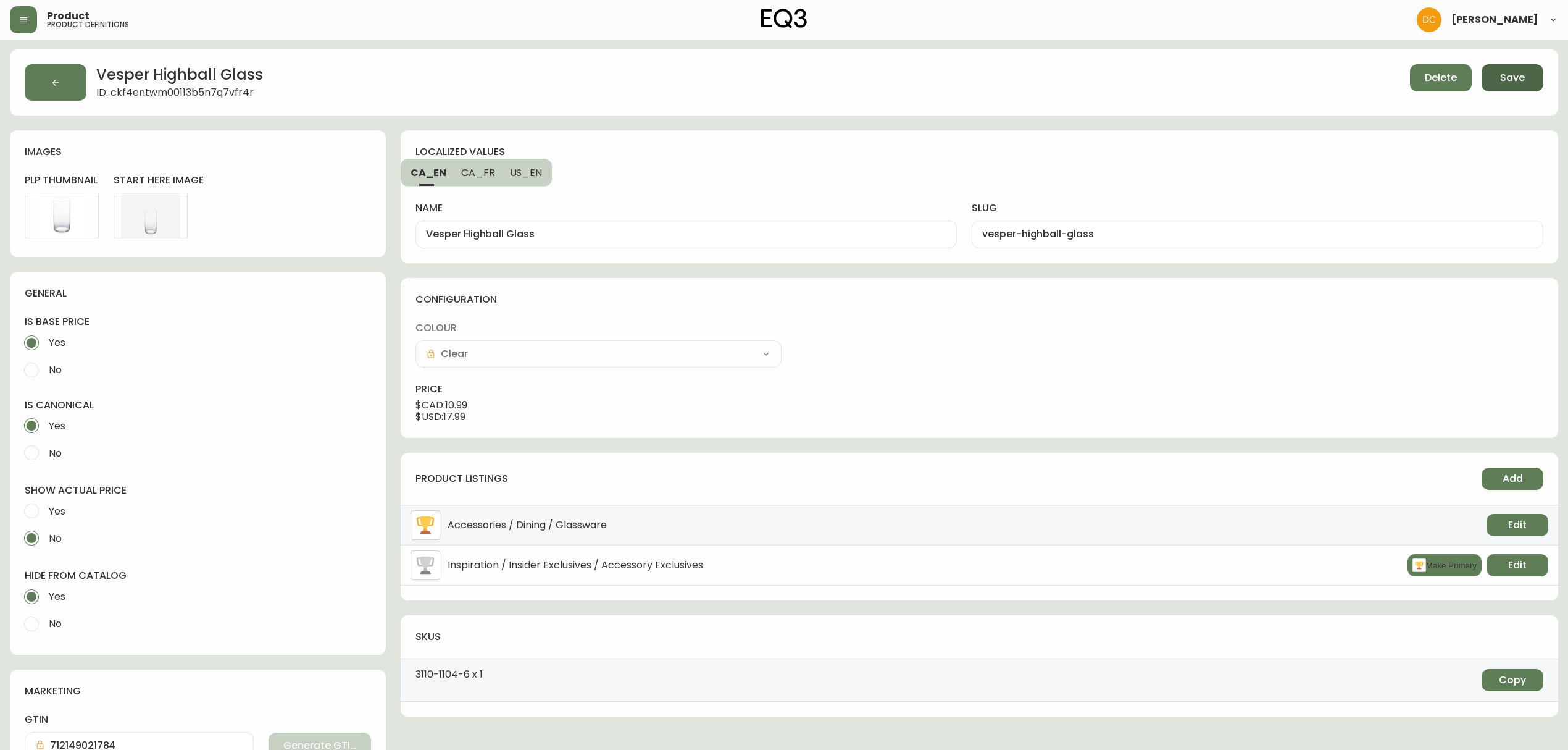
click at [1263, 78] on span "Save" at bounding box center [1512, 78] width 25 height 14
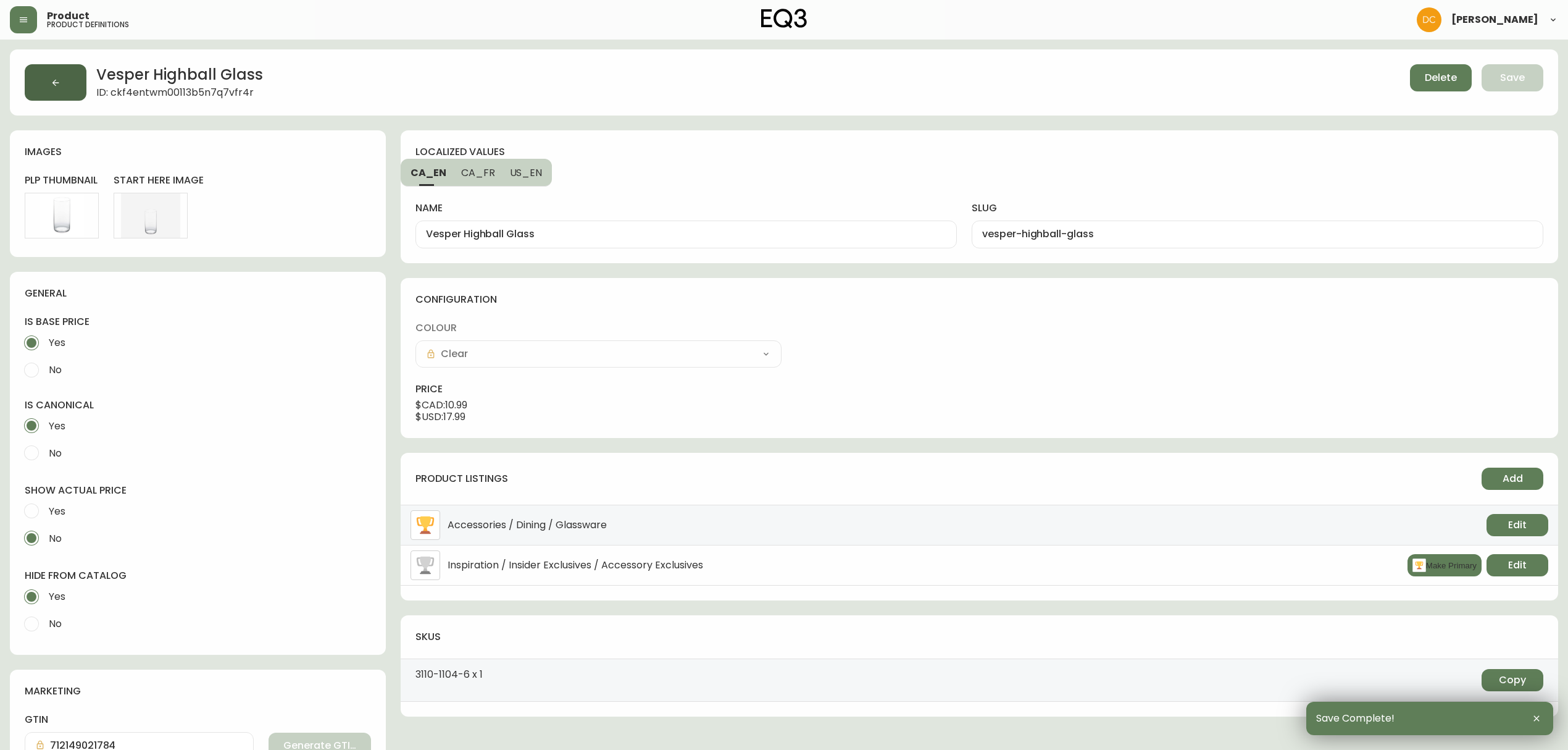
click at [78, 76] on button "button" at bounding box center [56, 82] width 62 height 37
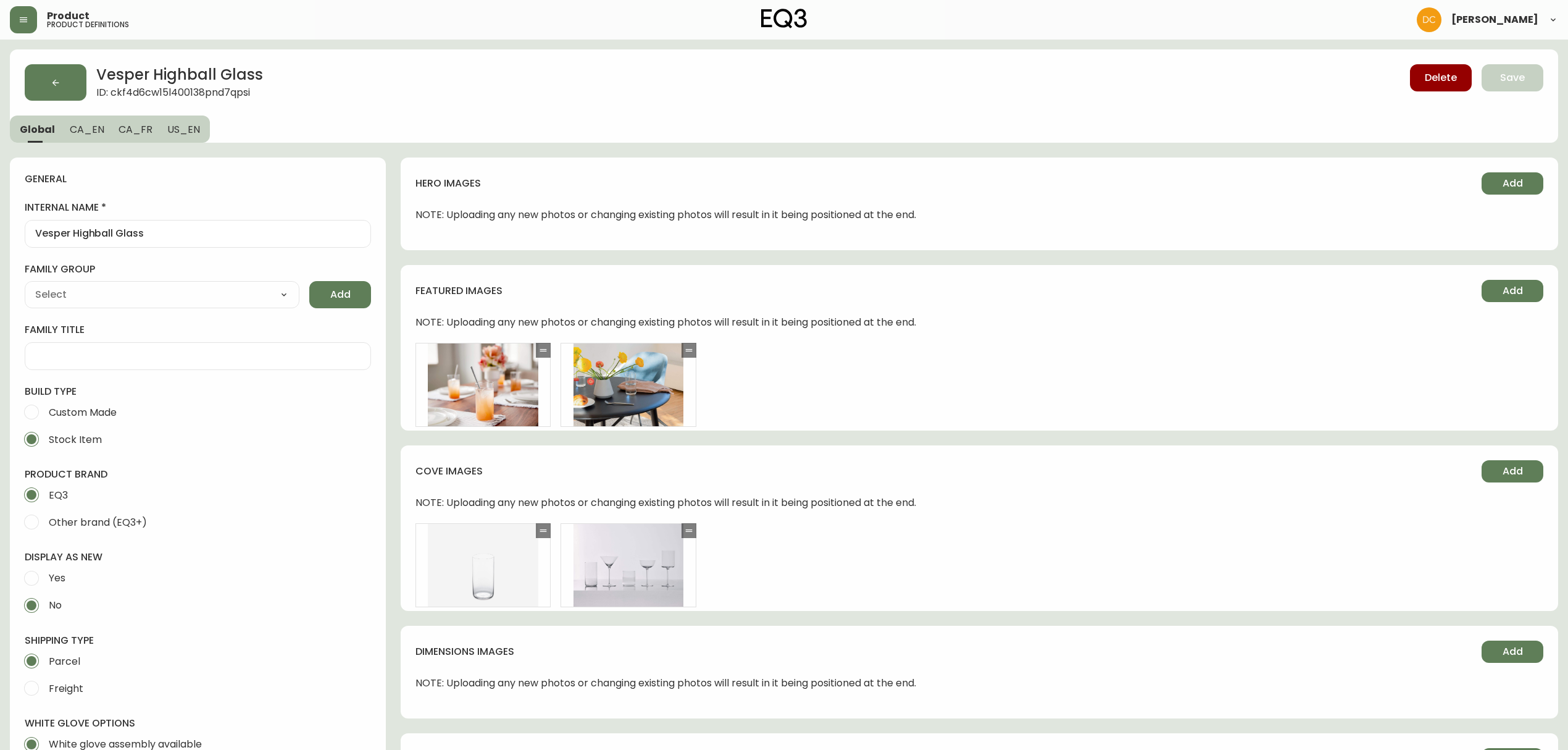
type input "EQ3"
type input "Home & Garden > Kitchen & Dining > Tableware > Drinkware"
type input "Default"
select select "cjyt4m5lw0000pt749bx6gh7n"
select select "cjpjx7rji00004c744bbp6zrf"
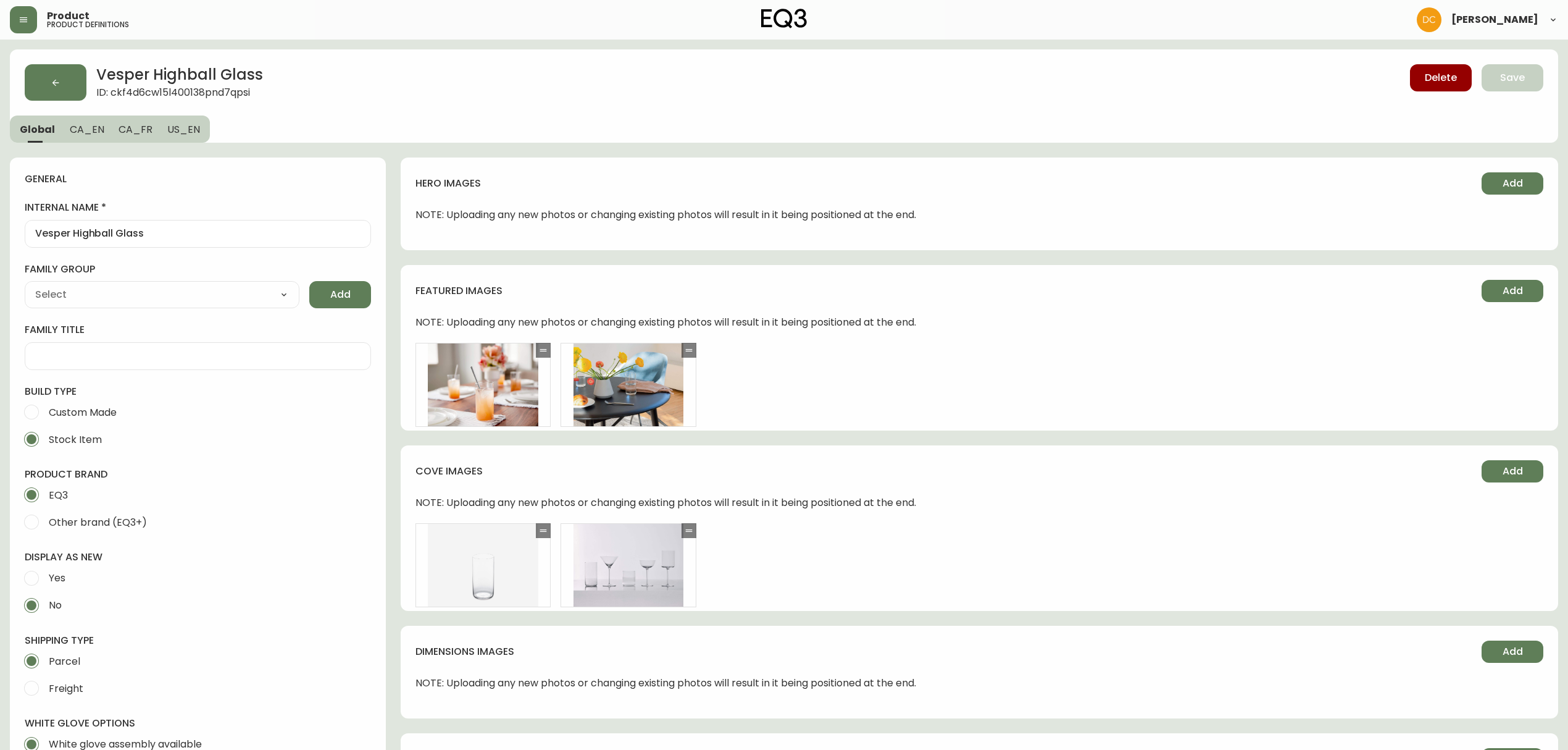
click at [84, 128] on span "CA_EN" at bounding box center [87, 128] width 35 height 13
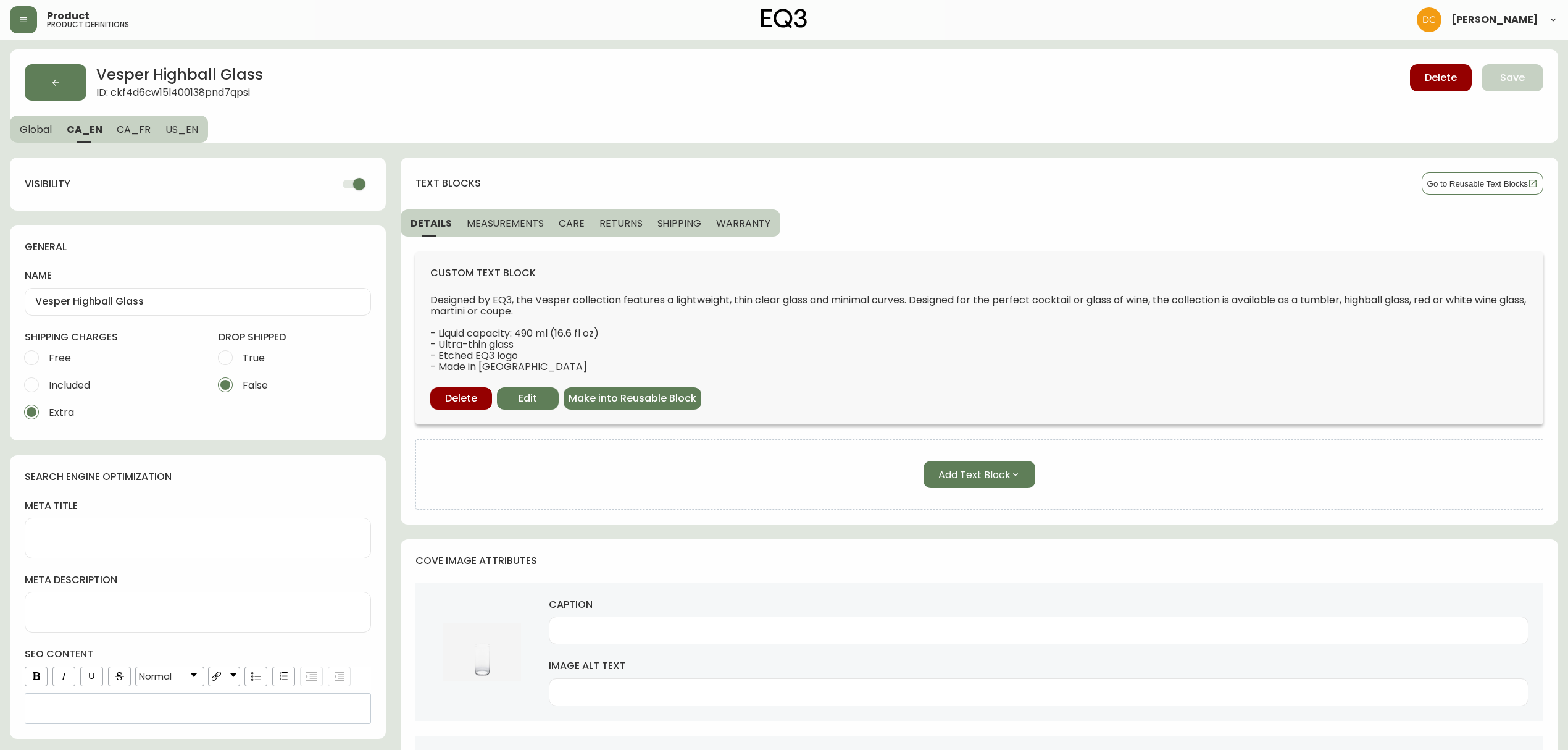
click at [370, 191] on input "checkbox" at bounding box center [359, 184] width 71 height 24
drag, startPoint x: 145, startPoint y: 128, endPoint x: 158, endPoint y: 130, distance: 13.2
click at [147, 128] on span "CA_FR" at bounding box center [133, 128] width 34 height 13
checkbox input "true"
type input "Verre highball Vesper"
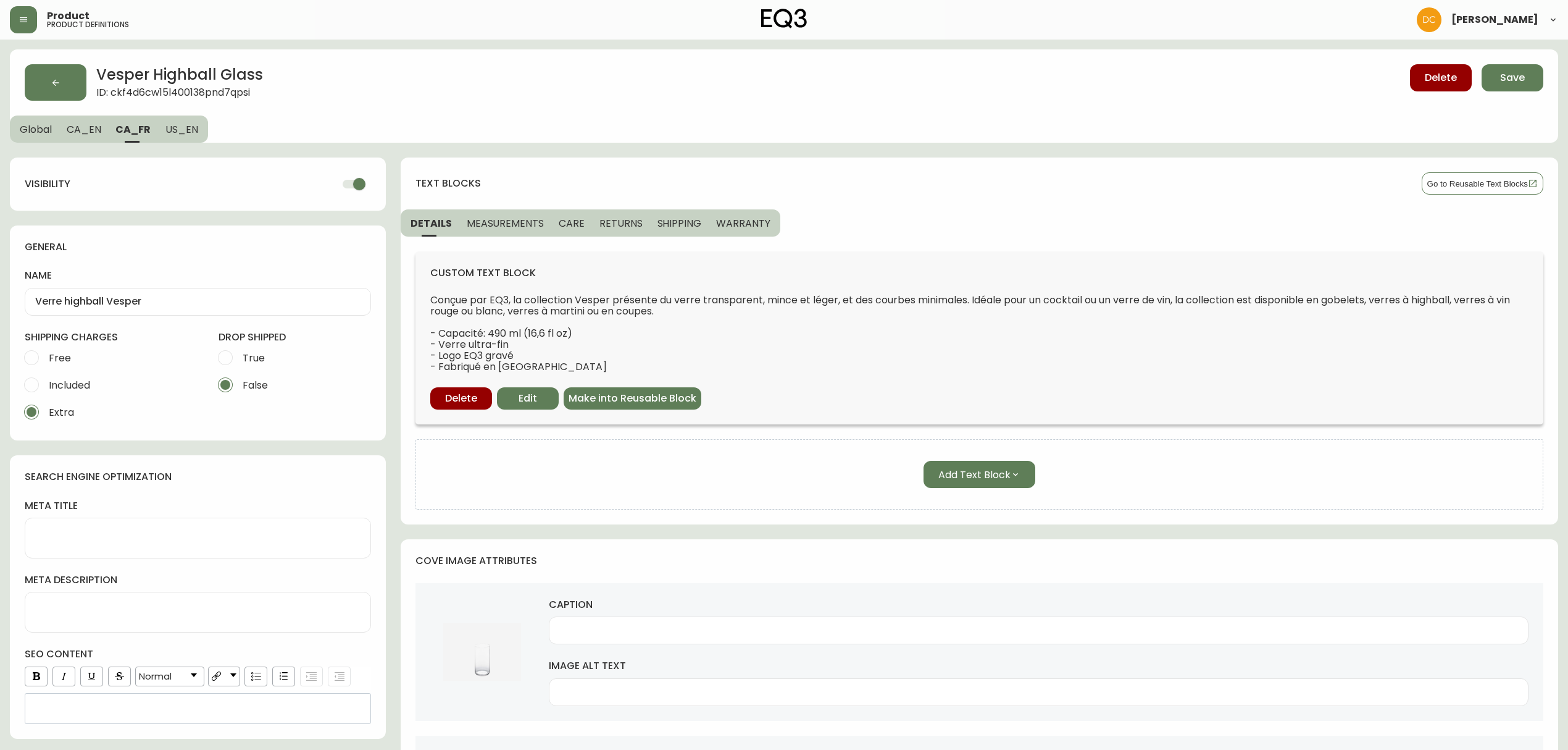
drag, startPoint x: 366, startPoint y: 186, endPoint x: 266, endPoint y: 166, distance: 102.0
click at [364, 186] on input "checkbox" at bounding box center [359, 184] width 71 height 24
checkbox input "false"
click at [143, 123] on span "CA_FR" at bounding box center [132, 128] width 35 height 13
click at [183, 132] on span "US_EN" at bounding box center [181, 128] width 33 height 13
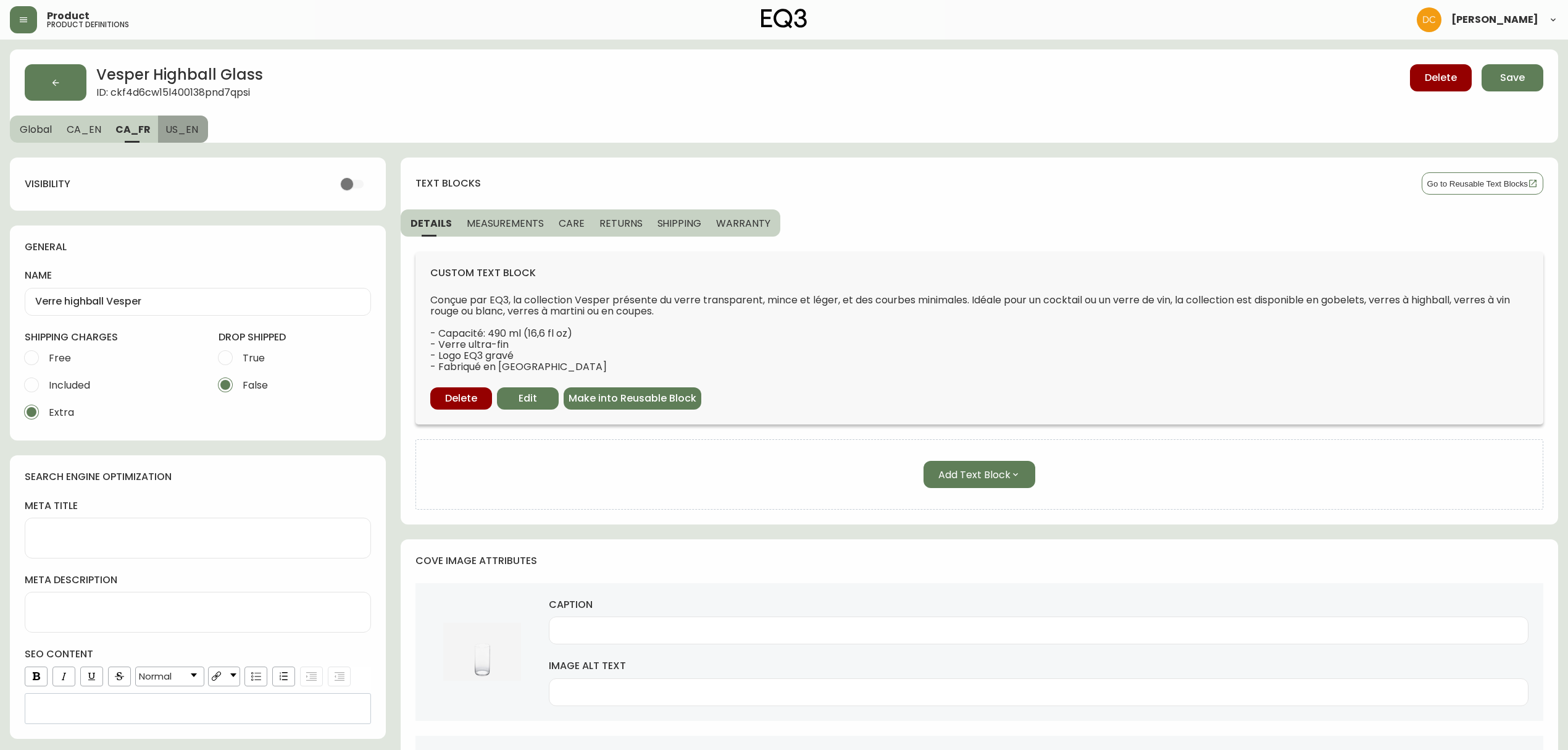
type input "Vesper Highball Glass"
type input "Highball glass with metal straw in it on table set for a meal"
type input "Highball glass, flower vase, and pink napkin on wood dinette table"
click at [355, 186] on input "checkbox" at bounding box center [346, 184] width 71 height 24
drag, startPoint x: 368, startPoint y: 188, endPoint x: 354, endPoint y: 188, distance: 14.0
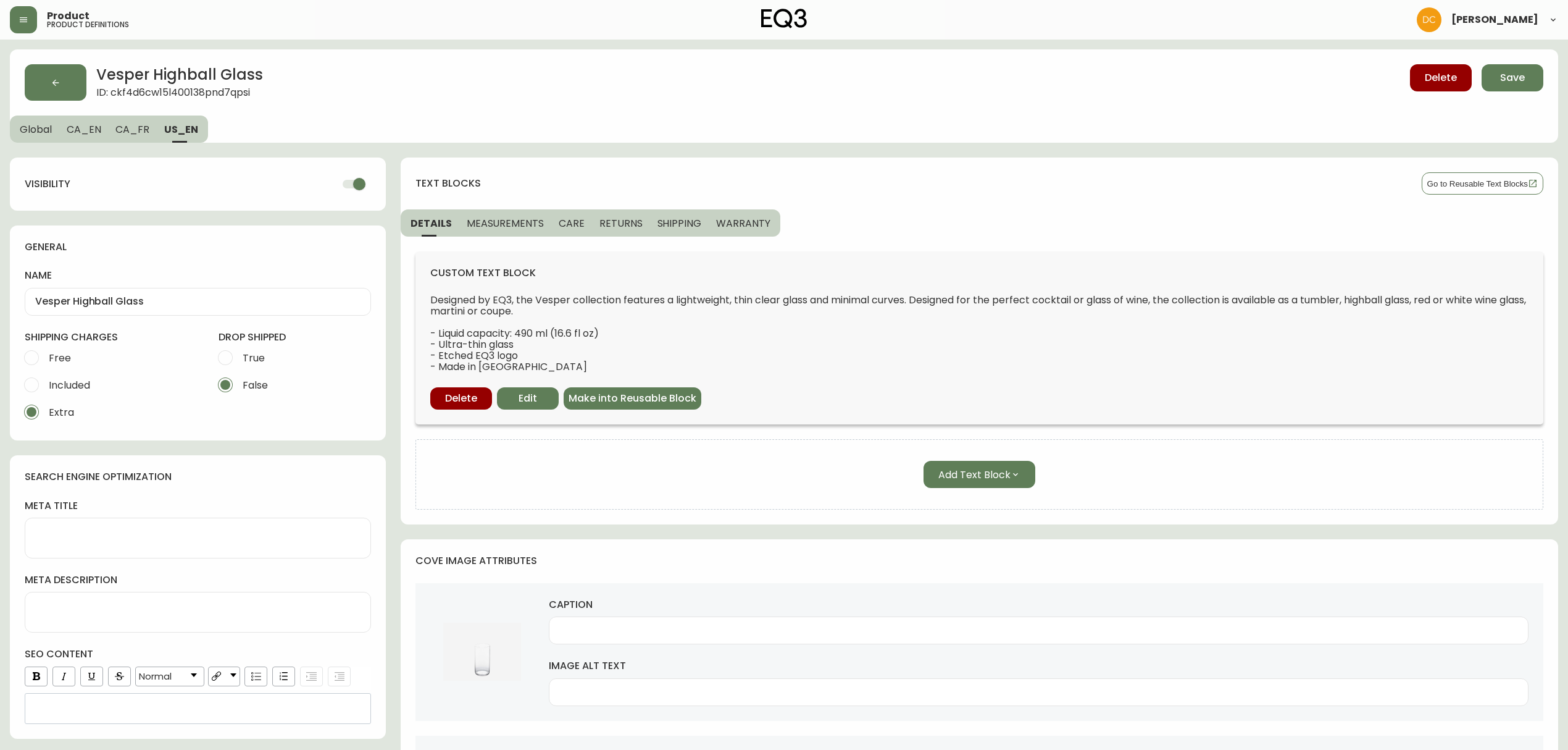
click at [365, 188] on input "checkbox" at bounding box center [359, 184] width 71 height 24
checkbox input "false"
click at [139, 128] on span "CA_FR" at bounding box center [132, 128] width 34 height 13
type input "Verre highball Vesper"
drag, startPoint x: 95, startPoint y: 127, endPoint x: 58, endPoint y: 134, distance: 37.7
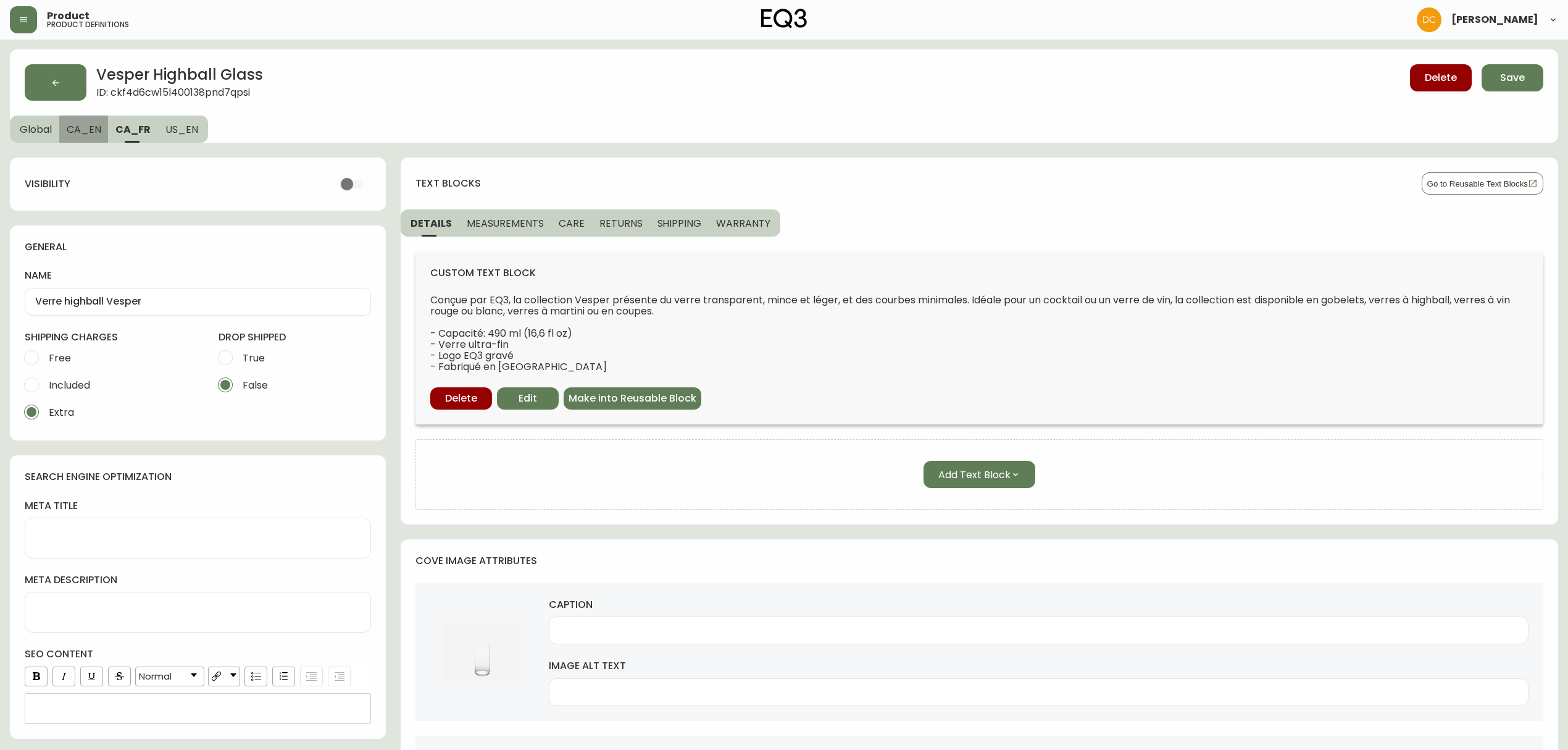
click at [88, 127] on span "CA_EN" at bounding box center [84, 128] width 35 height 13
type input "Vesper Highball Glass"
type input "Highball glass with metal straw in it on table set for dinner"
type input "Highball glass, flower vase, and pink napkin on black dinette table"
click at [23, 129] on span "Global" at bounding box center [36, 128] width 32 height 13
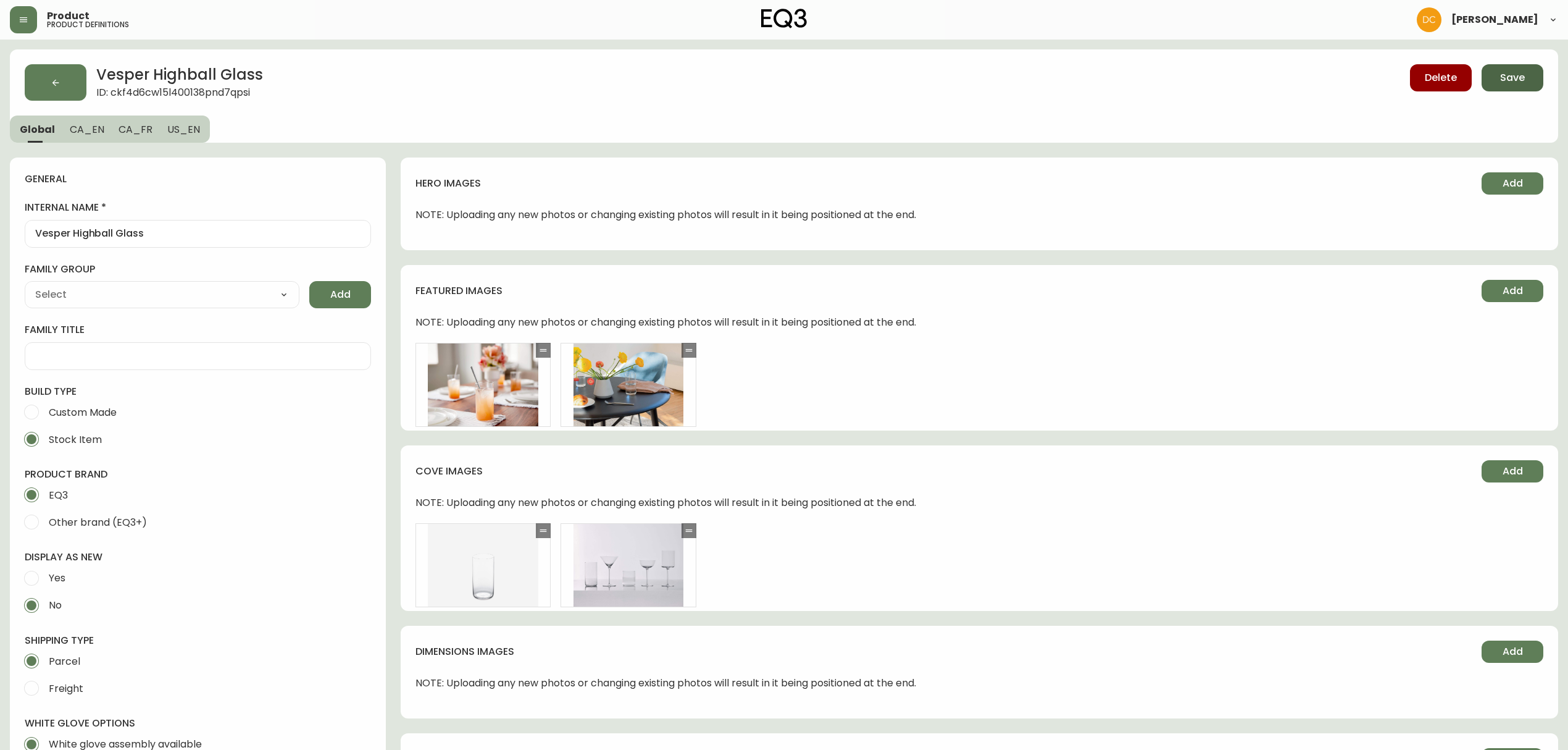
click at [1263, 68] on button "Save" at bounding box center [1512, 77] width 62 height 27
click at [26, 25] on button "button" at bounding box center [23, 19] width 27 height 27
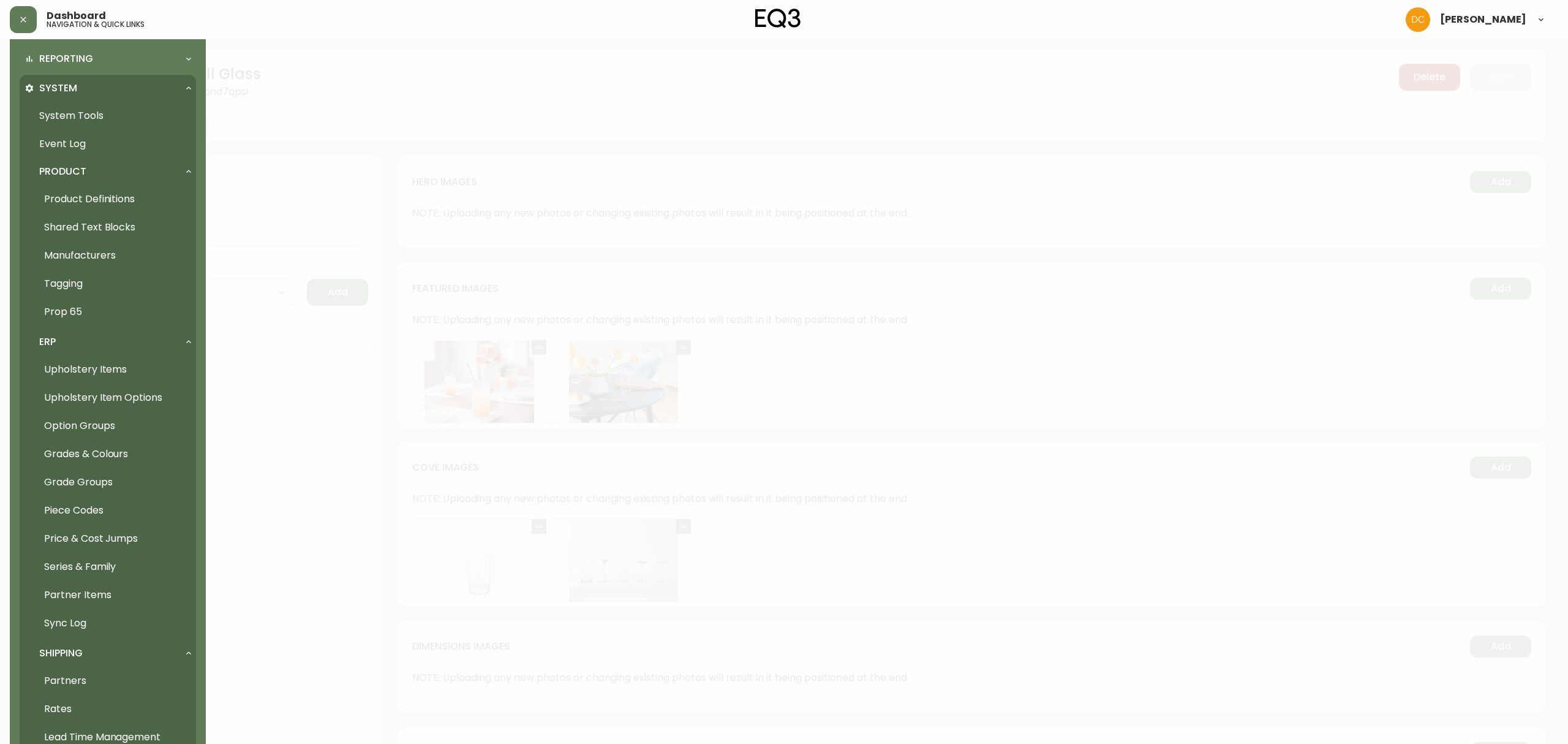
scroll to position [408, 0]
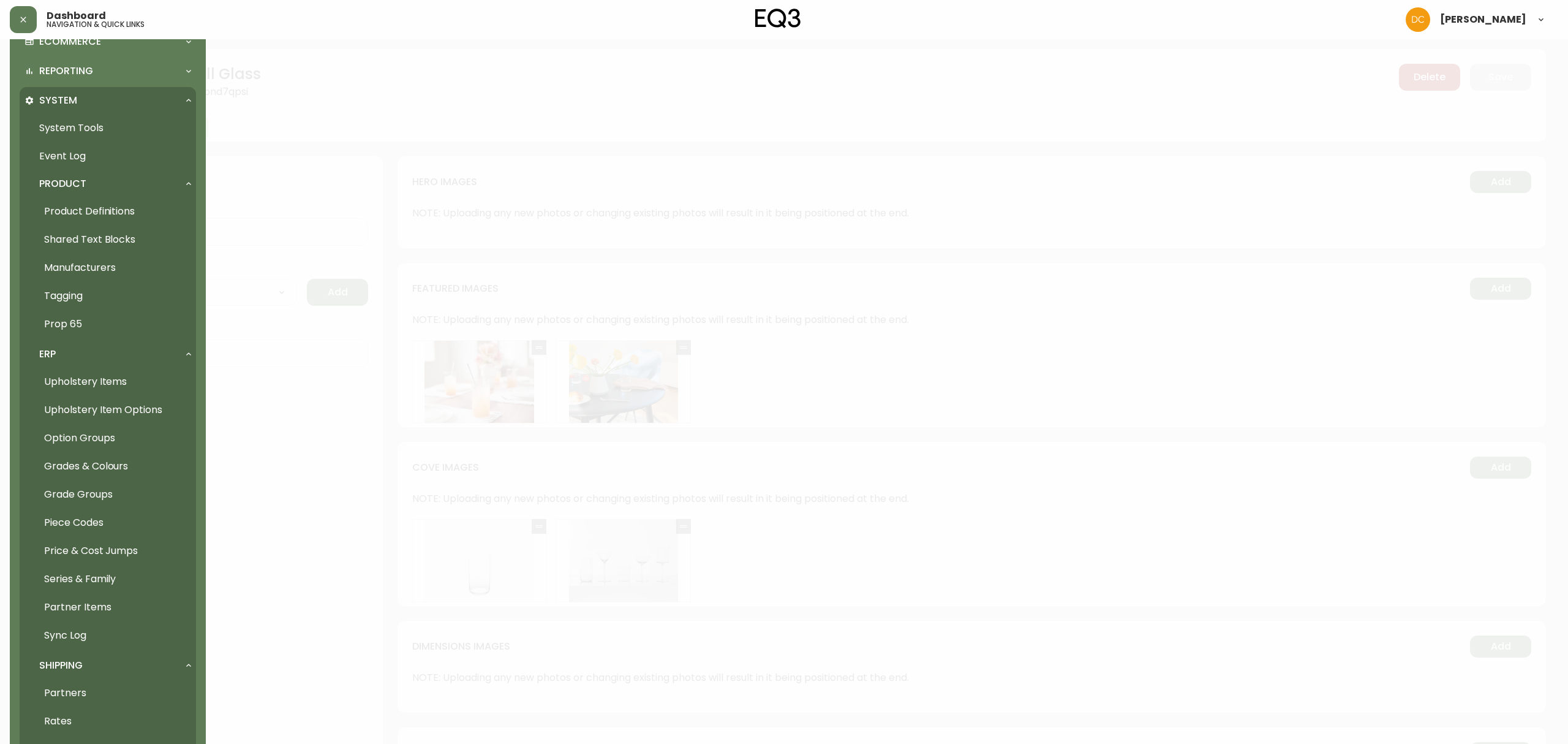
click at [72, 128] on link "System Tools" at bounding box center [108, 127] width 177 height 29
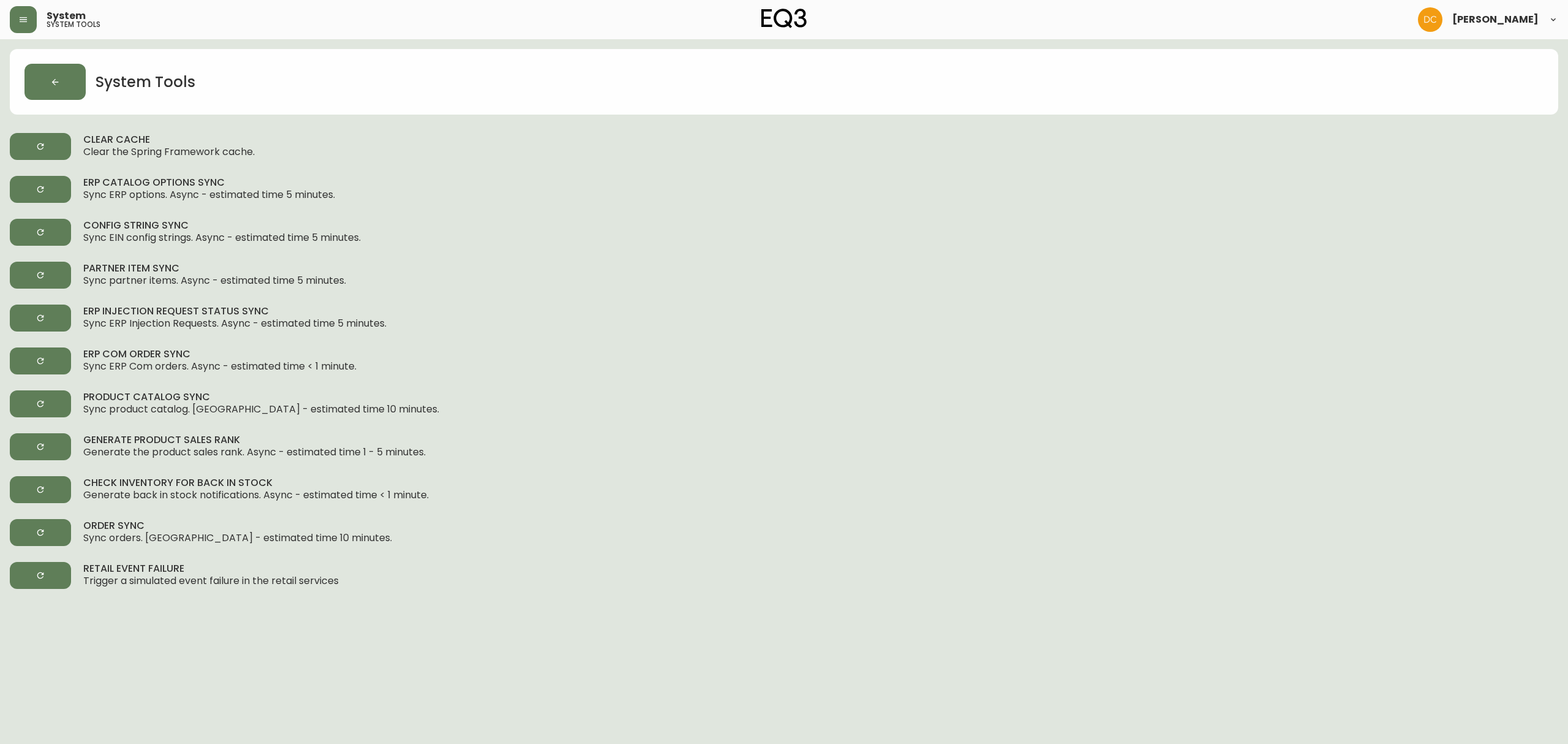
click at [50, 146] on button "button" at bounding box center [40, 146] width 61 height 27
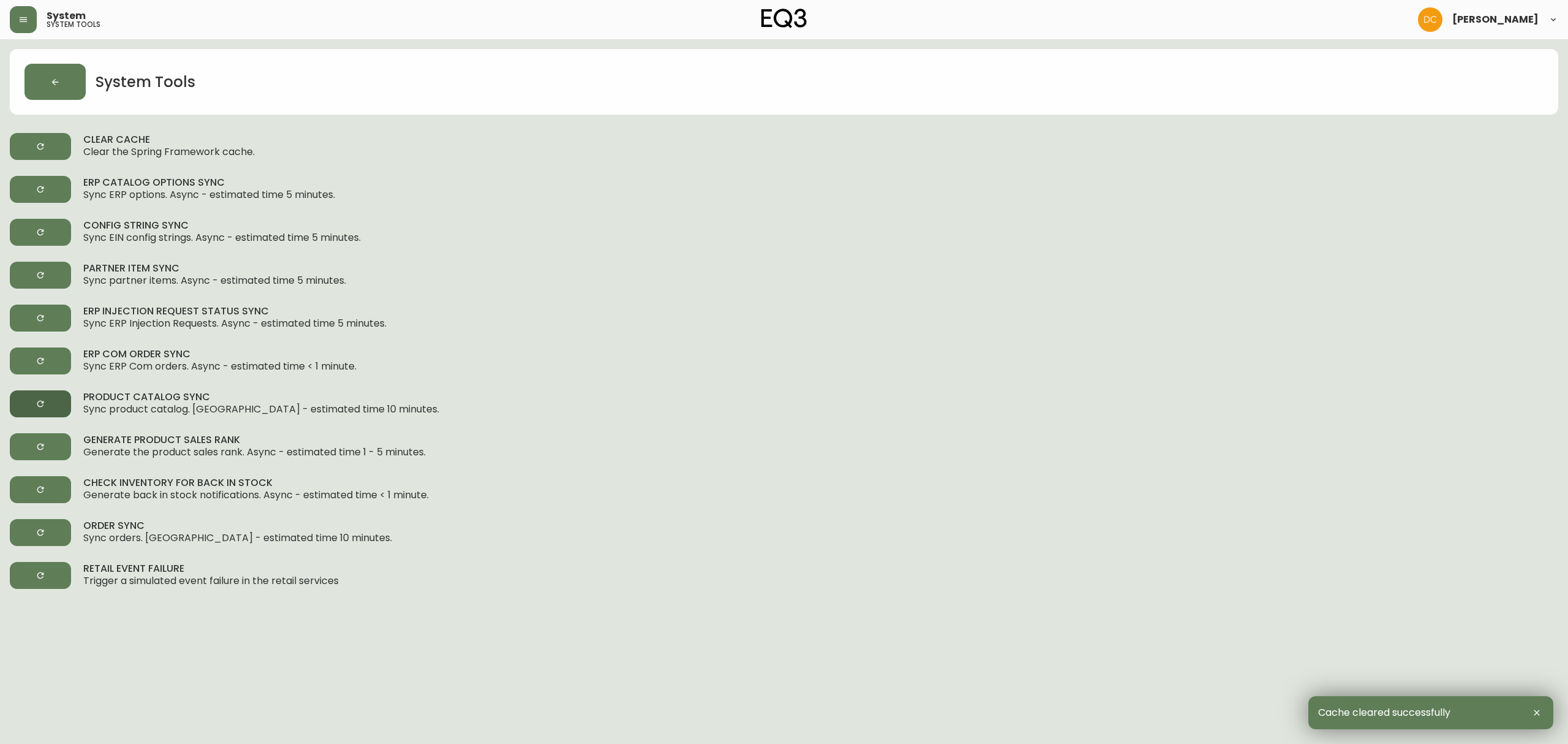
click at [38, 394] on button "button" at bounding box center [40, 403] width 61 height 27
click at [27, 29] on button "button" at bounding box center [23, 19] width 27 height 27
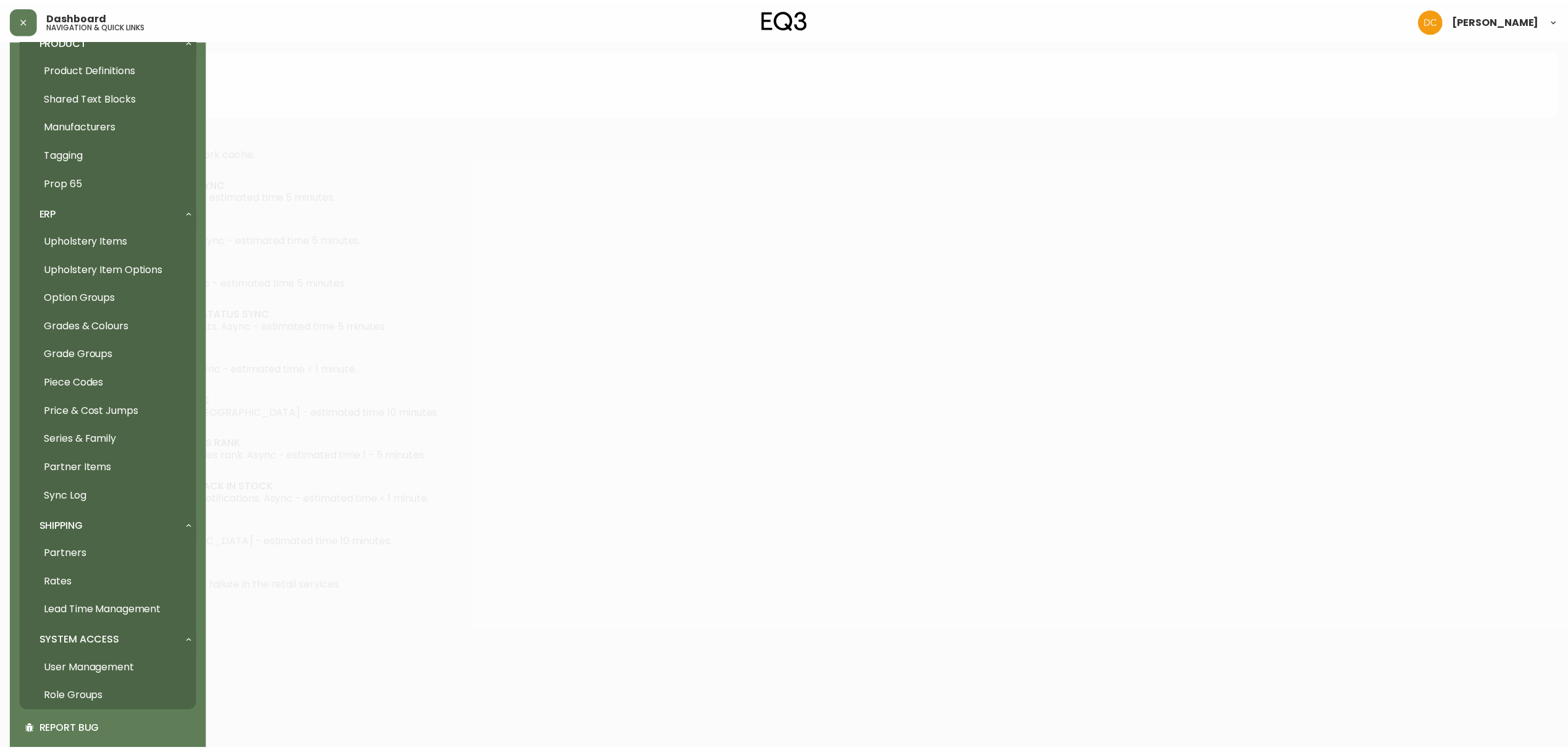
scroll to position [604, 0]
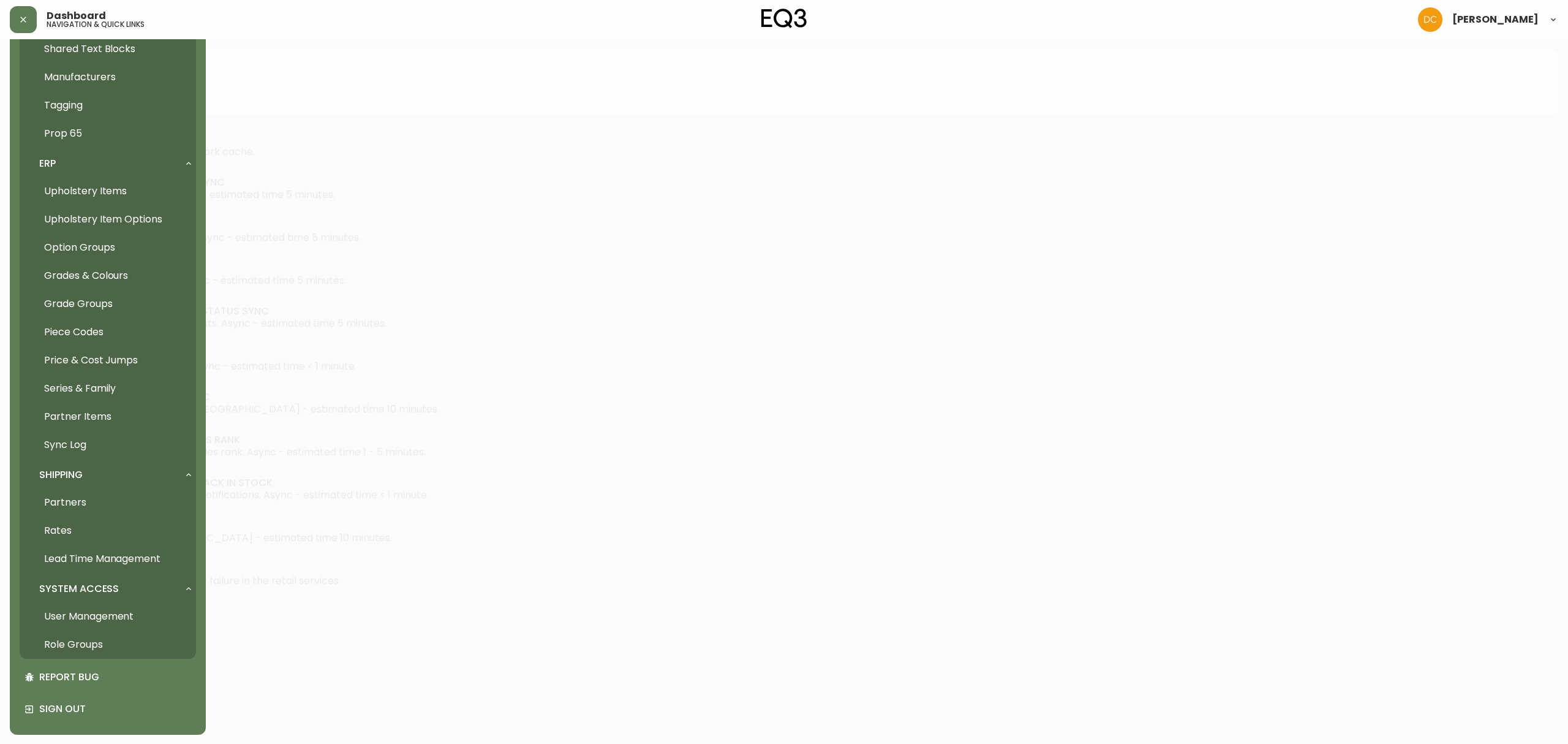
click at [93, 412] on link "Partner Items" at bounding box center [108, 416] width 177 height 29
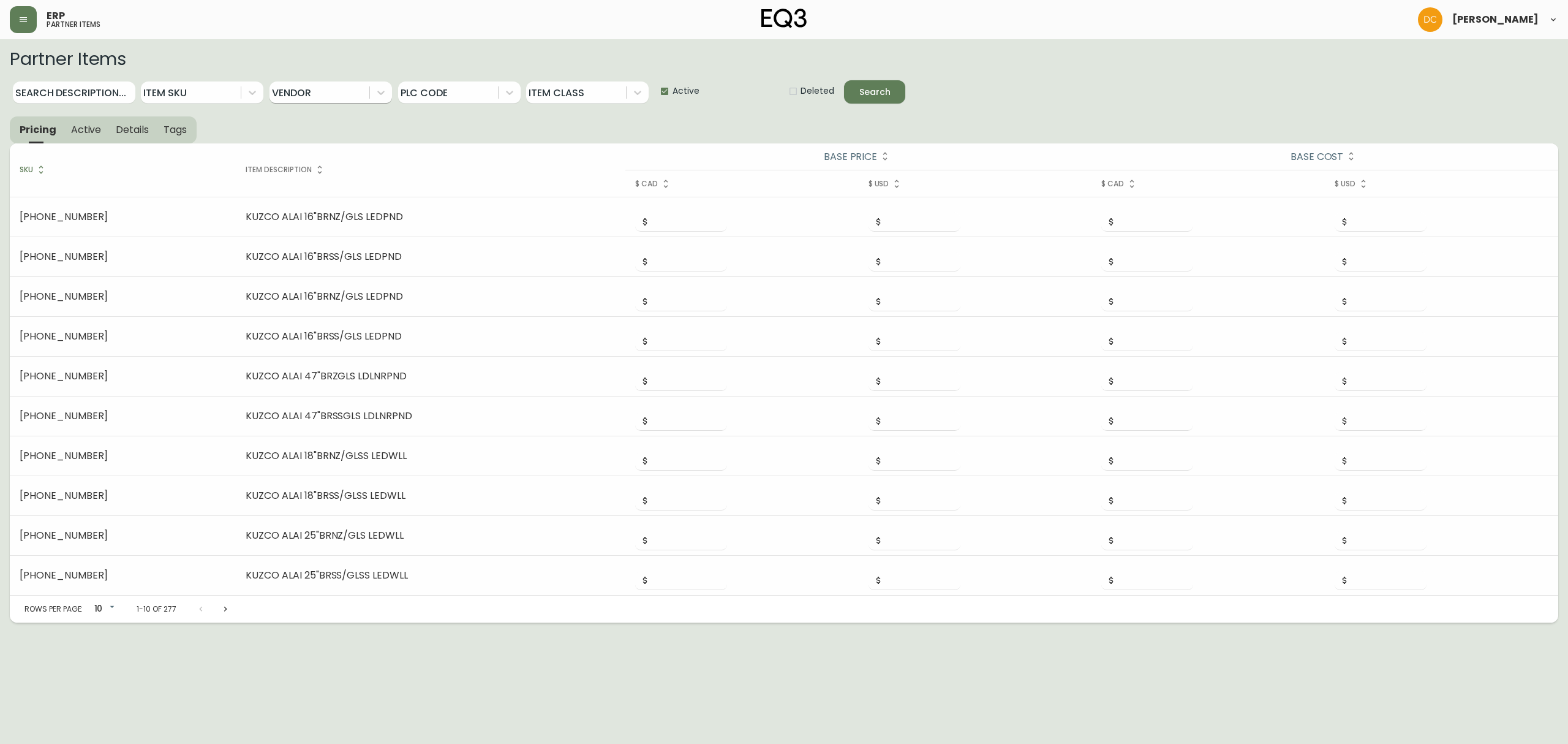
click at [365, 92] on div at bounding box center [319, 92] width 100 height 22
type input "kuz"
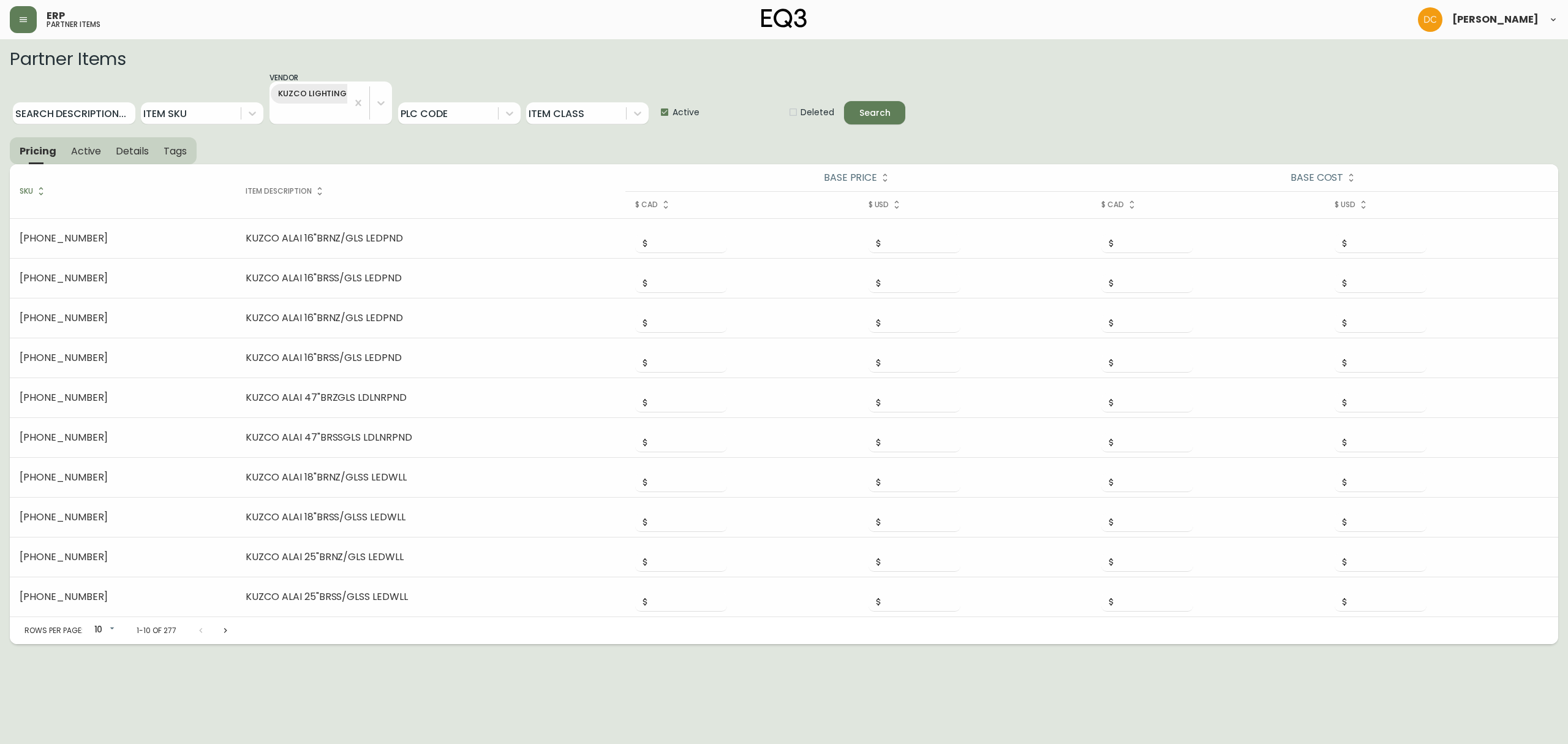
click at [686, 111] on span "Active" at bounding box center [685, 112] width 27 height 13
click at [672, 111] on input "Active" at bounding box center [660, 112] width 25 height 25
checkbox input "false"
click at [904, 106] on button "Search" at bounding box center [875, 113] width 61 height 24
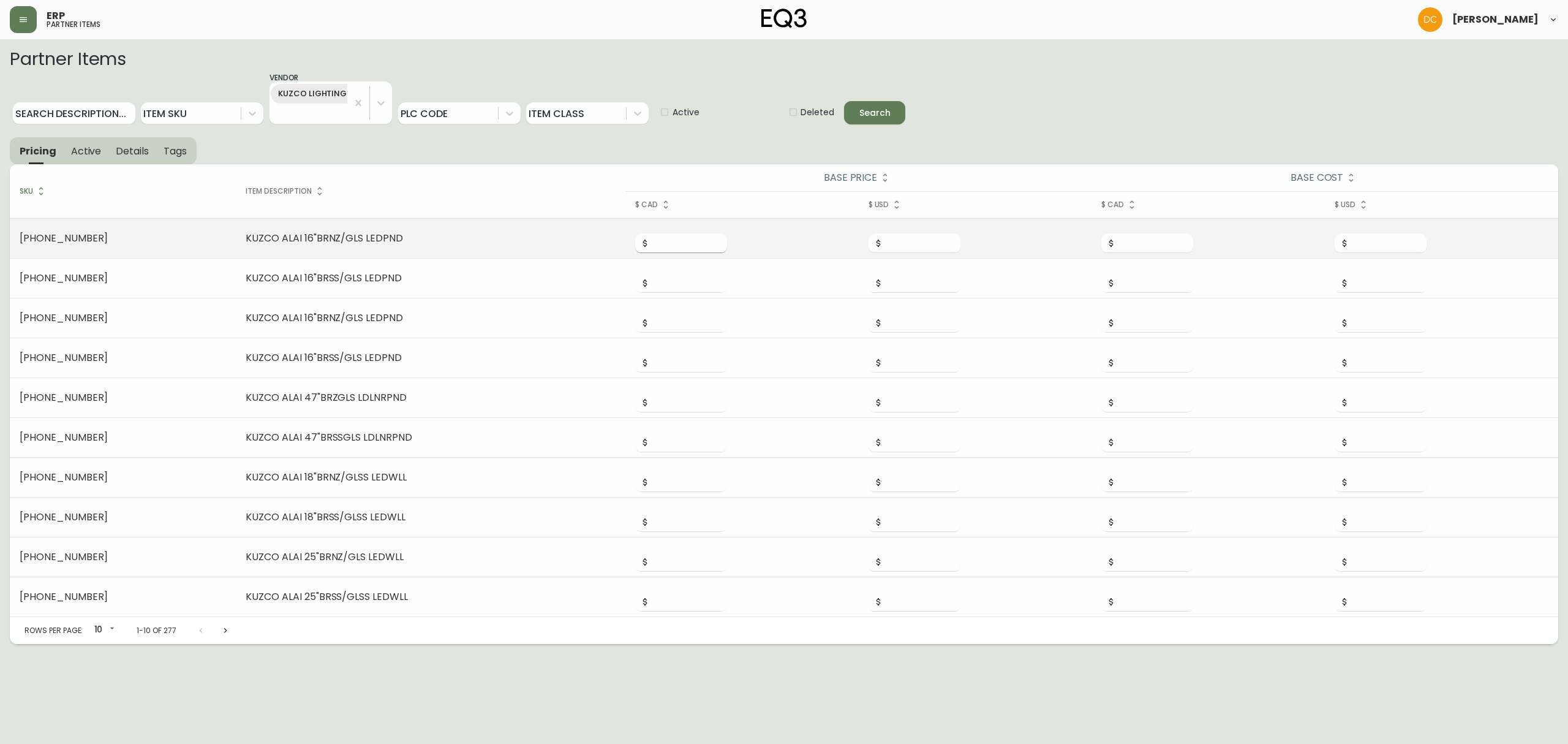
click at [650, 235] on input "number" at bounding box center [688, 243] width 77 height 20
click at [650, 236] on input "number" at bounding box center [688, 243] width 77 height 20
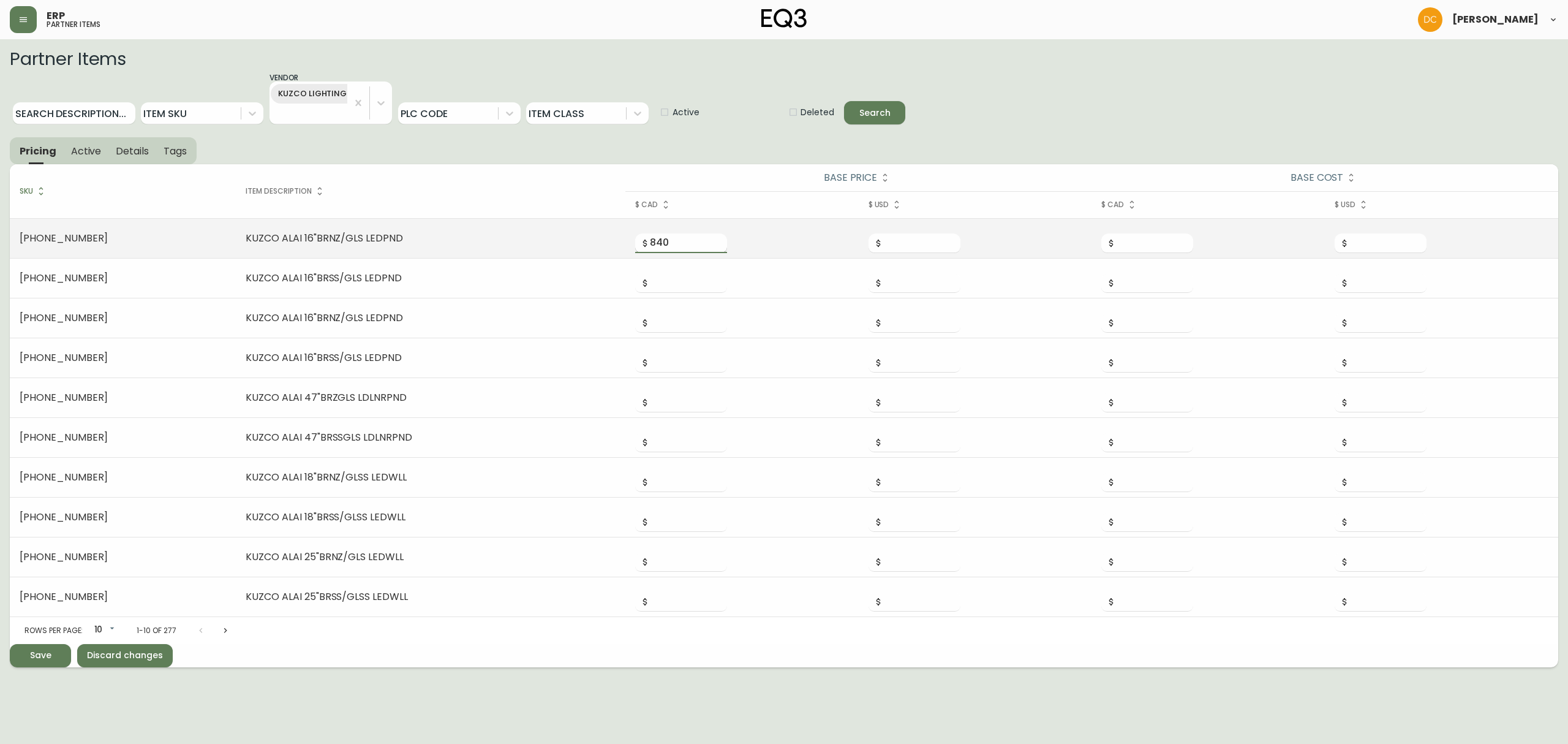
type input "840"
type input "400"
type input "840"
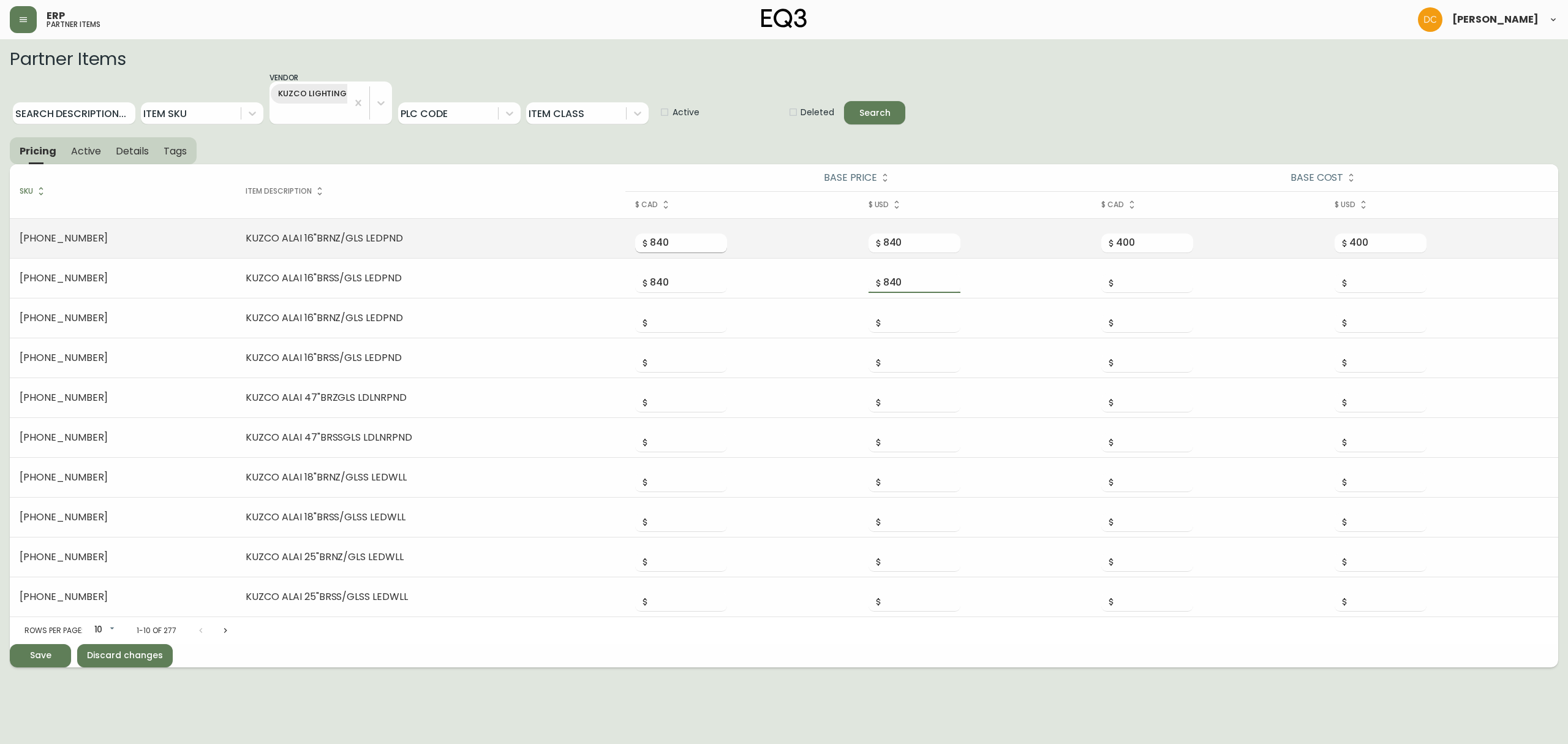
type input "840"
type input "400"
type input "1050"
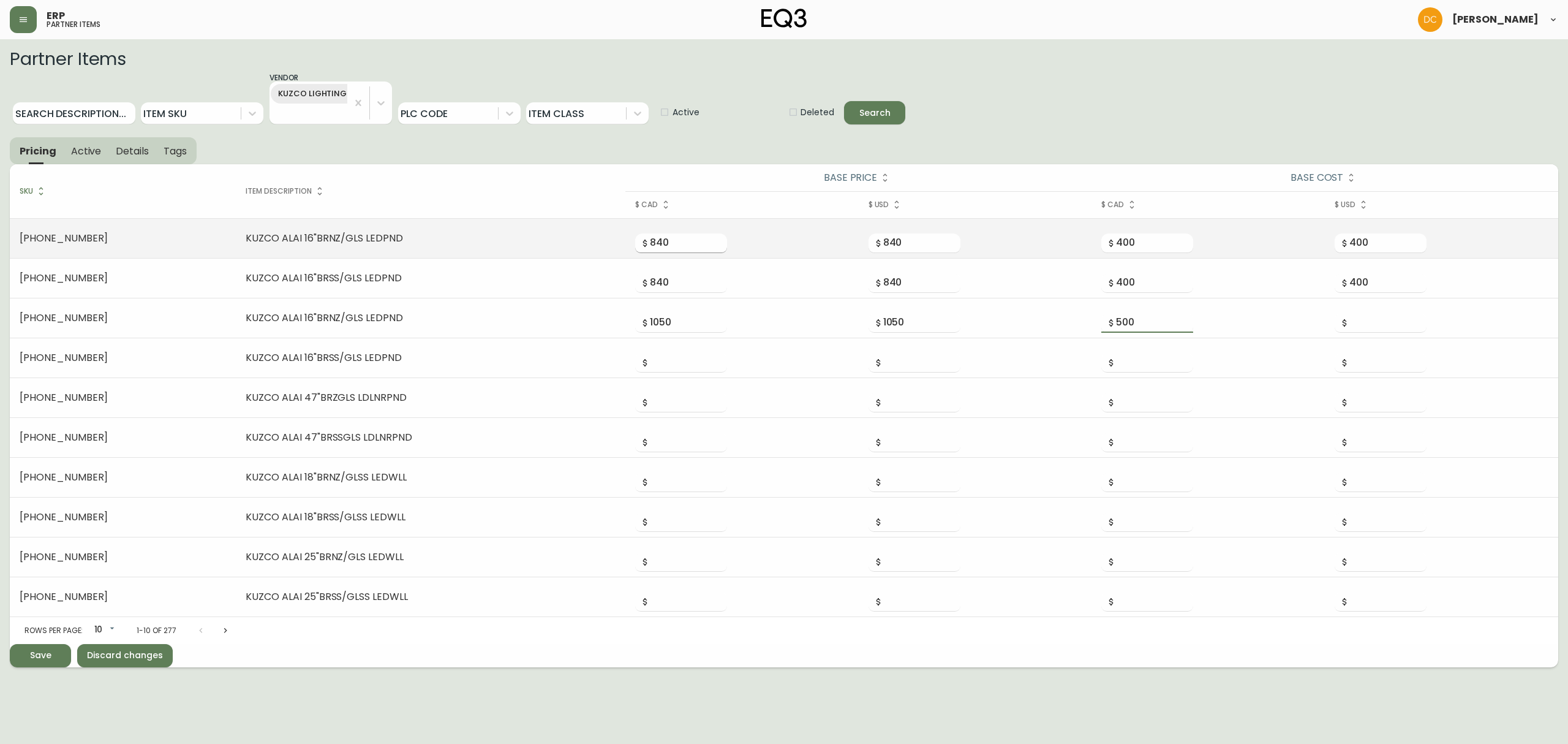
type input "500"
type input "1050"
type input "500"
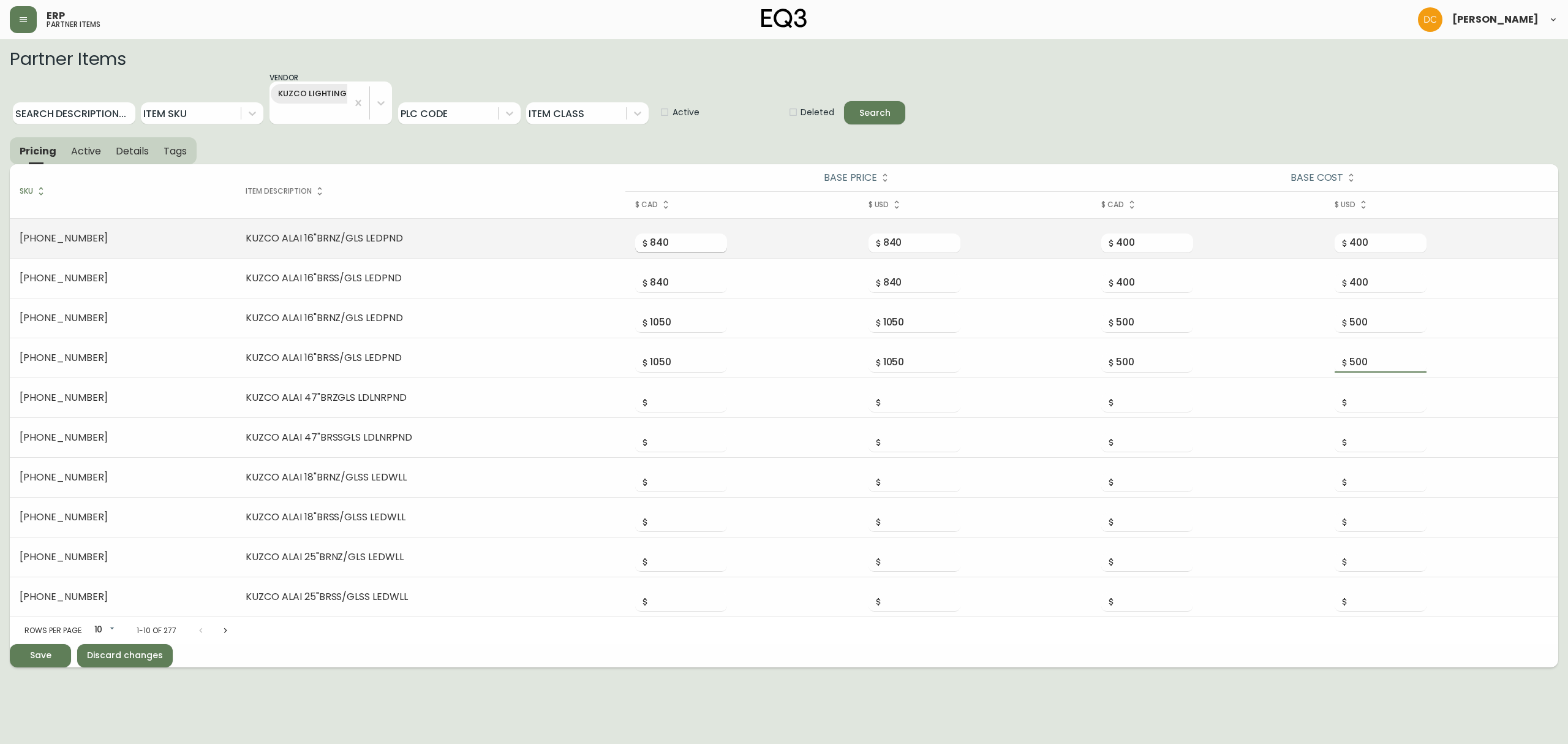
type input "500"
type input "2310"
type input "230"
type input "1100"
type input "11"
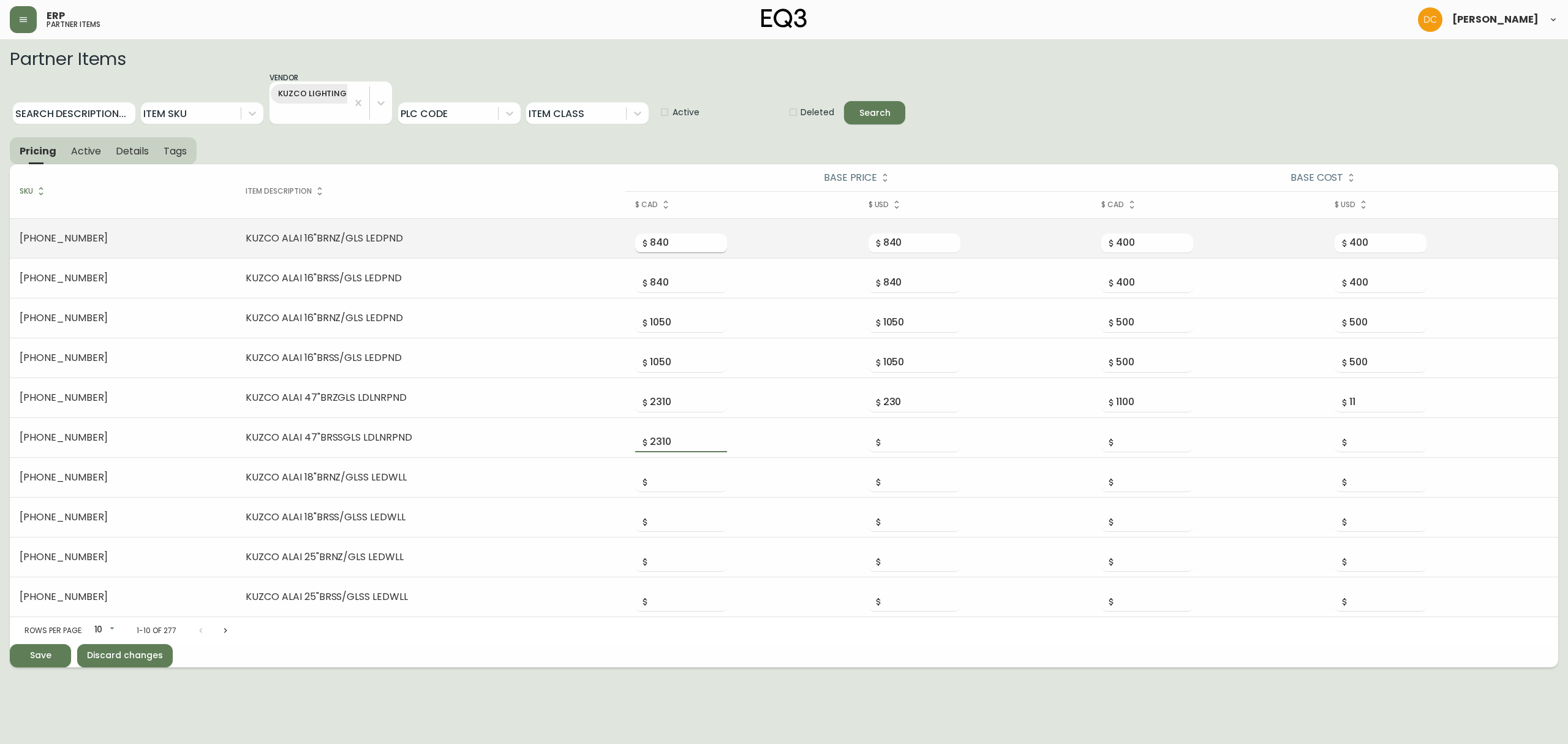
type input "2310"
type input "11"
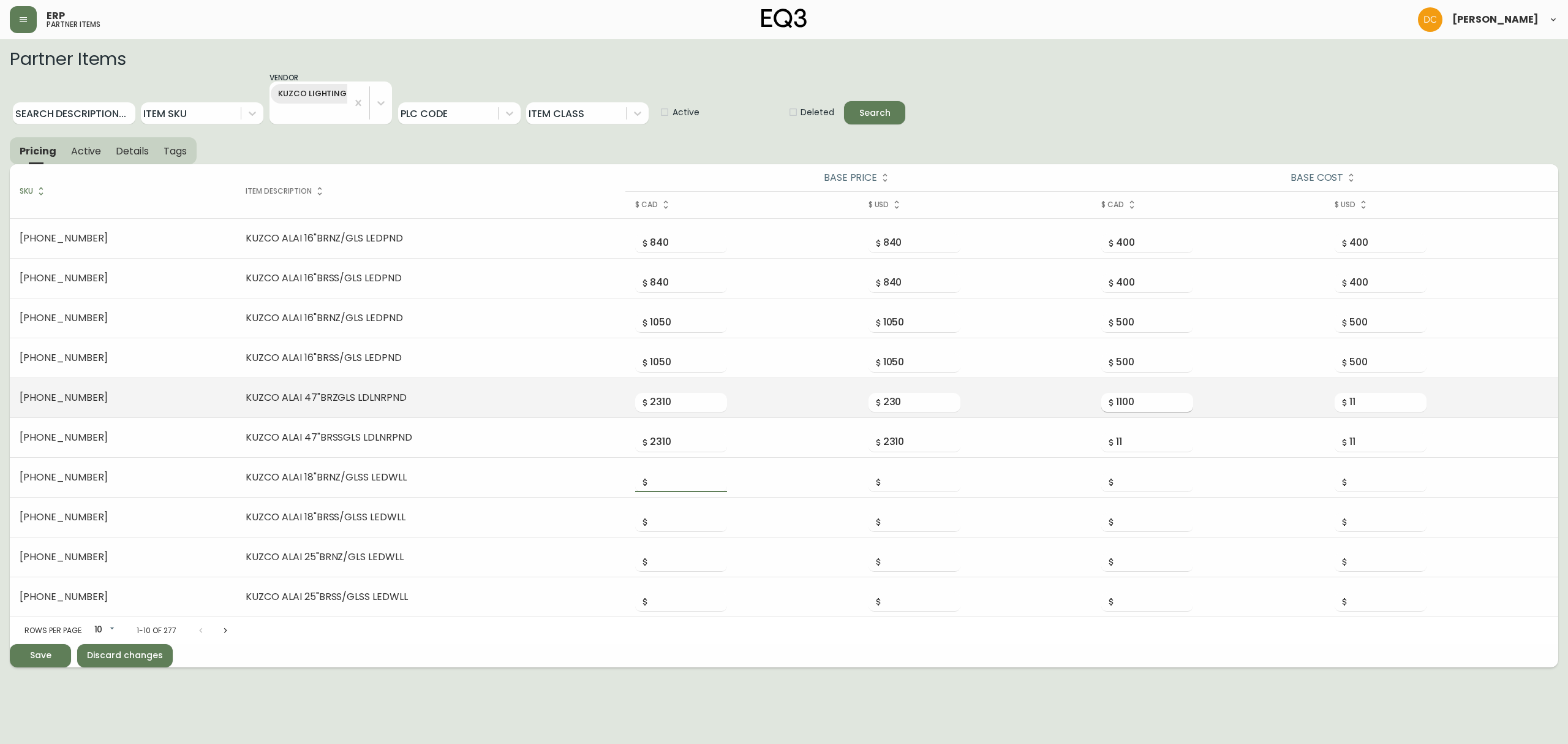
drag, startPoint x: 1146, startPoint y: 397, endPoint x: 1137, endPoint y: 397, distance: 9.0
click at [1137, 397] on input "1100" at bounding box center [1154, 403] width 77 height 20
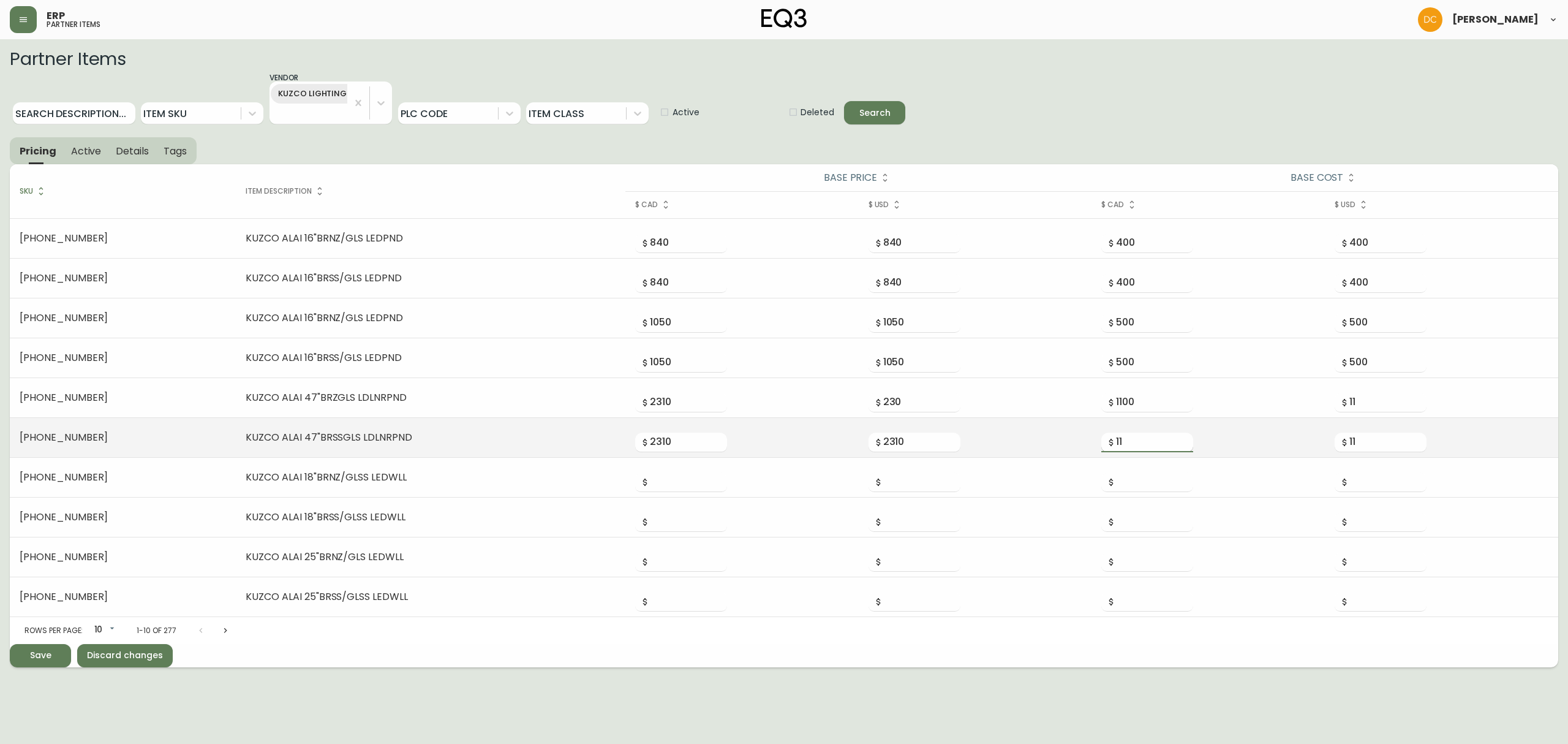
click at [1121, 439] on input "11" at bounding box center [1154, 443] width 77 height 20
paste input "00"
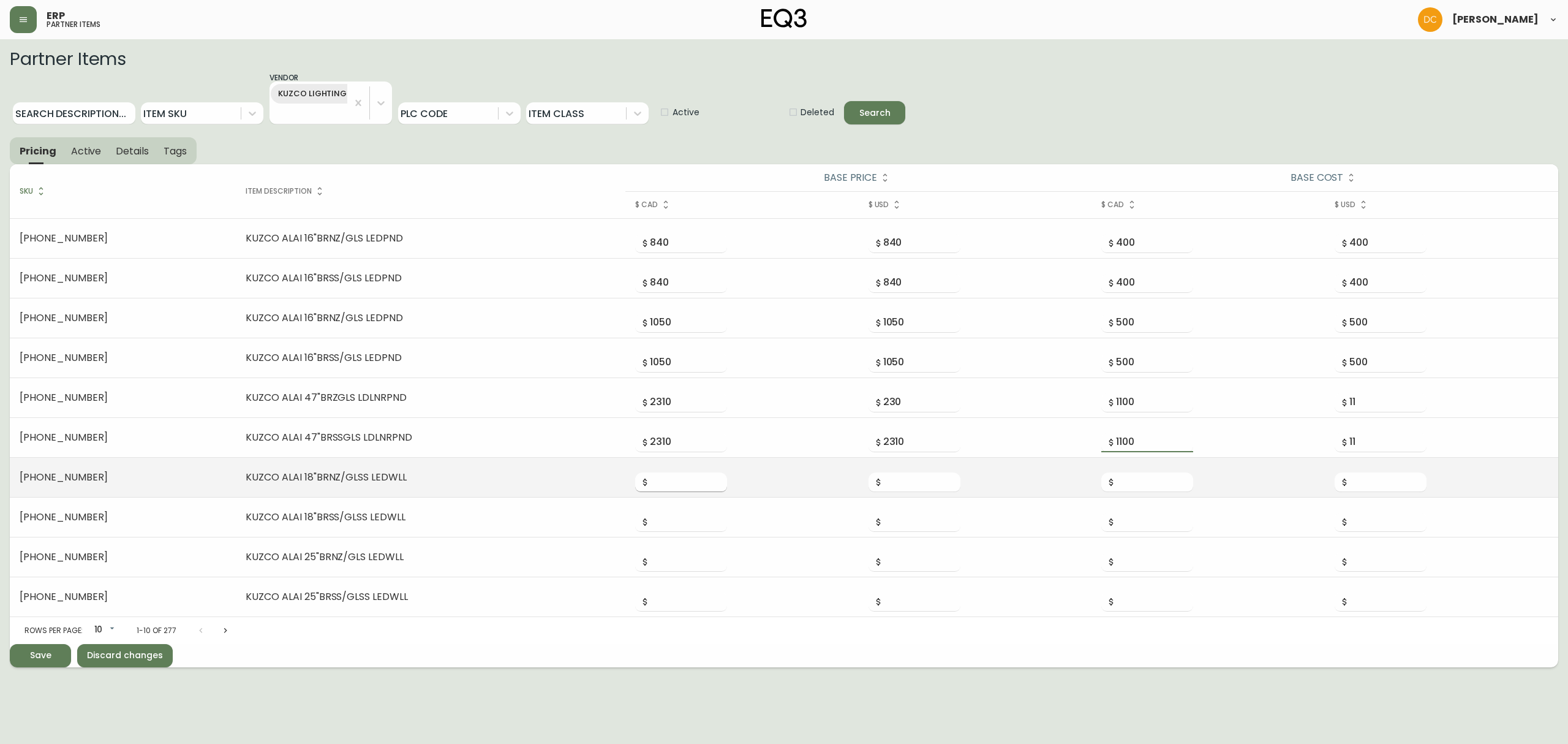
type input "1100"
click at [650, 480] on input "number" at bounding box center [688, 482] width 77 height 20
type input "609"
type input "290"
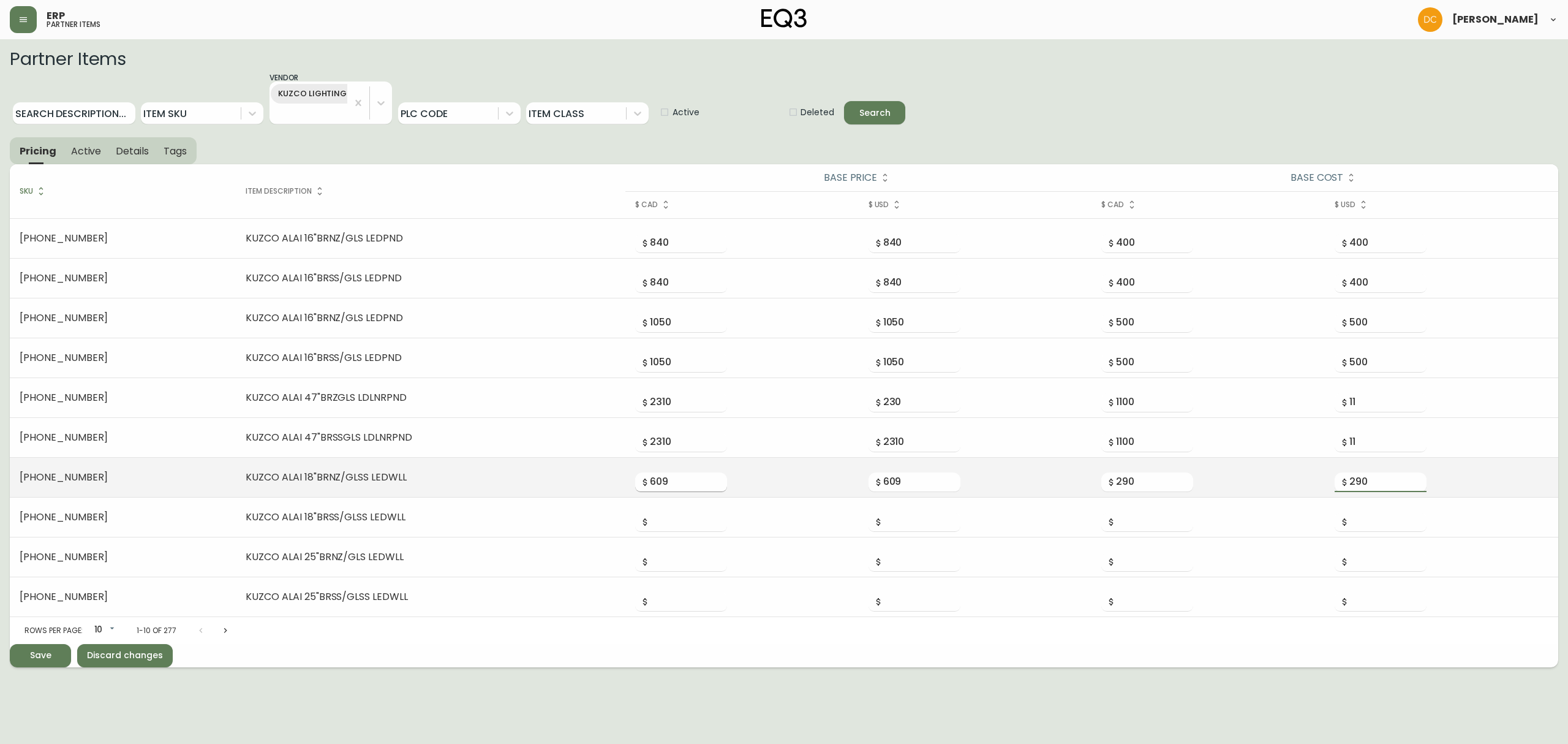
type input "290"
type input "609"
type input "290"
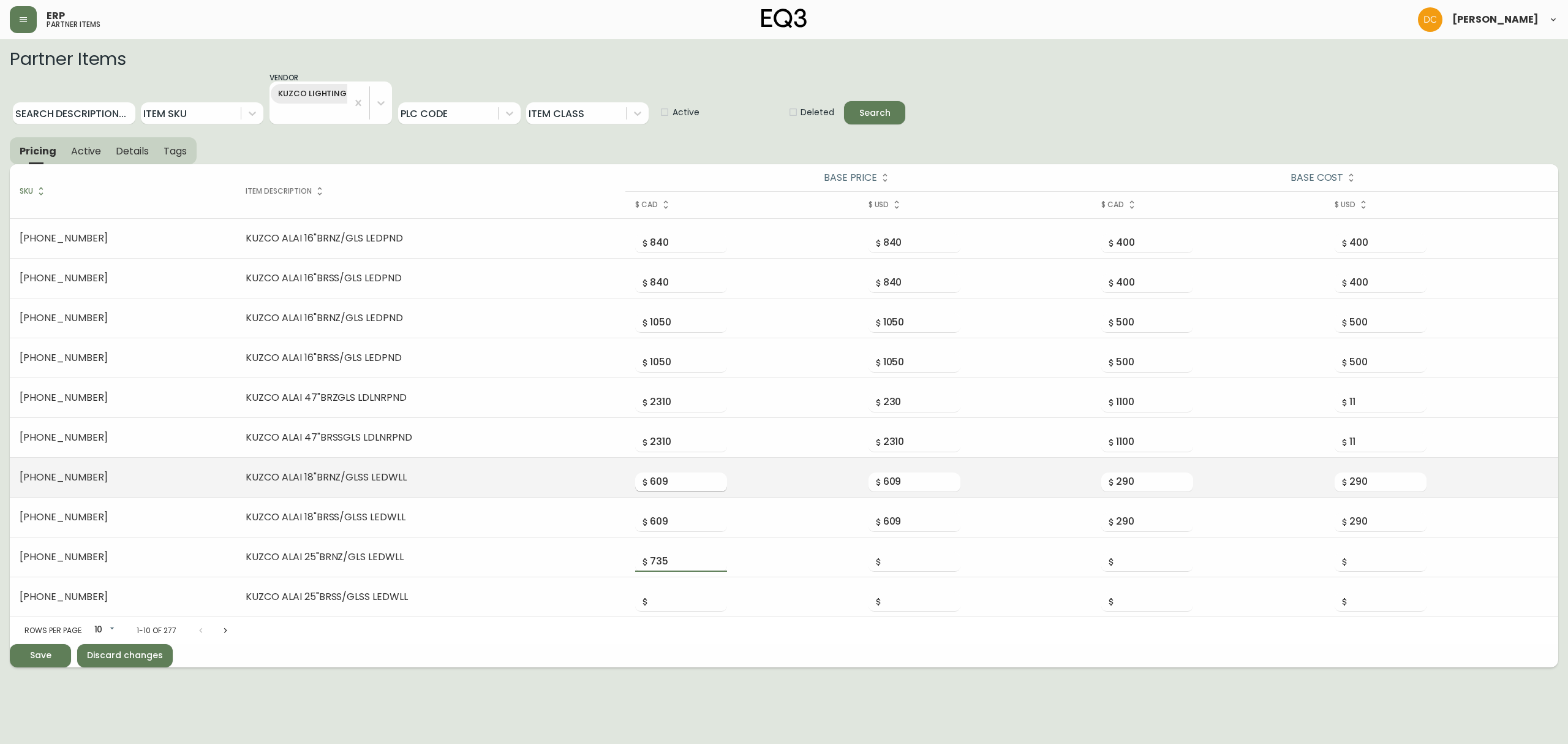
type input "735"
type input "350"
type input "735"
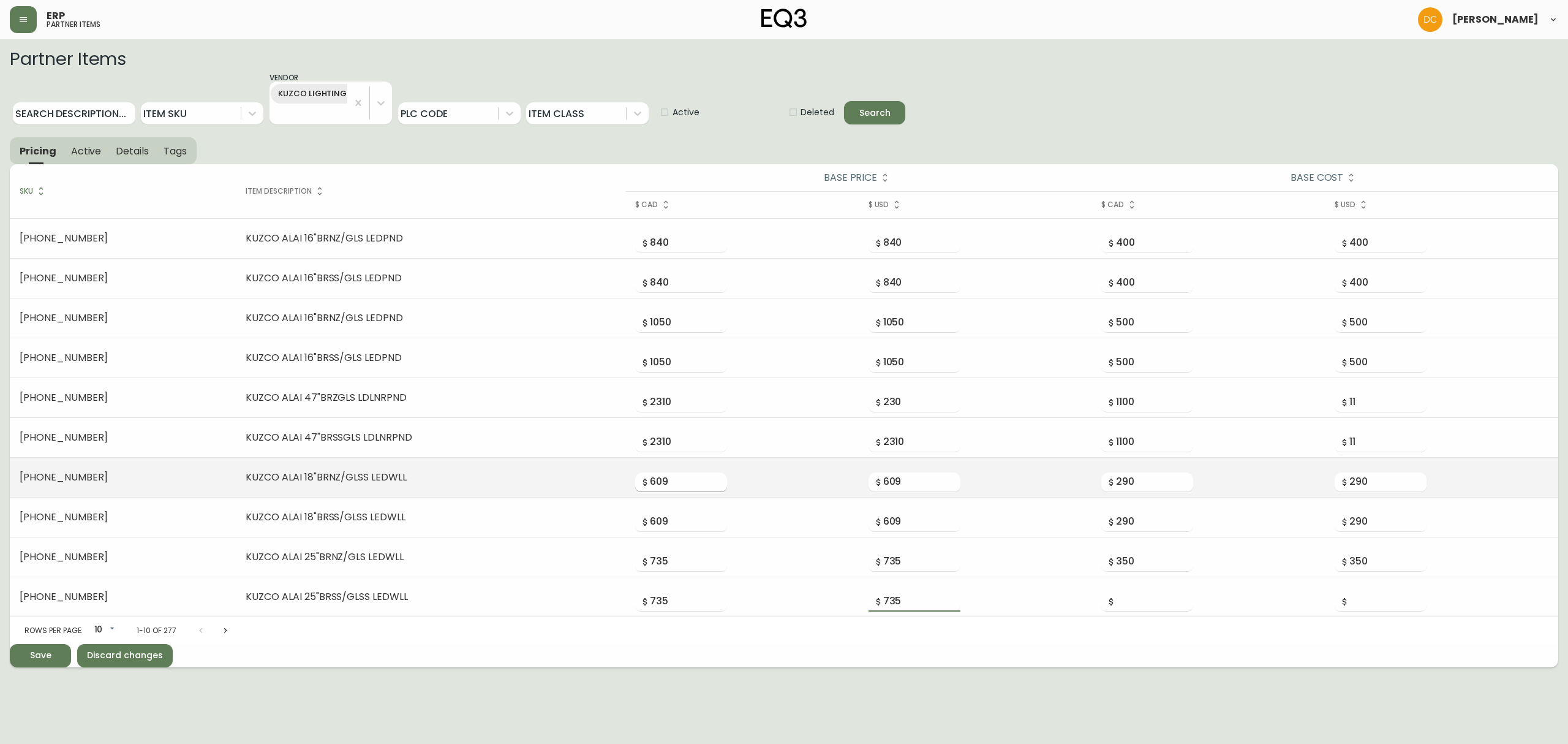
type input "735"
type input "350"
click at [10, 567] on button "Save" at bounding box center [40, 656] width 61 height 24
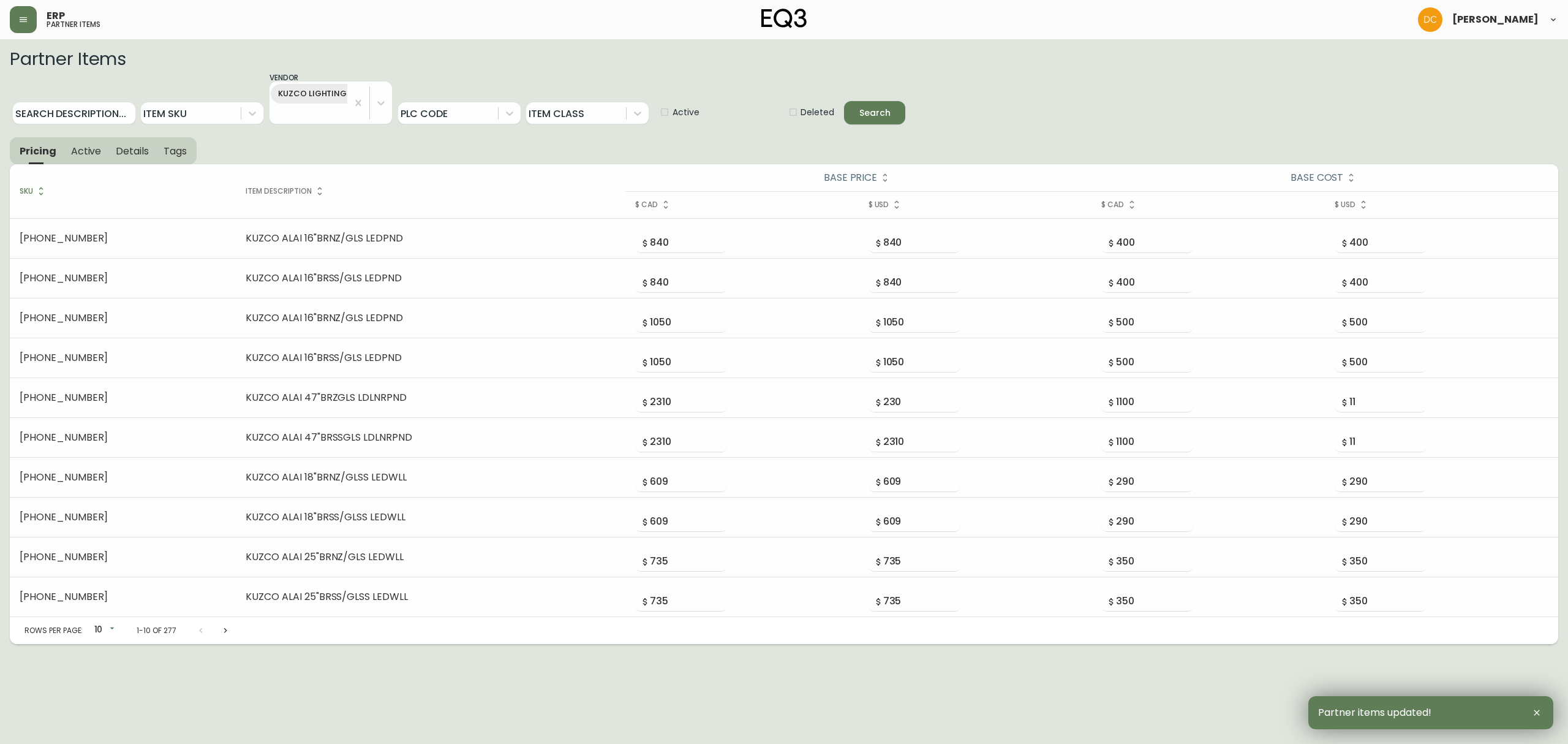
click at [84, 142] on button "Active" at bounding box center [86, 150] width 45 height 27
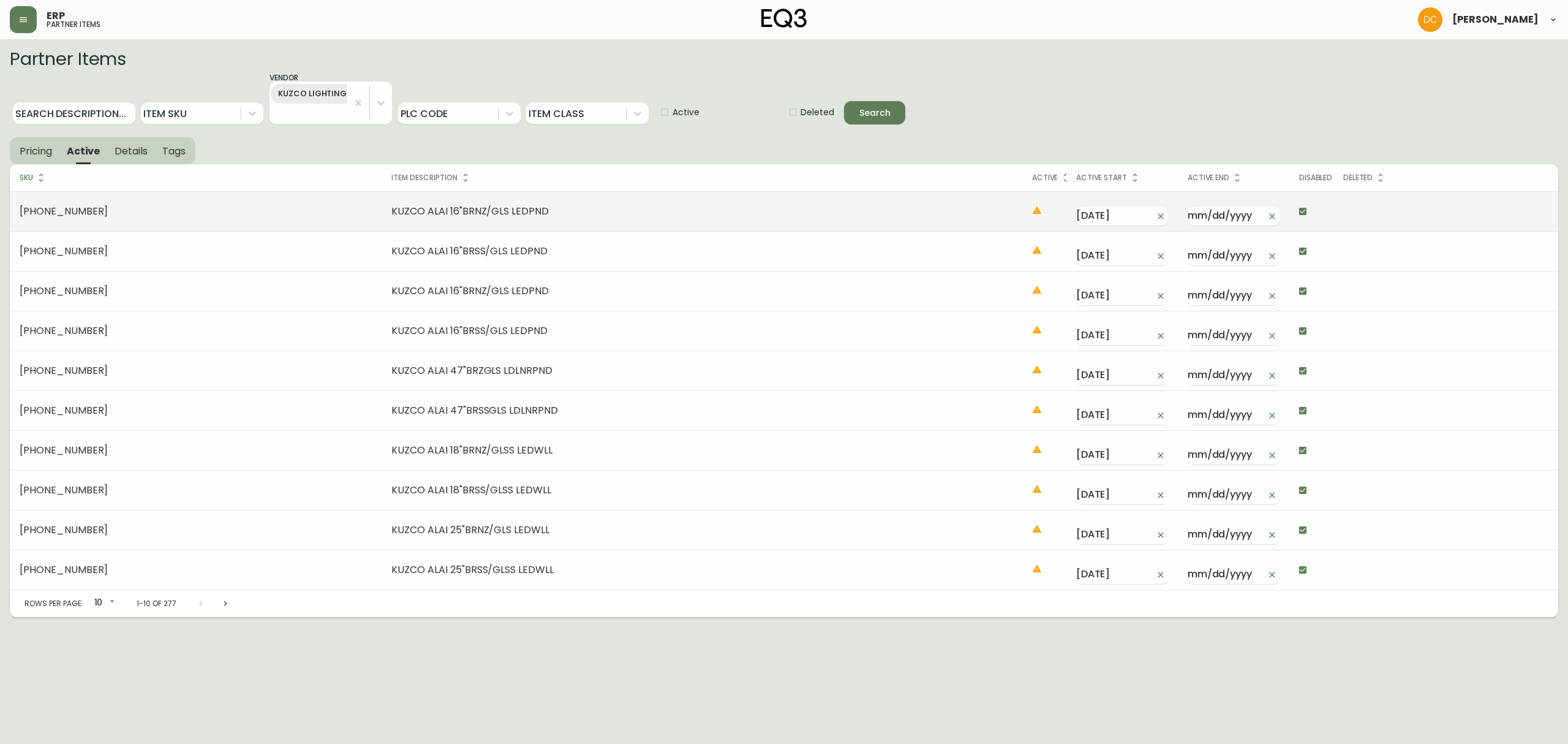
click at [1253, 209] on input "checkbox" at bounding box center [1302, 210] width 21 height 21
checkbox input "false"
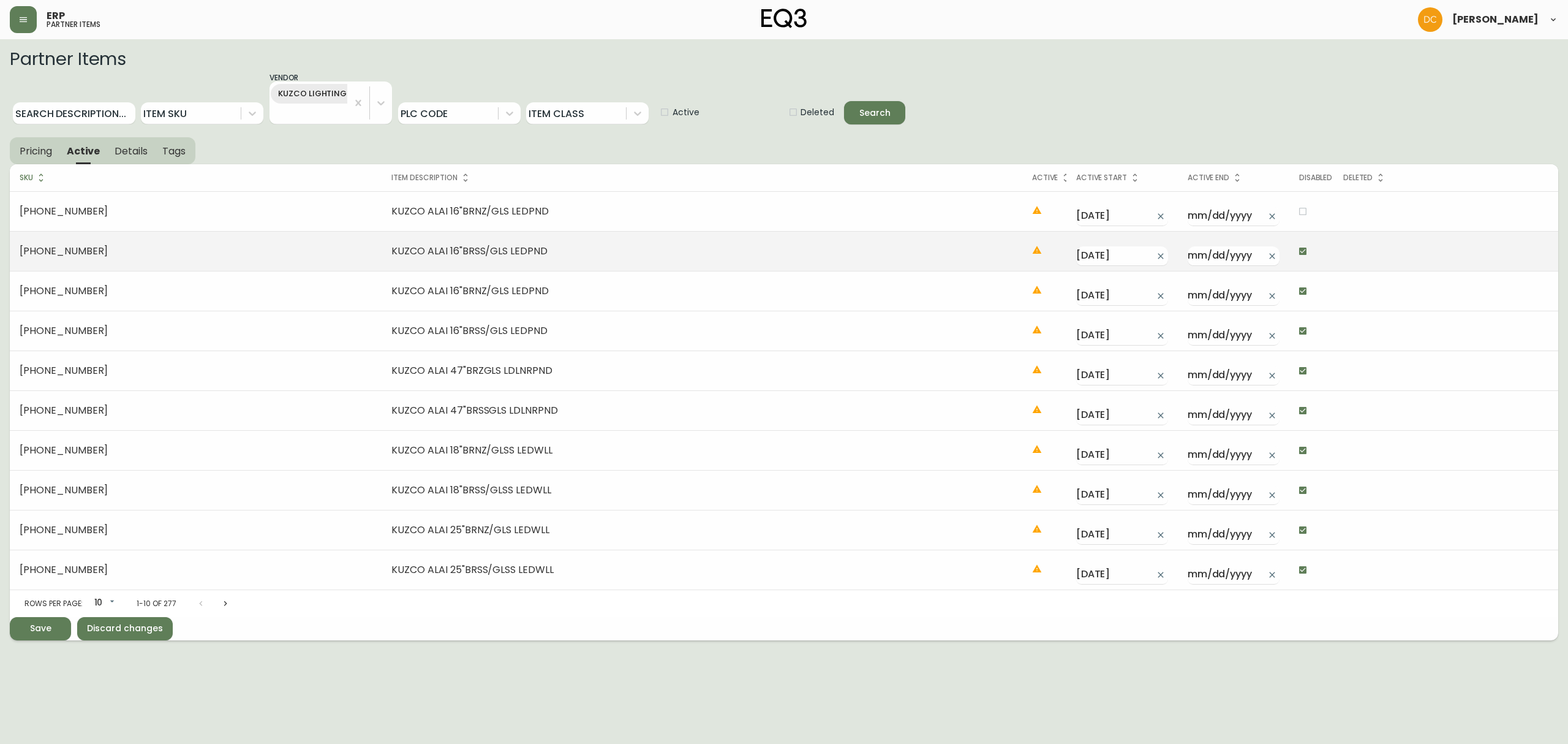
click at [1253, 253] on input "checkbox" at bounding box center [1302, 251] width 21 height 21
checkbox input "false"
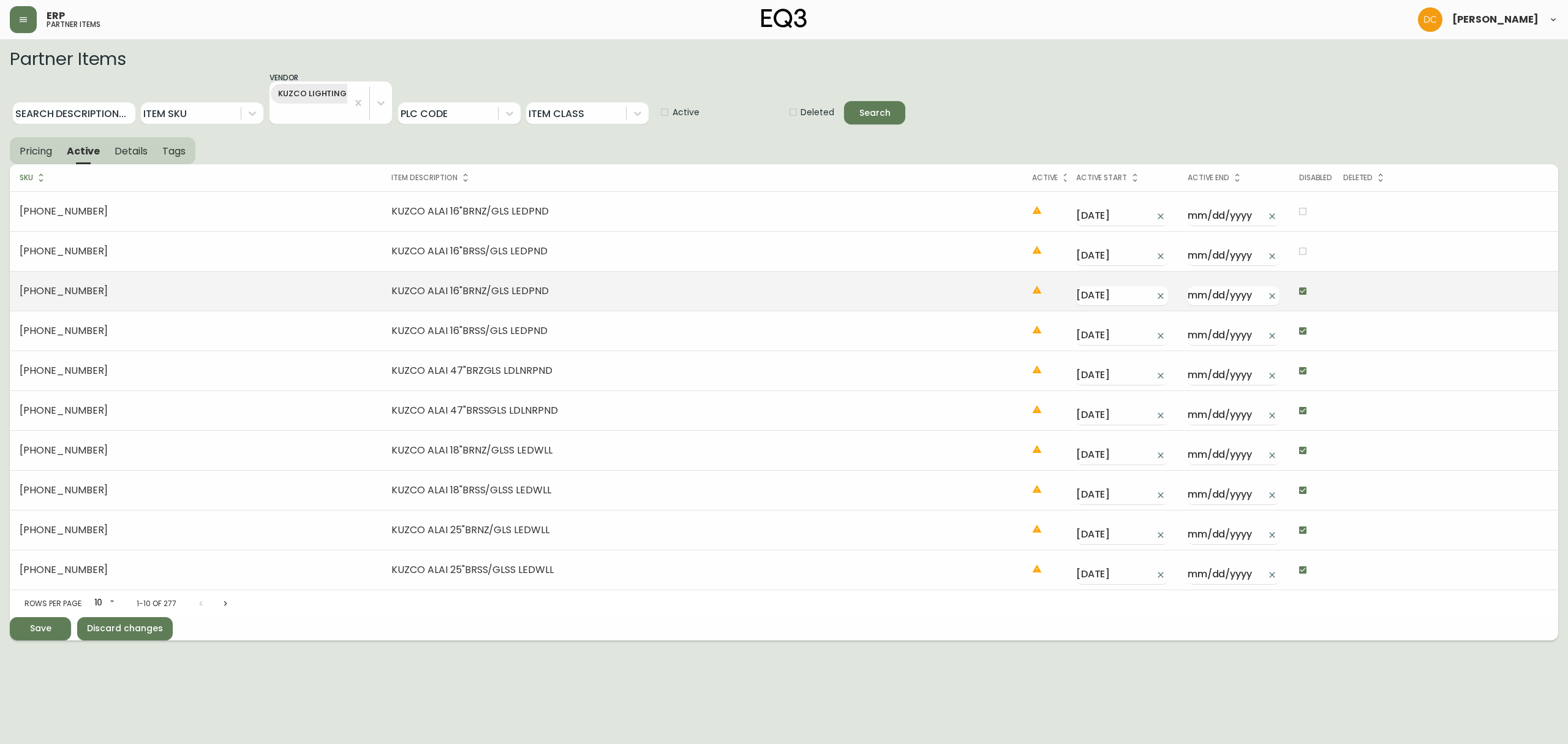
click at [1253, 306] on td at bounding box center [1310, 290] width 44 height 40
click at [1253, 296] on input "checkbox" at bounding box center [1302, 290] width 21 height 21
checkbox input "false"
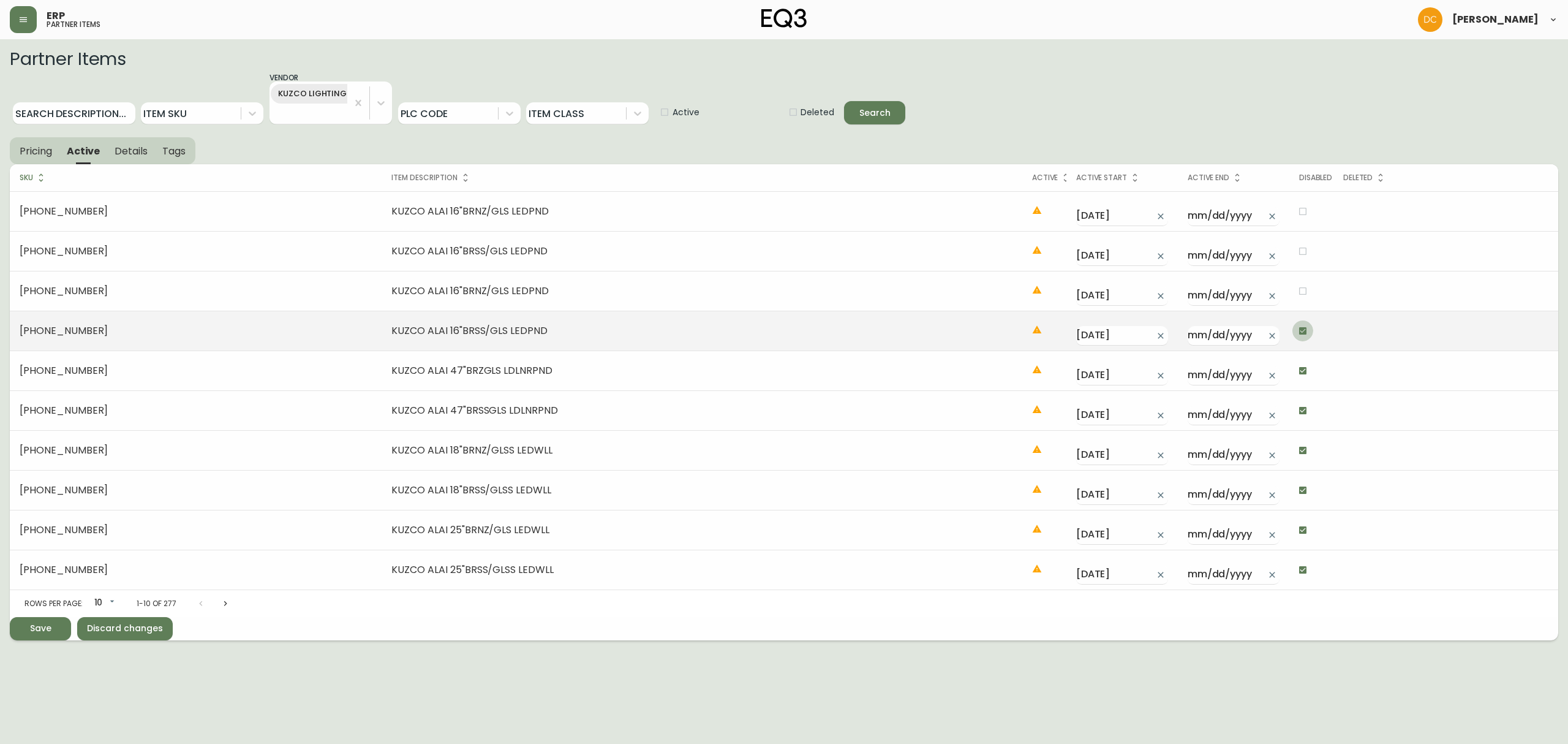
click at [1253, 321] on input "checkbox" at bounding box center [1302, 330] width 21 height 21
checkbox input "false"
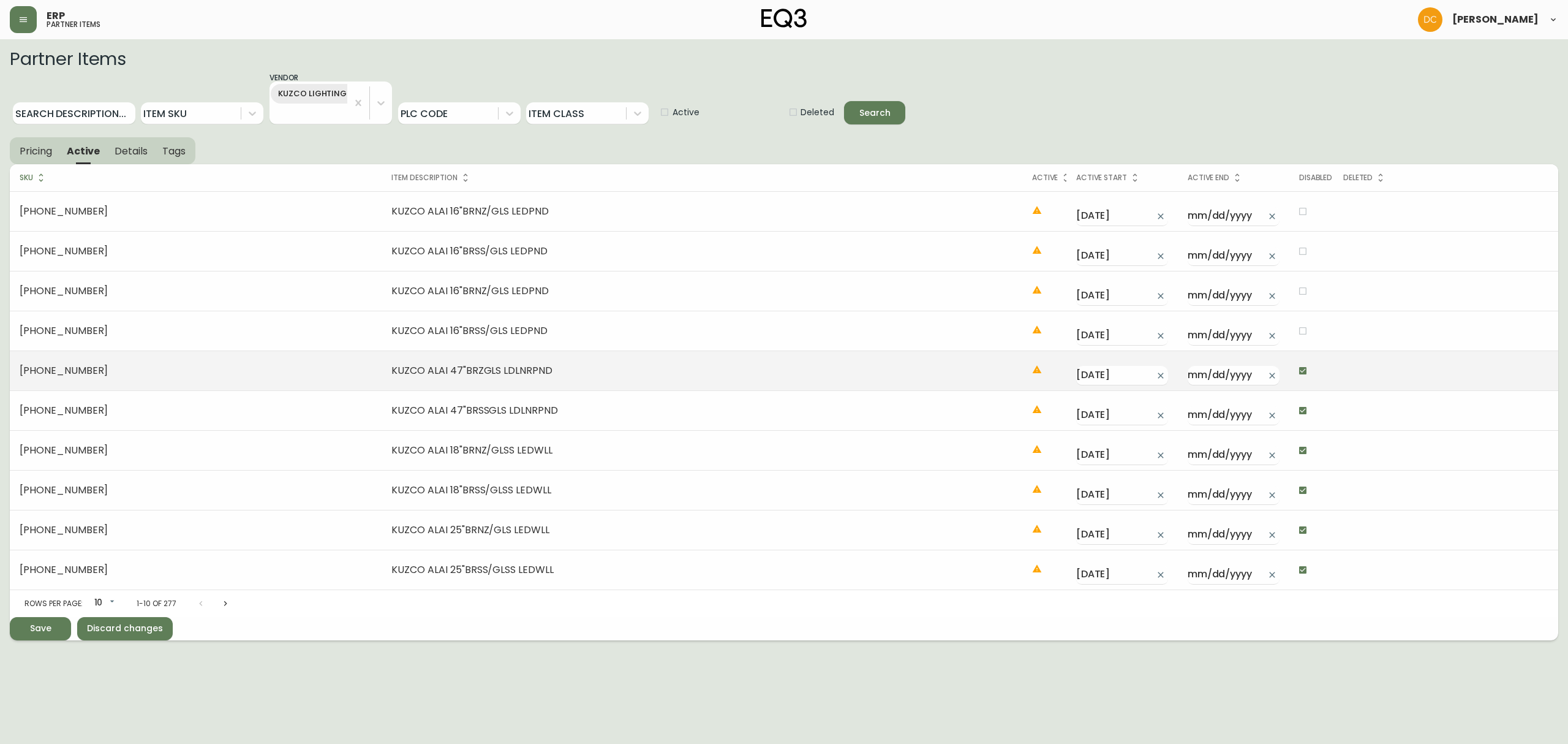
click at [1253, 375] on input "checkbox" at bounding box center [1302, 371] width 21 height 21
checkbox input "false"
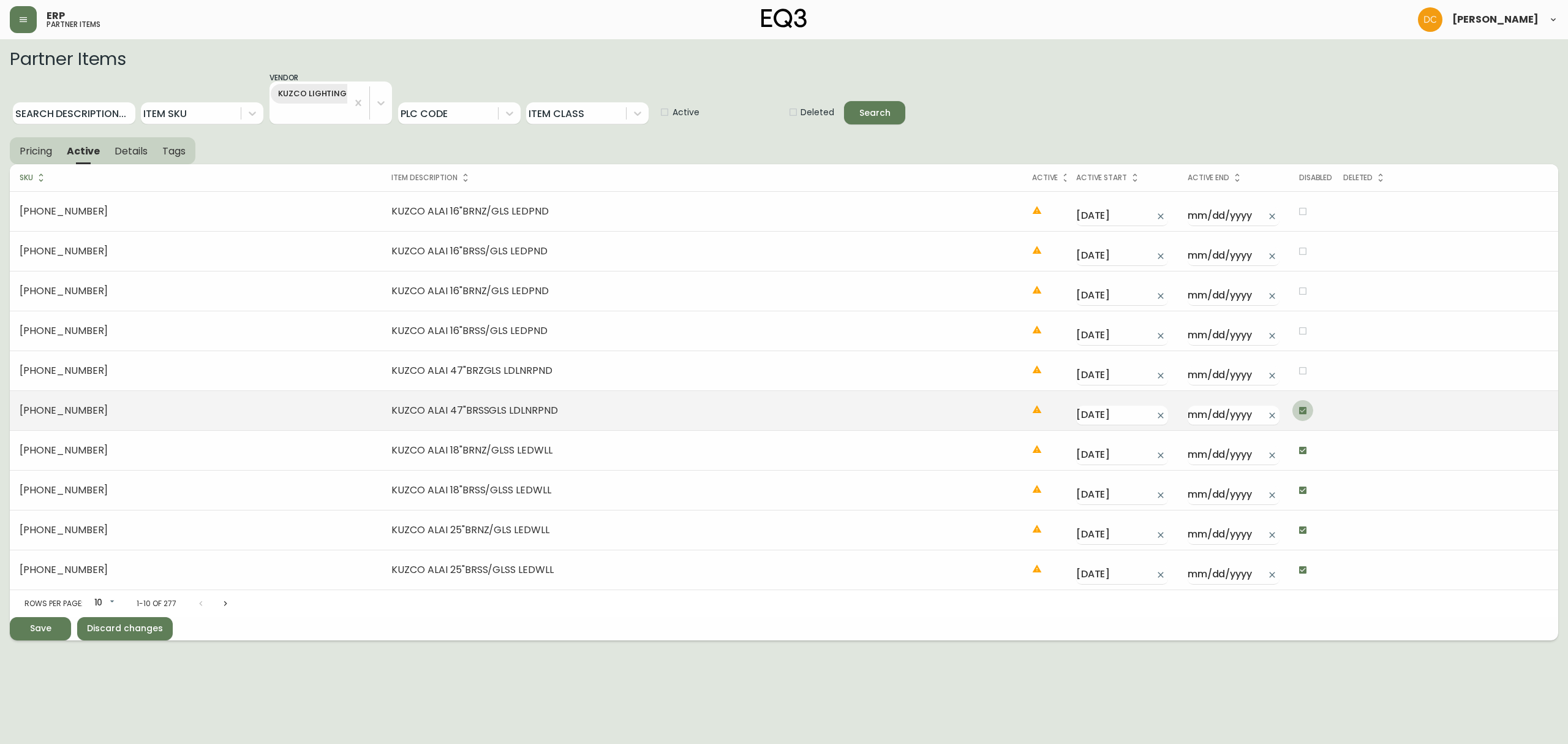
click at [1253, 420] on input "checkbox" at bounding box center [1302, 410] width 21 height 21
checkbox input "false"
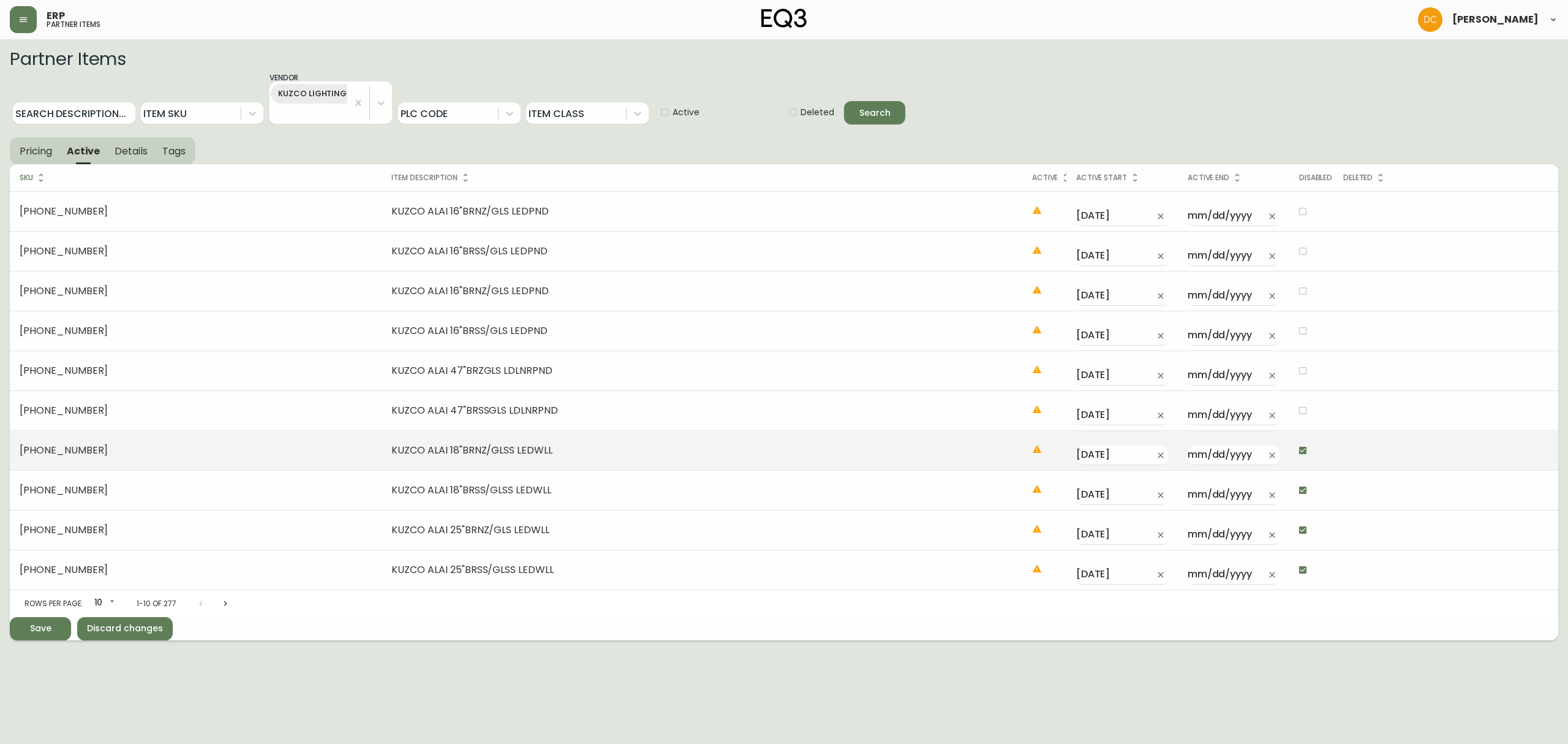
click at [1253, 442] on input "checkbox" at bounding box center [1302, 450] width 21 height 21
checkbox input "false"
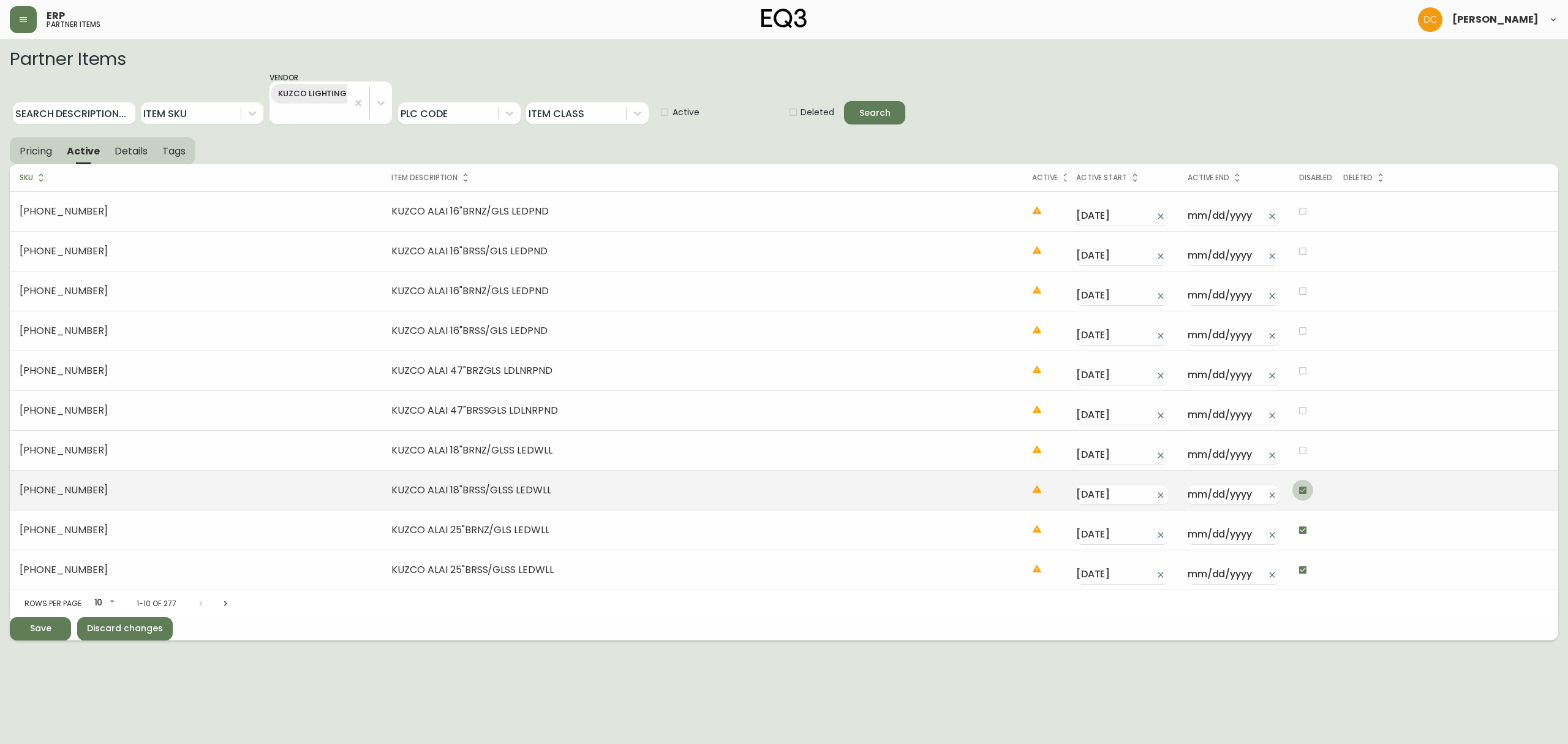
click at [1253, 488] on input "checkbox" at bounding box center [1302, 490] width 21 height 21
checkbox input "false"
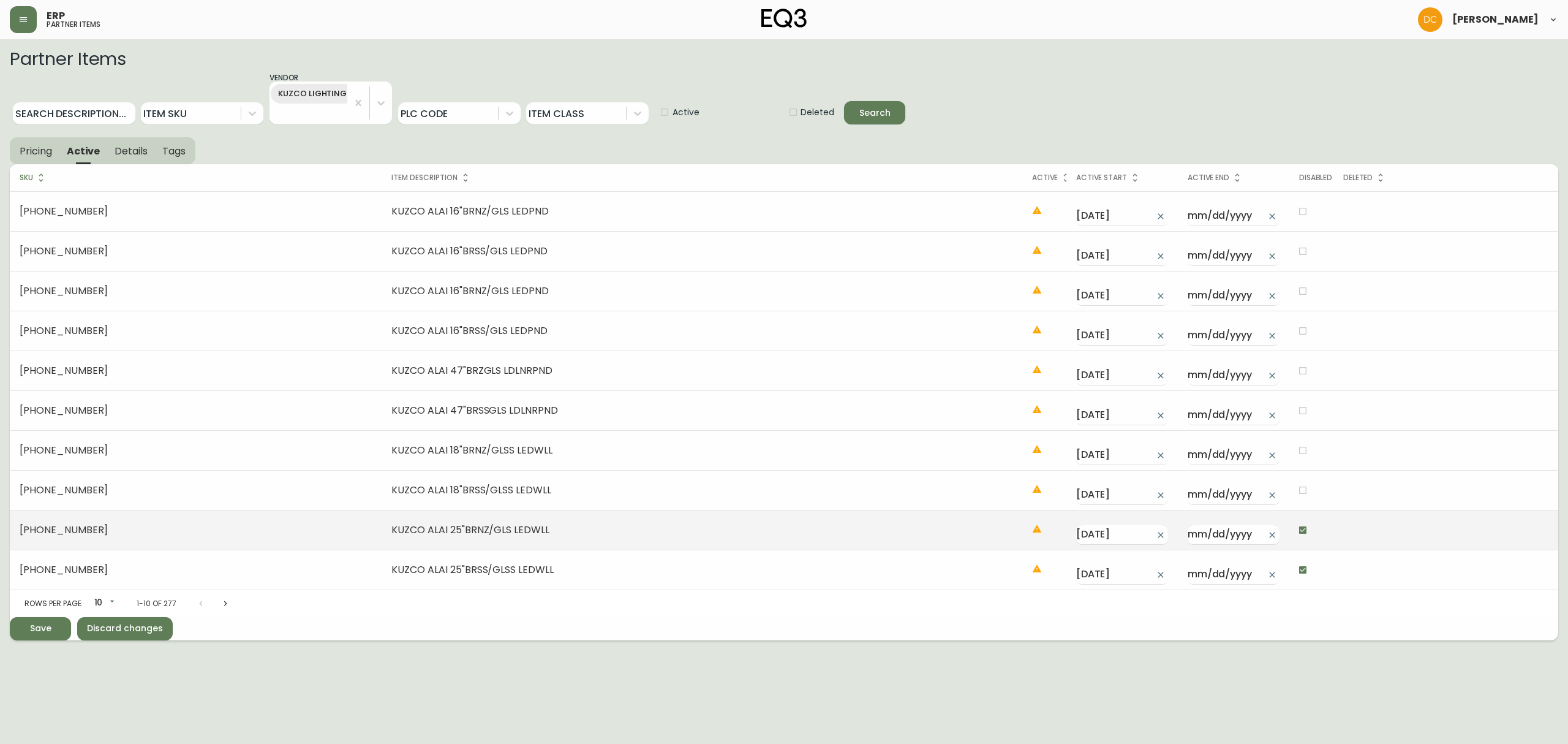
click at [1253, 532] on input "checkbox" at bounding box center [1302, 530] width 21 height 21
checkbox input "false"
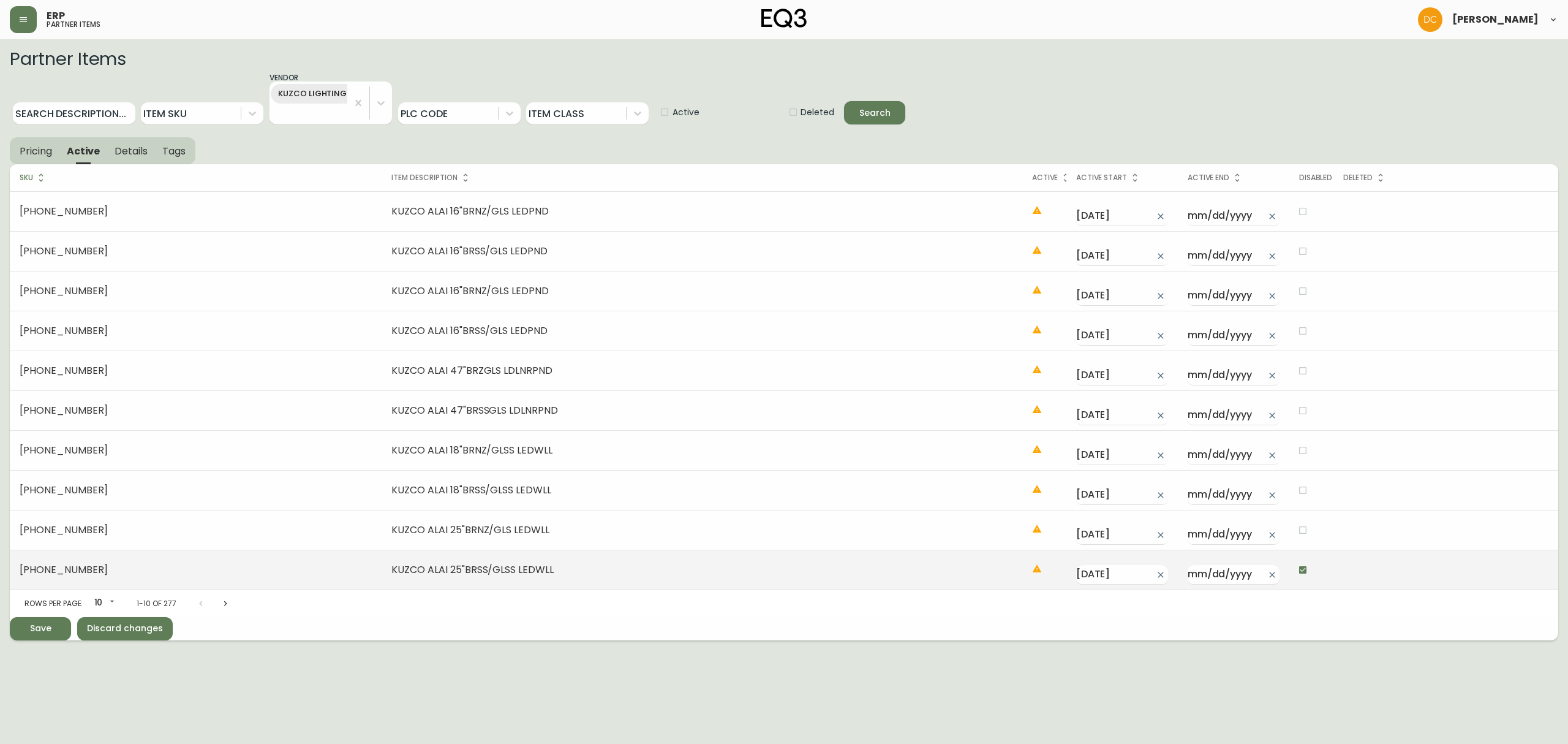
click at [1253, 567] on input "checkbox" at bounding box center [1302, 569] width 21 height 21
checkbox input "false"
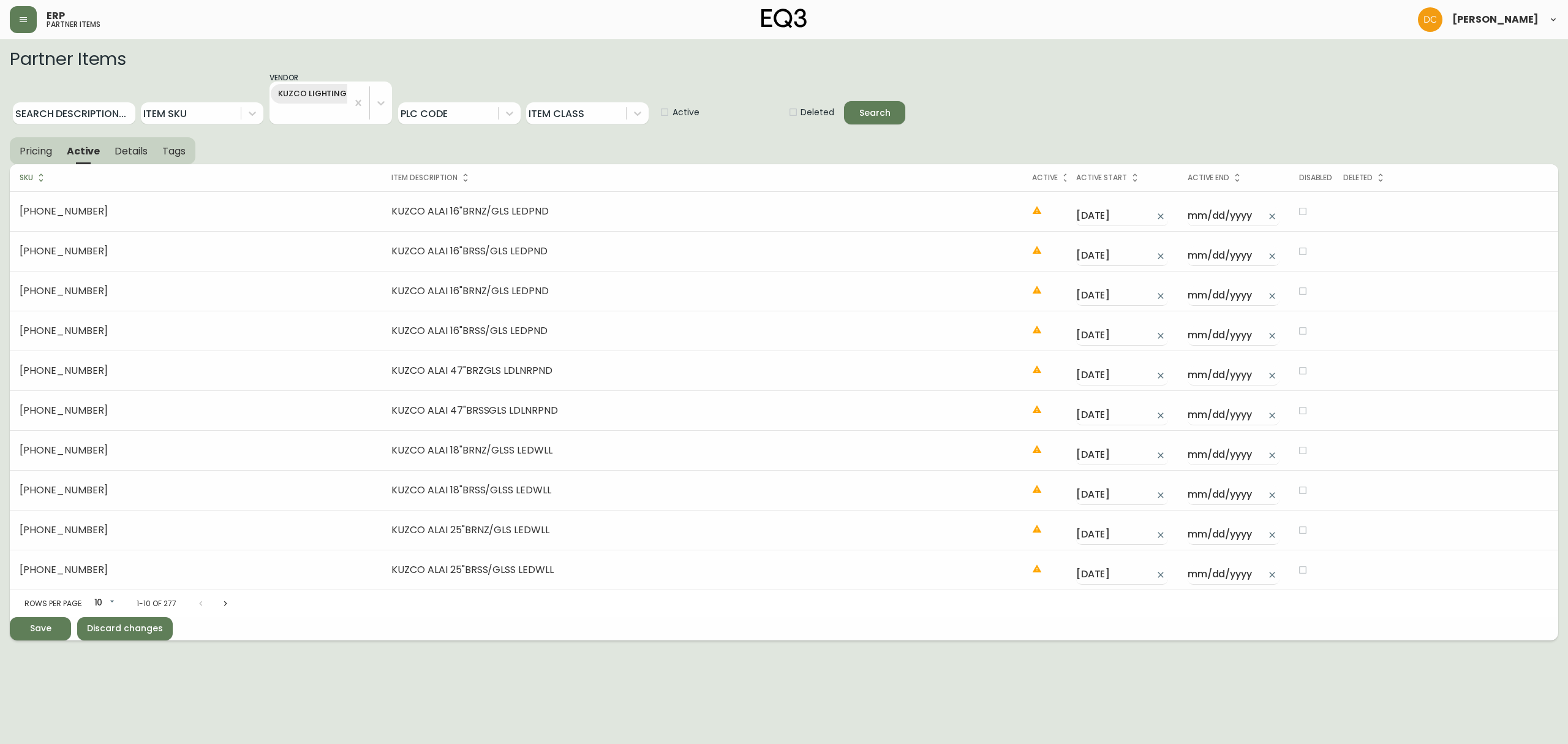
click at [133, 150] on span "Details" at bounding box center [130, 150] width 33 height 13
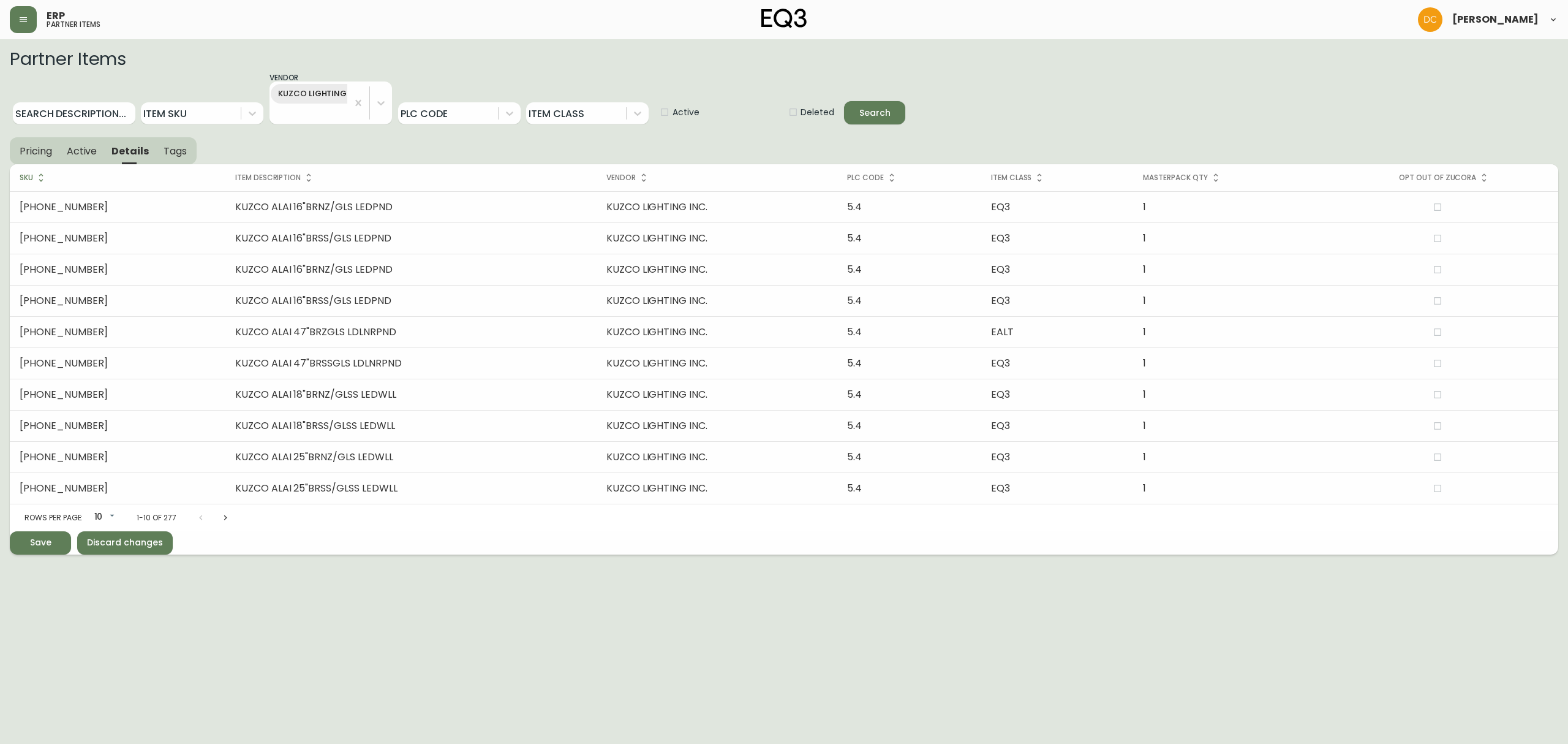
click at [173, 151] on span "Tags" at bounding box center [176, 150] width 24 height 13
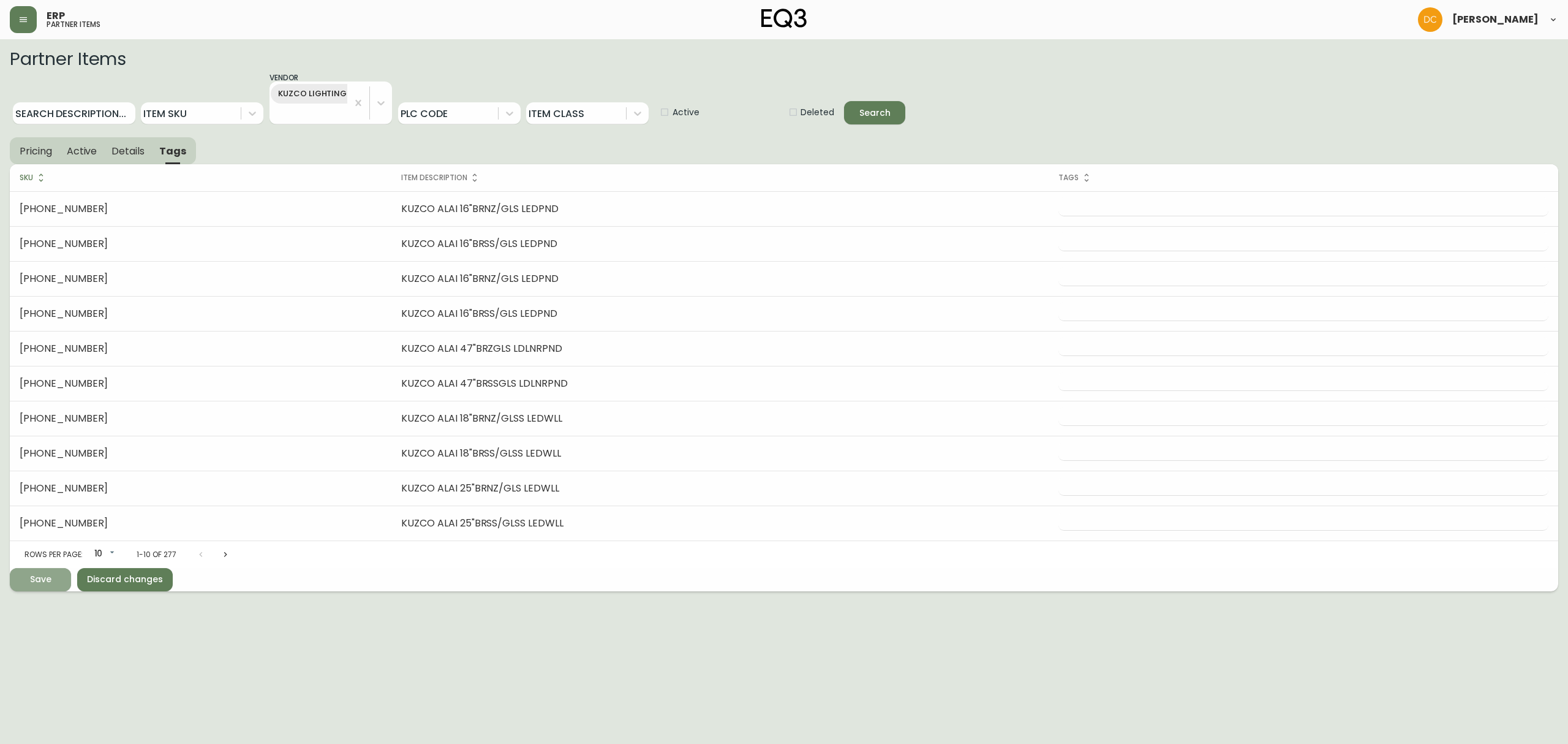
click at [39, 567] on icon "submit" at bounding box center [36, 578] width 13 height 13
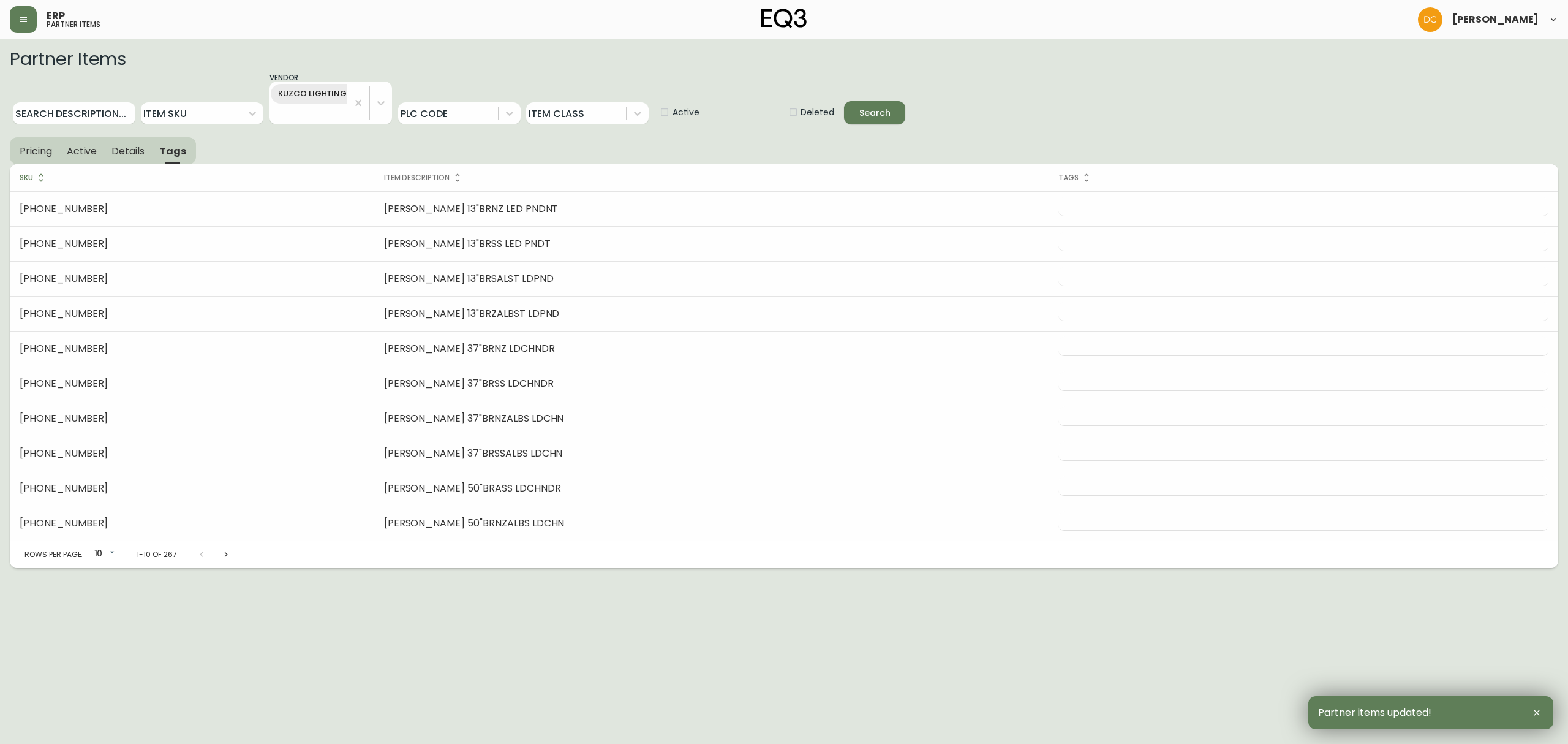
click at [109, 150] on button "Details" at bounding box center [127, 150] width 47 height 27
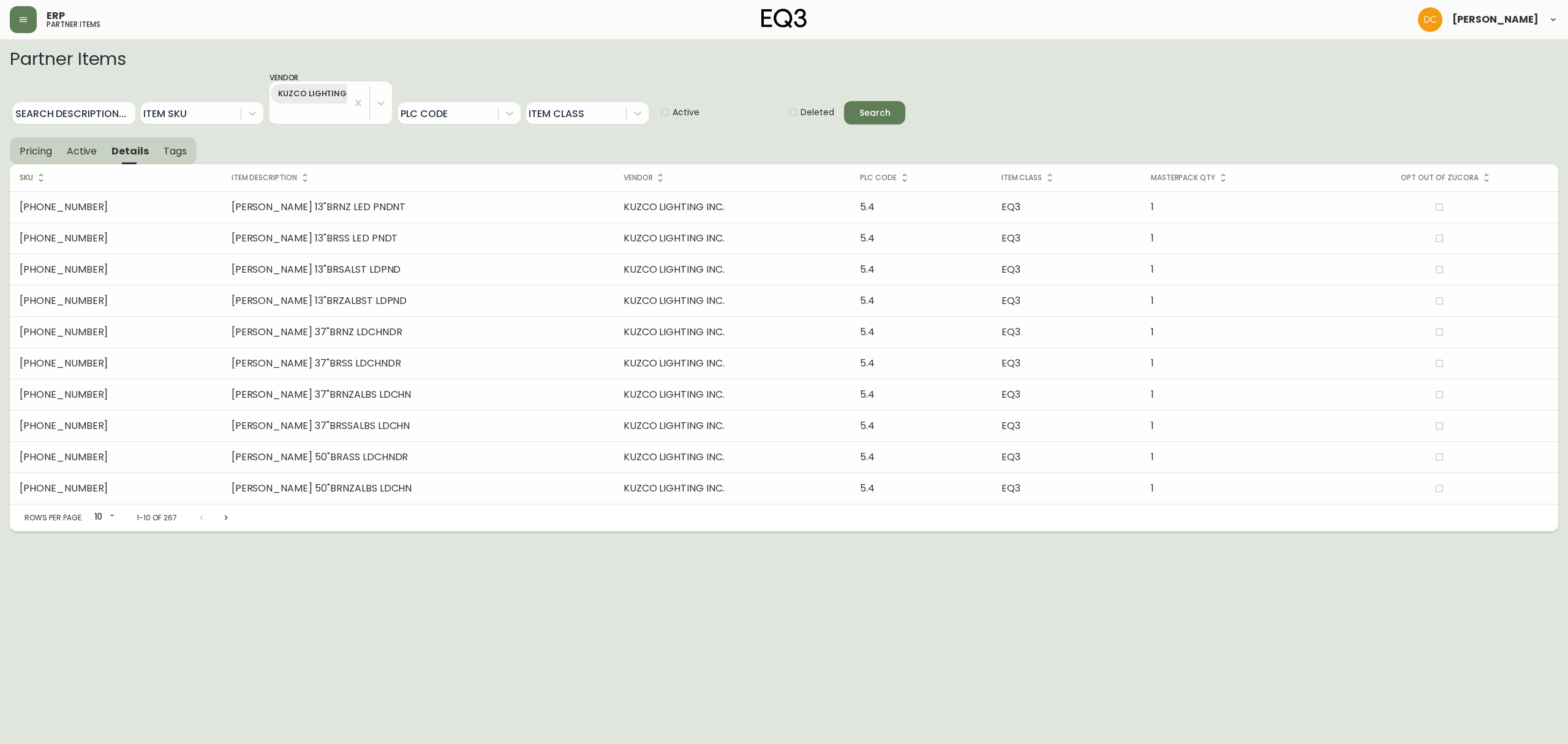
click at [81, 152] on span "Active" at bounding box center [82, 150] width 31 height 13
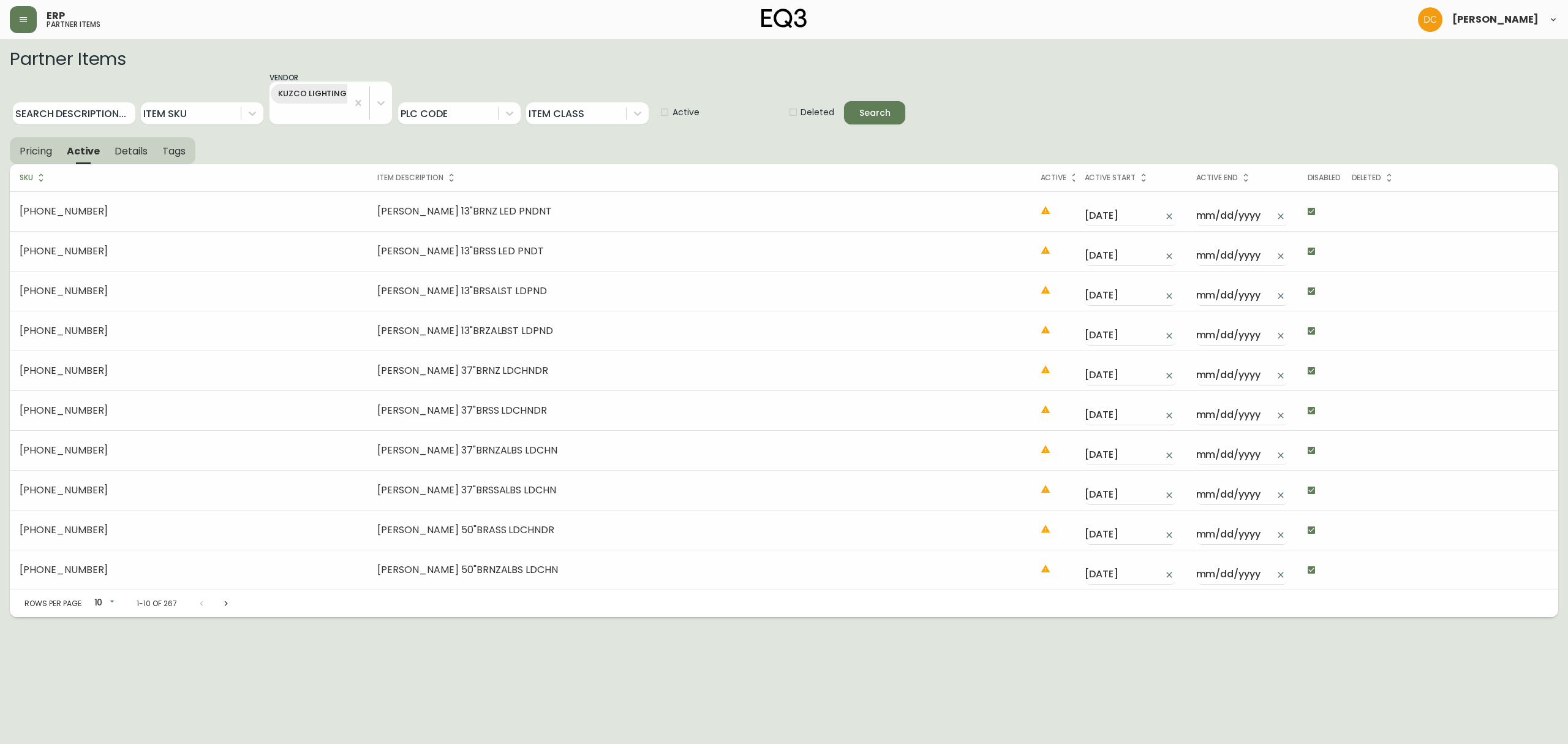
click at [30, 154] on span "Pricing" at bounding box center [36, 150] width 33 height 13
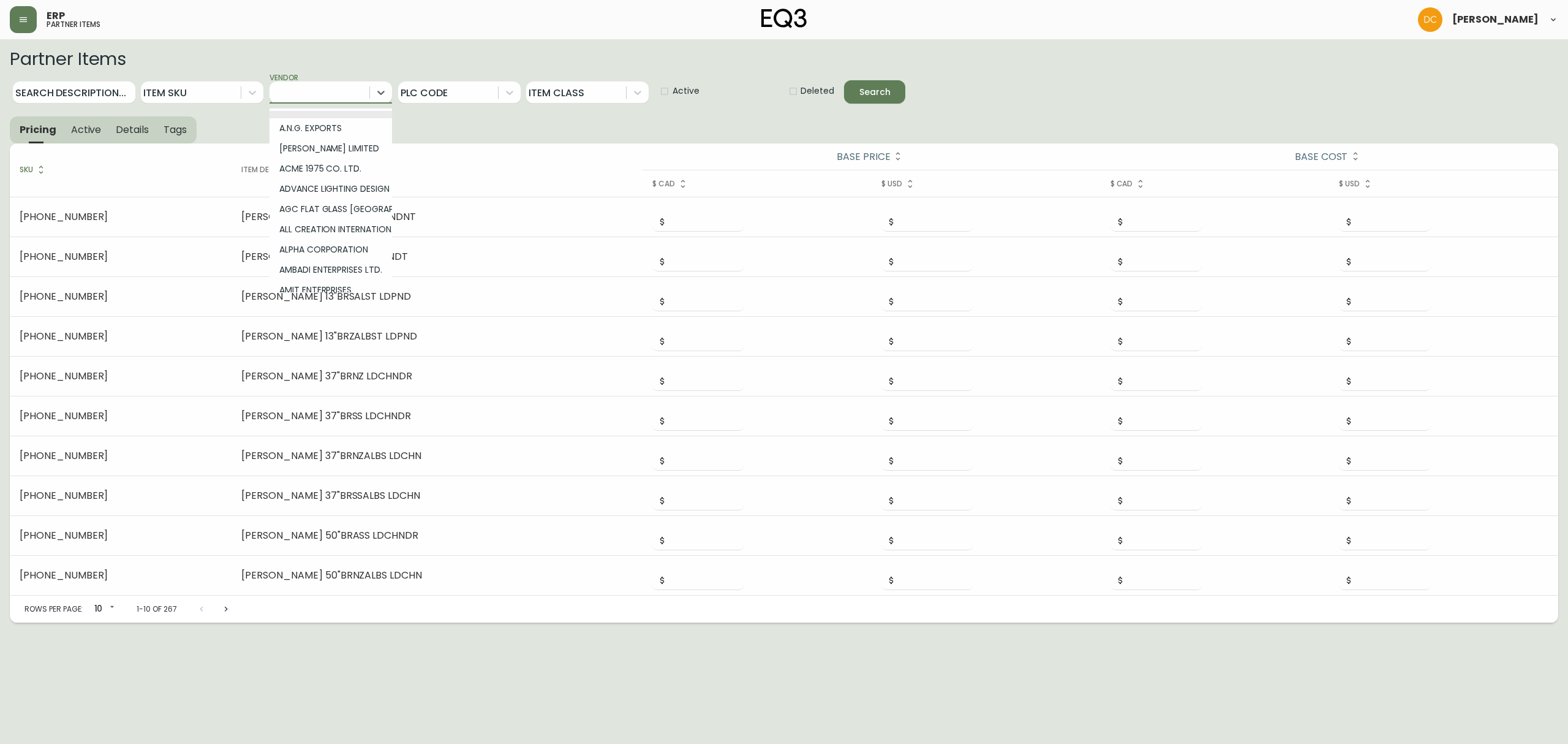
click at [334, 98] on div at bounding box center [319, 92] width 100 height 22
type input "bran"
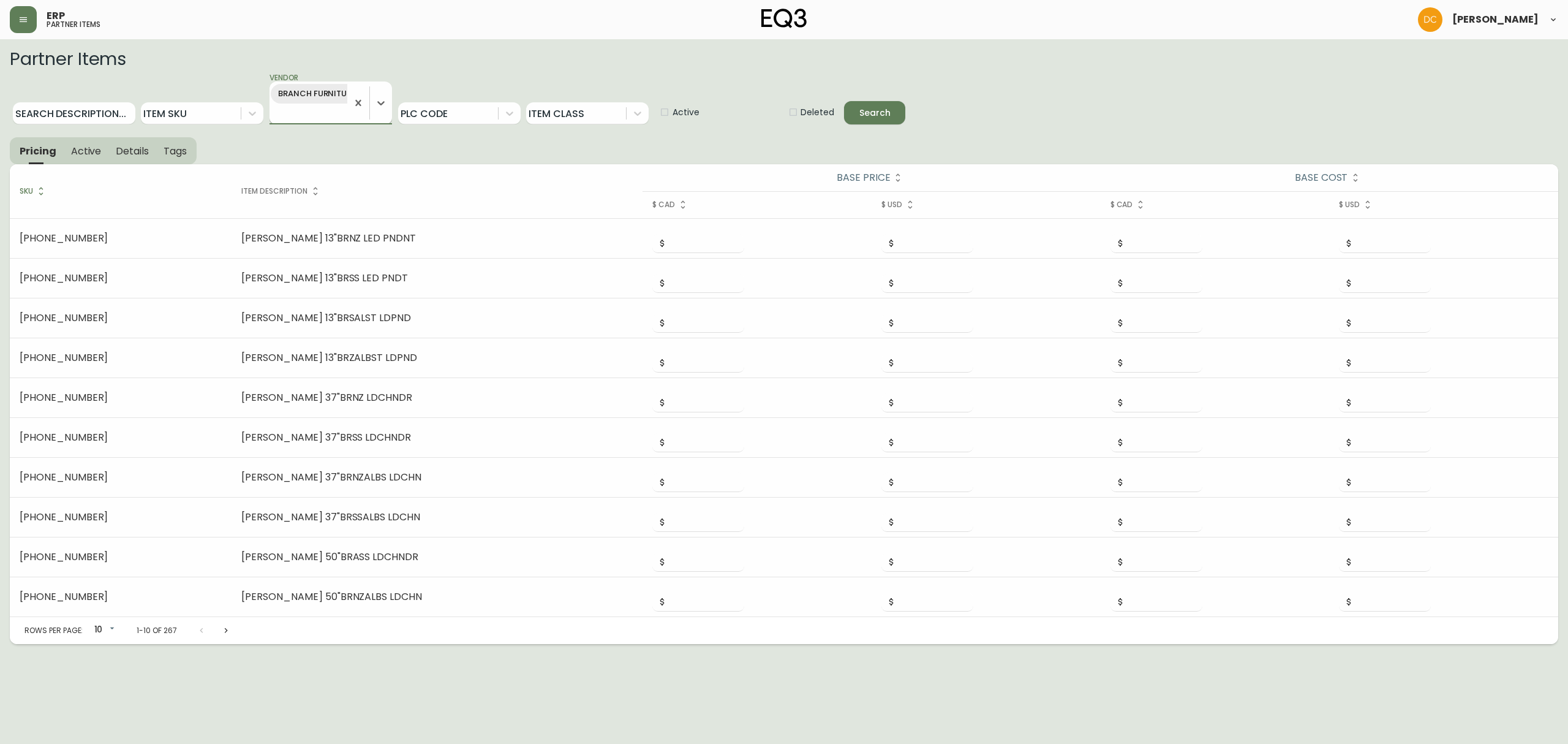
click at [844, 101] on button "Search" at bounding box center [875, 113] width 61 height 24
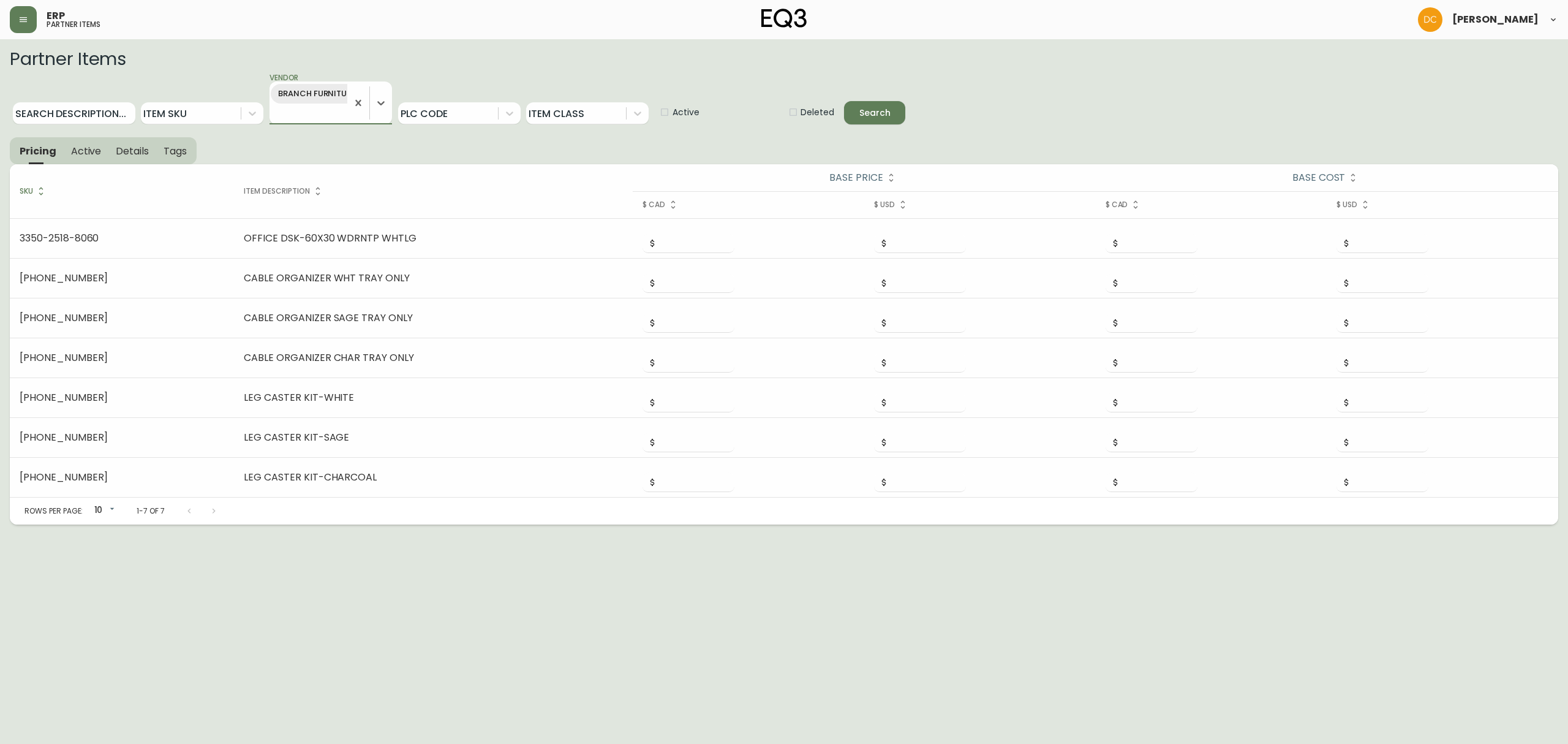
click at [683, 117] on span "Active" at bounding box center [685, 112] width 27 height 13
click at [672, 117] on input "Active" at bounding box center [660, 112] width 25 height 25
click at [683, 117] on span "Active" at bounding box center [685, 112] width 27 height 13
click at [672, 117] on input "Active" at bounding box center [660, 112] width 25 height 25
checkbox input "true"
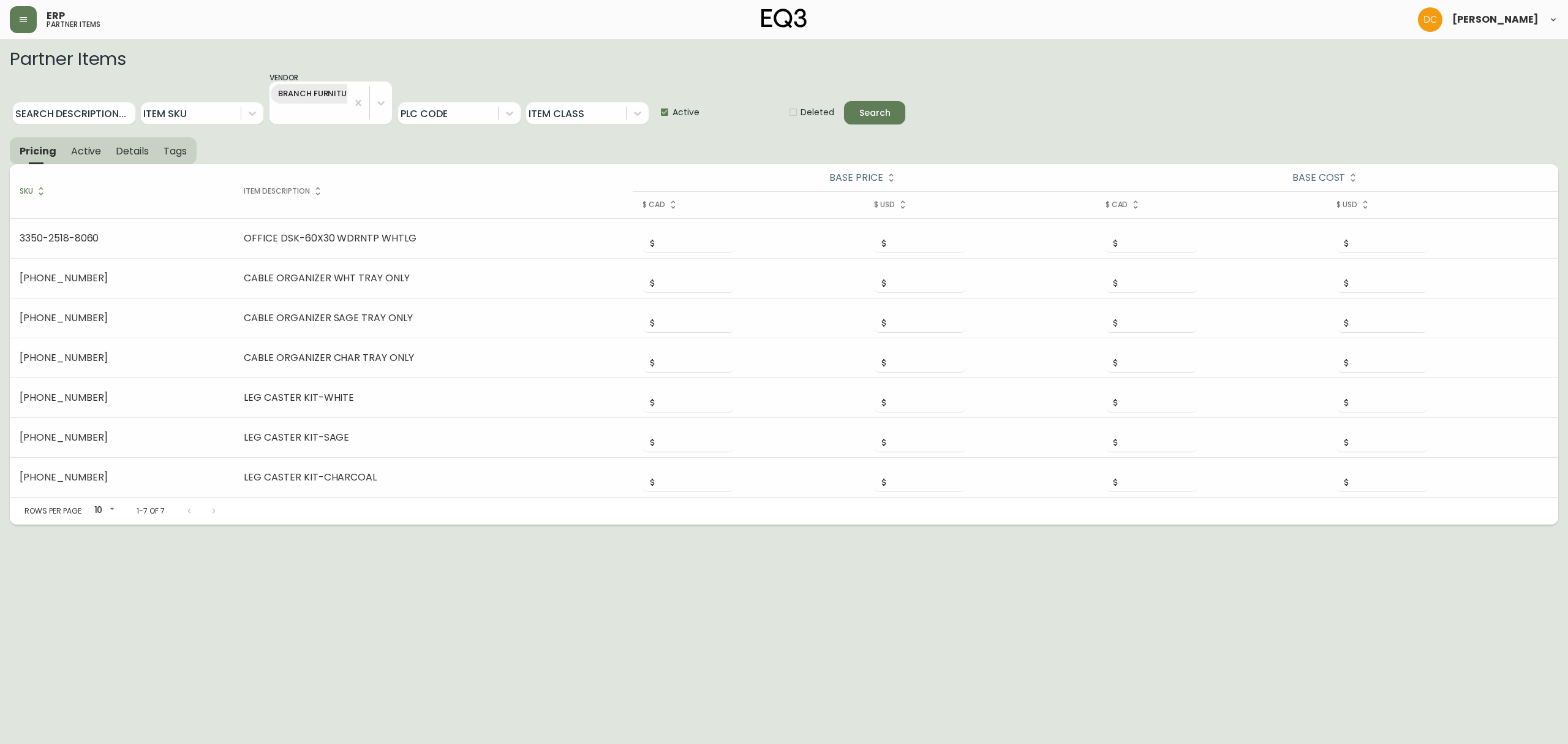
click at [882, 99] on div "Deleted Search" at bounding box center [844, 98] width 122 height 52
click at [880, 108] on div "Search" at bounding box center [875, 114] width 32 height 16
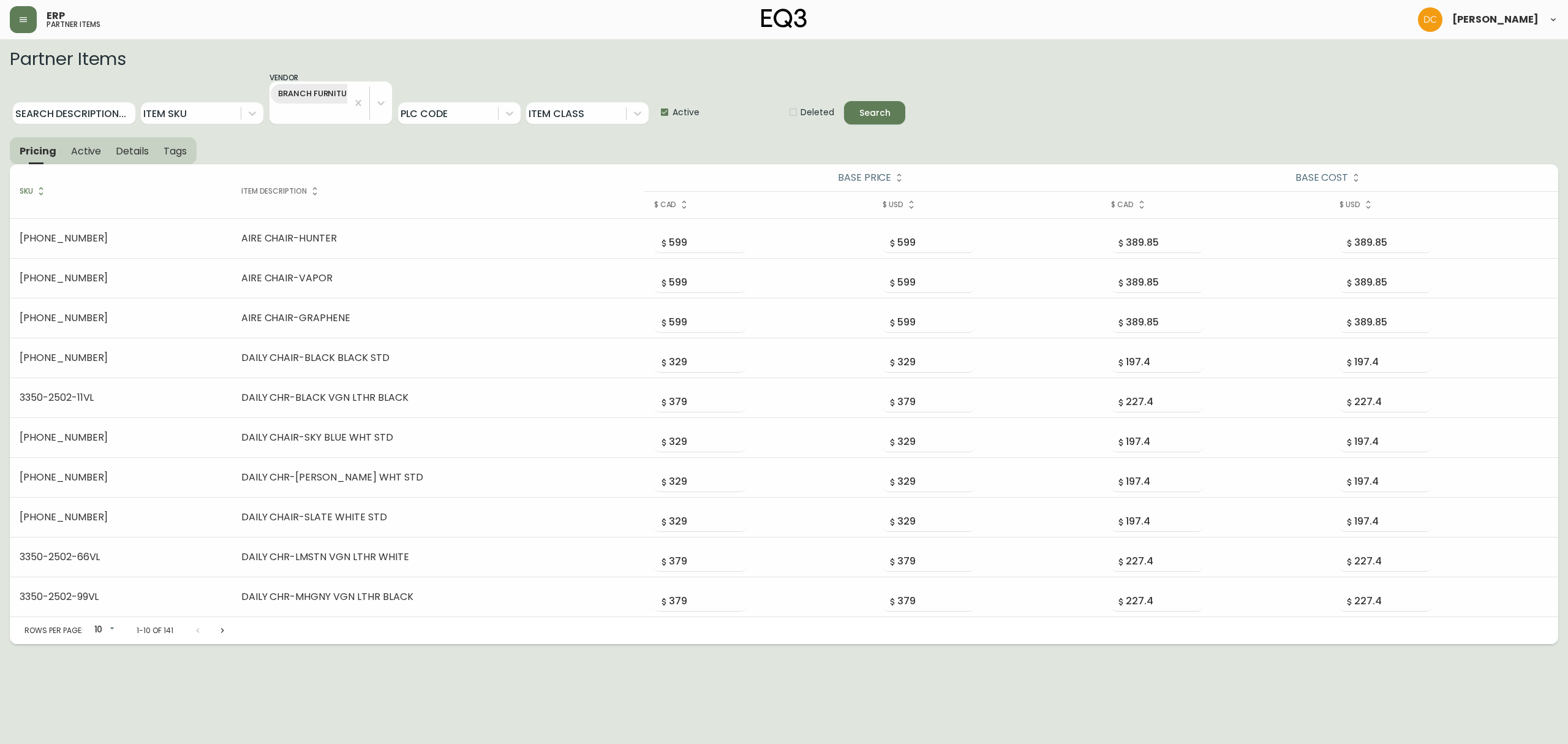
click at [86, 154] on span "Active" at bounding box center [86, 150] width 31 height 13
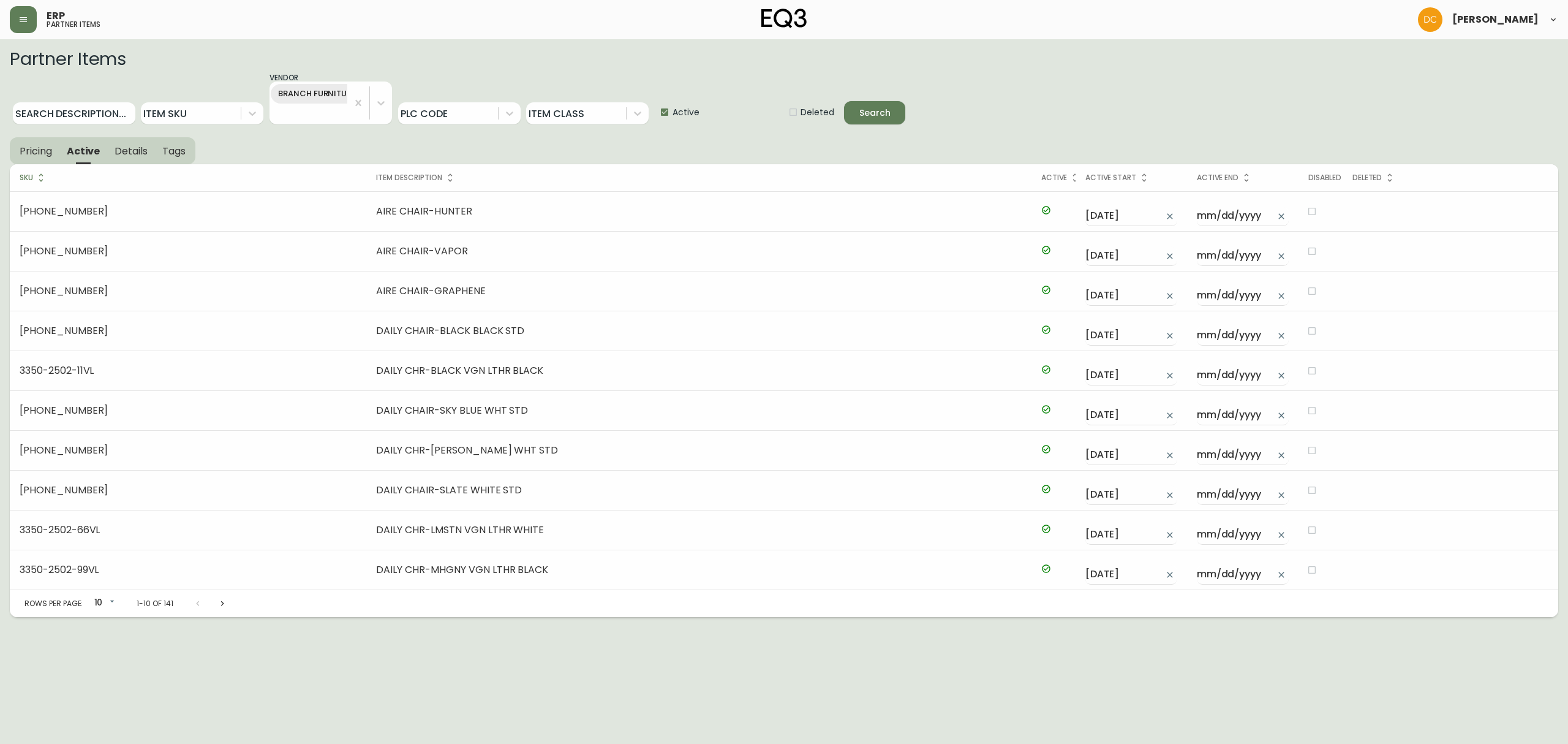
click at [135, 147] on span "Details" at bounding box center [130, 150] width 33 height 13
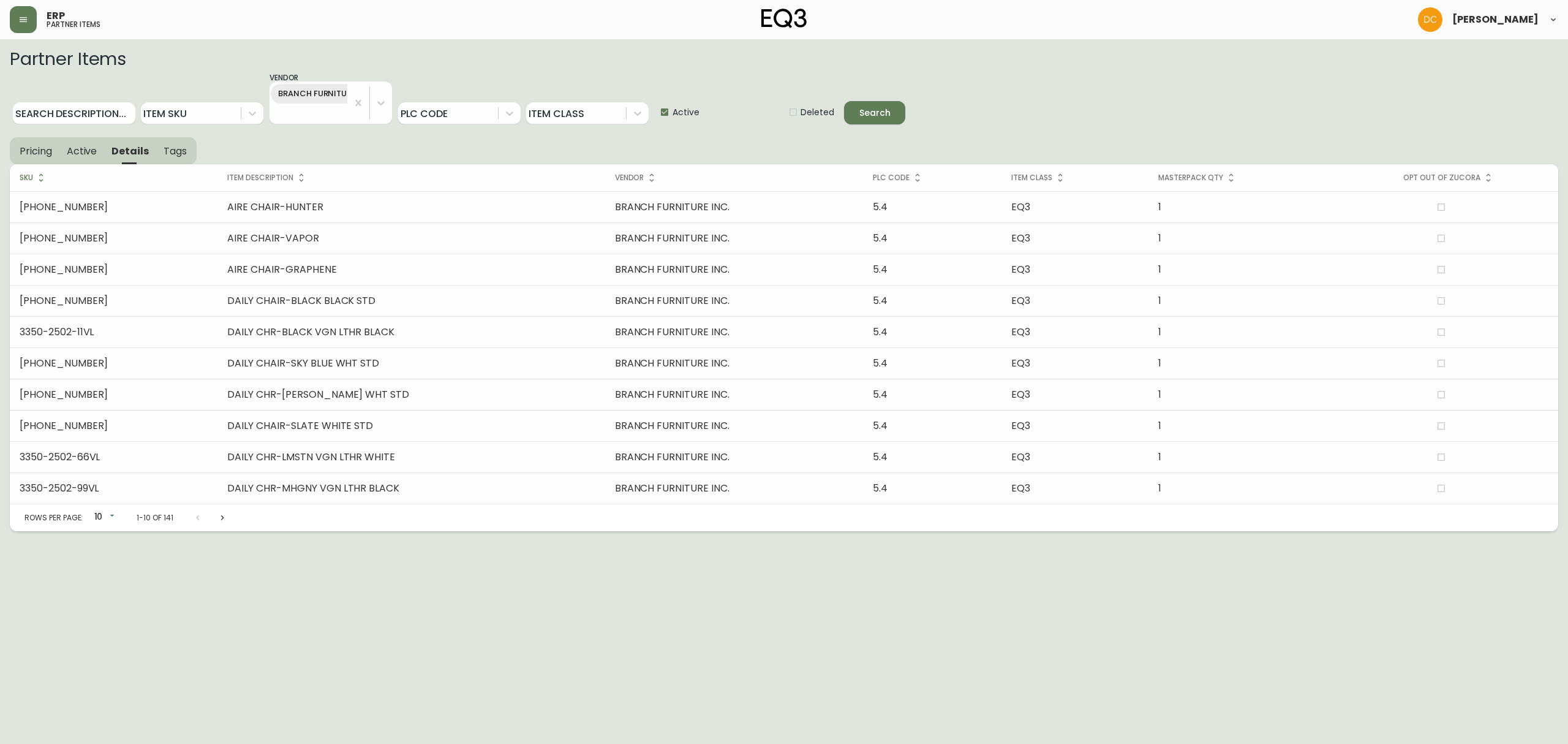
click at [212, 141] on div "Pricing Active Details Tags SKU Item Description Vendor PLC Code Item Class Mas…" at bounding box center [784, 334] width 1548 height 394
click at [179, 148] on span "Tags" at bounding box center [176, 150] width 24 height 13
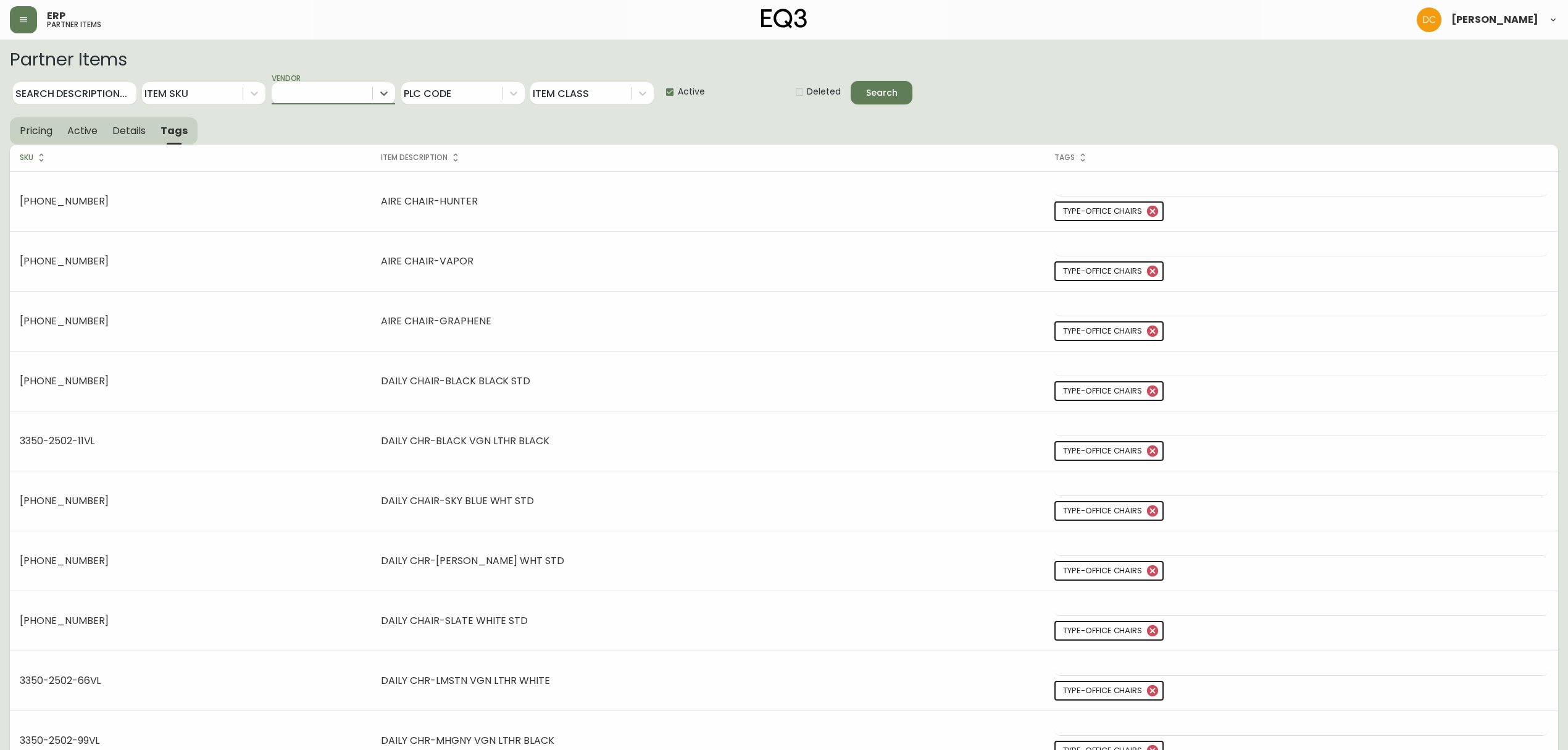
click at [315, 92] on div at bounding box center [322, 93] width 101 height 22
type input "kuz"
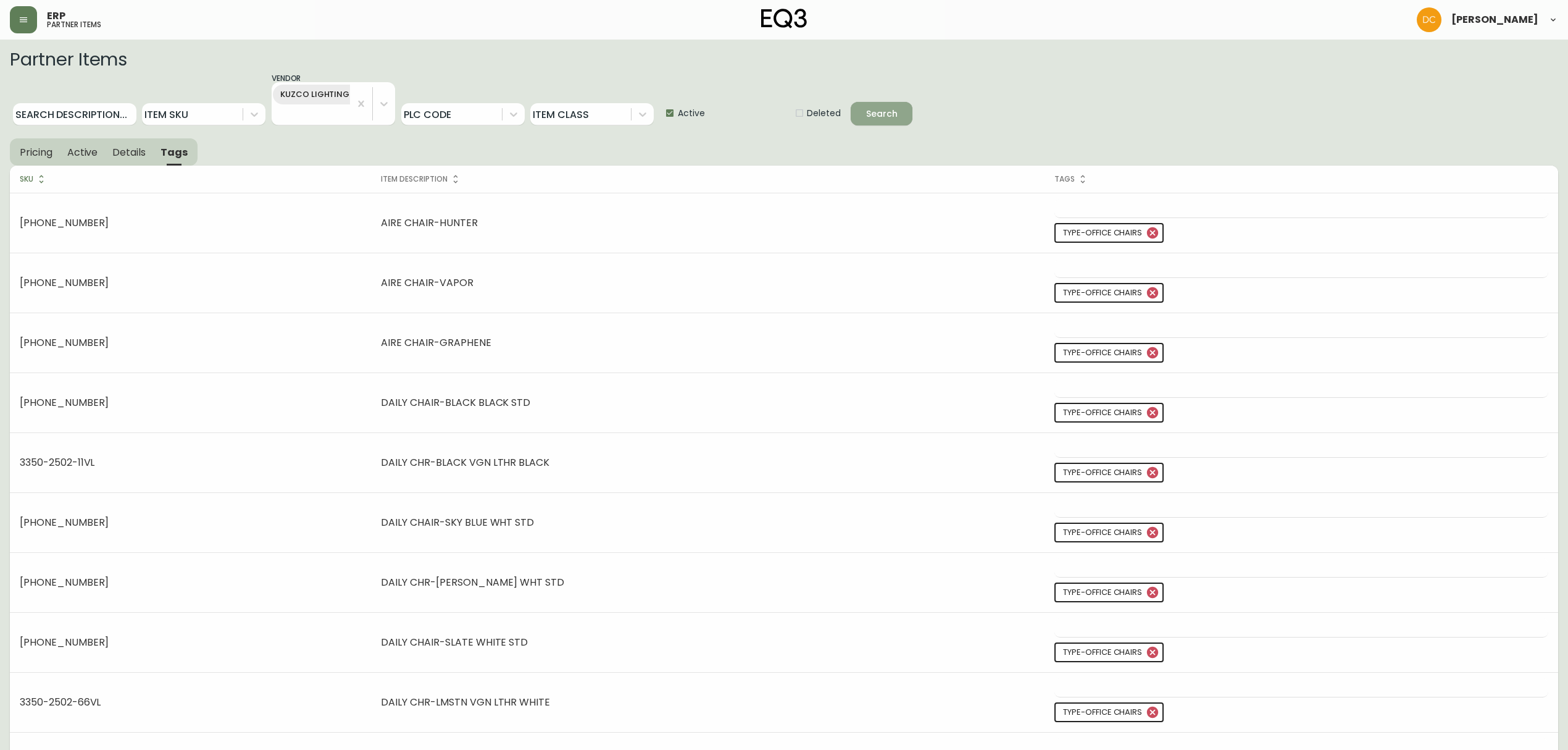
click at [867, 118] on icon "submit" at bounding box center [872, 112] width 17 height 17
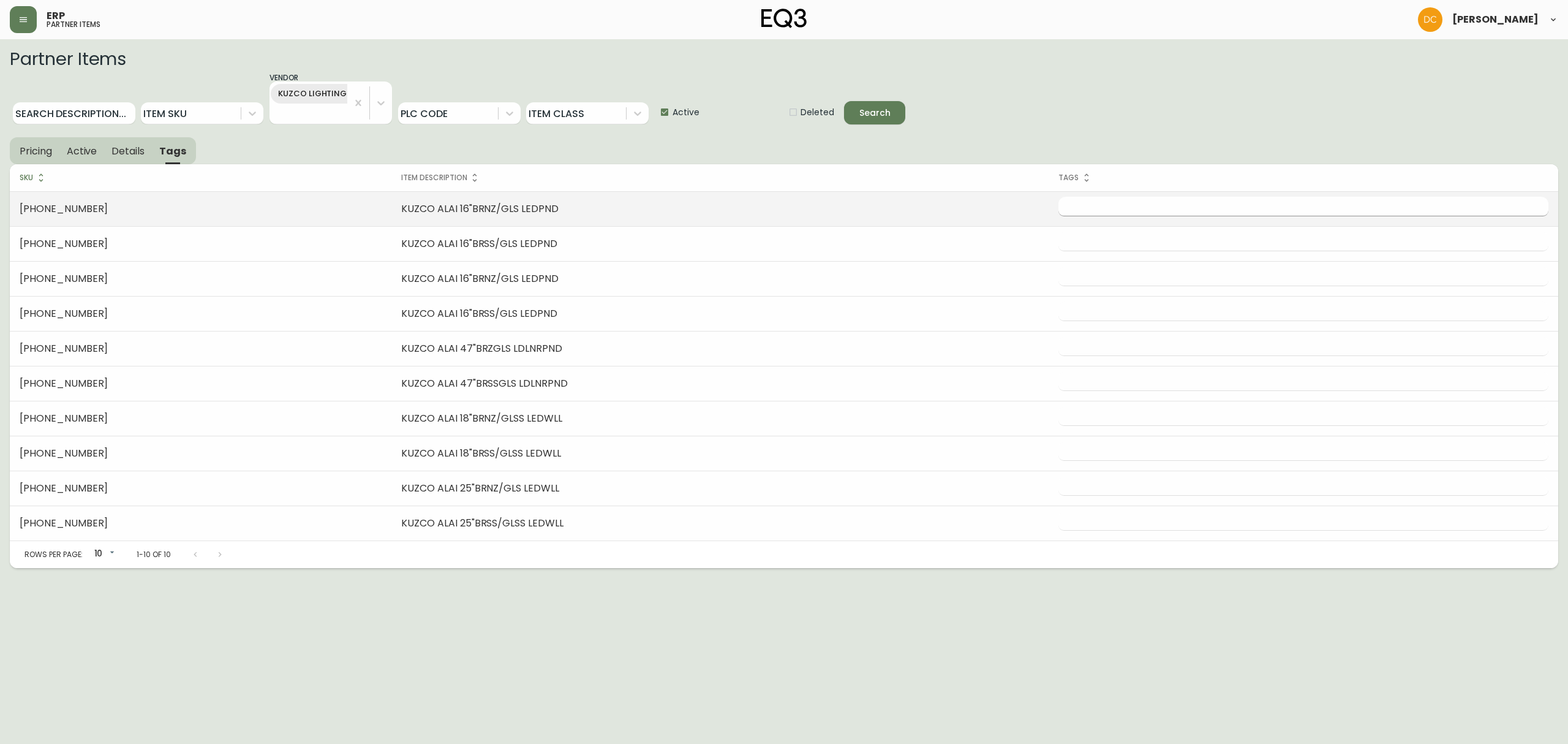
click at [1142, 207] on input "text" at bounding box center [1294, 206] width 472 height 19
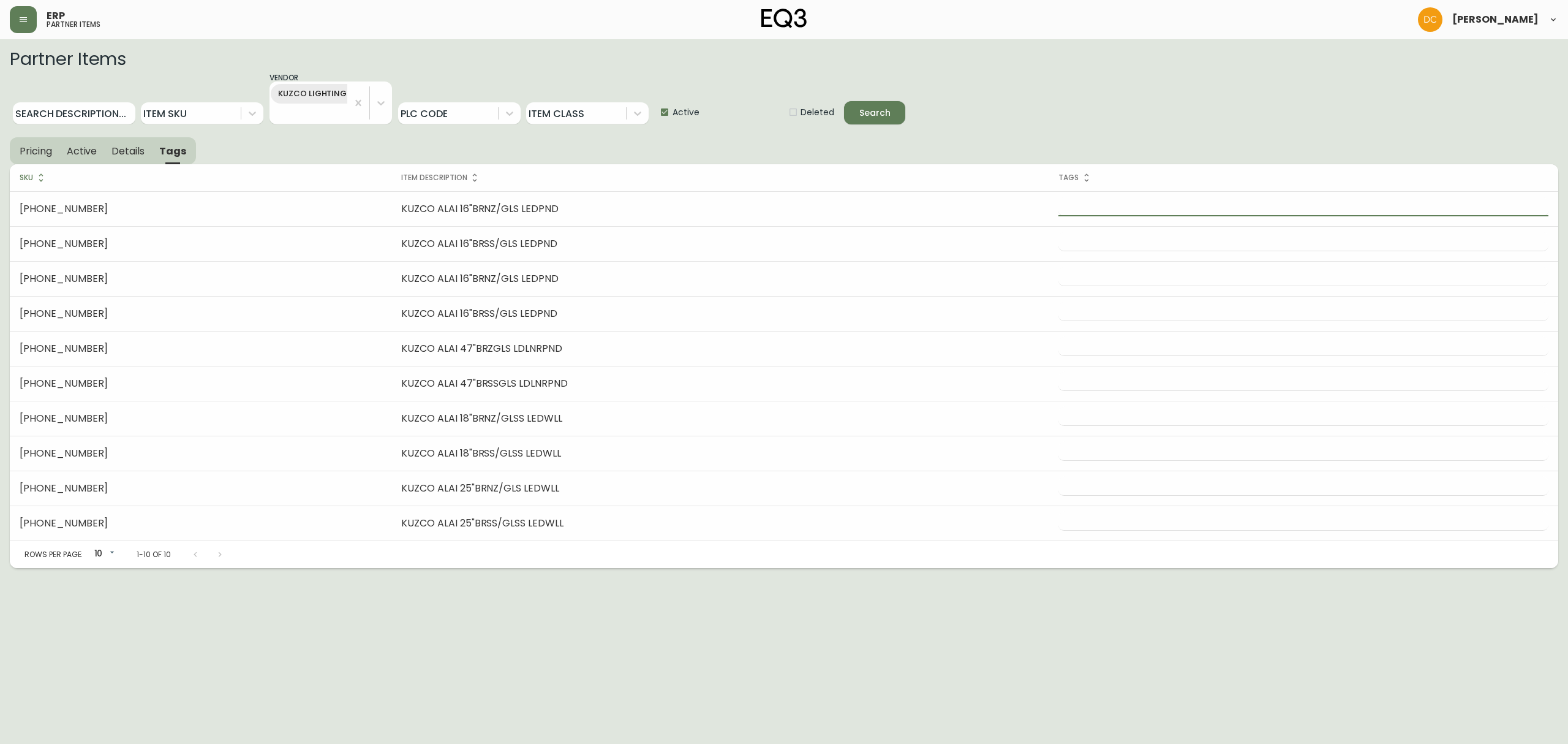
click at [682, 112] on span "Active" at bounding box center [685, 112] width 27 height 13
click at [672, 112] on input "Active" at bounding box center [660, 112] width 25 height 25
checkbox input "false"
click at [898, 111] on button "Search" at bounding box center [875, 113] width 61 height 24
click at [125, 154] on span "Details" at bounding box center [127, 150] width 33 height 13
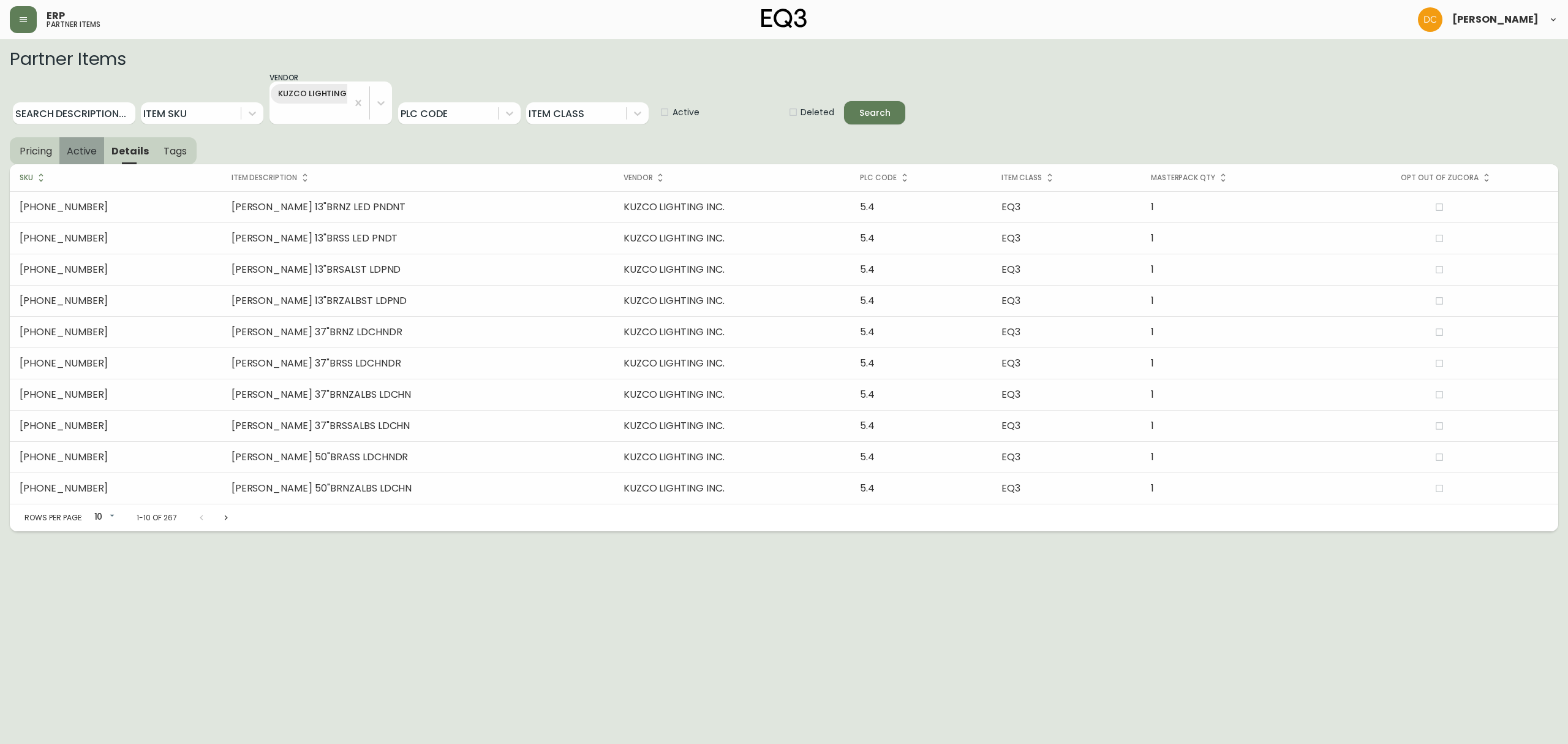
click at [71, 158] on button "Active" at bounding box center [82, 150] width 45 height 27
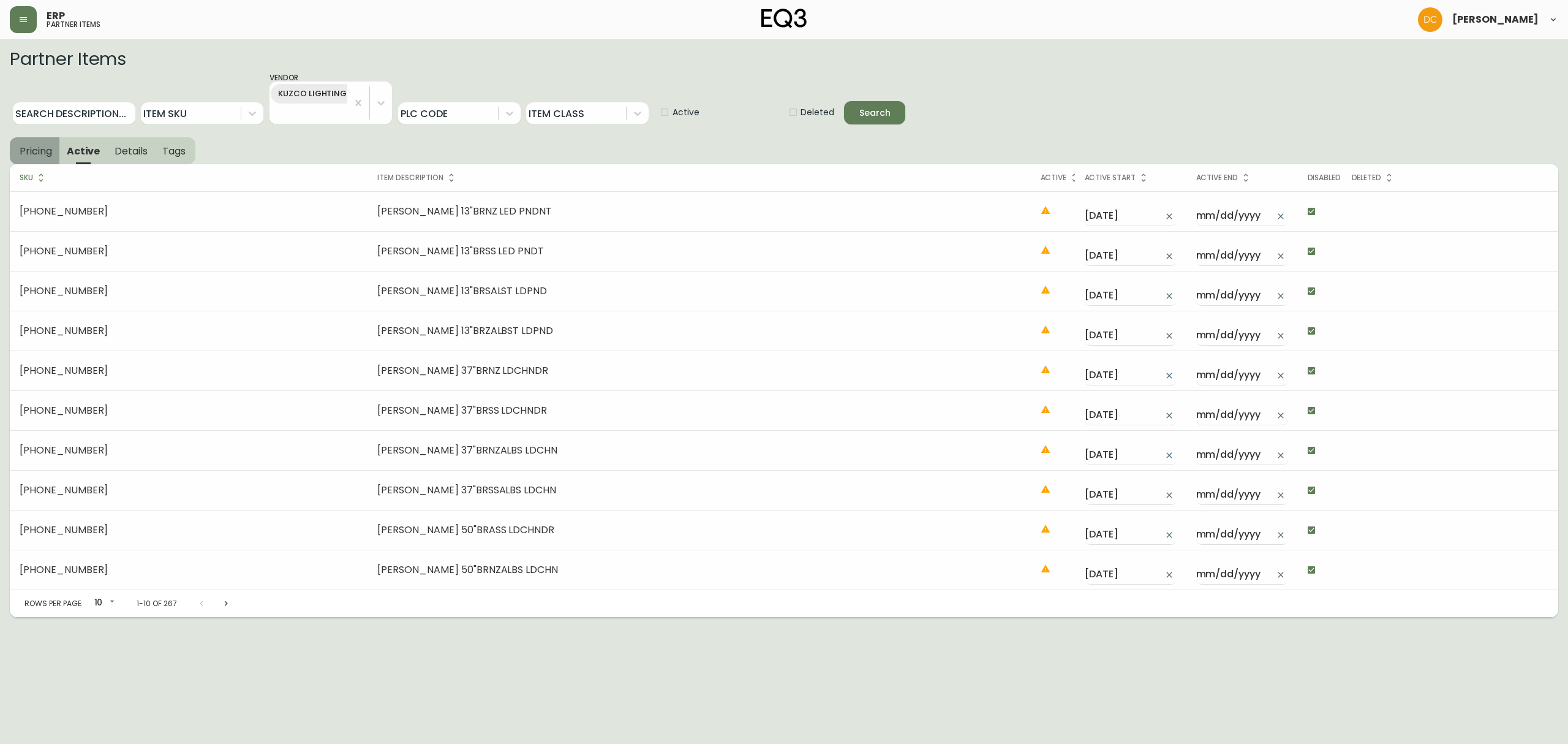
drag, startPoint x: 12, startPoint y: 152, endPoint x: 68, endPoint y: 159, distance: 56.4
click at [13, 151] on button "Pricing" at bounding box center [35, 150] width 49 height 27
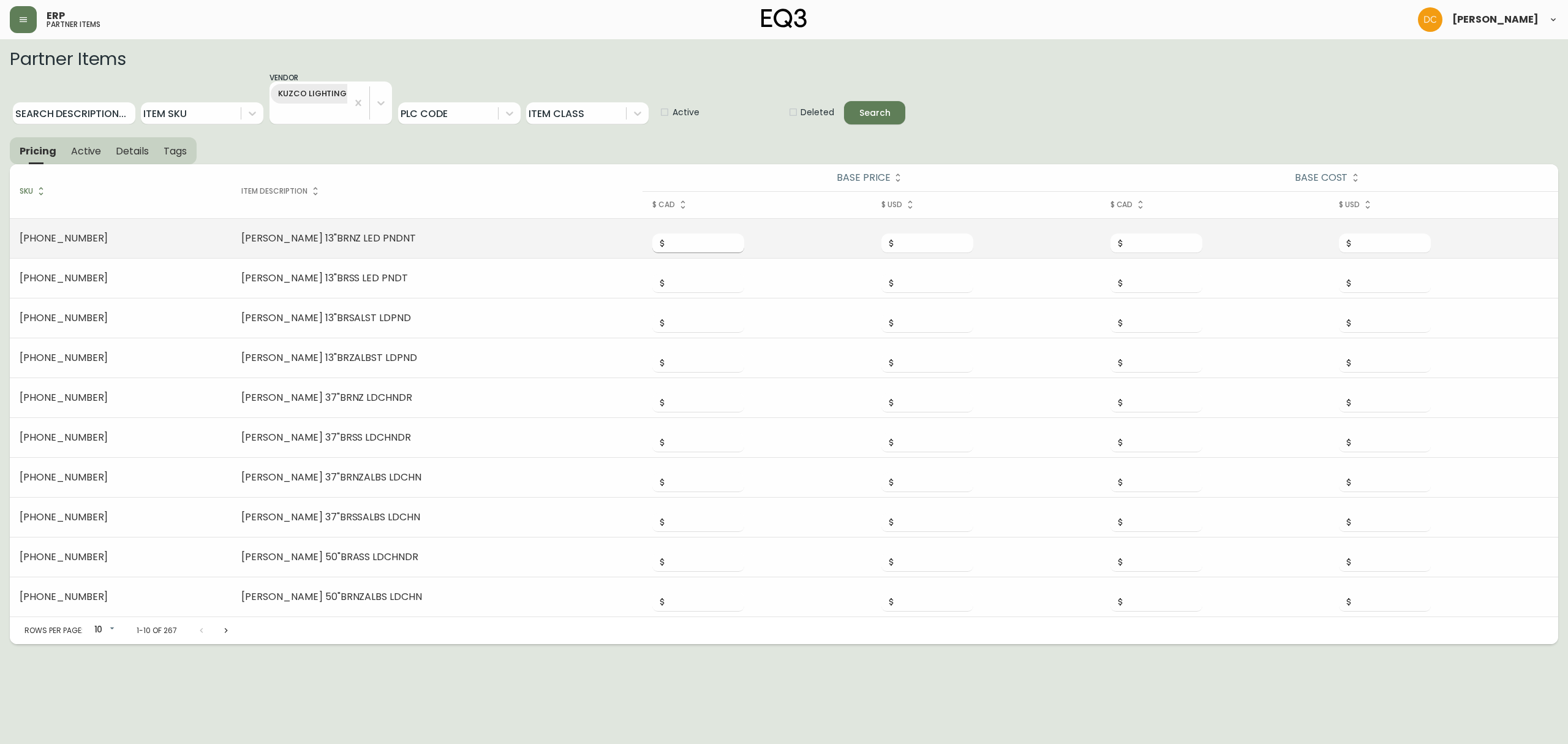
click at [684, 243] on input "number" at bounding box center [705, 243] width 77 height 20
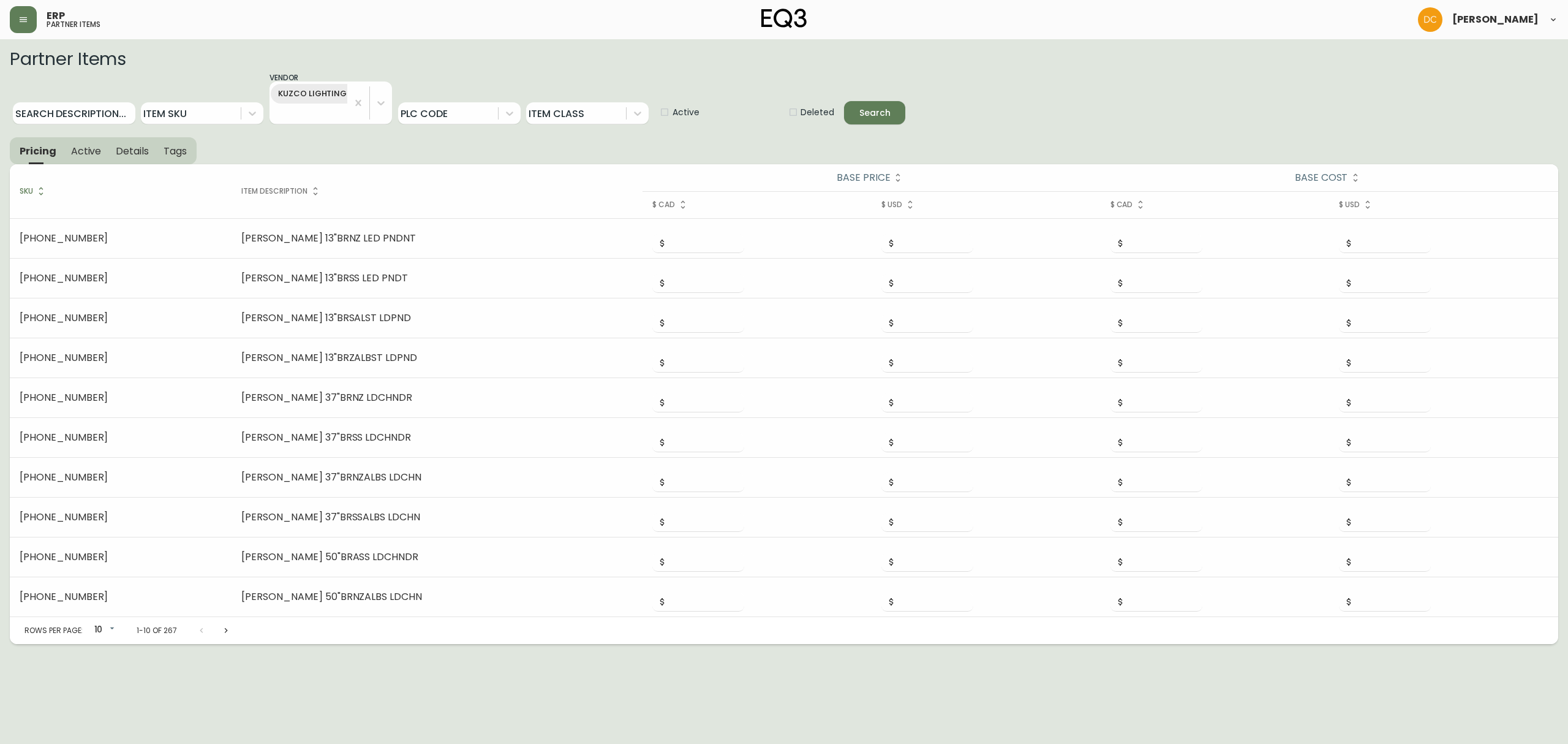
click at [106, 567] on body "ERP partner items David Castro Partner Items Search Description... Item Sku Ven…" at bounding box center [784, 322] width 1568 height 644
click at [106, 567] on li "25" at bounding box center [104, 652] width 33 height 20
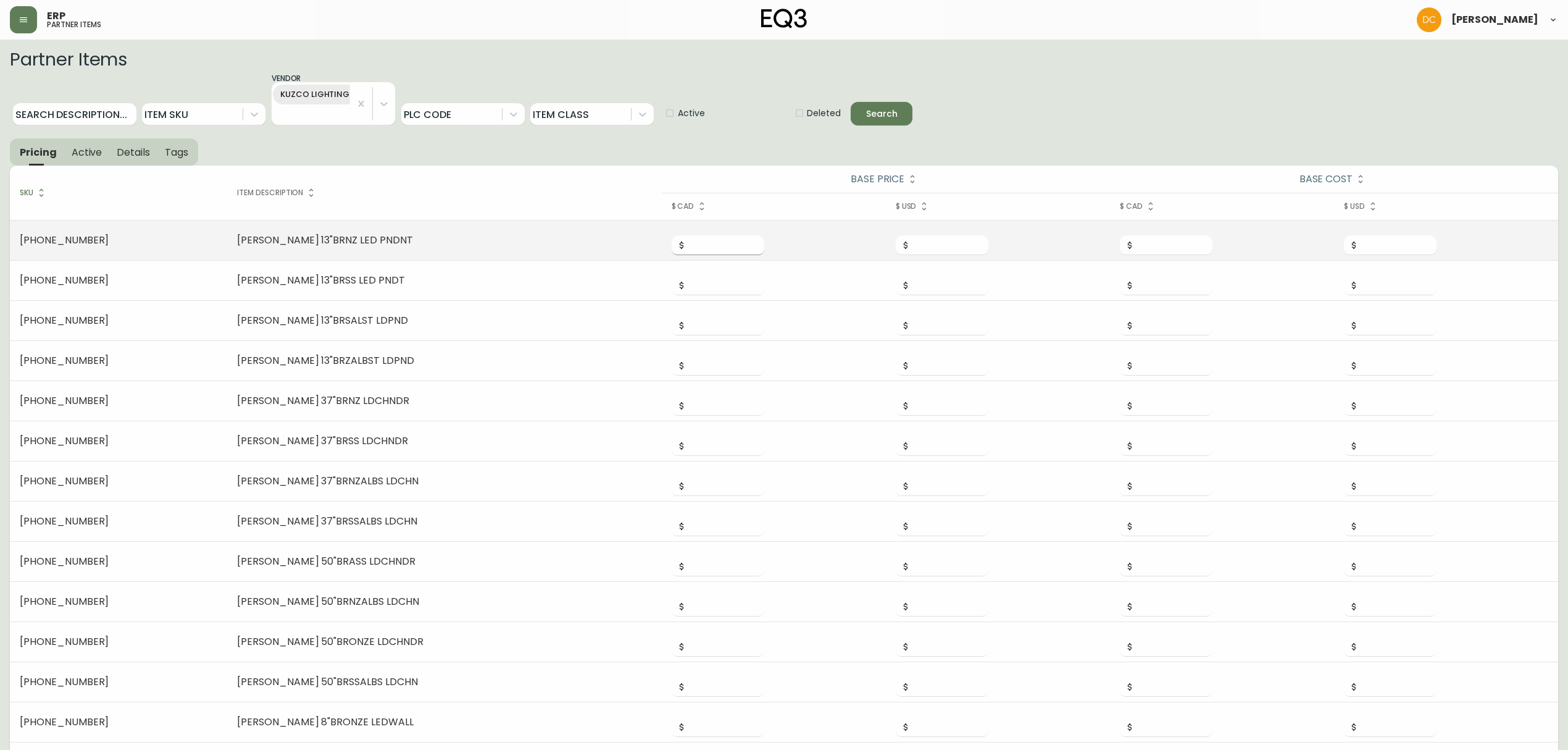
click at [687, 243] on input "number" at bounding box center [726, 245] width 78 height 20
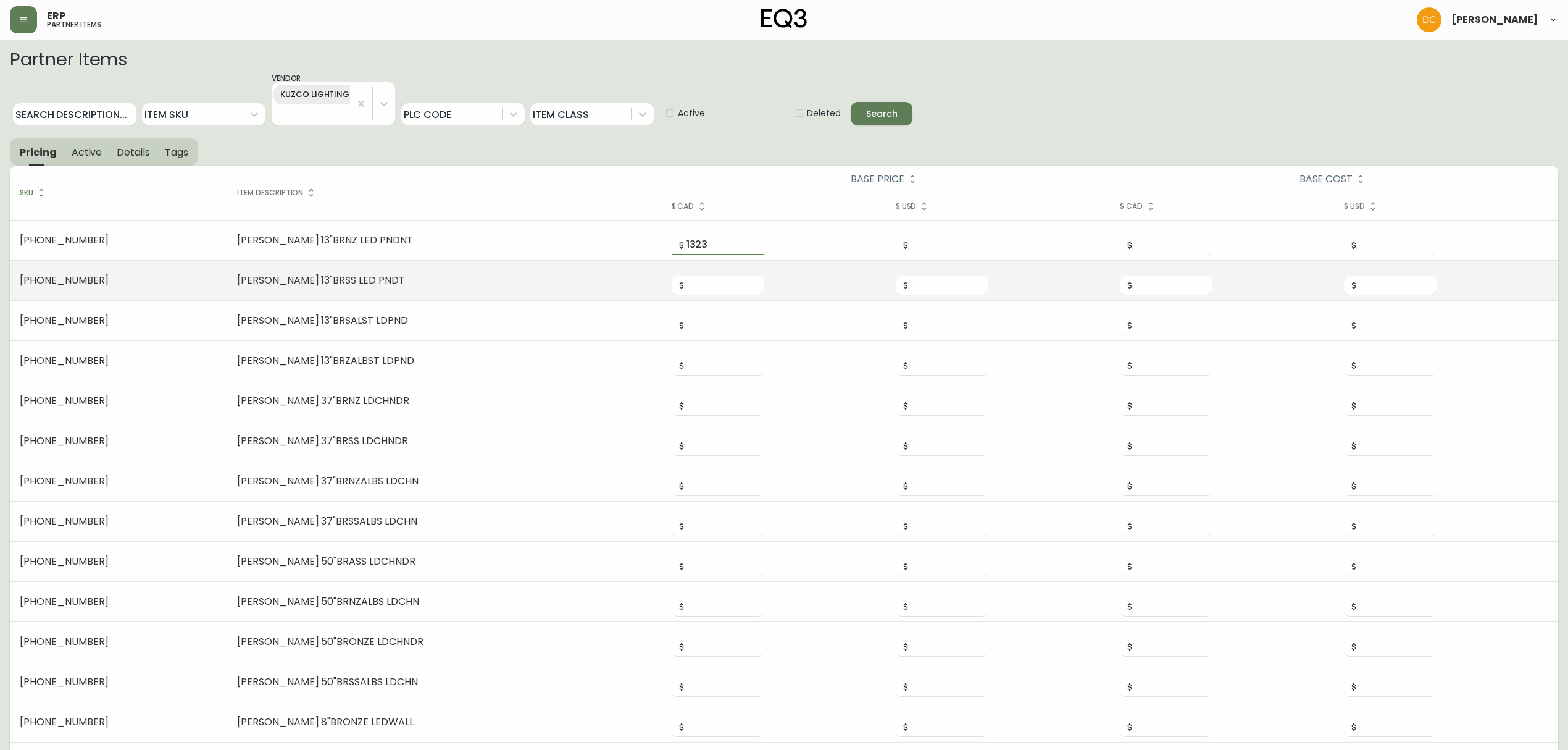
type input "1323"
type input "630"
type input "1323"
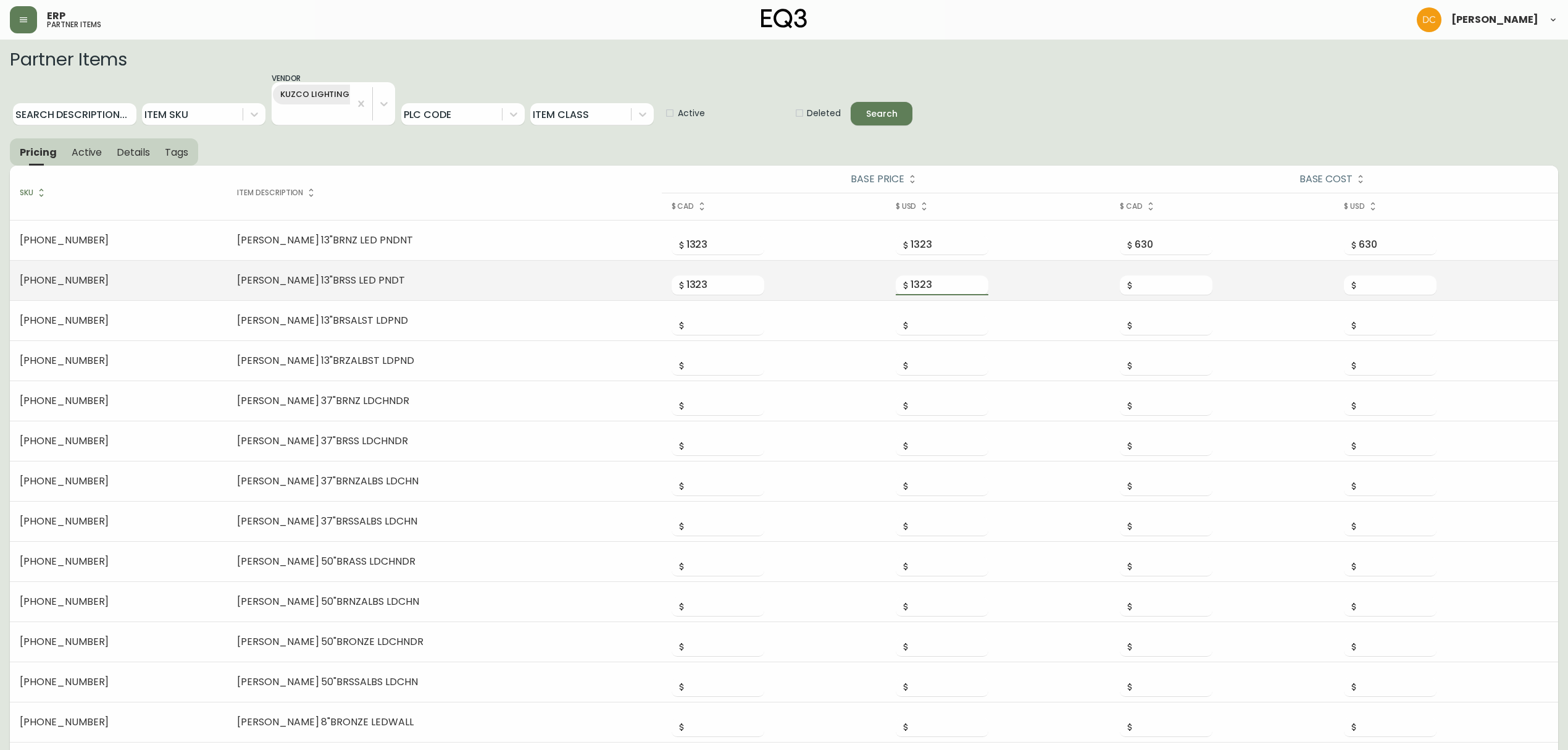
type input "1323"
type input "630"
type input "1323"
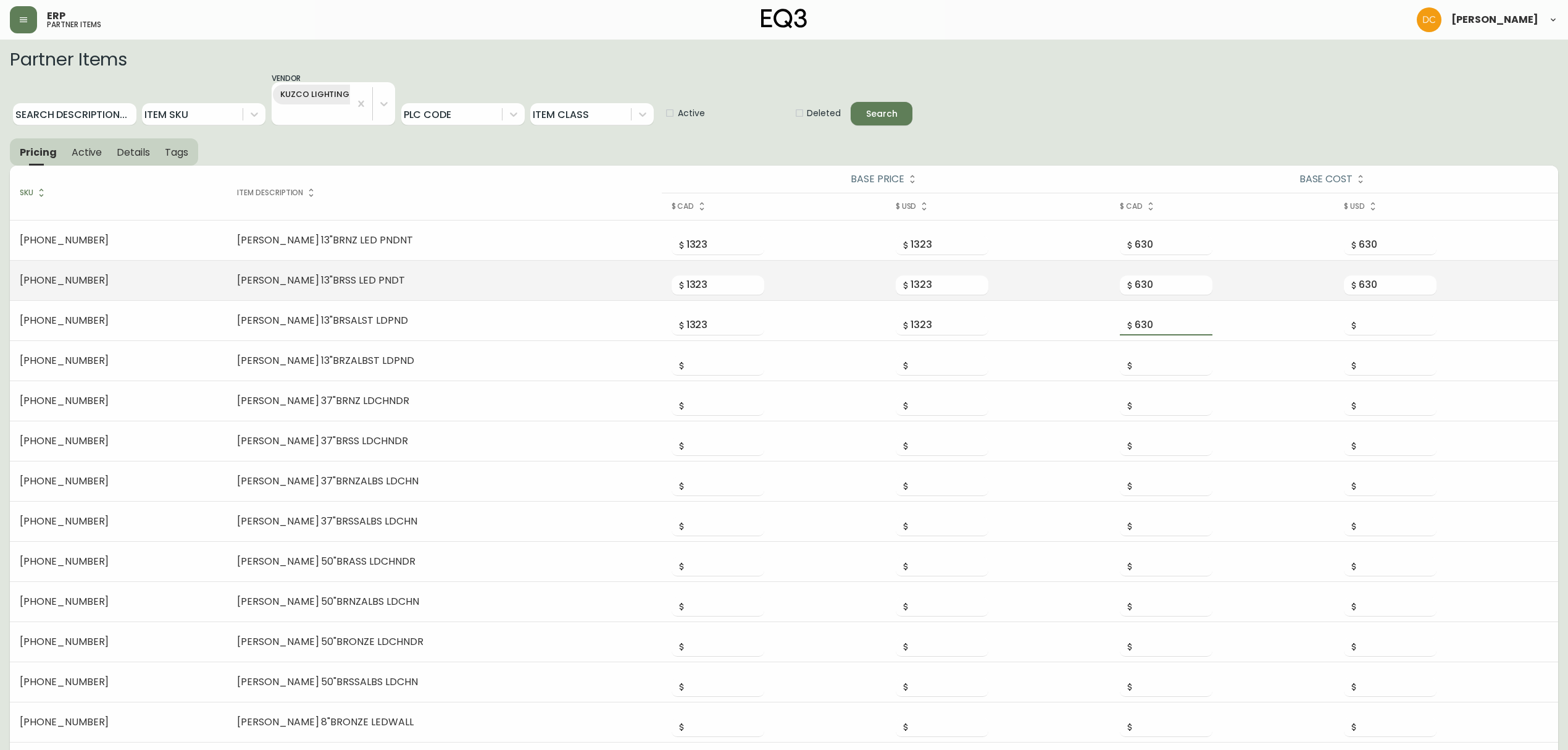
type input "630"
type input "1323"
type input "630"
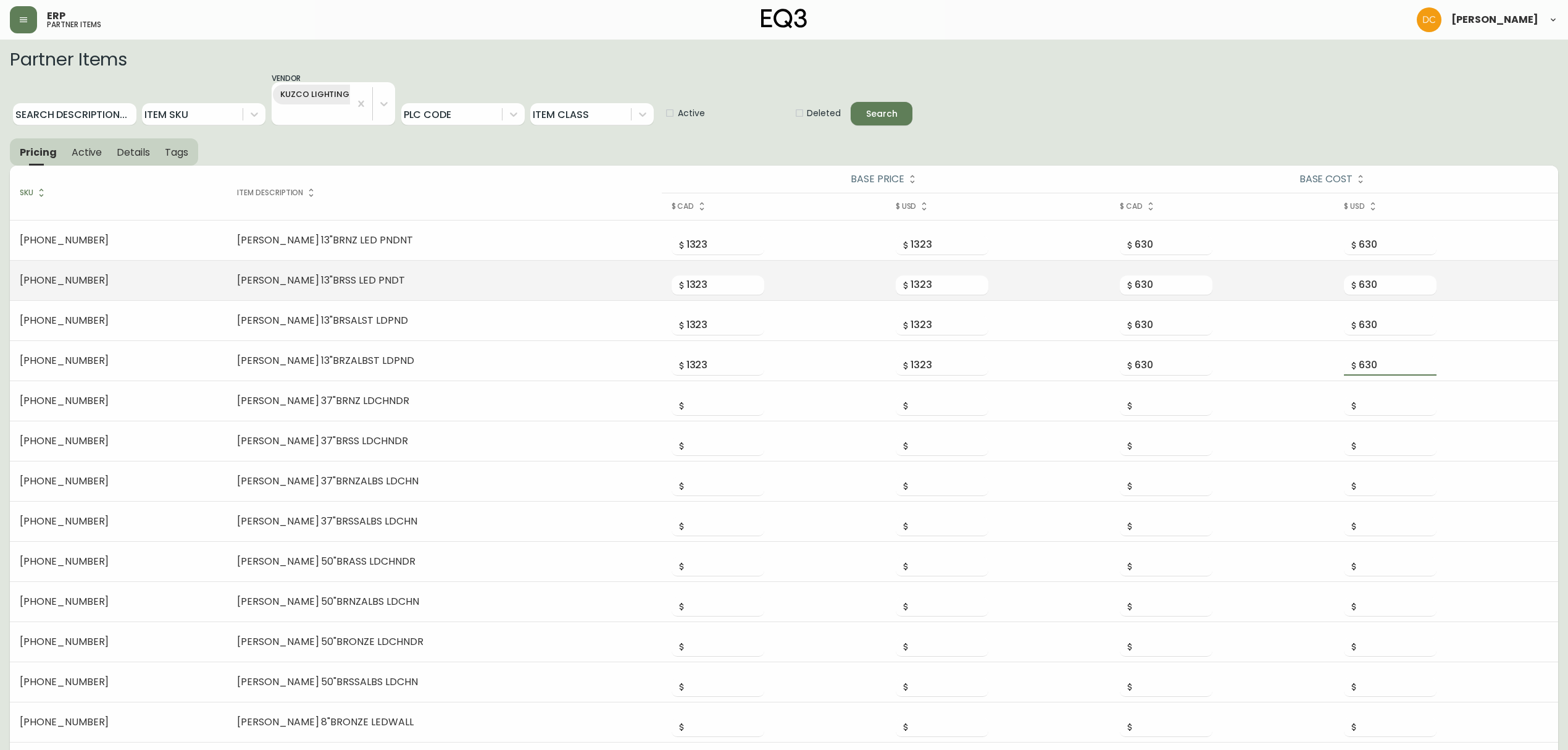
type input "630"
type input "3175"
type input "1512"
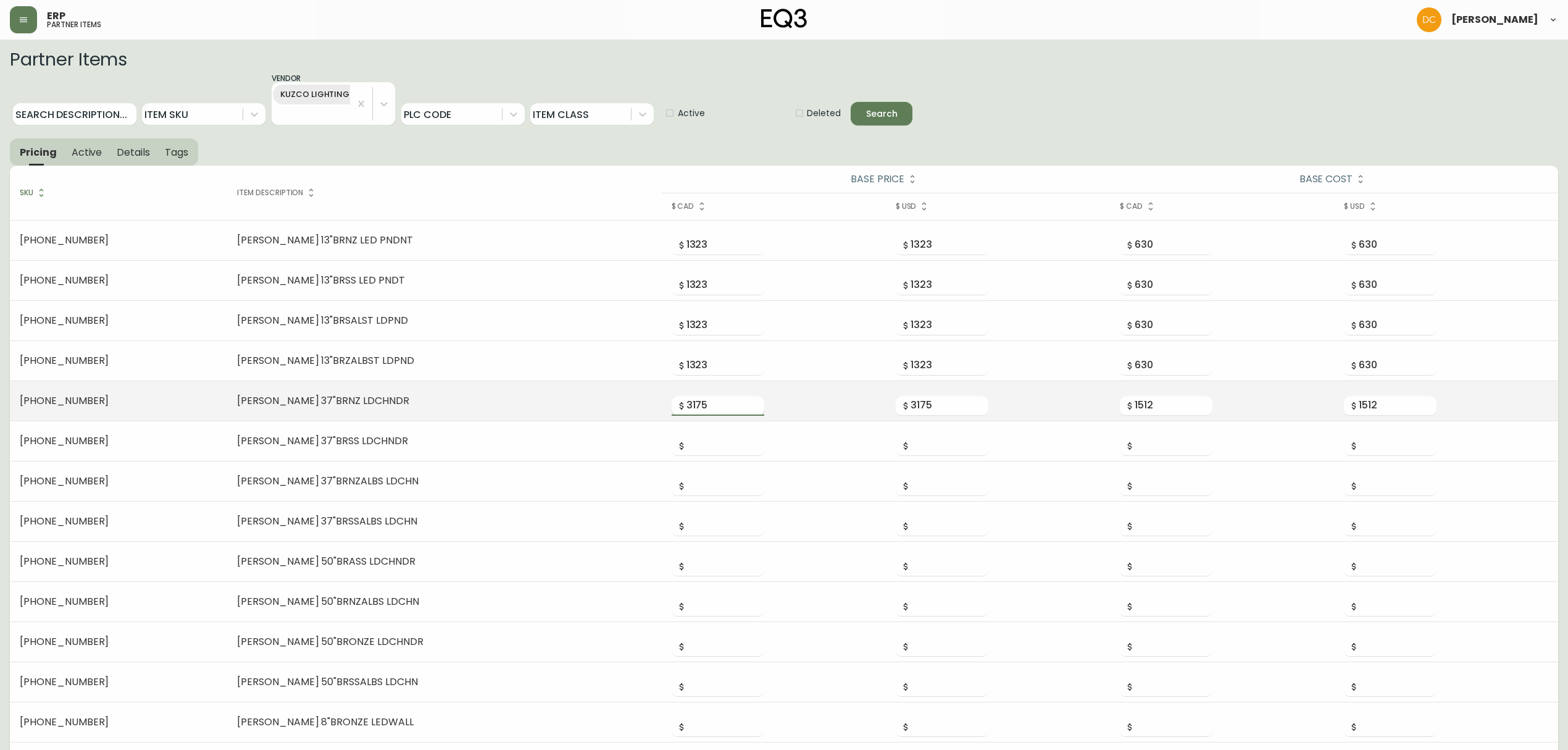
click at [687, 400] on input "3175" at bounding box center [726, 406] width 78 height 20
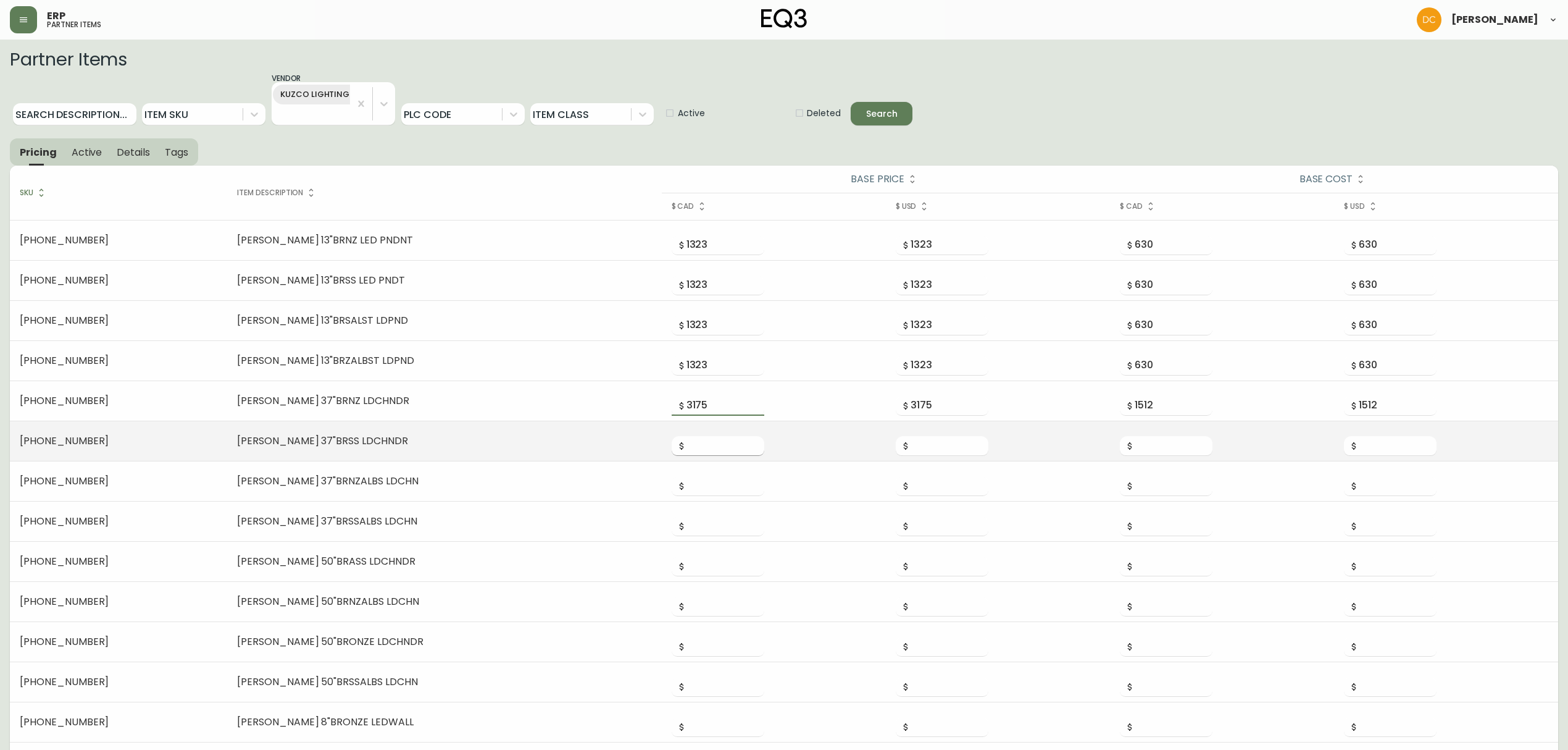
click at [687, 448] on input "number" at bounding box center [726, 446] width 78 height 20
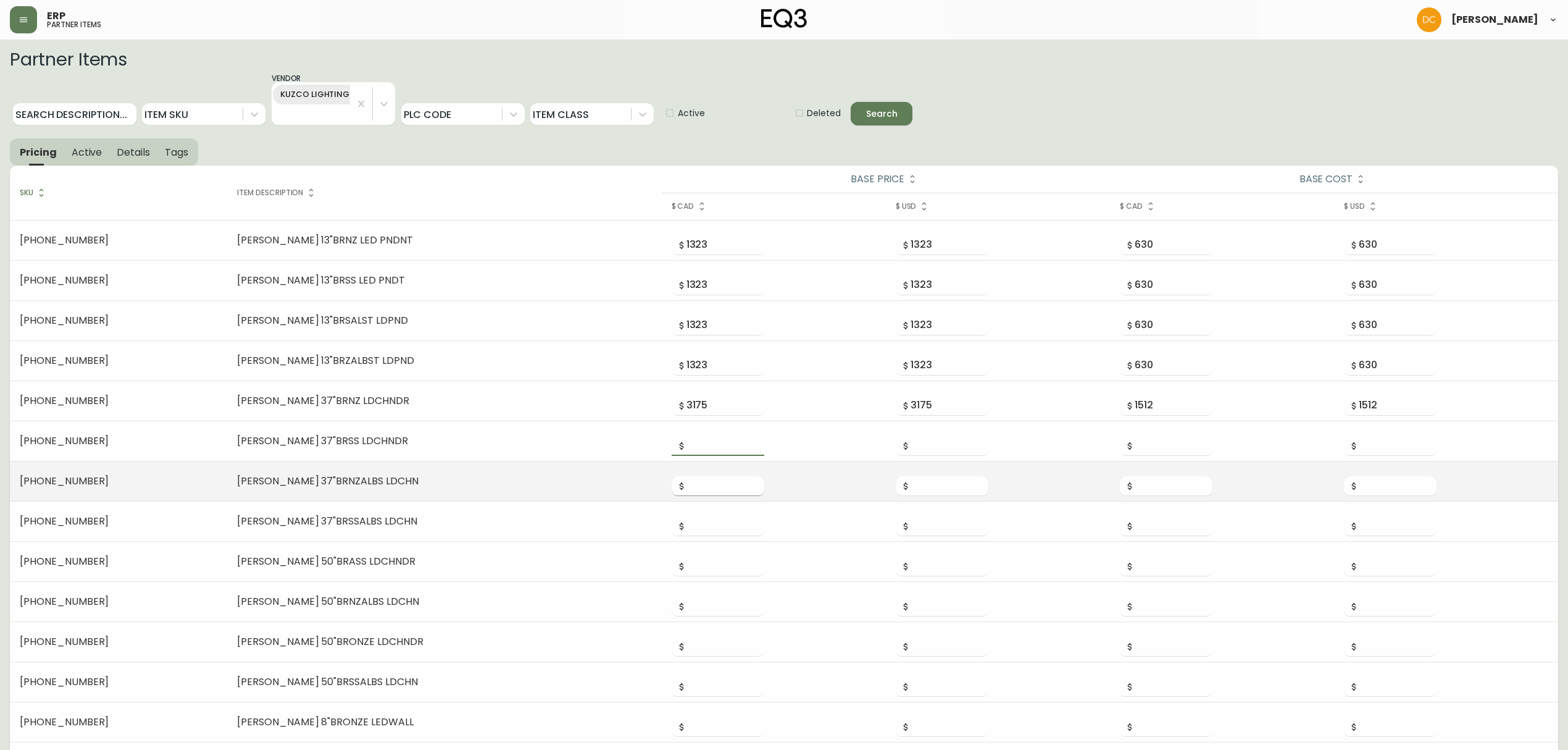
paste input "3175"
type input "3175"
click at [687, 490] on input "number" at bounding box center [726, 486] width 78 height 20
paste input "3175"
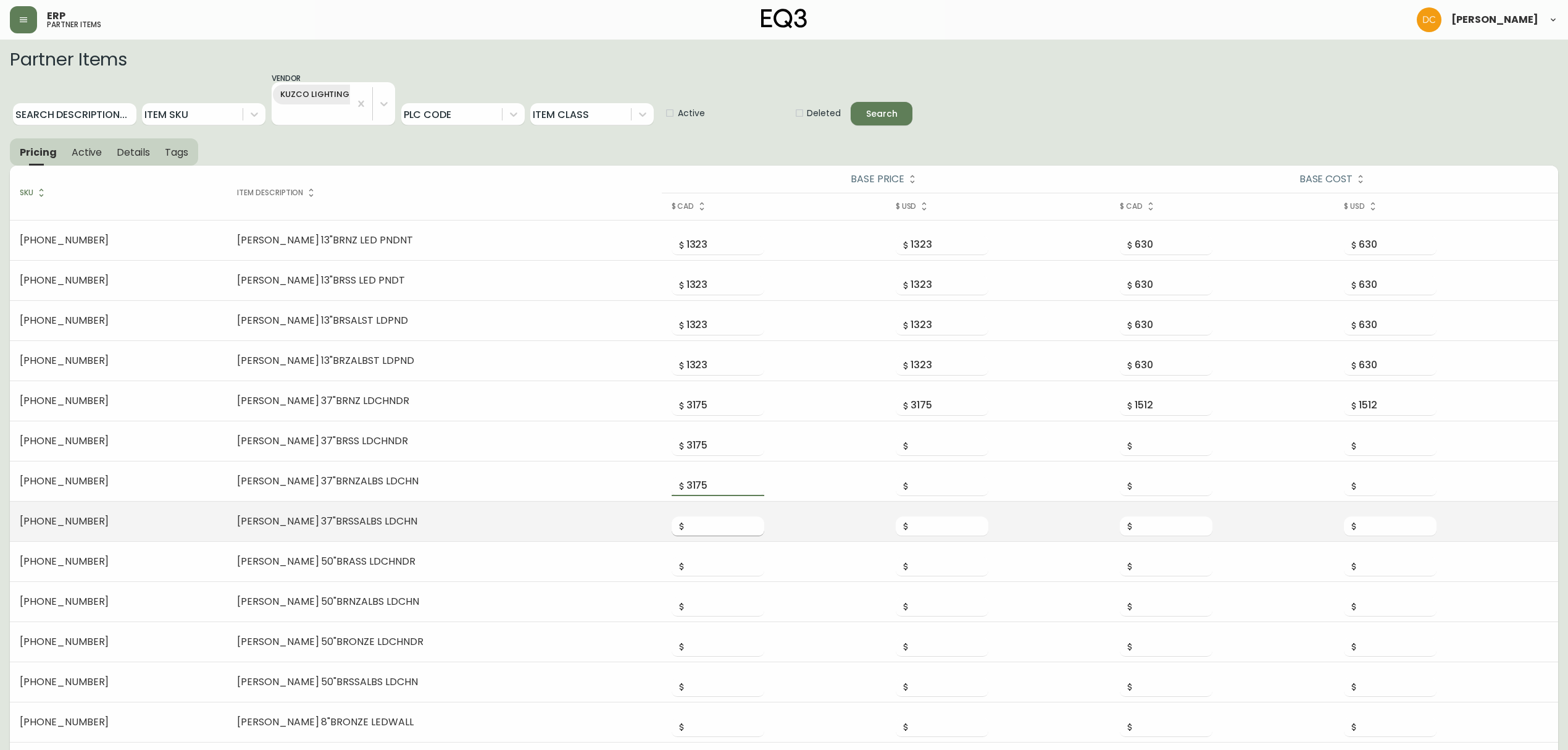
type input "3175"
click at [687, 520] on input "number" at bounding box center [726, 526] width 78 height 20
paste input "3175"
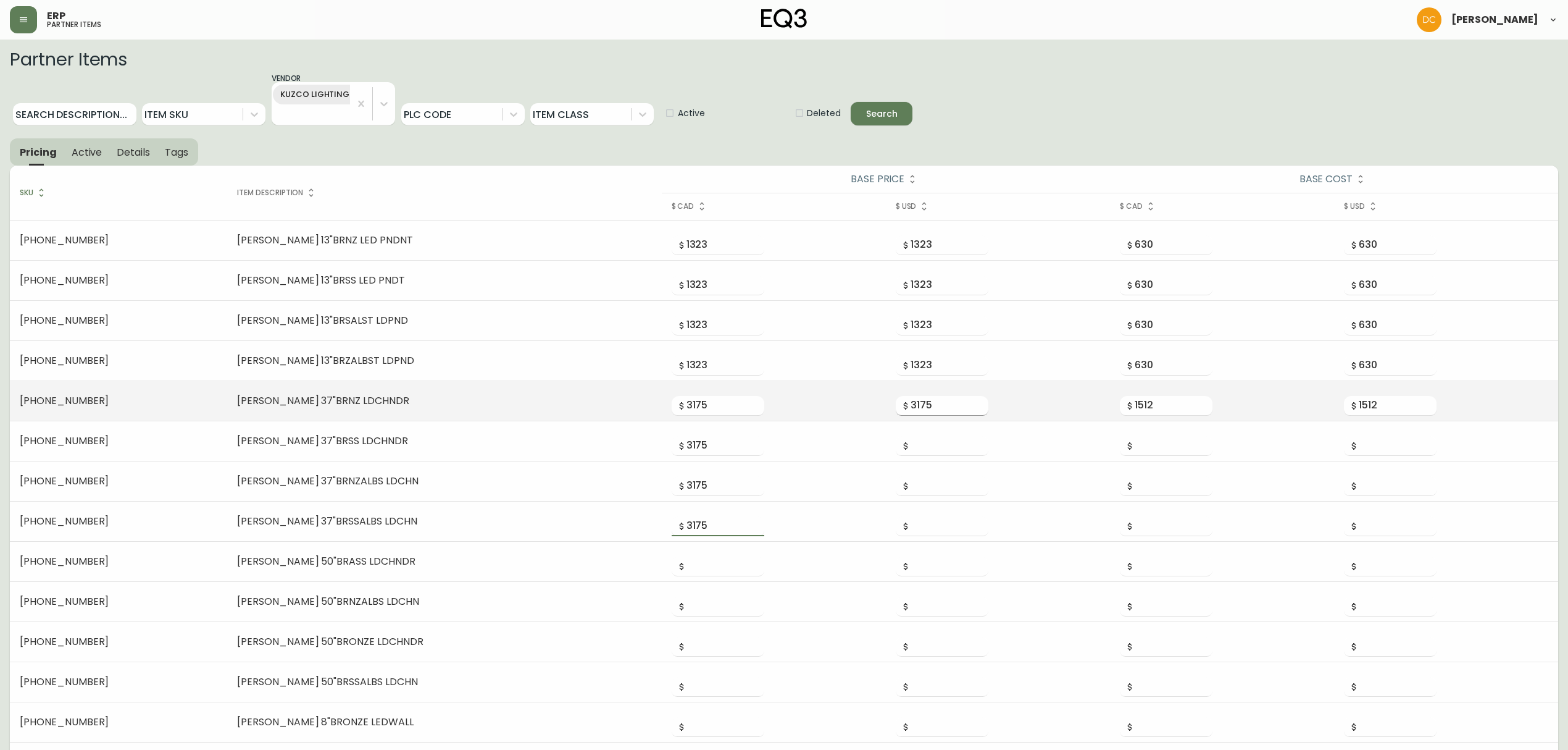
type input "3175"
click at [911, 402] on input "3175" at bounding box center [950, 406] width 78 height 20
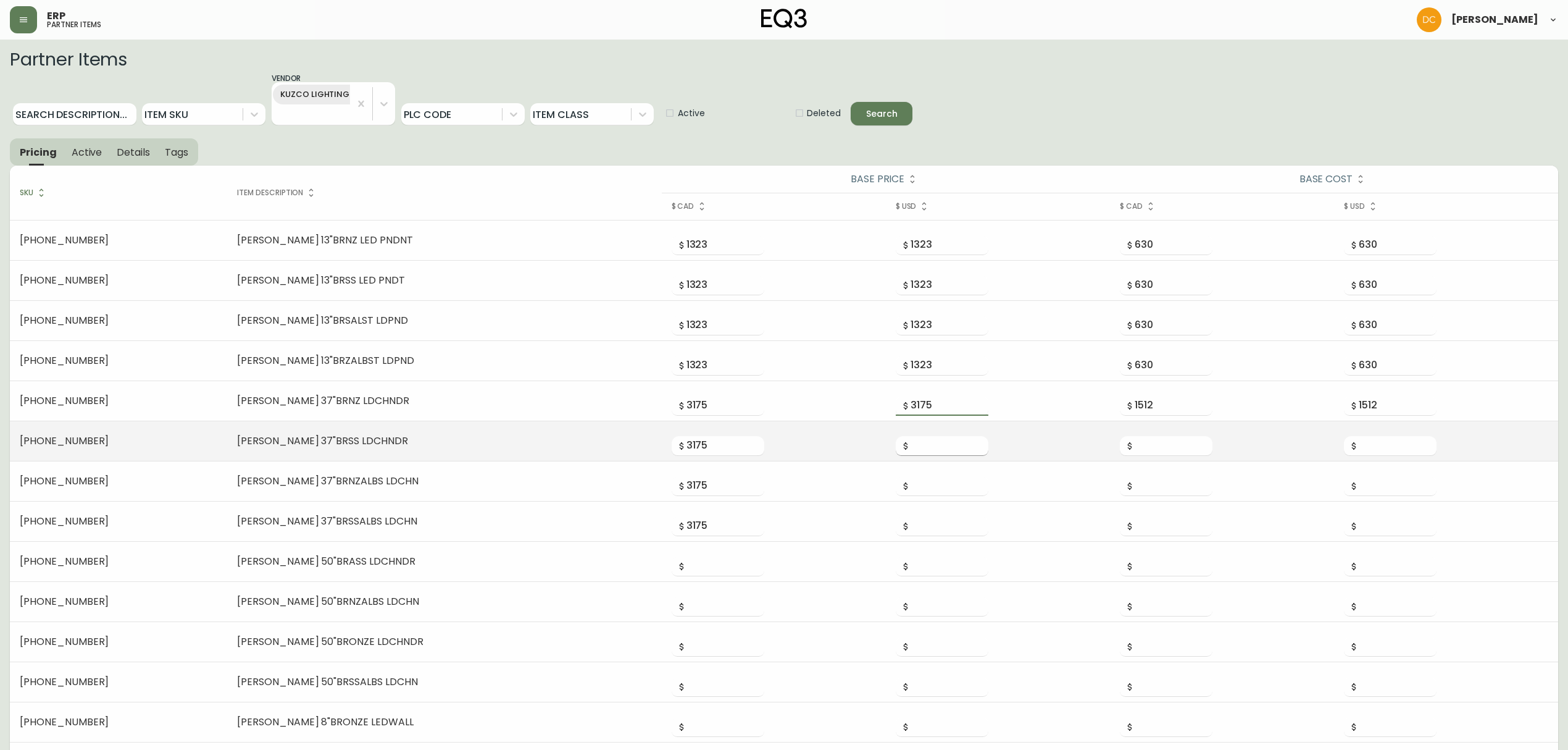
click at [911, 448] on input "number" at bounding box center [950, 446] width 78 height 20
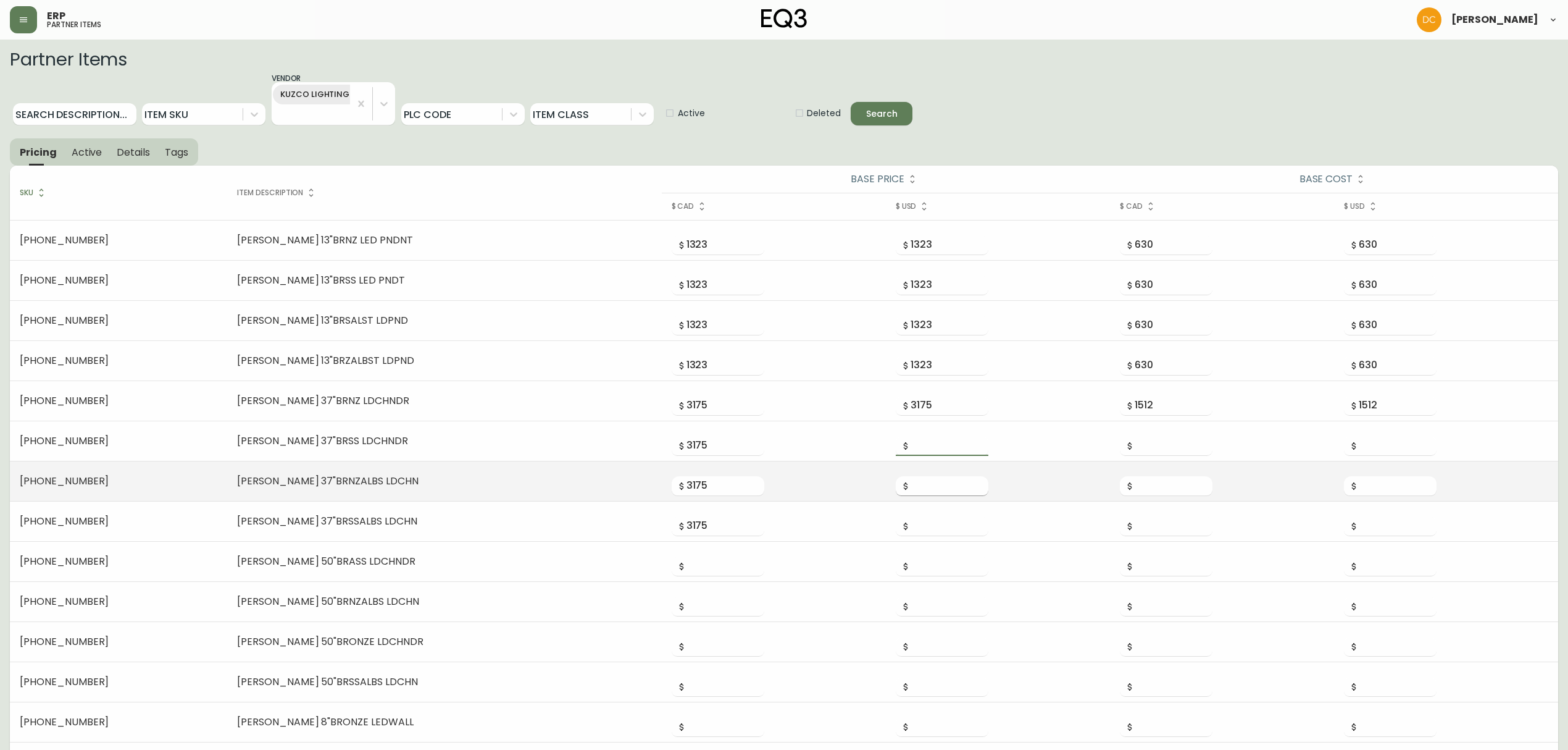
paste input "3175"
type input "3175"
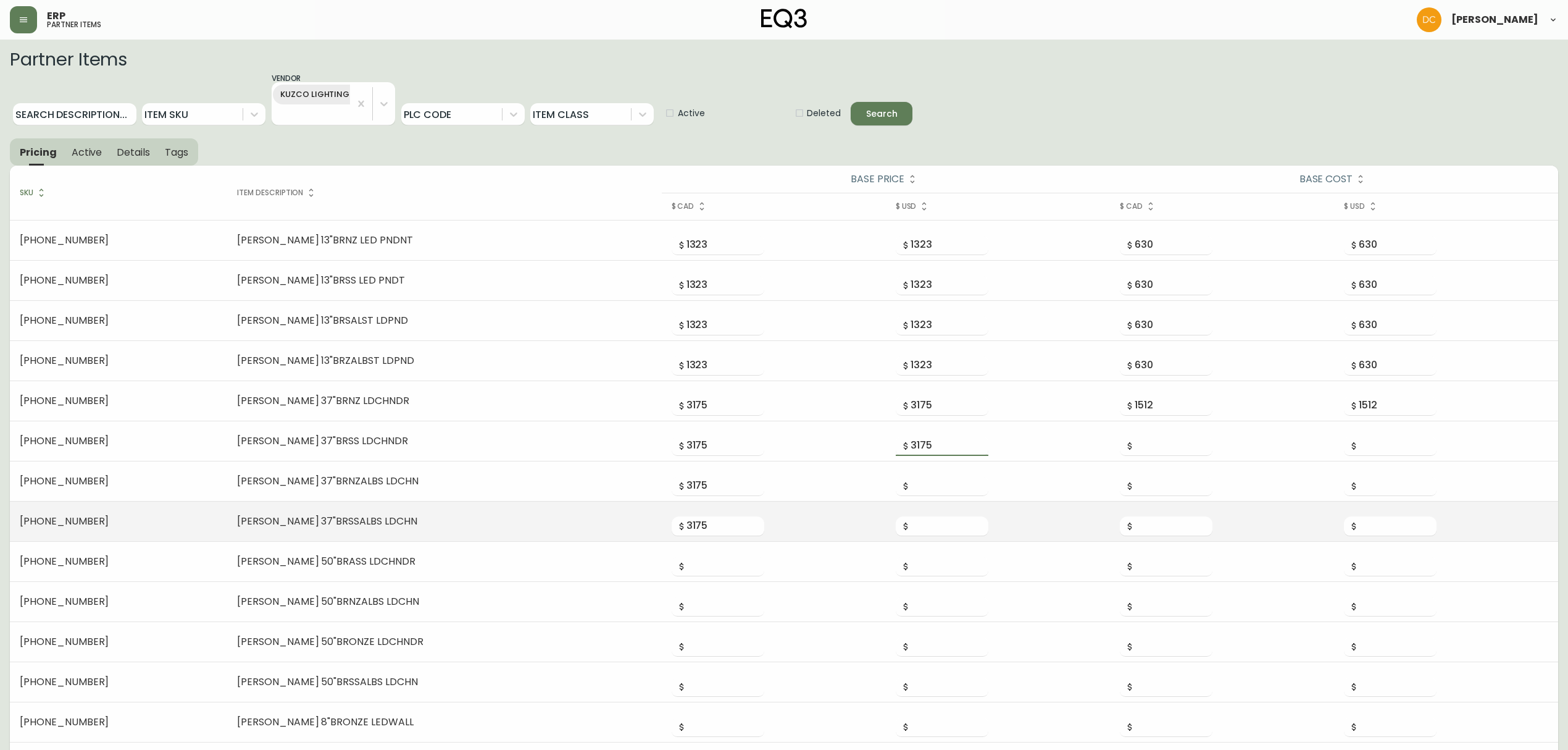
drag, startPoint x: 901, startPoint y: 494, endPoint x: 900, endPoint y: 509, distance: 15.0
click at [911, 493] on input "number" at bounding box center [950, 486] width 78 height 20
paste input "3175"
type input "3175"
click at [911, 521] on input "number" at bounding box center [950, 526] width 78 height 20
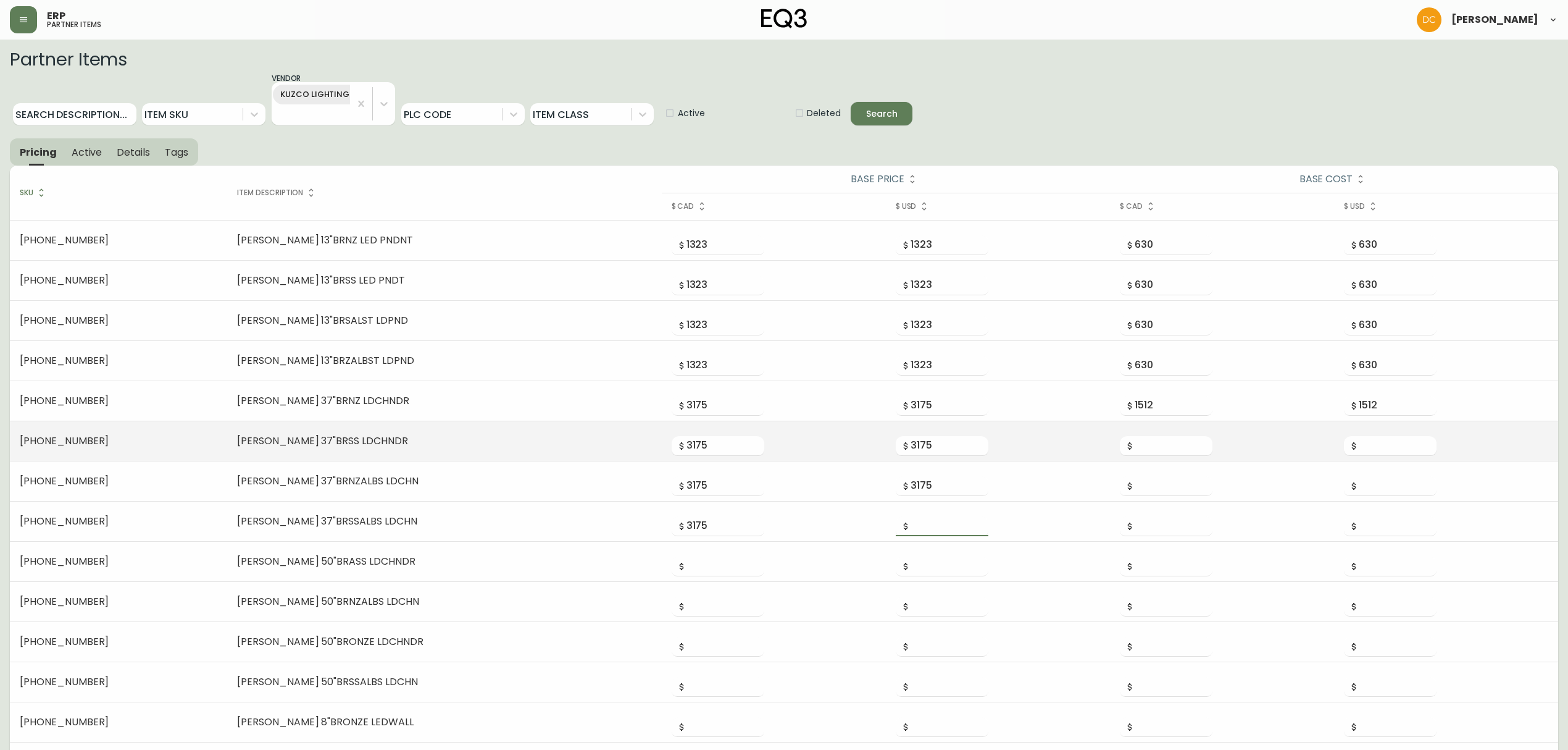
paste input "3175"
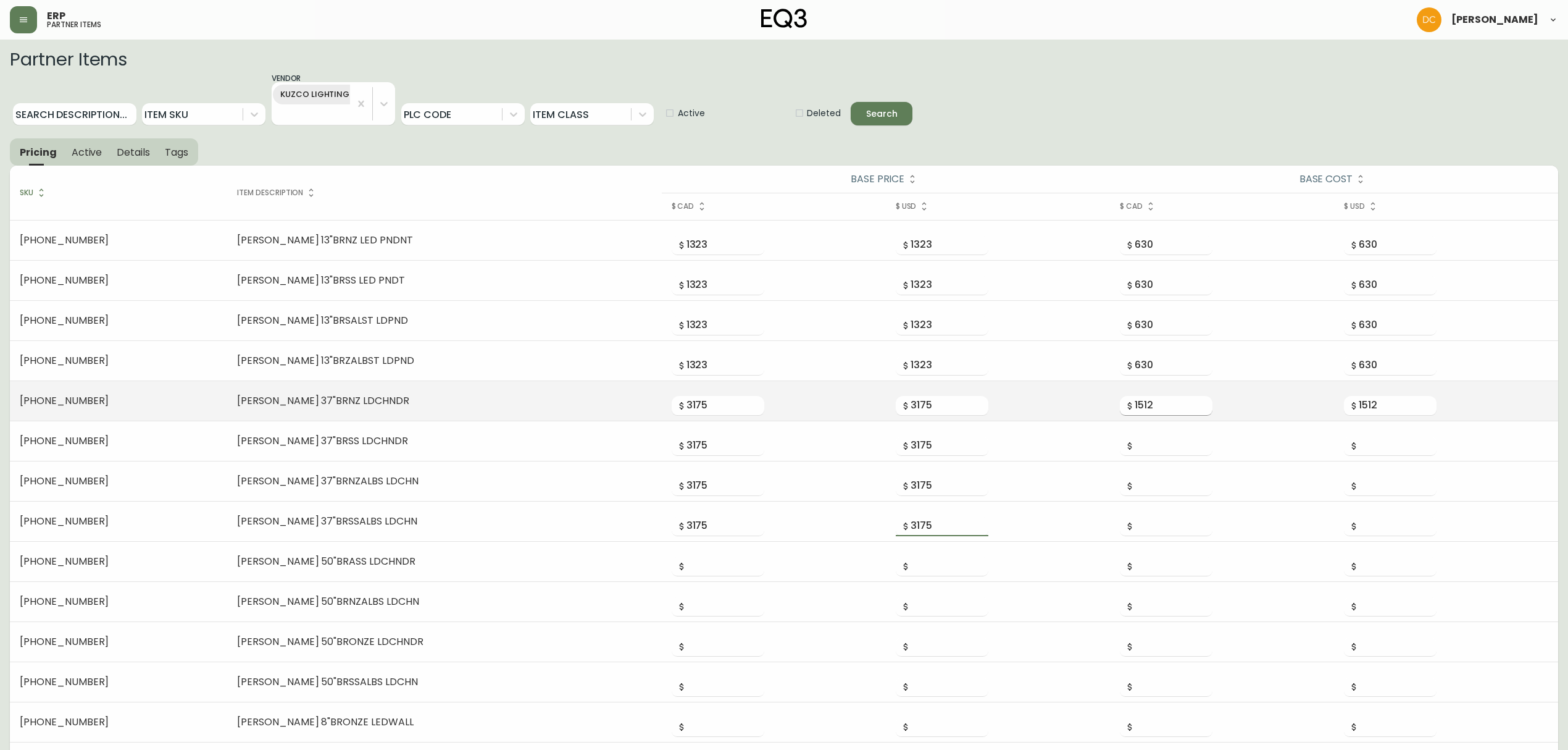
type input "3175"
click at [1137, 407] on input "1512" at bounding box center [1174, 406] width 78 height 20
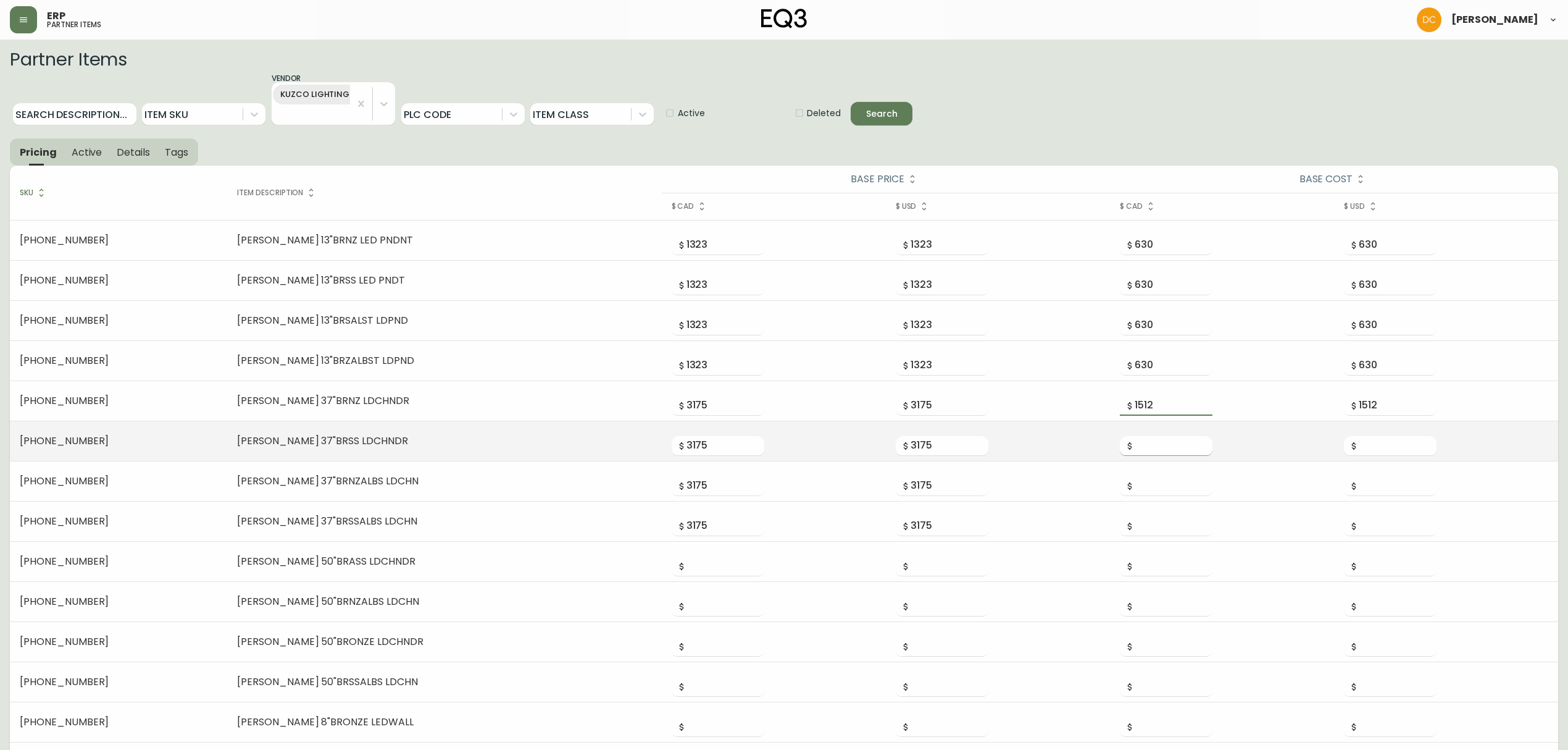
click at [1135, 449] on input "number" at bounding box center [1174, 446] width 78 height 20
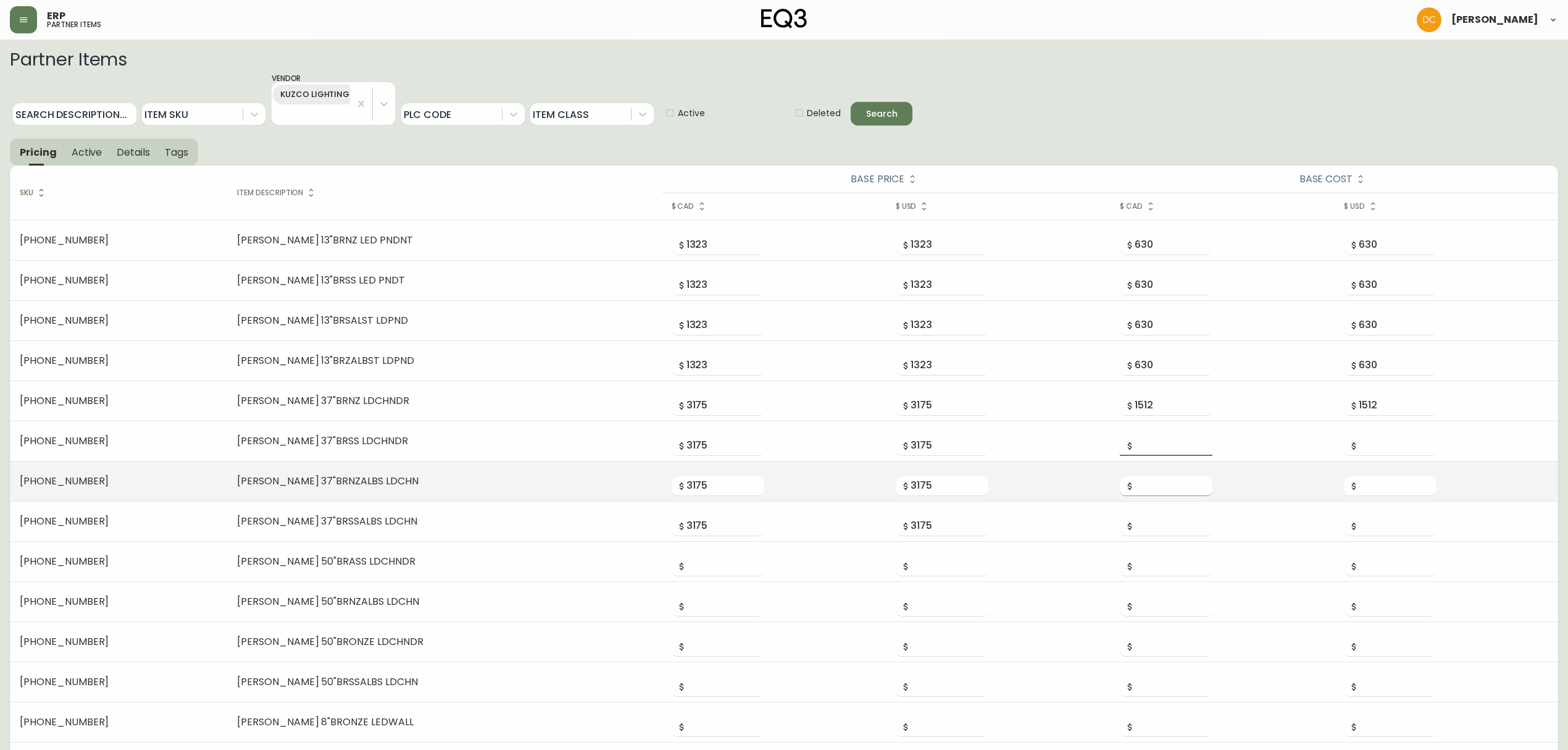
paste input "1512"
type input "1512"
click at [1135, 484] on input "number" at bounding box center [1174, 486] width 78 height 20
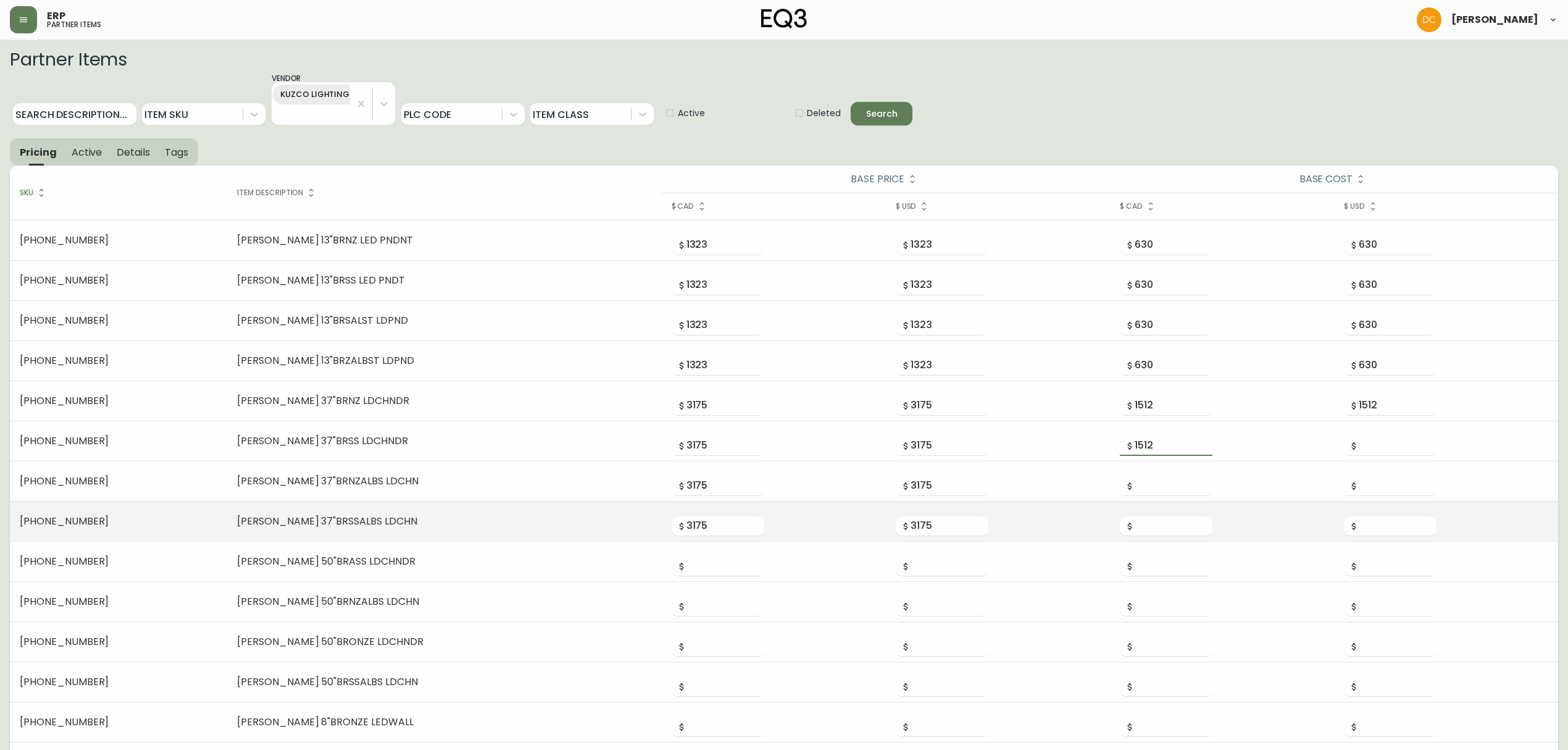
paste input "1512"
type input "1512"
click at [1137, 530] on input "number" at bounding box center [1174, 526] width 78 height 20
paste input "1512"
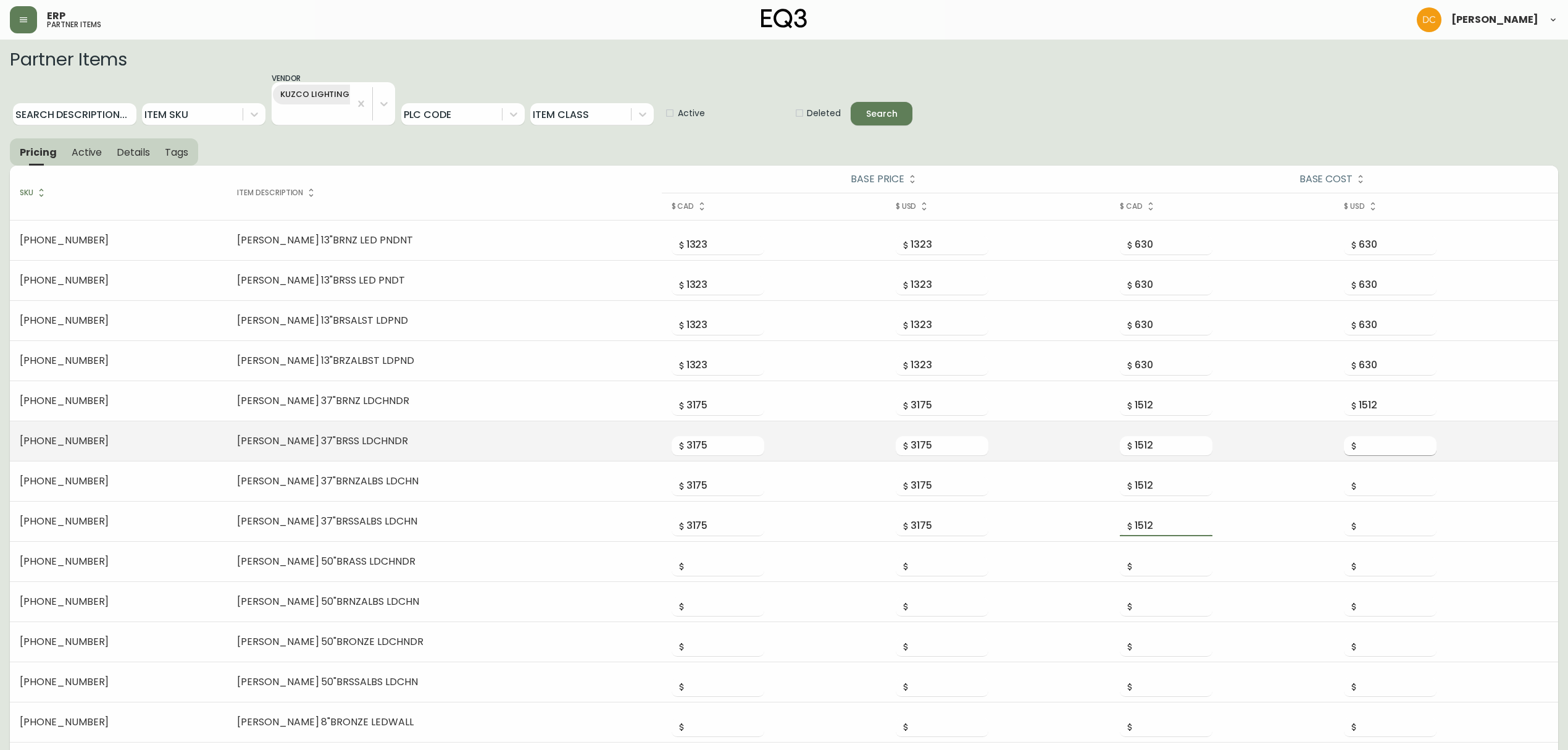
type input "1512"
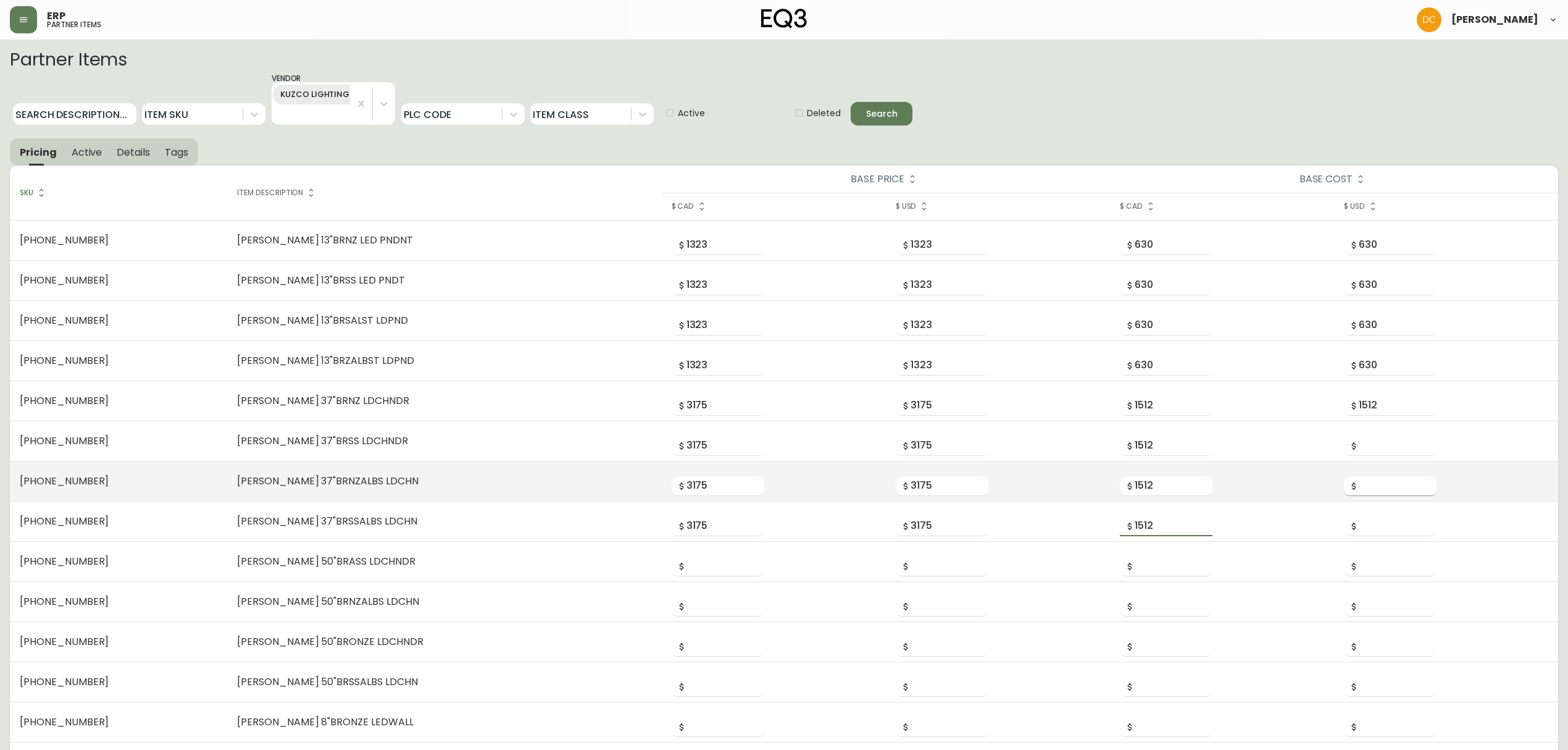
drag, startPoint x: 1369, startPoint y: 445, endPoint x: 1358, endPoint y: 479, distance: 35.7
click at [1263, 445] on input "number" at bounding box center [1398, 446] width 78 height 20
paste input "1512"
type input "1512"
click at [1263, 480] on input "number" at bounding box center [1398, 486] width 78 height 20
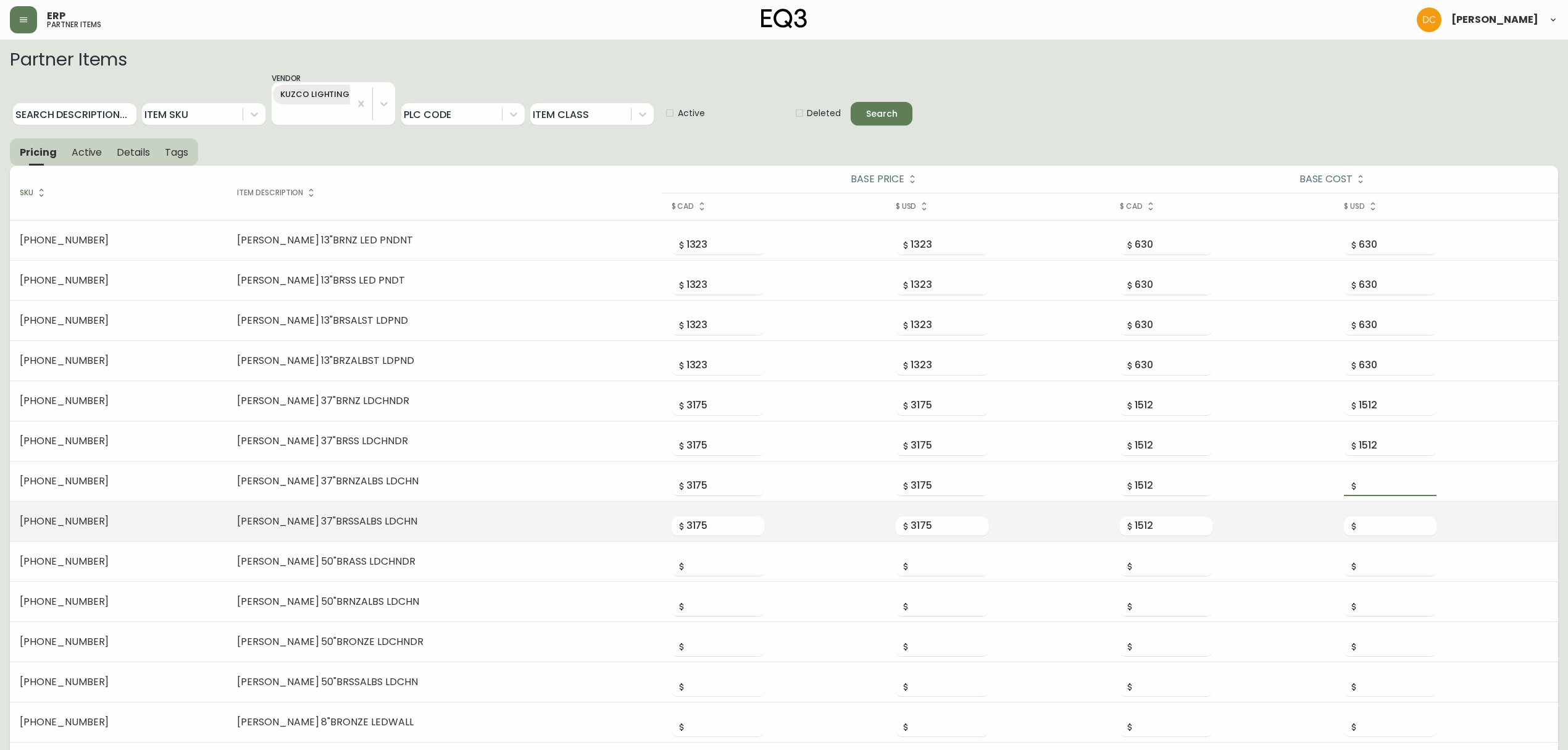
paste input "1512"
type input "1512"
click at [1263, 514] on div at bounding box center [1390, 522] width 93 height 30
click at [1263, 530] on input "number" at bounding box center [1398, 526] width 78 height 20
paste input "1512"
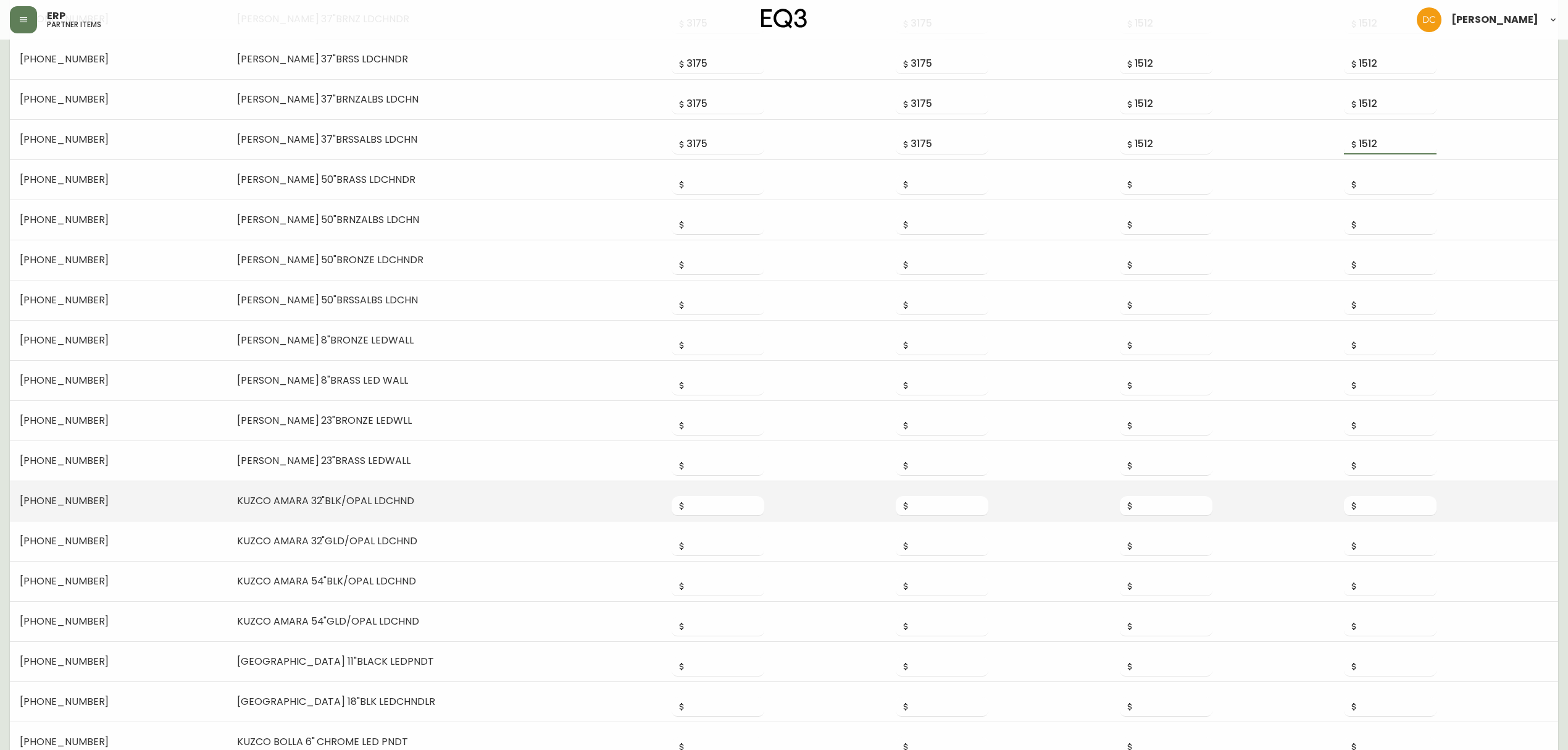
scroll to position [411, 0]
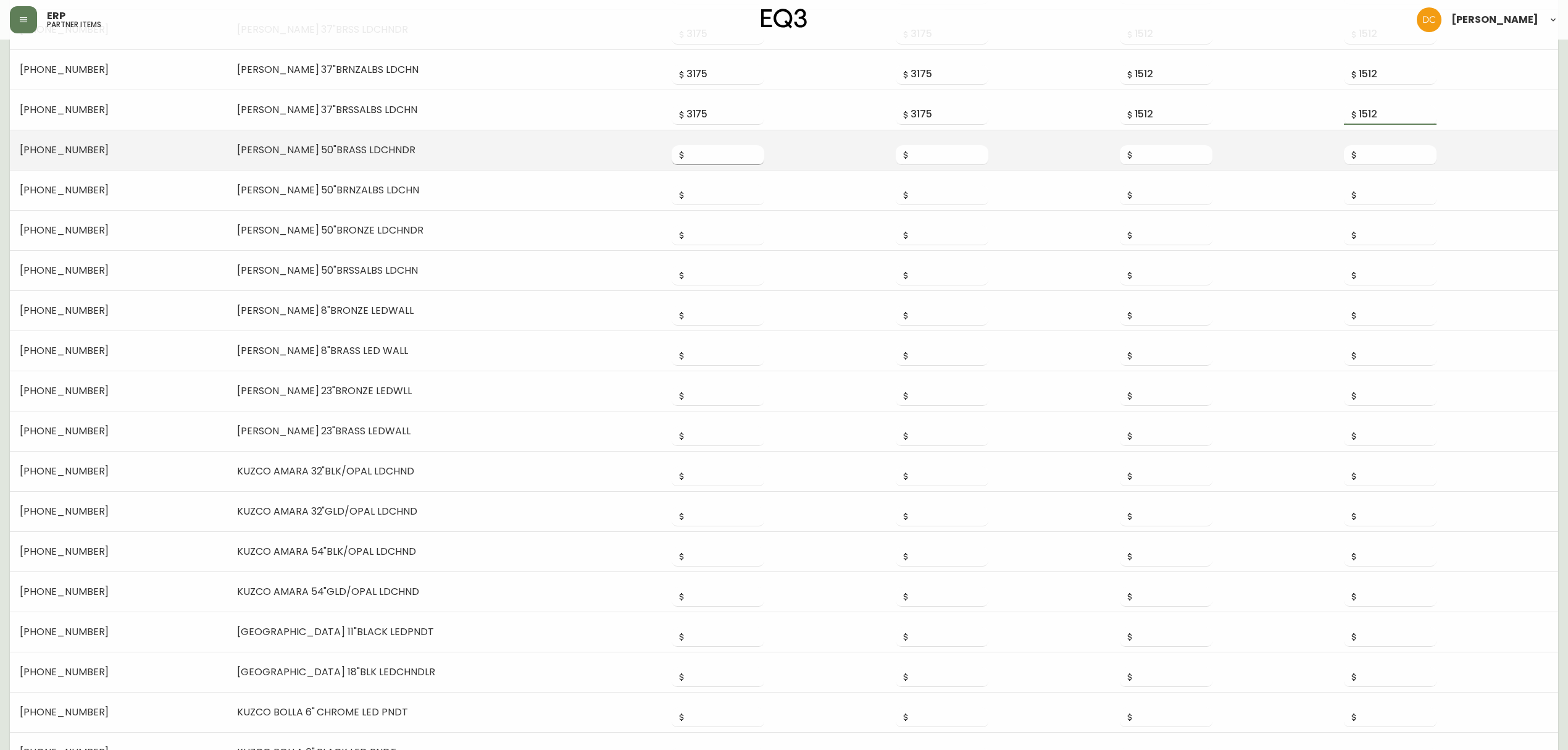
type input "1512"
click at [687, 154] on input "number" at bounding box center [726, 155] width 78 height 20
type input "5160"
type input "2457"
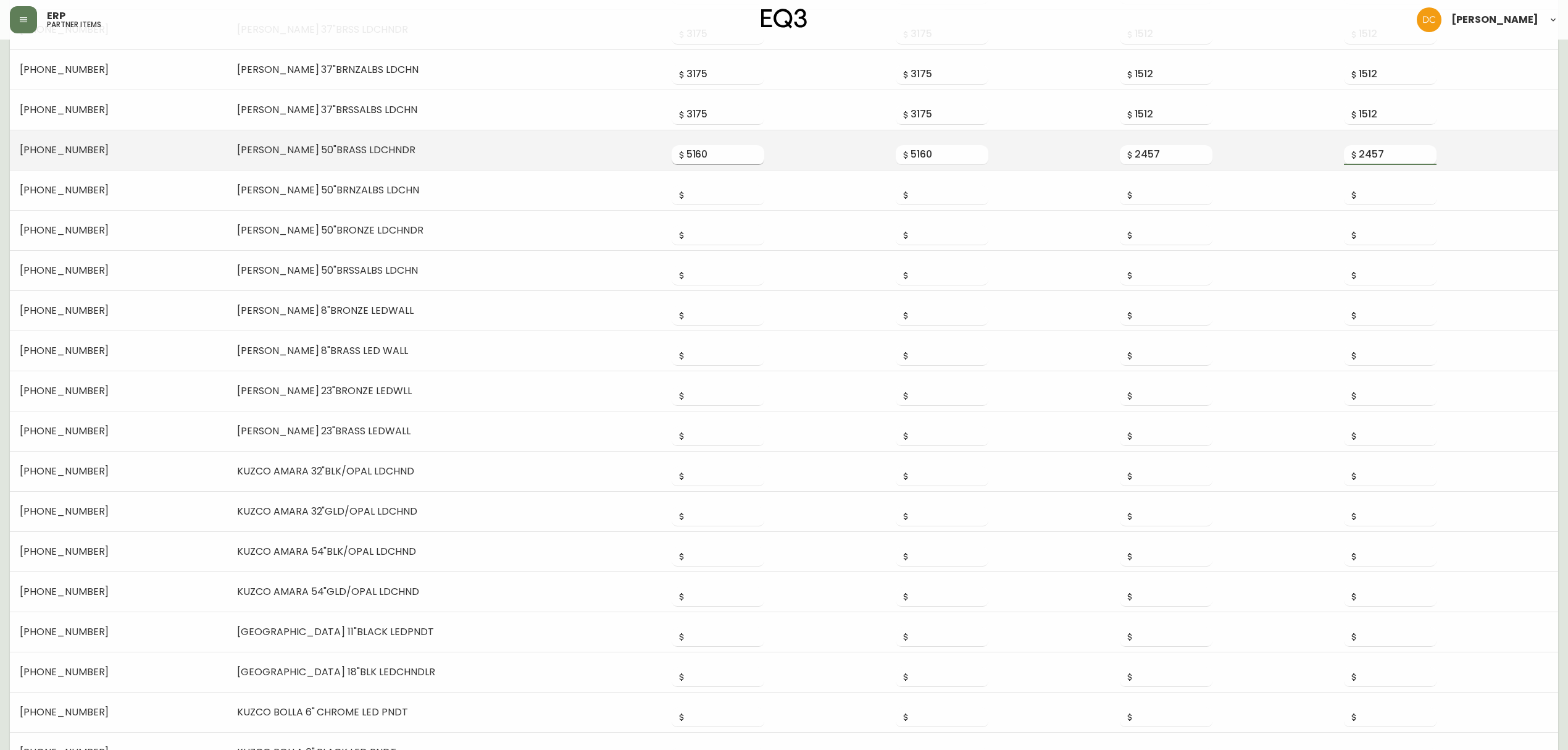
type input "2457"
click at [687, 155] on input "5160" at bounding box center [726, 155] width 78 height 20
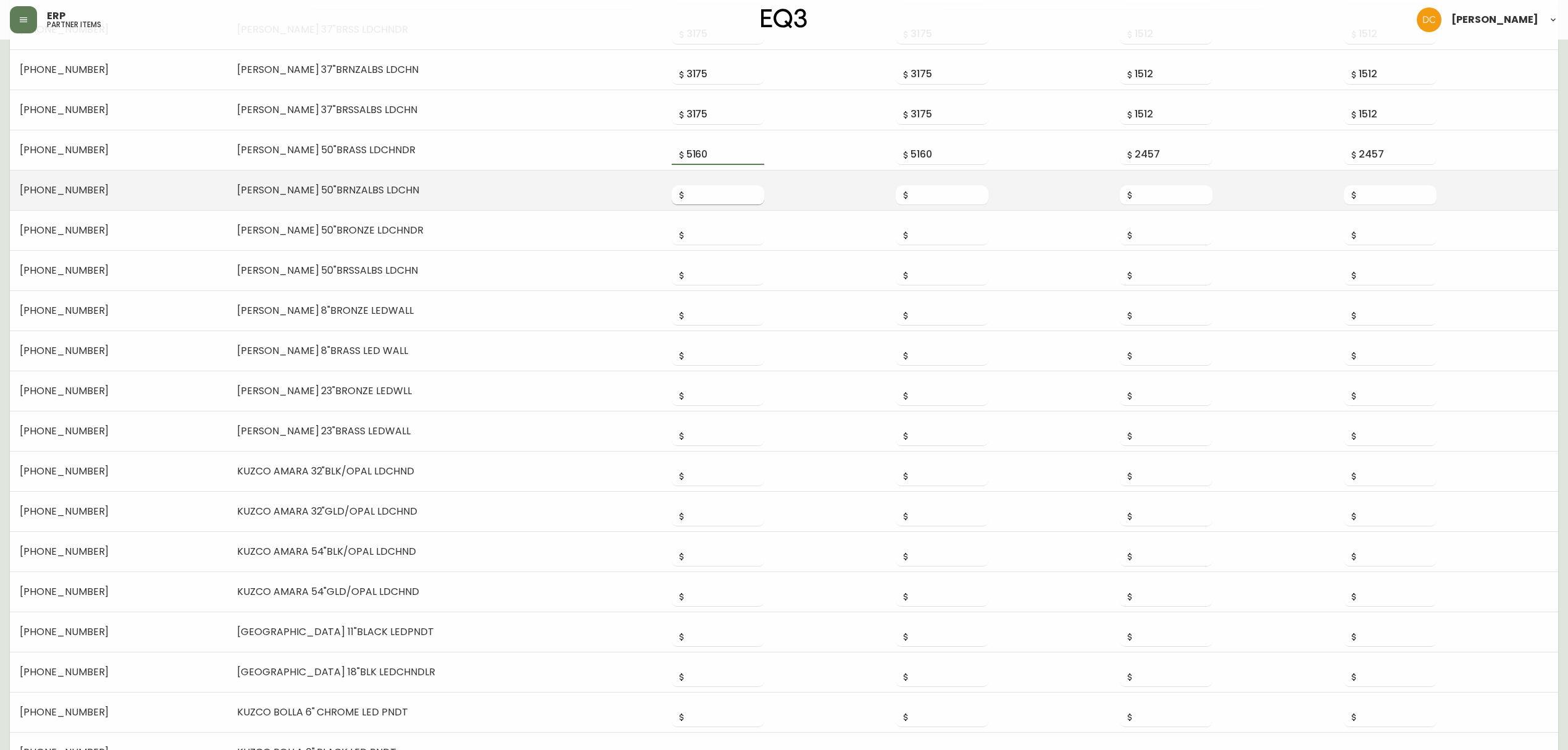
click at [687, 198] on input "number" at bounding box center [726, 195] width 78 height 20
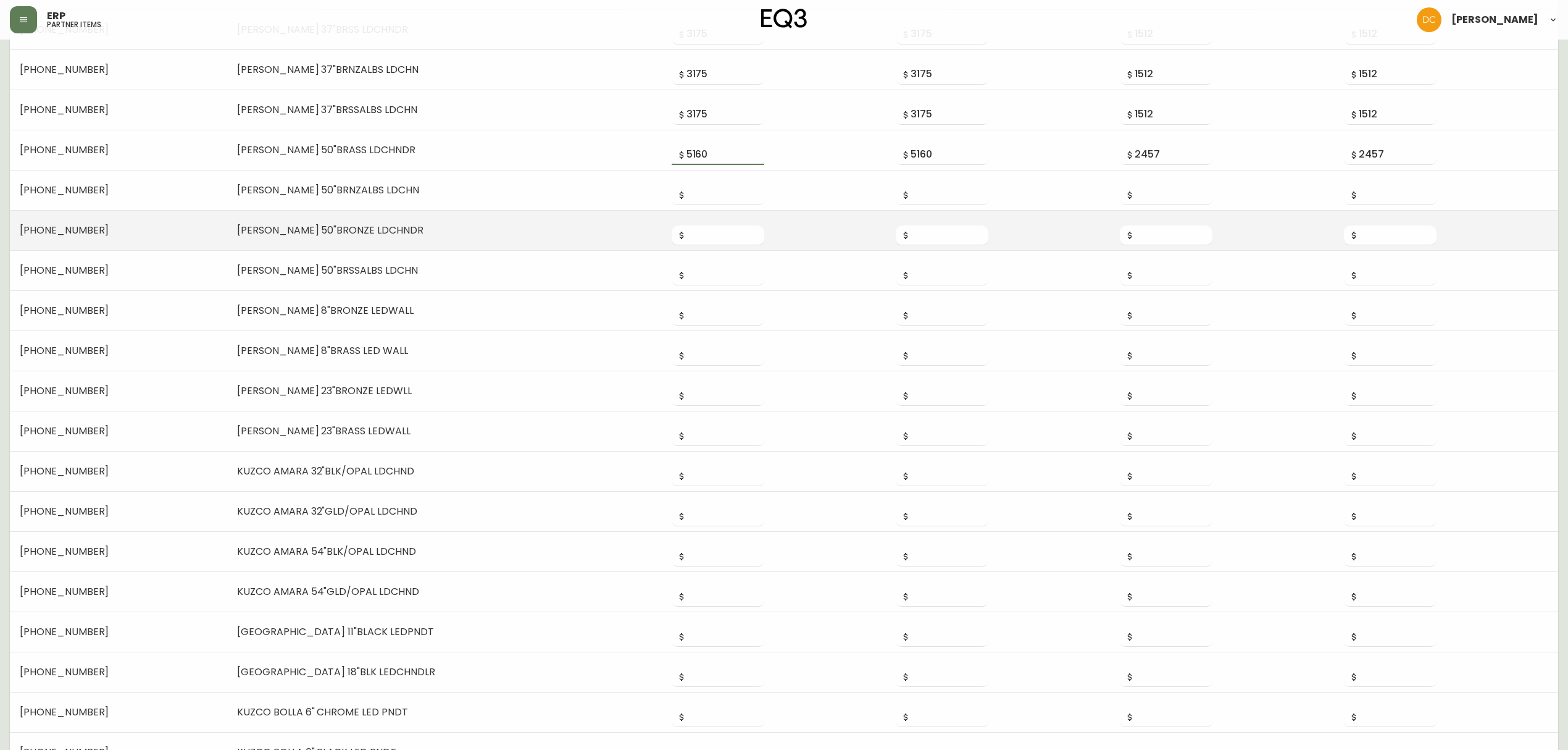
paste input "5160"
type input "5160"
click at [687, 243] on input "number" at bounding box center [726, 235] width 78 height 20
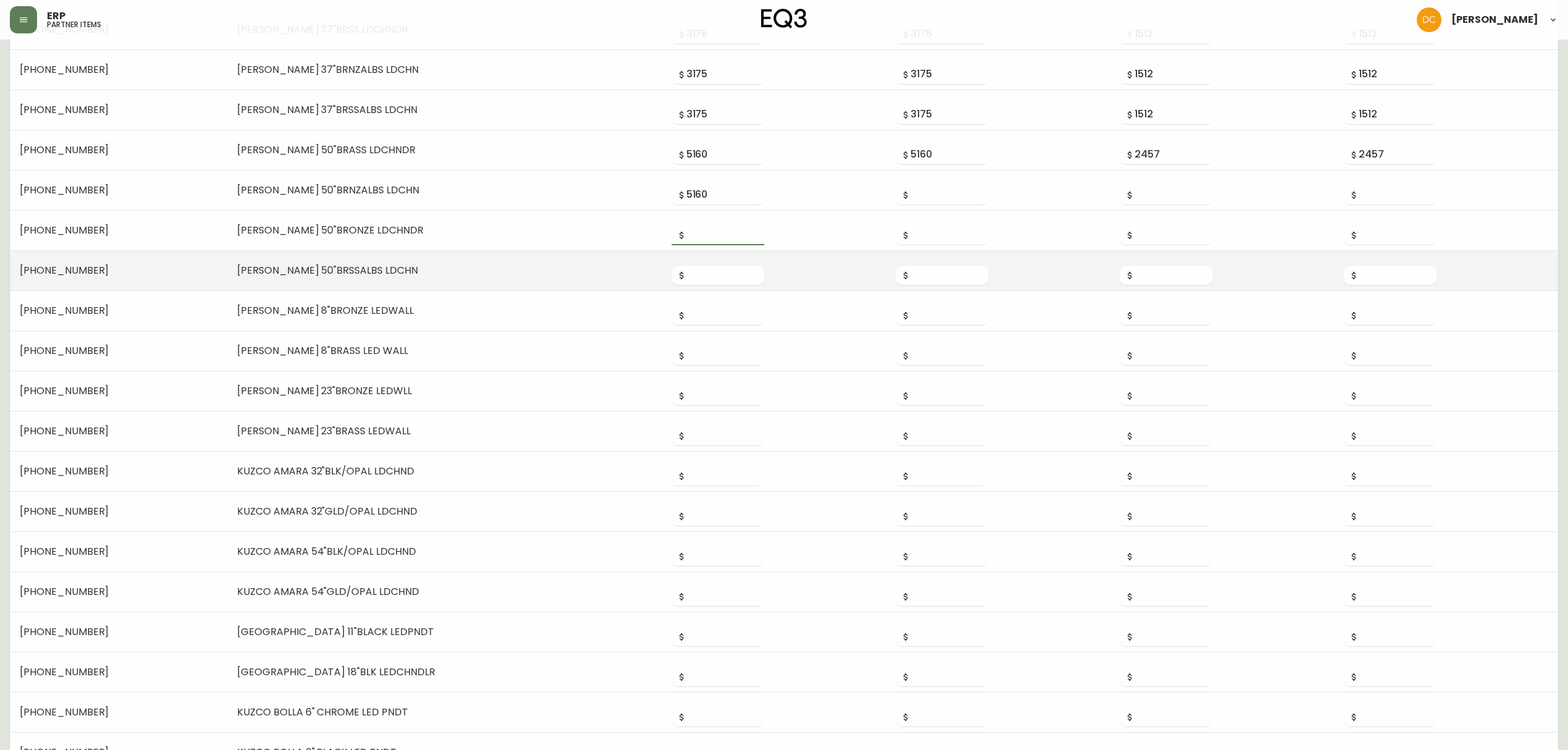
paste input "5160"
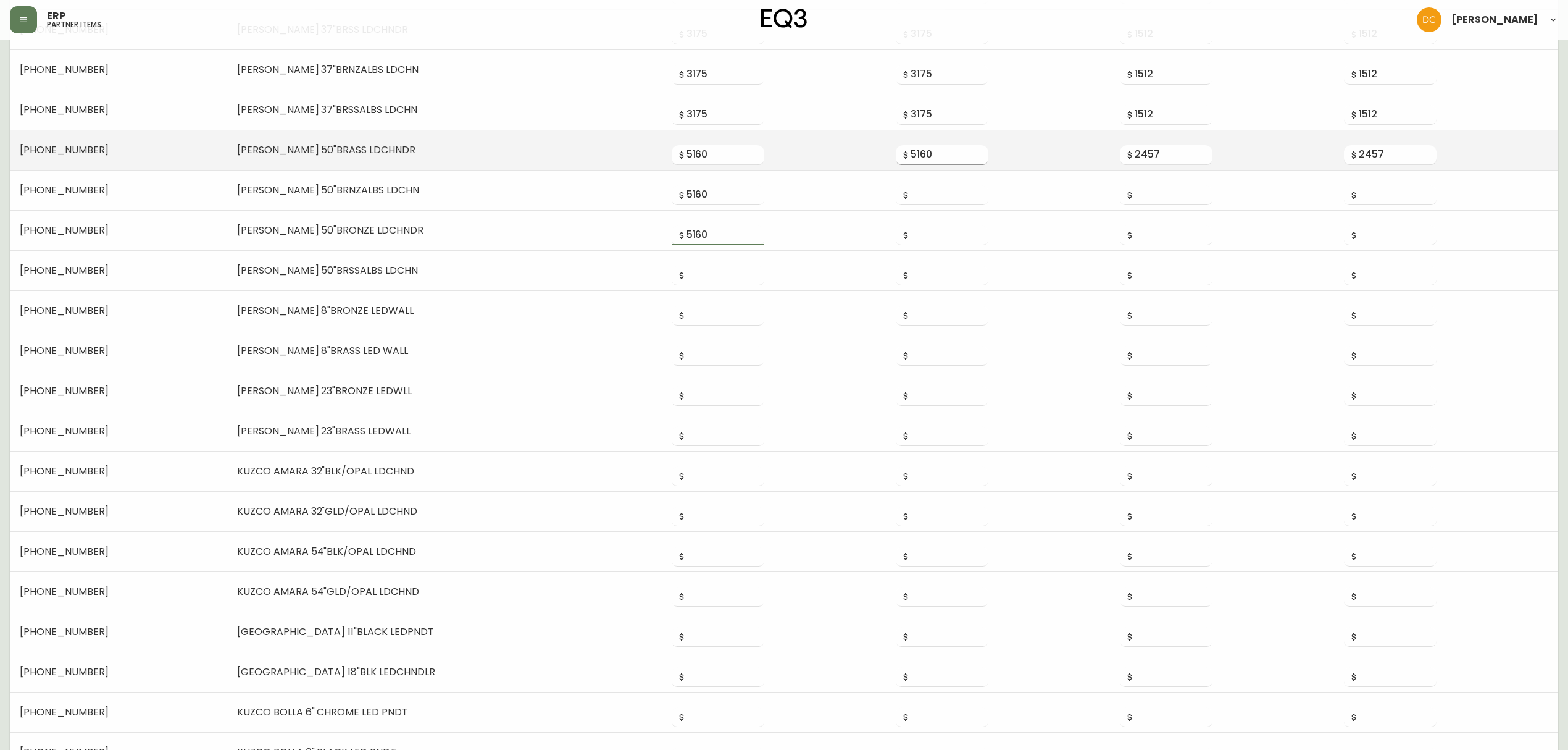
type input "5160"
click at [912, 158] on input "5160" at bounding box center [950, 155] width 78 height 20
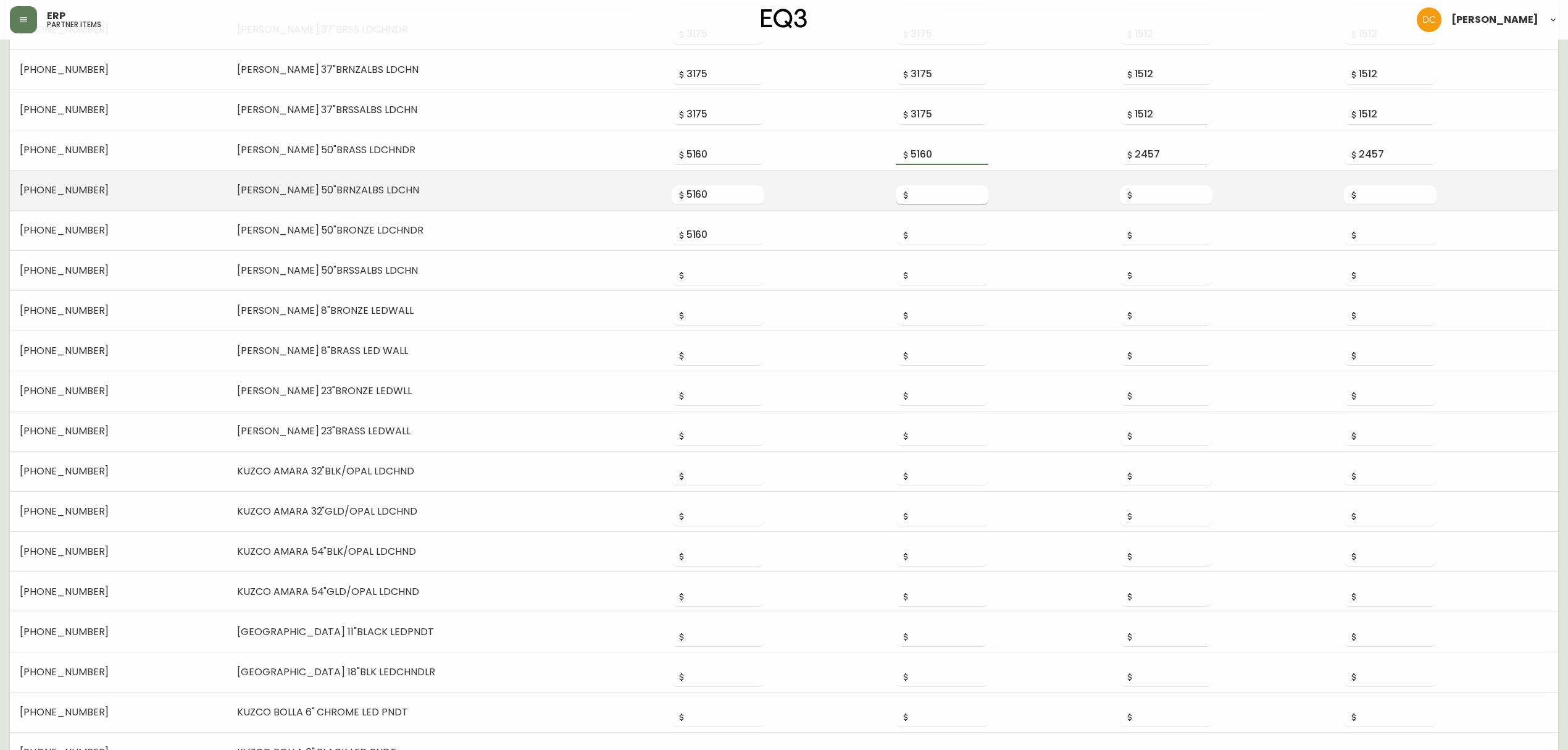
click at [911, 201] on input "number" at bounding box center [950, 195] width 78 height 20
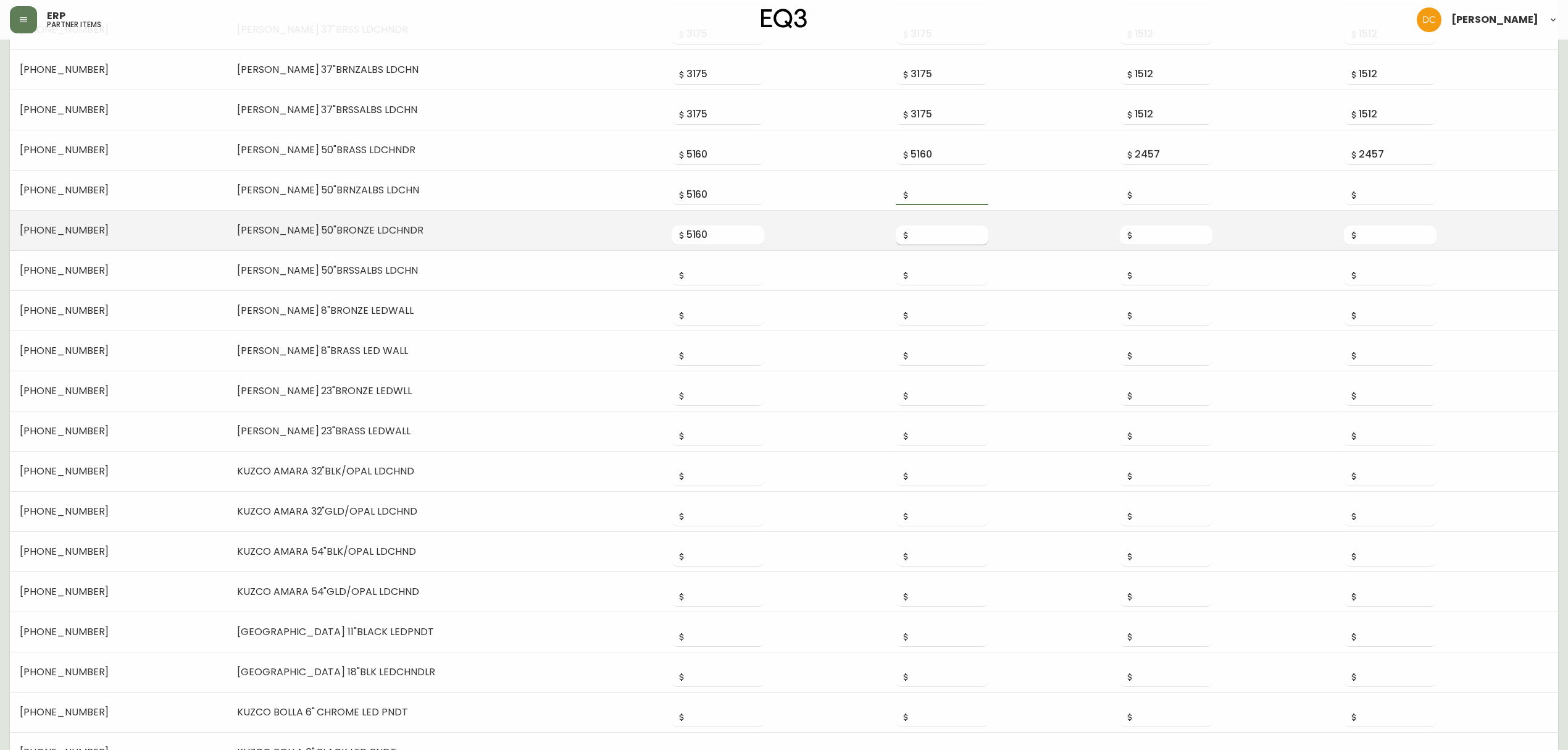
paste input "5160"
type input "5160"
click at [911, 243] on input "number" at bounding box center [950, 235] width 78 height 20
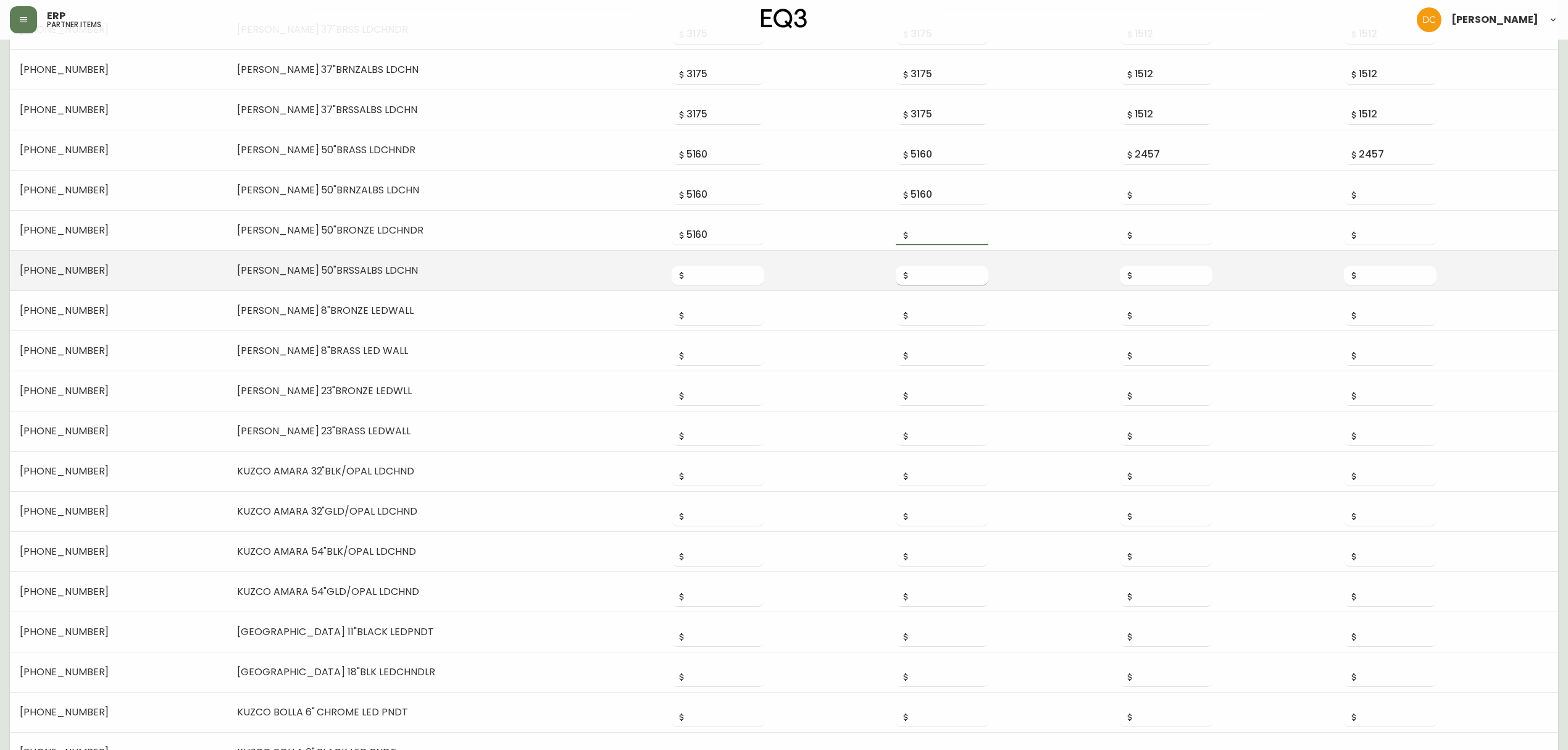
paste input "5160"
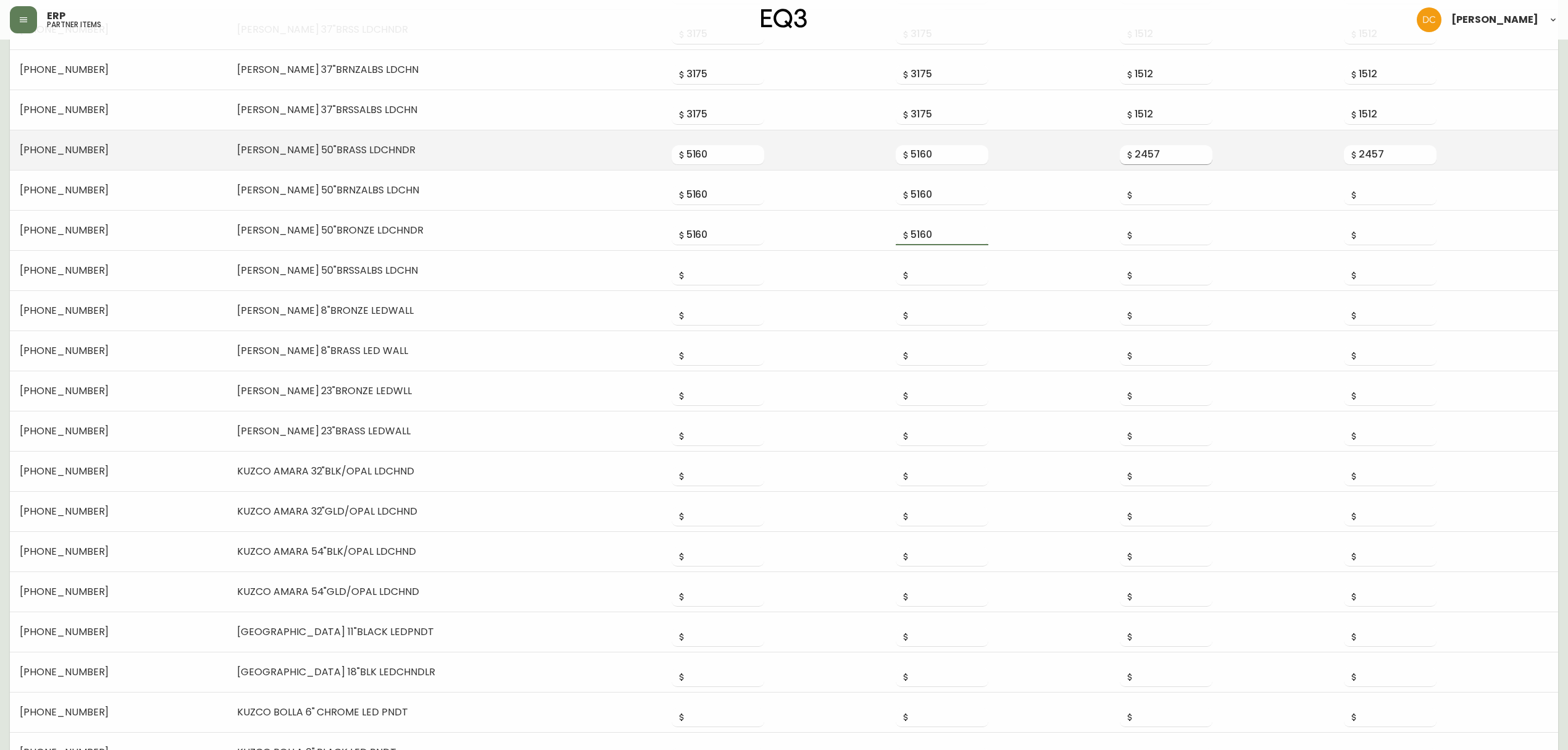
type input "5160"
click at [1137, 157] on input "2457" at bounding box center [1174, 155] width 78 height 20
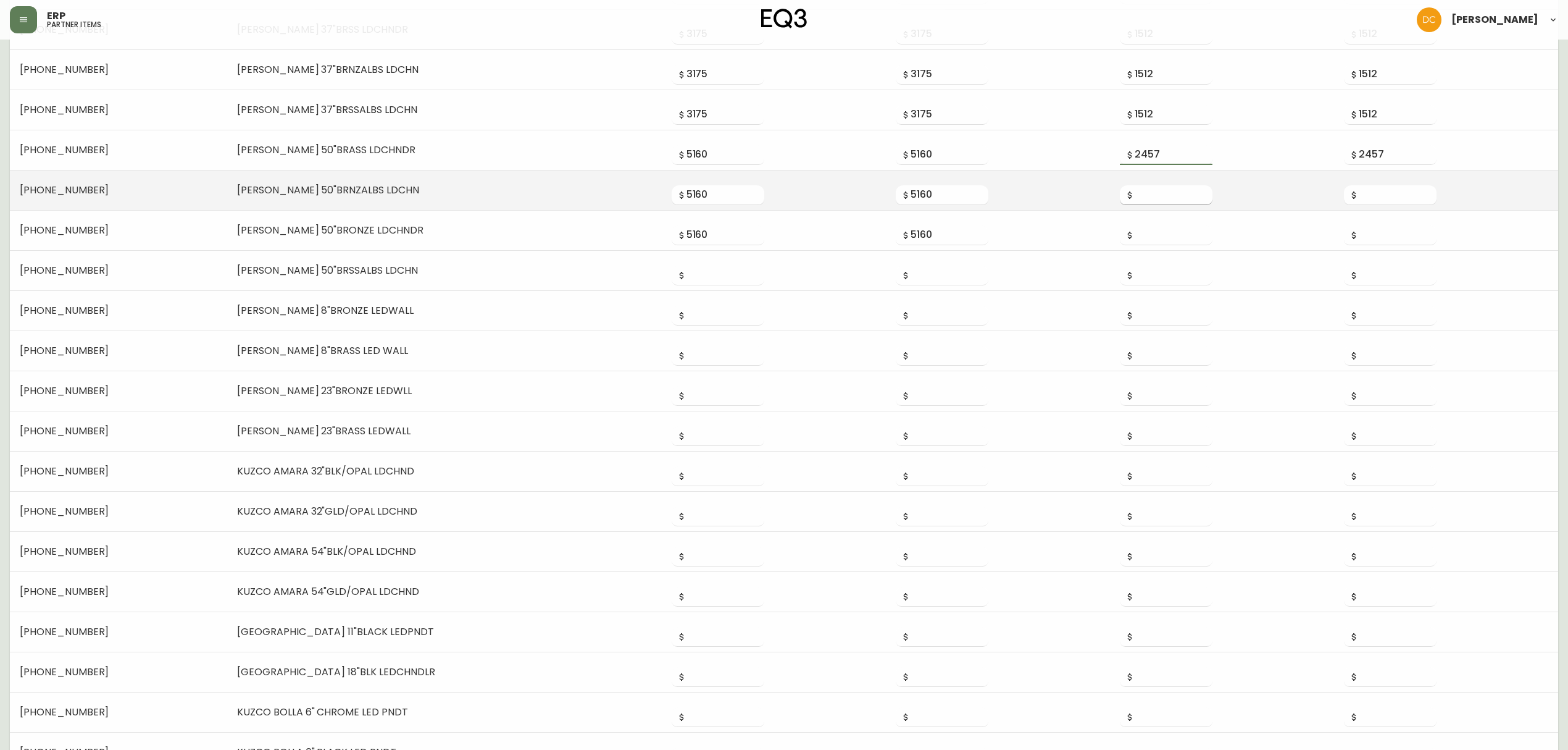
click at [1137, 194] on input "number" at bounding box center [1174, 195] width 78 height 20
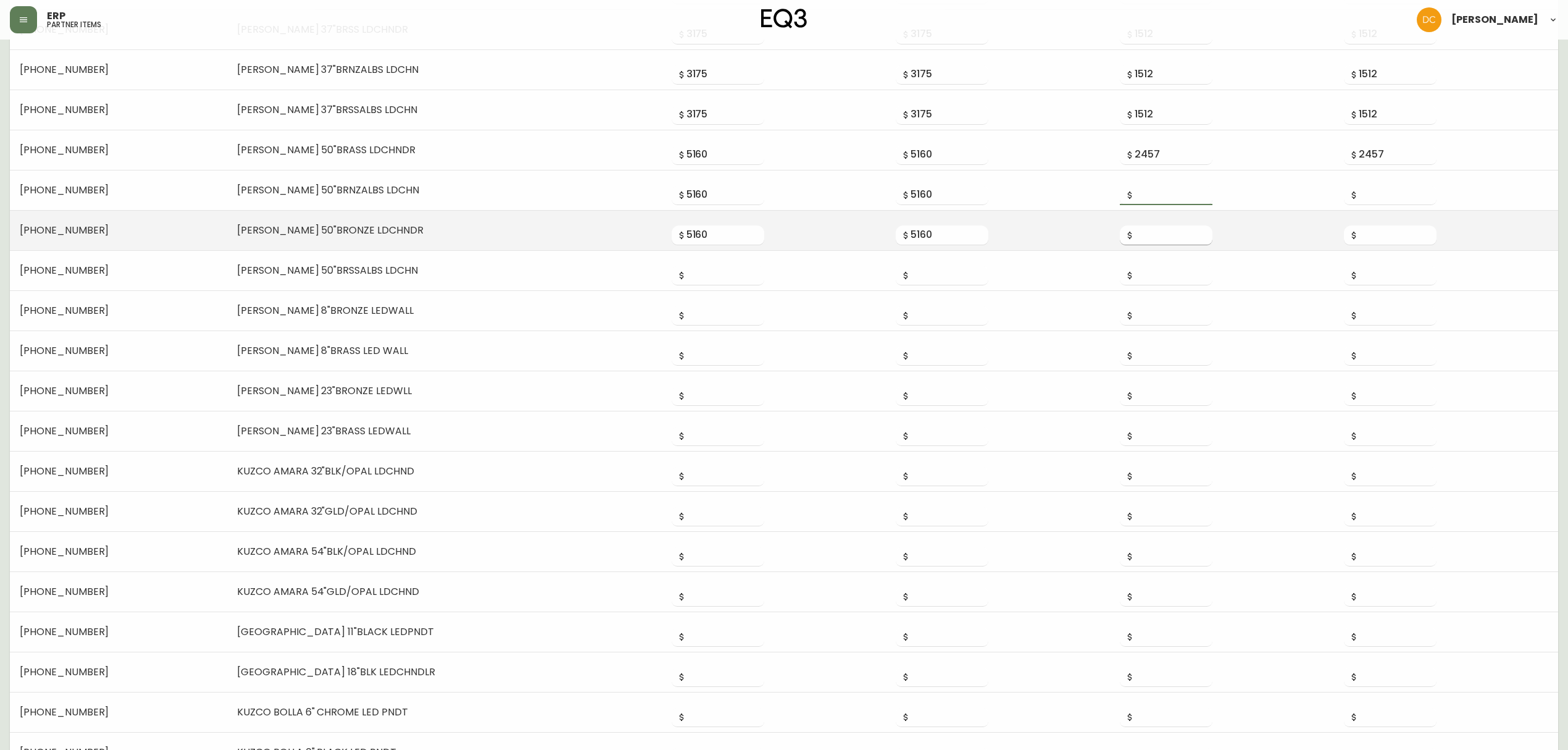
paste input "2457"
type input "2457"
click at [1135, 235] on input "number" at bounding box center [1174, 235] width 78 height 20
paste input "2457"
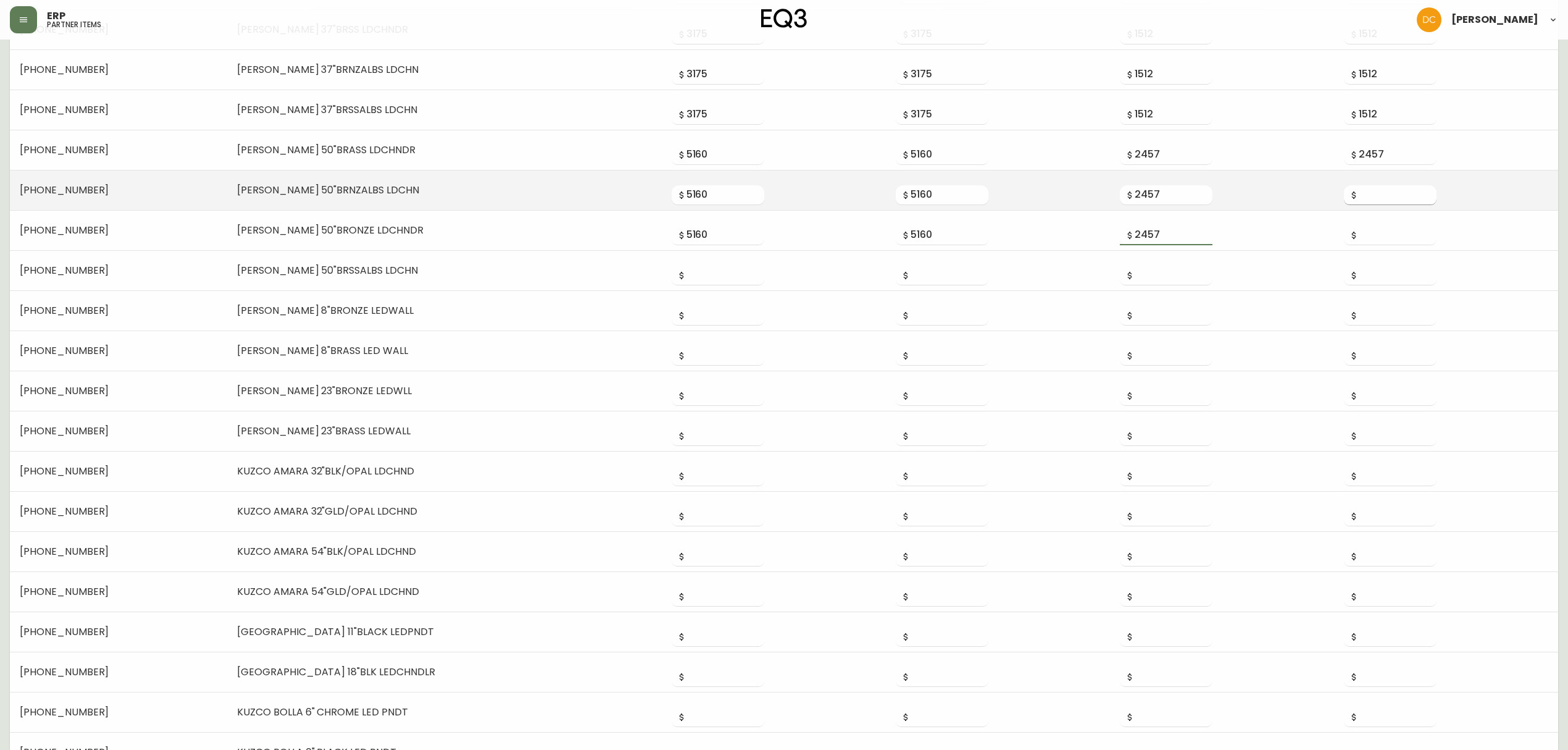
type input "2457"
click at [1263, 198] on input "number" at bounding box center [1398, 195] width 78 height 20
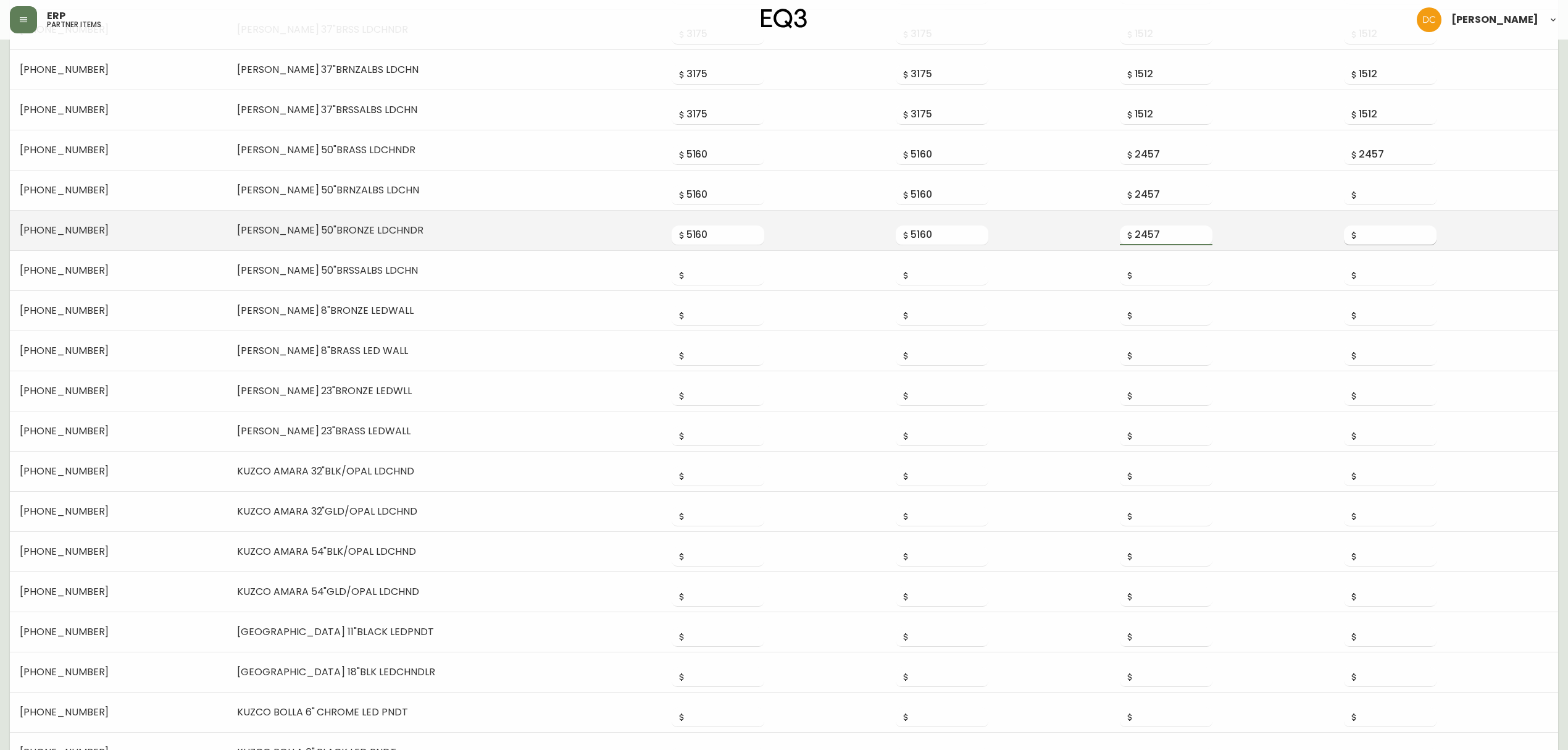
paste input "2457"
type input "2457"
drag, startPoint x: 1374, startPoint y: 240, endPoint x: 1361, endPoint y: 246, distance: 14.3
click at [1263, 240] on input "number" at bounding box center [1398, 235] width 78 height 20
paste input "2457"
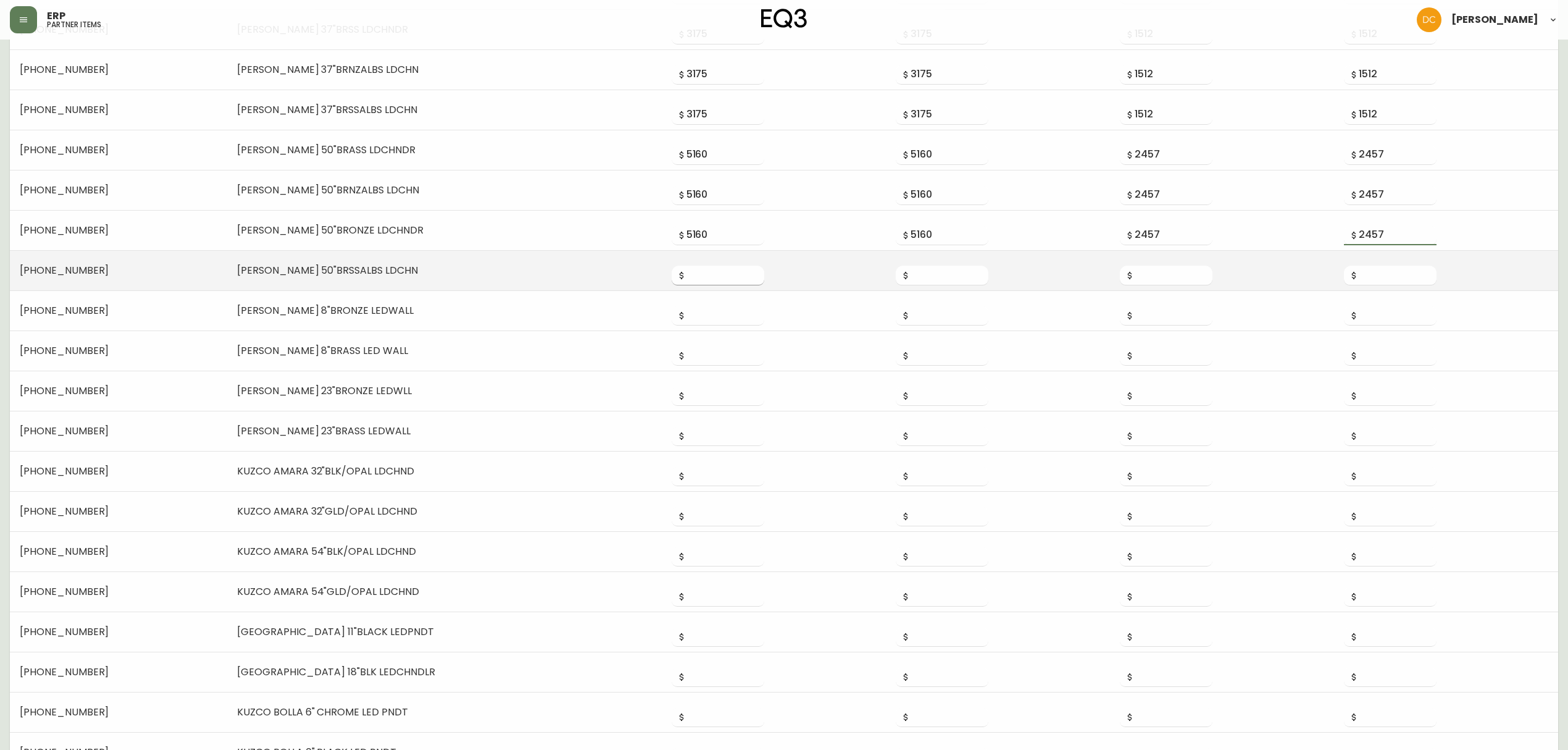
type input "2457"
click at [687, 272] on input "number" at bounding box center [726, 276] width 78 height 20
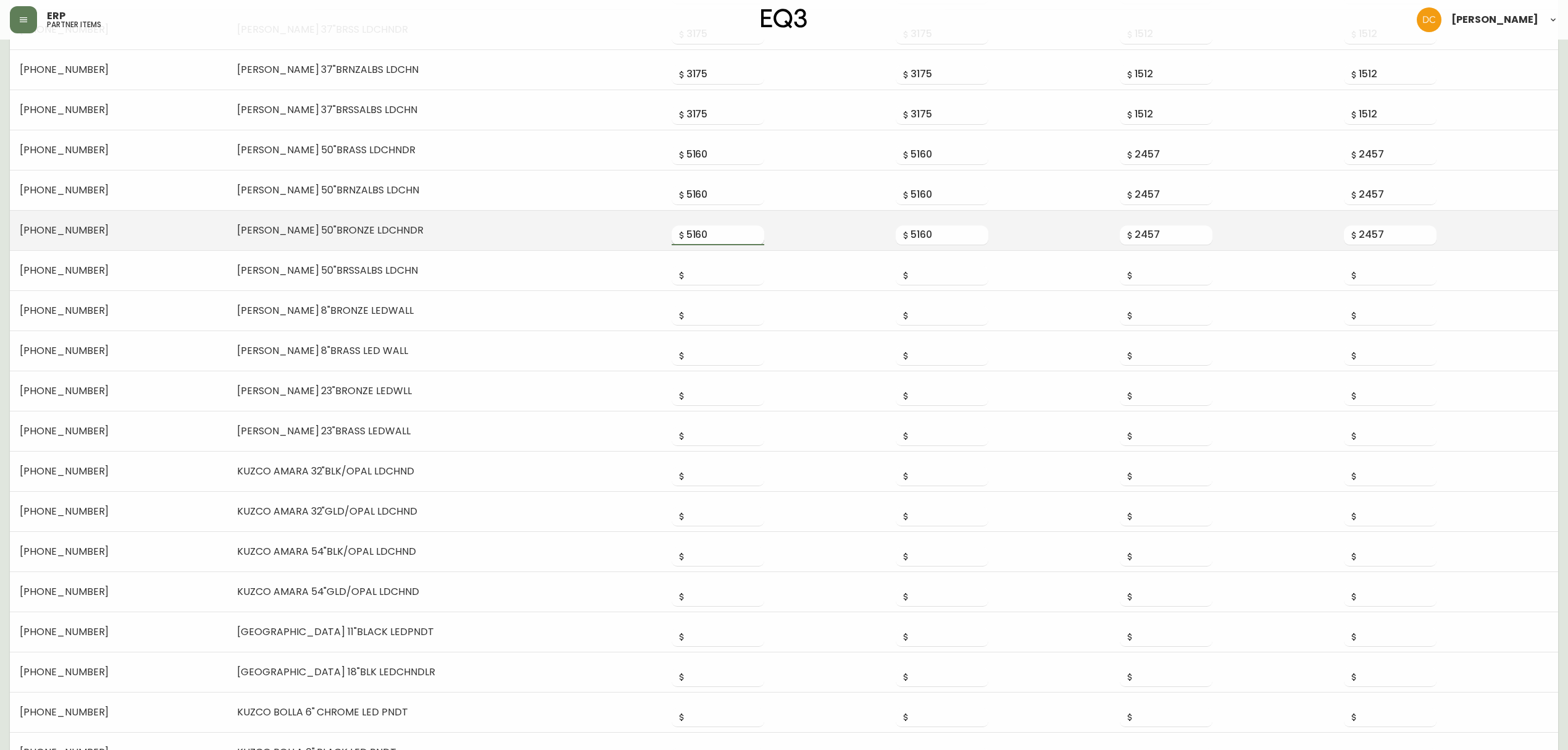
click at [687, 236] on input "5160" at bounding box center [726, 235] width 78 height 20
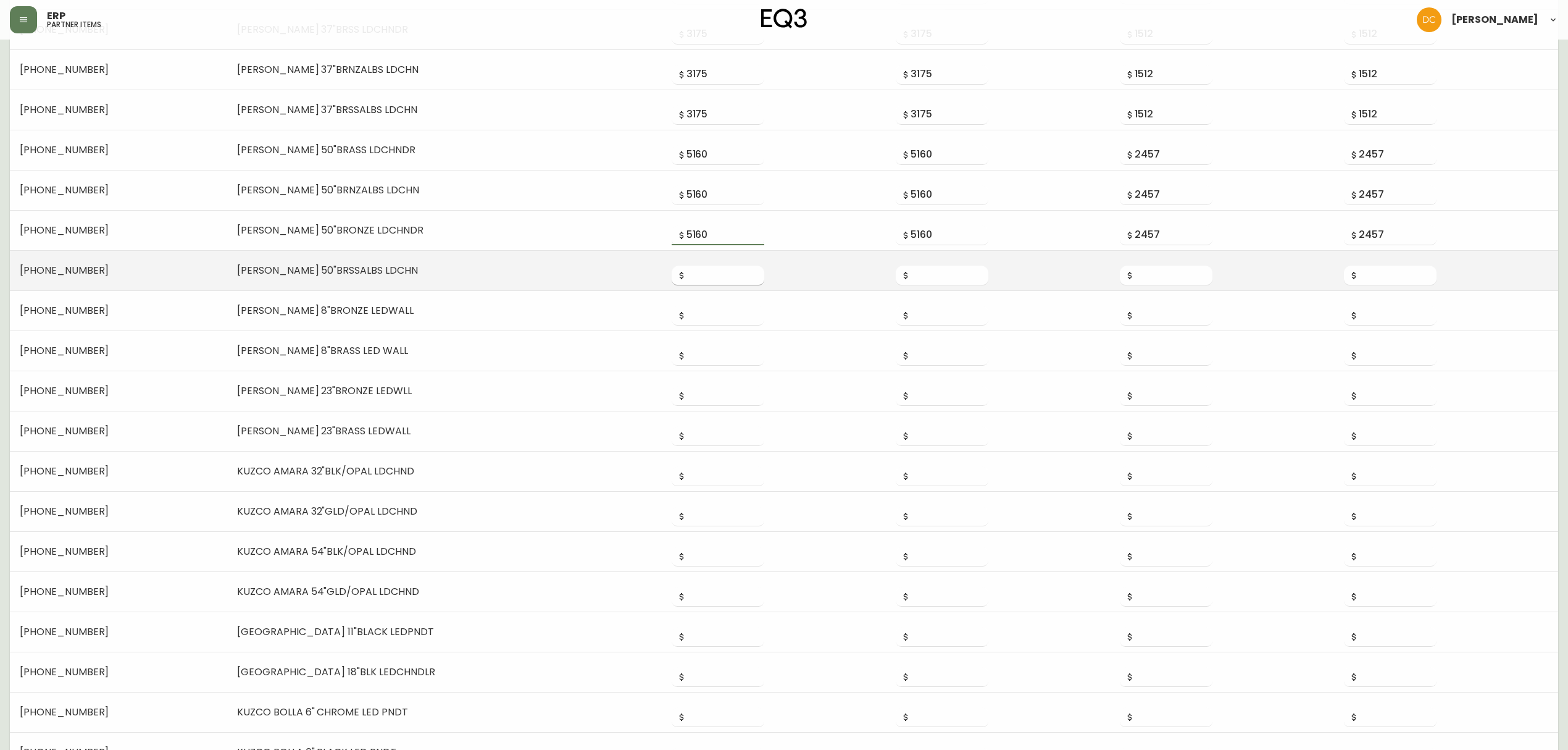
click at [687, 271] on input "number" at bounding box center [726, 276] width 78 height 20
paste input "5160"
type input "5160"
click at [911, 281] on input "number" at bounding box center [950, 276] width 78 height 20
paste input "5160"
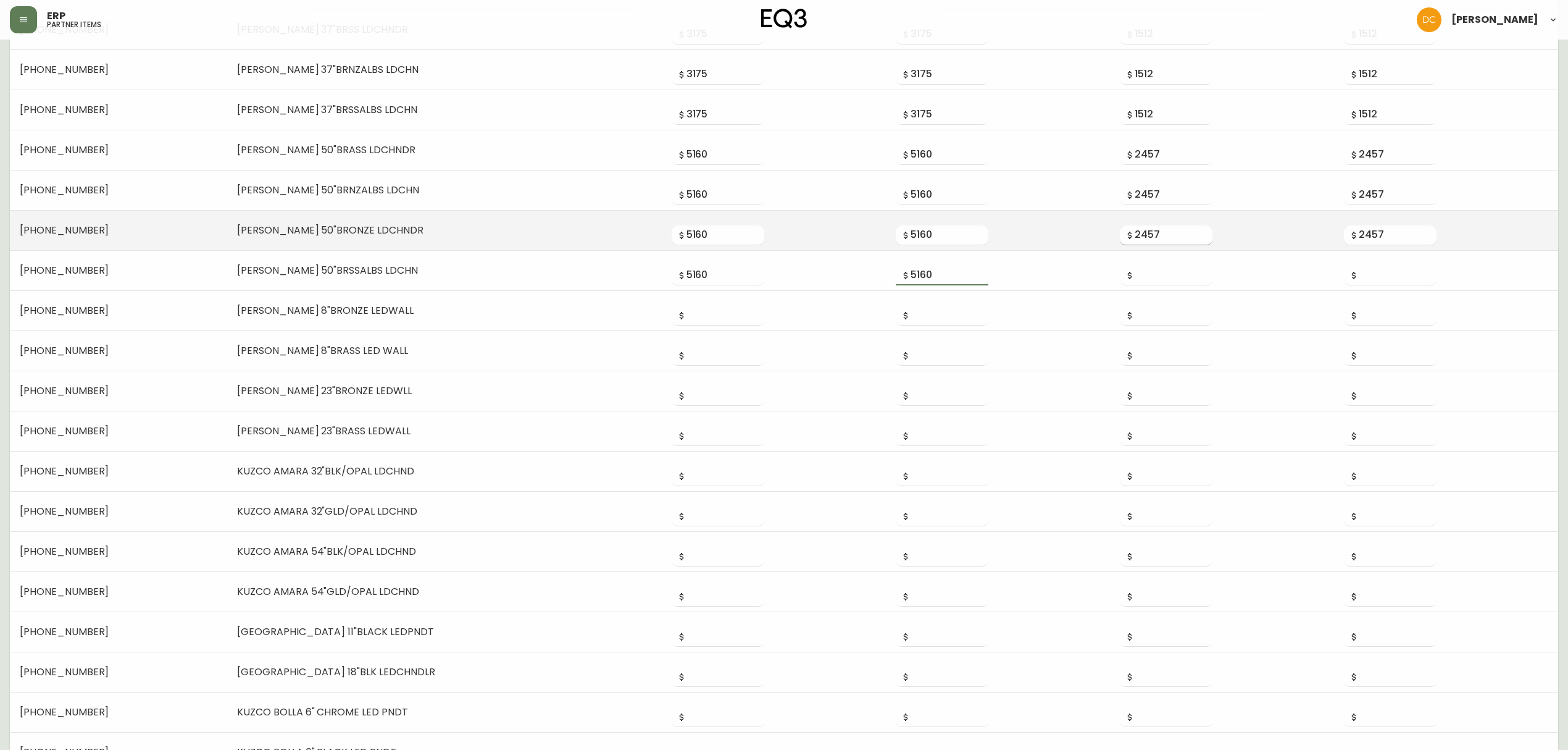
type input "5160"
click at [1158, 240] on input "2457" at bounding box center [1174, 235] width 78 height 20
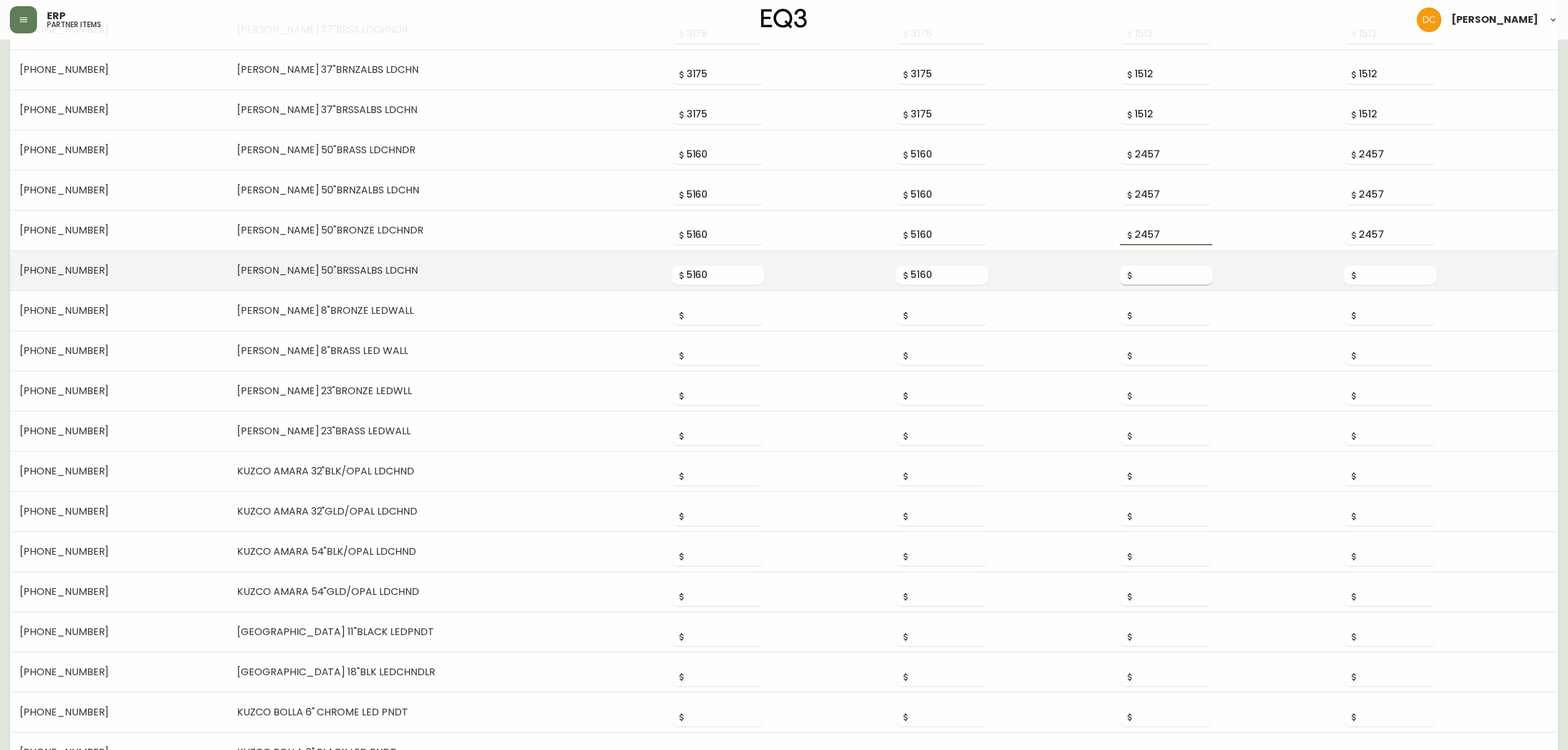
click at [1148, 282] on input "number" at bounding box center [1174, 276] width 78 height 20
paste input "2457"
type input "2457"
click at [1263, 289] on td at bounding box center [1446, 270] width 224 height 40
click at [1263, 283] on input "number" at bounding box center [1398, 276] width 78 height 20
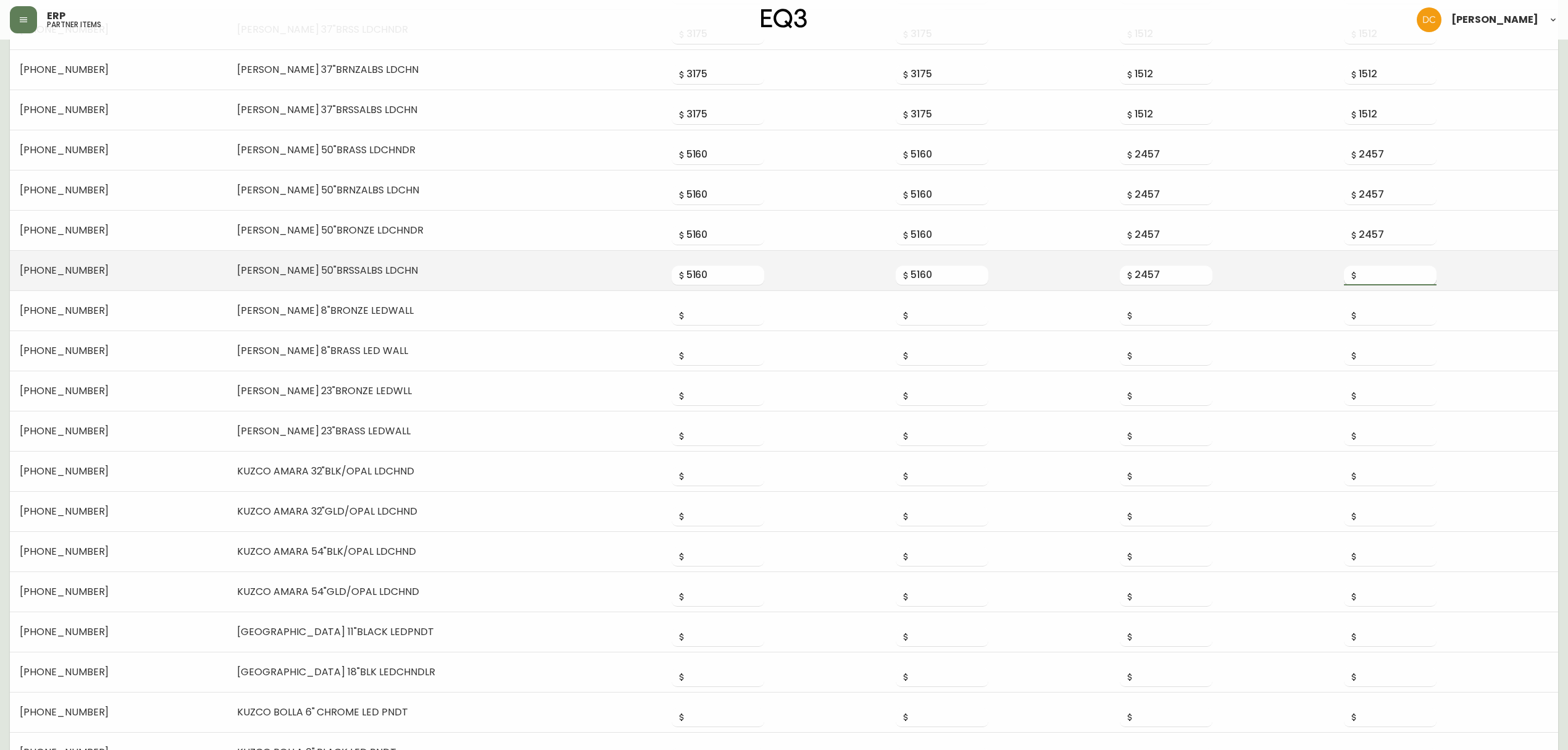
paste input "2457"
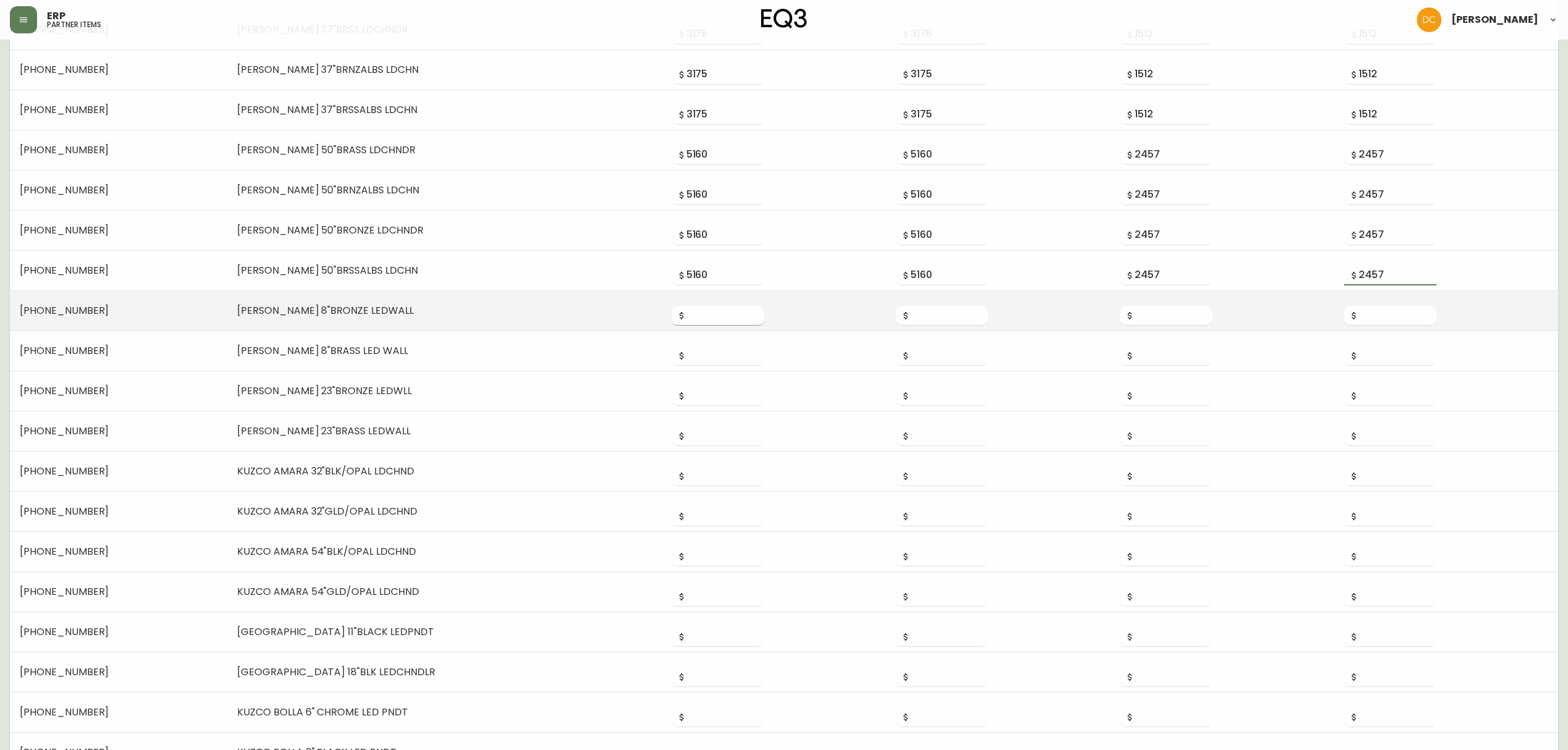
type input "2457"
click at [687, 309] on input "number" at bounding box center [726, 316] width 78 height 20
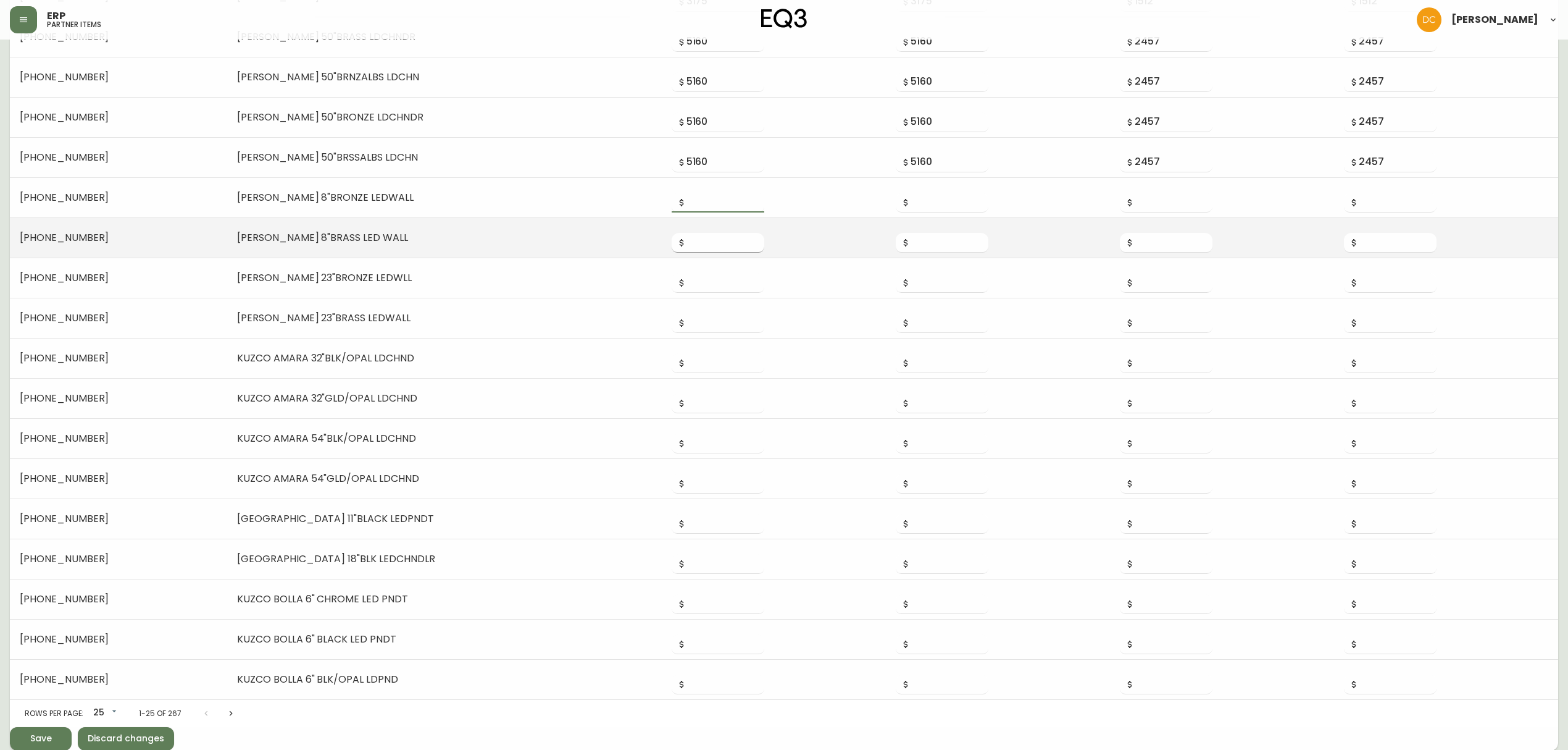
scroll to position [529, 0]
type input "372"
type input "177"
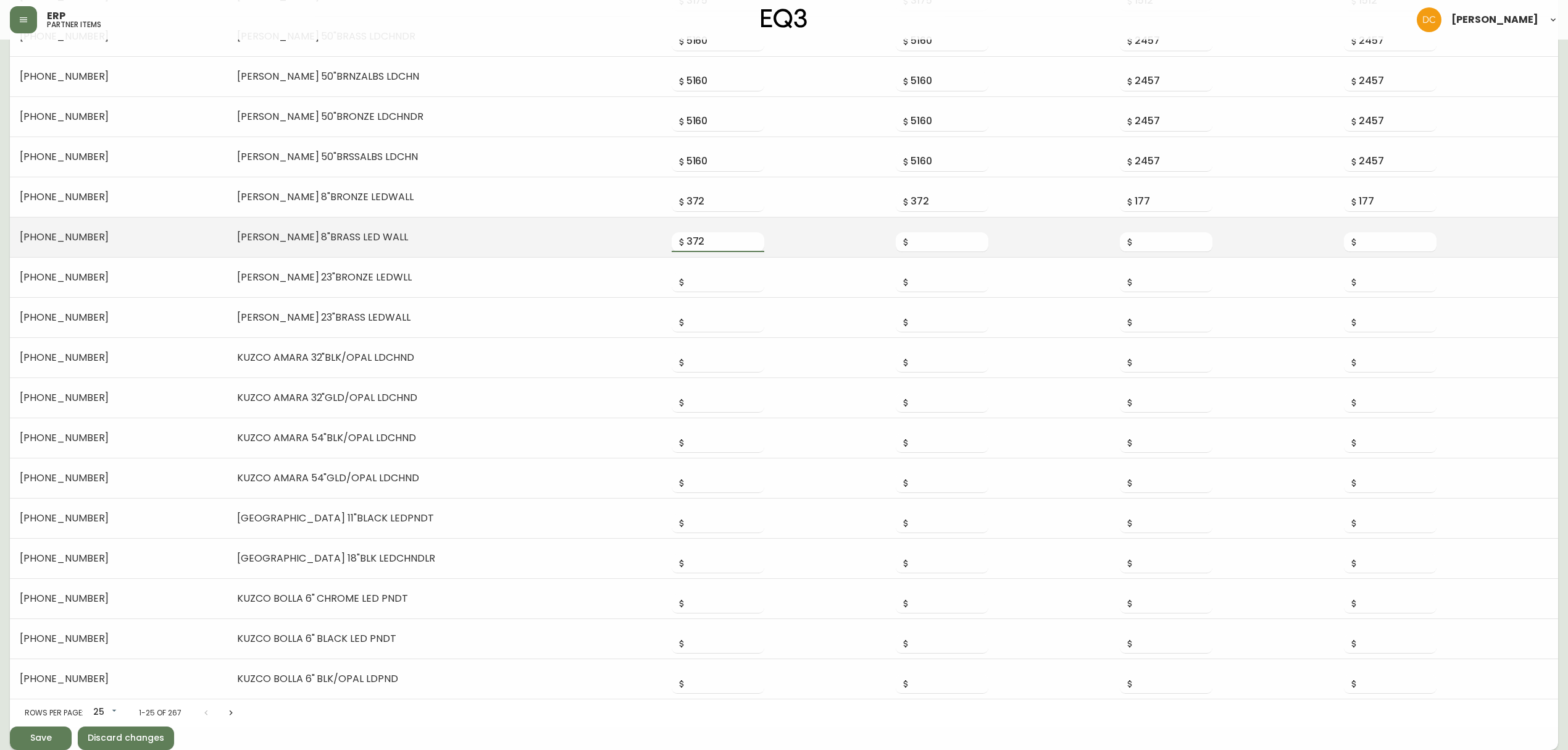
type input "372"
type input "177"
type input "861"
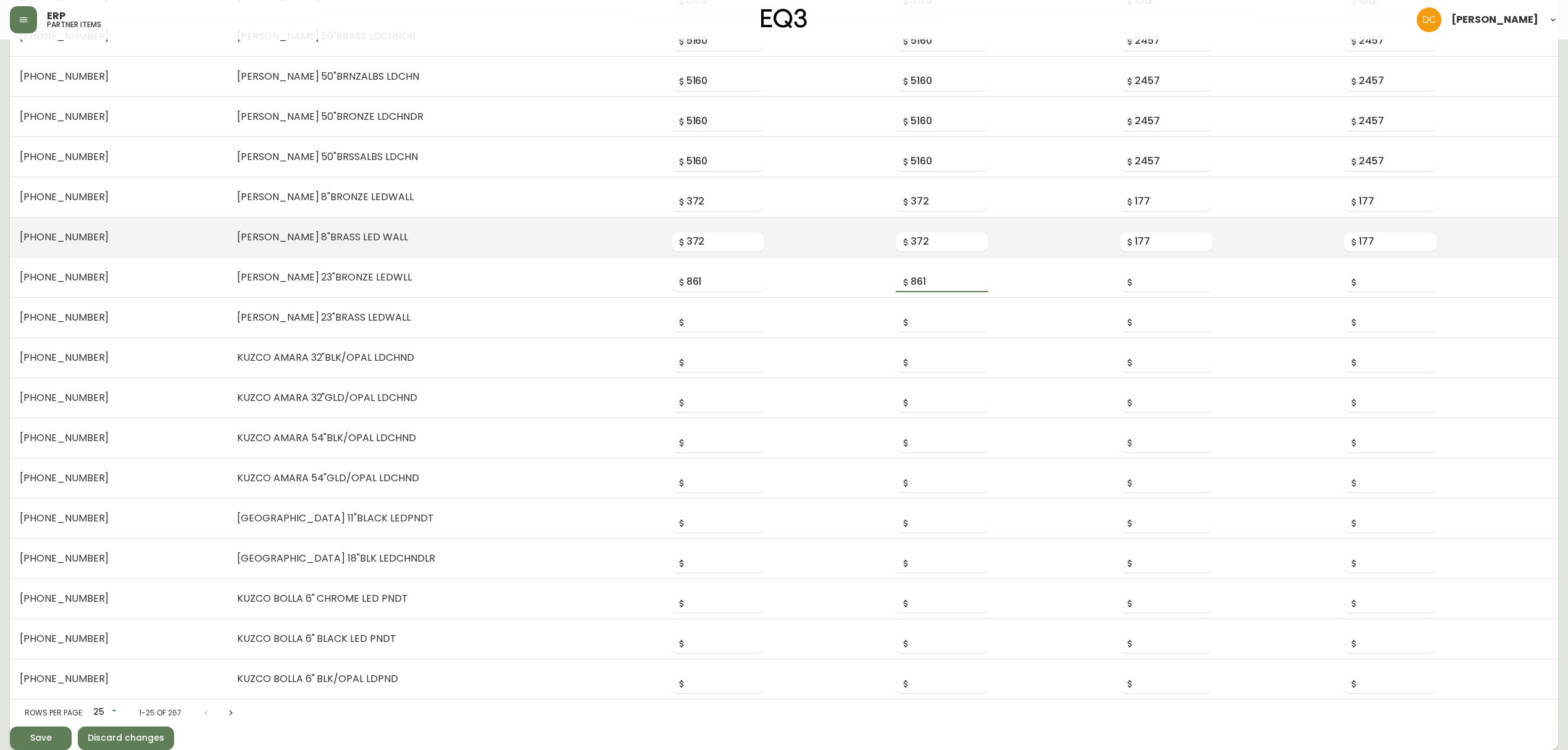
type input "861"
type input "410"
type input "861"
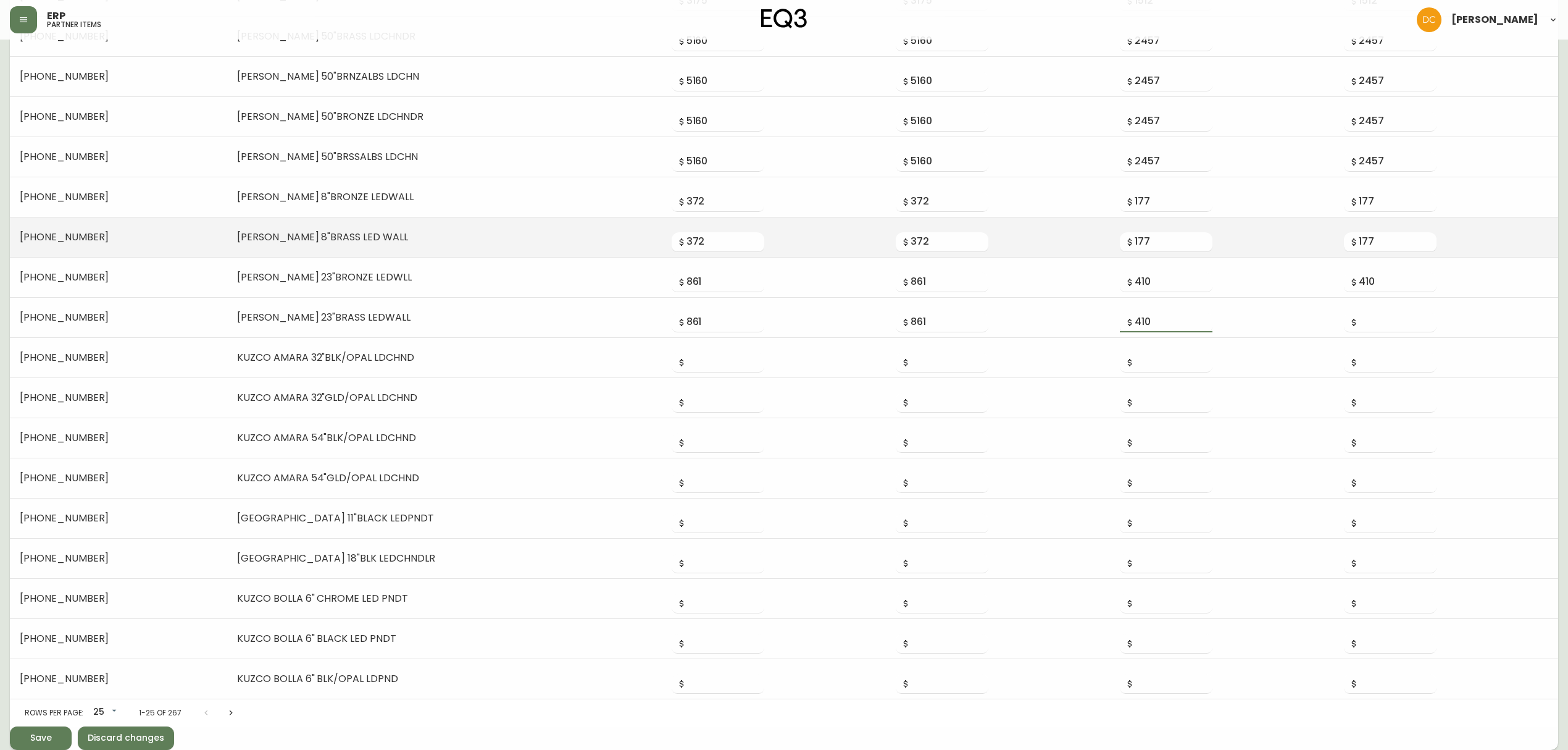
type input "410"
type input "827"
type input "394"
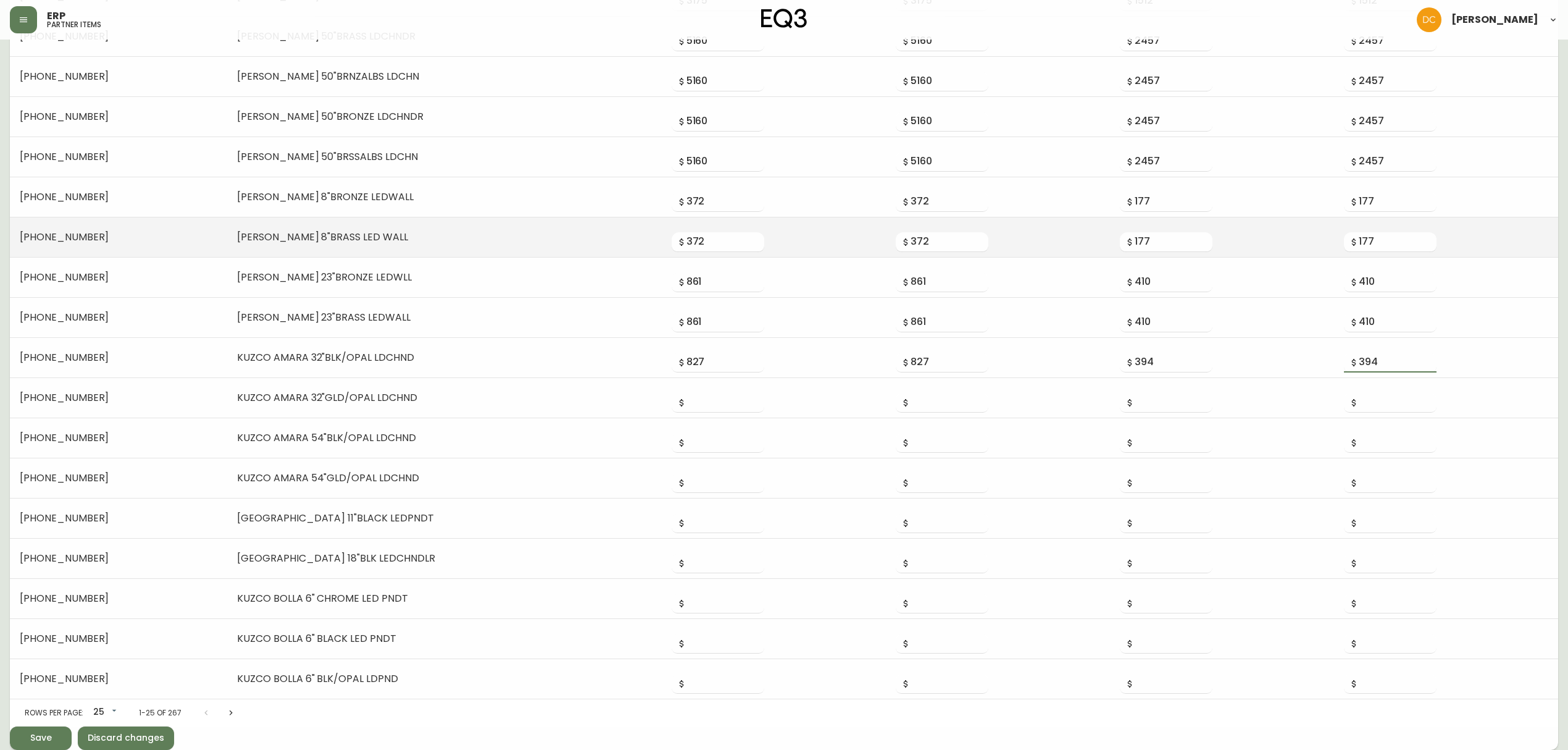
type input "394"
type input "951"
type input "453"
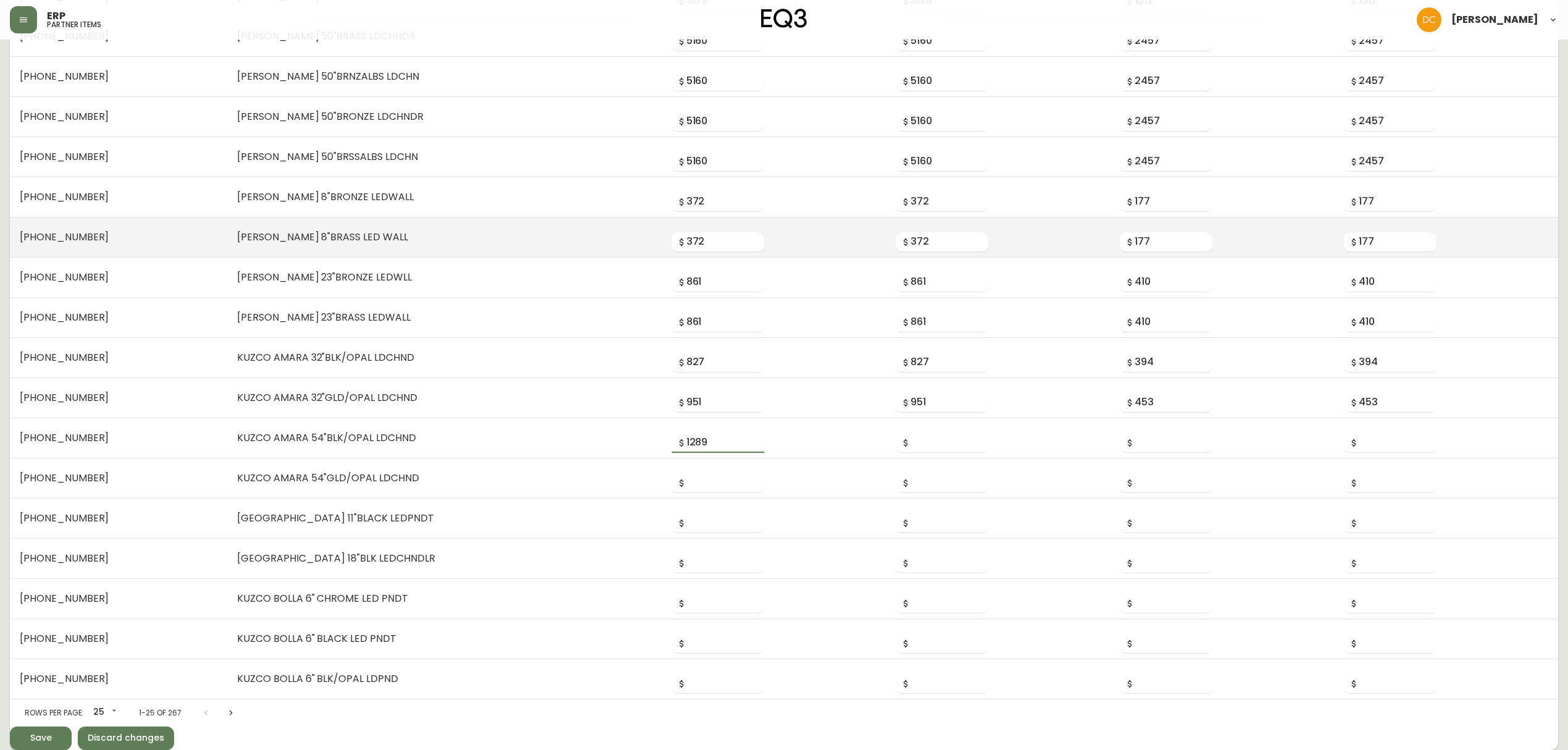
type input "1289"
type input "614"
type input "1468"
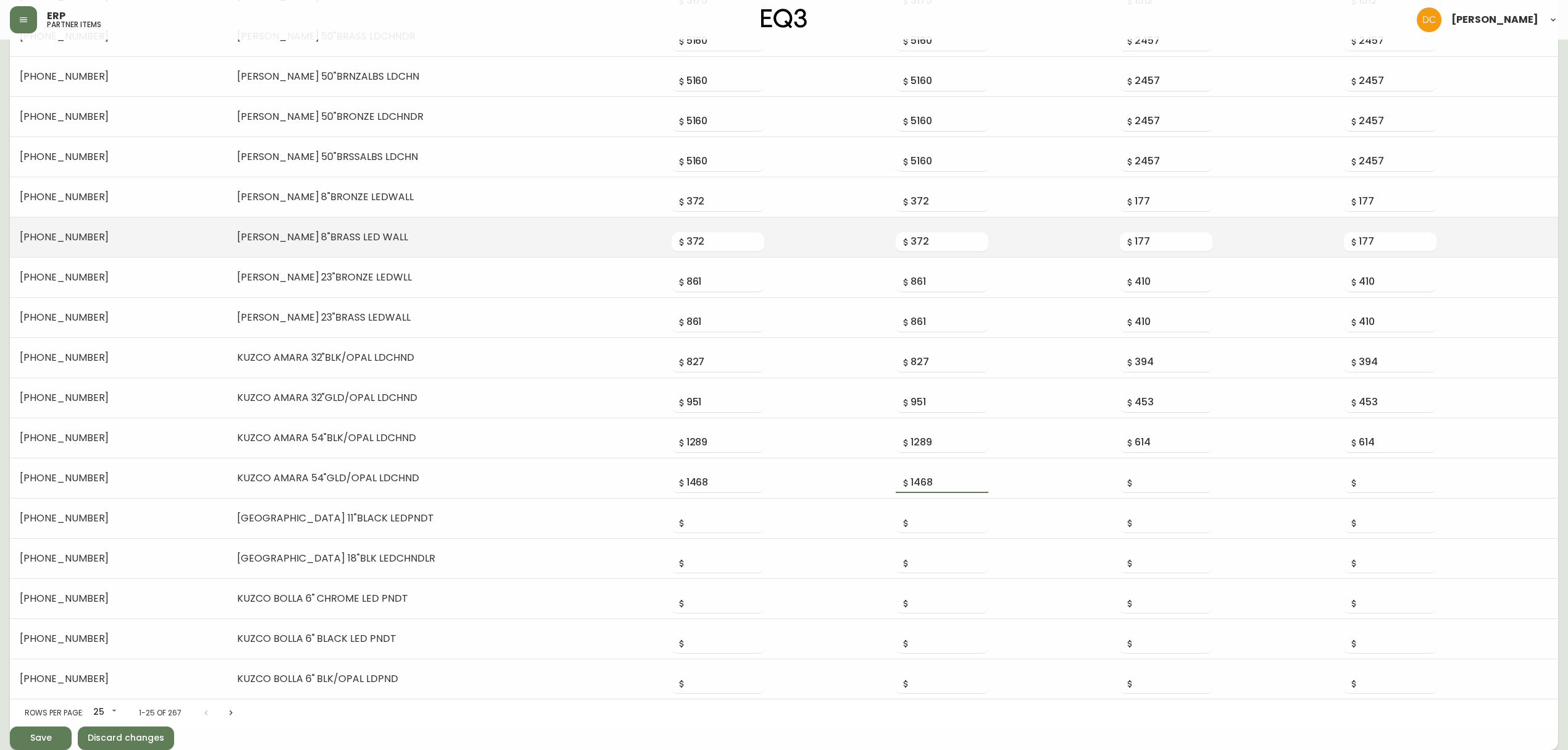
type input "1468"
type input "699"
type input "882"
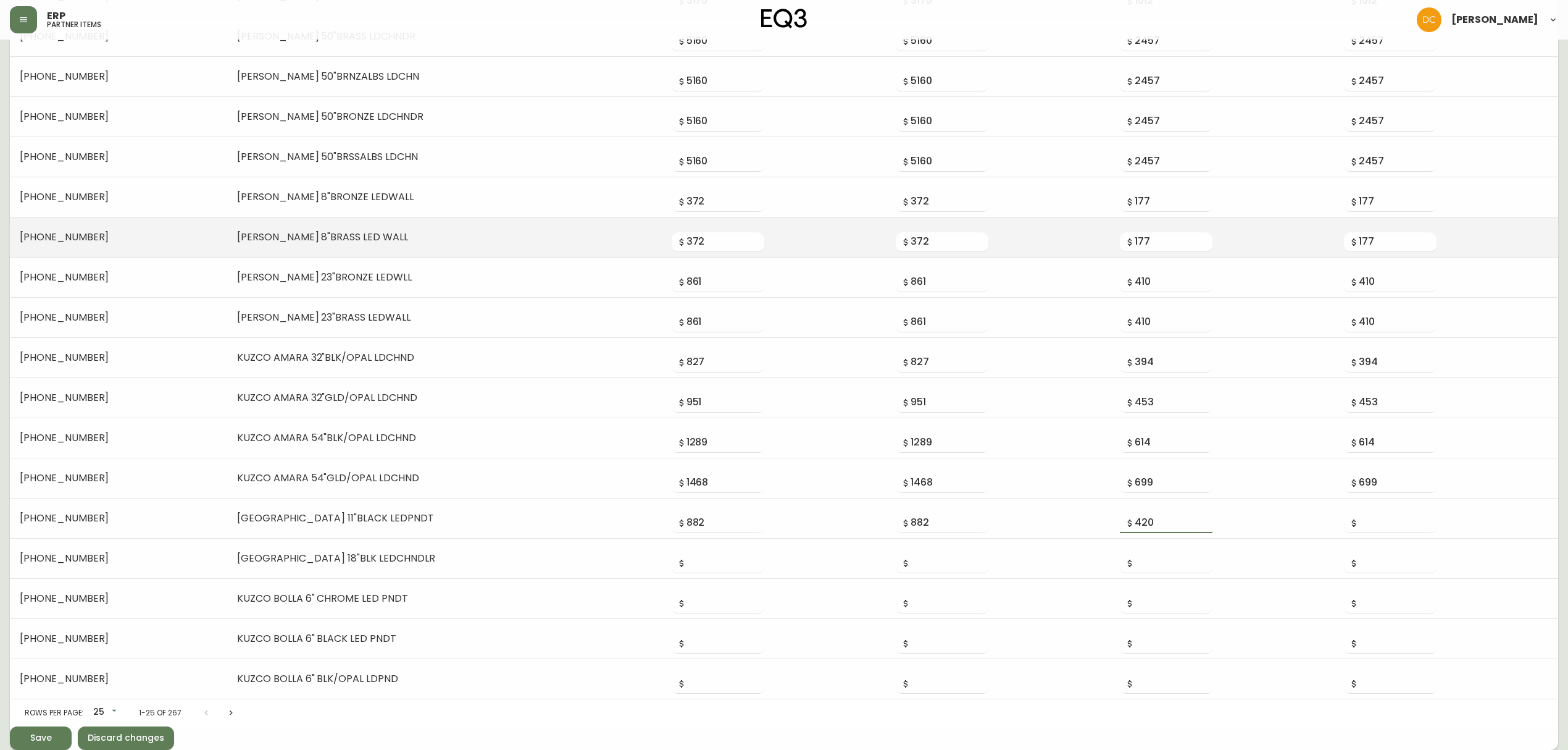
type input "420"
type input "1428"
type input "680"
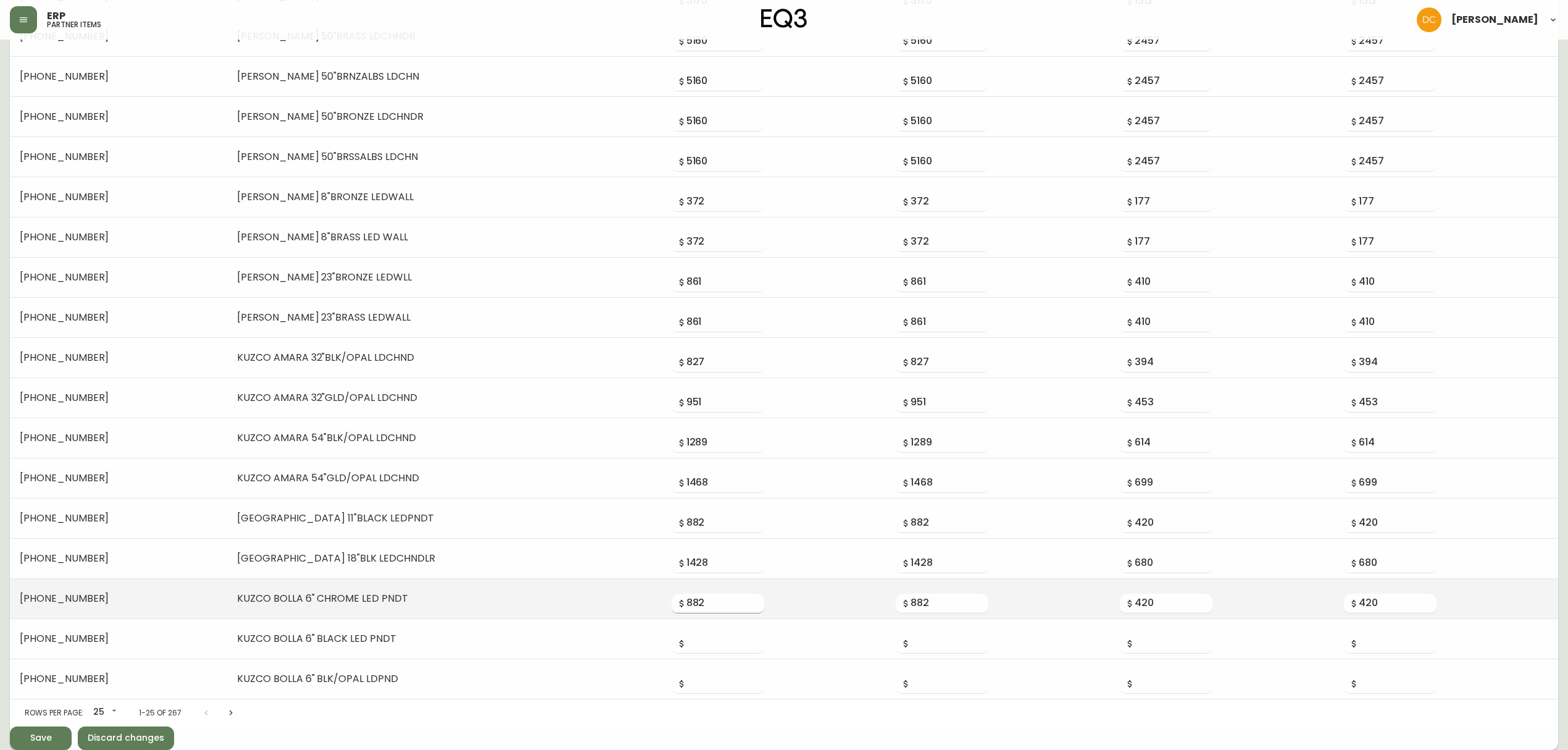
click at [687, 572] on input "882" at bounding box center [726, 604] width 78 height 20
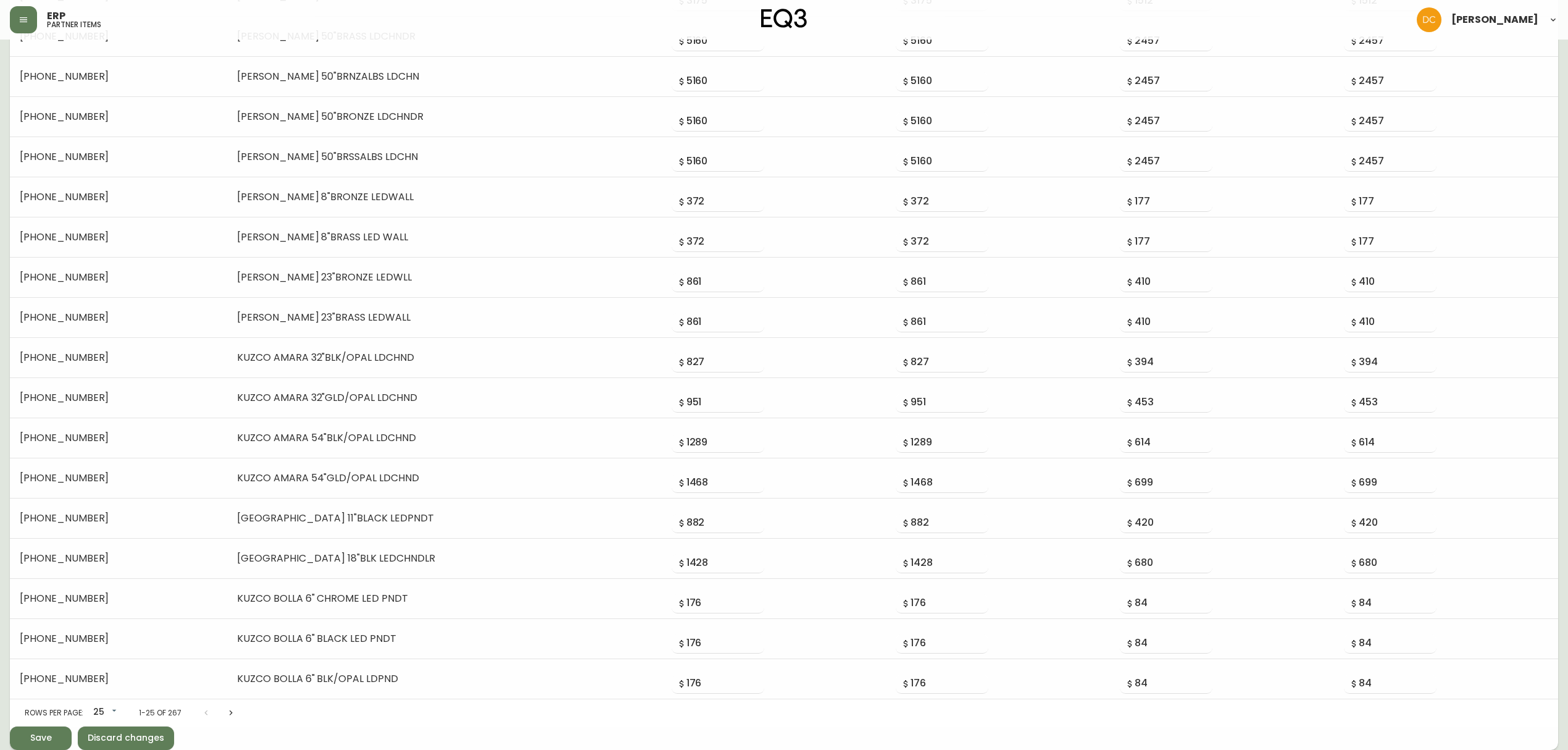
drag, startPoint x: 55, startPoint y: 732, endPoint x: 62, endPoint y: 729, distance: 7.6
click at [55, 572] on span "Save" at bounding box center [41, 738] width 42 height 16
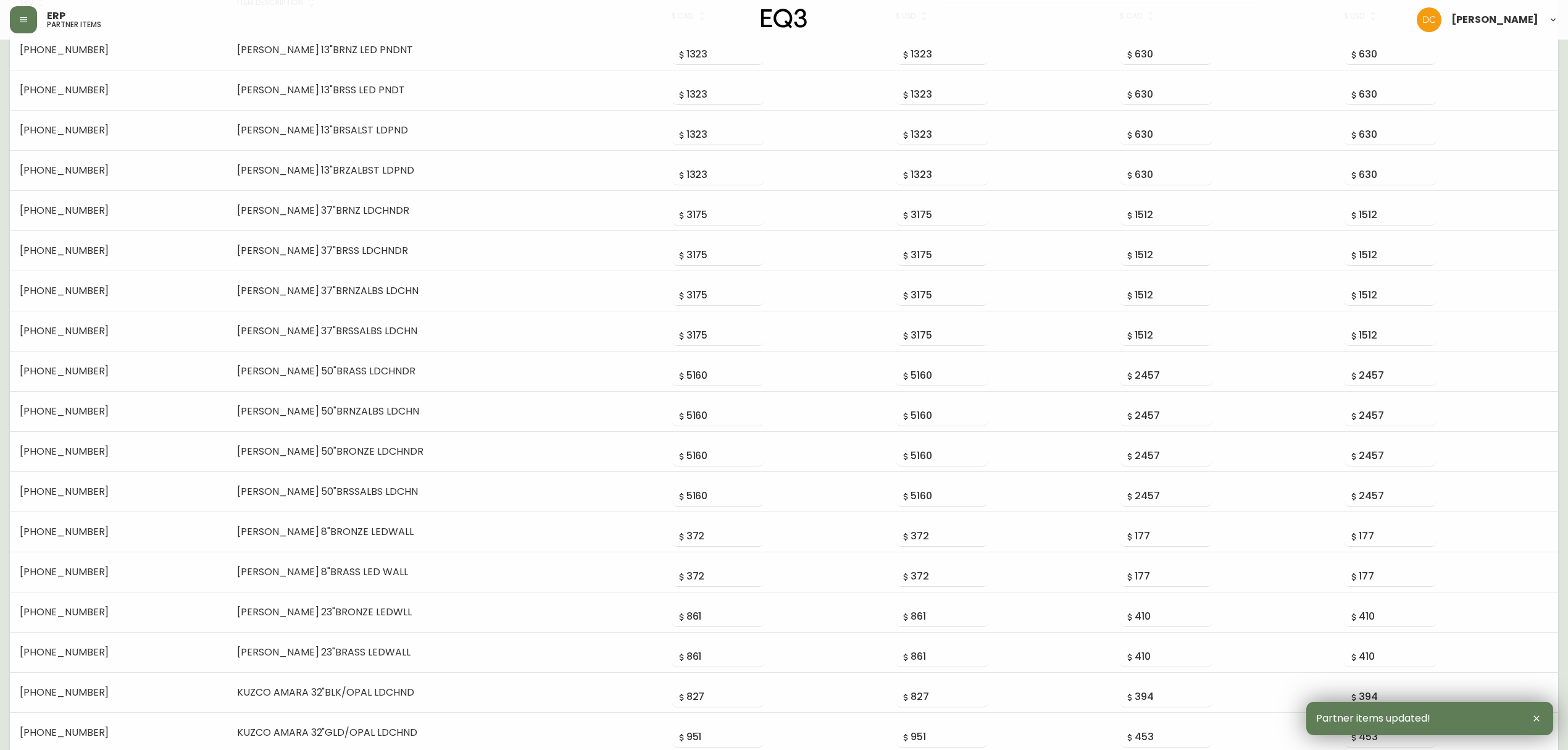
scroll to position [11, 0]
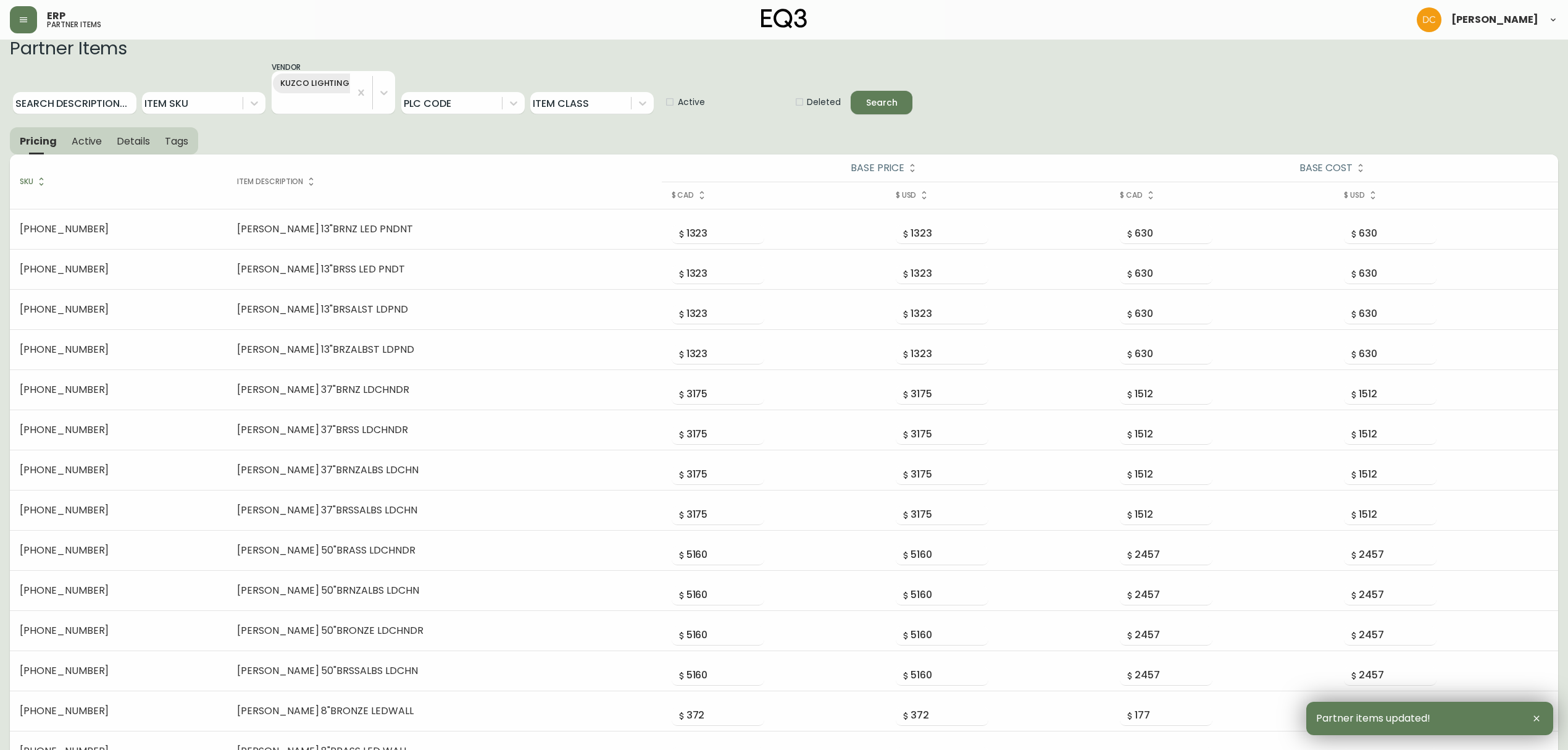
click at [83, 134] on span "Active" at bounding box center [87, 140] width 31 height 13
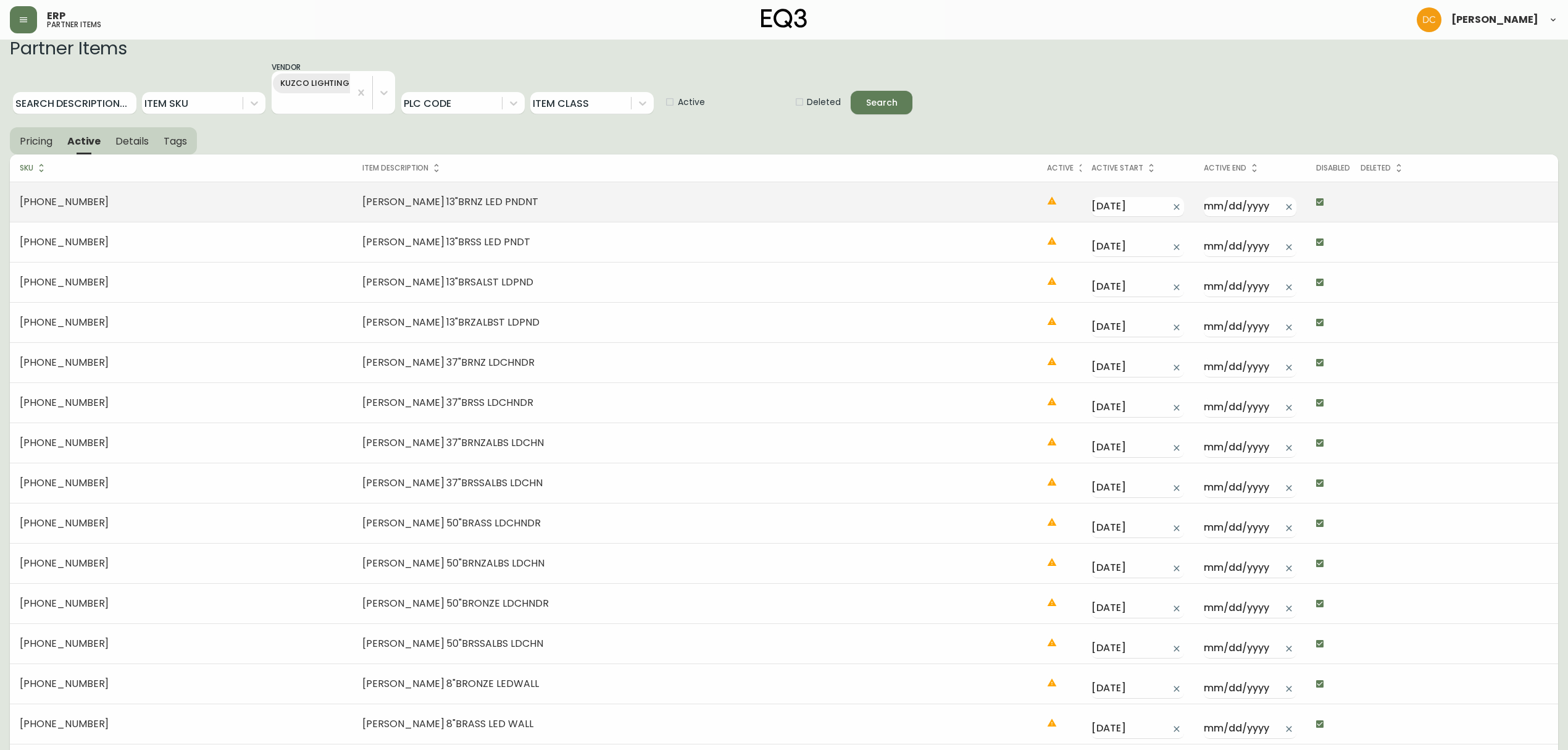
click at [1263, 201] on input "checkbox" at bounding box center [1319, 201] width 21 height 21
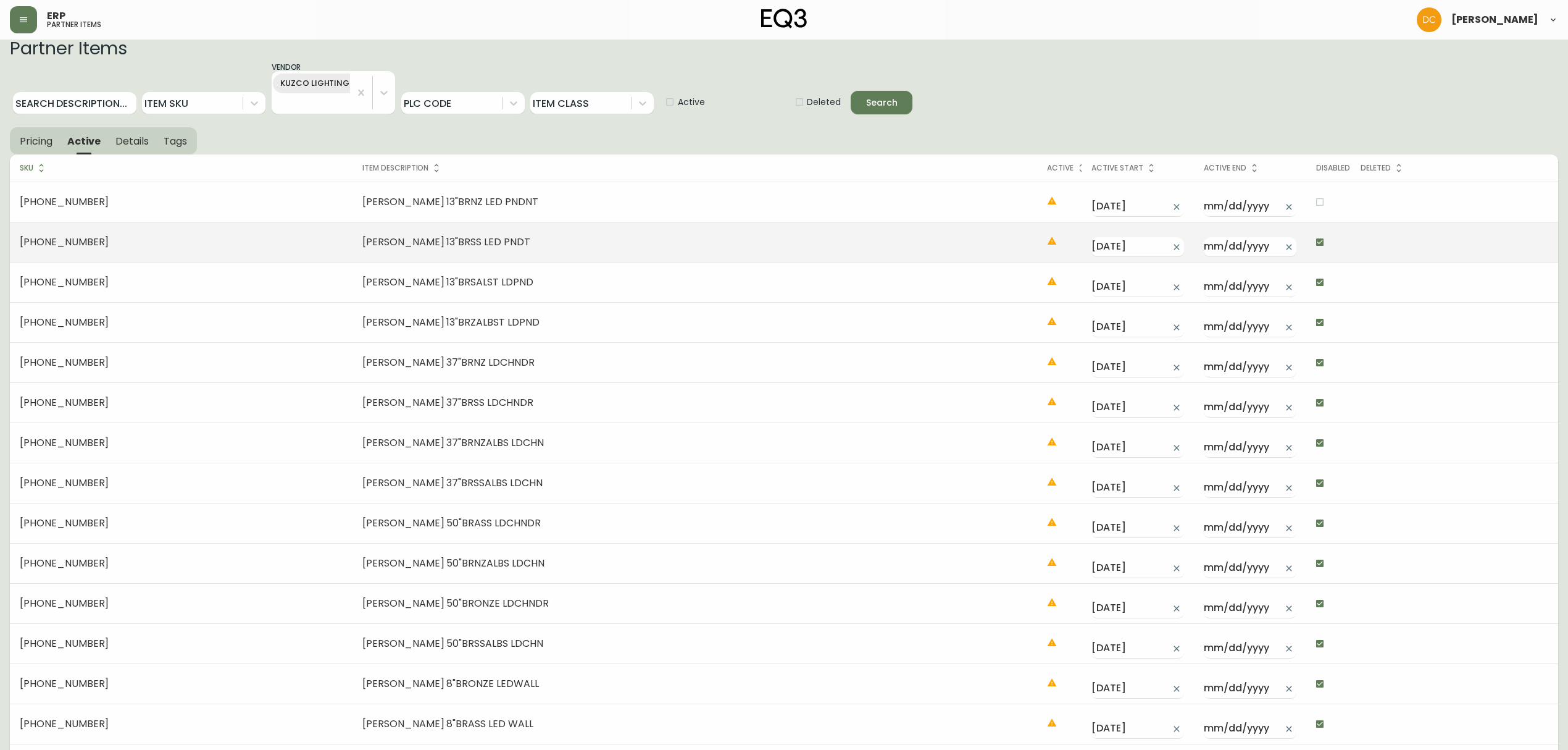
click at [1263, 241] on input "checkbox" at bounding box center [1319, 242] width 21 height 21
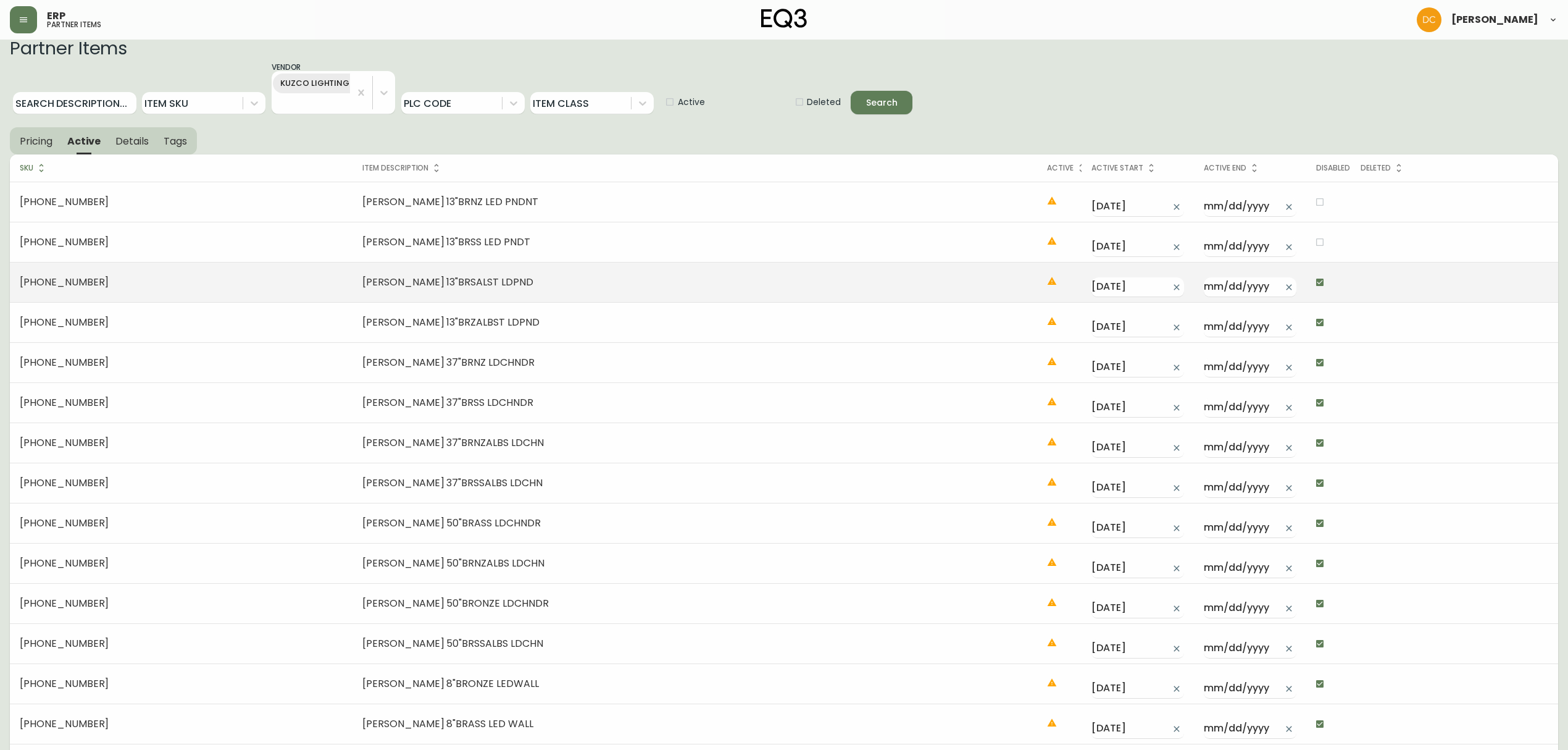
click at [1263, 281] on input "checkbox" at bounding box center [1319, 282] width 21 height 21
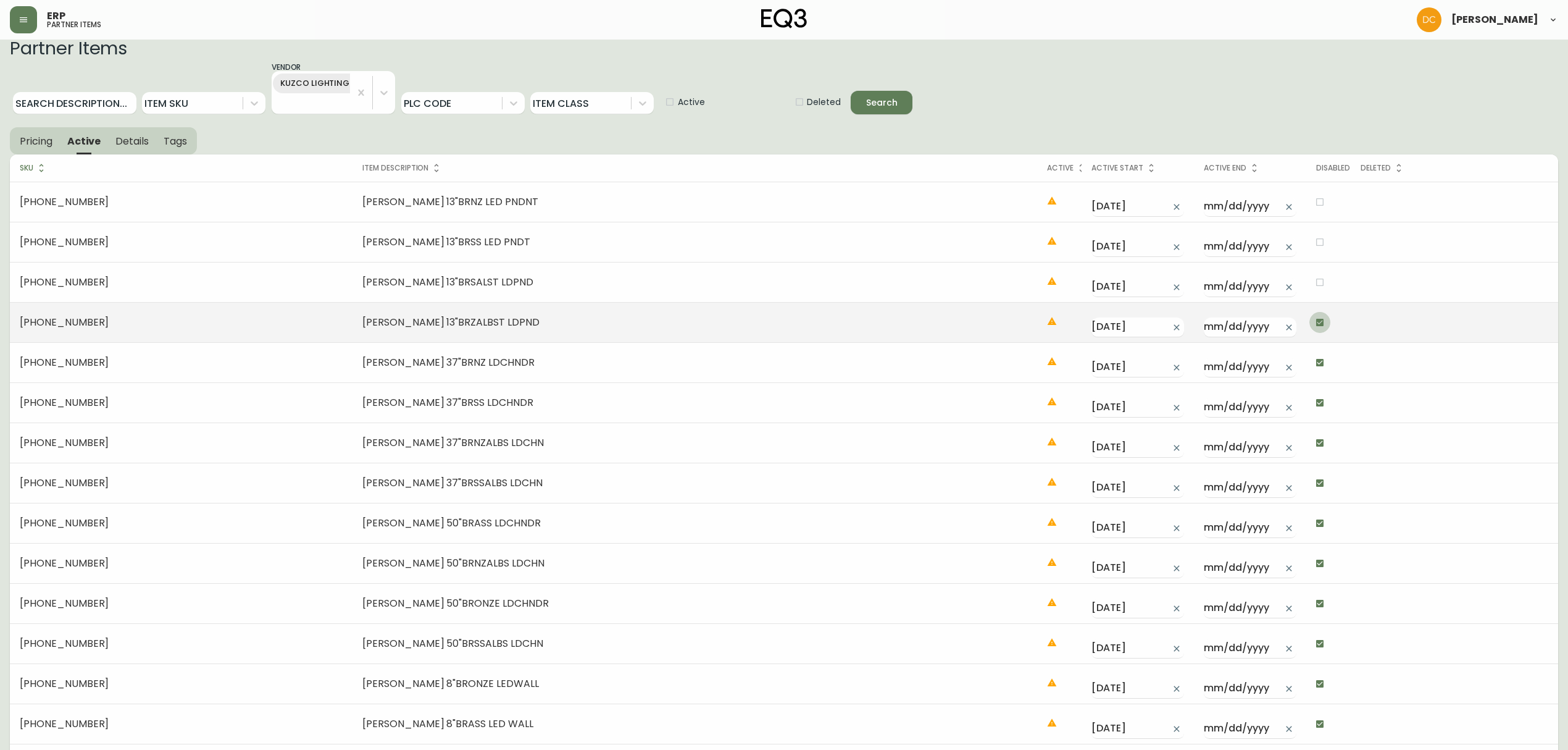
drag, startPoint x: 1306, startPoint y: 315, endPoint x: 1299, endPoint y: 341, distance: 26.9
click at [1263, 320] on input "checkbox" at bounding box center [1319, 322] width 21 height 21
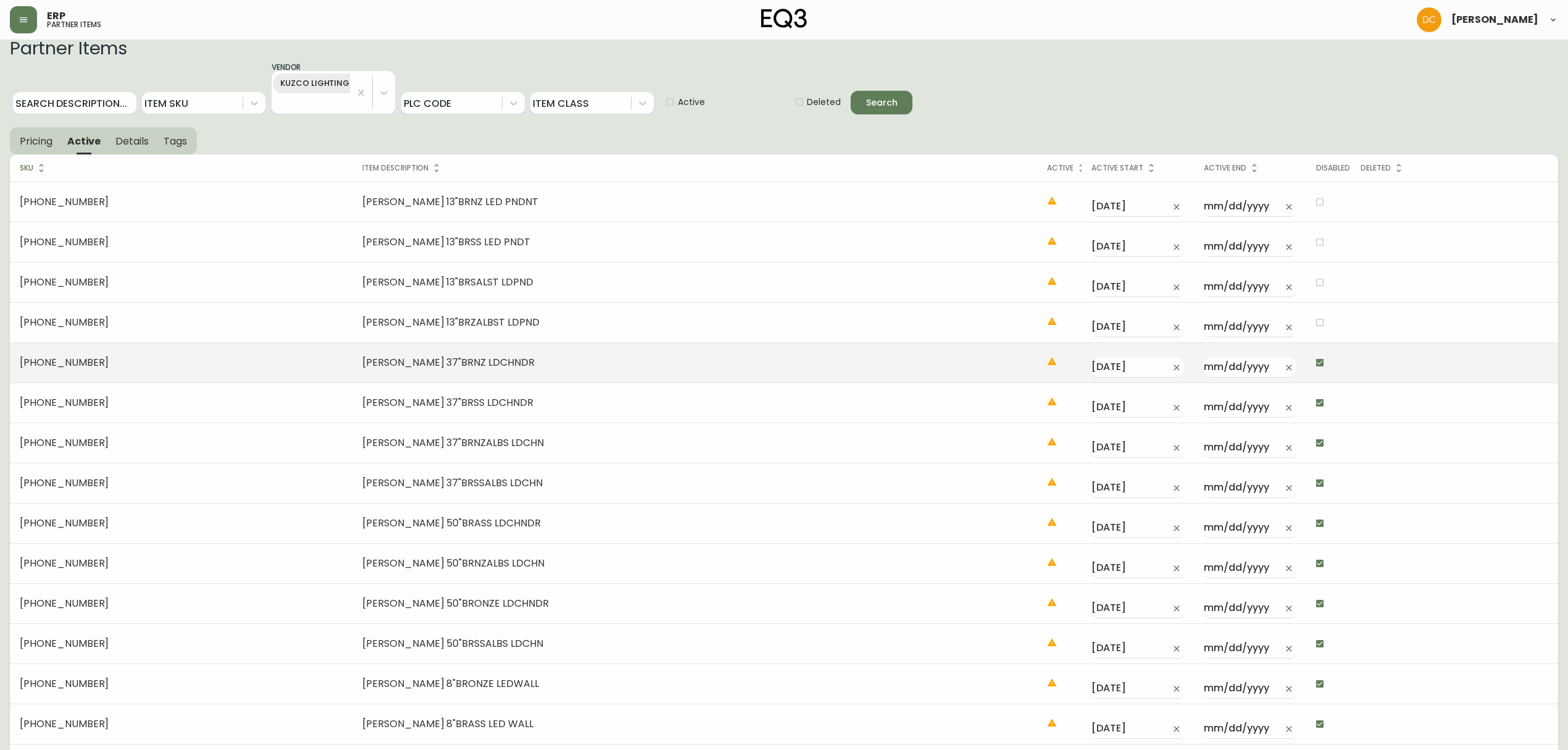
drag, startPoint x: 1297, startPoint y: 352, endPoint x: 1296, endPoint y: 372, distance: 20.0
click at [1263, 364] on input "checkbox" at bounding box center [1319, 362] width 21 height 21
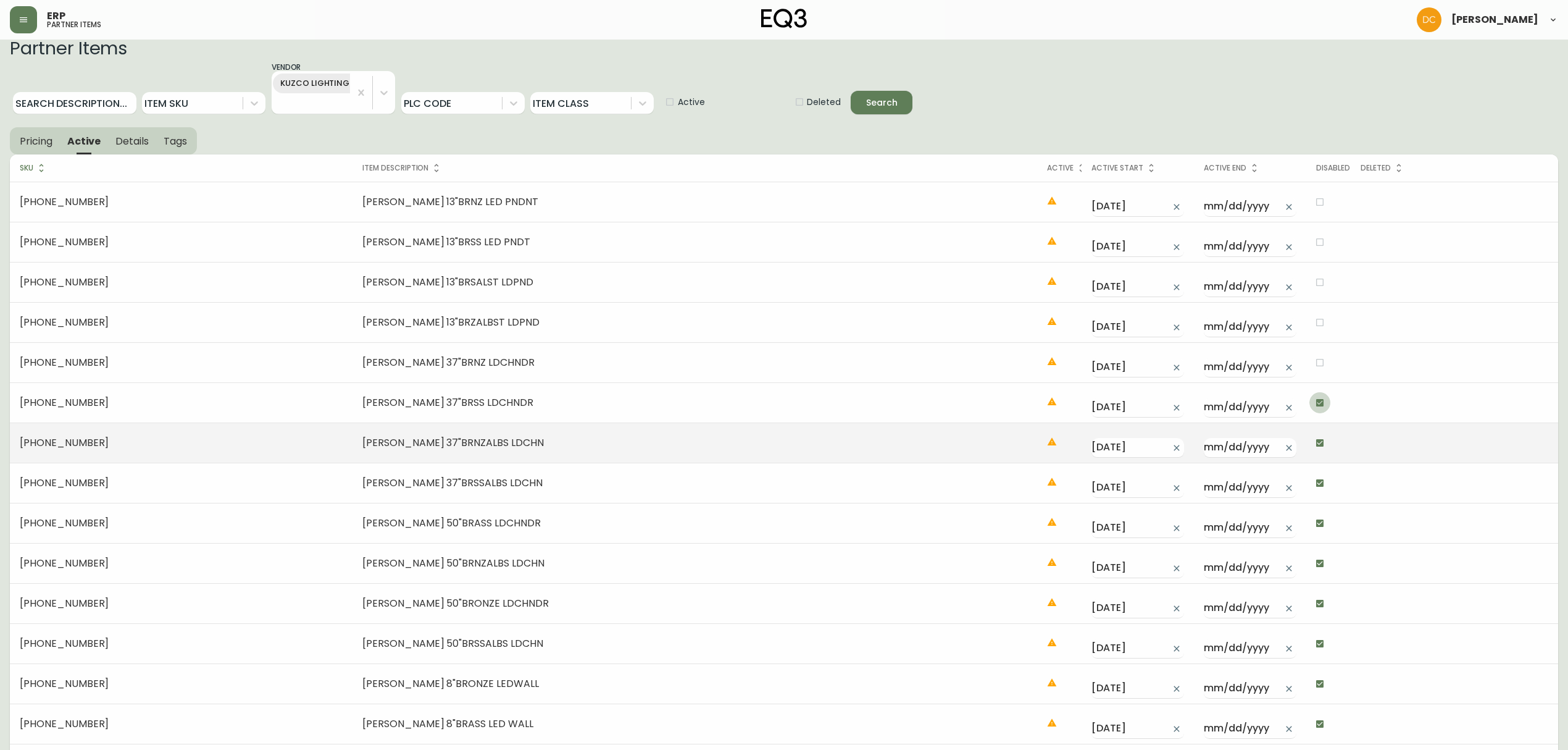
drag, startPoint x: 1299, startPoint y: 391, endPoint x: 1300, endPoint y: 435, distance: 44.0
click at [1263, 403] on input "checkbox" at bounding box center [1319, 402] width 21 height 21
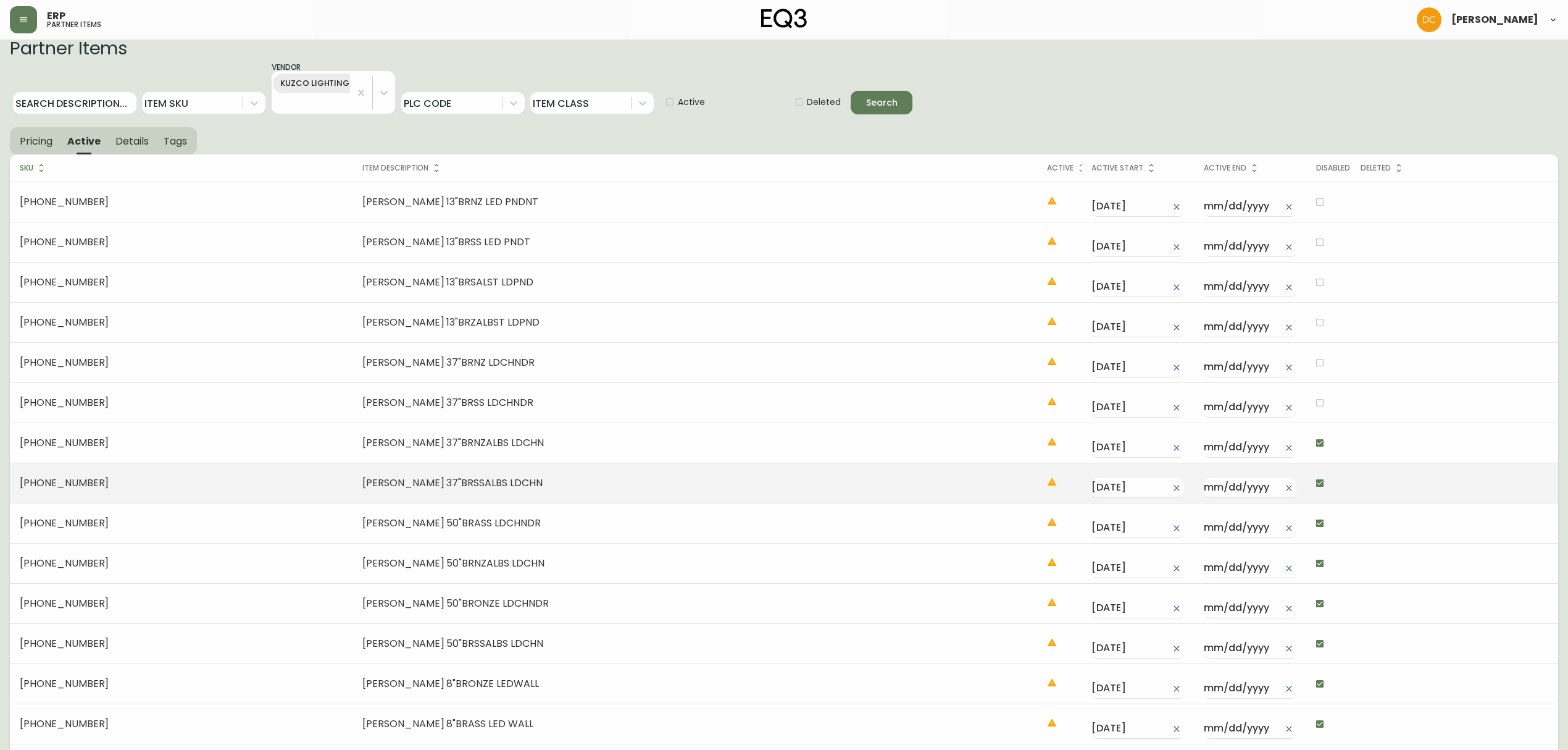
drag, startPoint x: 1300, startPoint y: 443, endPoint x: 1297, endPoint y: 472, distance: 29.2
click at [1263, 448] on input "checkbox" at bounding box center [1319, 442] width 21 height 21
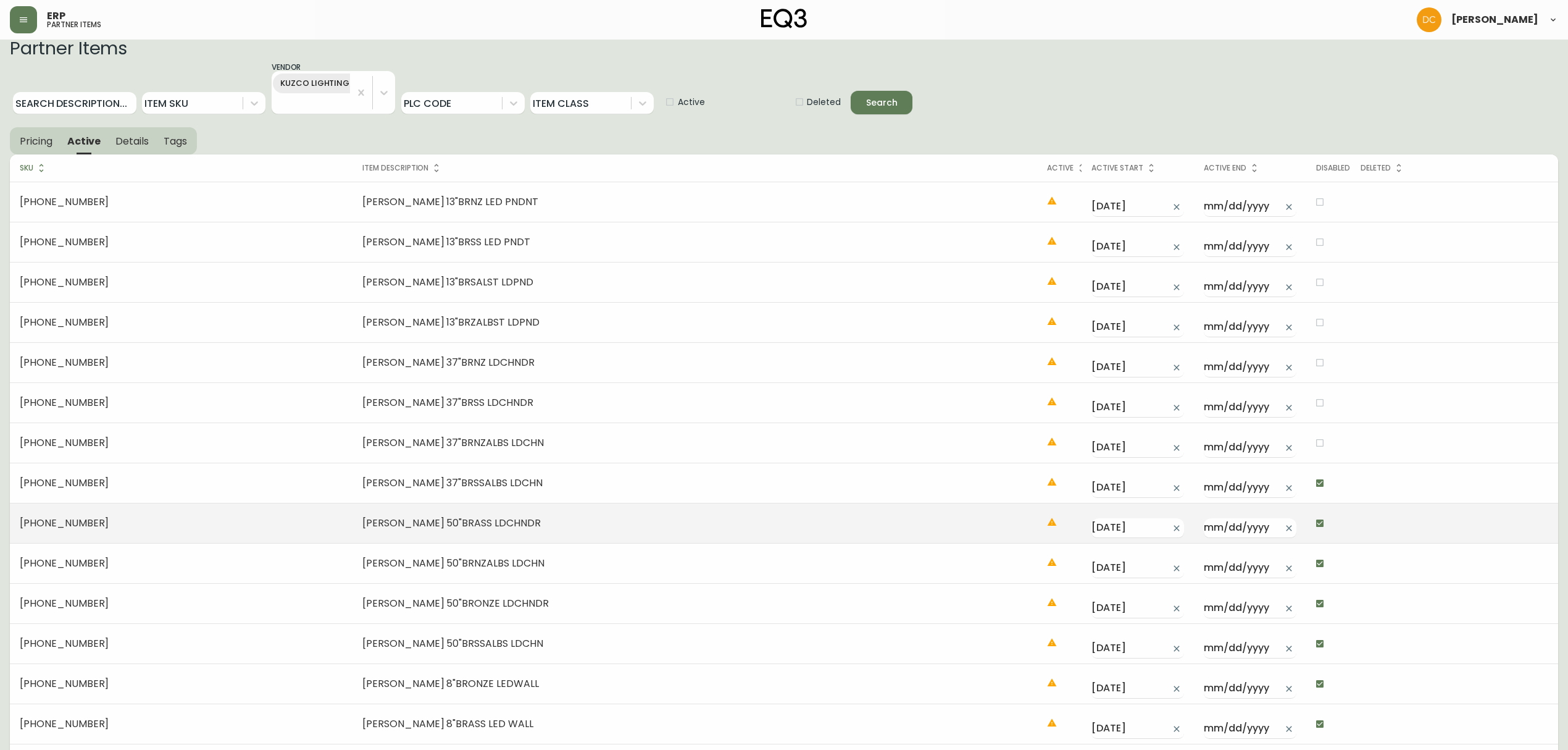
drag, startPoint x: 1297, startPoint y: 493, endPoint x: 1296, endPoint y: 504, distance: 11.0
click at [1263, 499] on td at bounding box center [1328, 482] width 45 height 40
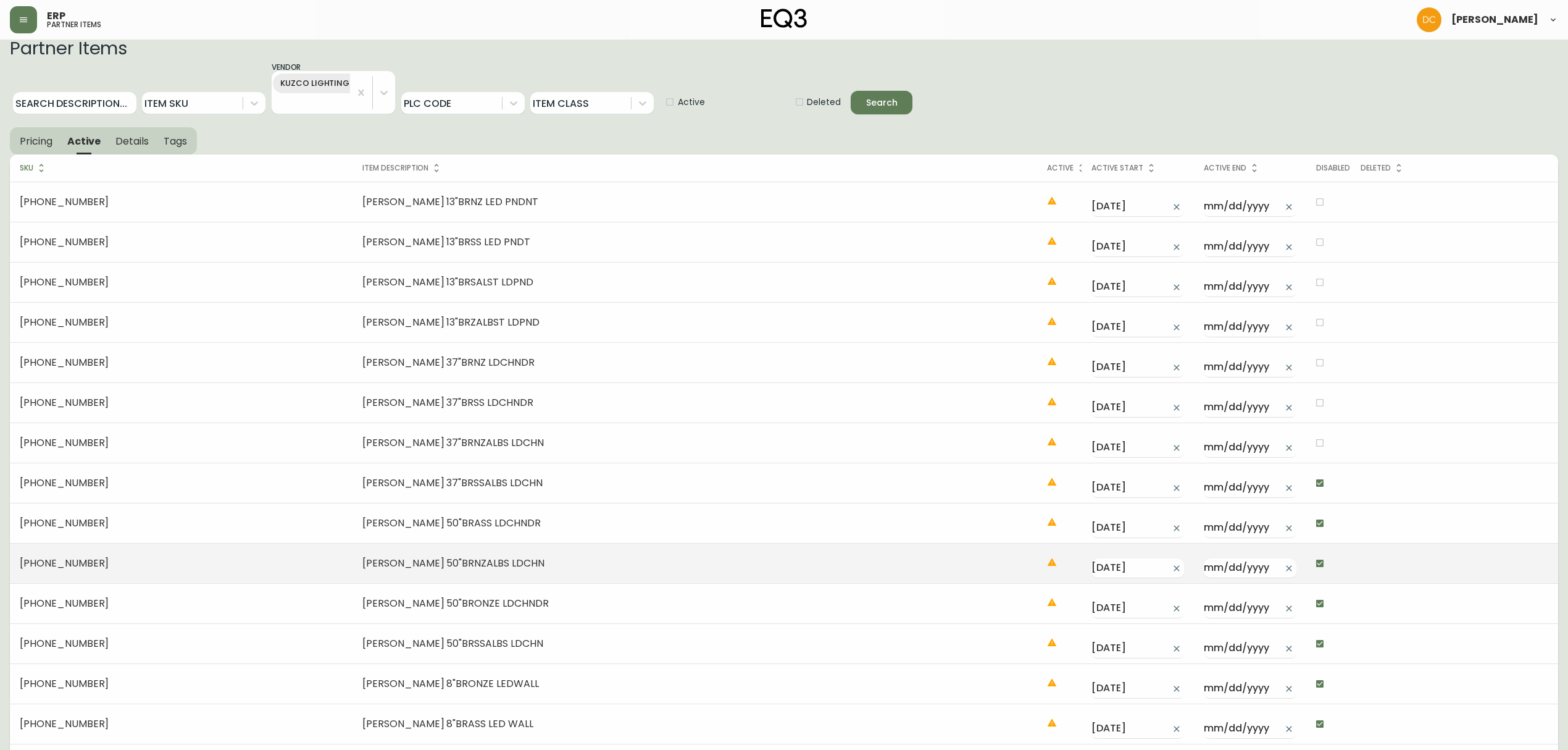
drag, startPoint x: 1300, startPoint y: 539, endPoint x: 1301, endPoint y: 564, distance: 25.0
click at [1263, 540] on td at bounding box center [1328, 523] width 45 height 40
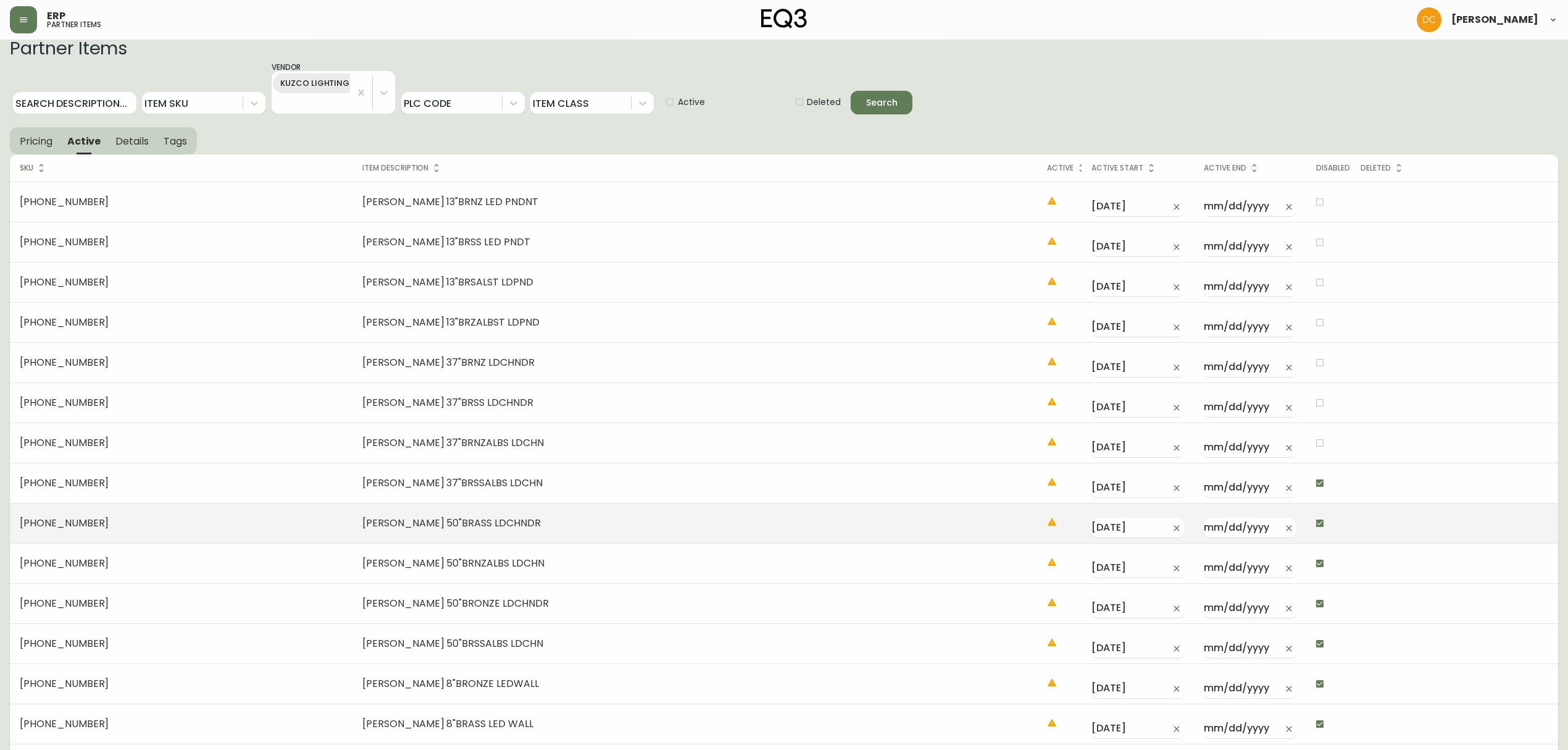
click at [1263, 525] on input "checkbox" at bounding box center [1319, 523] width 21 height 21
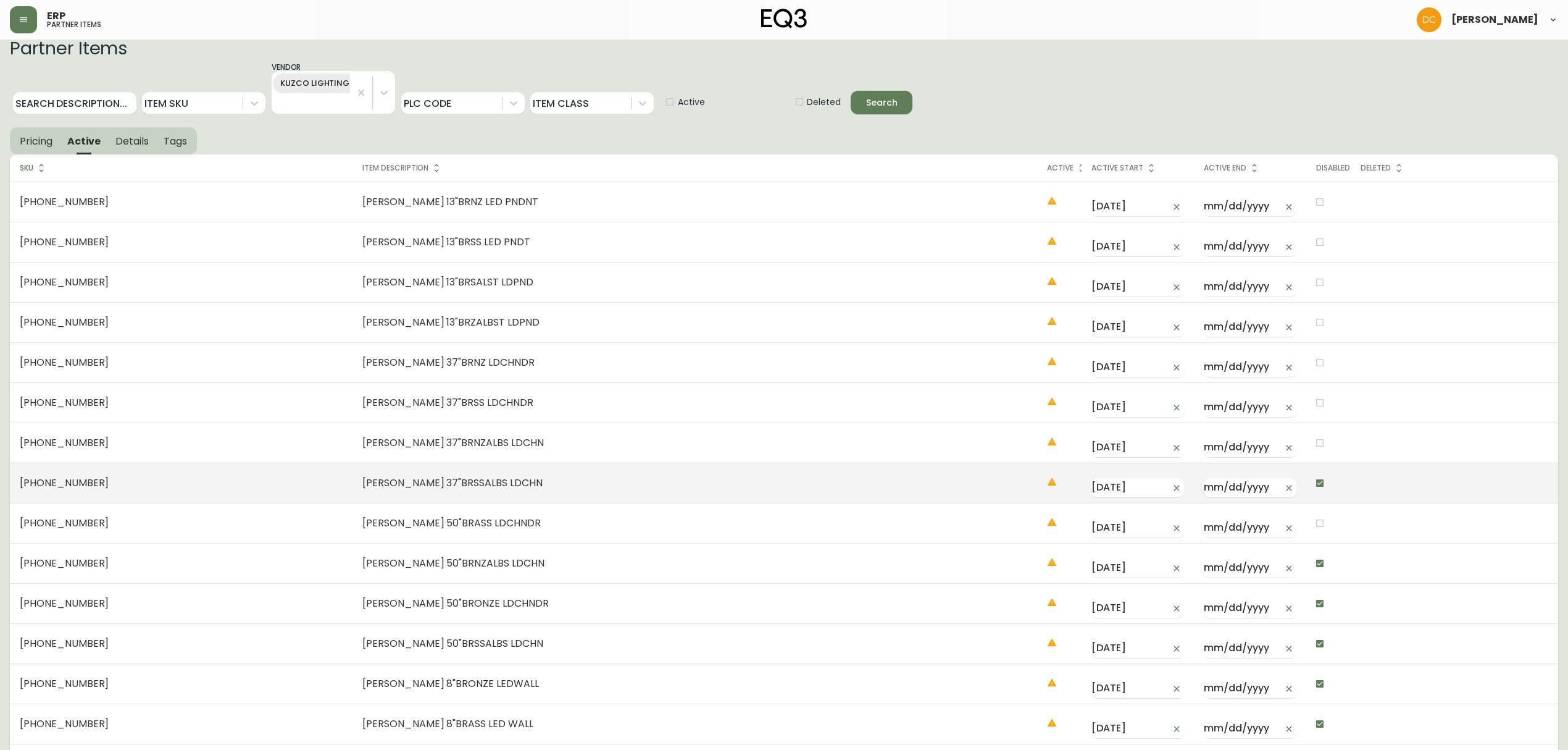
click at [1263, 488] on input "checkbox" at bounding box center [1319, 482] width 21 height 21
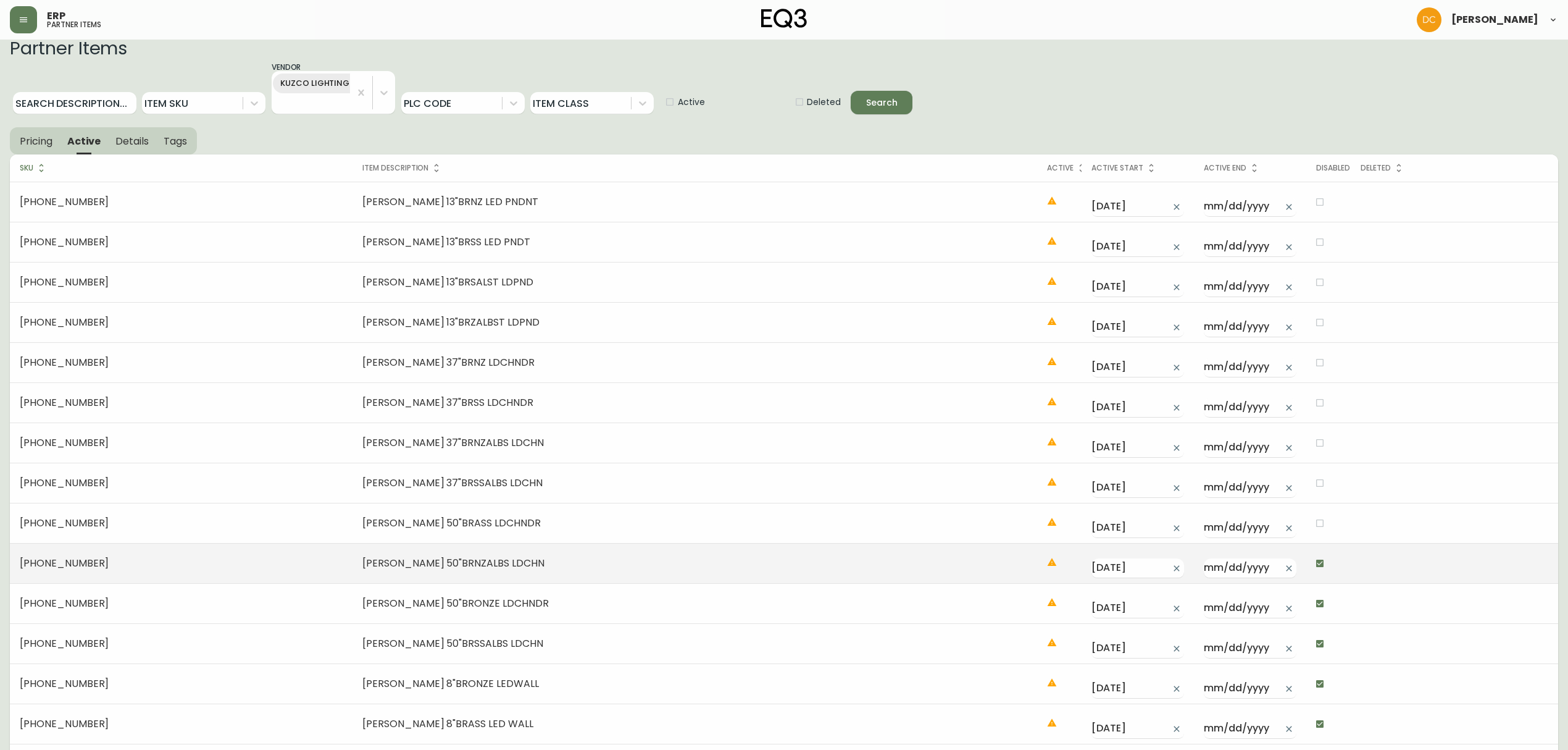
drag, startPoint x: 1299, startPoint y: 549, endPoint x: 1300, endPoint y: 564, distance: 15.0
click at [1263, 554] on td at bounding box center [1328, 563] width 45 height 40
click at [1263, 572] on td at bounding box center [1328, 563] width 45 height 40
click at [1263, 572] on input "checkbox" at bounding box center [1319, 563] width 21 height 21
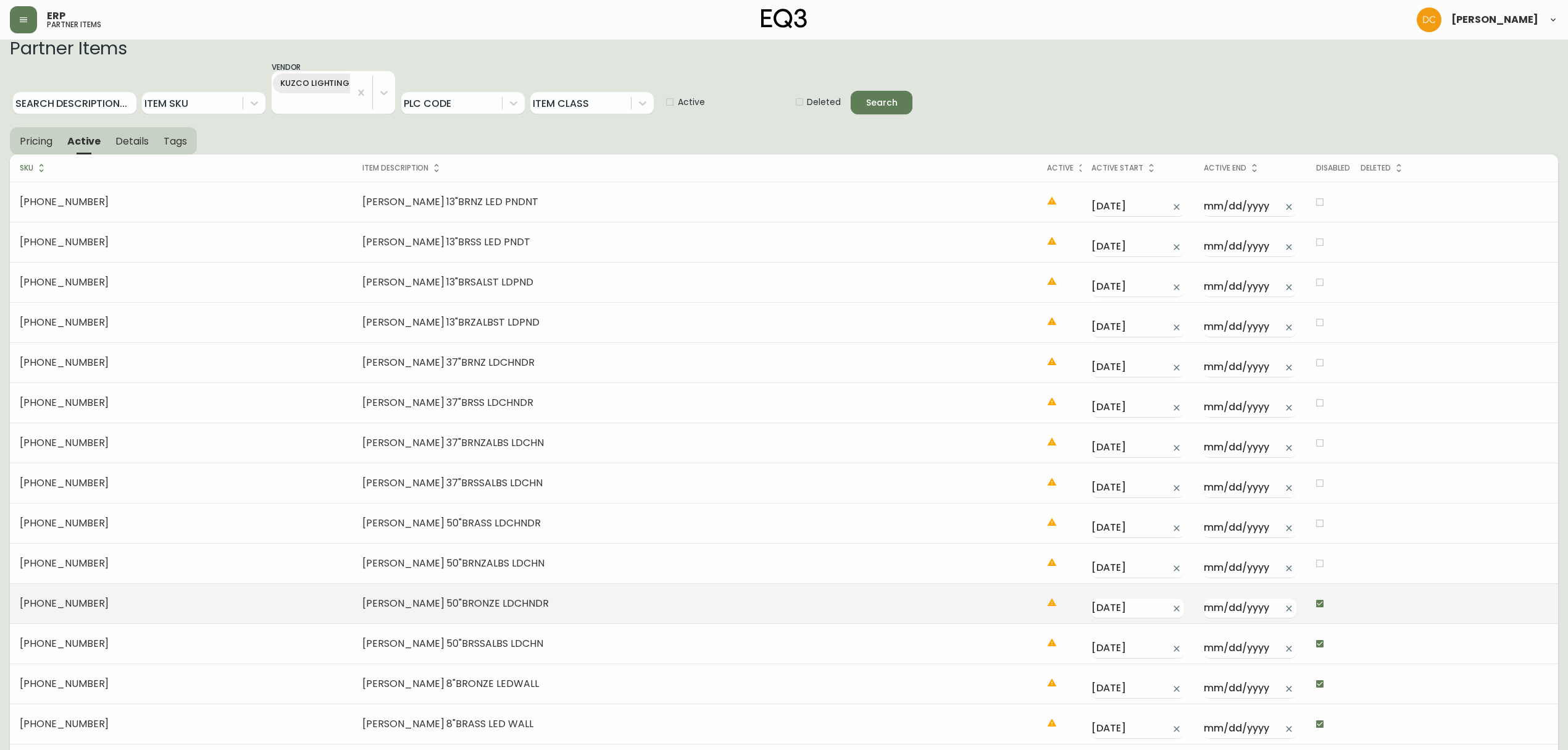
click at [1263, 572] on input "checkbox" at bounding box center [1319, 603] width 21 height 21
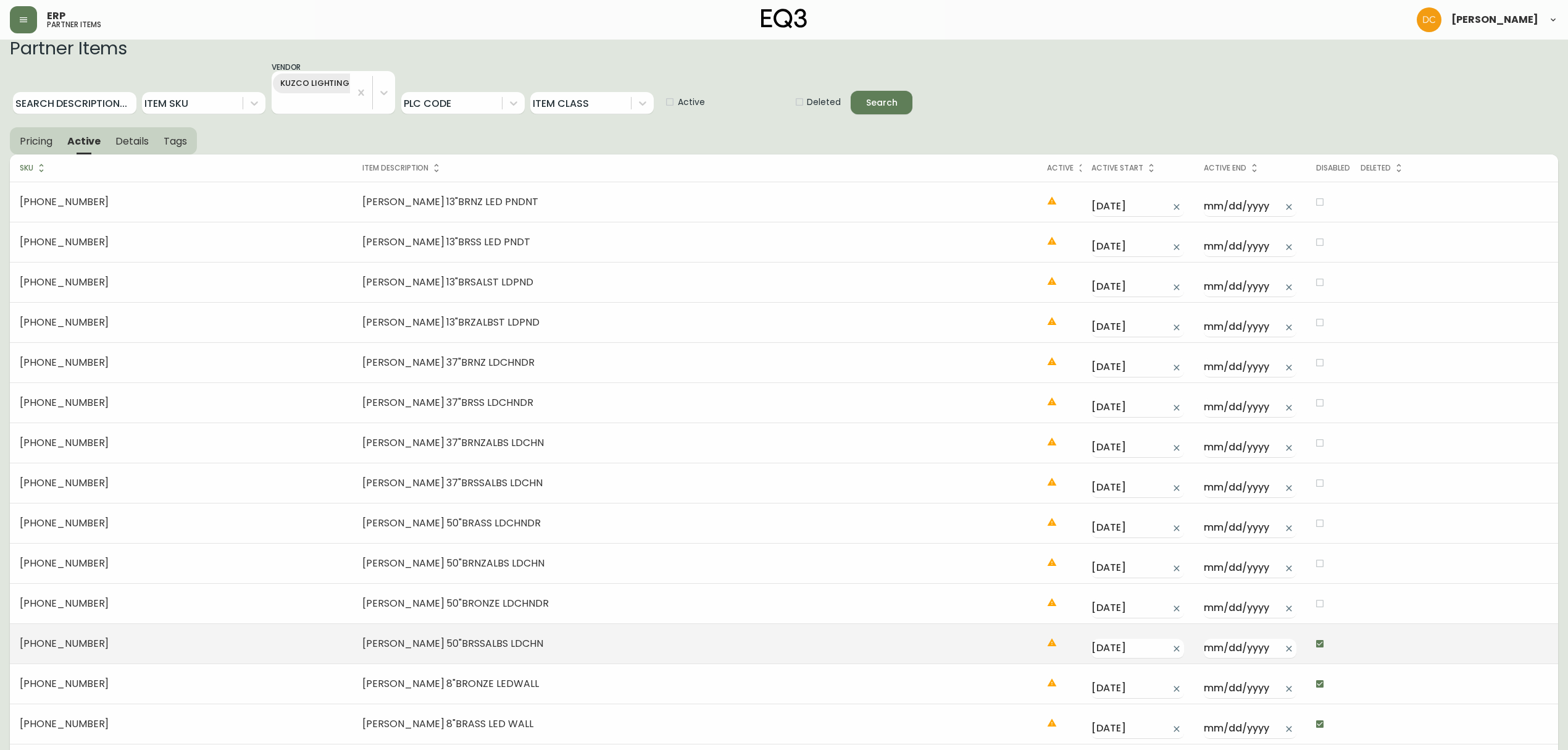
click at [1263, 572] on input "checkbox" at bounding box center [1319, 643] width 21 height 21
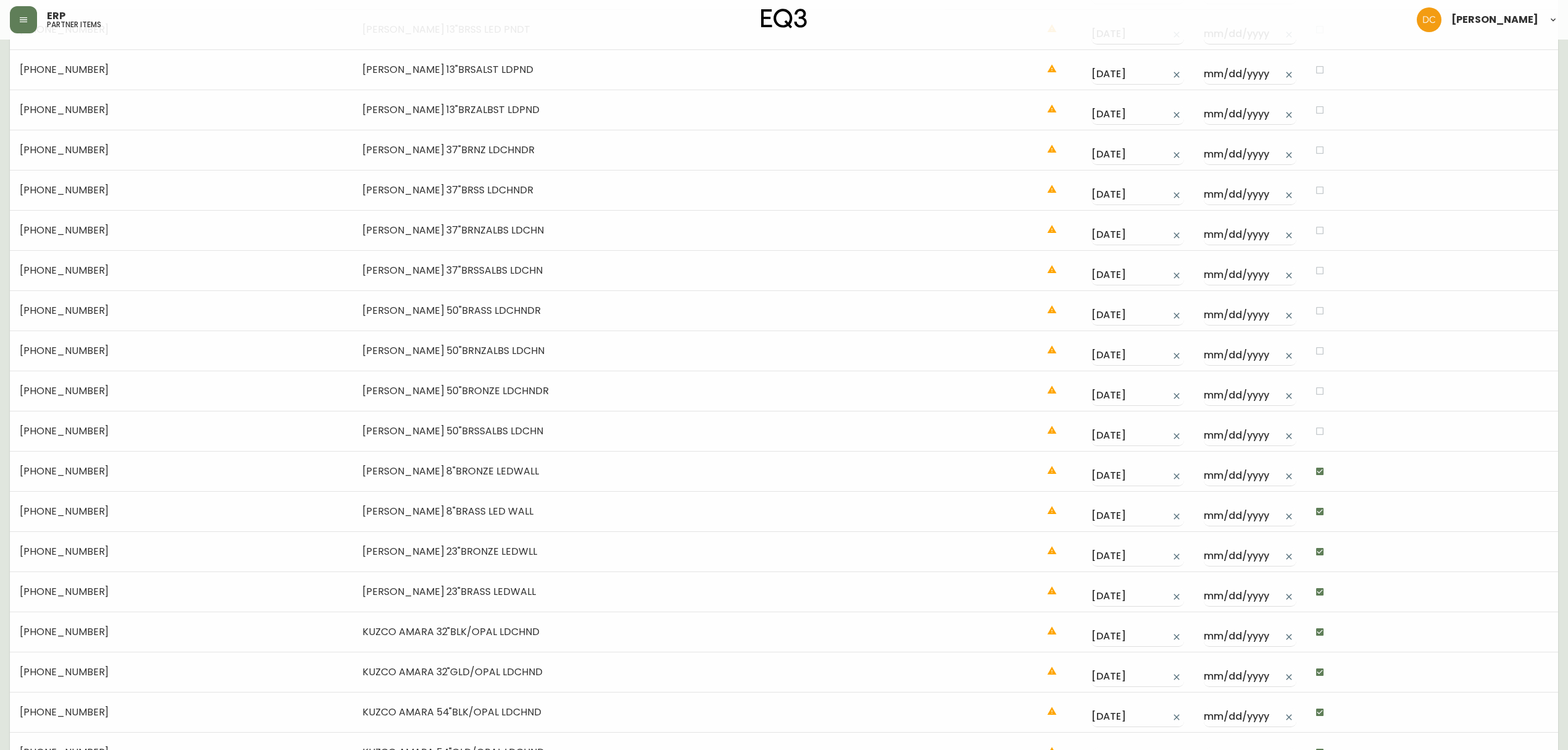
scroll to position [423, 0]
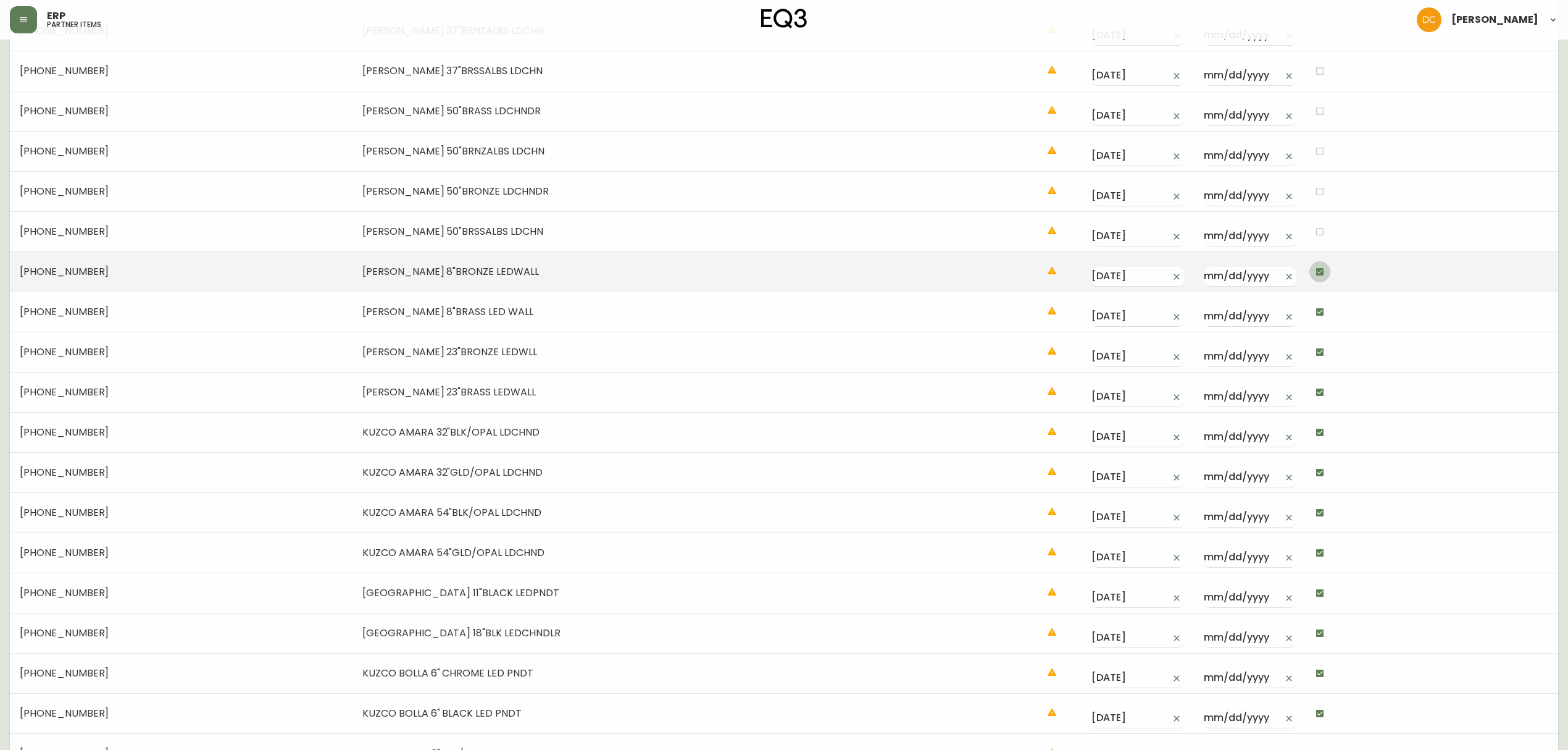
click at [1263, 272] on input "checkbox" at bounding box center [1319, 271] width 21 height 21
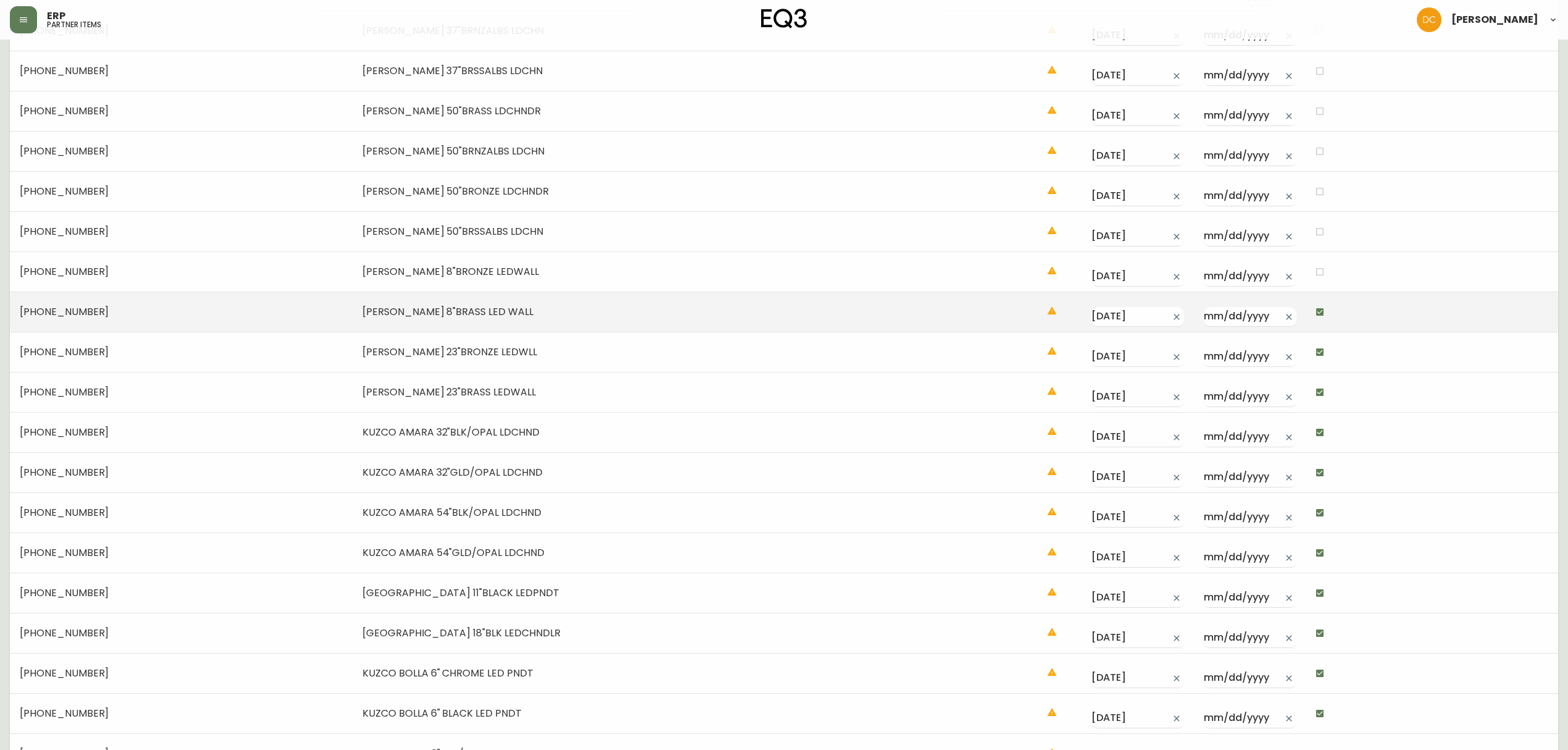
drag, startPoint x: 1296, startPoint y: 305, endPoint x: 1297, endPoint y: 342, distance: 37.0
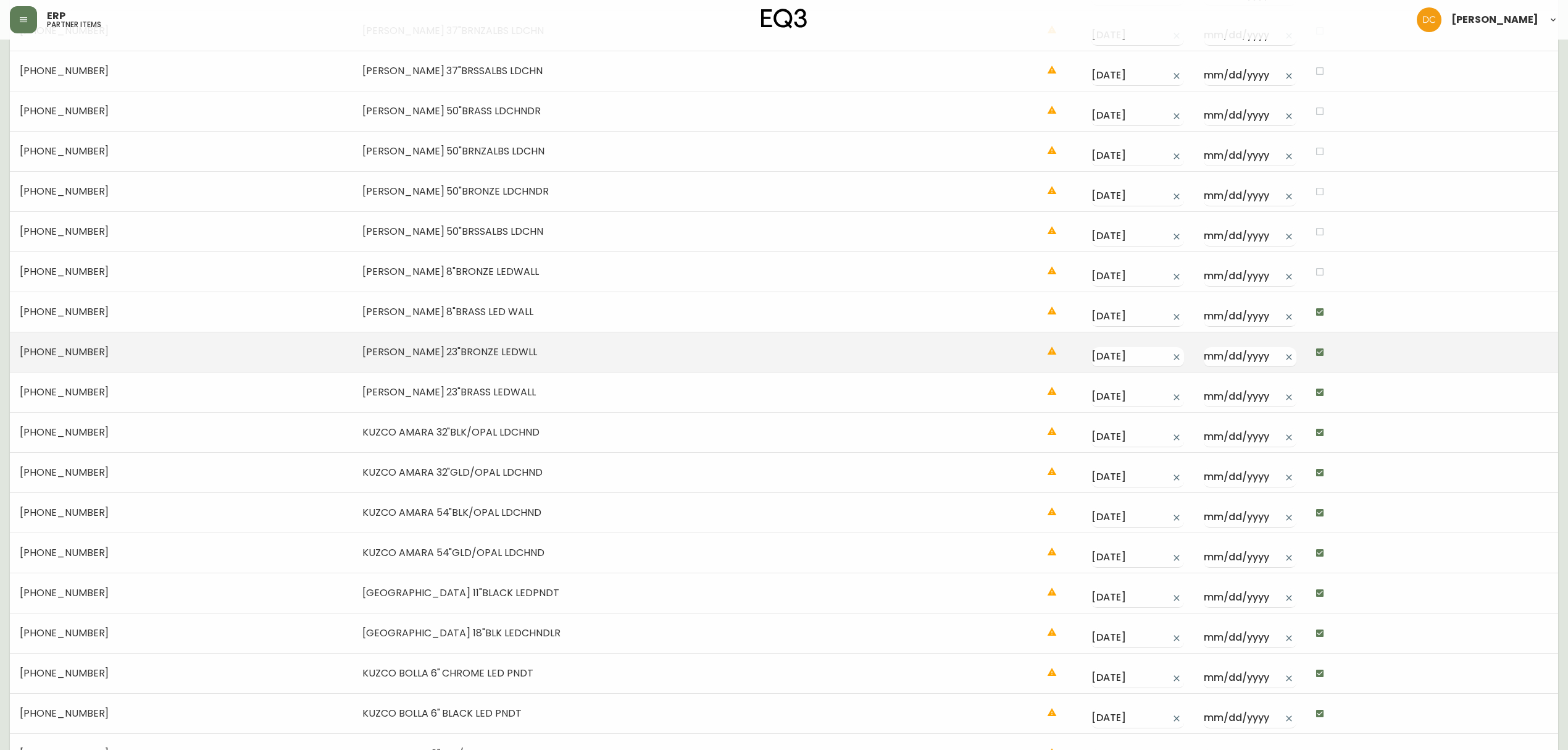
click at [1263, 307] on input "checkbox" at bounding box center [1319, 312] width 21 height 21
click at [1263, 345] on input "checkbox" at bounding box center [1319, 352] width 21 height 21
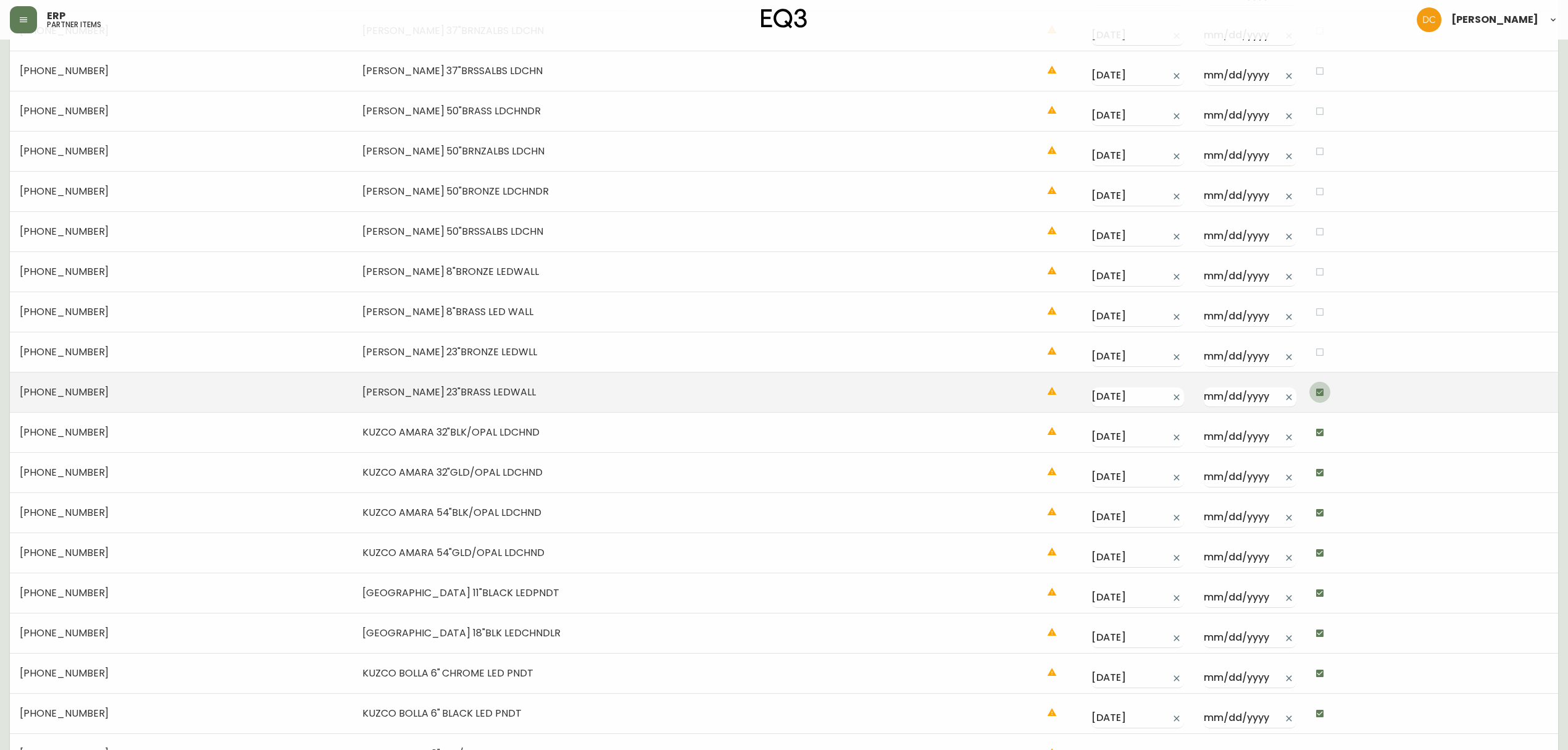
click at [1263, 394] on input "checkbox" at bounding box center [1319, 391] width 21 height 21
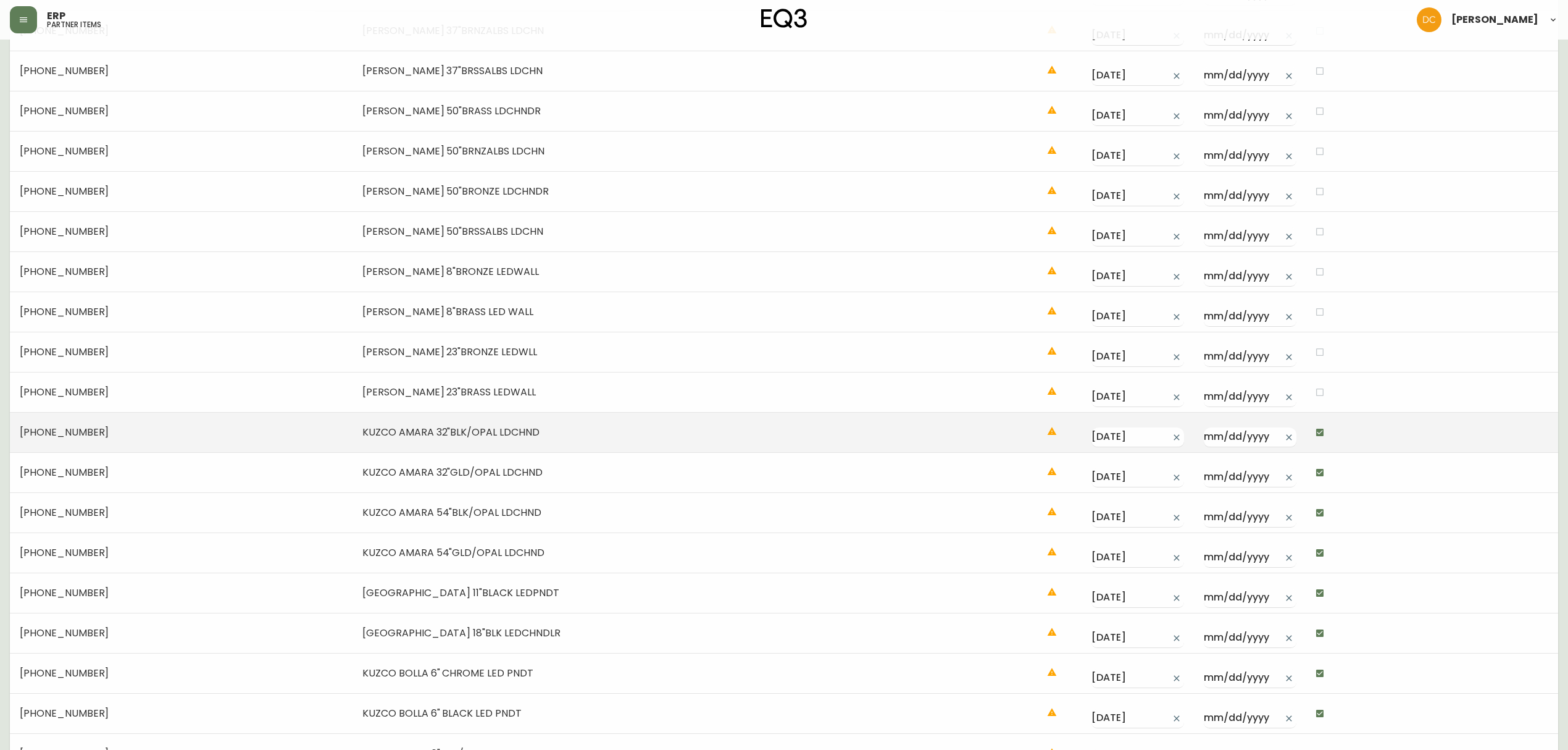
click at [1263, 437] on input "checkbox" at bounding box center [1319, 432] width 21 height 21
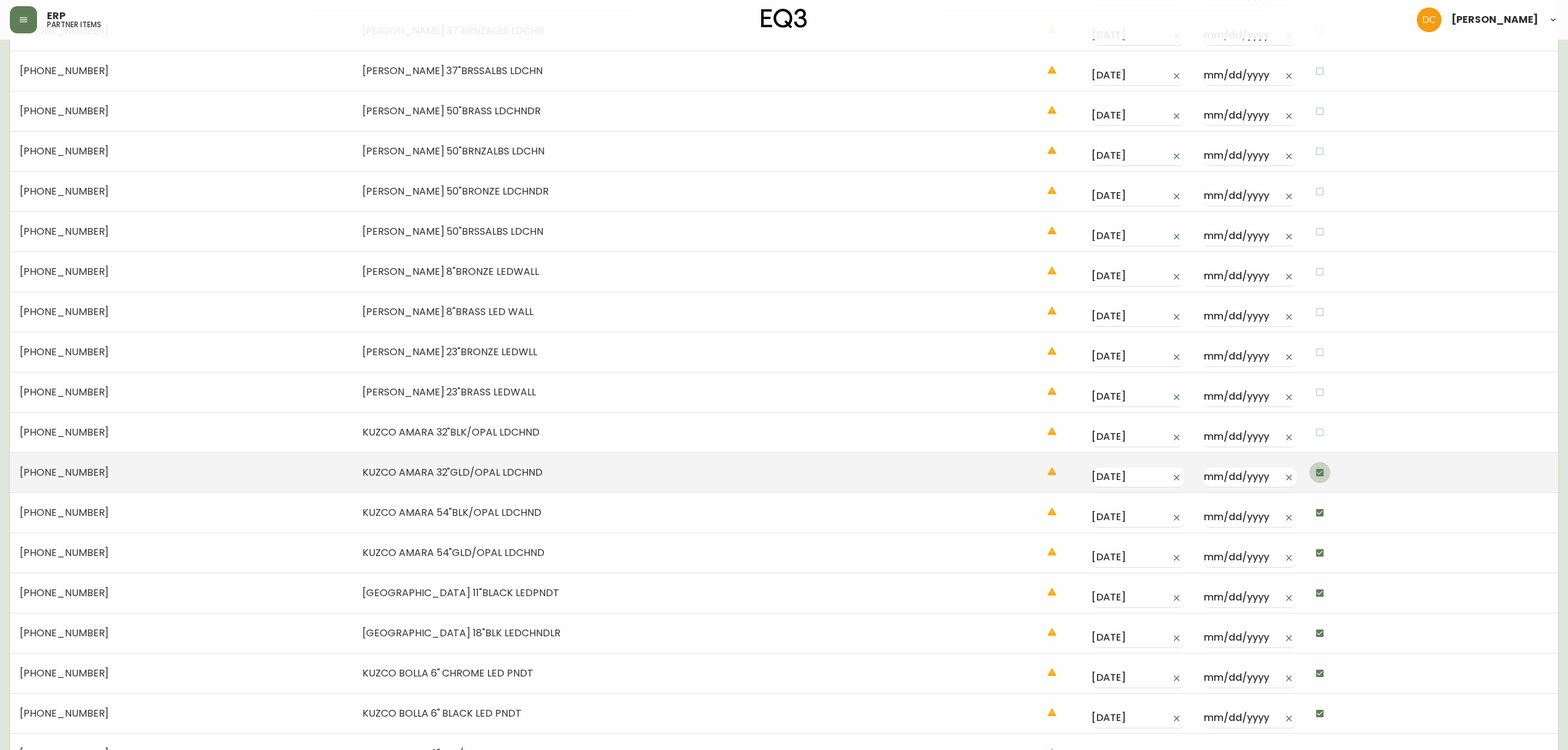
click at [1263, 476] on input "checkbox" at bounding box center [1319, 472] width 21 height 21
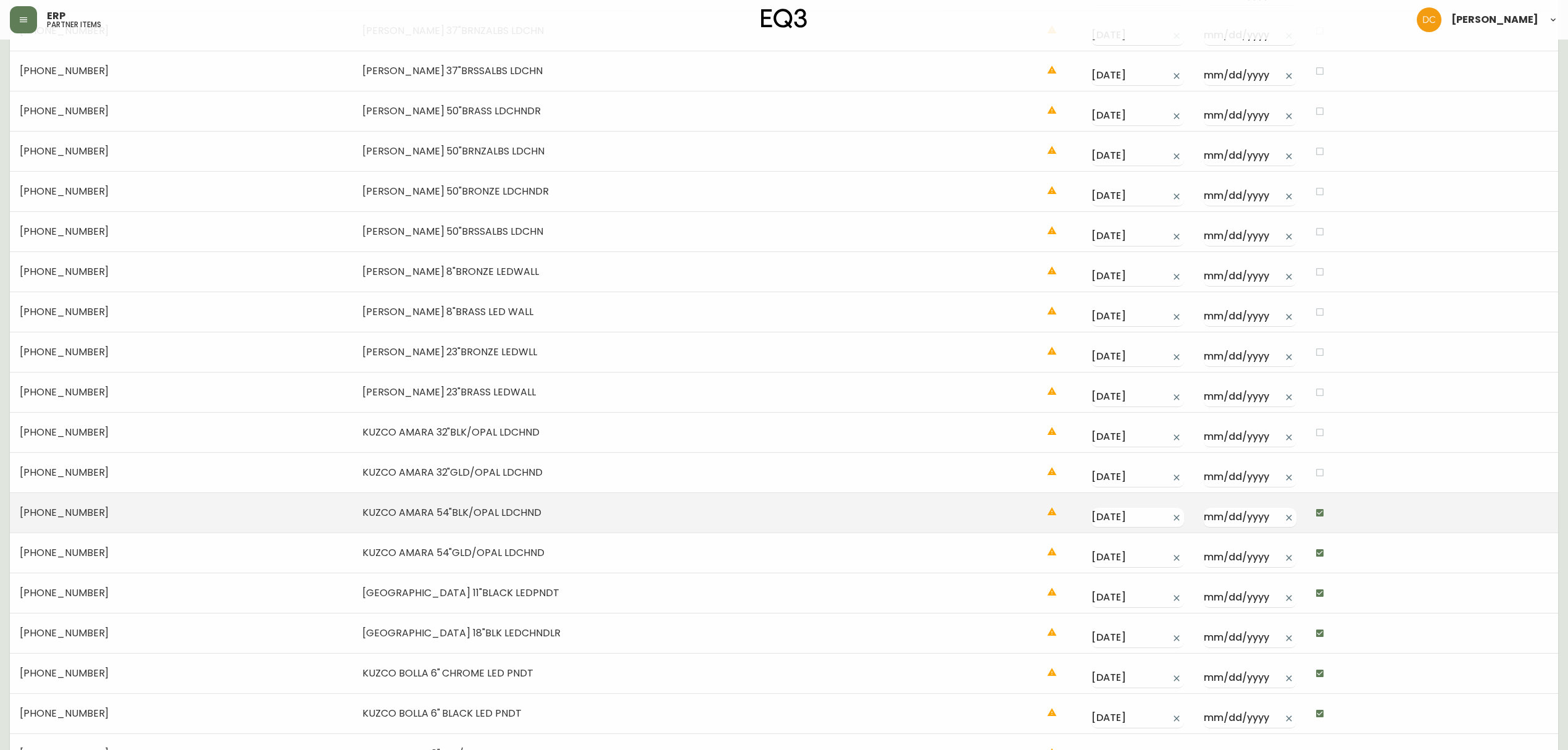
click at [1263, 512] on input "checkbox" at bounding box center [1319, 512] width 21 height 21
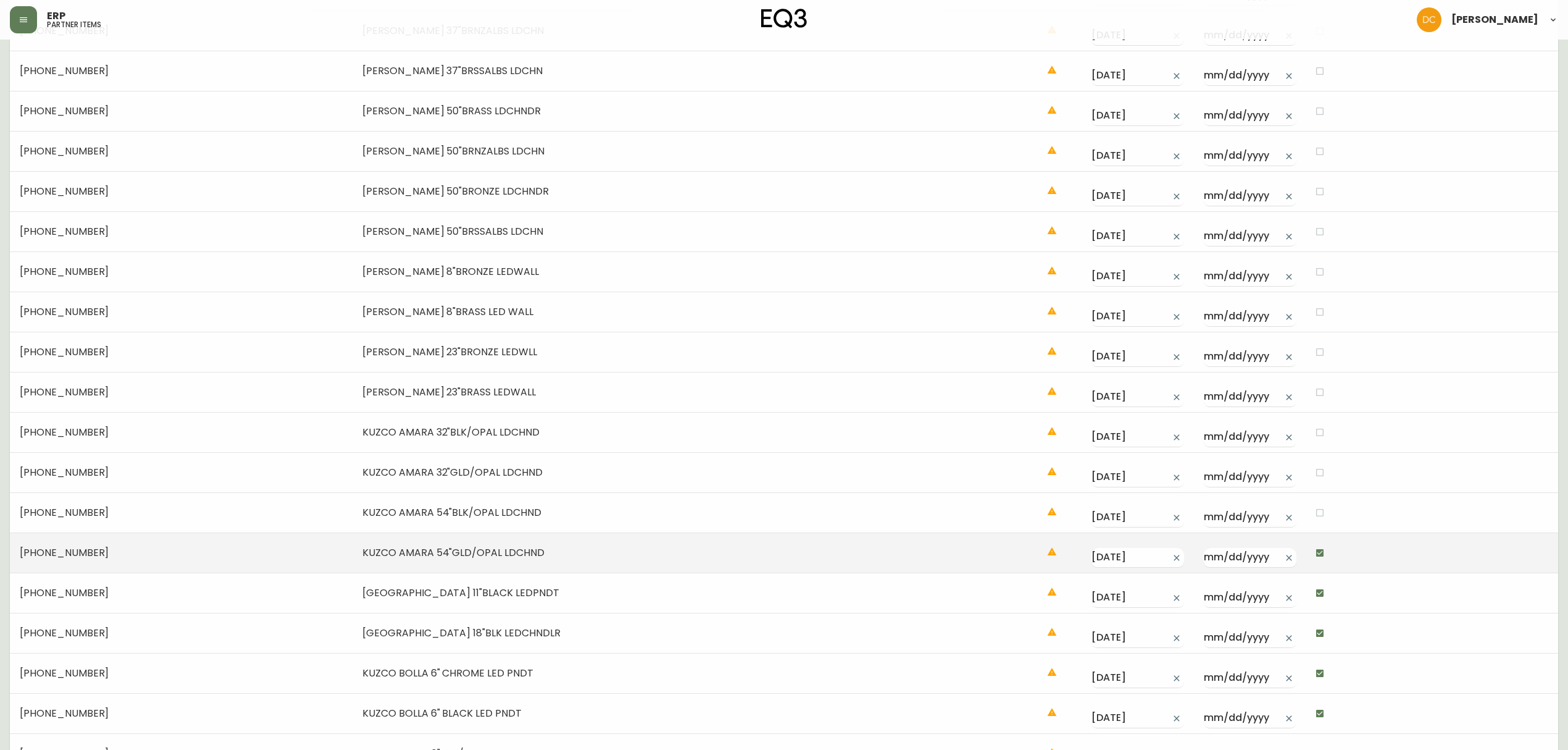
click at [1263, 556] on input "checkbox" at bounding box center [1319, 552] width 21 height 21
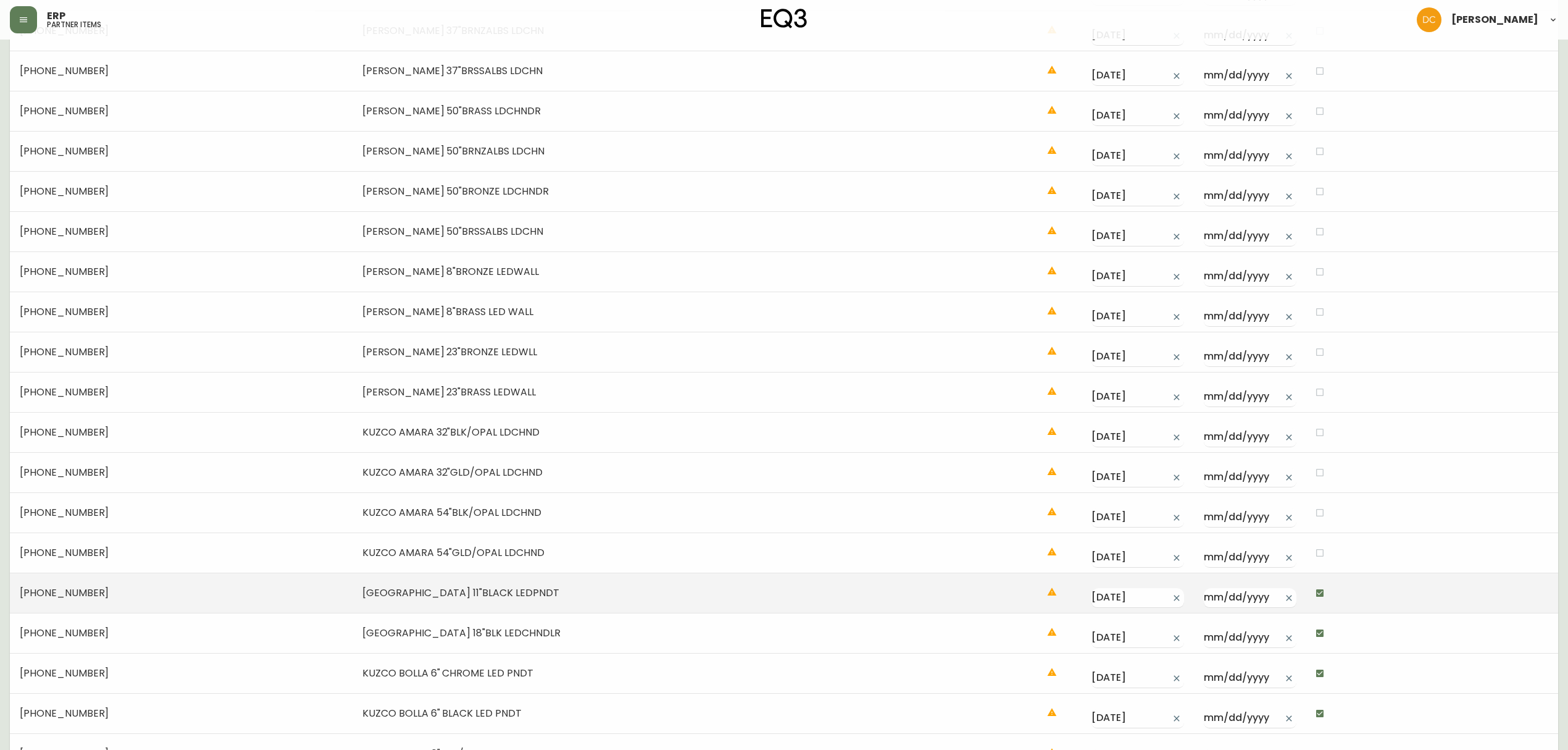
click at [1263, 572] on input "checkbox" at bounding box center [1319, 593] width 21 height 21
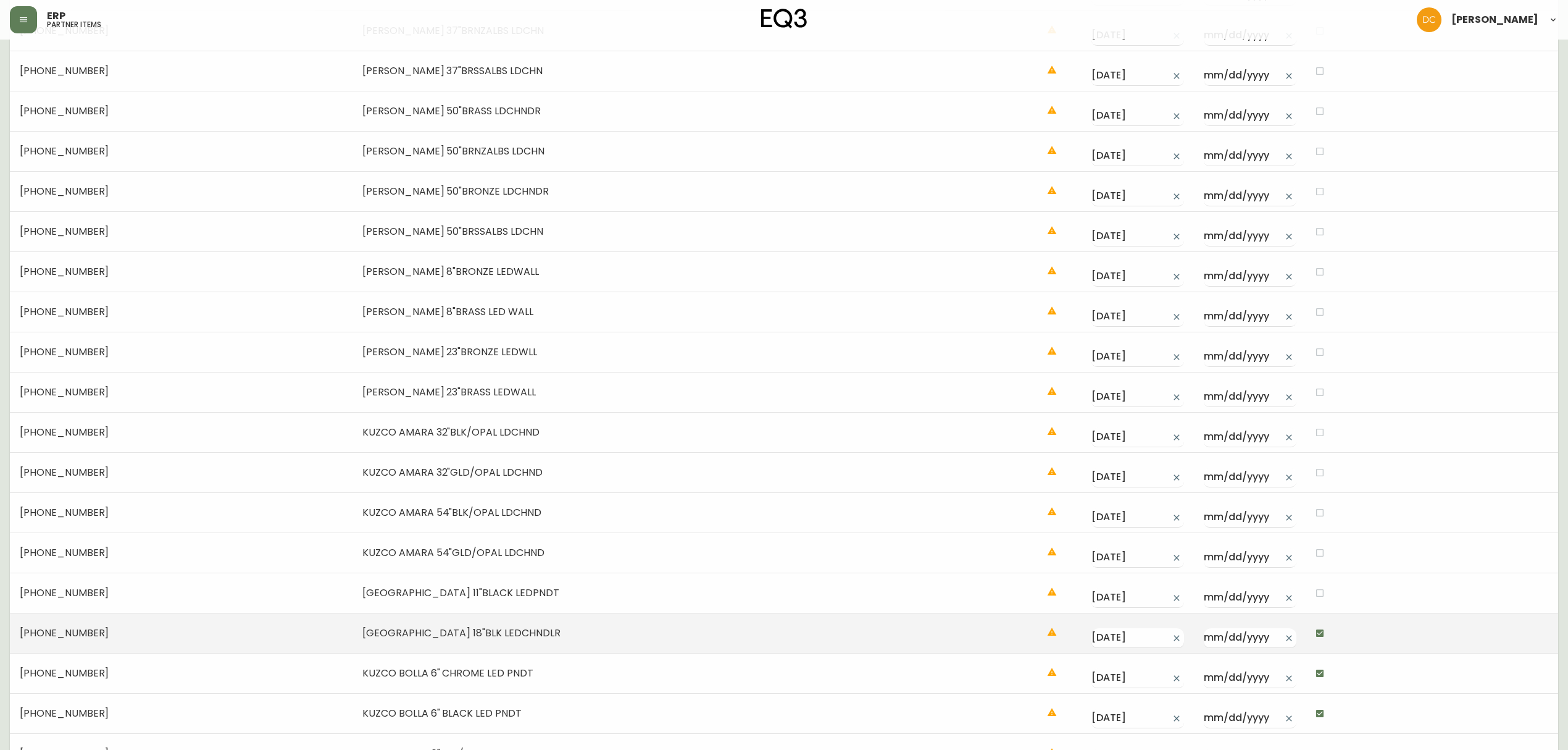
click at [1263, 572] on input "checkbox" at bounding box center [1319, 632] width 21 height 21
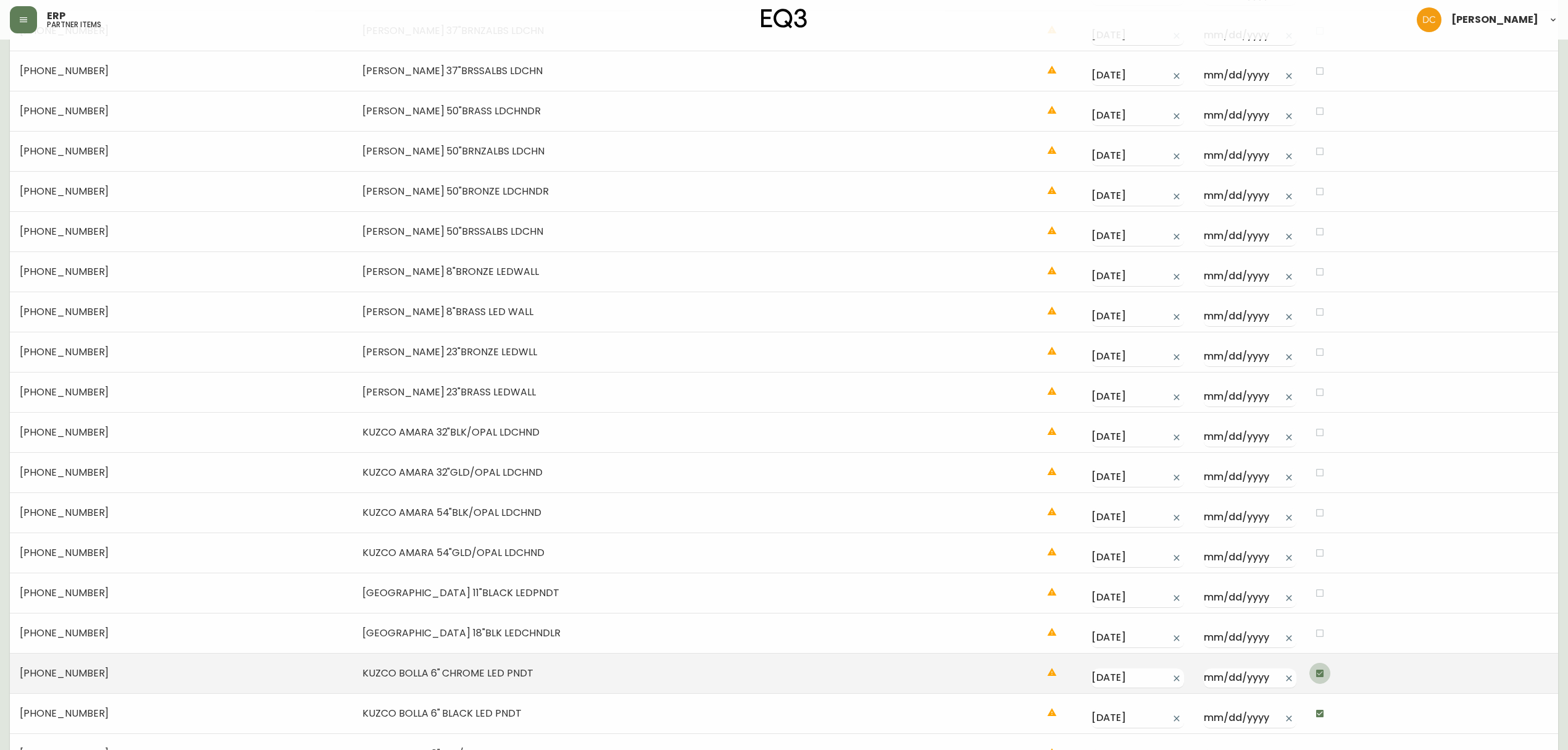
click at [1263, 572] on input "checkbox" at bounding box center [1319, 672] width 21 height 21
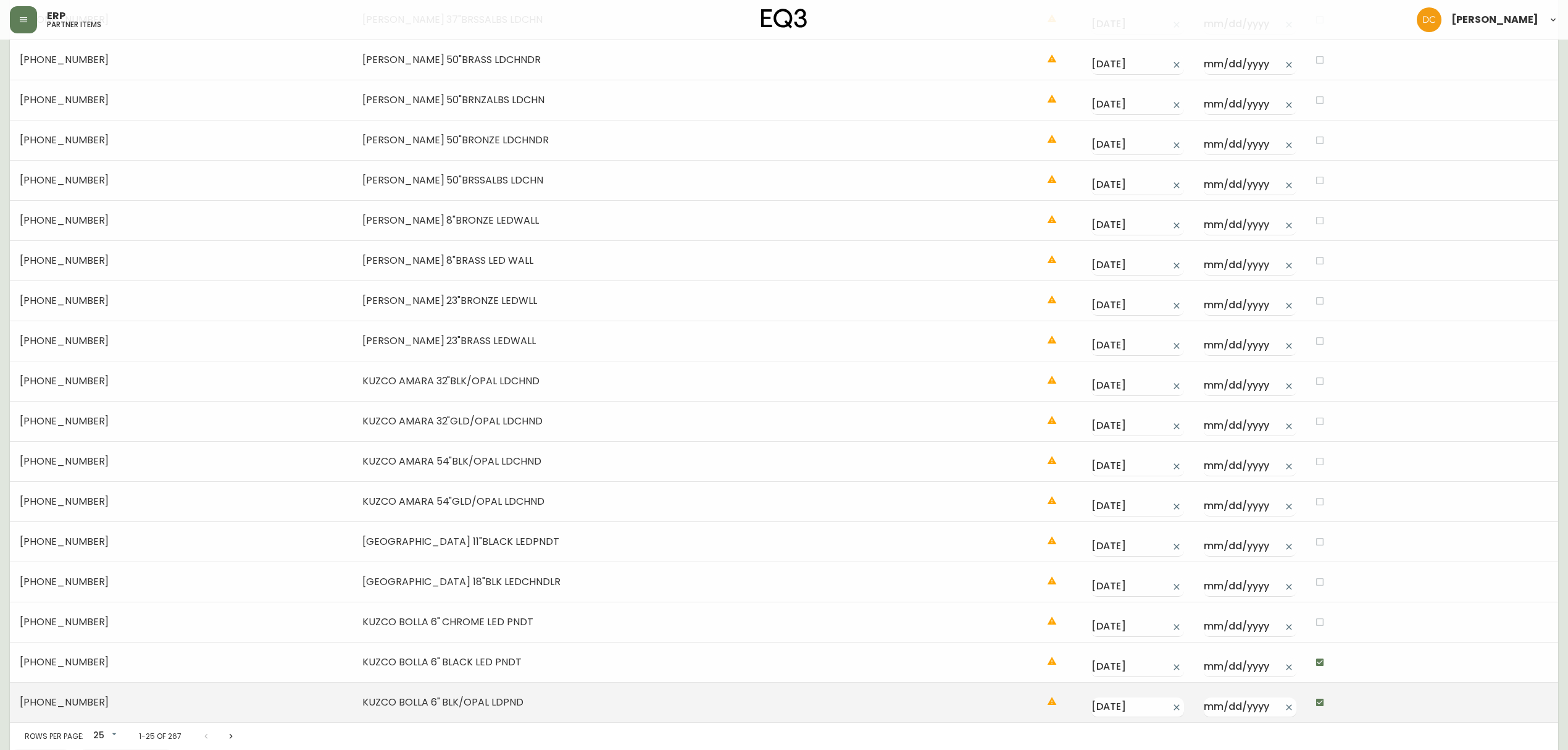
scroll to position [502, 0]
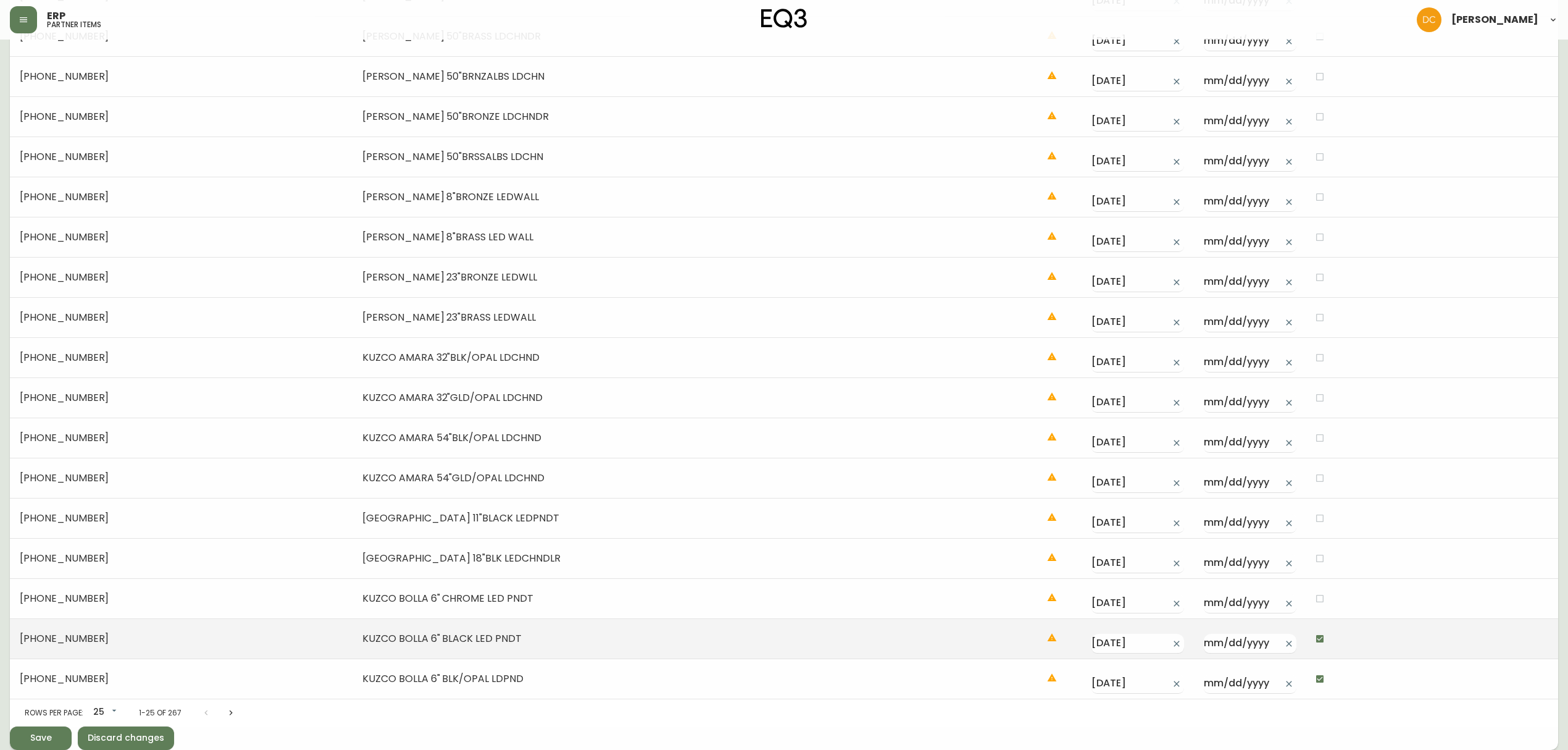
drag, startPoint x: 1302, startPoint y: 628, endPoint x: 1302, endPoint y: 641, distance: 13.0
click at [1263, 572] on input "checkbox" at bounding box center [1319, 638] width 21 height 21
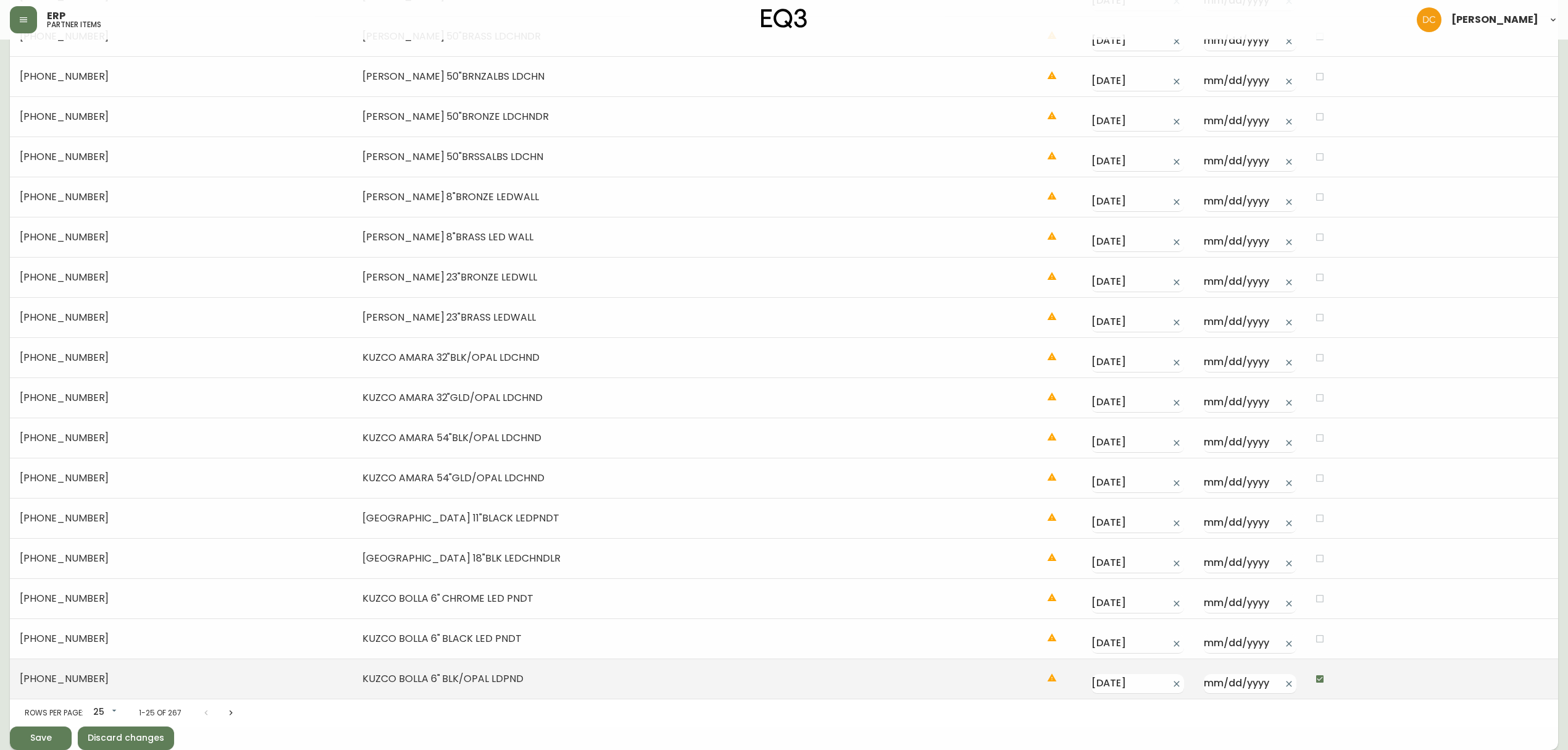
click at [1263, 572] on input "checkbox" at bounding box center [1319, 678] width 21 height 21
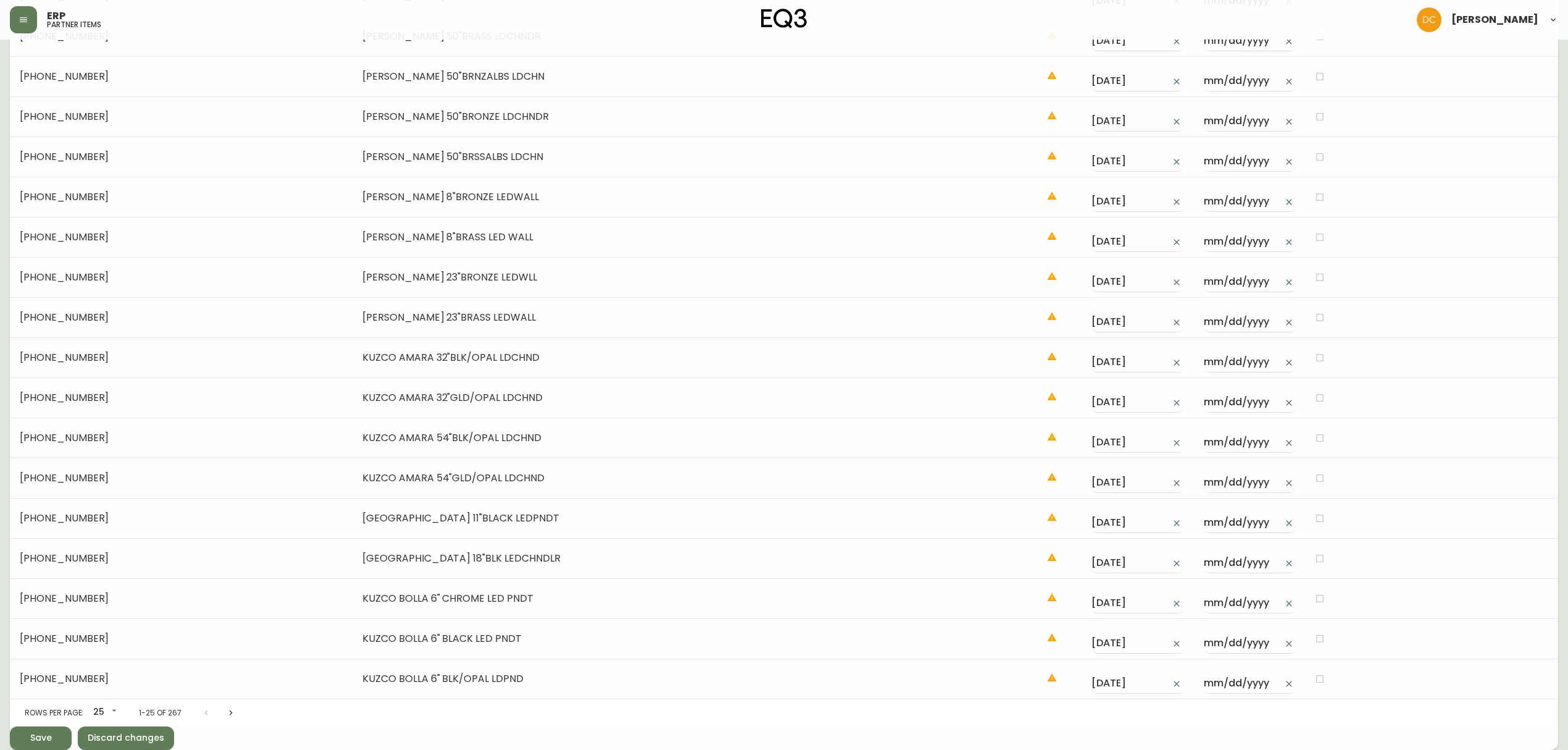
click at [48, 572] on div "Save" at bounding box center [41, 738] width 22 height 16
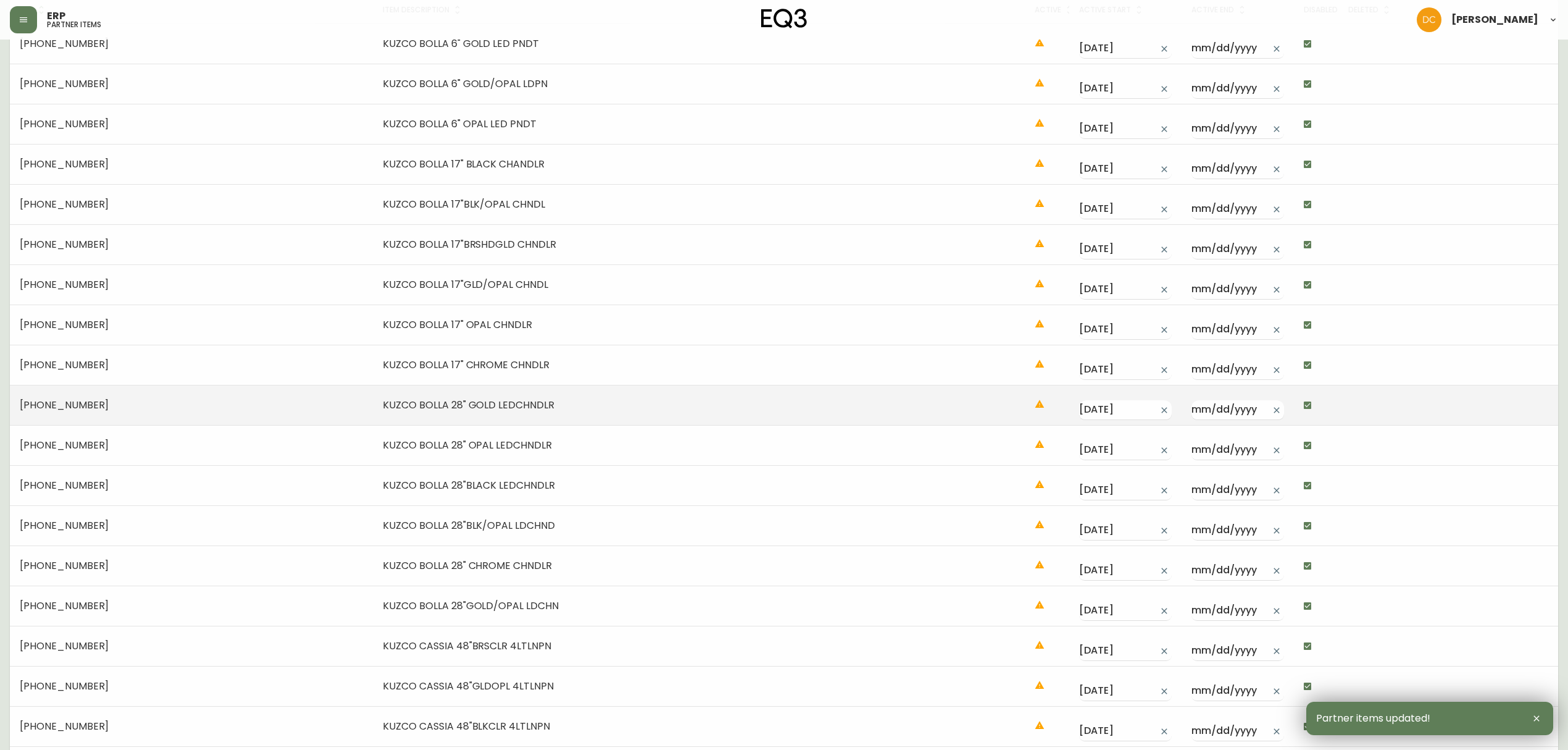
scroll to position [0, 0]
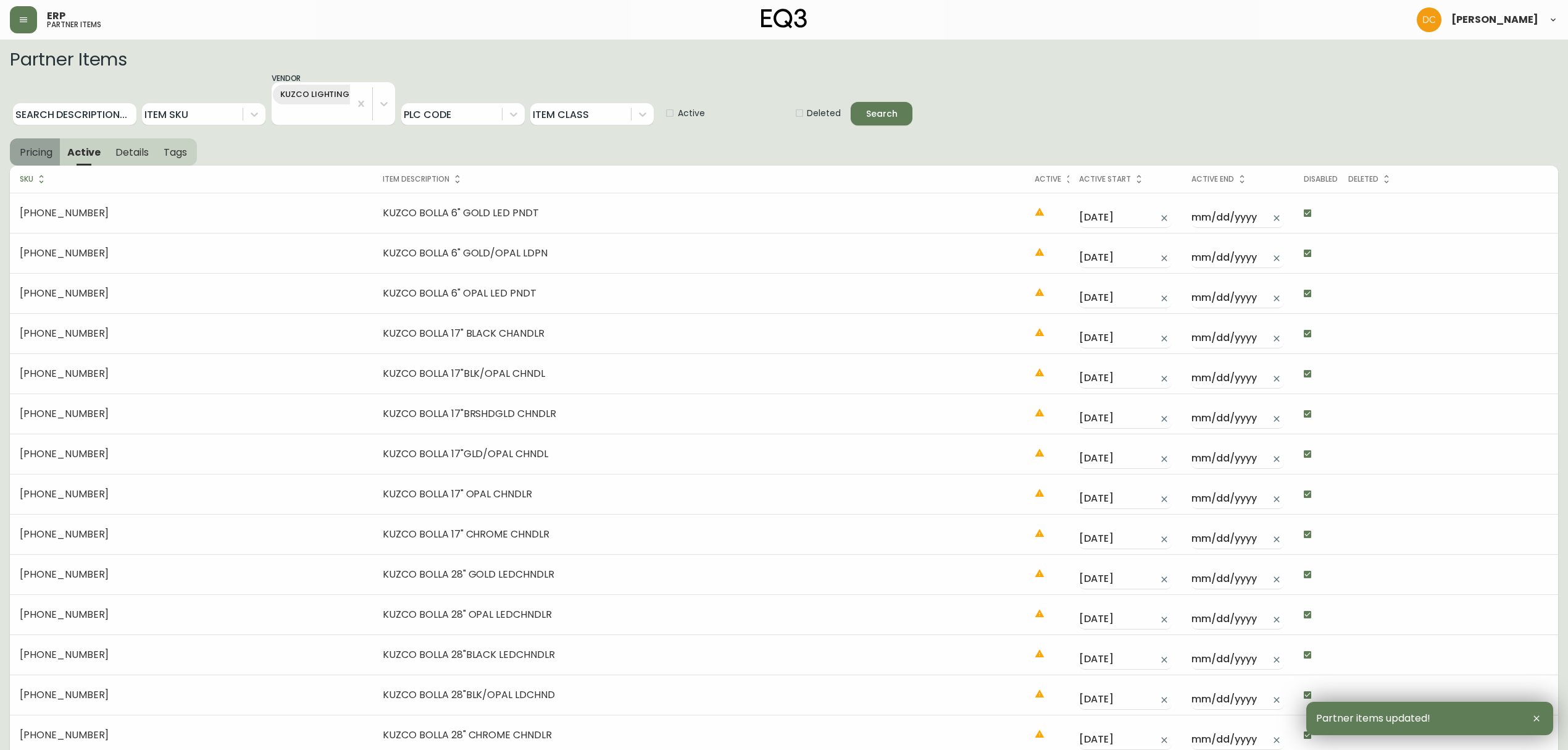
click at [35, 151] on span "Pricing" at bounding box center [36, 151] width 33 height 13
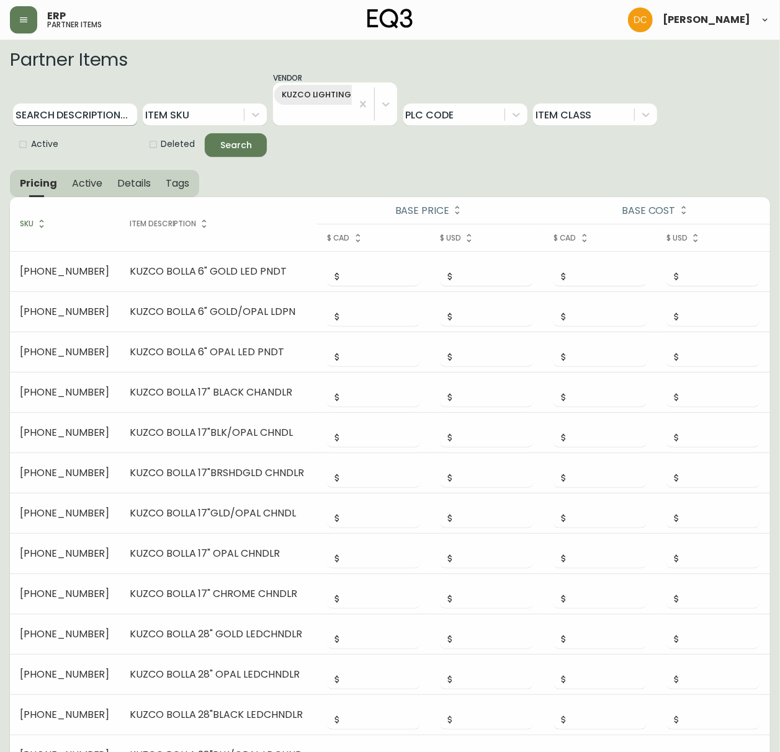
click at [97, 112] on input "Search Description..." at bounding box center [75, 115] width 124 height 22
click at [205, 133] on button "Search" at bounding box center [236, 145] width 62 height 24
click at [33, 226] on span "SKU" at bounding box center [35, 223] width 30 height 11
click at [26, 227] on span "SKU" at bounding box center [35, 223] width 30 height 11
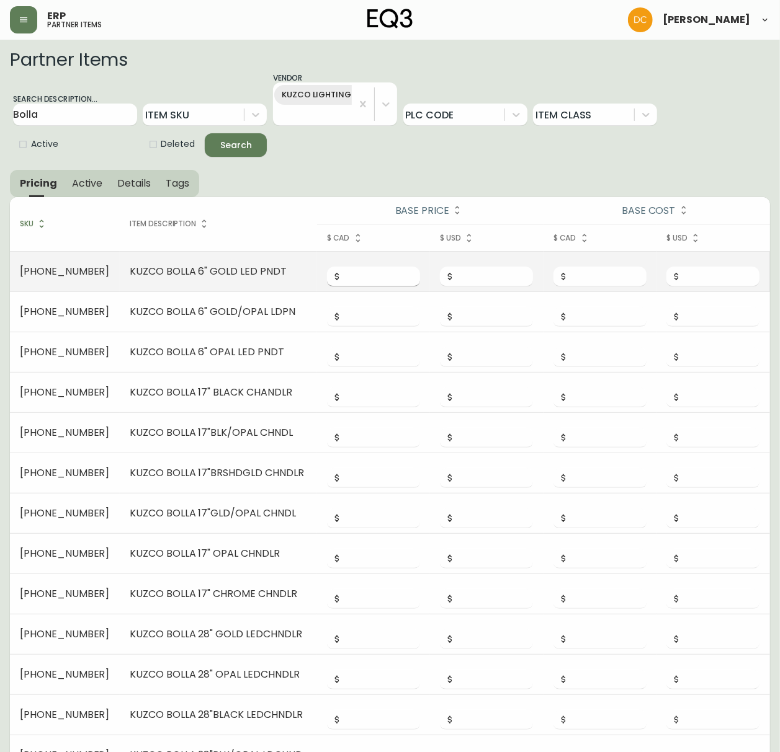
click at [368, 269] on input "number" at bounding box center [381, 277] width 78 height 20
click at [376, 270] on input "176" at bounding box center [381, 277] width 78 height 20
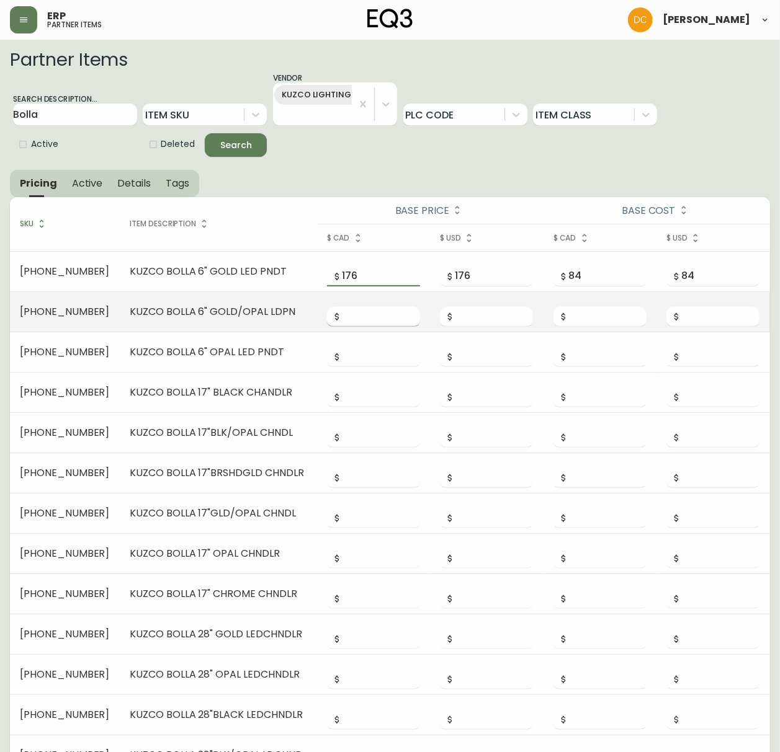
click at [342, 321] on input "number" at bounding box center [381, 317] width 78 height 20
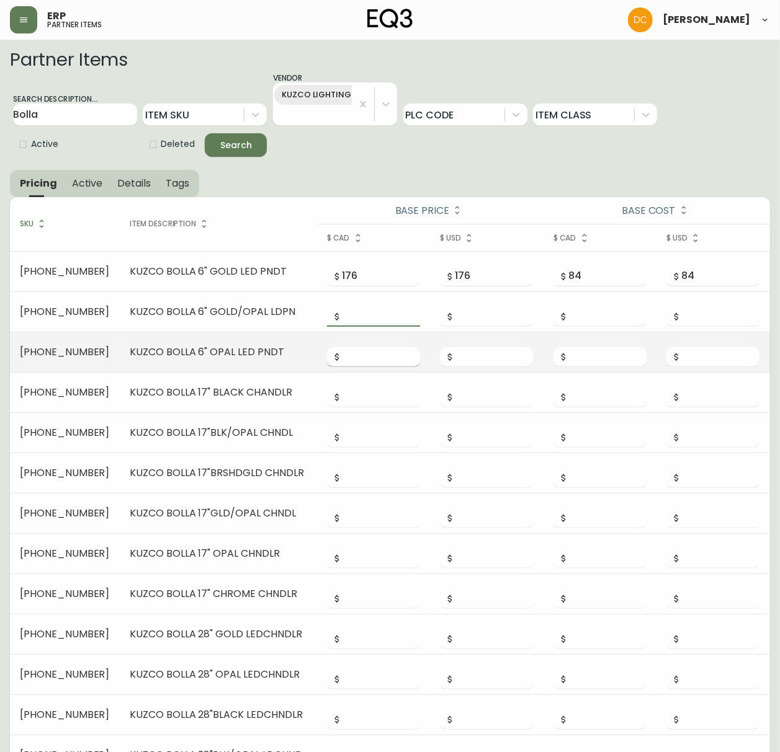
paste input "176"
click at [350, 358] on input "number" at bounding box center [381, 357] width 78 height 20
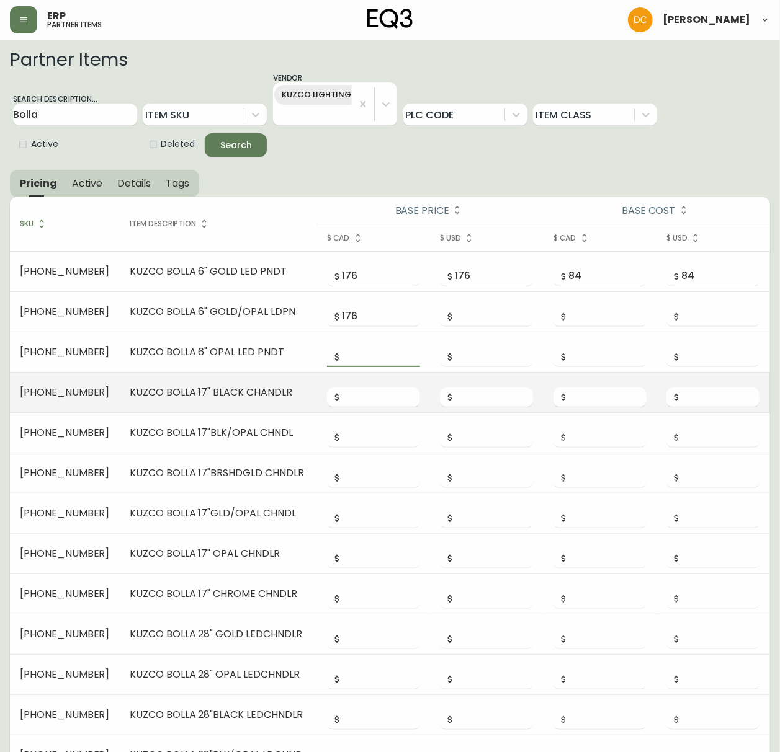
paste input "176"
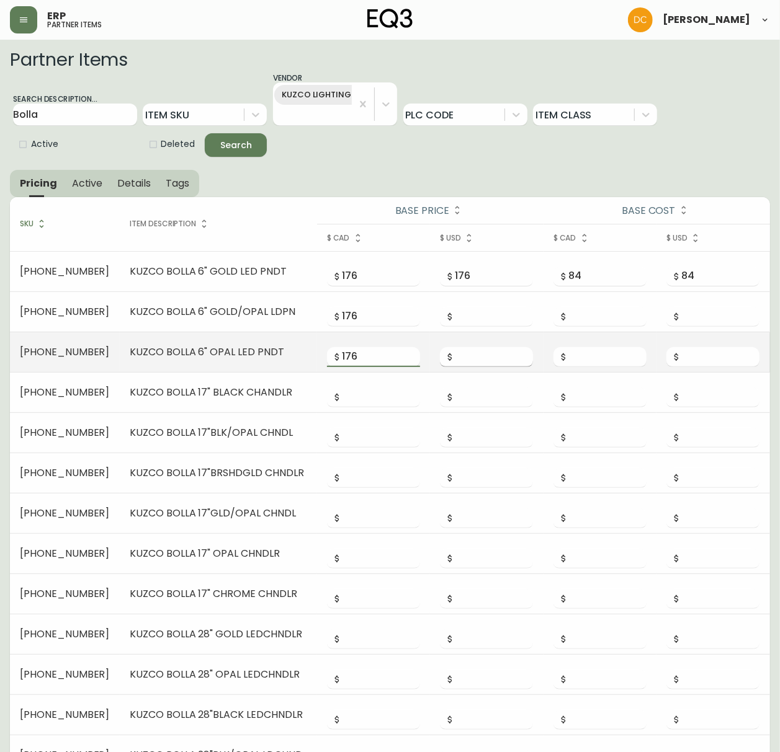
click at [469, 357] on input "number" at bounding box center [494, 357] width 78 height 20
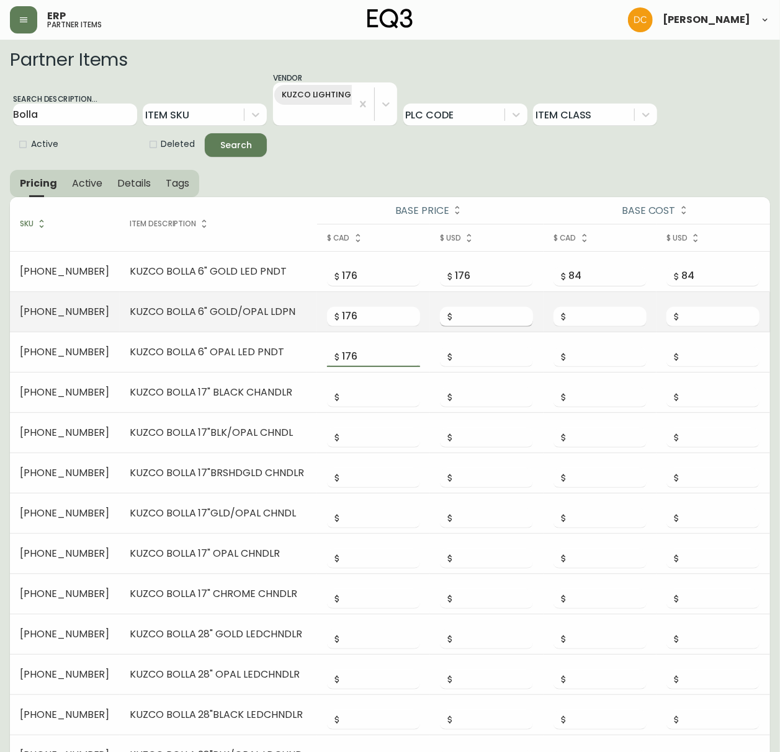
paste input "176"
click at [480, 320] on input "number" at bounding box center [494, 317] width 78 height 20
paste input "176"
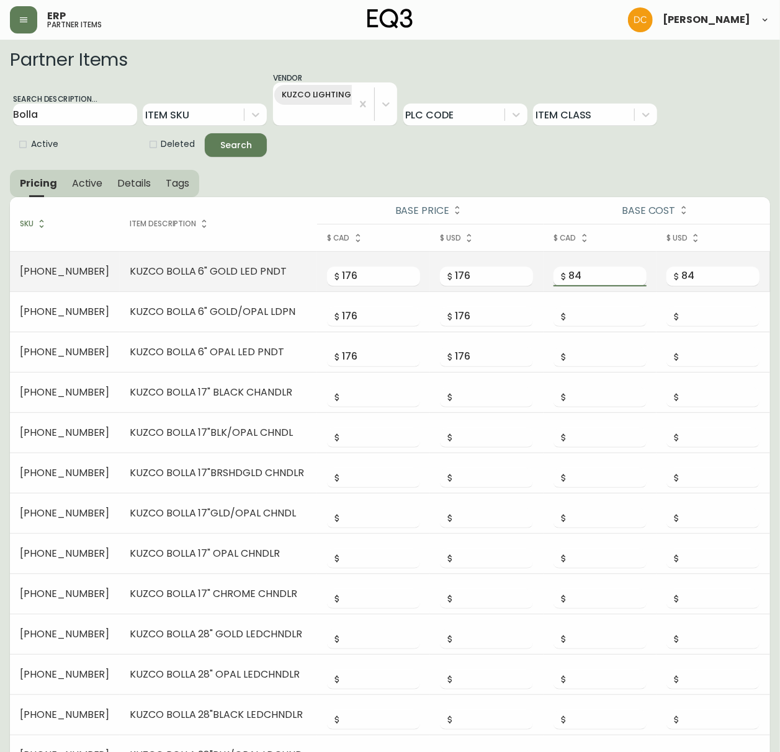
click at [601, 278] on input "84" at bounding box center [607, 277] width 78 height 20
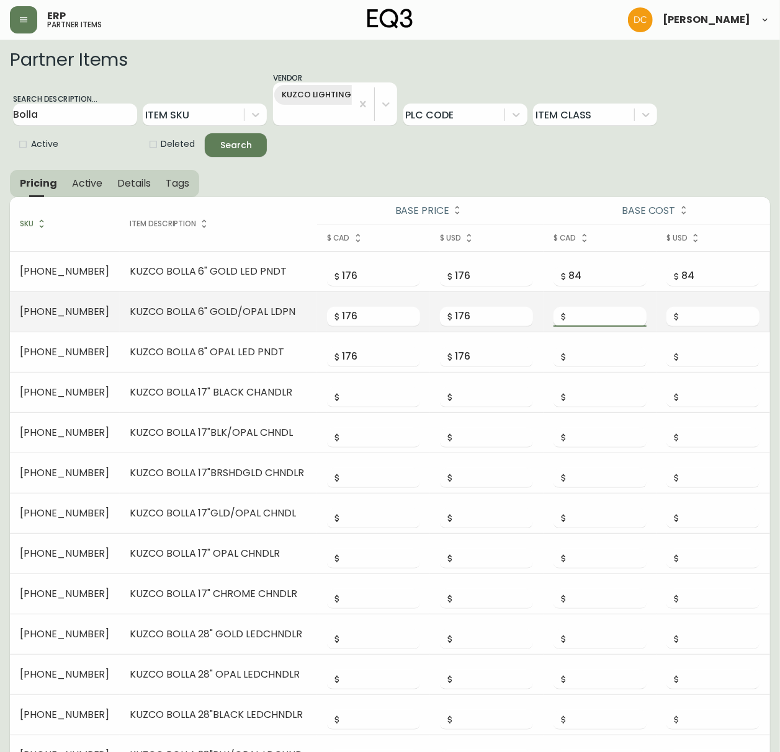
click at [586, 321] on input "number" at bounding box center [607, 317] width 78 height 20
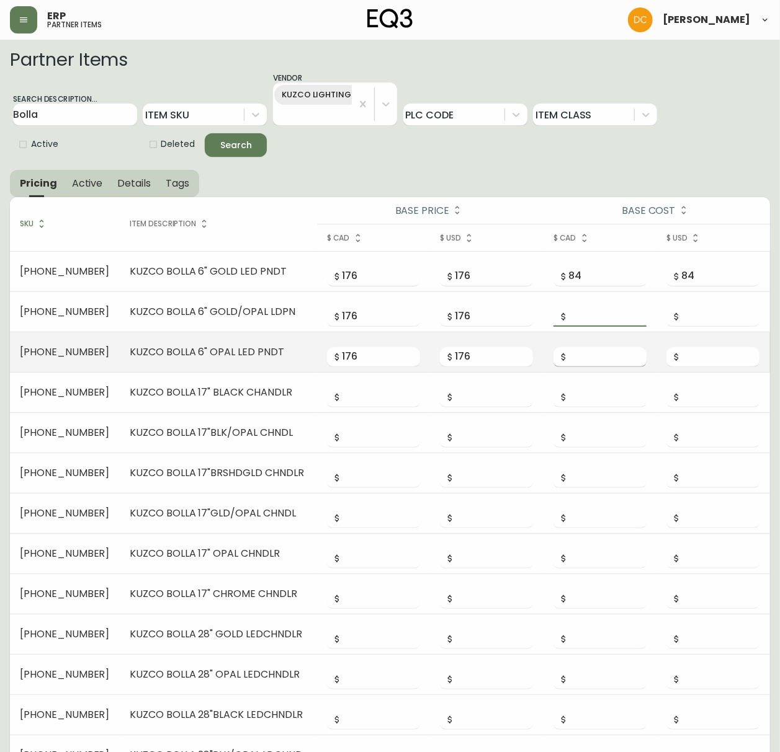
paste input "84"
click at [582, 361] on input "number" at bounding box center [607, 357] width 78 height 20
paste input "84"
click at [703, 360] on input "number" at bounding box center [720, 357] width 78 height 20
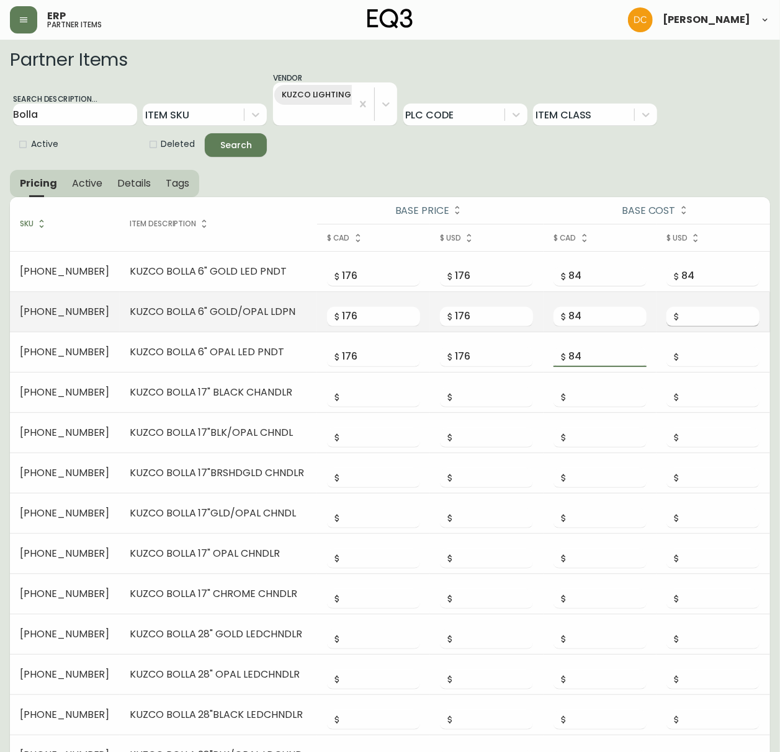
paste input "84"
click at [700, 316] on input "number" at bounding box center [720, 317] width 78 height 20
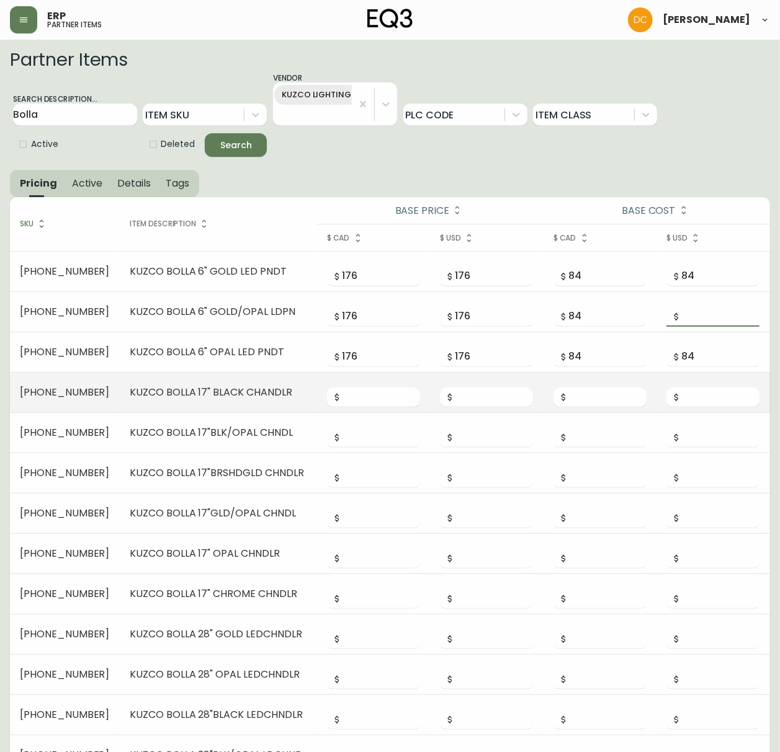
paste input "84"
click at [342, 393] on input "number" at bounding box center [381, 398] width 78 height 20
click at [385, 400] on input "691" at bounding box center [381, 398] width 78 height 20
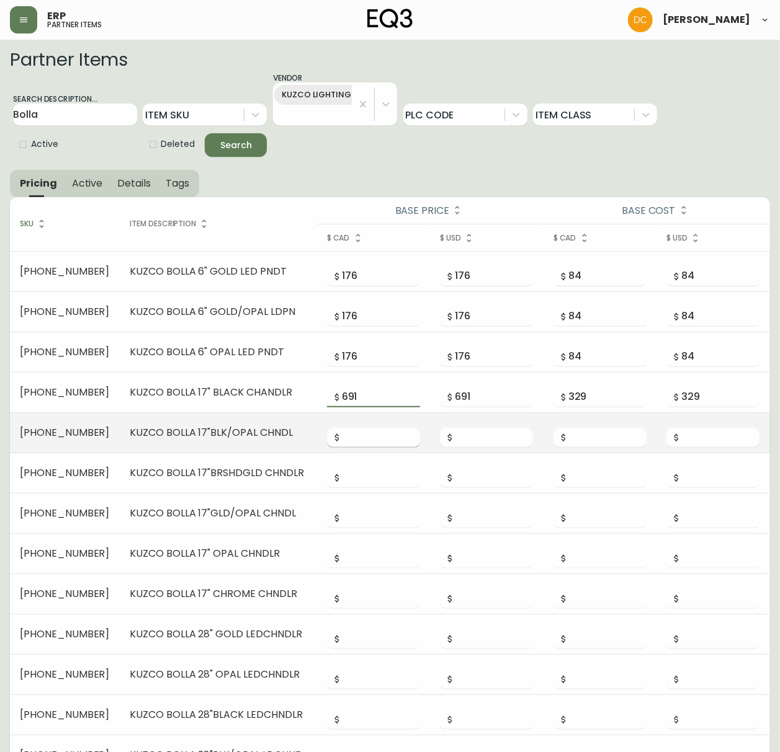
click at [380, 443] on input "number" at bounding box center [381, 438] width 78 height 20
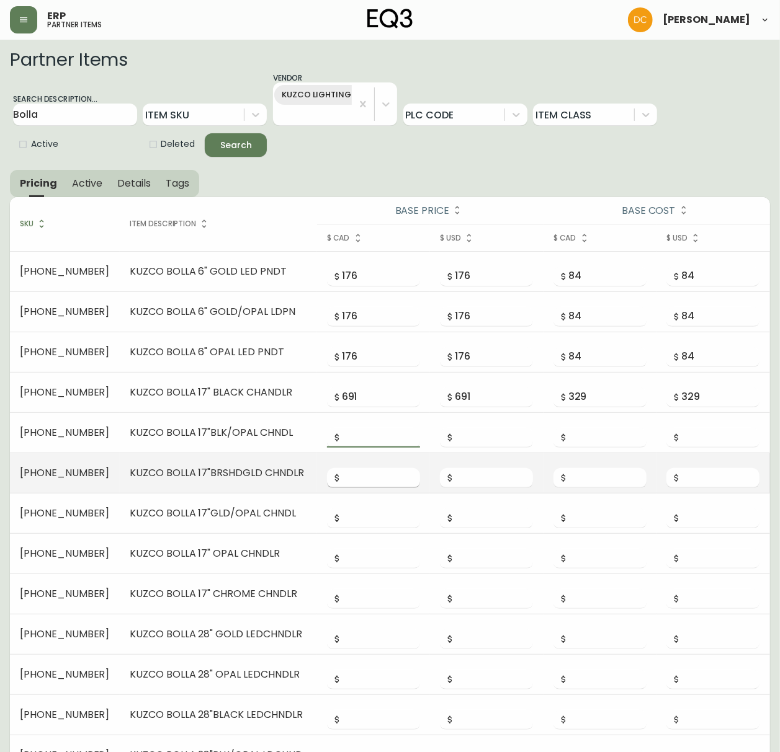
paste input "691"
click at [361, 482] on input "number" at bounding box center [381, 478] width 78 height 20
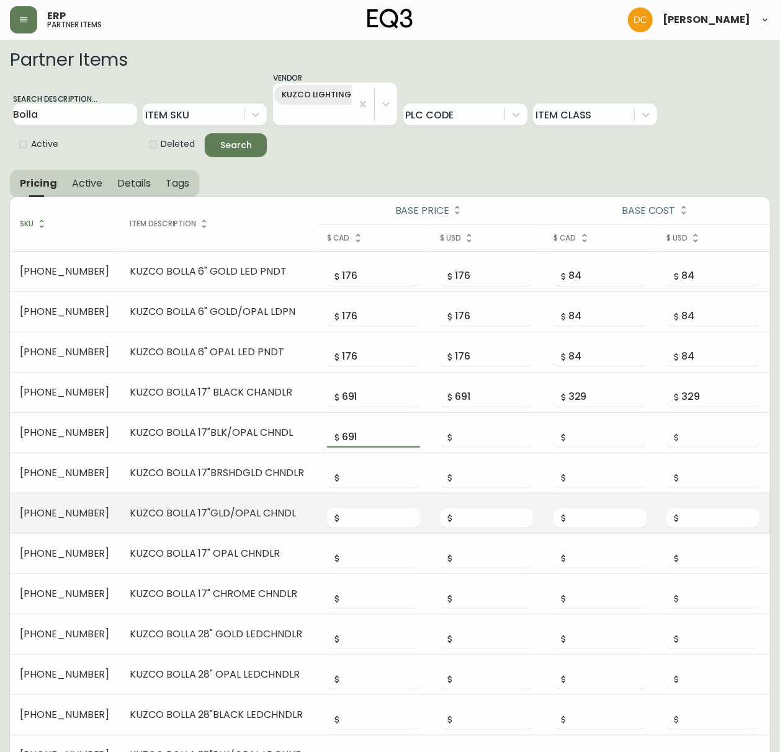
paste input "691"
click at [346, 521] on input "number" at bounding box center [381, 519] width 78 height 20
paste input "691"
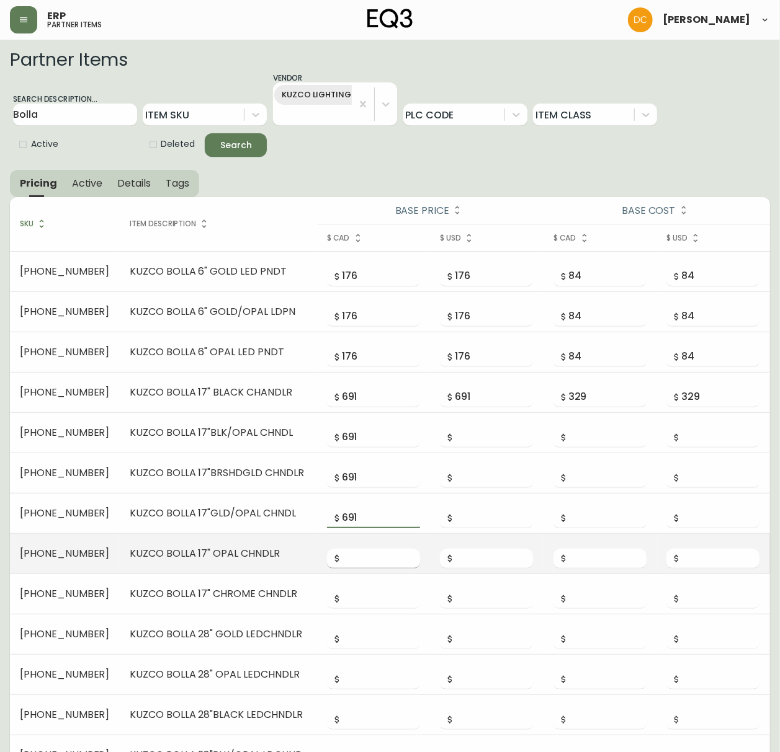
click at [349, 554] on input "number" at bounding box center [381, 559] width 78 height 20
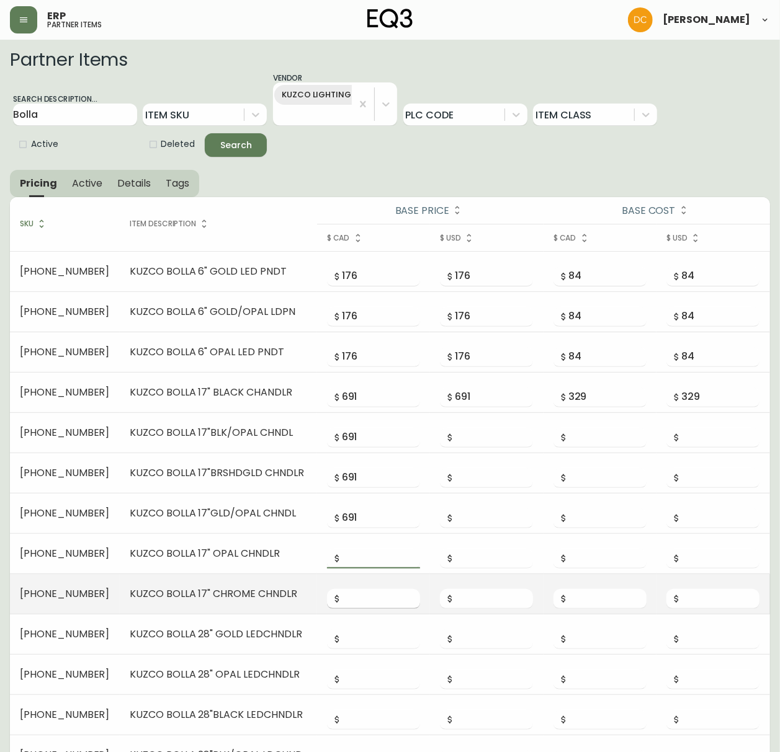
paste input "691"
click at [347, 574] on input "number" at bounding box center [381, 599] width 78 height 20
paste input "691"
click at [460, 574] on input "number" at bounding box center [494, 599] width 78 height 20
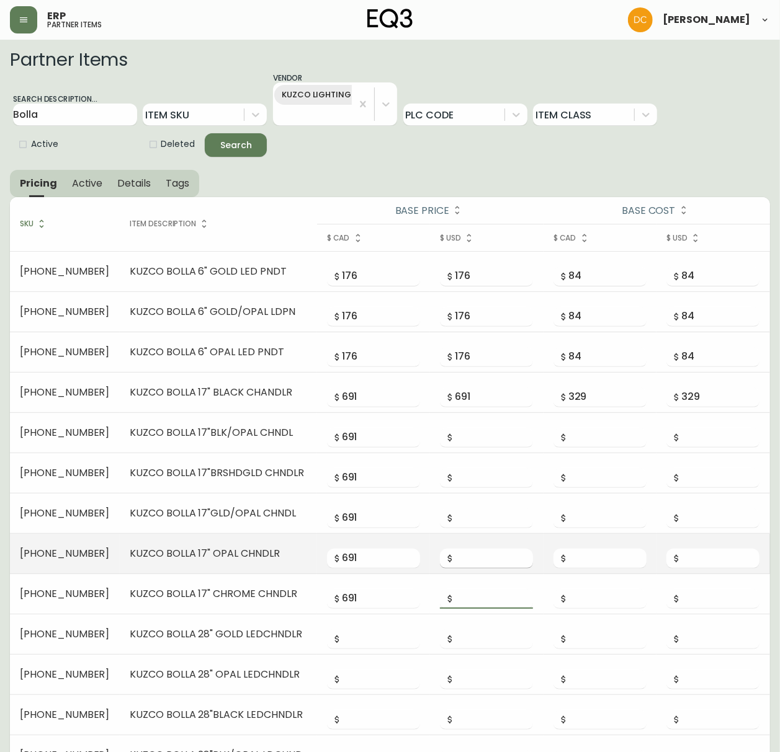
paste input "691"
click at [468, 559] on input "number" at bounding box center [494, 559] width 78 height 20
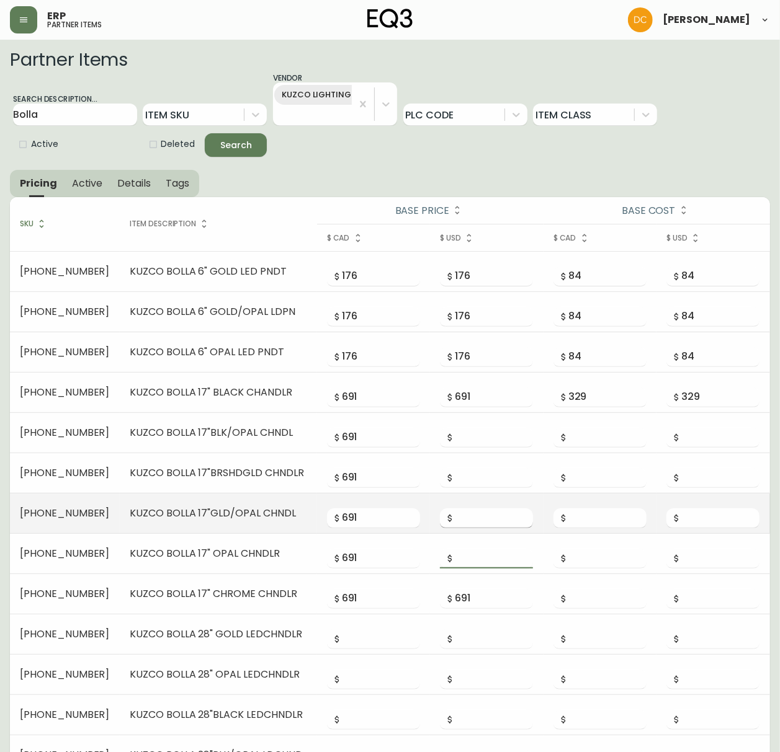
paste input "691"
click at [472, 516] on input "number" at bounding box center [494, 519] width 78 height 20
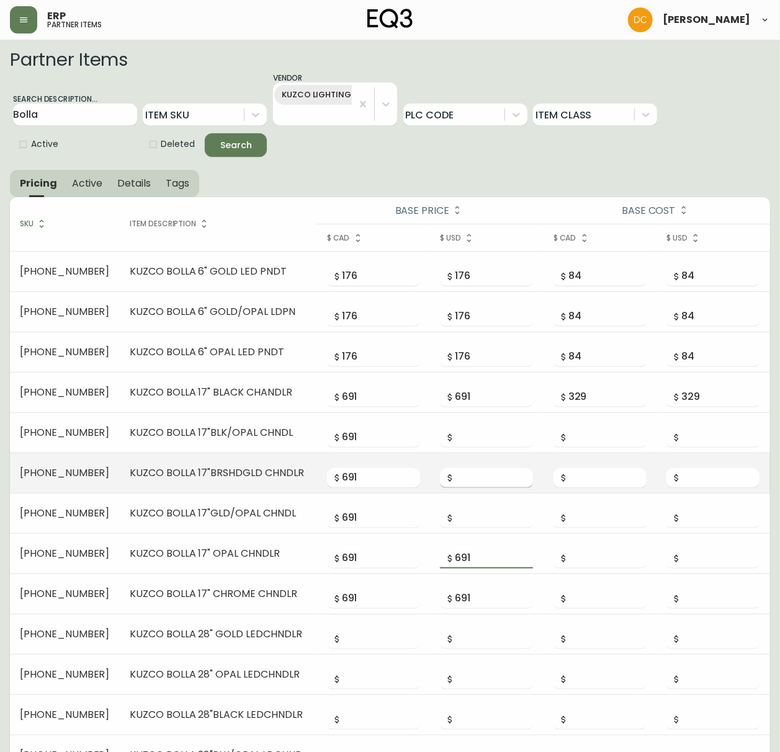
paste input "691"
click at [474, 475] on input "number" at bounding box center [494, 478] width 78 height 20
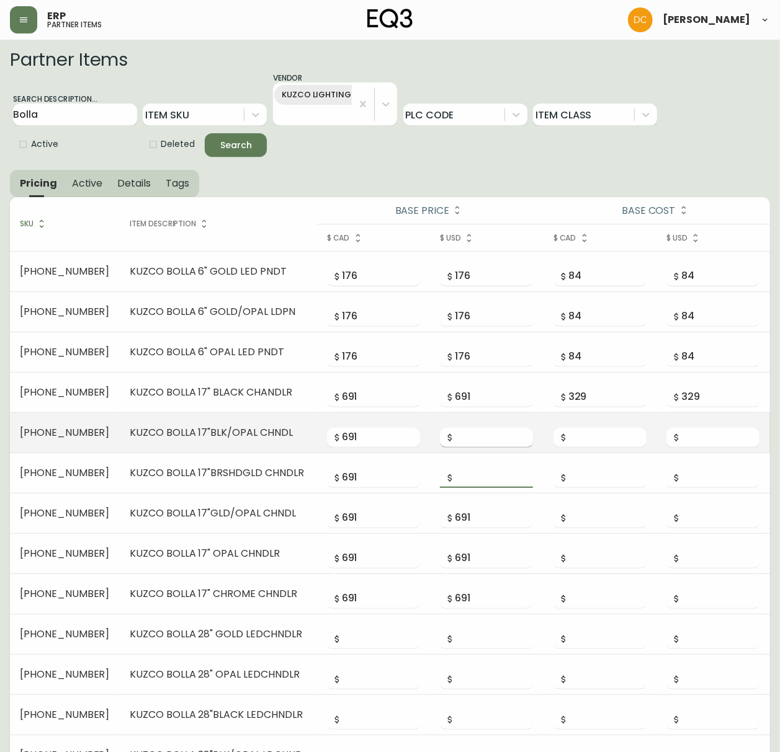
paste input "691"
click at [476, 438] on input "number" at bounding box center [494, 438] width 78 height 20
paste input "691"
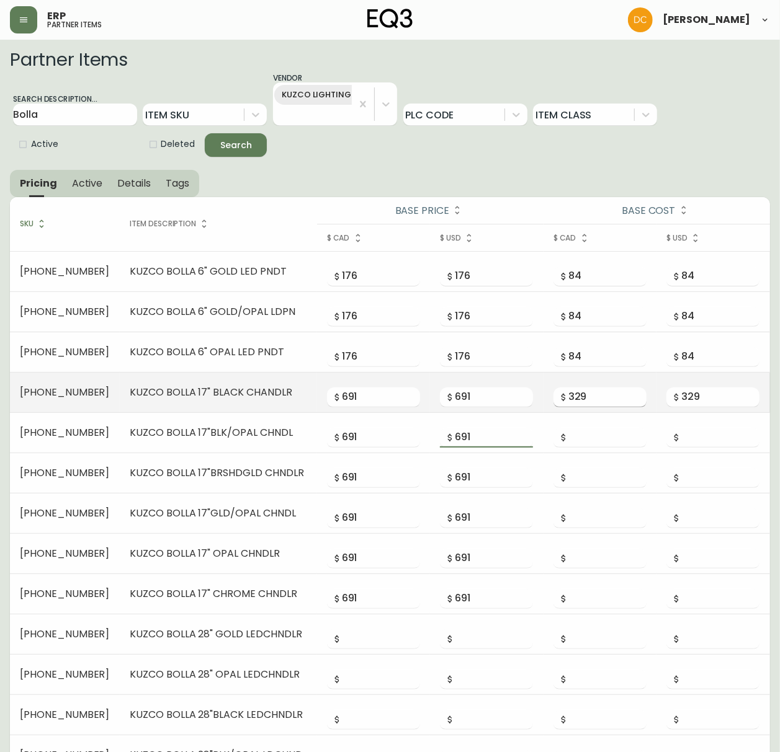
click at [591, 400] on input "329" at bounding box center [607, 398] width 78 height 20
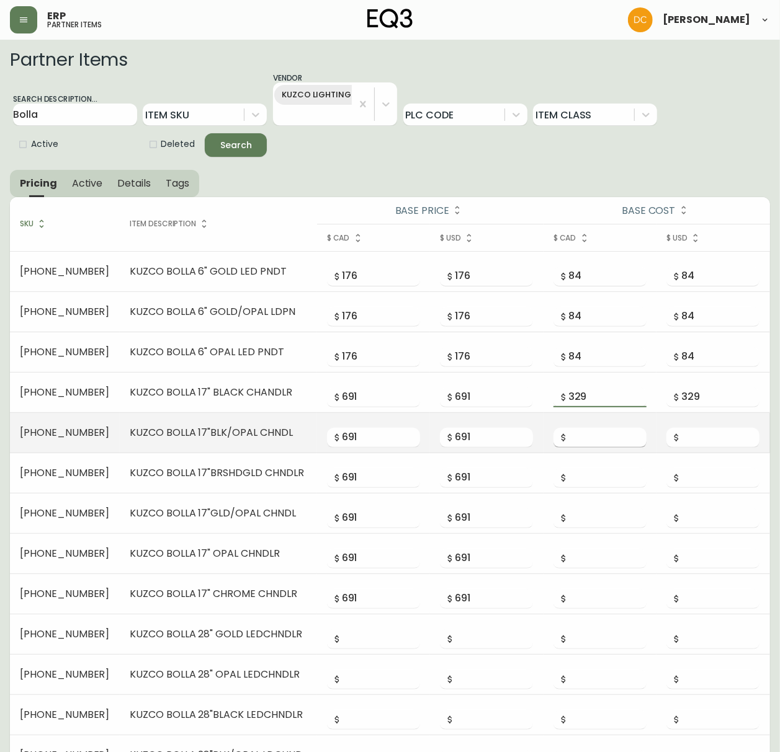
click at [592, 433] on input "number" at bounding box center [607, 438] width 78 height 20
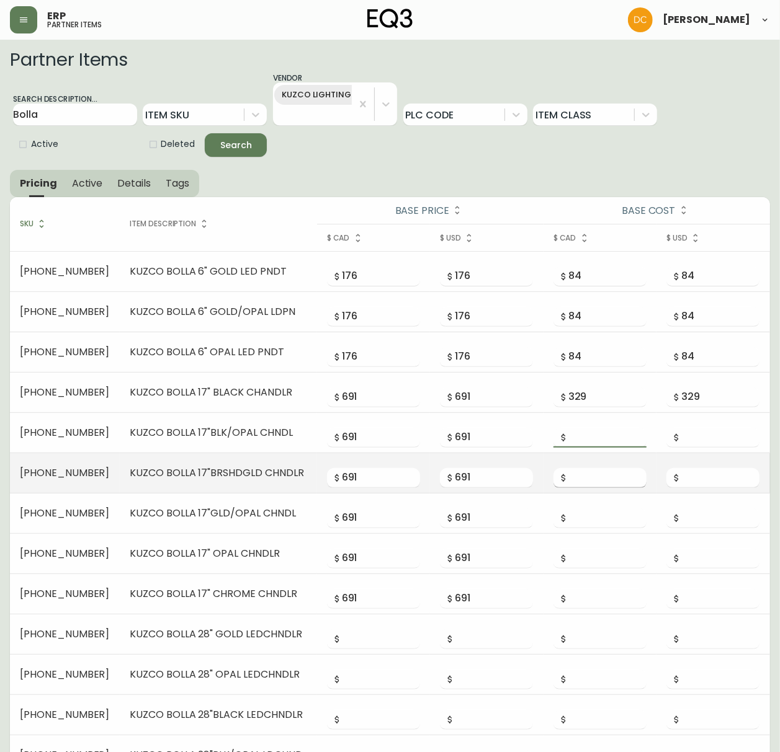
paste input "329"
click at [593, 481] on input "number" at bounding box center [607, 478] width 78 height 20
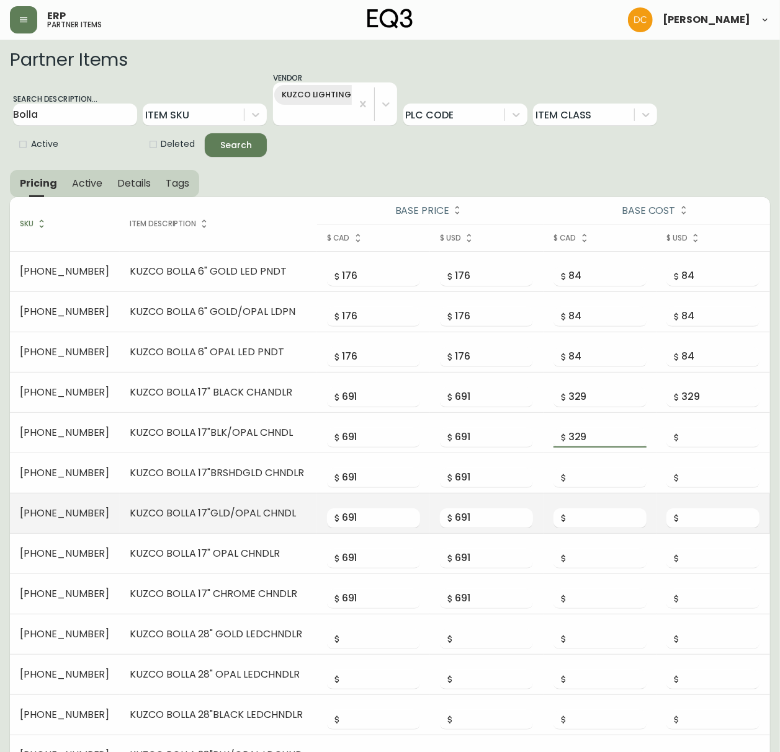
paste input "329"
click at [587, 518] on input "number" at bounding box center [607, 519] width 78 height 20
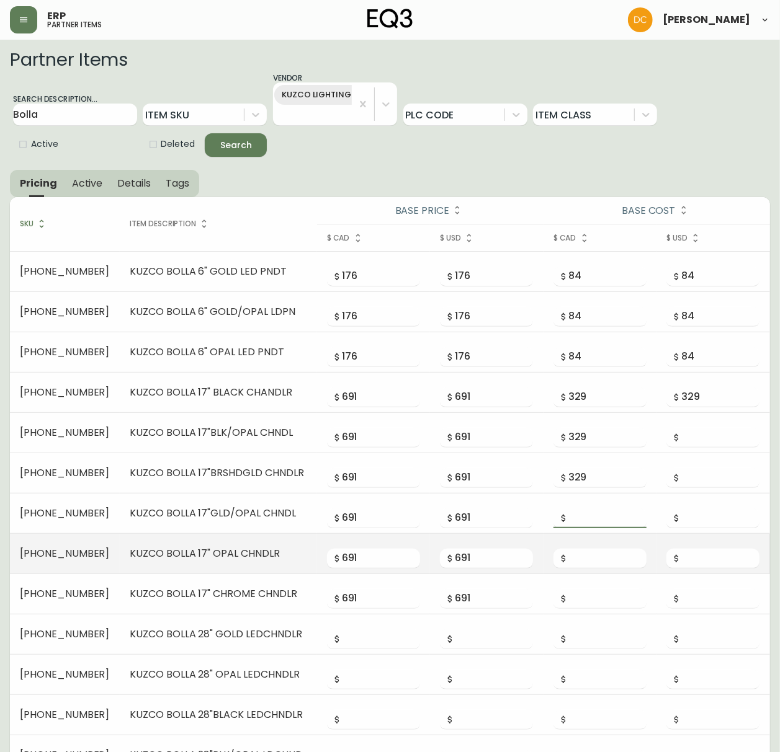
paste input "329"
click at [584, 573] on td at bounding box center [599, 554] width 113 height 40
click at [589, 564] on input "number" at bounding box center [607, 559] width 78 height 20
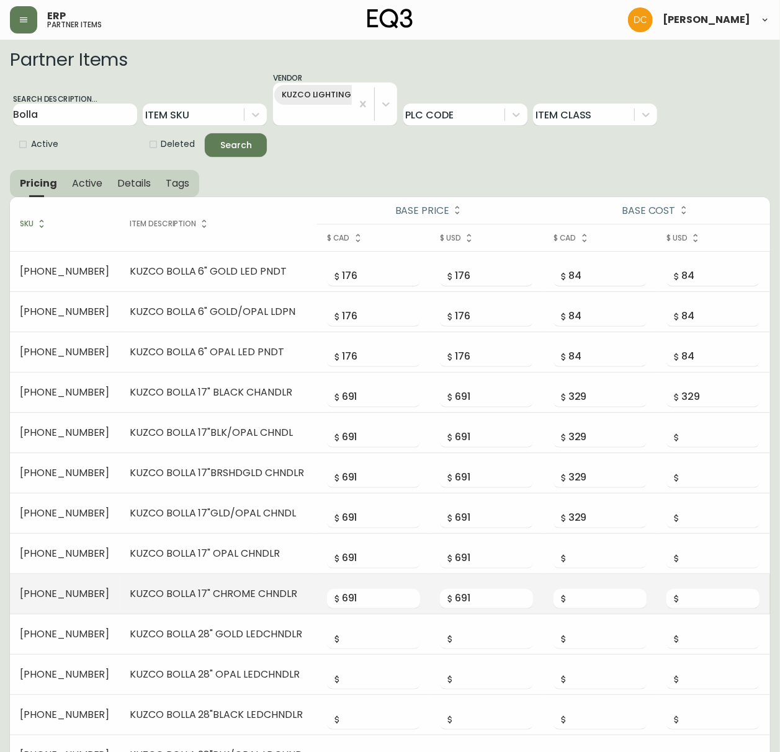
paste input "329"
click at [587, 574] on input "number" at bounding box center [607, 599] width 78 height 20
paste input "329"
click at [722, 574] on input "number" at bounding box center [720, 599] width 78 height 20
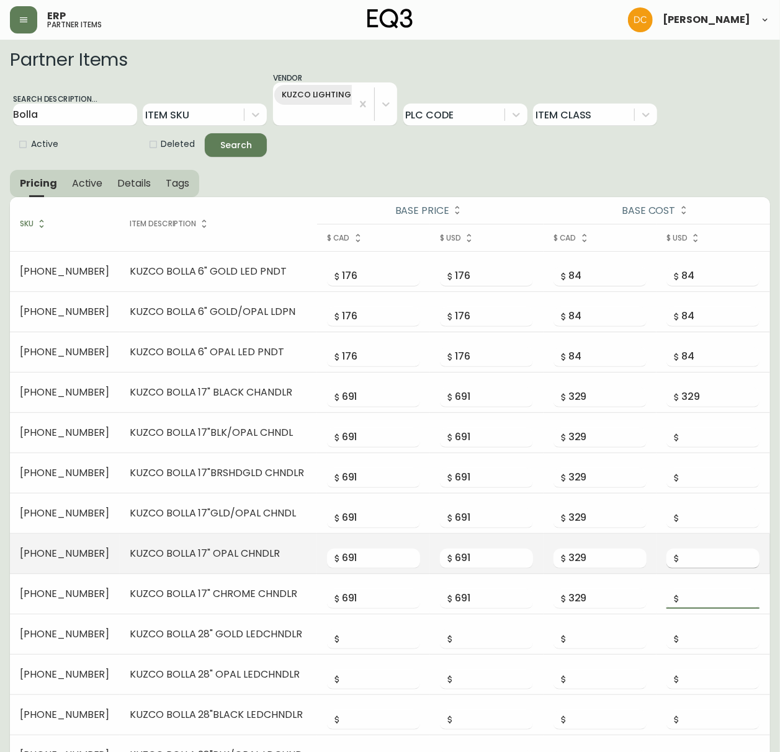
paste input "329"
click at [713, 556] on input "number" at bounding box center [720, 559] width 78 height 20
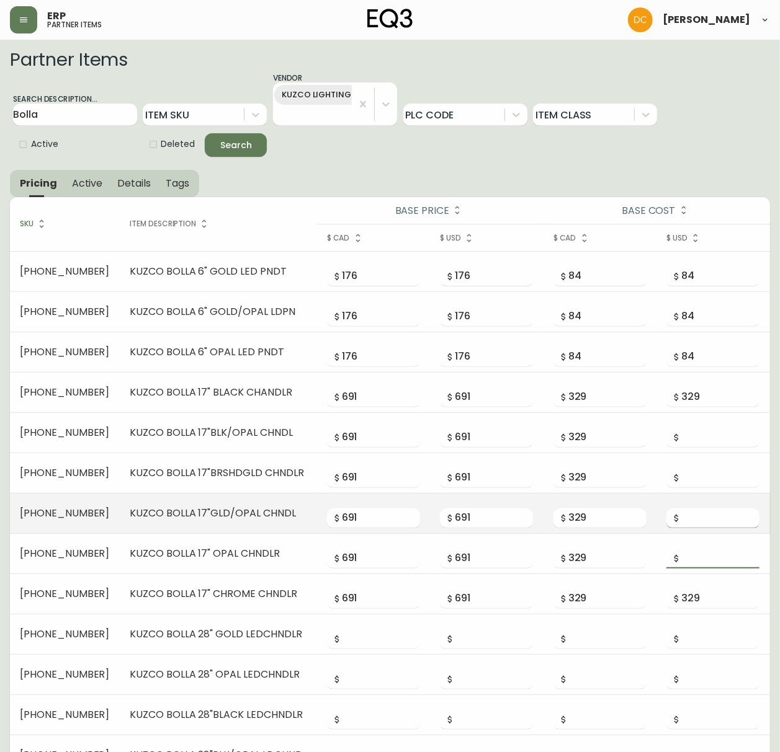
paste input "329"
drag, startPoint x: 705, startPoint y: 516, endPoint x: 704, endPoint y: 507, distance: 8.7
click at [705, 515] on input "number" at bounding box center [720, 519] width 78 height 20
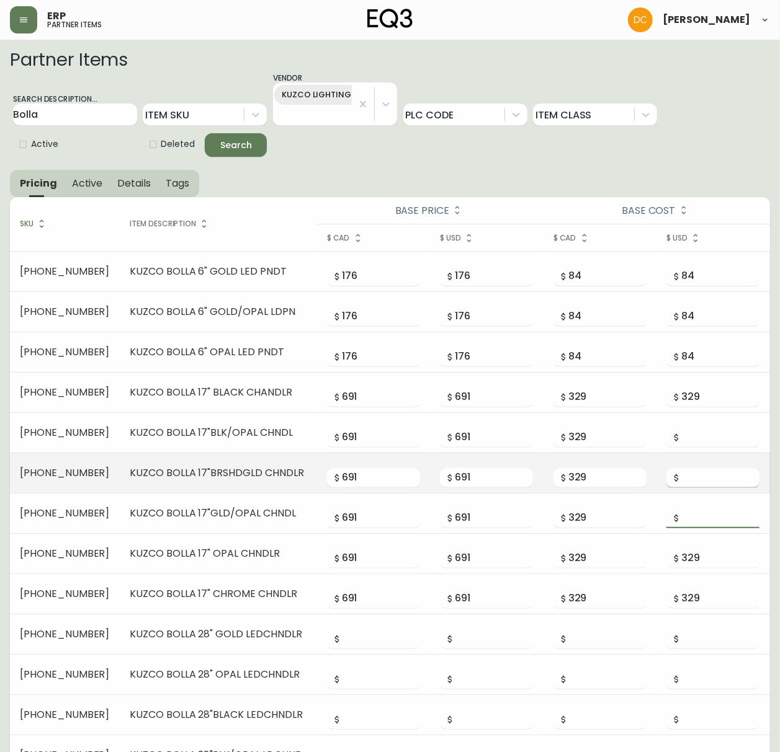
paste input "329"
click at [703, 479] on input "number" at bounding box center [720, 478] width 78 height 20
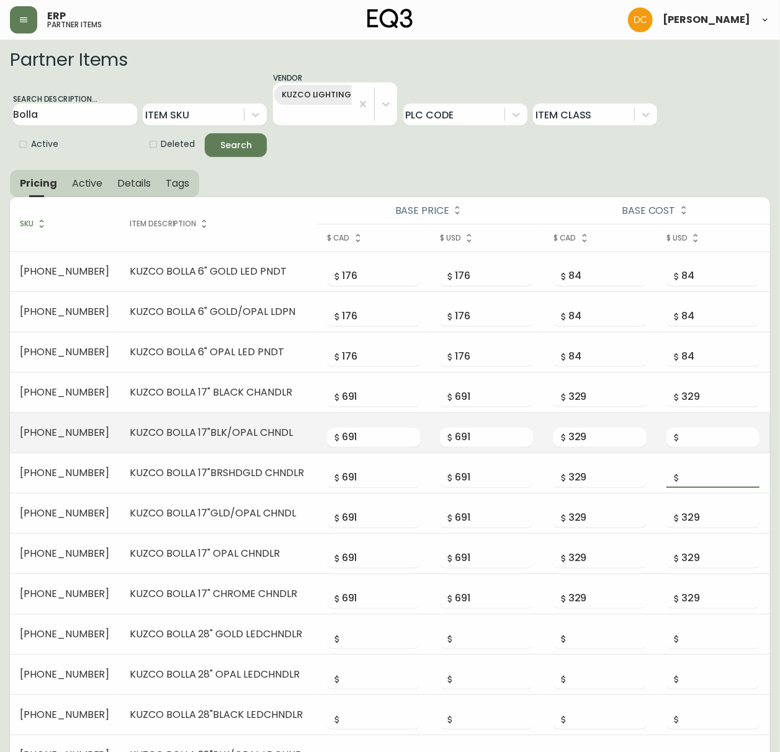
paste input "329"
click at [706, 443] on input "number" at bounding box center [720, 438] width 78 height 20
paste input "329"
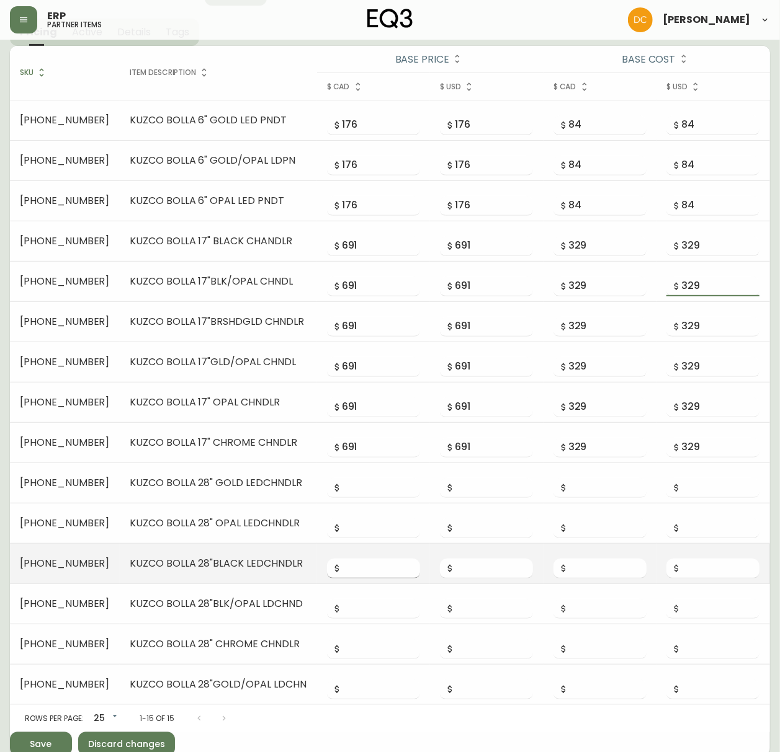
scroll to position [158, 0]
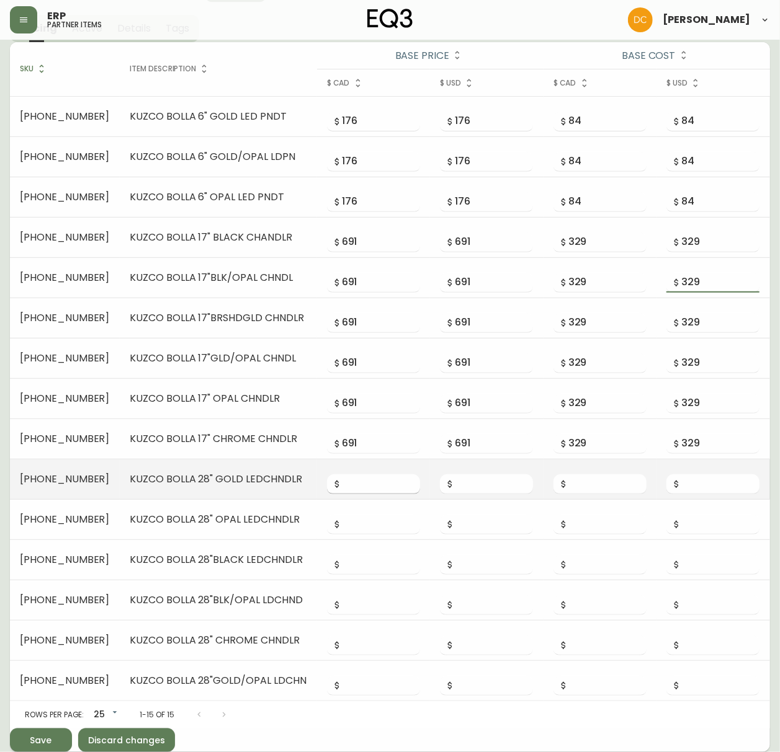
click at [357, 487] on input "number" at bounding box center [381, 484] width 78 height 20
click at [370, 489] on input "1850" at bounding box center [381, 484] width 78 height 20
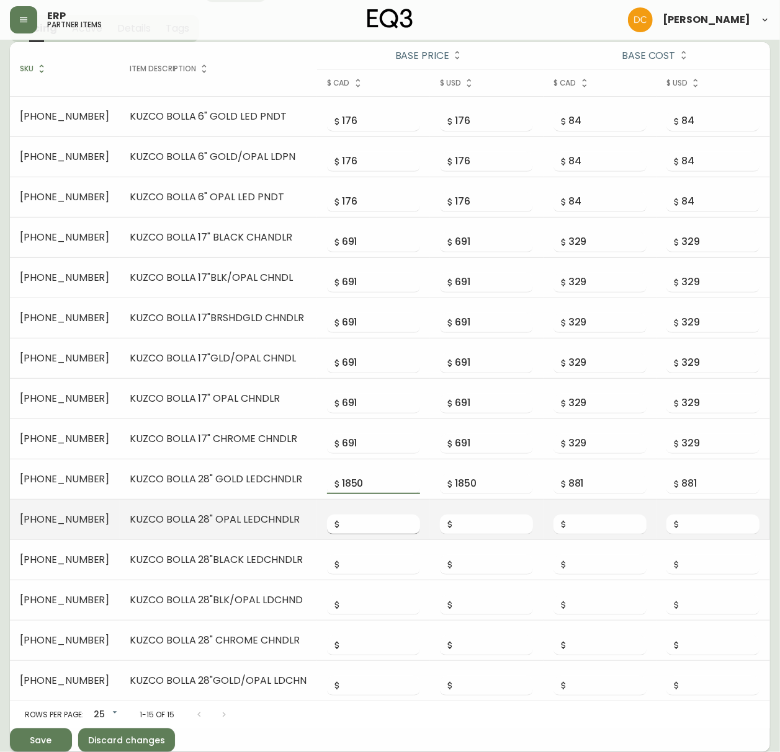
click at [388, 525] on input "number" at bounding box center [381, 525] width 78 height 20
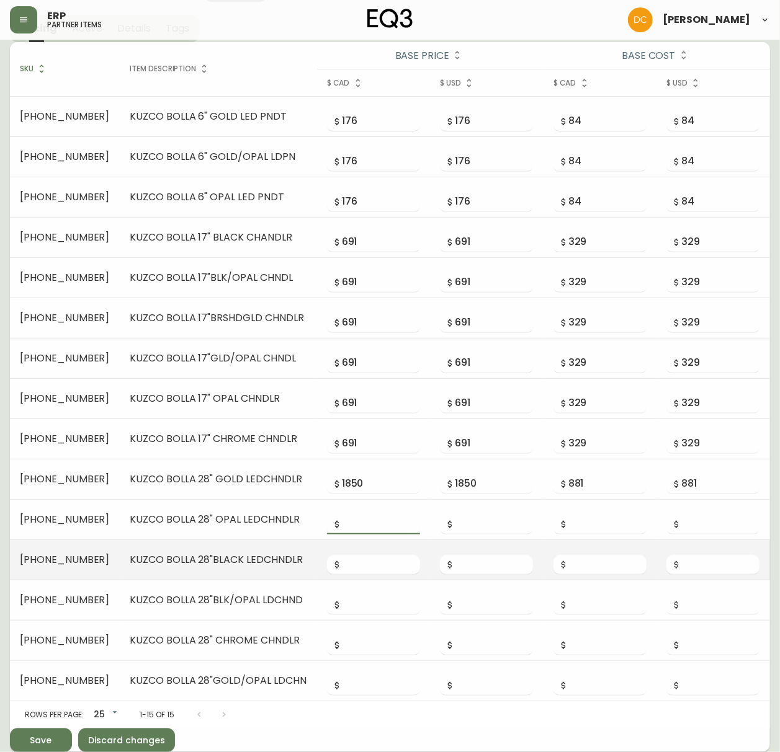
paste input "1850"
click at [371, 552] on div at bounding box center [373, 560] width 93 height 30
click at [363, 569] on input "number" at bounding box center [381, 565] width 78 height 20
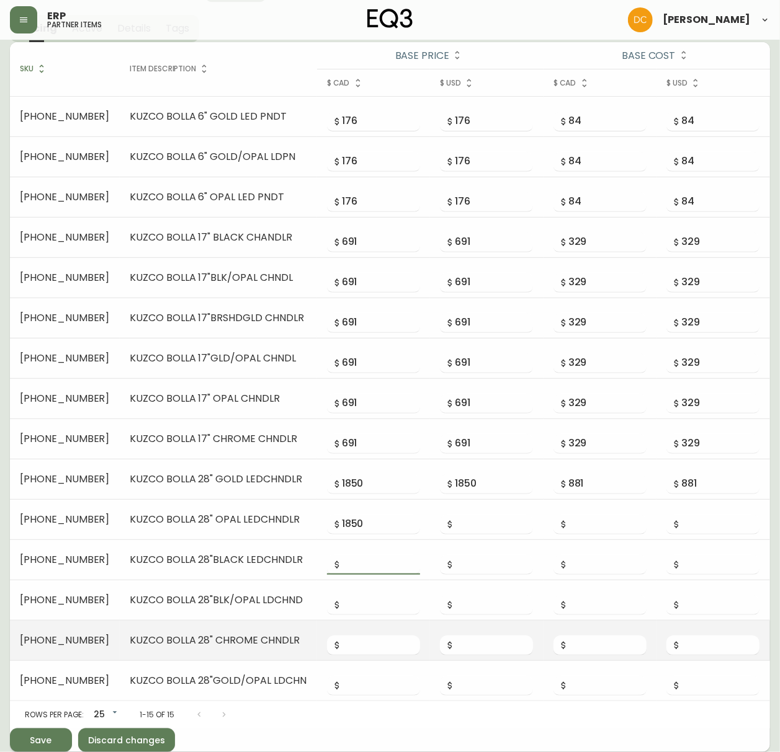
paste input "1850"
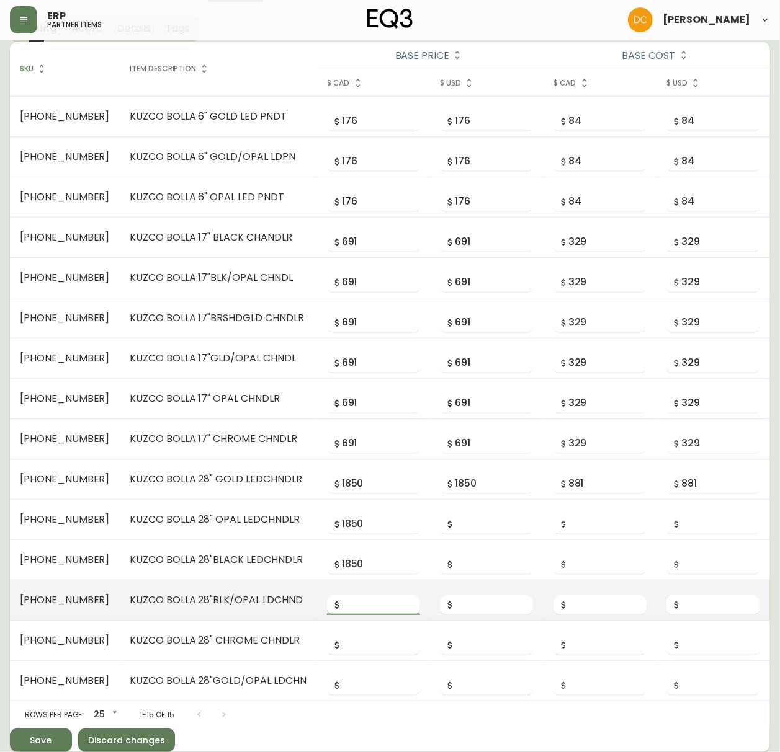
click at [356, 574] on input "number" at bounding box center [381, 605] width 78 height 20
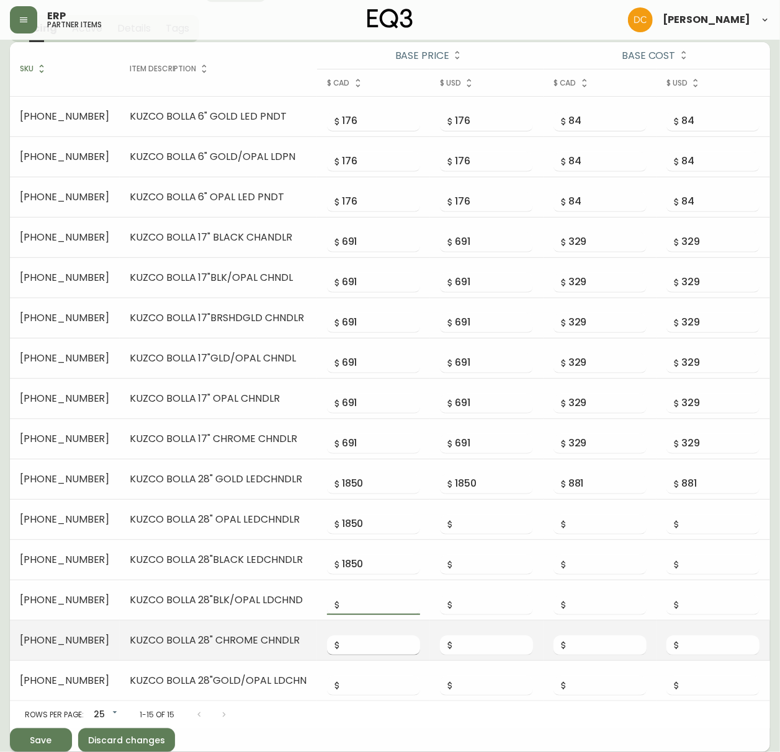
paste
click at [355, 574] on input "number" at bounding box center [381, 646] width 78 height 20
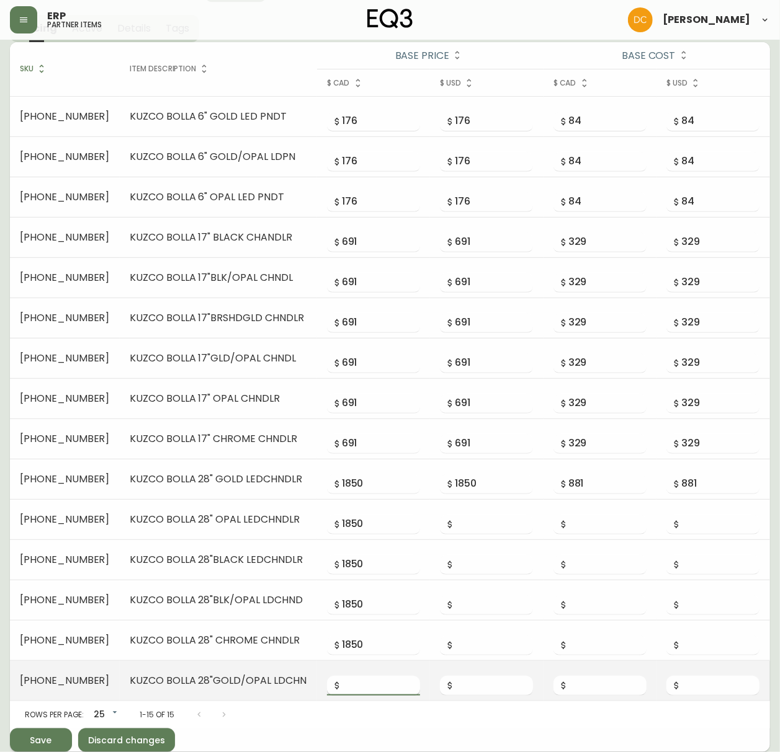
click at [360, 574] on input "number" at bounding box center [381, 686] width 78 height 20
drag, startPoint x: 464, startPoint y: 683, endPoint x: 468, endPoint y: 654, distance: 29.3
click at [464, 574] on input "number" at bounding box center [494, 686] width 78 height 20
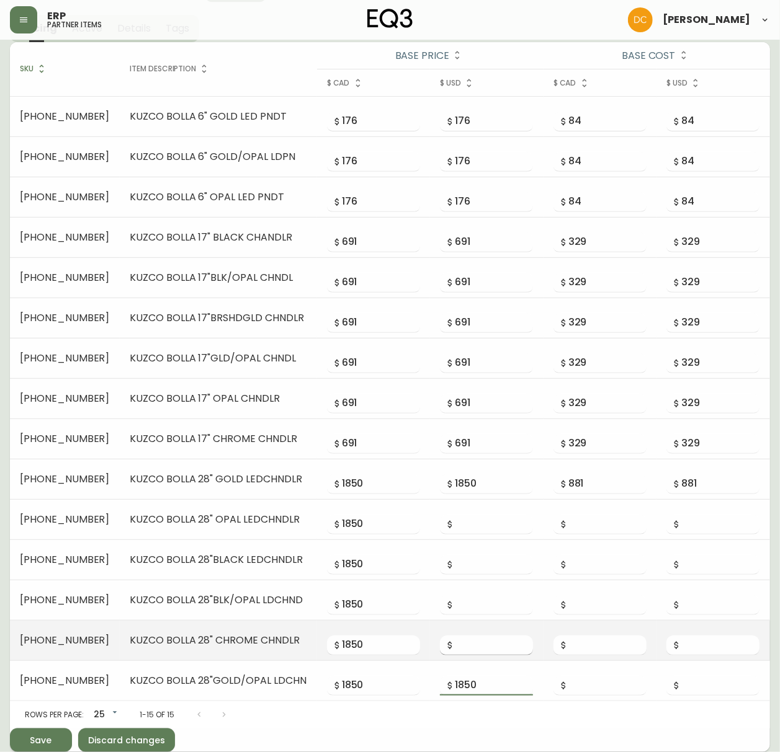
click at [469, 574] on input "number" at bounding box center [494, 646] width 78 height 20
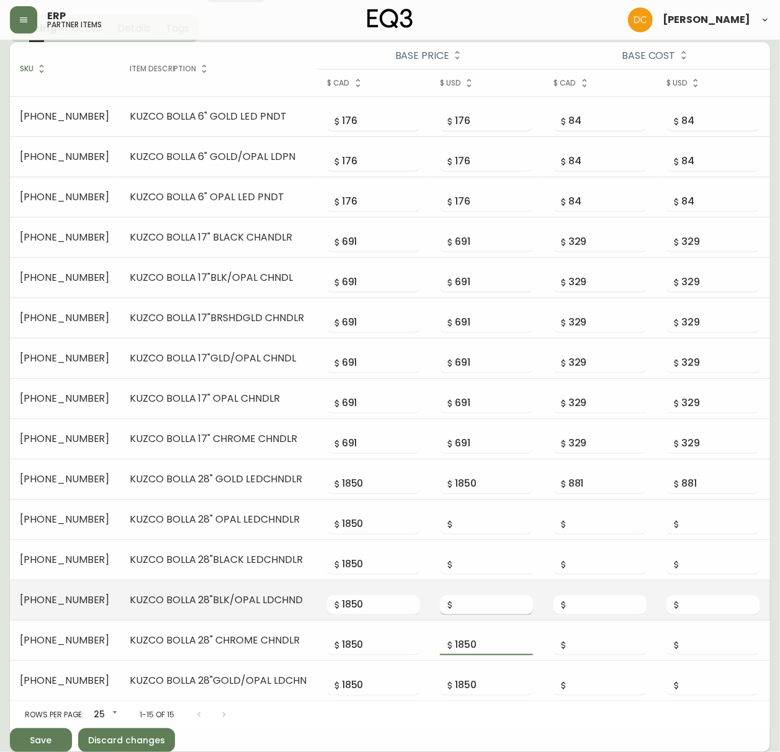
click at [464, 574] on input "number" at bounding box center [494, 605] width 78 height 20
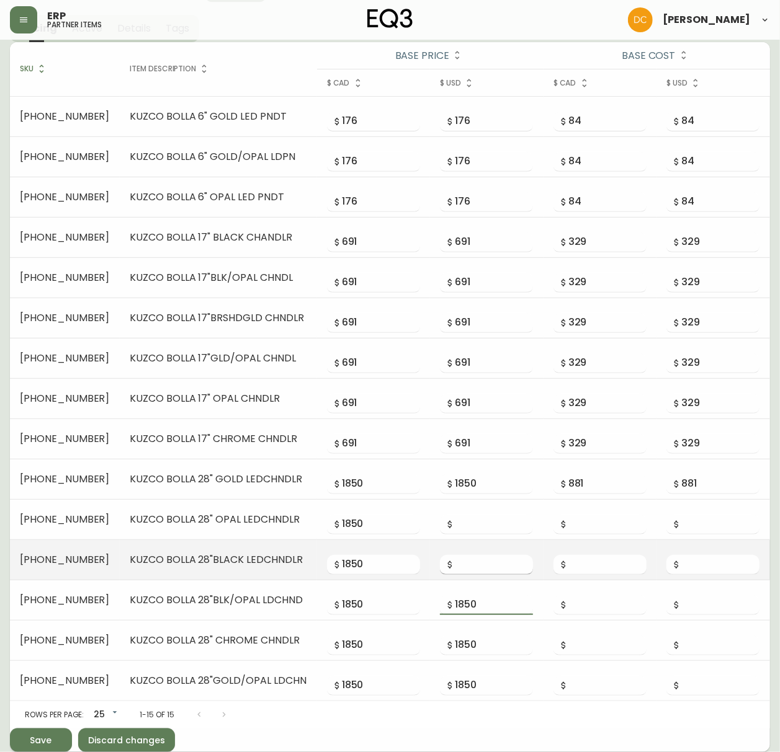
click at [470, 559] on input "number" at bounding box center [494, 565] width 78 height 20
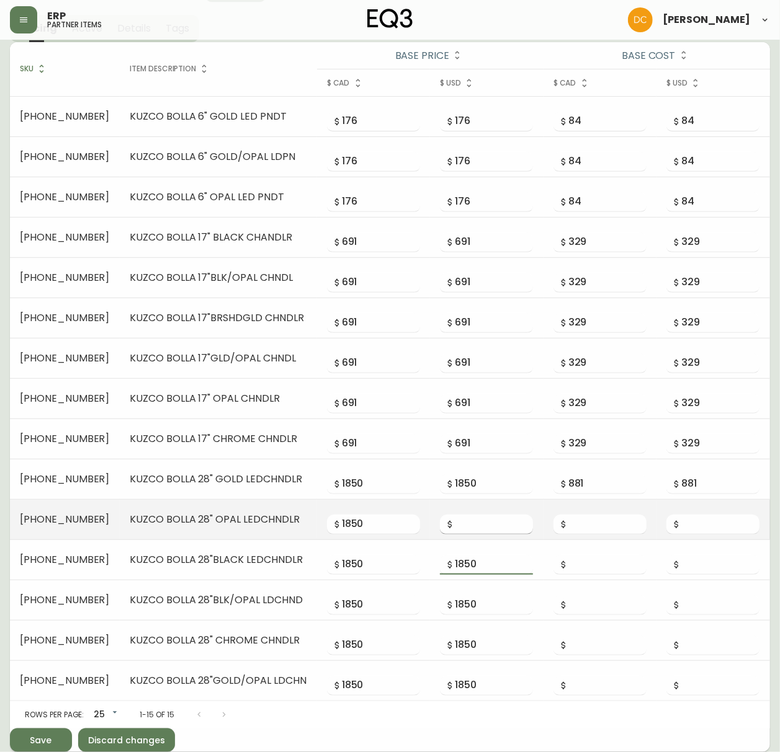
click at [469, 527] on input "number" at bounding box center [494, 525] width 78 height 20
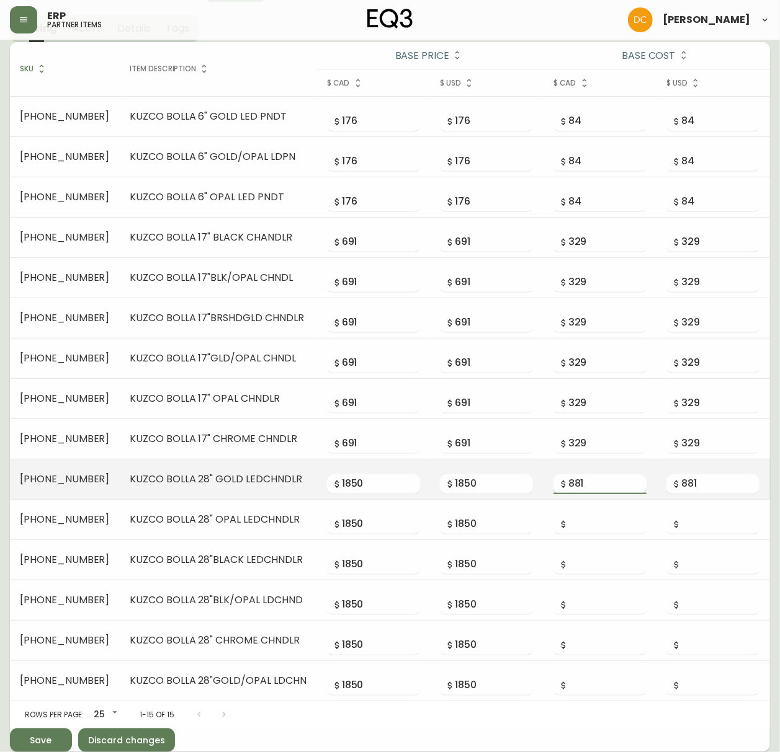
click at [593, 492] on input "881" at bounding box center [607, 484] width 78 height 20
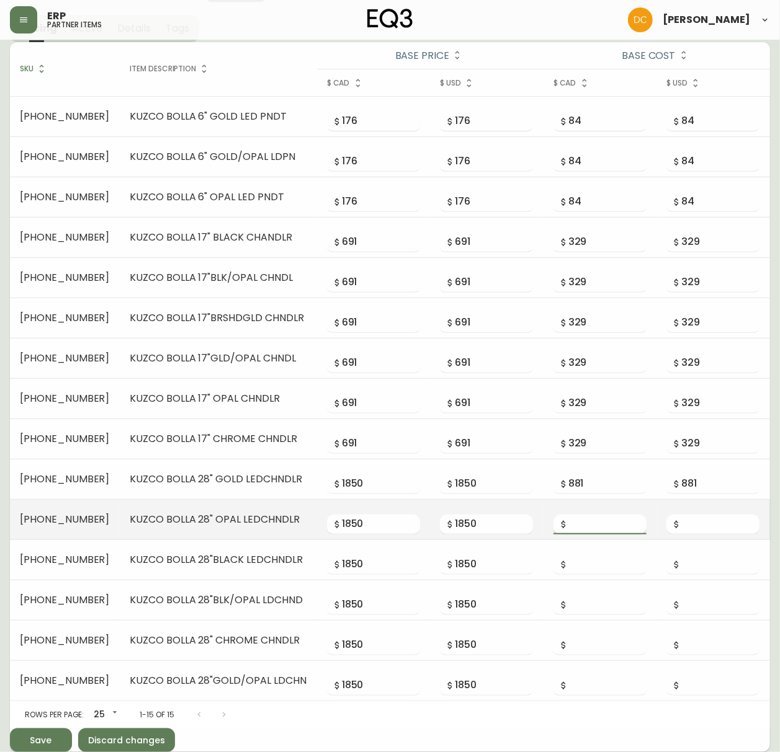
click at [589, 517] on input "number" at bounding box center [607, 525] width 78 height 20
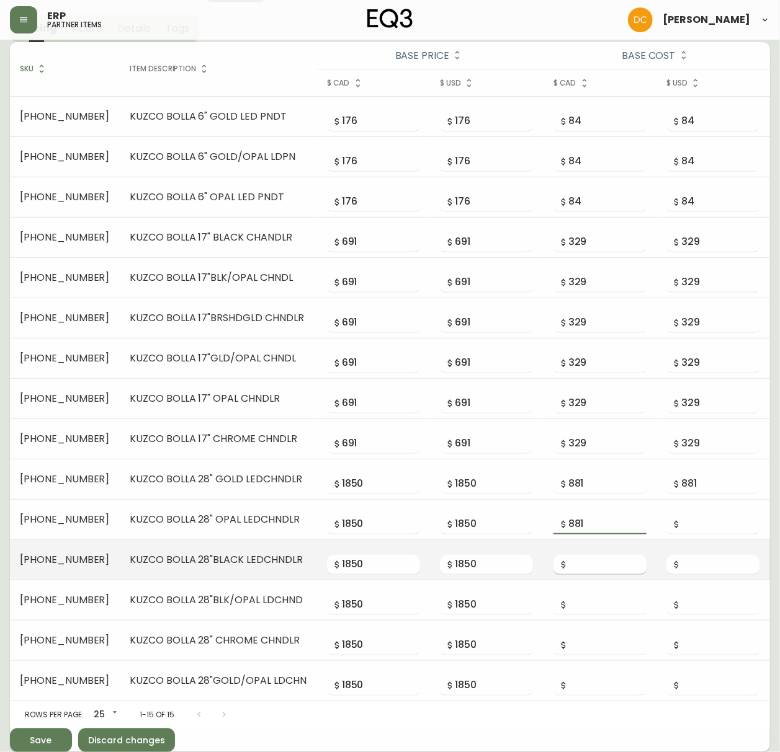
click at [587, 559] on input "number" at bounding box center [607, 565] width 78 height 20
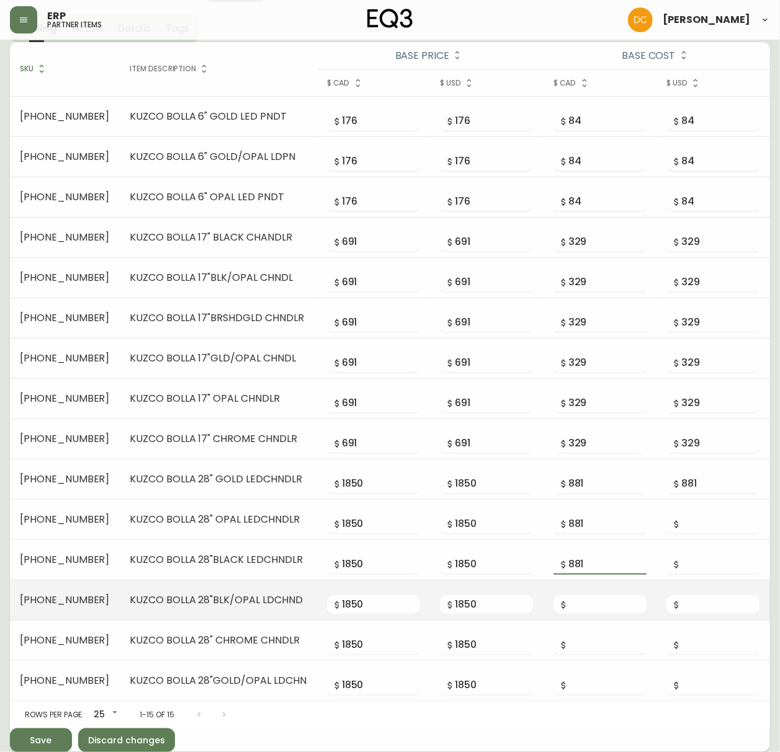
click at [587, 574] on td at bounding box center [599, 600] width 113 height 40
click at [594, 574] on input "number" at bounding box center [607, 605] width 78 height 20
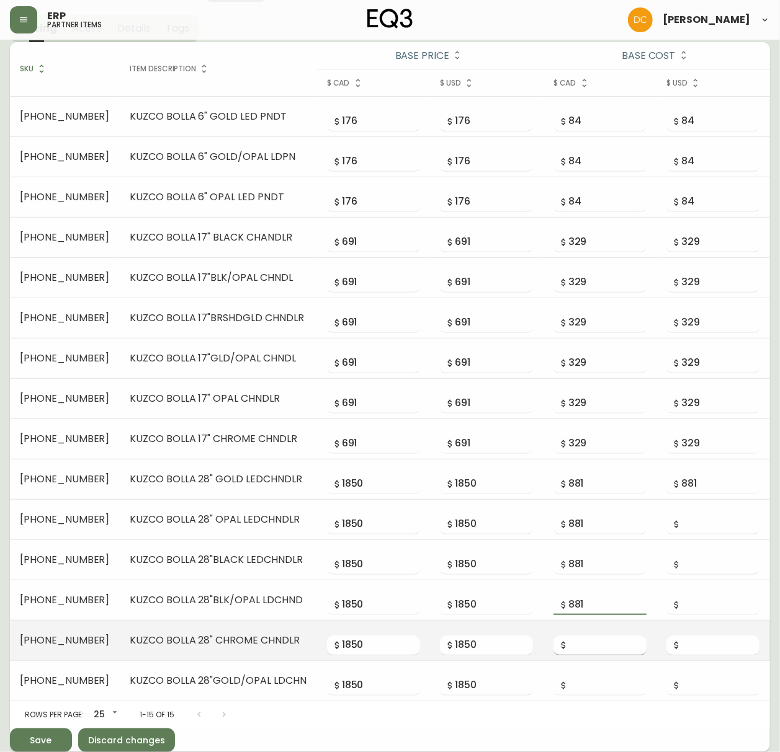
click at [589, 574] on input "number" at bounding box center [607, 646] width 78 height 20
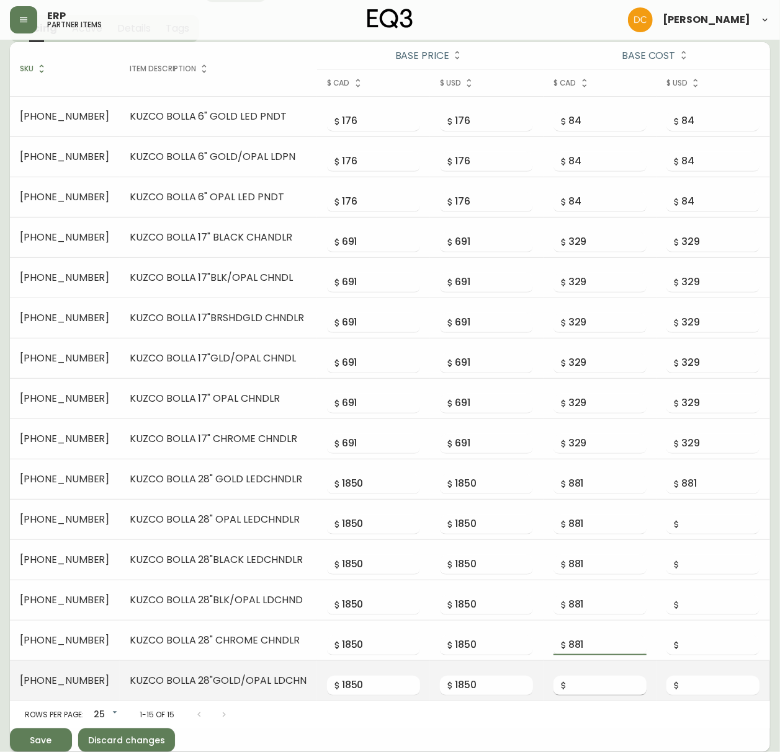
click at [590, 574] on input "number" at bounding box center [607, 686] width 78 height 20
click at [700, 574] on input "number" at bounding box center [720, 686] width 78 height 20
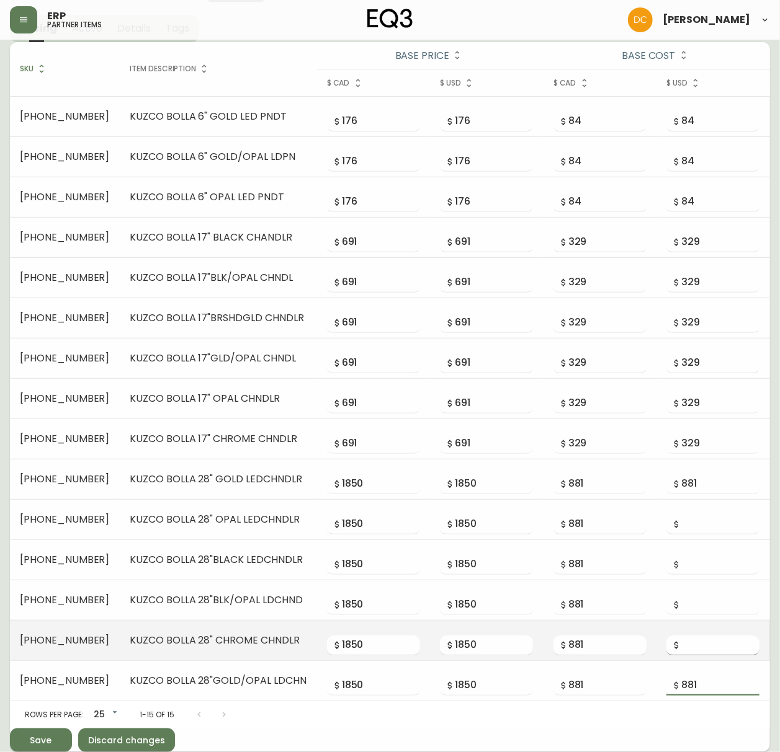
click at [703, 574] on input "number" at bounding box center [720, 646] width 78 height 20
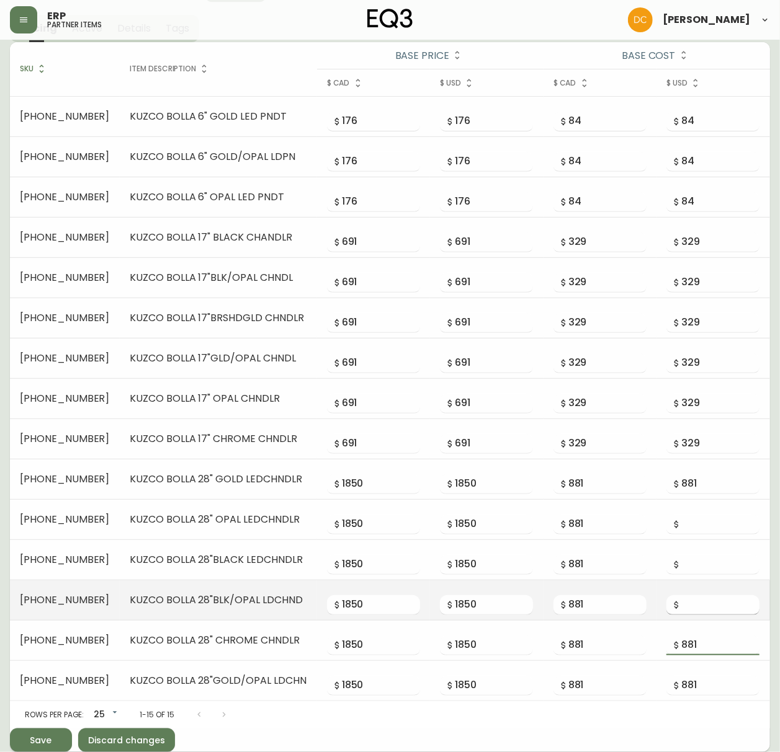
click at [703, 574] on input "number" at bounding box center [720, 605] width 78 height 20
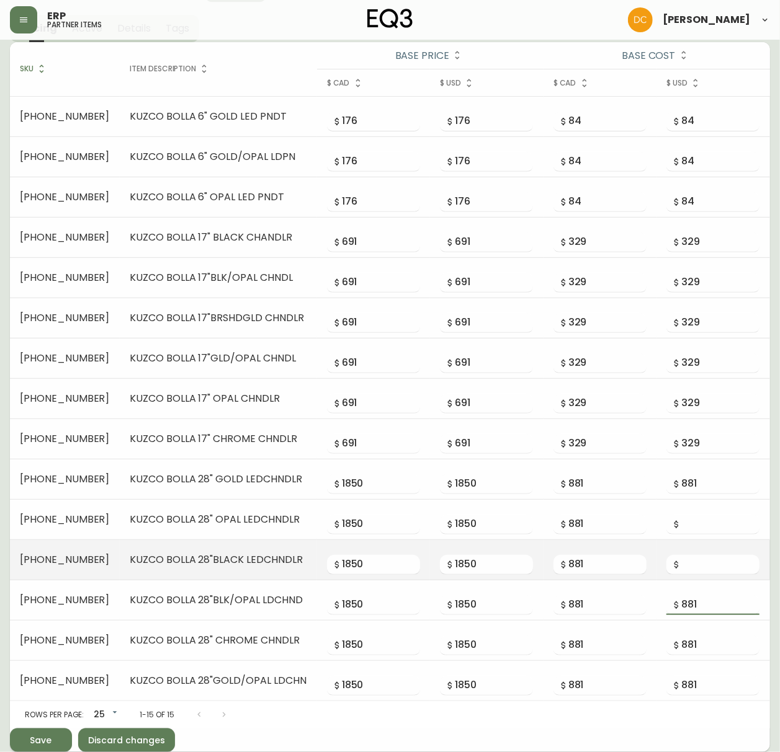
click at [698, 574] on td at bounding box center [712, 560] width 113 height 40
click at [698, 561] on input "number" at bounding box center [720, 565] width 78 height 20
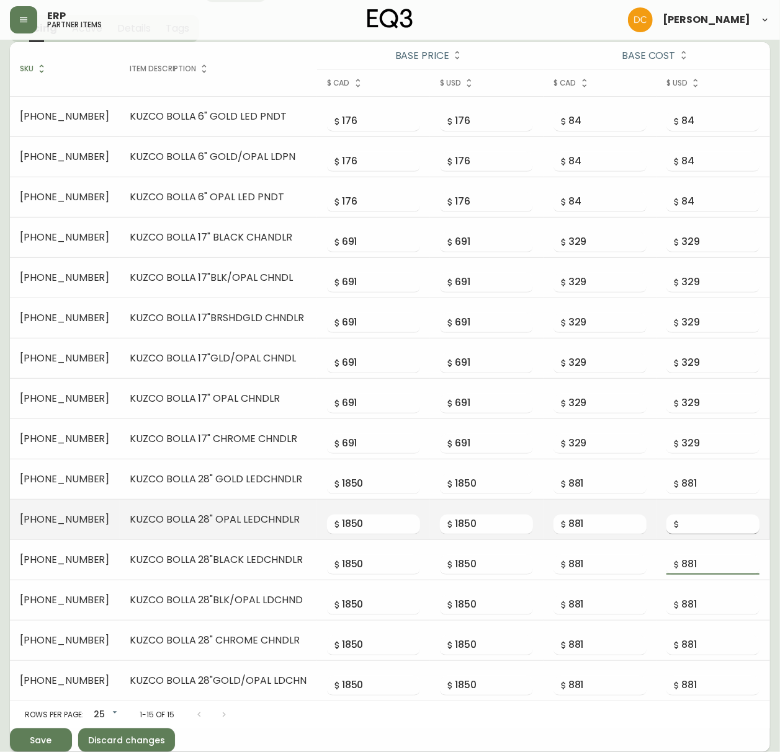
click at [704, 517] on input "number" at bounding box center [720, 525] width 78 height 20
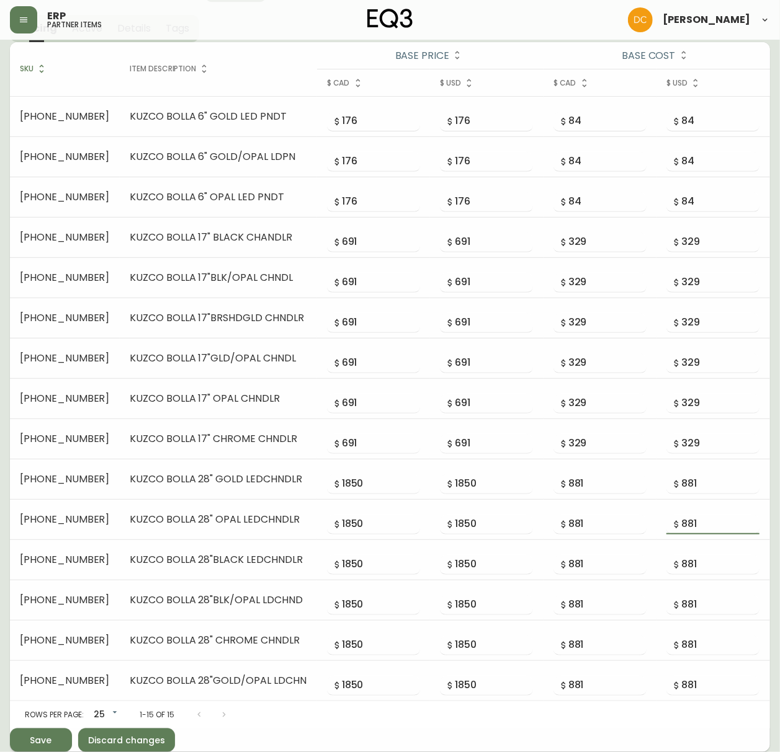
click at [47, 574] on div "Save" at bounding box center [41, 741] width 22 height 16
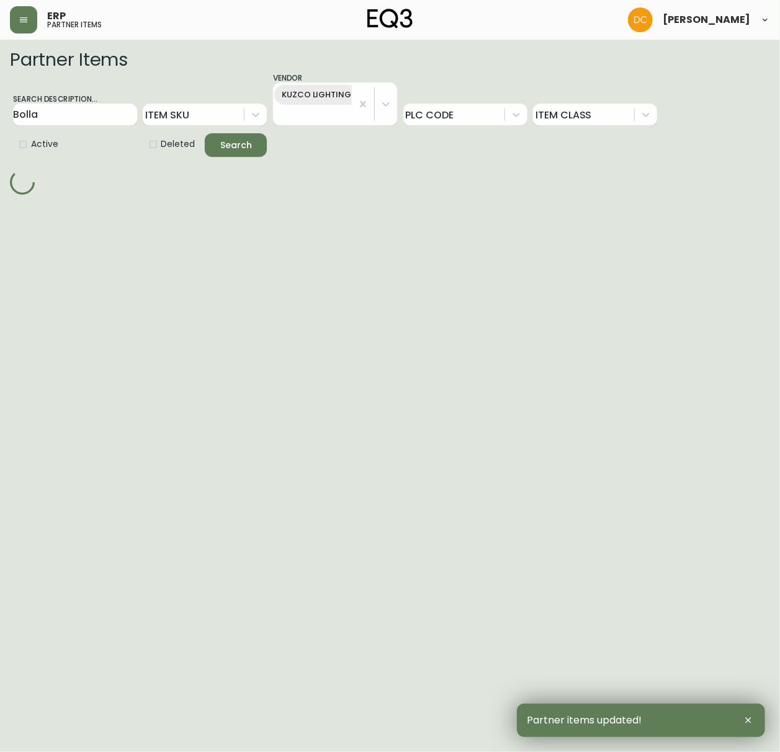
scroll to position [0, 0]
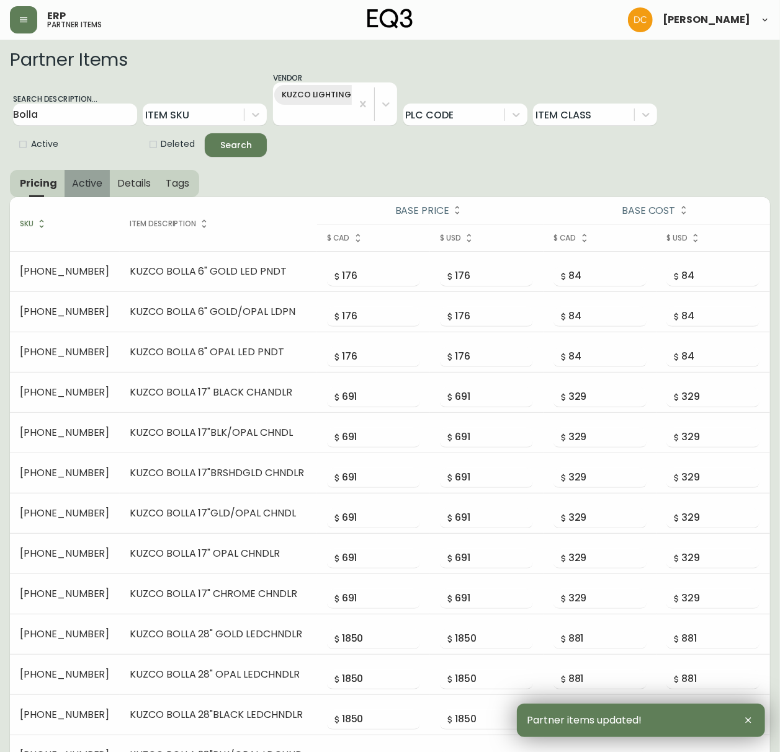
click at [78, 181] on span "Active" at bounding box center [87, 183] width 31 height 13
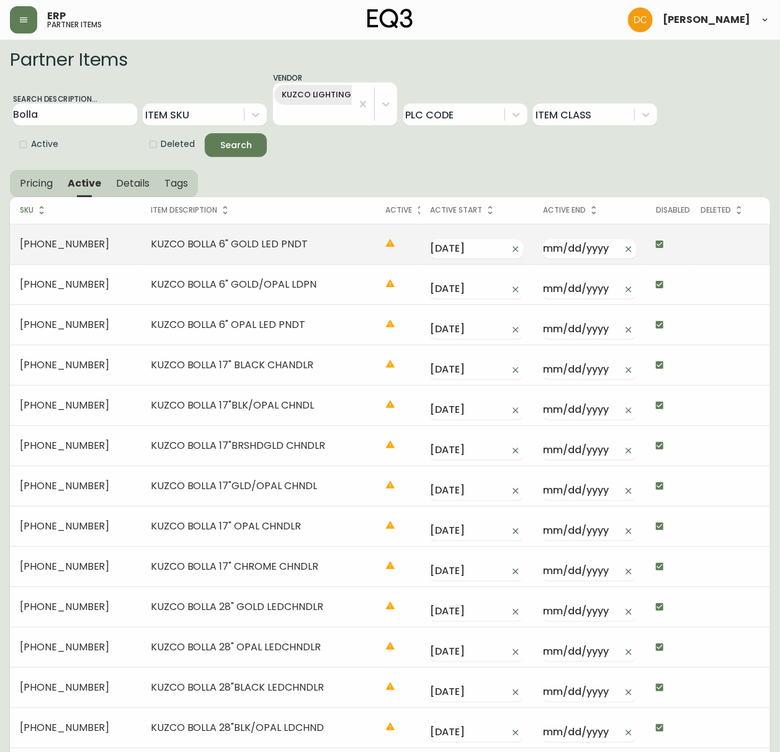
click at [648, 256] on td at bounding box center [668, 244] width 45 height 40
click at [656, 251] on input "checkbox" at bounding box center [659, 244] width 21 height 21
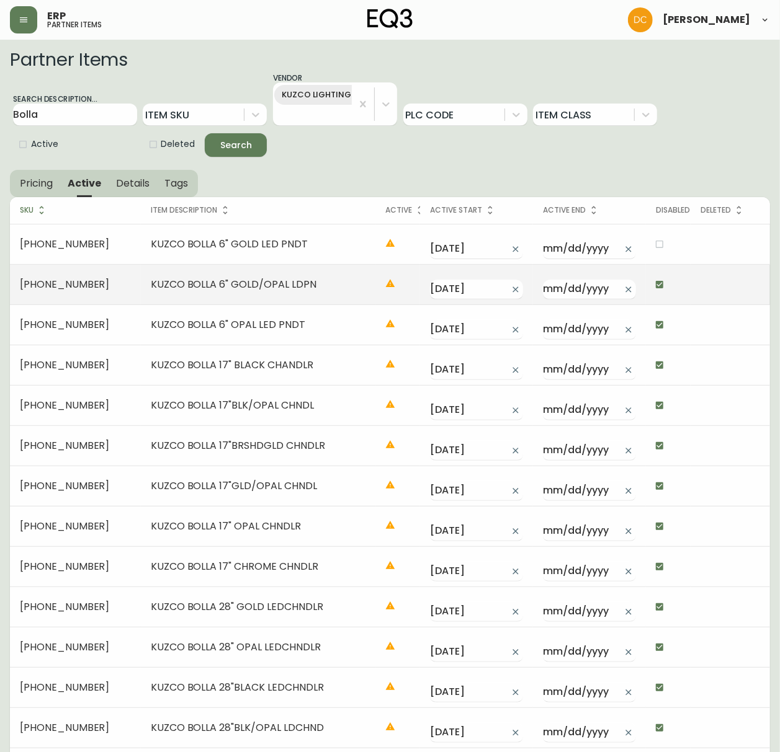
click at [656, 291] on input "checkbox" at bounding box center [659, 284] width 21 height 21
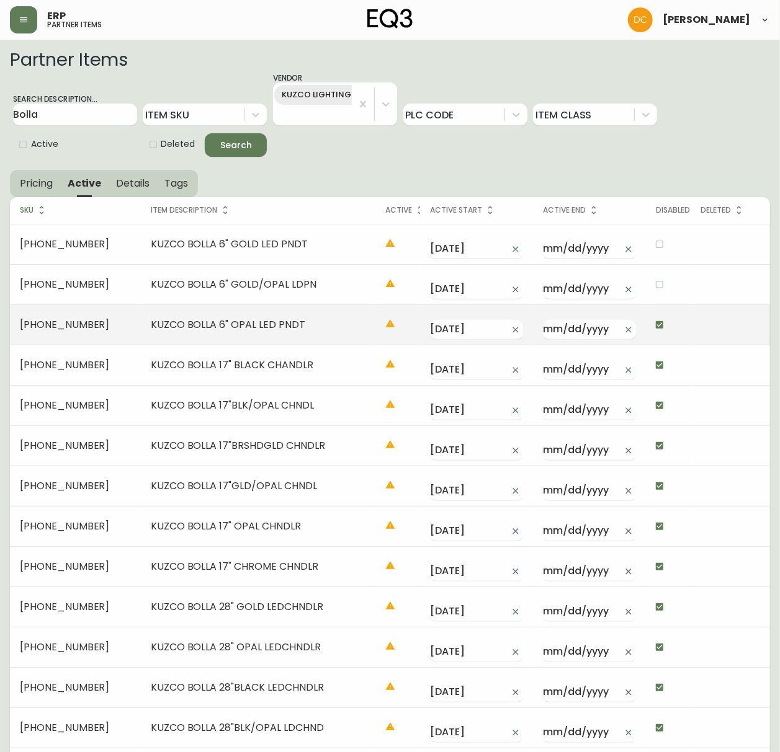
click at [656, 324] on input "checkbox" at bounding box center [659, 324] width 21 height 21
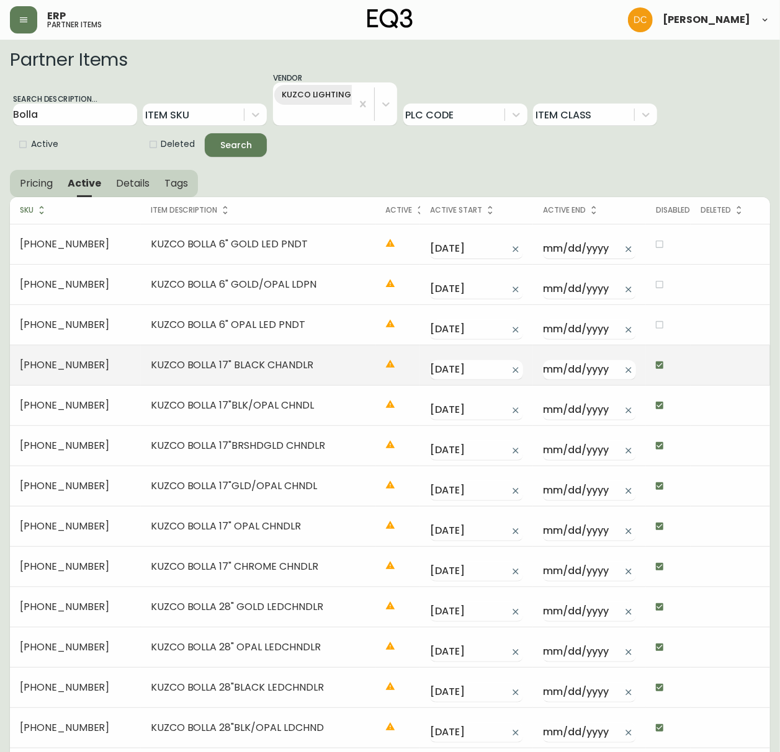
click at [660, 368] on input "checkbox" at bounding box center [659, 365] width 21 height 21
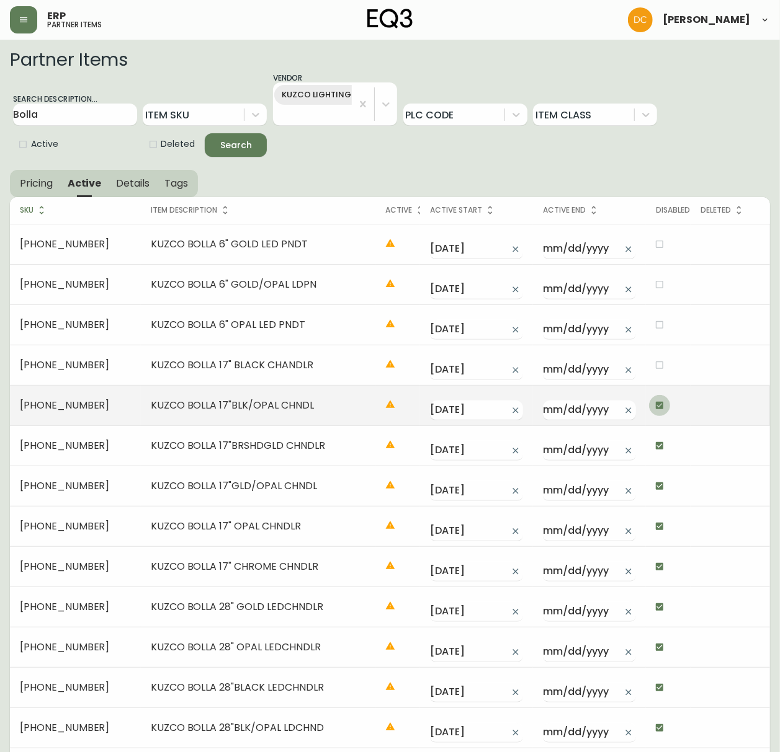
click at [660, 397] on input "checkbox" at bounding box center [659, 405] width 21 height 21
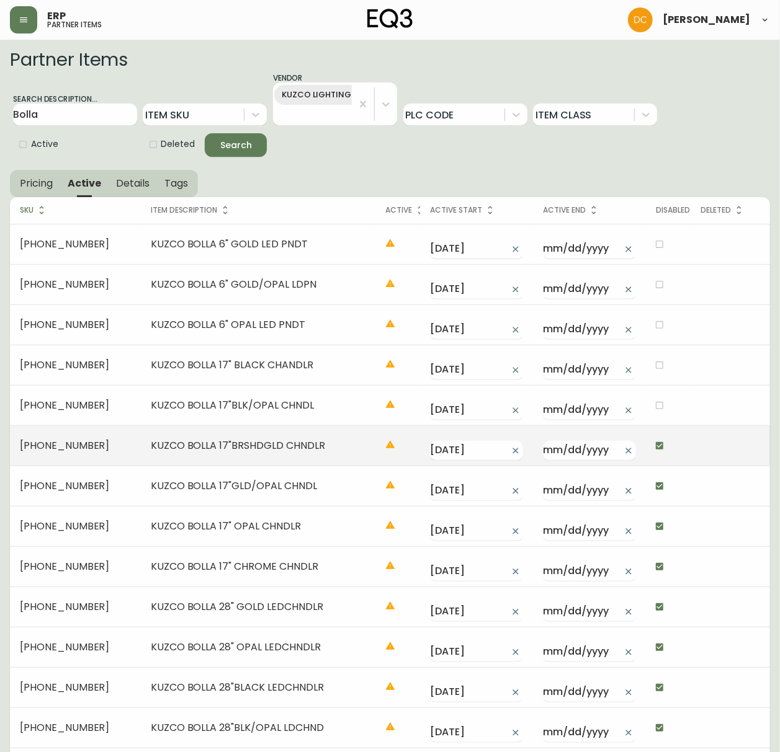
click at [656, 455] on input "checkbox" at bounding box center [659, 445] width 21 height 21
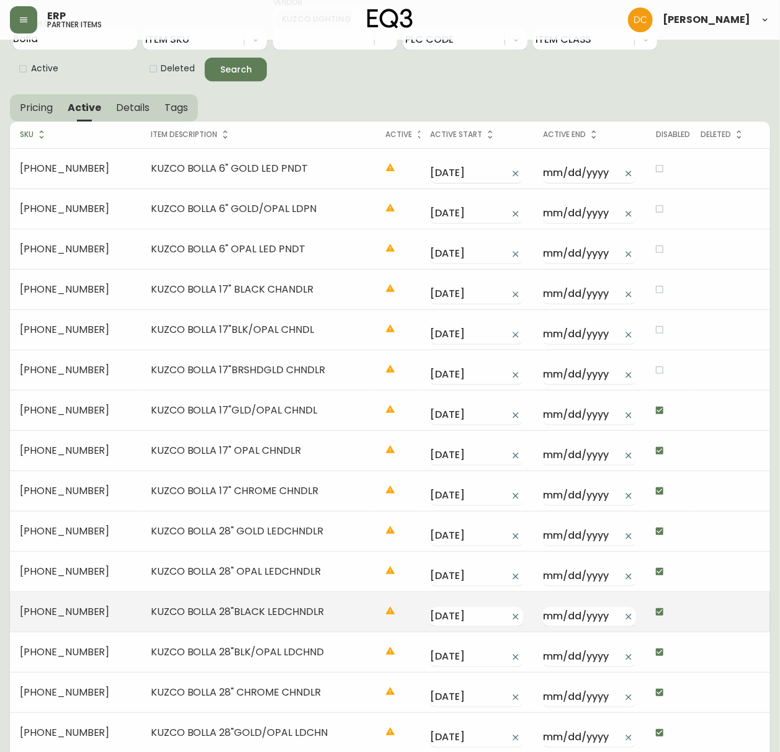
scroll to position [130, 0]
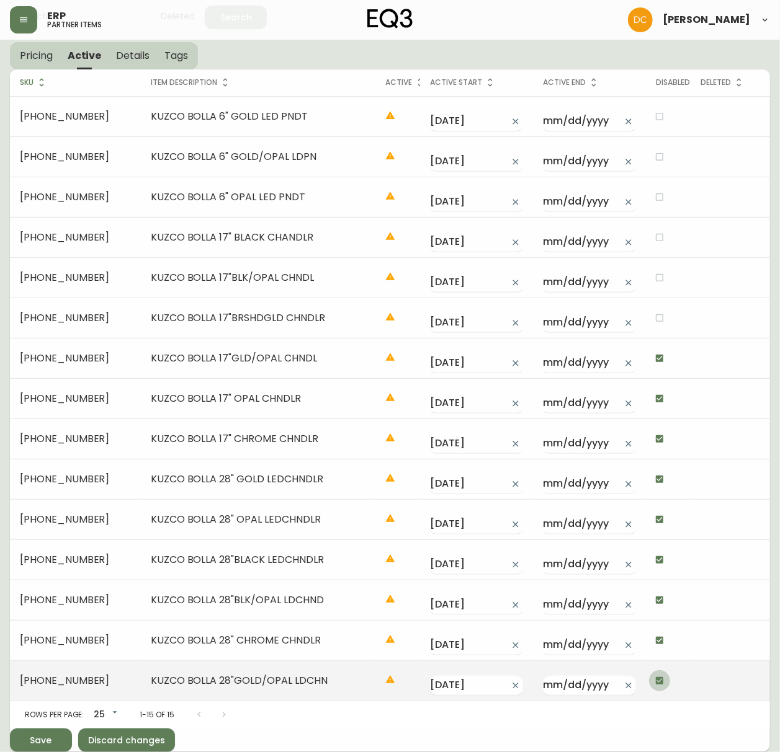
click at [660, 574] on input "checkbox" at bounding box center [659, 680] width 21 height 21
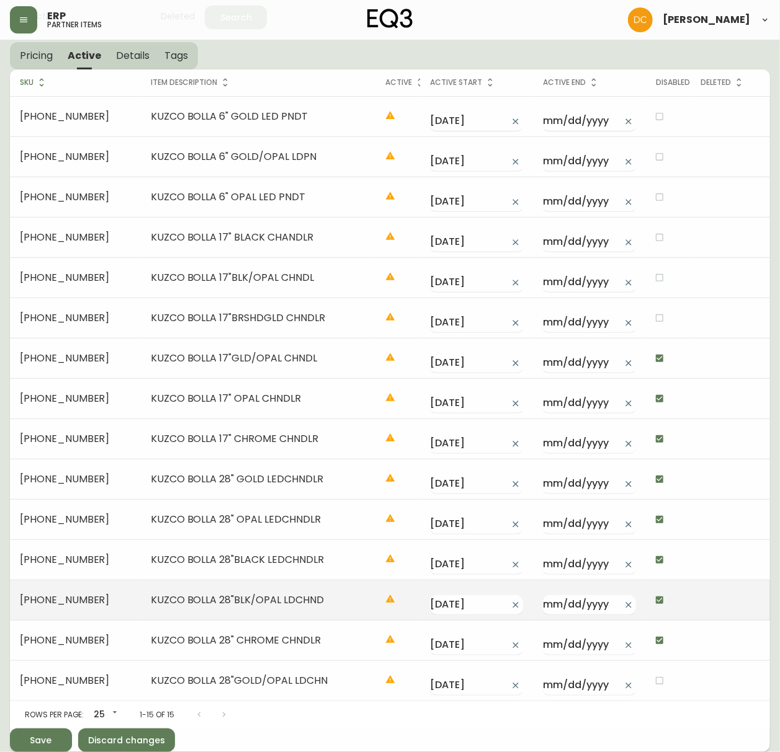
drag, startPoint x: 660, startPoint y: 639, endPoint x: 654, endPoint y: 607, distance: 32.8
click at [660, 574] on input "checkbox" at bounding box center [659, 640] width 21 height 21
click at [652, 574] on input "checkbox" at bounding box center [659, 600] width 21 height 21
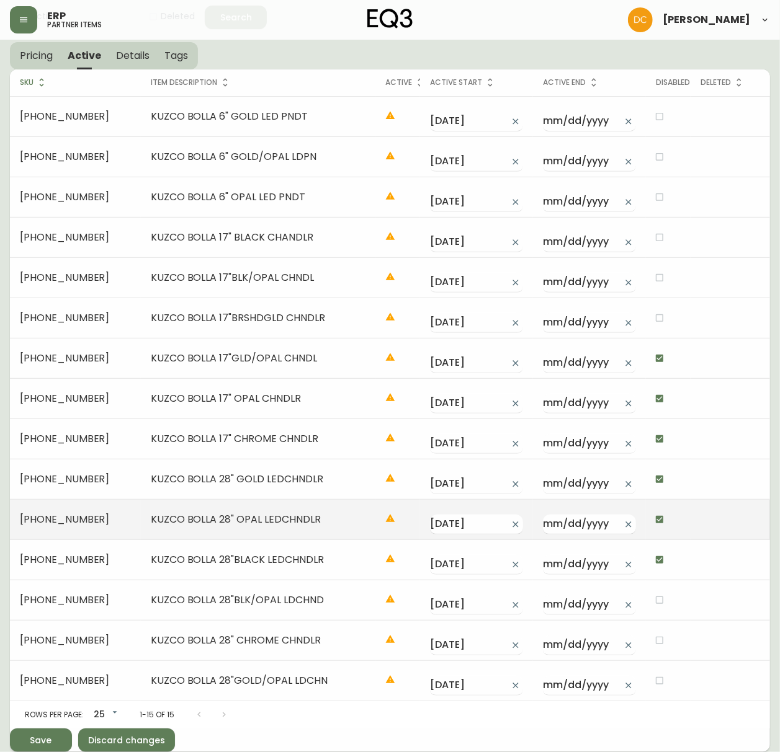
drag, startPoint x: 656, startPoint y: 562, endPoint x: 656, endPoint y: 536, distance: 25.4
click at [656, 559] on input "checkbox" at bounding box center [659, 559] width 21 height 21
click at [656, 518] on input "checkbox" at bounding box center [659, 519] width 21 height 21
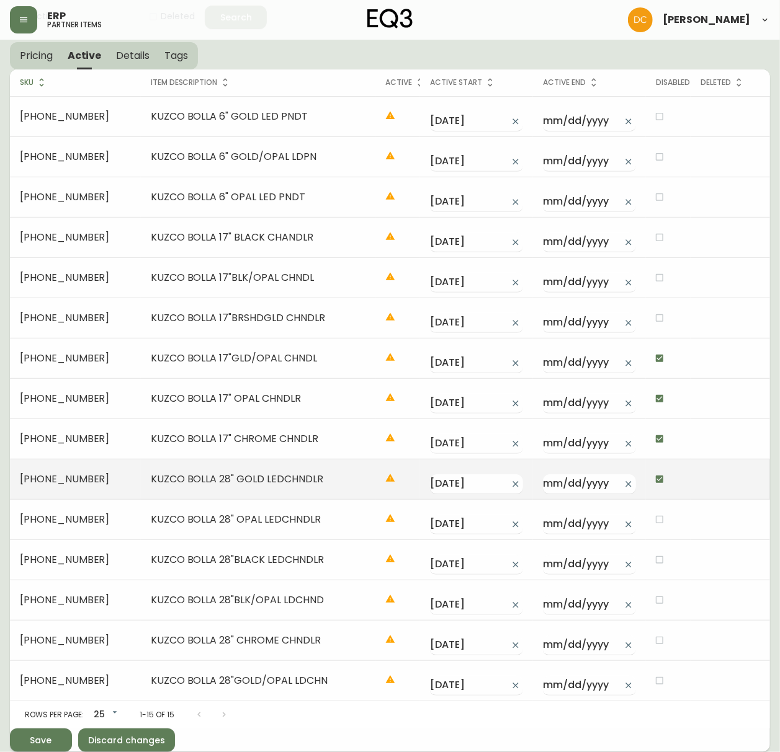
click at [652, 480] on input "checkbox" at bounding box center [659, 479] width 21 height 21
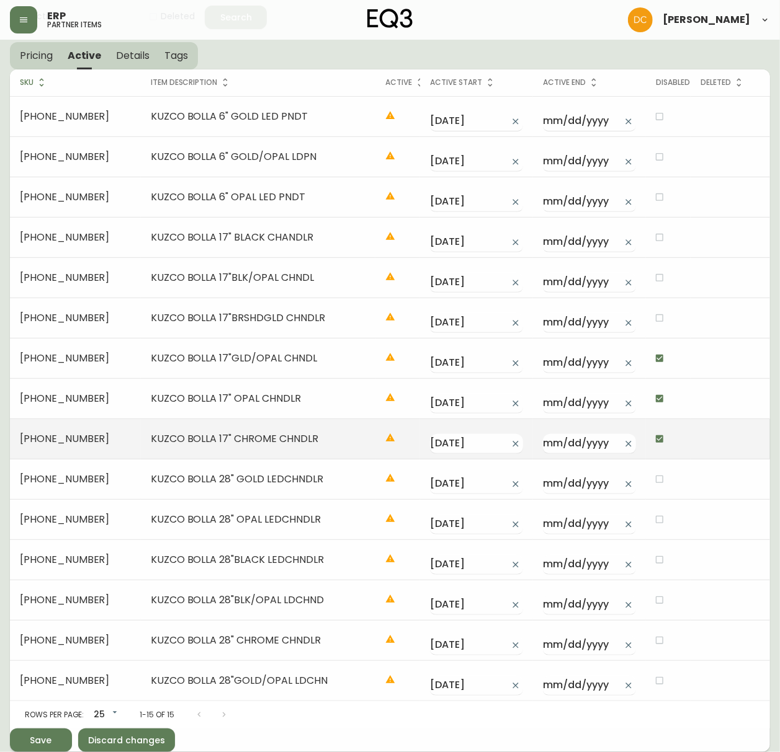
drag, startPoint x: 653, startPoint y: 463, endPoint x: 654, endPoint y: 445, distance: 17.4
click at [654, 450] on tbody "3380-2505-04 KUZCO BOLLA 6" GOLD LED PNDT 2025-09-22 3380-2505-05 KUZCO BOLLA 6…" at bounding box center [390, 399] width 760 height 605
drag, startPoint x: 654, startPoint y: 422, endPoint x: 656, endPoint y: 395, distance: 27.4
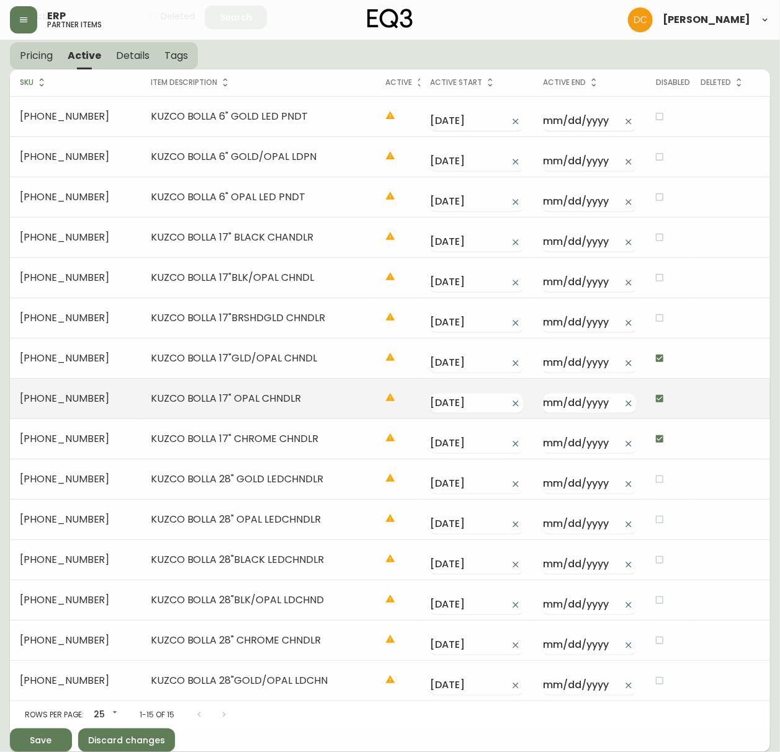
click at [654, 420] on td at bounding box center [668, 439] width 45 height 40
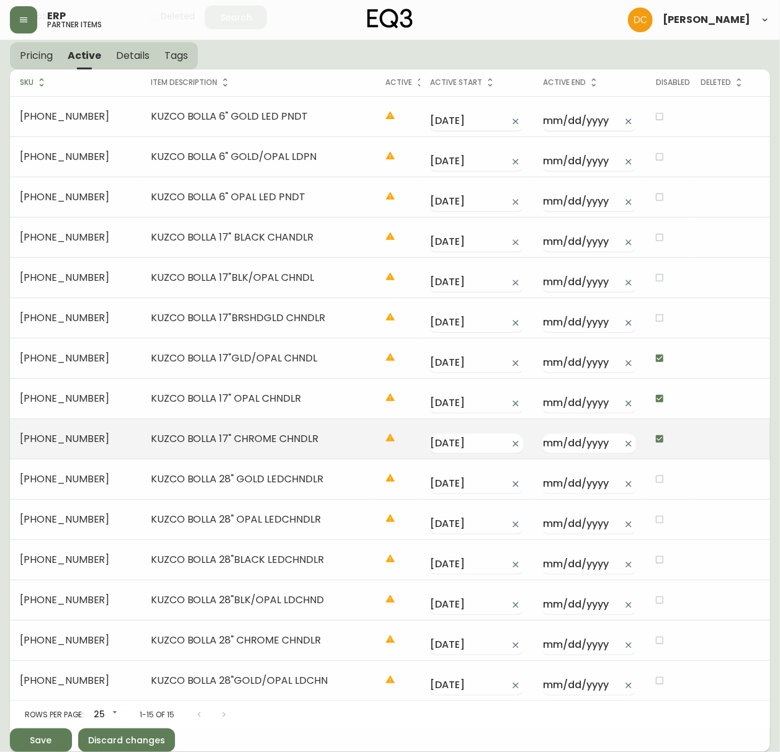
click at [655, 430] on input "checkbox" at bounding box center [659, 439] width 21 height 21
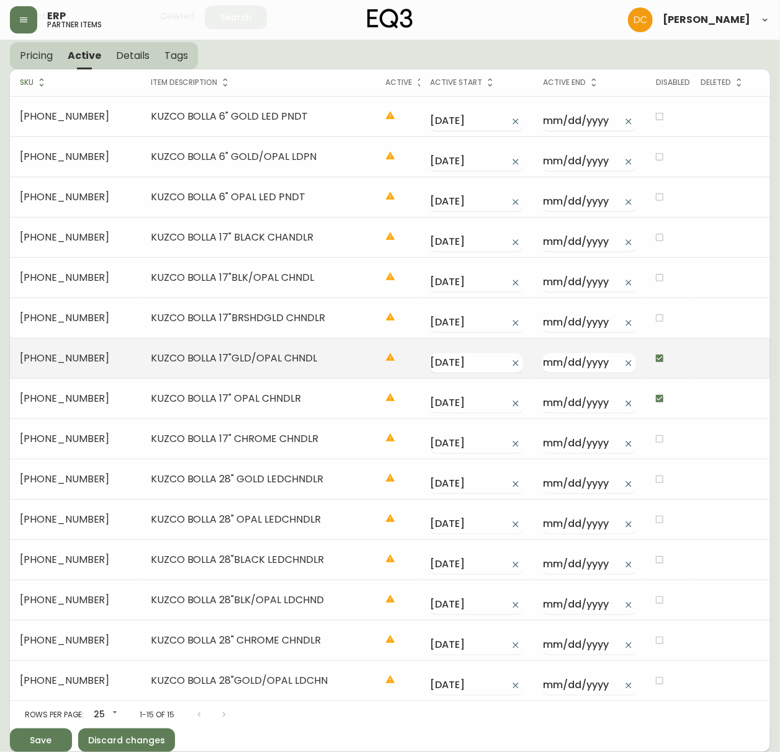
click at [662, 393] on input "checkbox" at bounding box center [659, 398] width 21 height 21
click at [656, 355] on input "checkbox" at bounding box center [659, 358] width 21 height 21
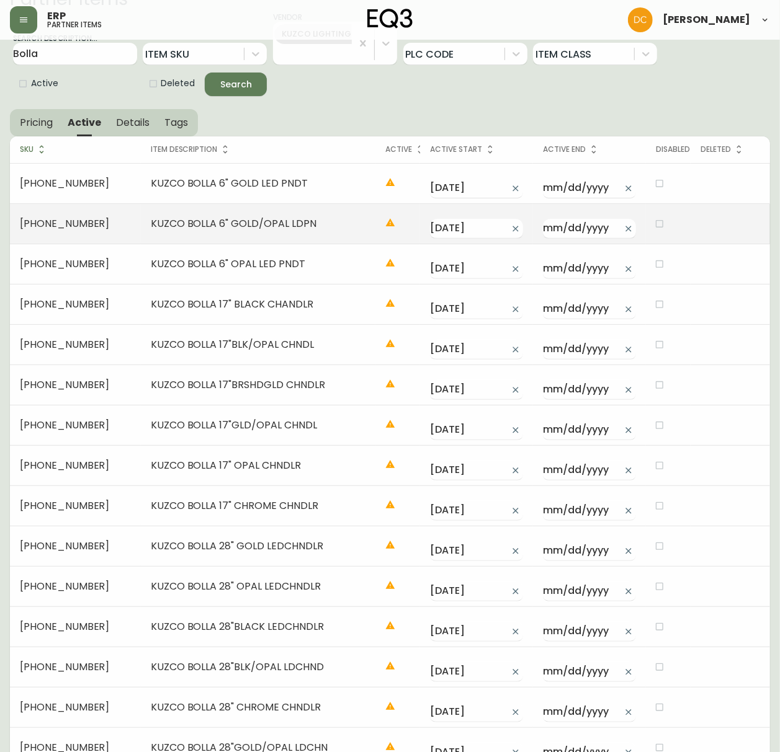
scroll to position [0, 0]
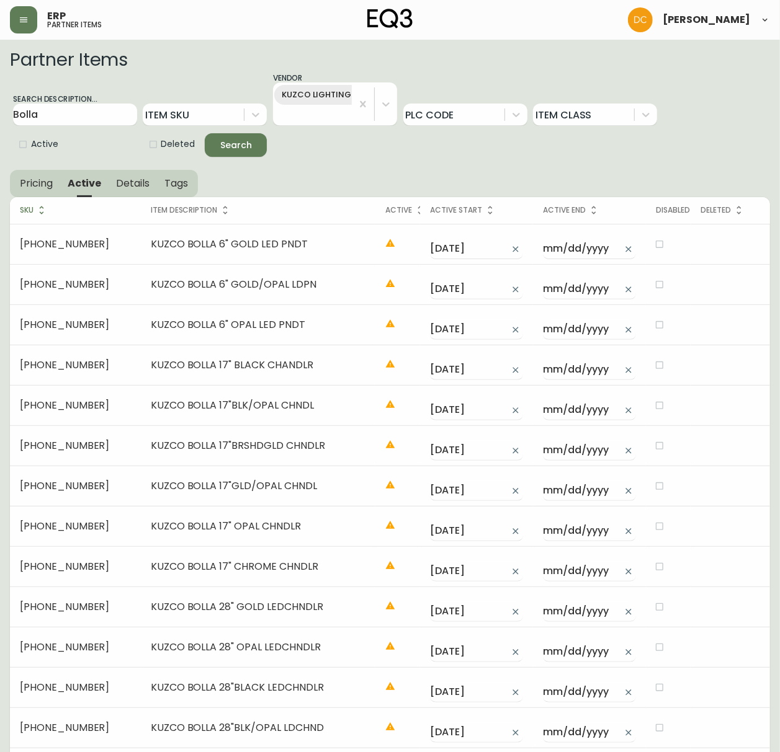
click at [149, 181] on button "Details" at bounding box center [133, 183] width 48 height 27
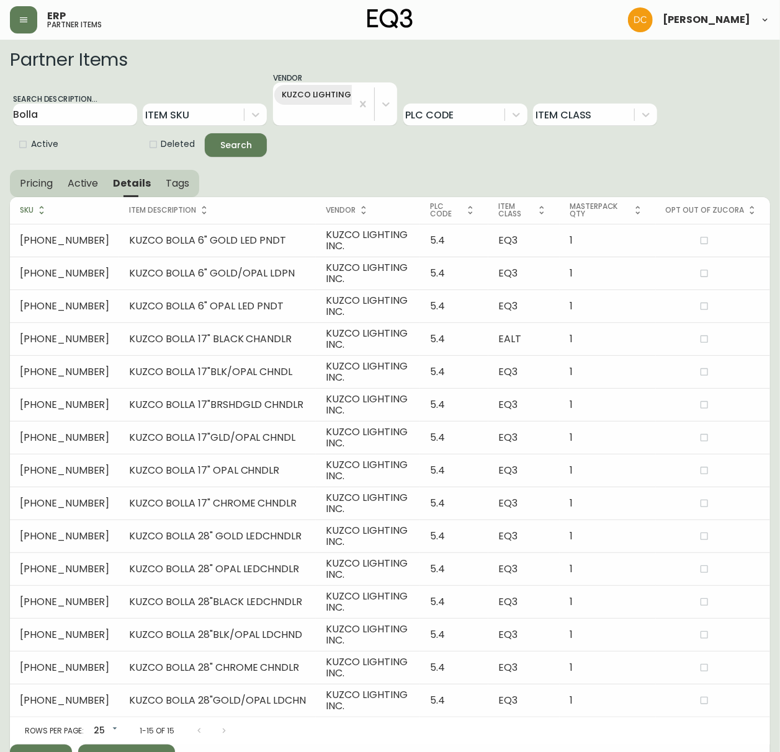
click at [48, 182] on span "Pricing" at bounding box center [36, 183] width 33 height 13
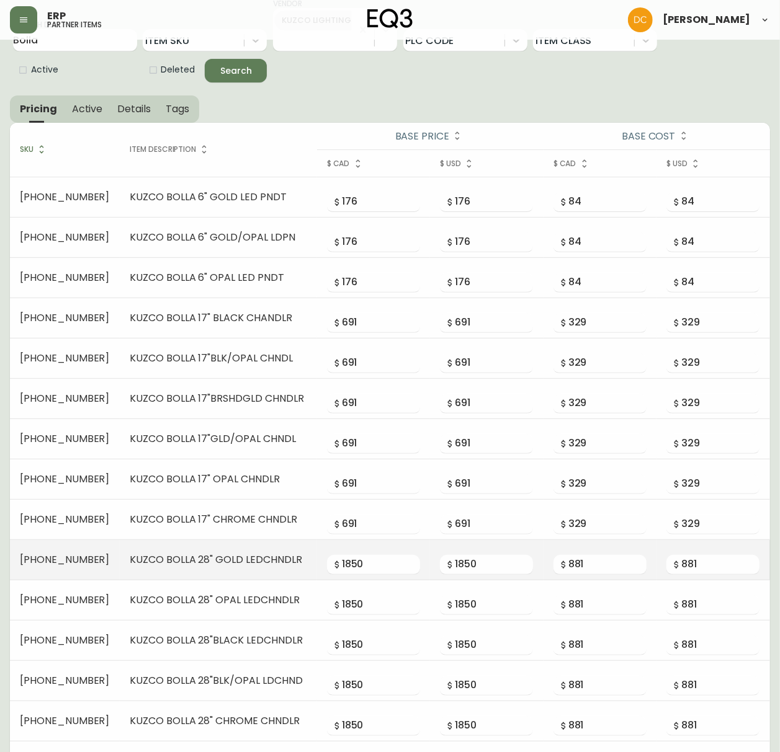
scroll to position [158, 0]
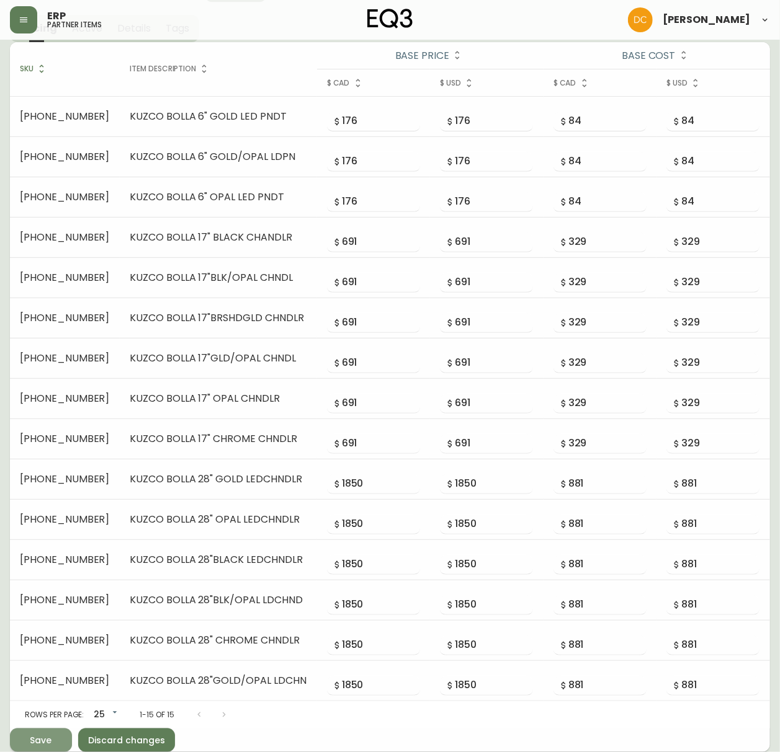
drag, startPoint x: 48, startPoint y: 732, endPoint x: 53, endPoint y: 720, distance: 12.8
click at [50, 574] on button "Save" at bounding box center [41, 741] width 62 height 24
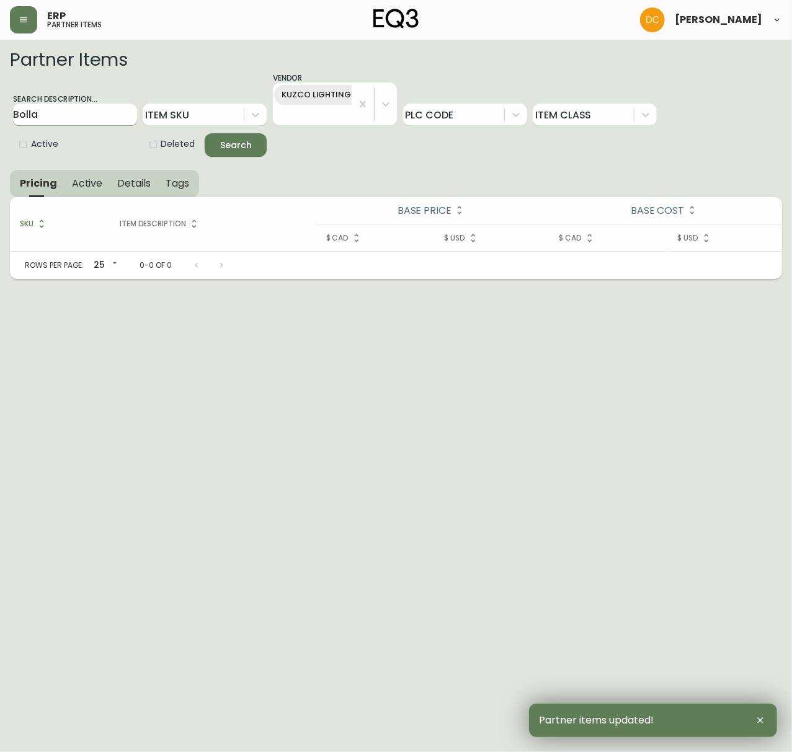
click at [68, 112] on input "Bolla" at bounding box center [75, 115] width 124 height 22
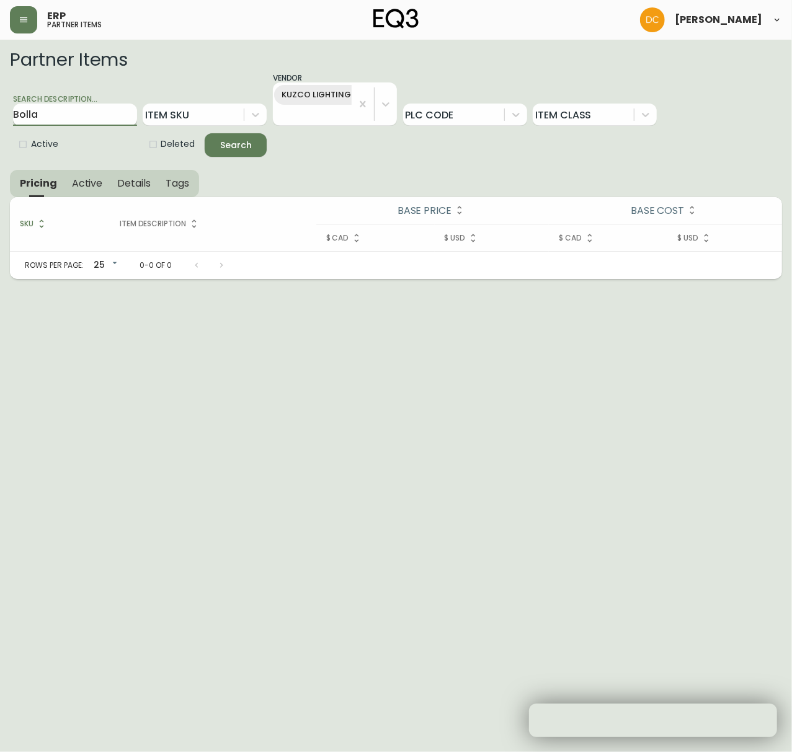
click at [68, 110] on input "Bolla" at bounding box center [75, 115] width 124 height 22
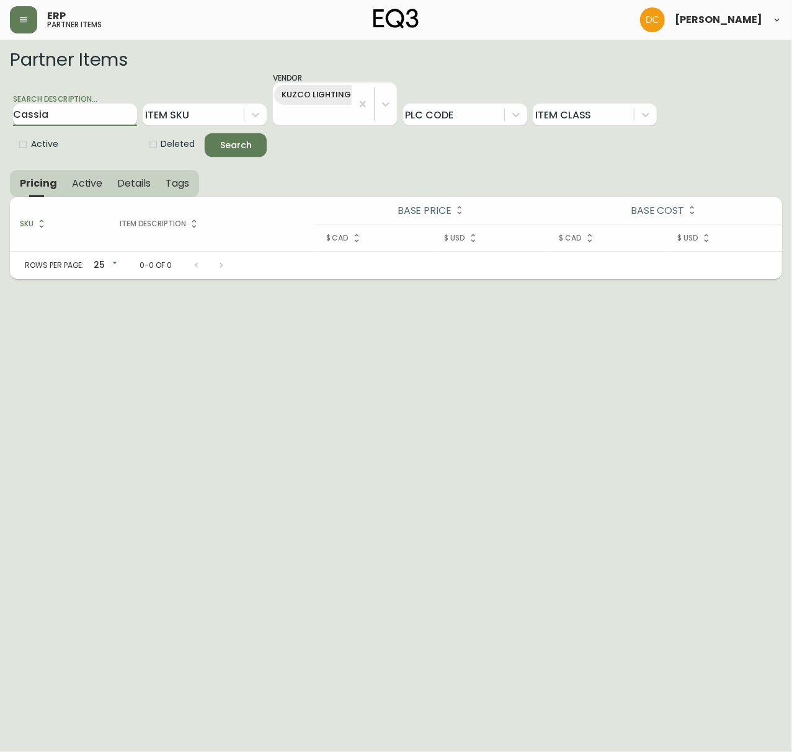
click at [205, 133] on button "Search" at bounding box center [236, 145] width 62 height 24
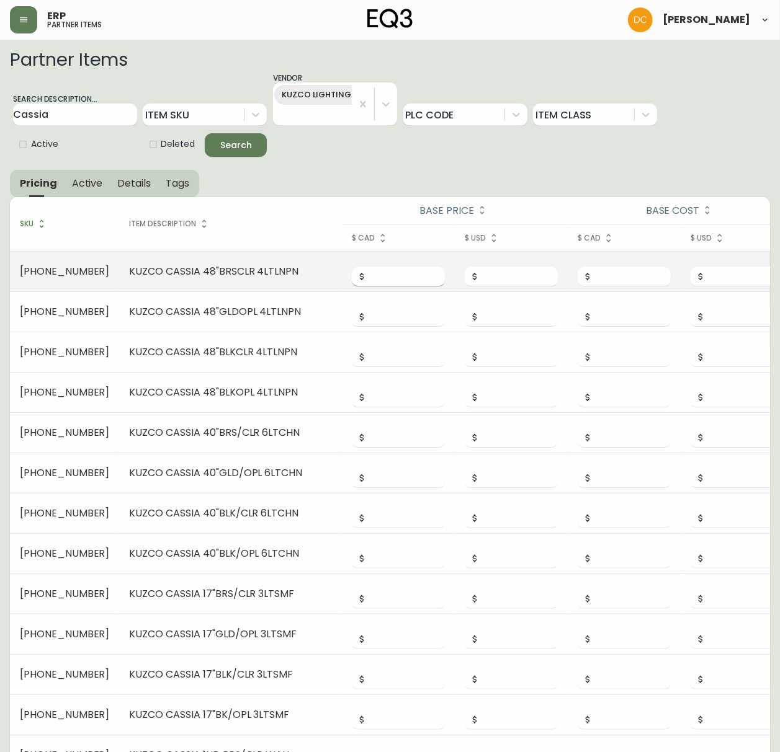
click at [367, 272] on input "number" at bounding box center [406, 277] width 78 height 20
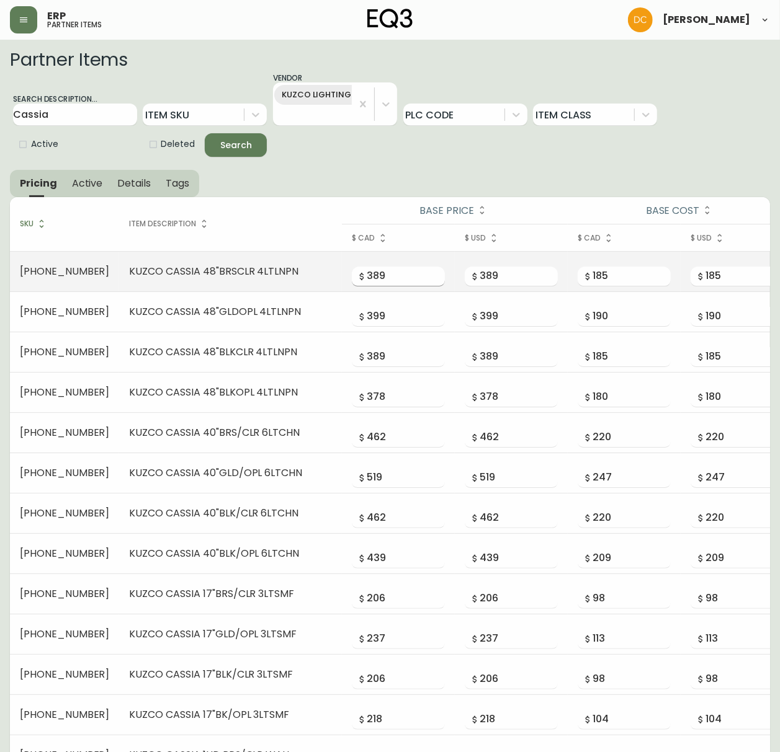
scroll to position [360, 0]
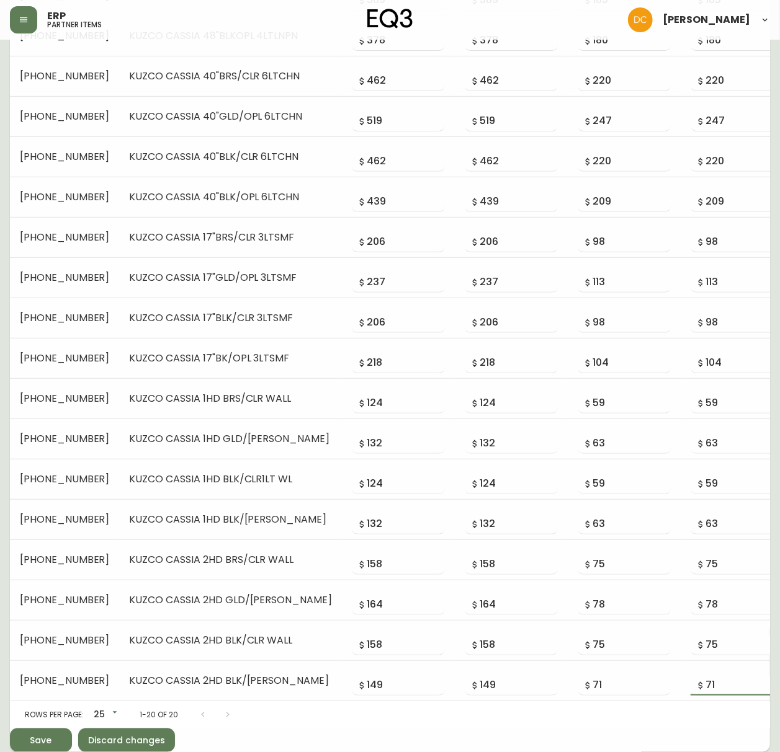
click at [10, 574] on button "Save" at bounding box center [41, 741] width 62 height 24
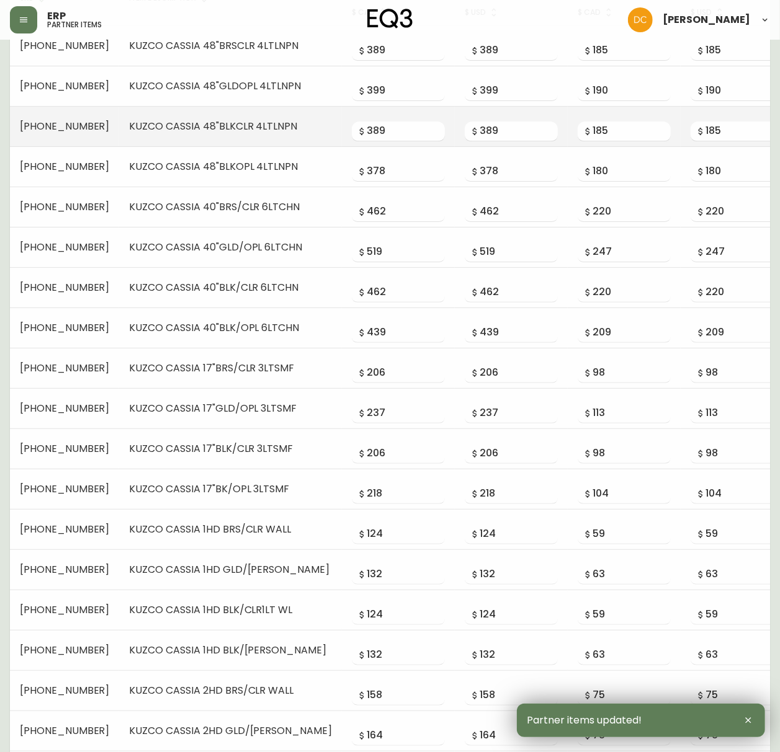
scroll to position [0, 0]
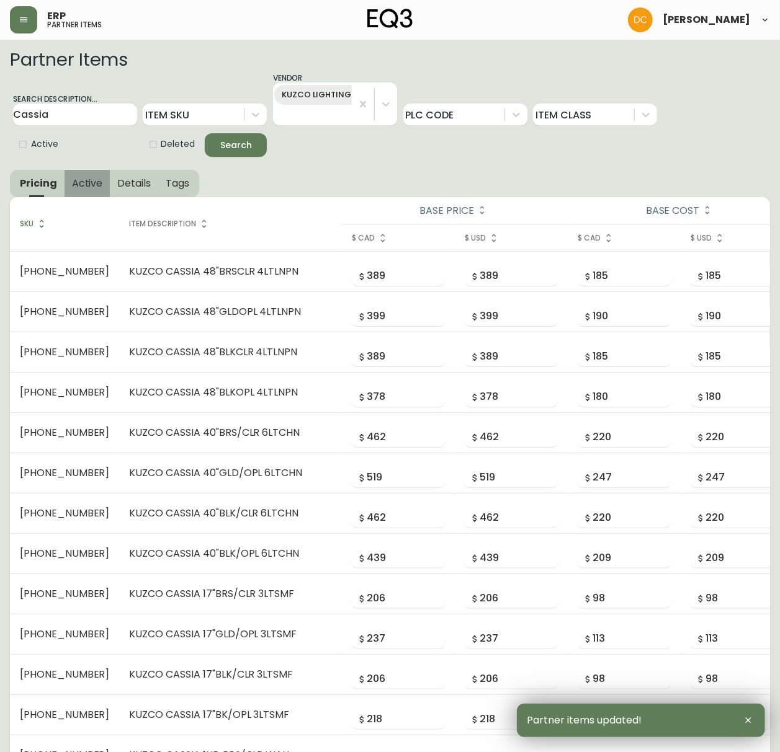
click at [100, 192] on button "Active" at bounding box center [87, 183] width 46 height 27
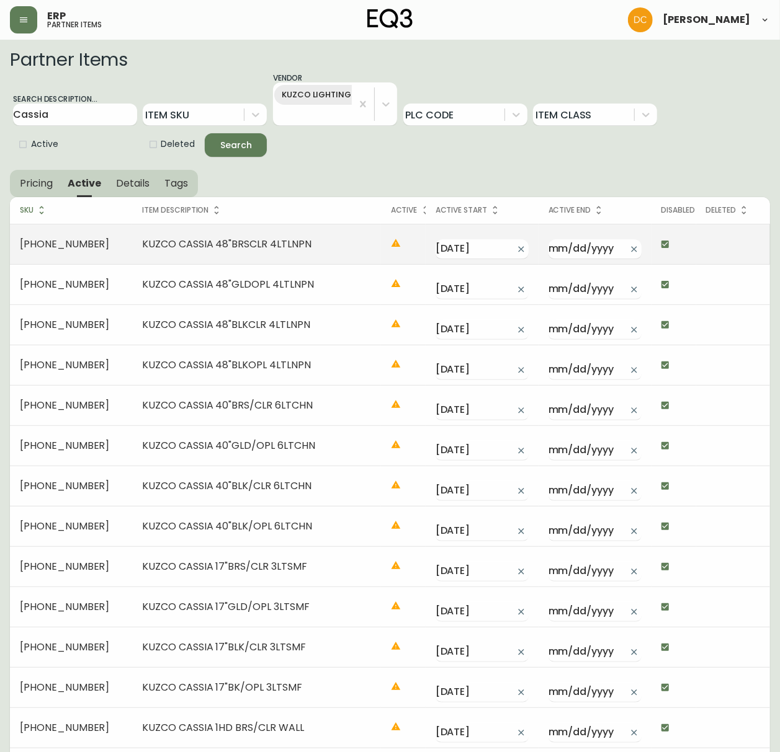
click at [660, 238] on input "checkbox" at bounding box center [664, 244] width 21 height 21
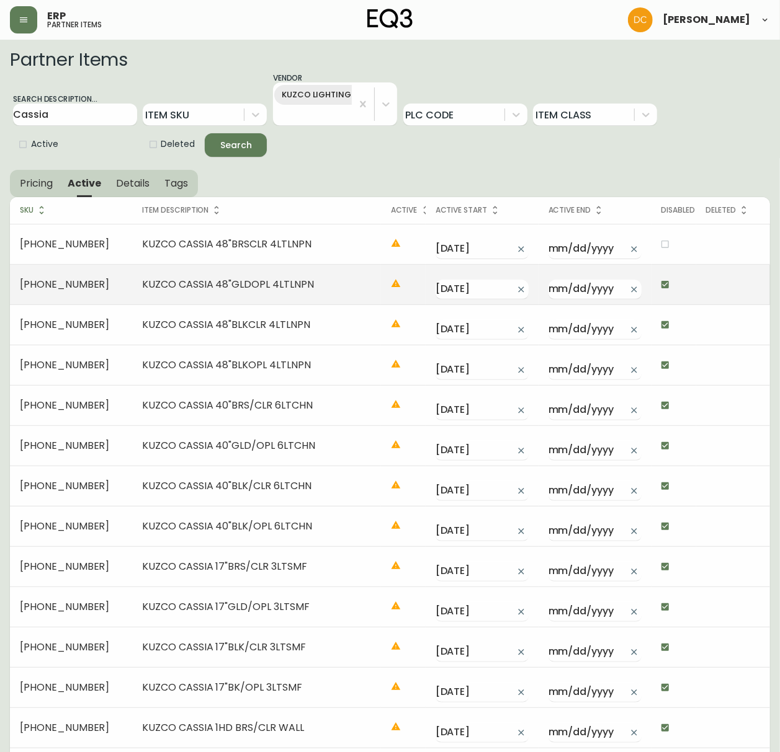
click at [654, 281] on input "checkbox" at bounding box center [664, 284] width 21 height 21
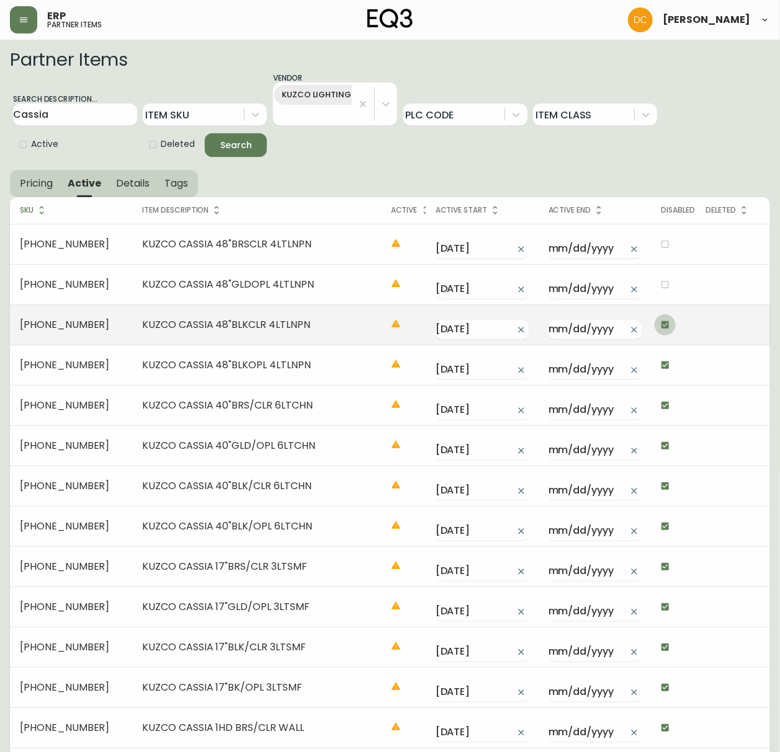
click at [654, 331] on input "checkbox" at bounding box center [664, 324] width 21 height 21
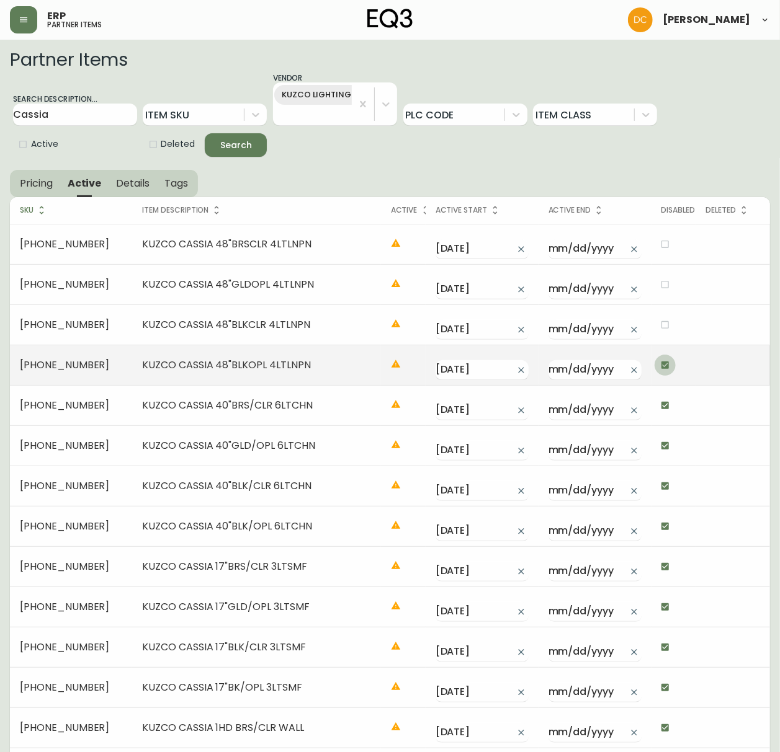
click at [654, 375] on input "checkbox" at bounding box center [664, 365] width 21 height 21
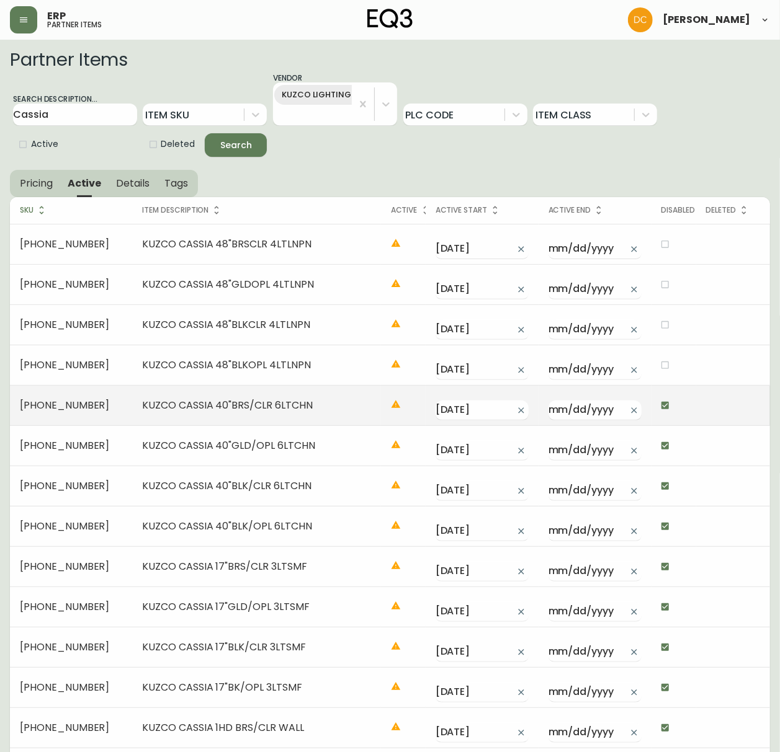
click at [654, 399] on input "checkbox" at bounding box center [664, 405] width 21 height 21
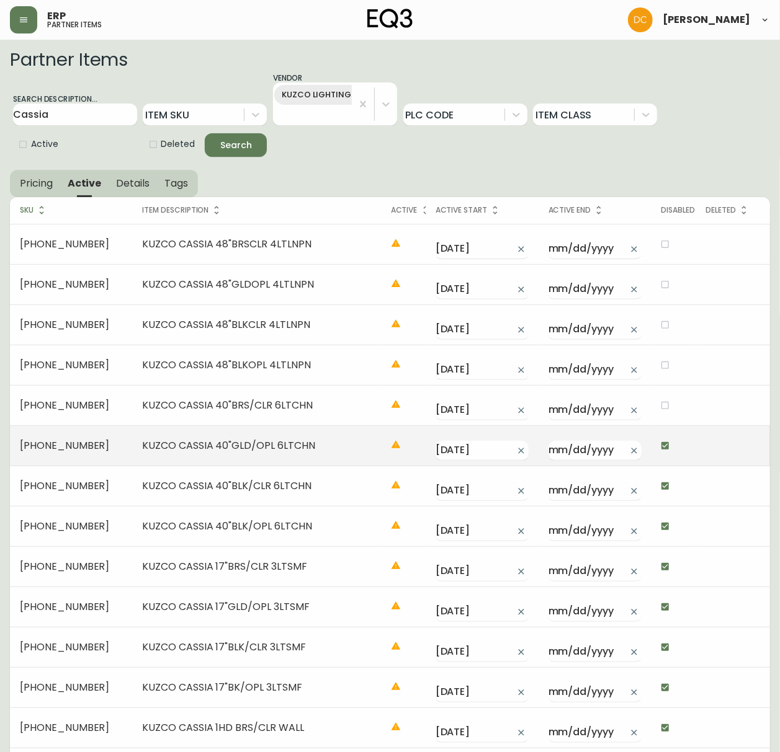
click at [658, 447] on input "checkbox" at bounding box center [664, 445] width 21 height 21
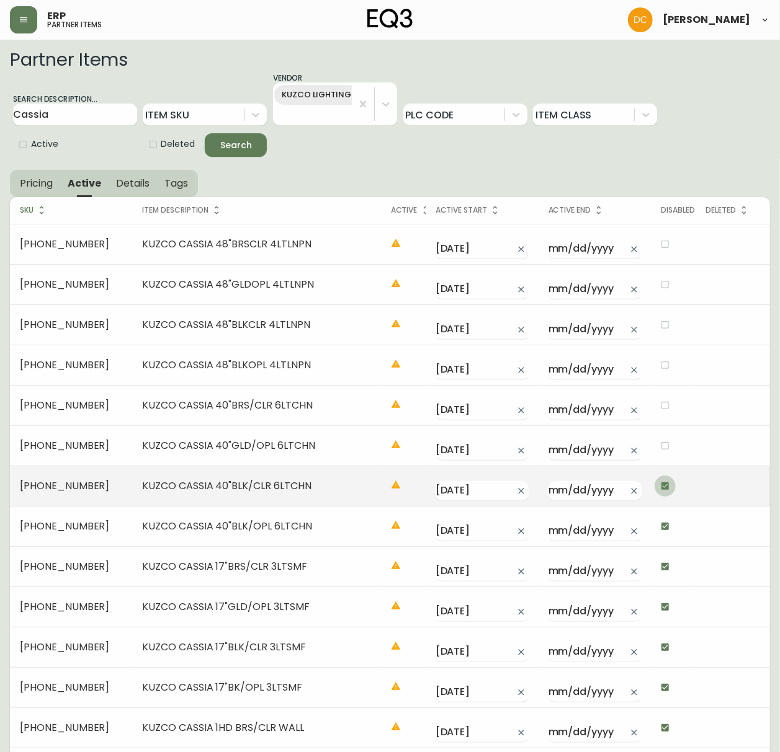
click at [656, 489] on input "checkbox" at bounding box center [664, 486] width 21 height 21
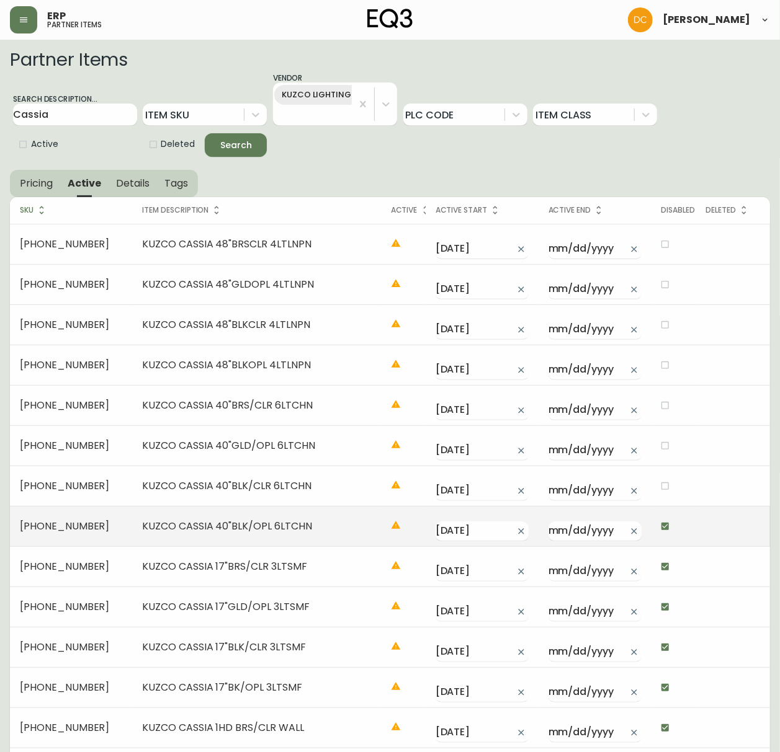
click at [654, 535] on input "checkbox" at bounding box center [664, 526] width 21 height 21
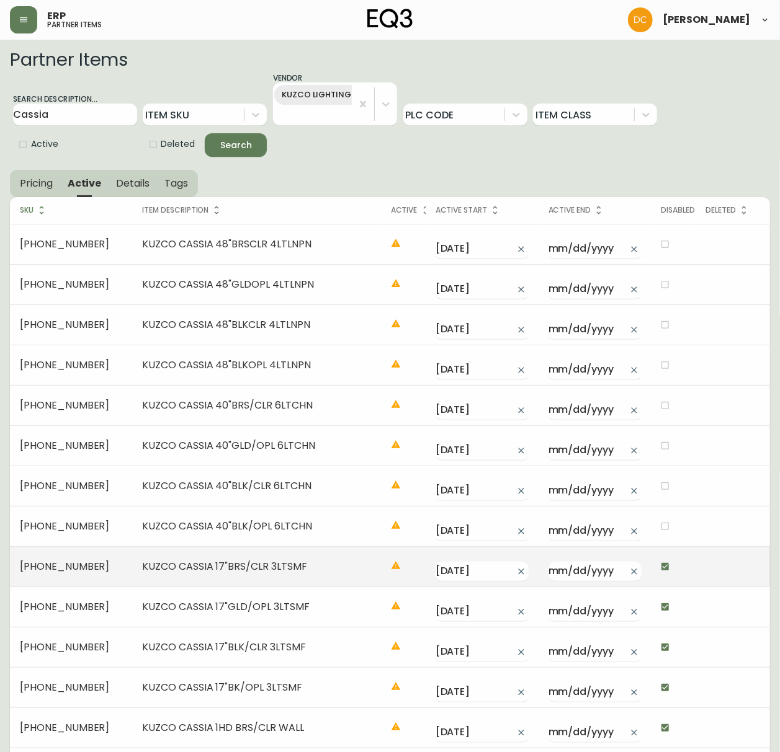
click at [655, 572] on input "checkbox" at bounding box center [664, 566] width 21 height 21
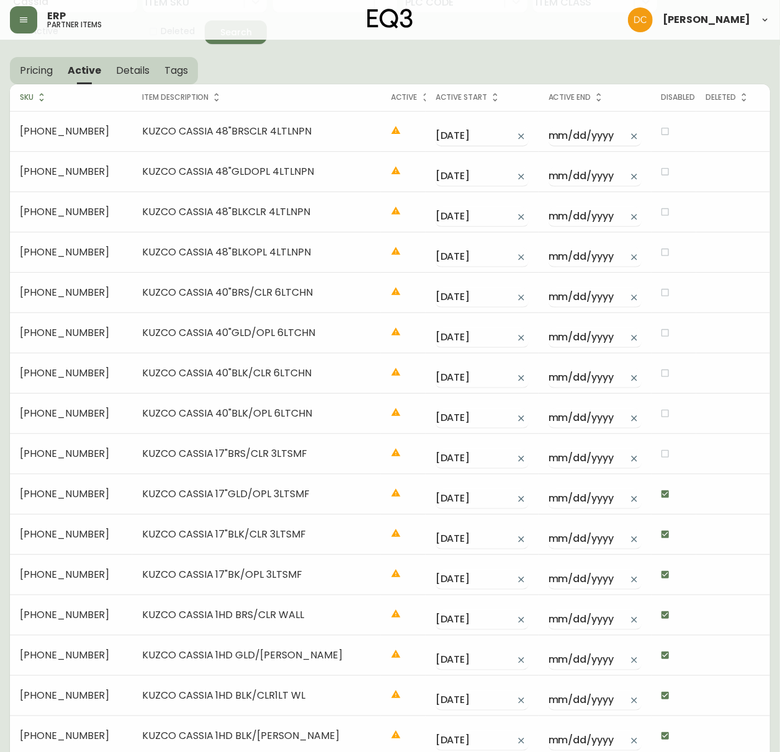
scroll to position [333, 0]
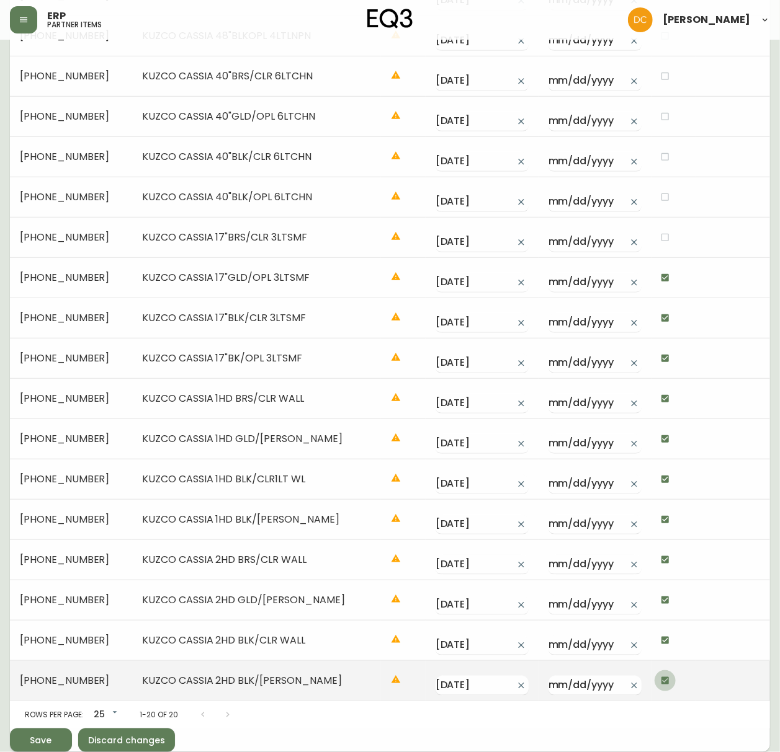
drag, startPoint x: 665, startPoint y: 683, endPoint x: 658, endPoint y: 676, distance: 9.6
click at [660, 574] on input "checkbox" at bounding box center [664, 680] width 21 height 21
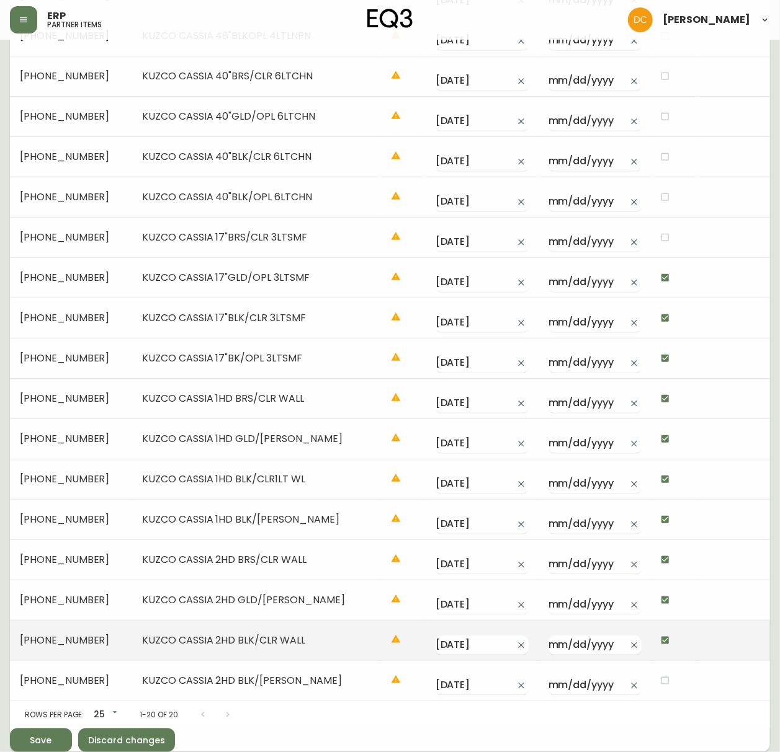
click at [656, 574] on input "checkbox" at bounding box center [664, 640] width 21 height 21
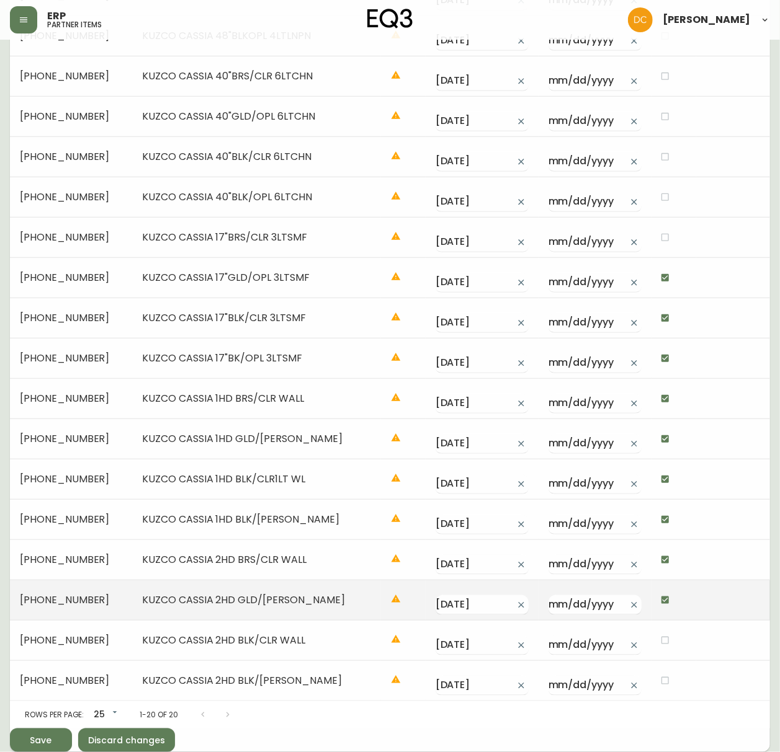
click at [658, 574] on input "checkbox" at bounding box center [664, 600] width 21 height 21
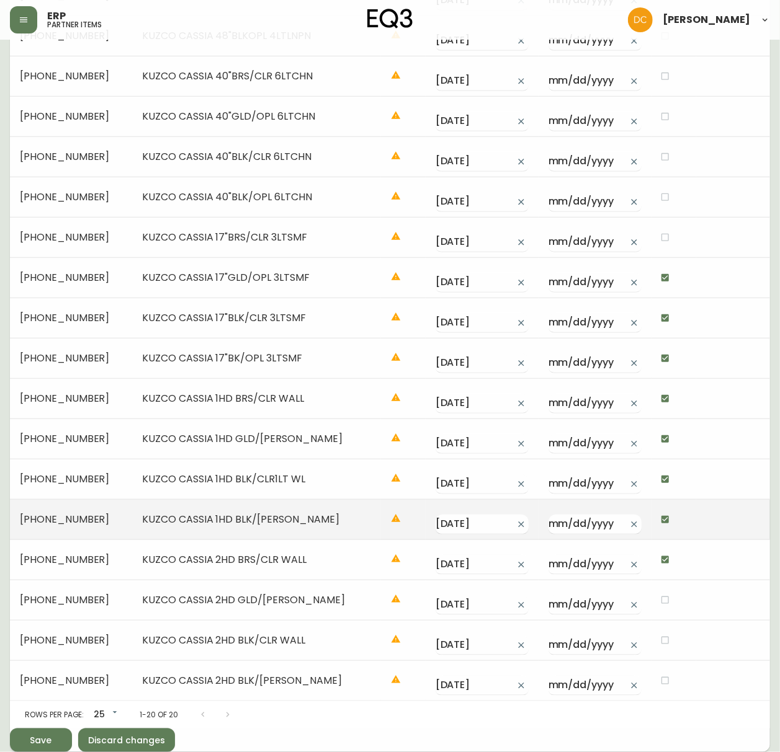
drag, startPoint x: 656, startPoint y: 556, endPoint x: 656, endPoint y: 523, distance: 32.9
click at [655, 554] on input "checkbox" at bounding box center [664, 559] width 21 height 21
click at [656, 517] on input "checkbox" at bounding box center [664, 519] width 21 height 21
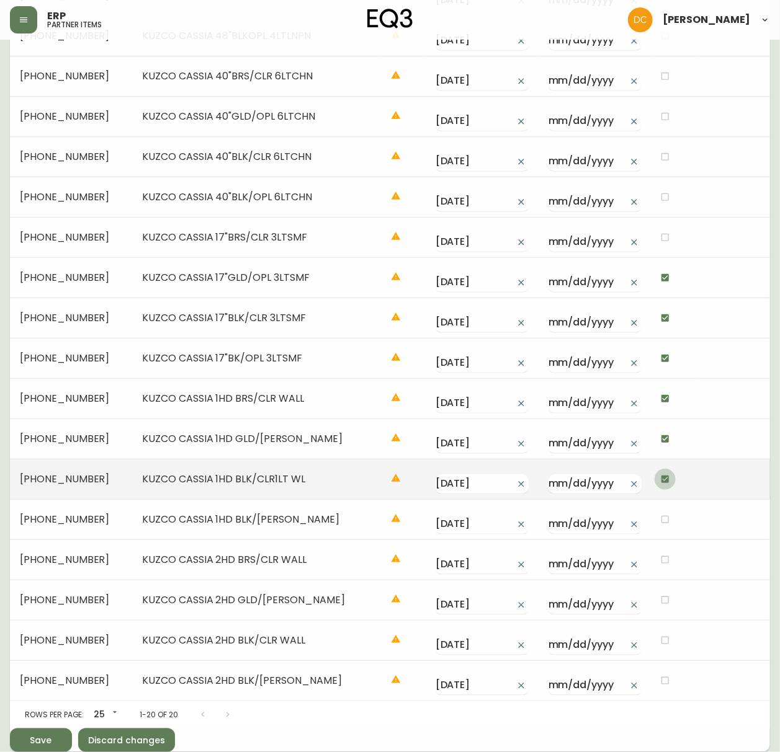
drag, startPoint x: 655, startPoint y: 479, endPoint x: 656, endPoint y: 442, distance: 37.2
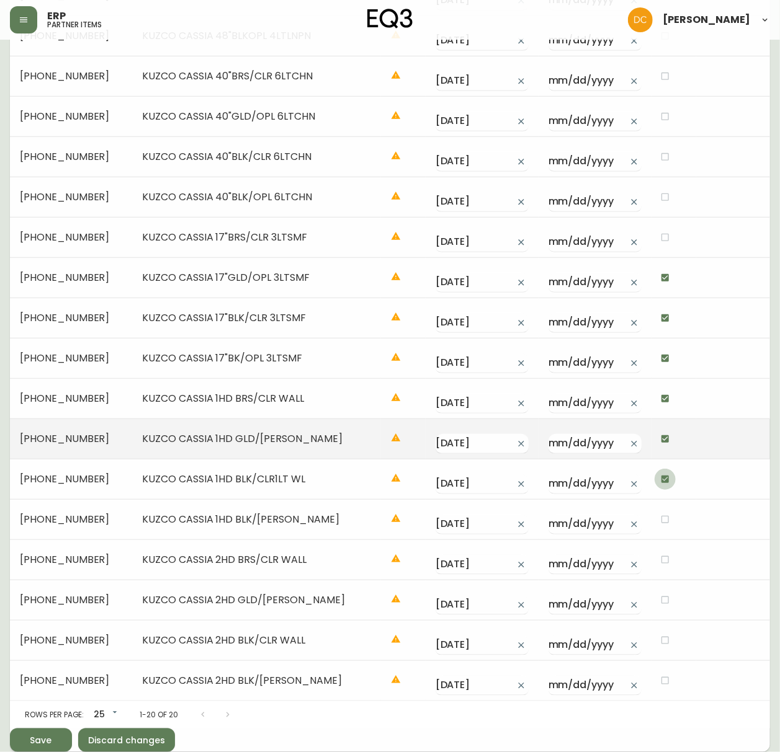
click at [655, 479] on input "checkbox" at bounding box center [664, 479] width 21 height 21
click at [655, 433] on input "checkbox" at bounding box center [664, 439] width 21 height 21
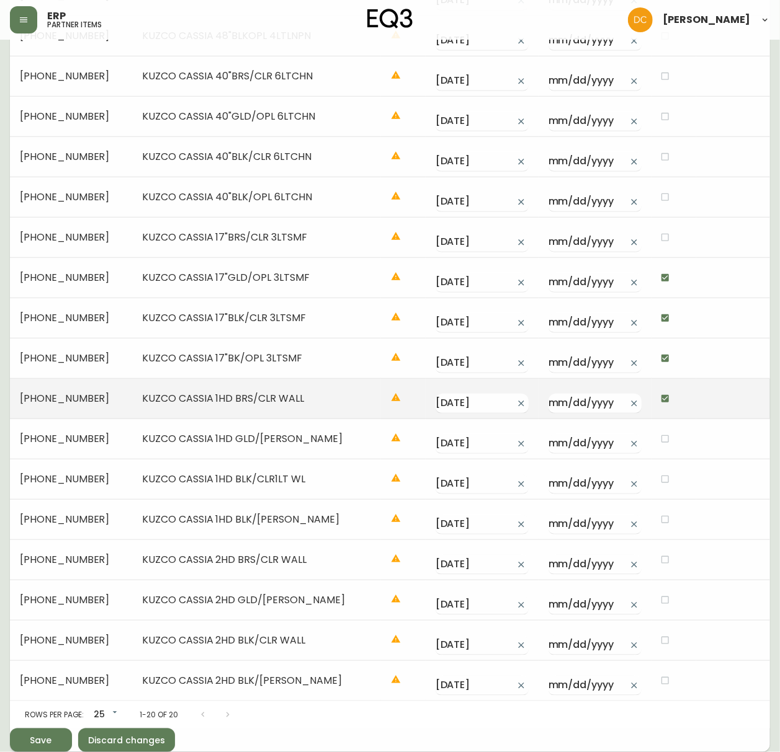
click at [654, 394] on input "checkbox" at bounding box center [664, 398] width 21 height 21
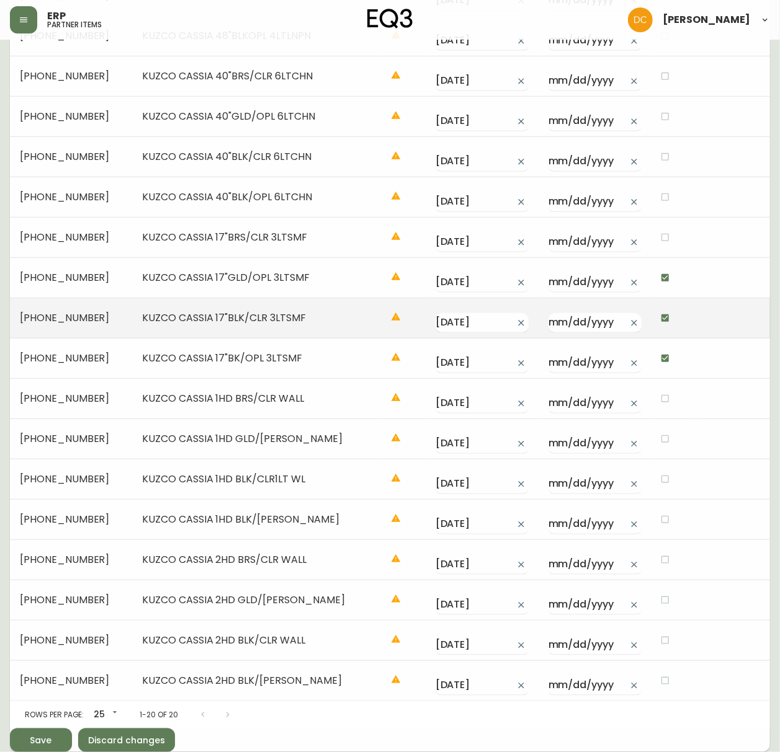
drag, startPoint x: 656, startPoint y: 350, endPoint x: 656, endPoint y: 332, distance: 17.4
click at [656, 349] on input "checkbox" at bounding box center [664, 358] width 21 height 21
click at [657, 314] on input "checkbox" at bounding box center [664, 318] width 21 height 21
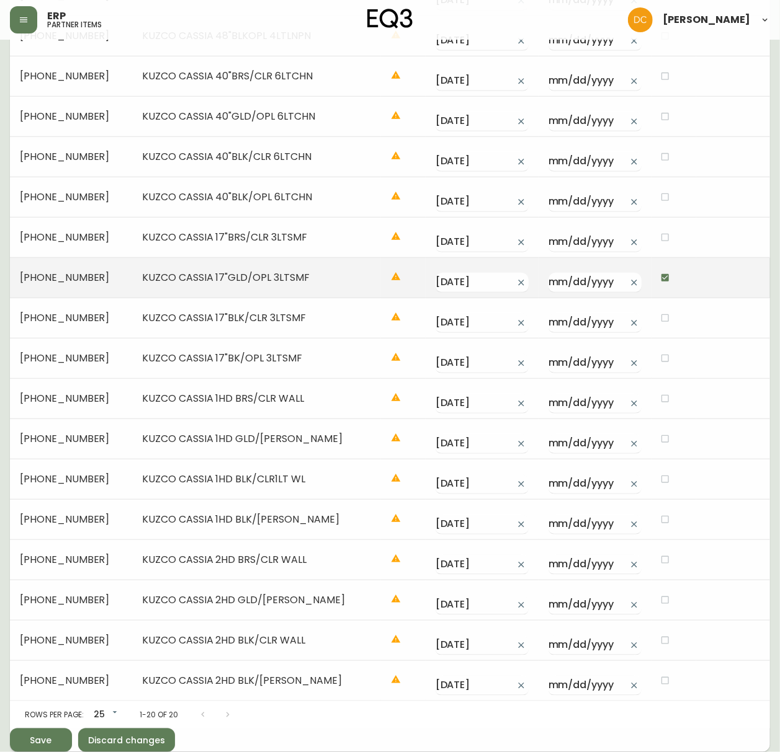
click at [658, 275] on input "checkbox" at bounding box center [664, 277] width 21 height 21
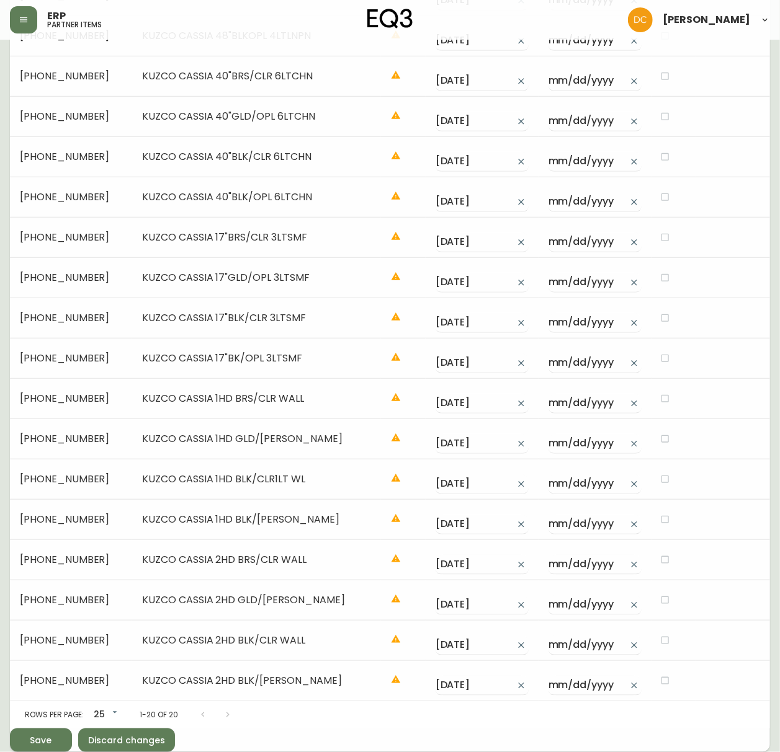
click at [48, 574] on div "Save" at bounding box center [41, 741] width 22 height 16
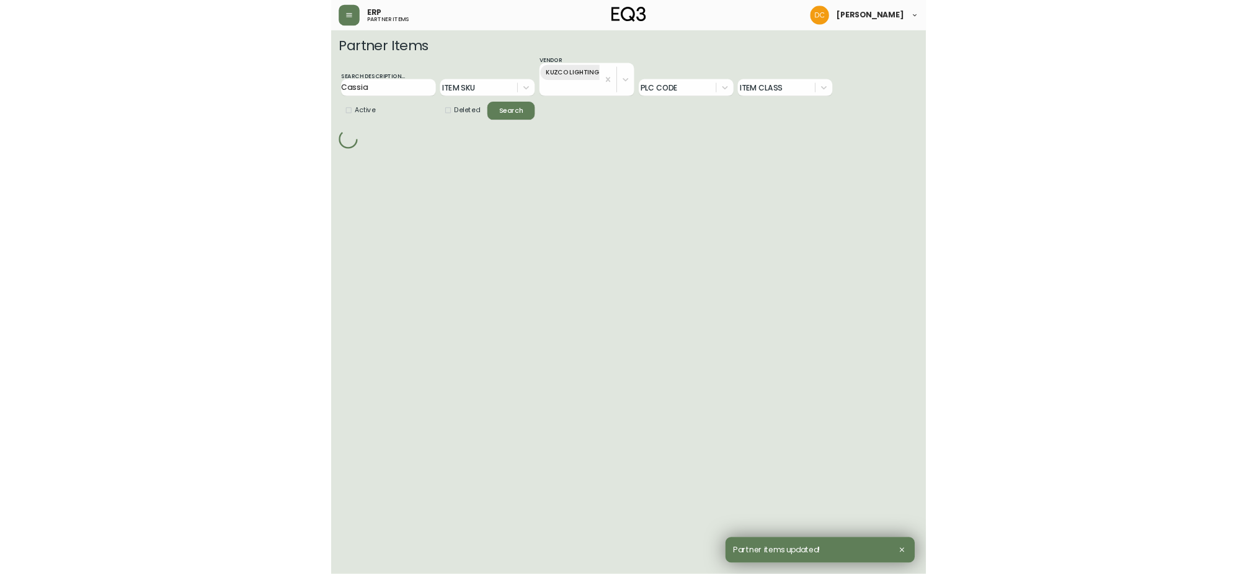
scroll to position [0, 0]
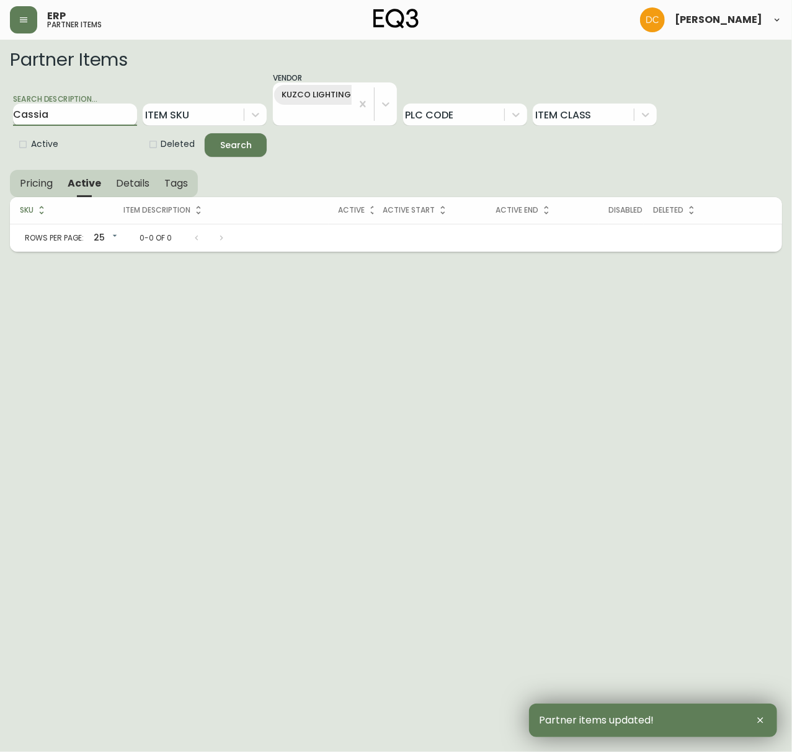
click at [47, 112] on input "Cassia" at bounding box center [75, 115] width 124 height 22
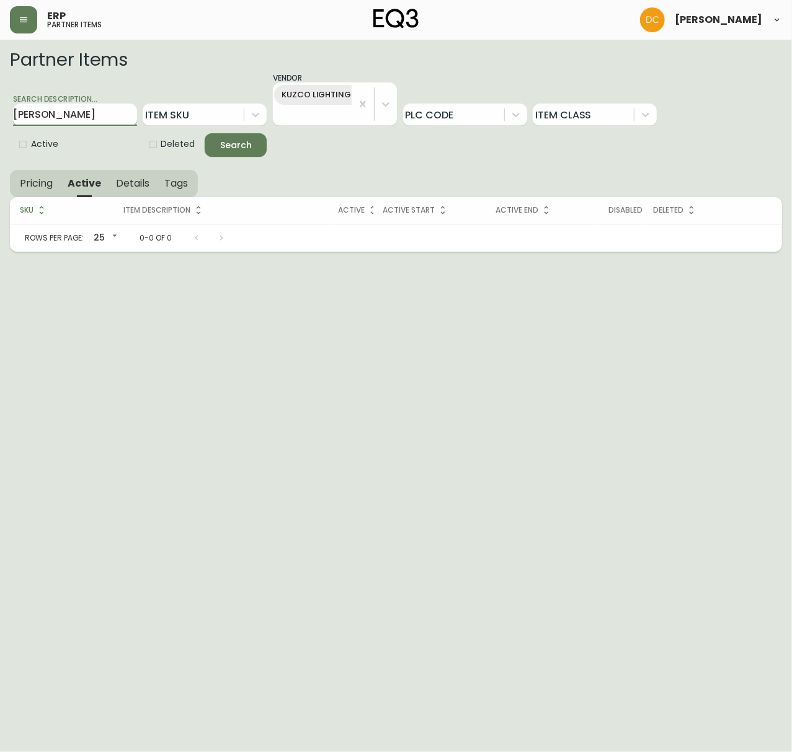
click at [205, 133] on button "Search" at bounding box center [236, 145] width 62 height 24
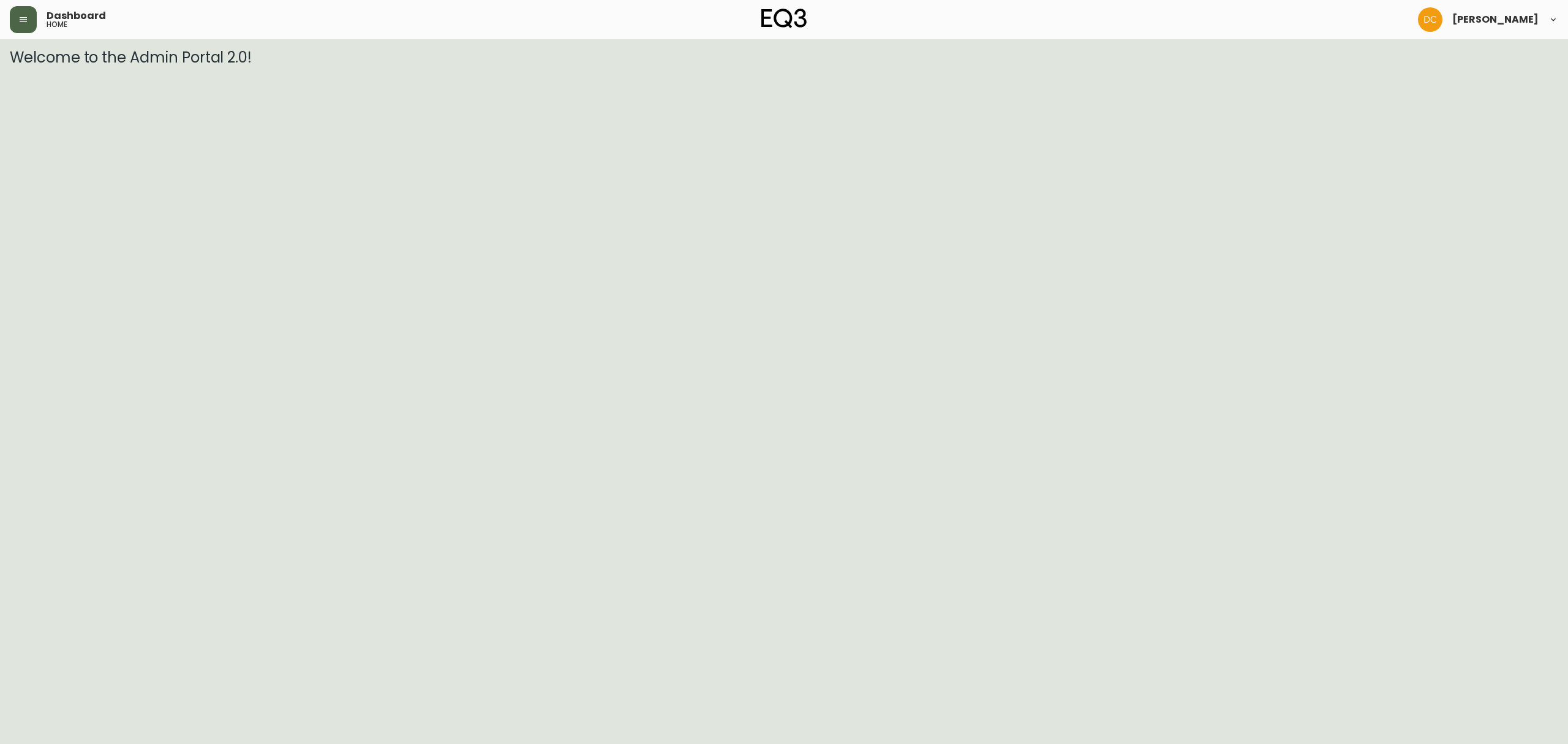
click at [22, 20] on icon "button" at bounding box center [24, 20] width 10 height 10
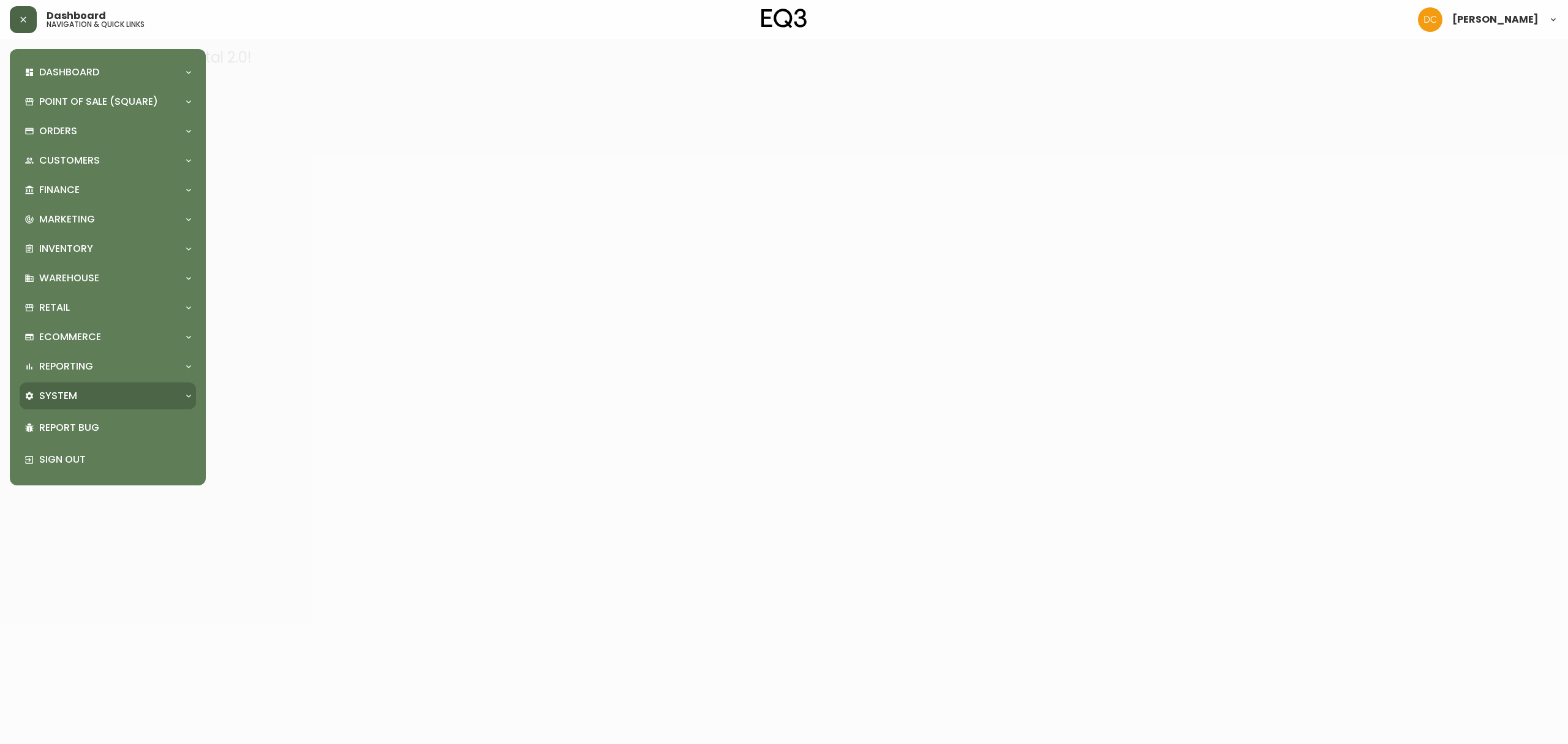
click at [84, 400] on div "System" at bounding box center [102, 396] width 154 height 14
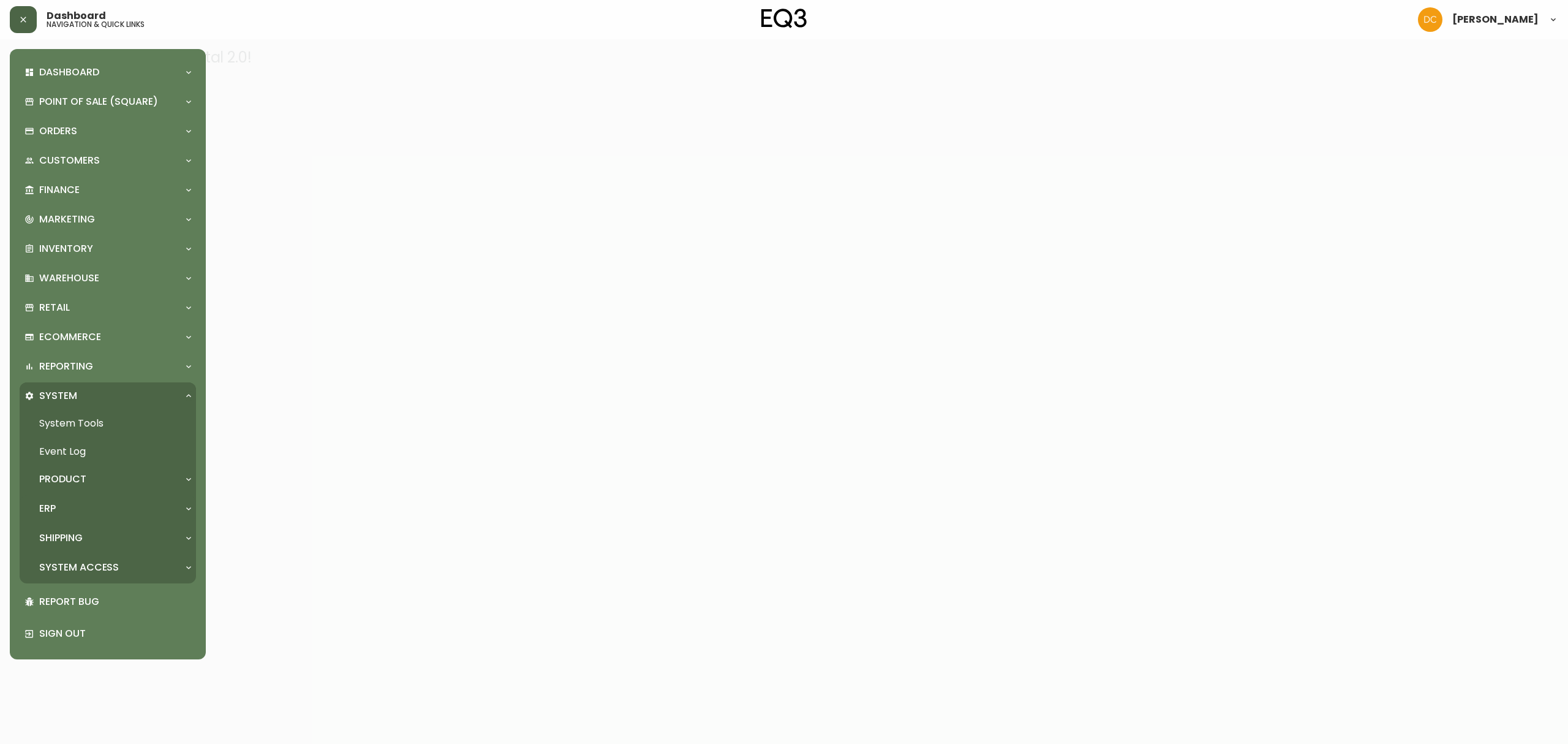
click at [78, 503] on div "ERP" at bounding box center [102, 509] width 154 height 14
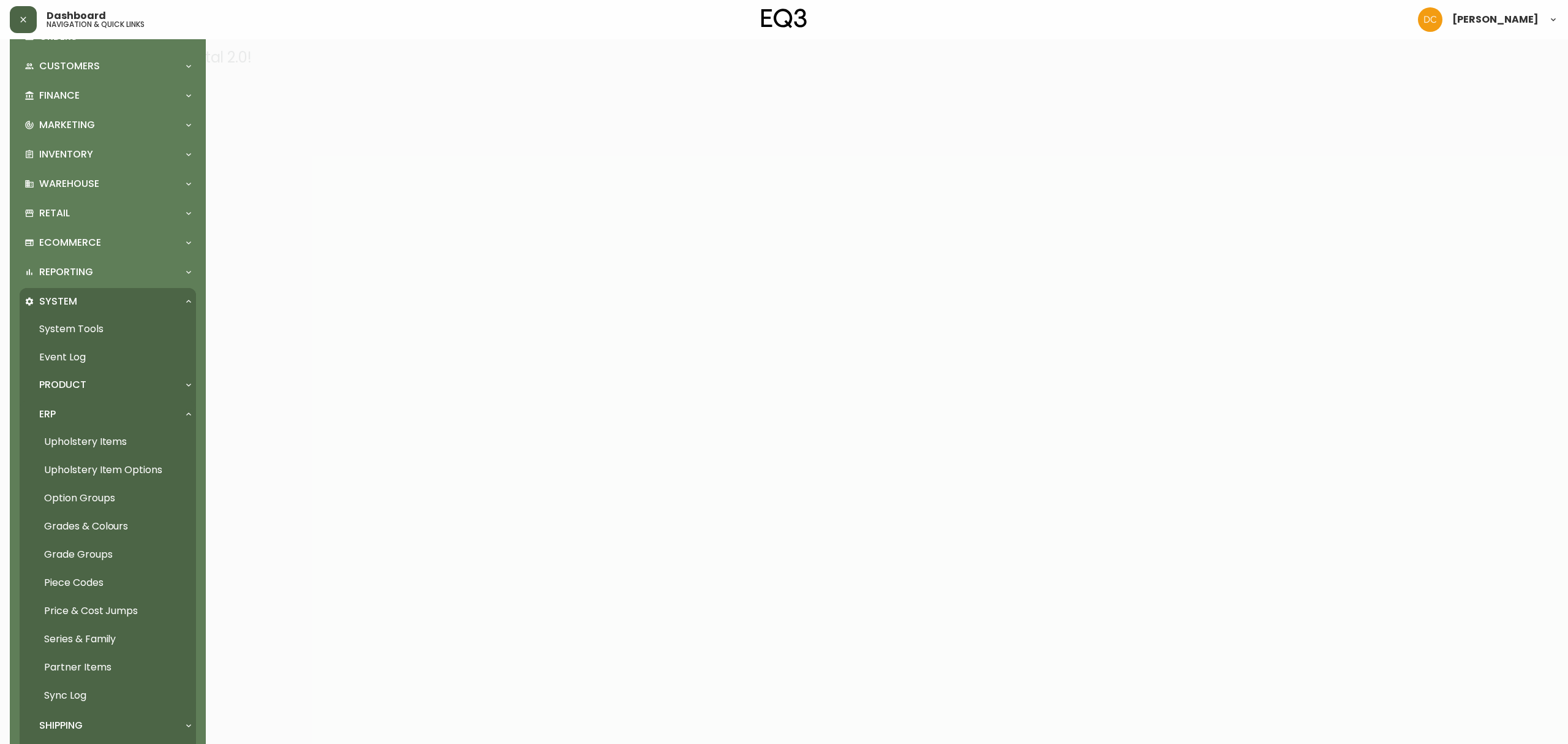
scroll to position [207, 0]
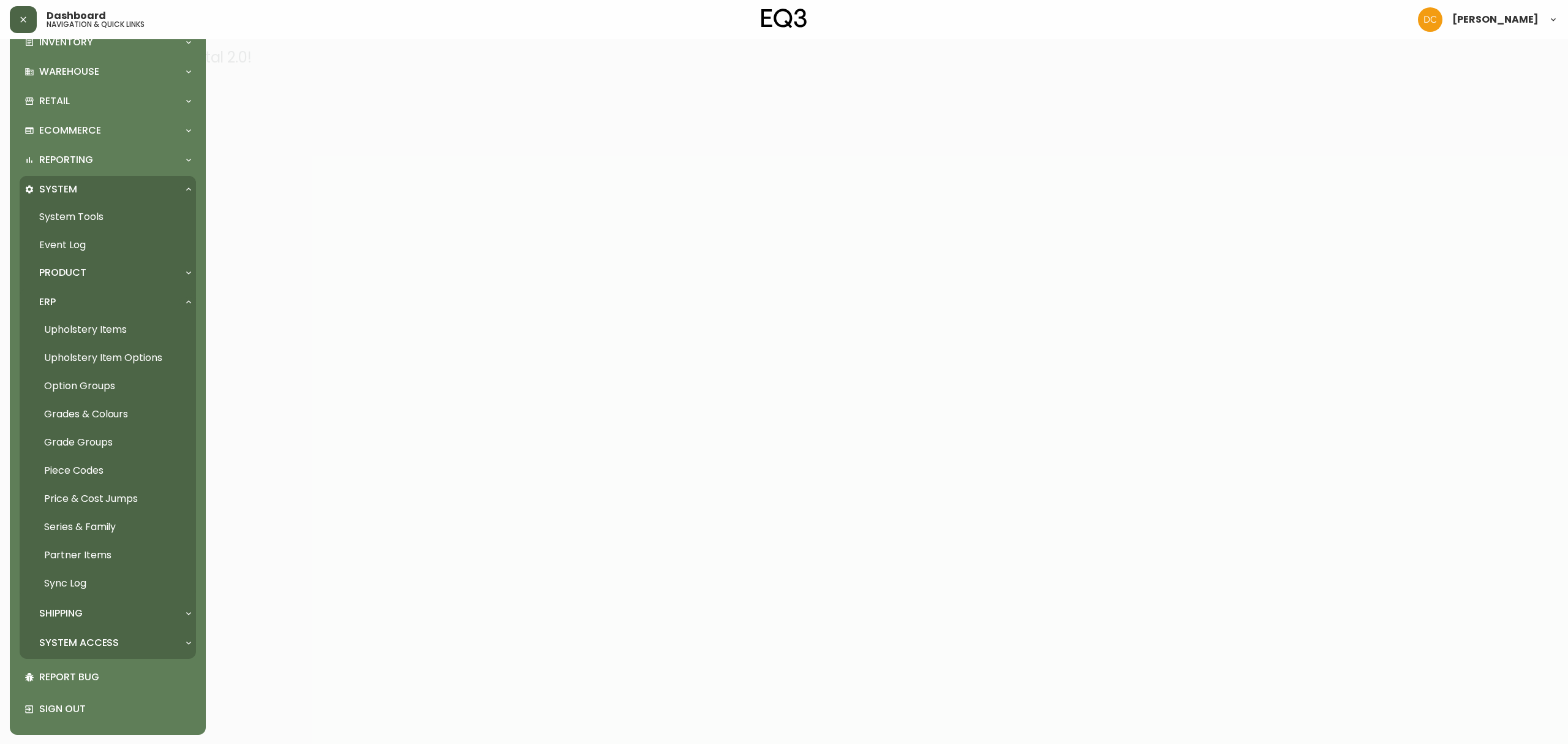
click at [117, 552] on link "Partner Items" at bounding box center [108, 555] width 177 height 29
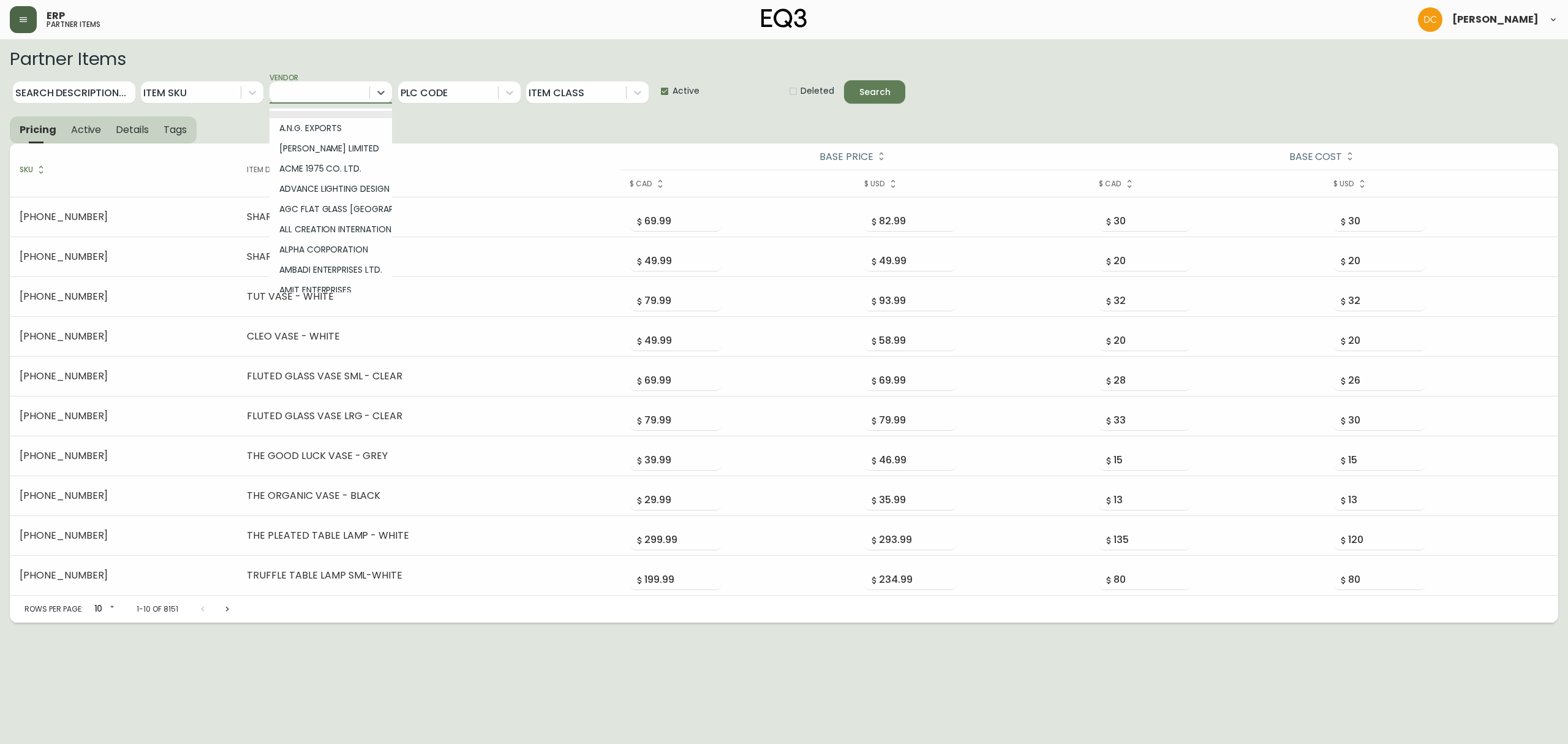
click at [309, 101] on div at bounding box center [319, 92] width 100 height 22
type input "kuz"
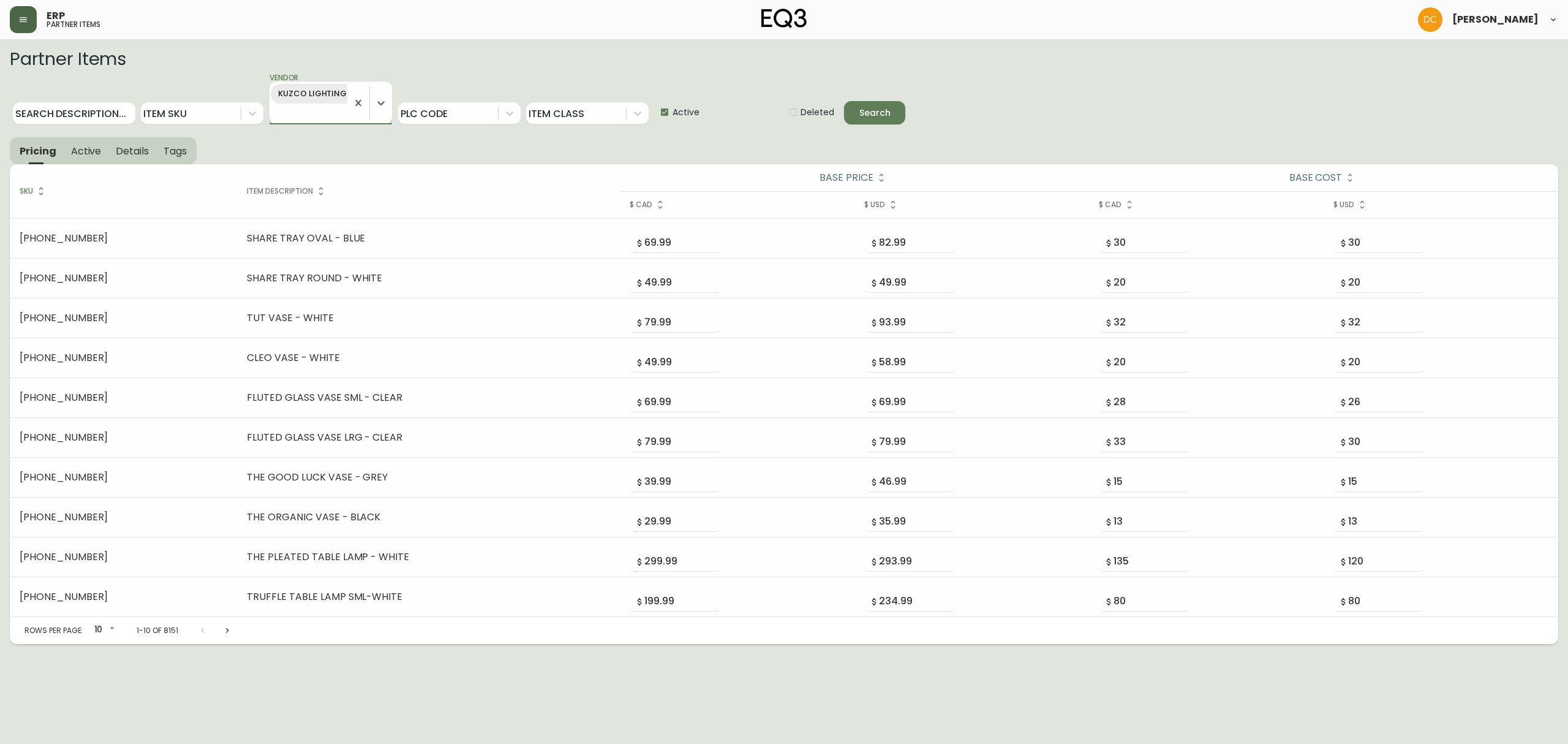
click at [844, 101] on button "Search" at bounding box center [875, 113] width 61 height 24
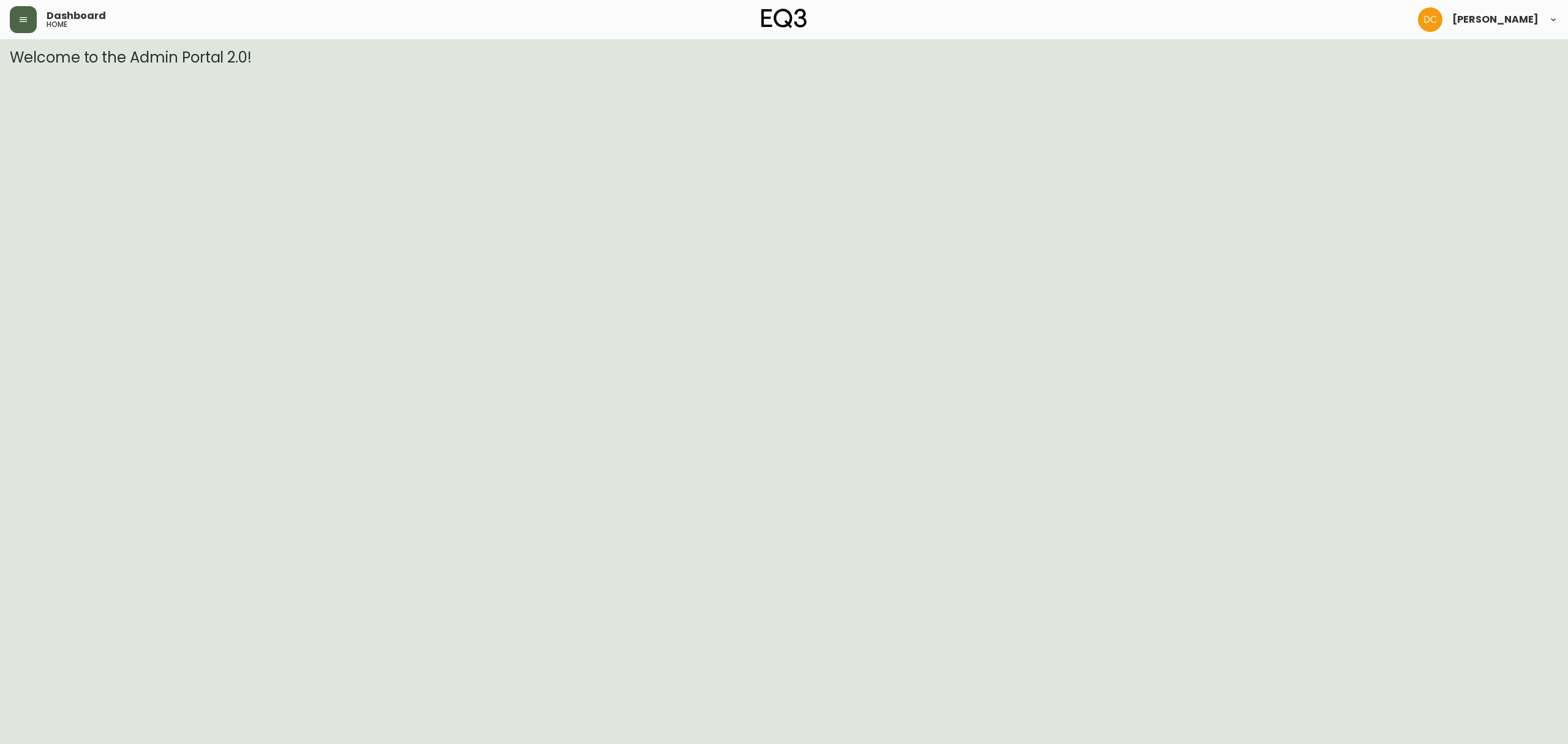
click at [25, 23] on icon "button" at bounding box center [24, 20] width 10 height 10
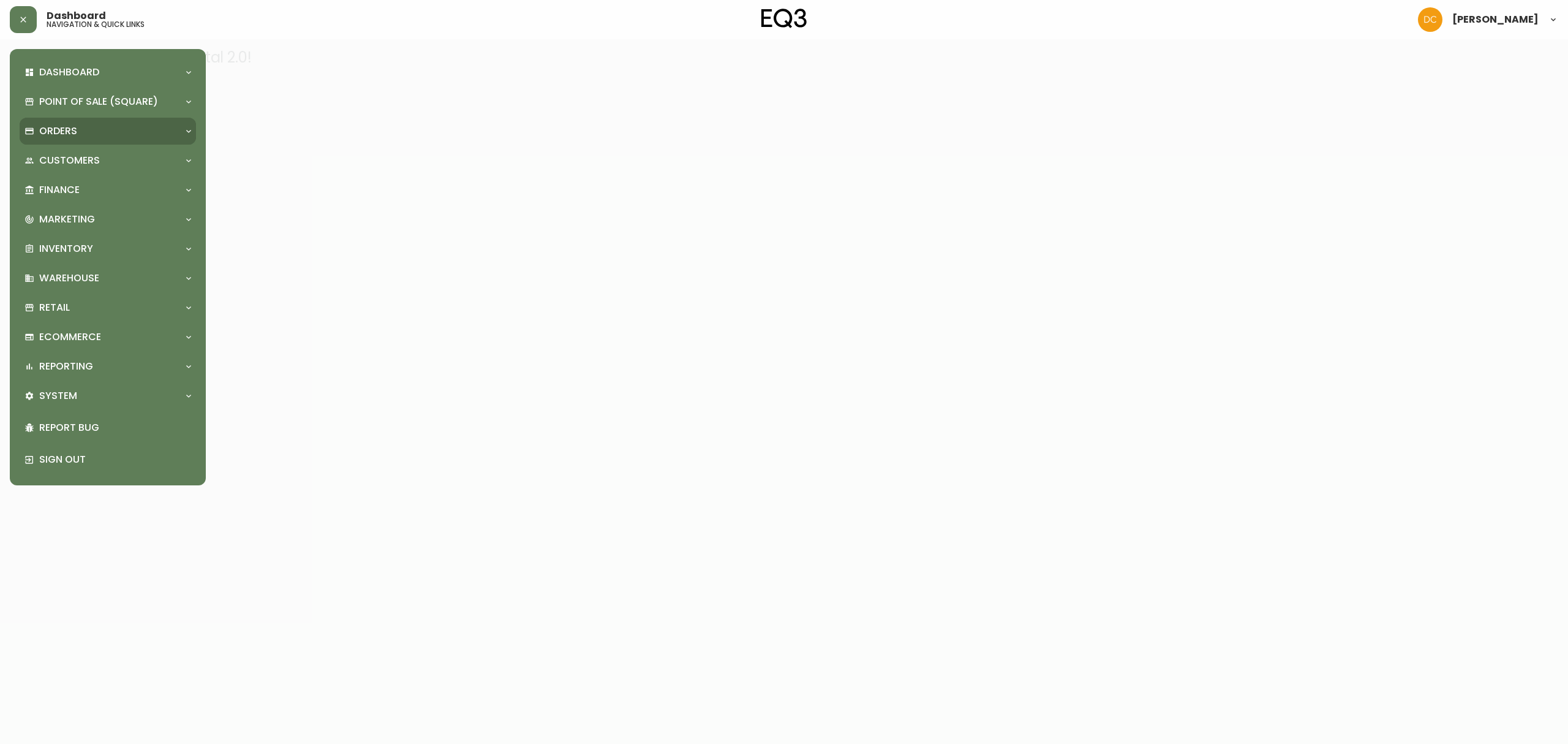
click at [72, 133] on p "Orders" at bounding box center [58, 131] width 38 height 14
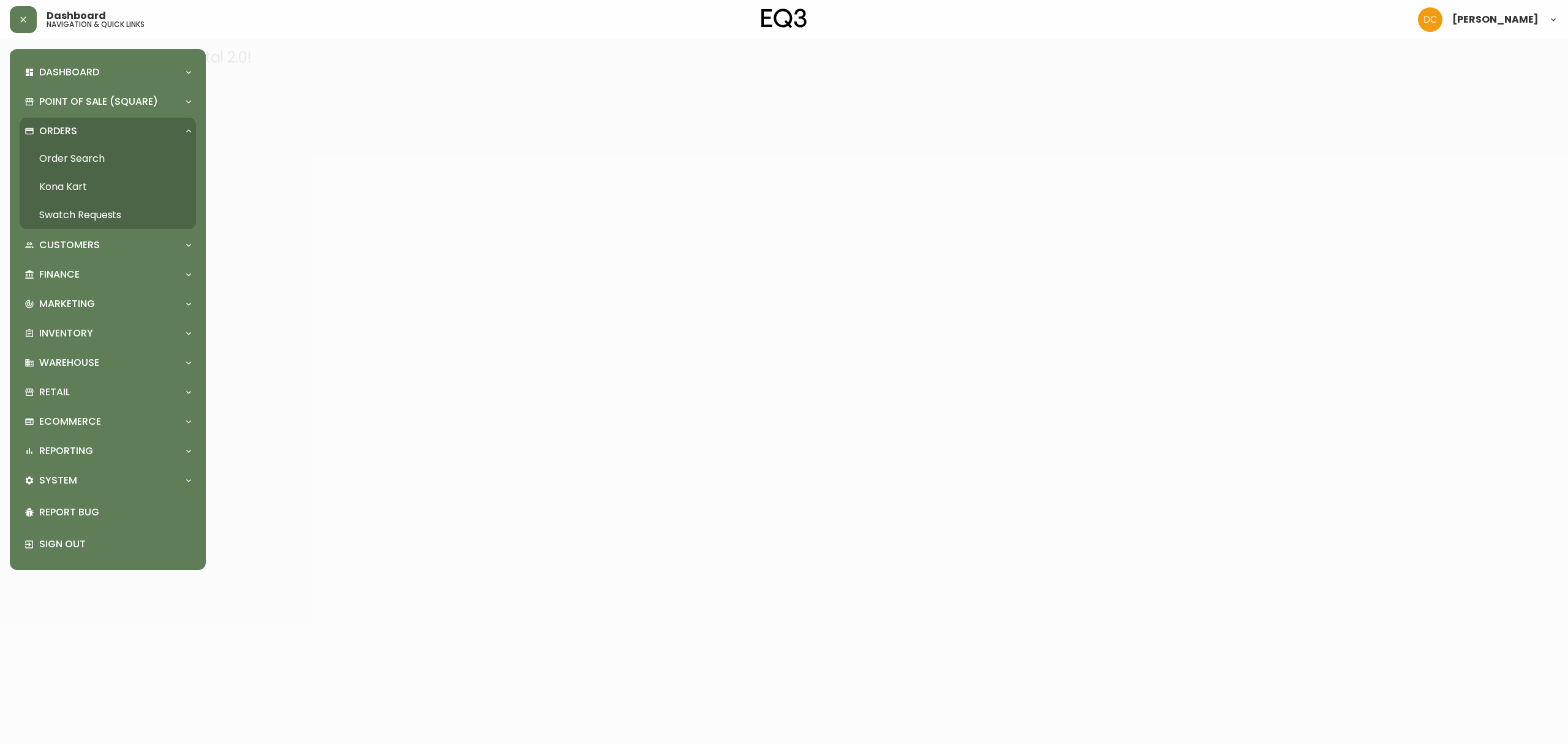
click at [83, 158] on link "Order Search" at bounding box center [108, 158] width 177 height 29
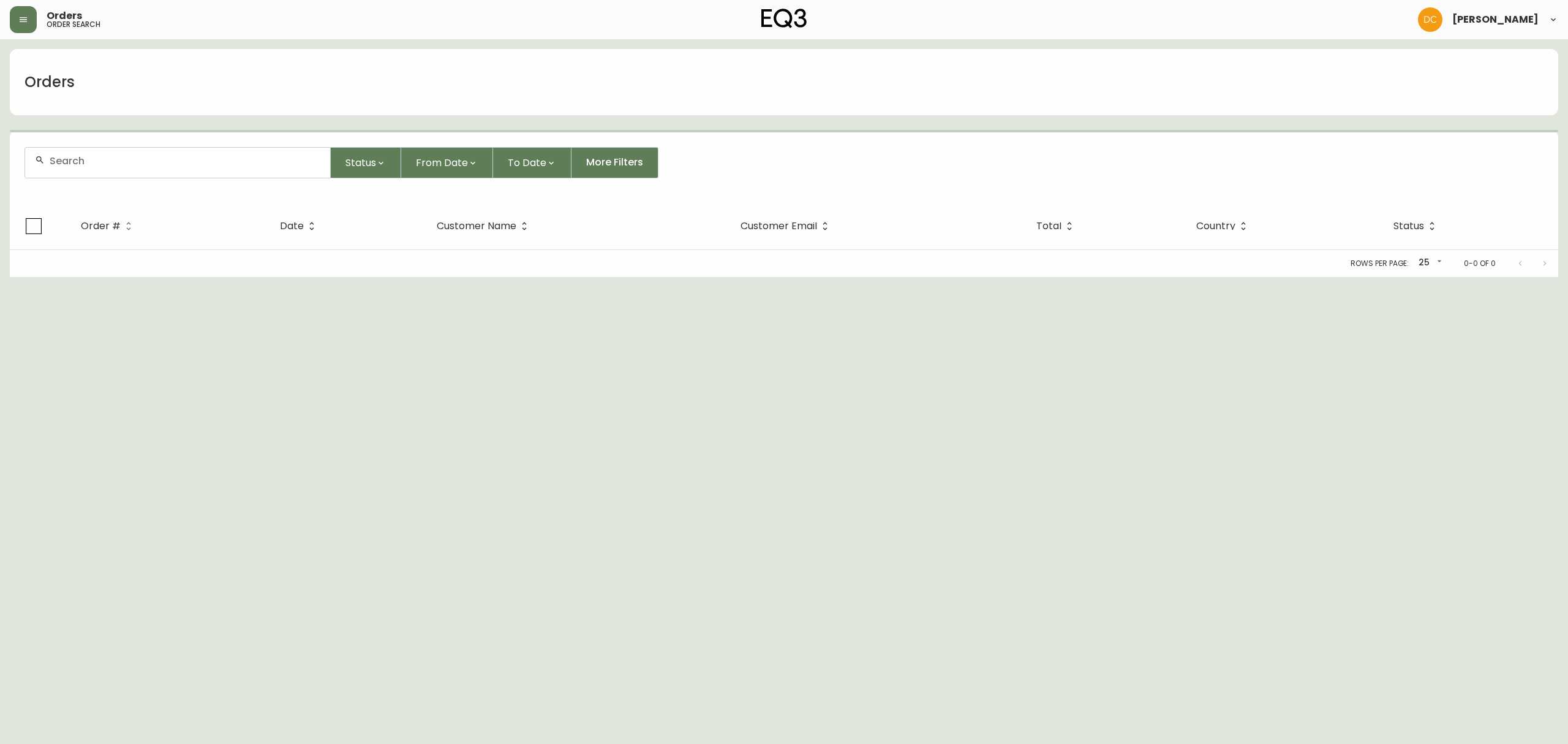
click at [194, 163] on input "text" at bounding box center [185, 161] width 271 height 12
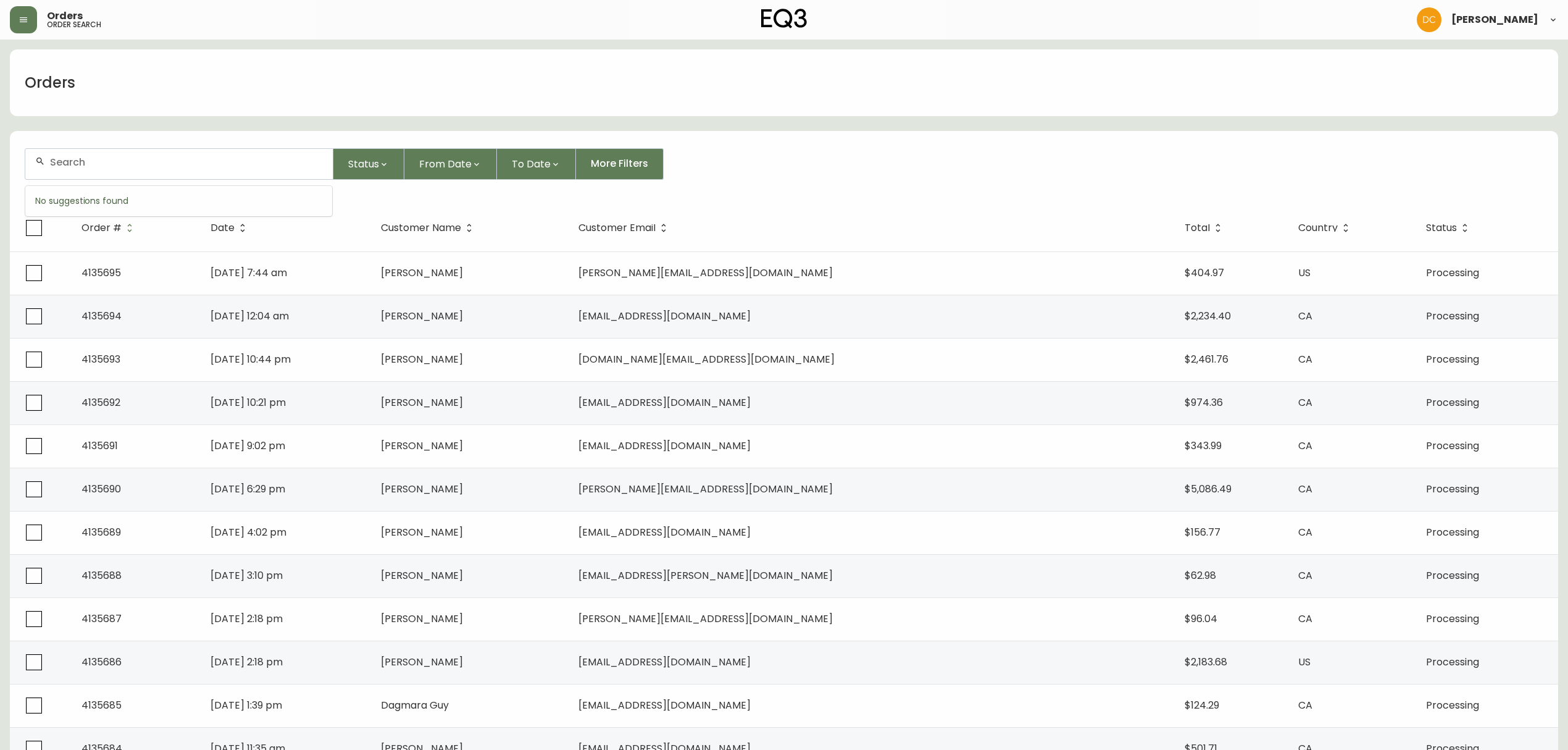
paste input "4133716"
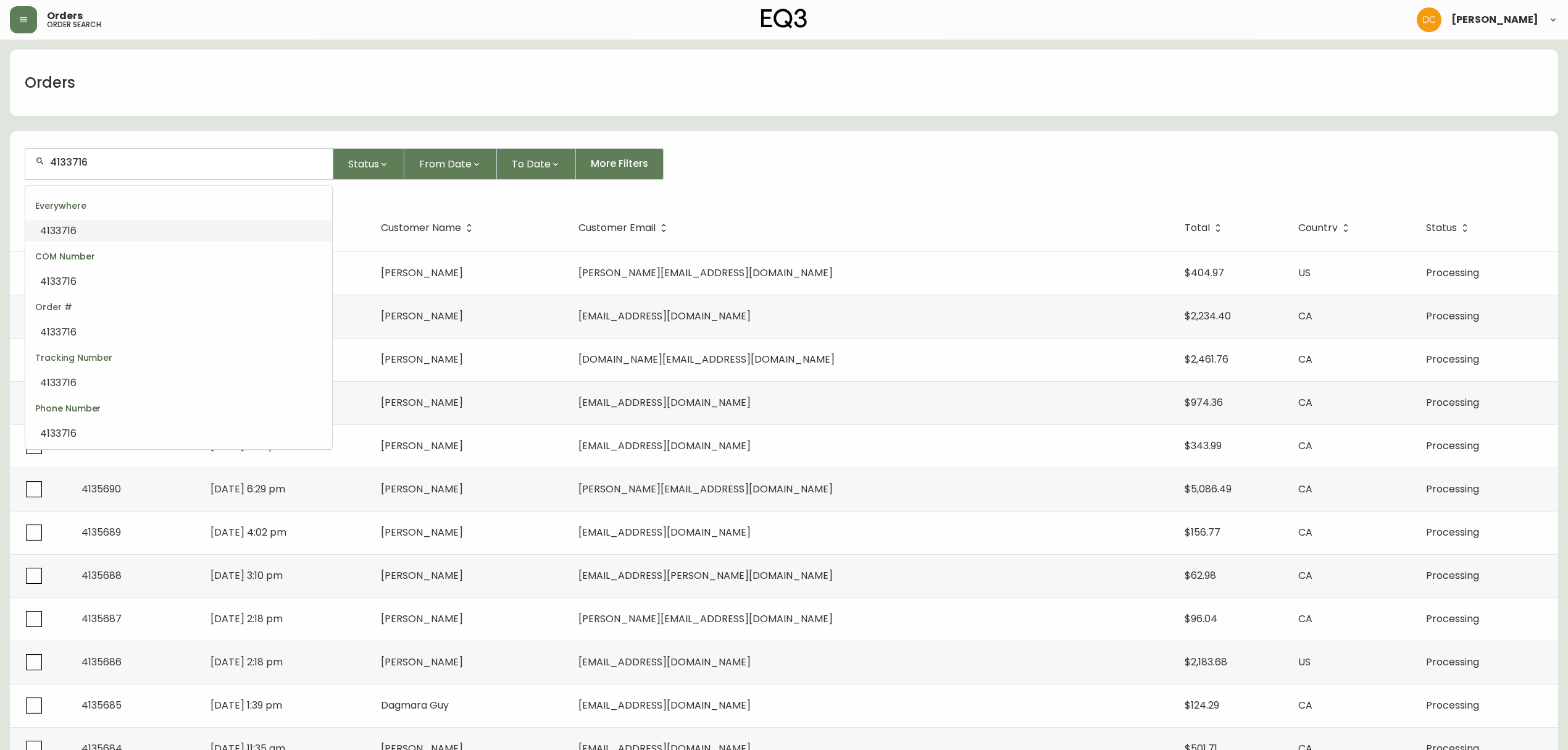
click at [105, 222] on li "4133716" at bounding box center [178, 230] width 307 height 21
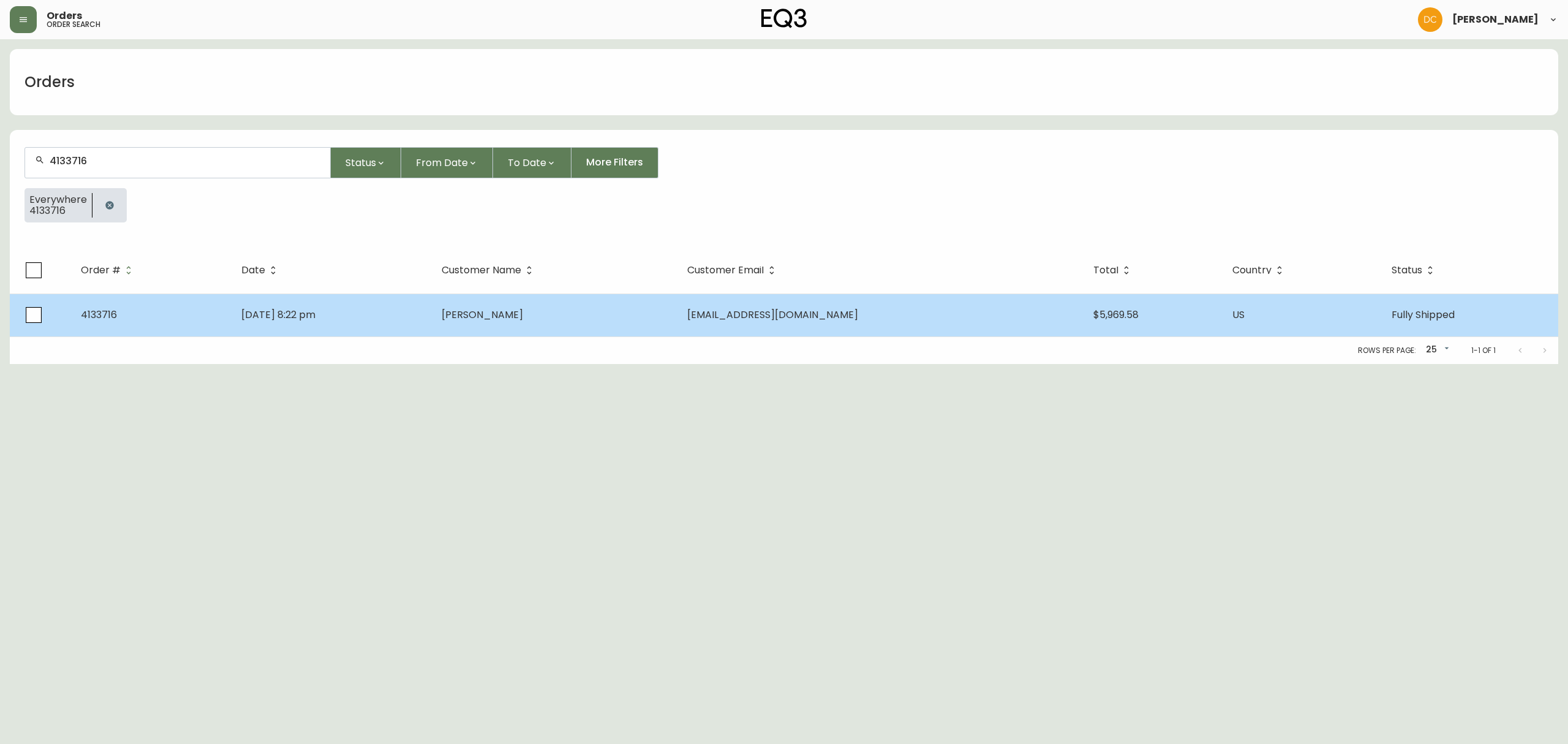
type input "4133716"
click at [267, 302] on td "Jun 15 2025, 8:22 pm" at bounding box center [331, 314] width 199 height 42
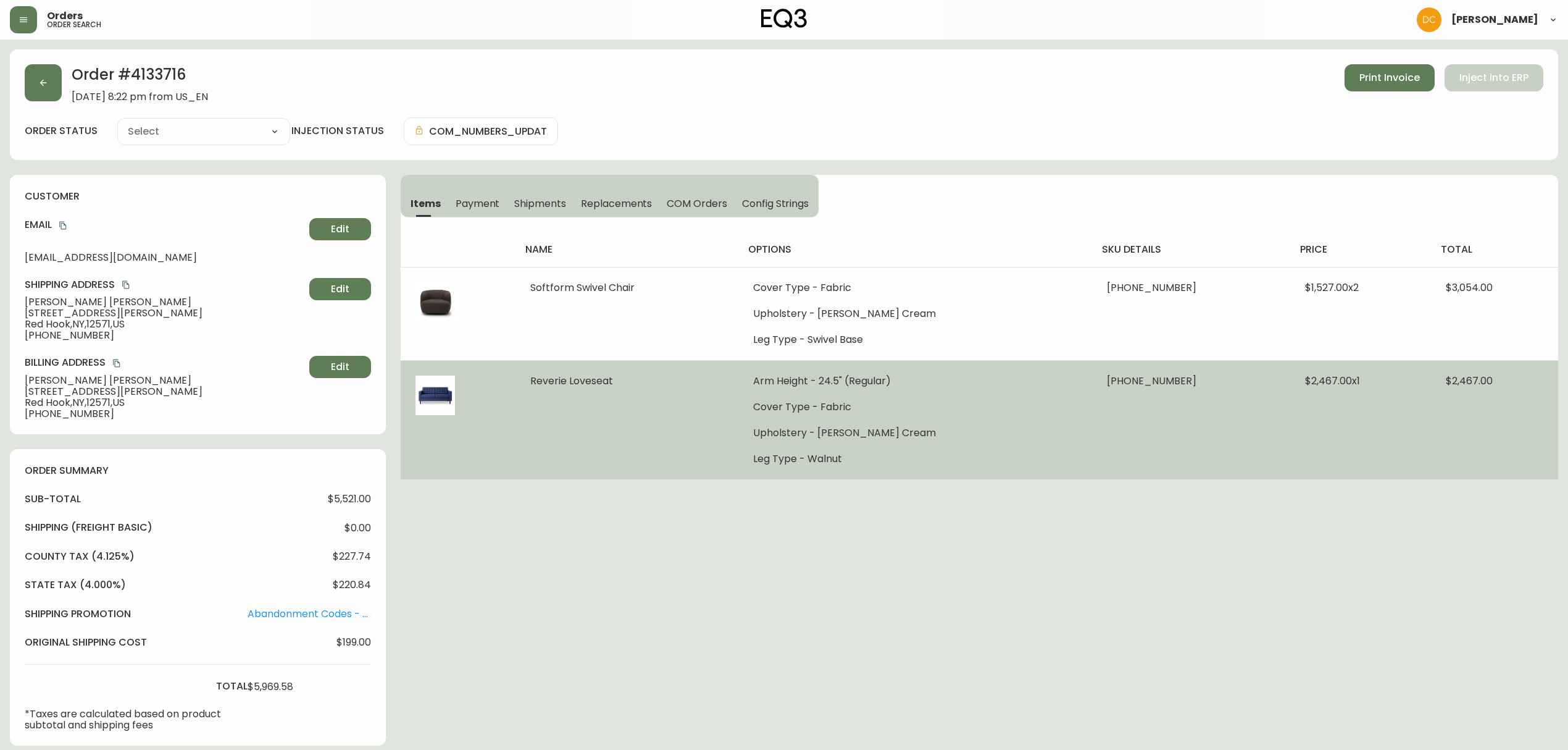
type input "Fully Shipped"
select select "FULLY_SHIPPED"
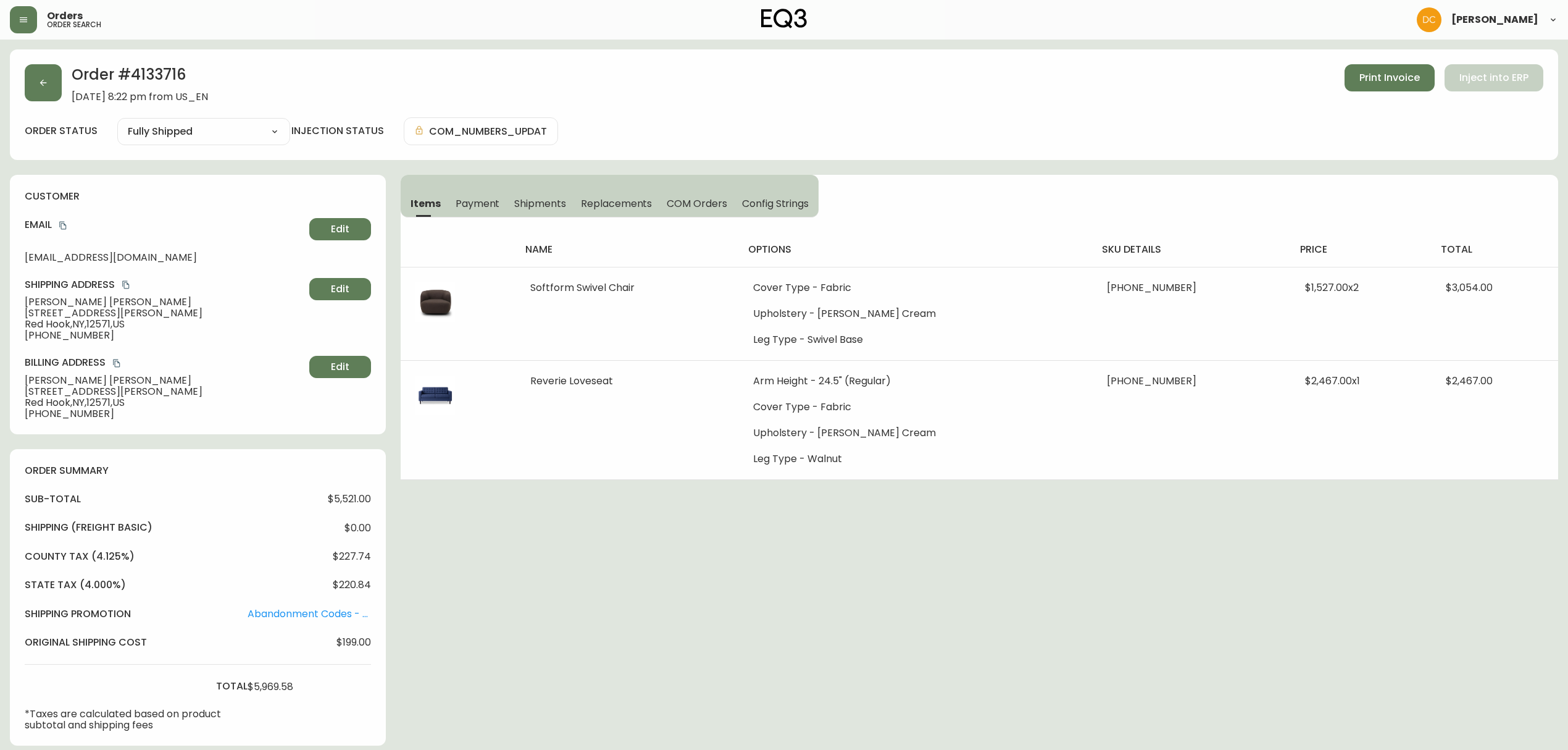
click at [63, 227] on icon "copy" at bounding box center [63, 225] width 9 height 9
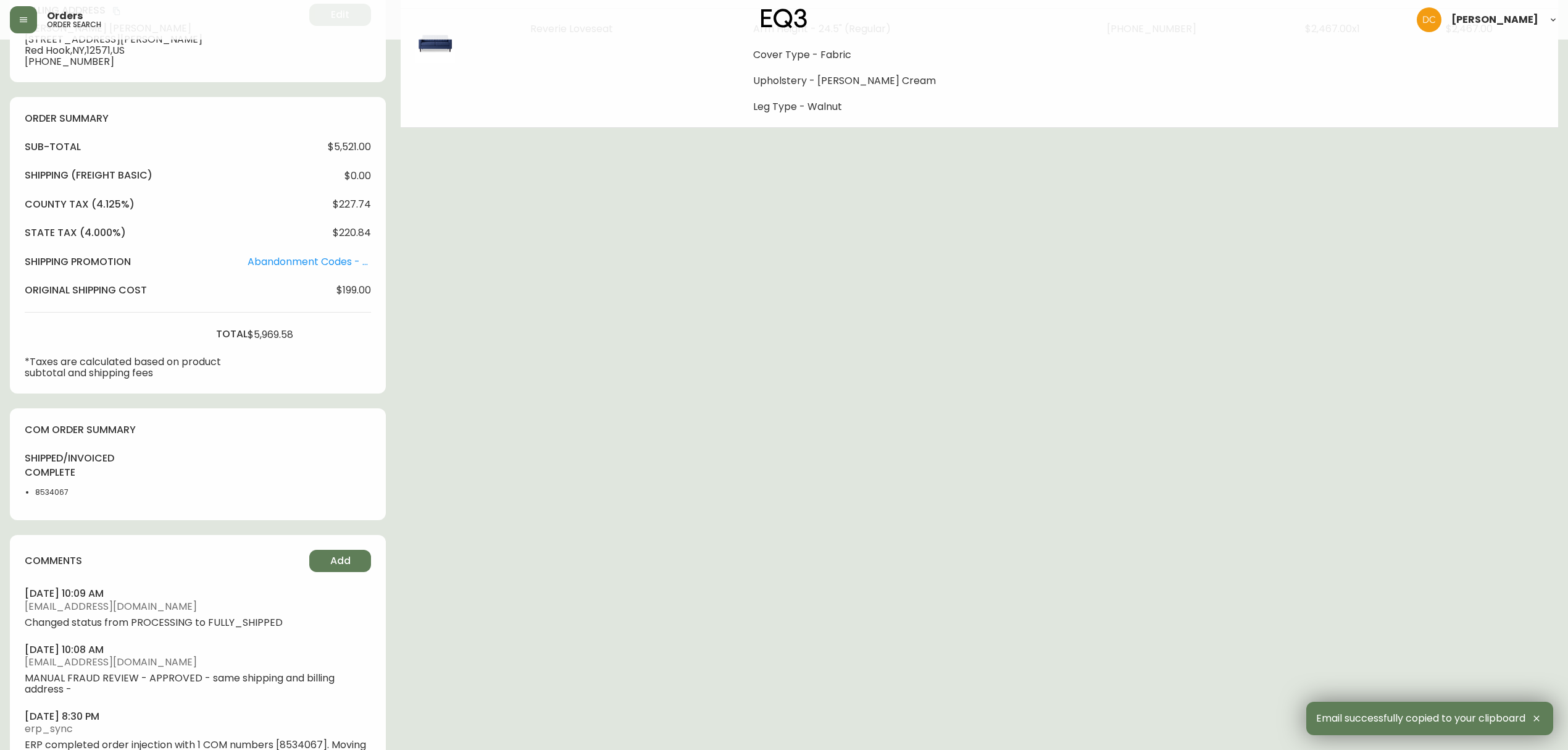
scroll to position [400, 0]
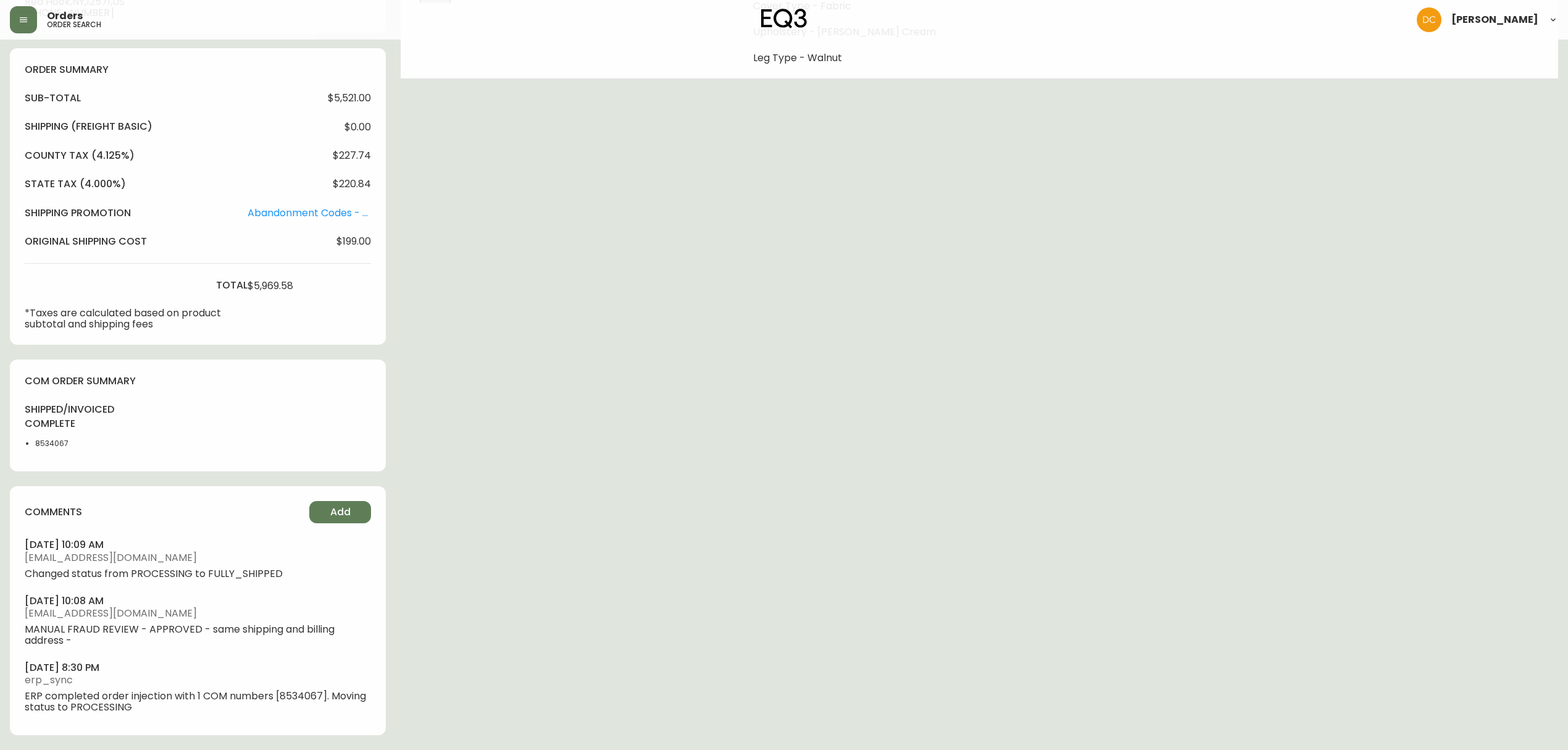
drag, startPoint x: 119, startPoint y: 544, endPoint x: 20, endPoint y: 542, distance: 99.0
click at [20, 537] on div "comments Add september 25, 2025 at 10:09 am npereira@eq3.ca Changed status from…" at bounding box center [198, 611] width 376 height 249
copy h4 "september 25, 2025"
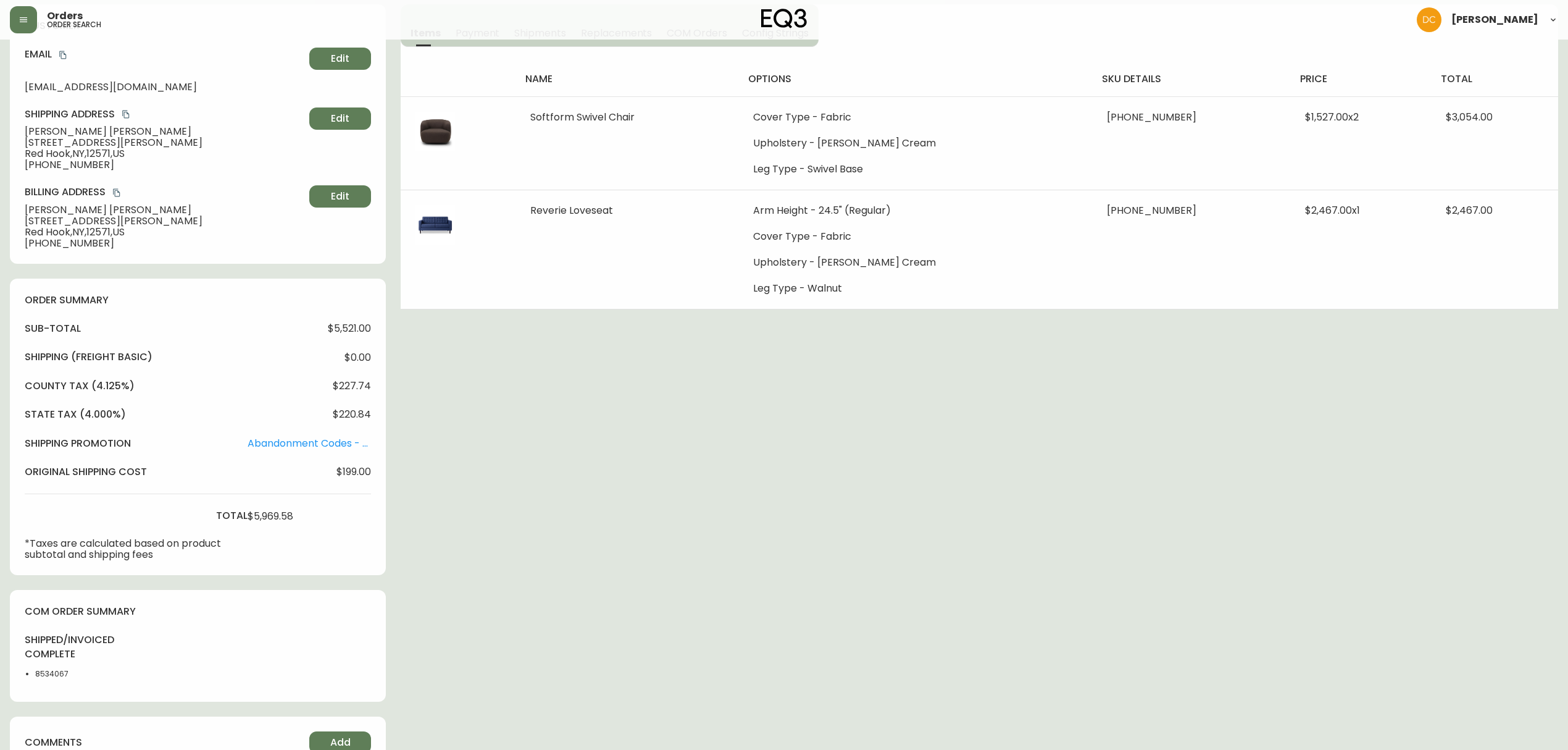
scroll to position [0, 0]
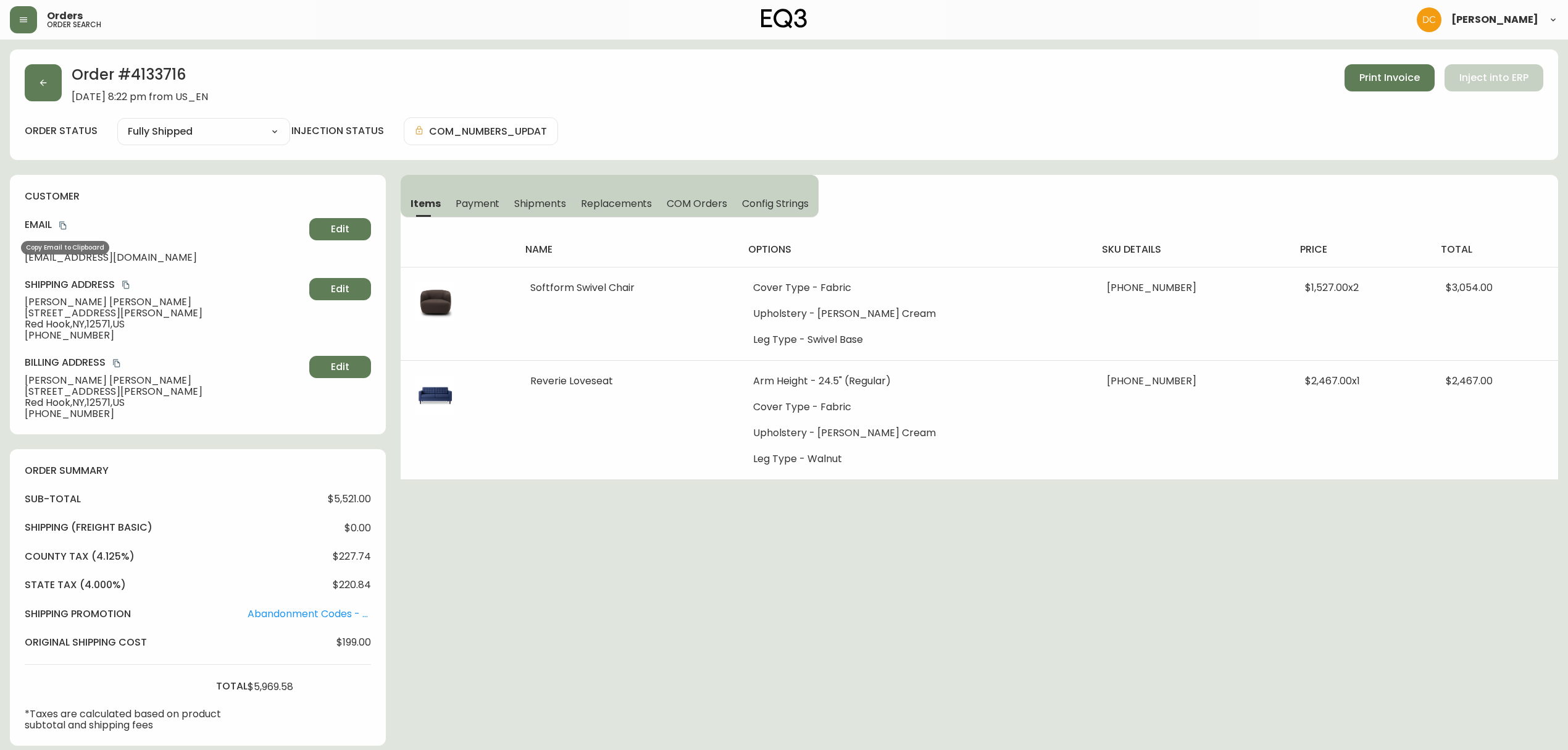
click at [66, 228] on icon "copy" at bounding box center [63, 225] width 9 height 9
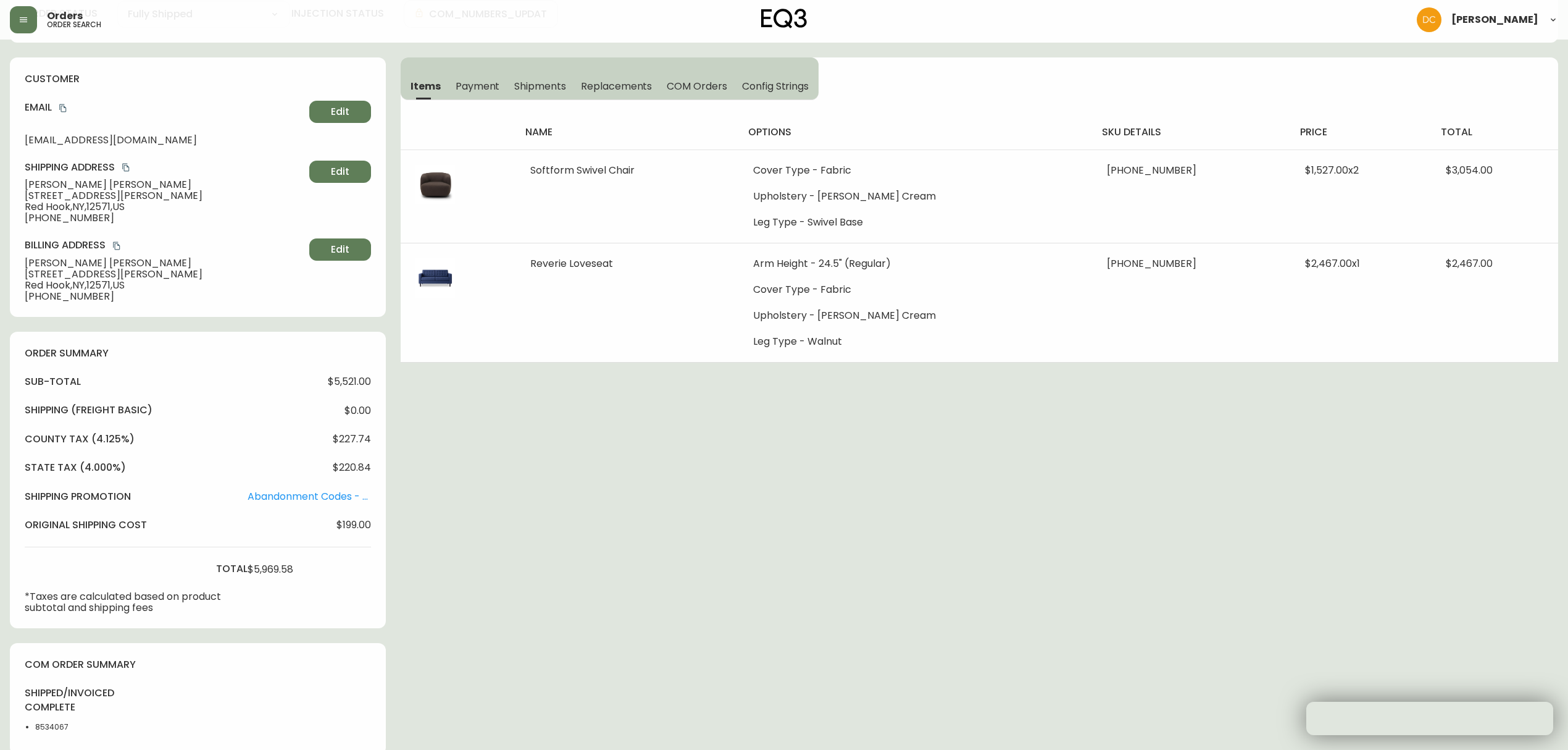
scroll to position [400, 0]
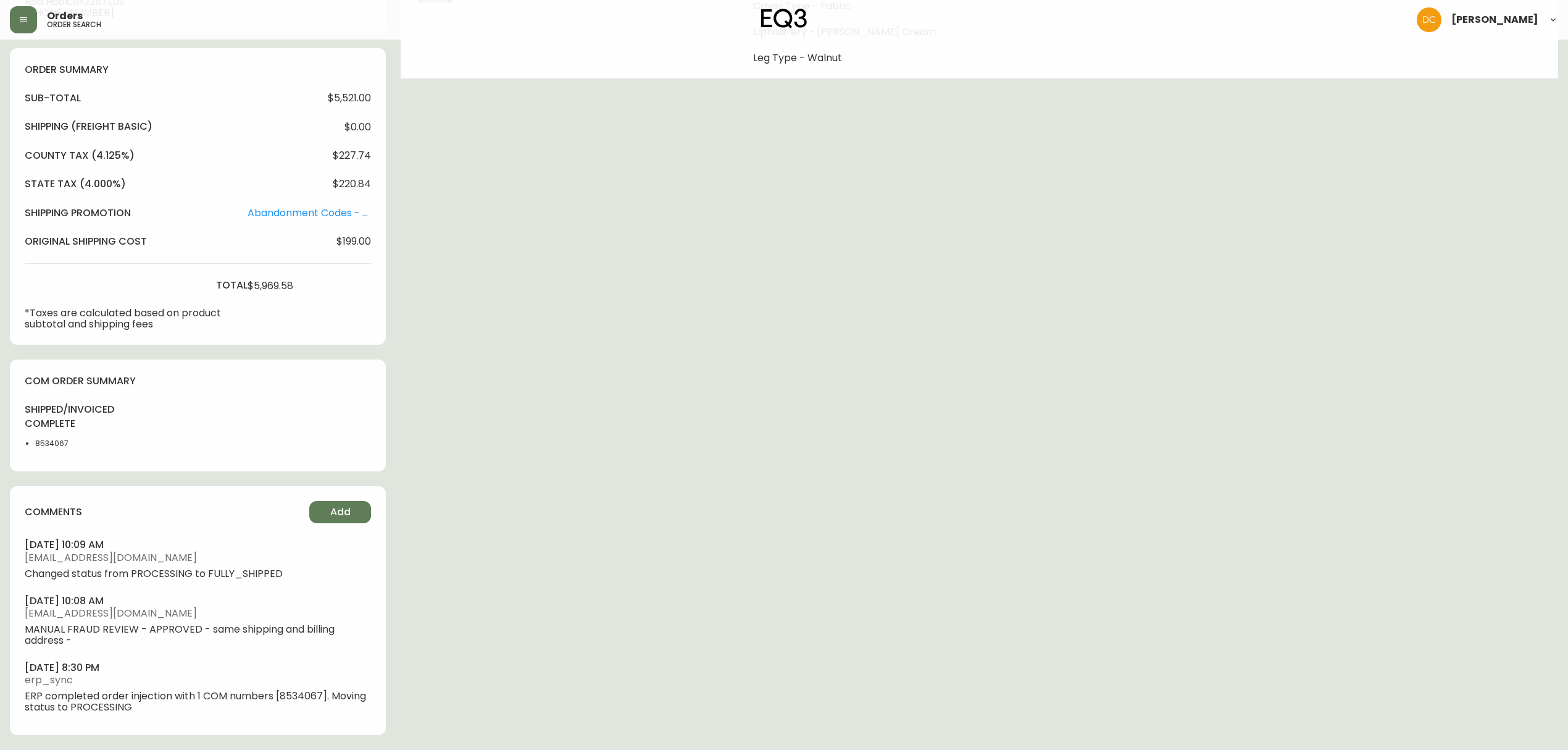
drag, startPoint x: 148, startPoint y: 668, endPoint x: 2, endPoint y: 668, distance: 146.0
click at [0, 668] on main "Order # 4133716 June 15, 2025 at 8:22 pm from US_EN Print Invoice Inject into E…" at bounding box center [784, 194] width 1568 height 1112
